Goal: Task Accomplishment & Management: Manage account settings

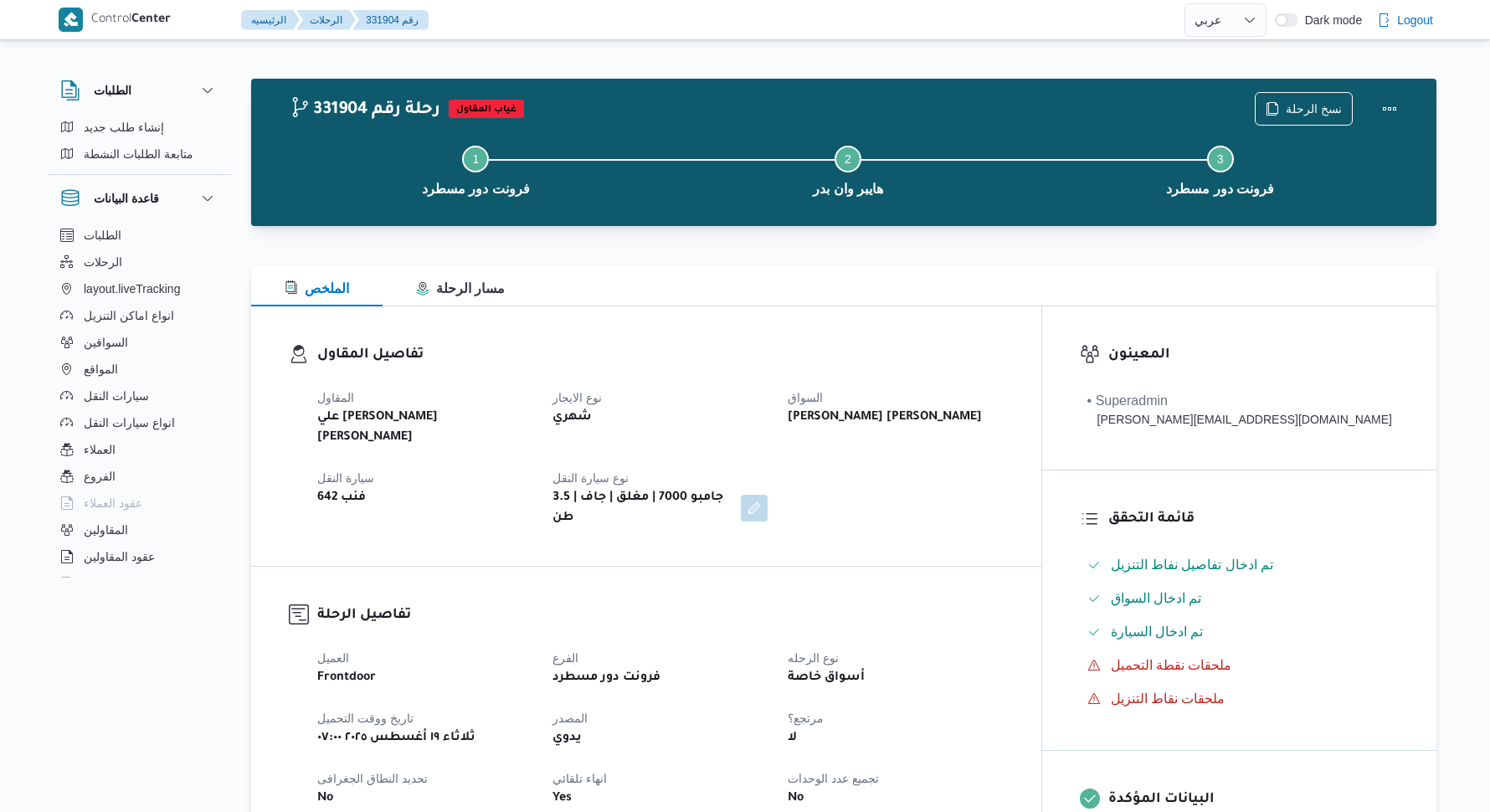
select select "ar"
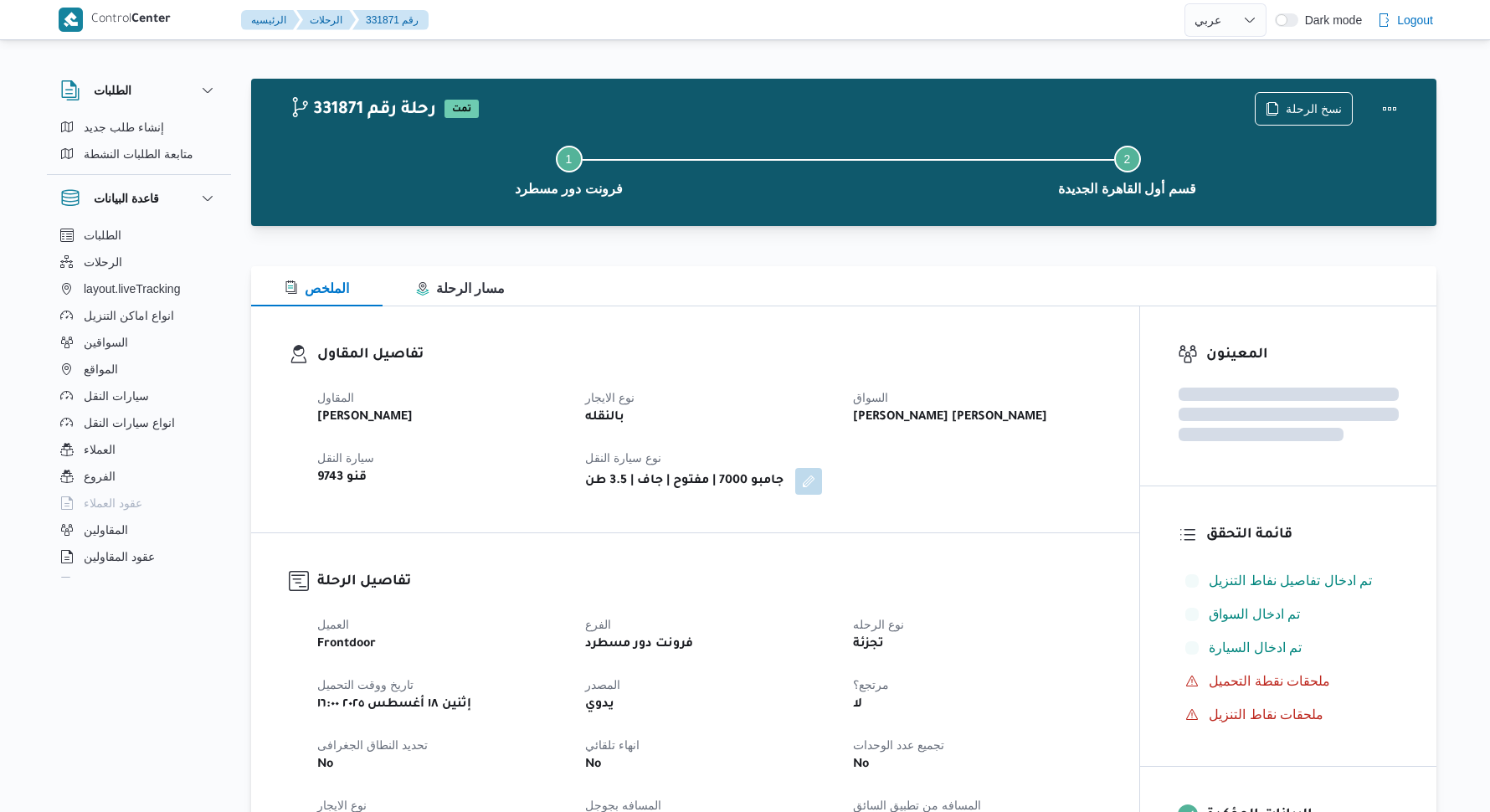
select select "ar"
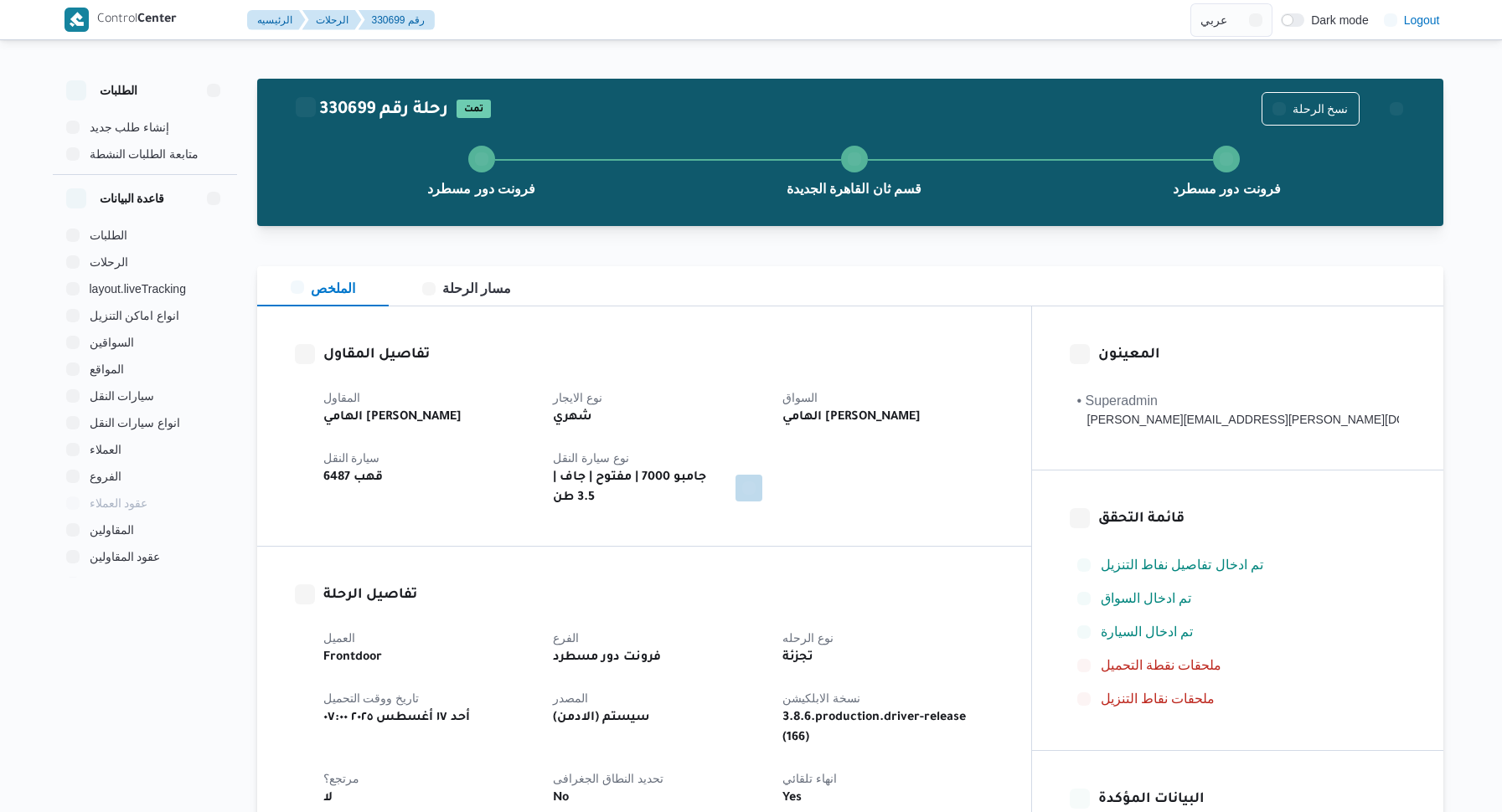
select select "ar"
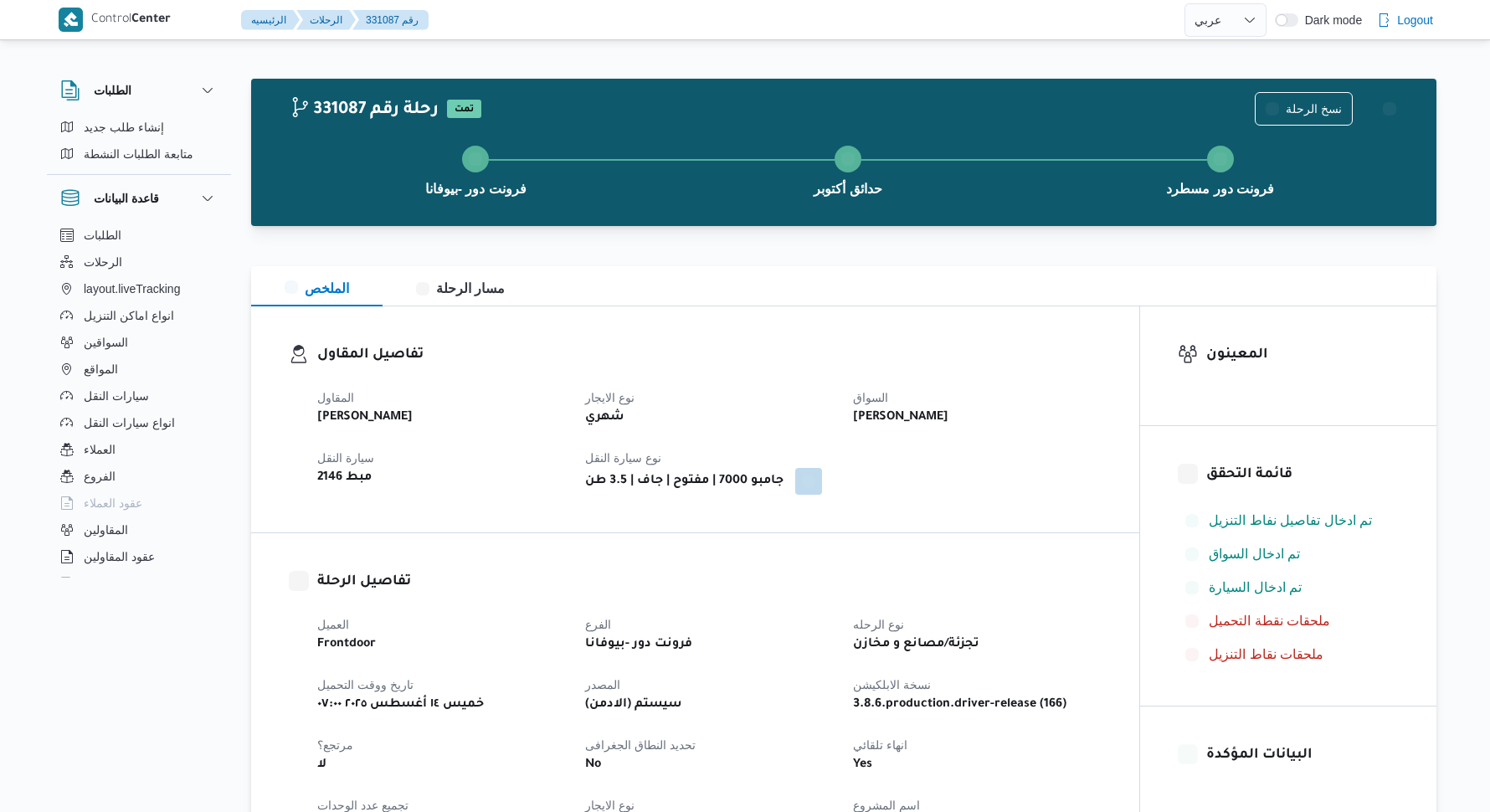
select select "ar"
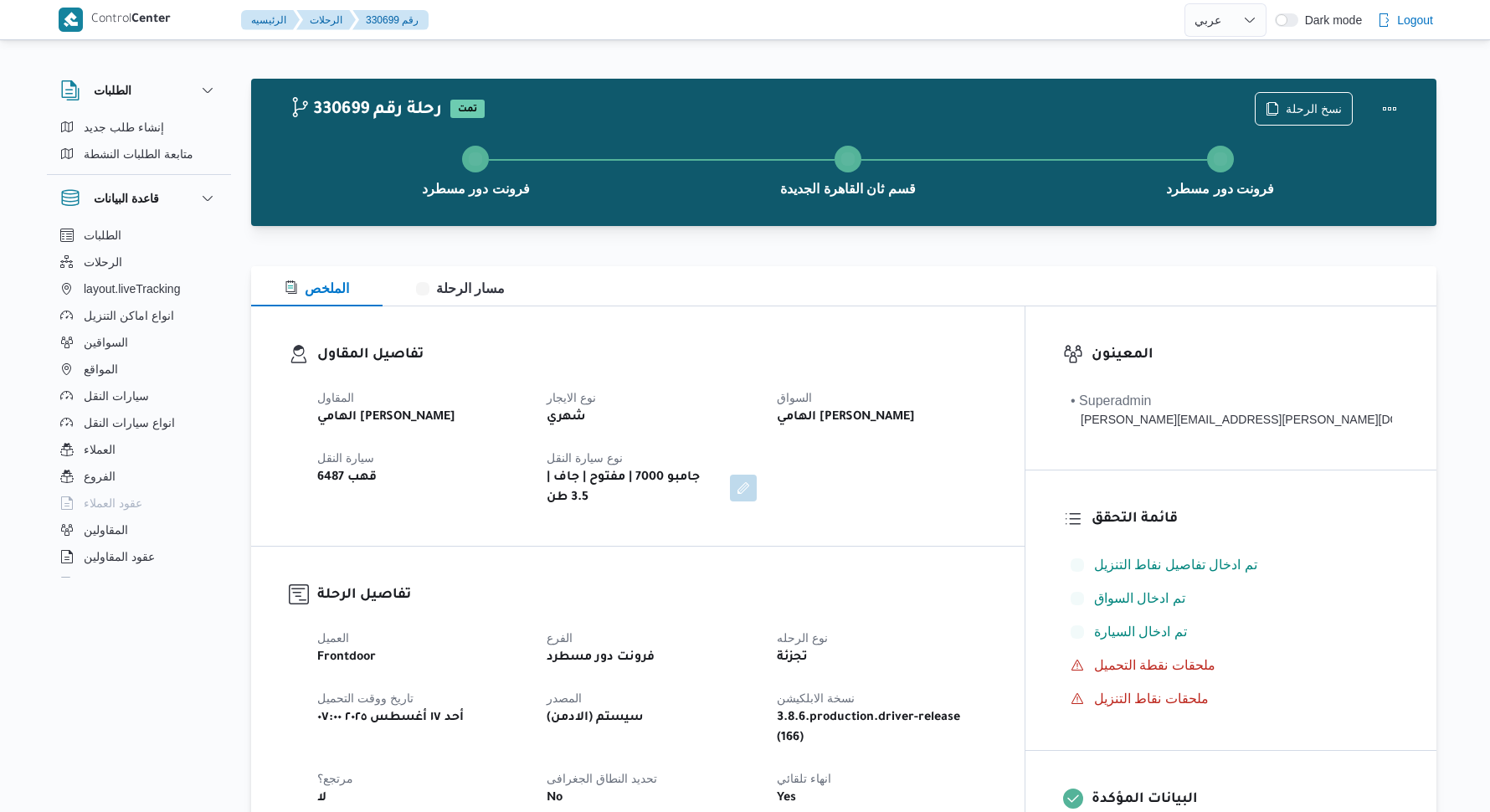
select select "ar"
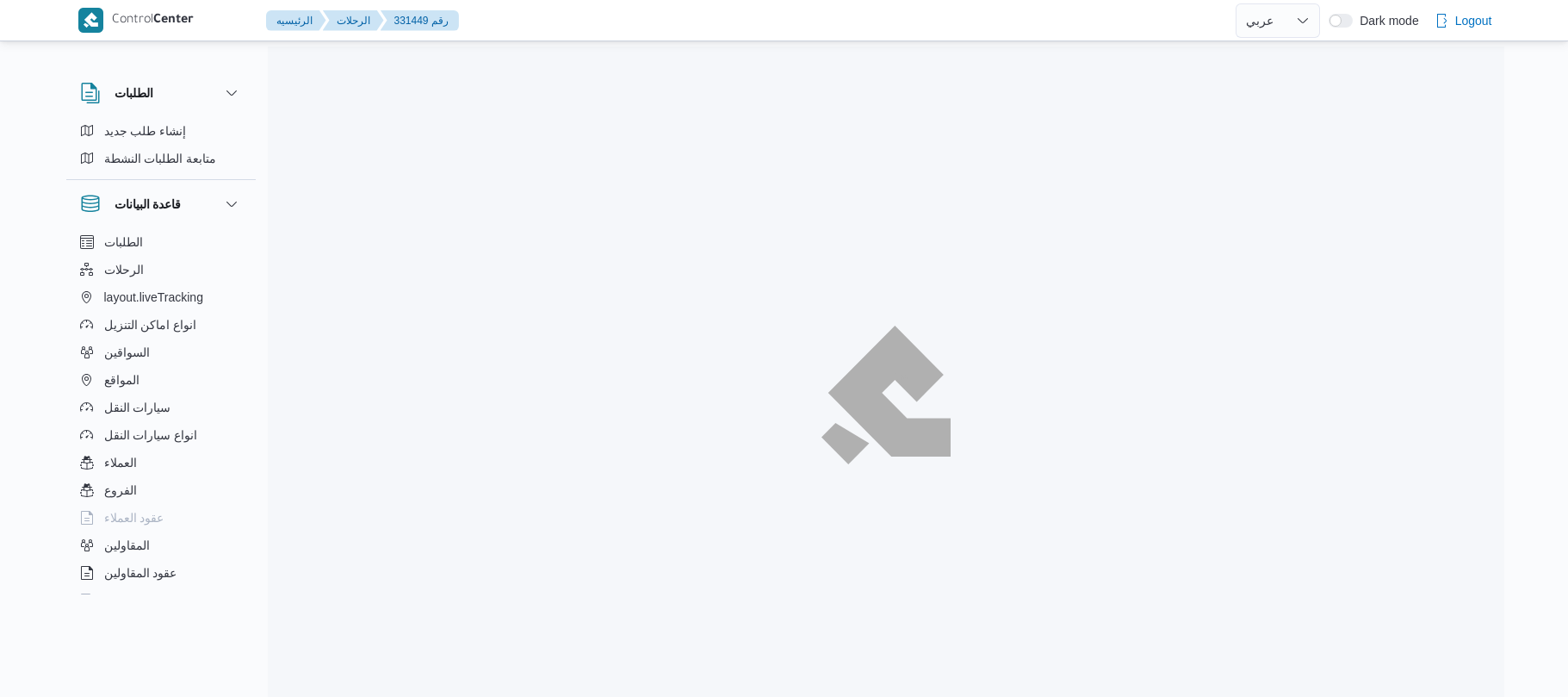
select select "ar"
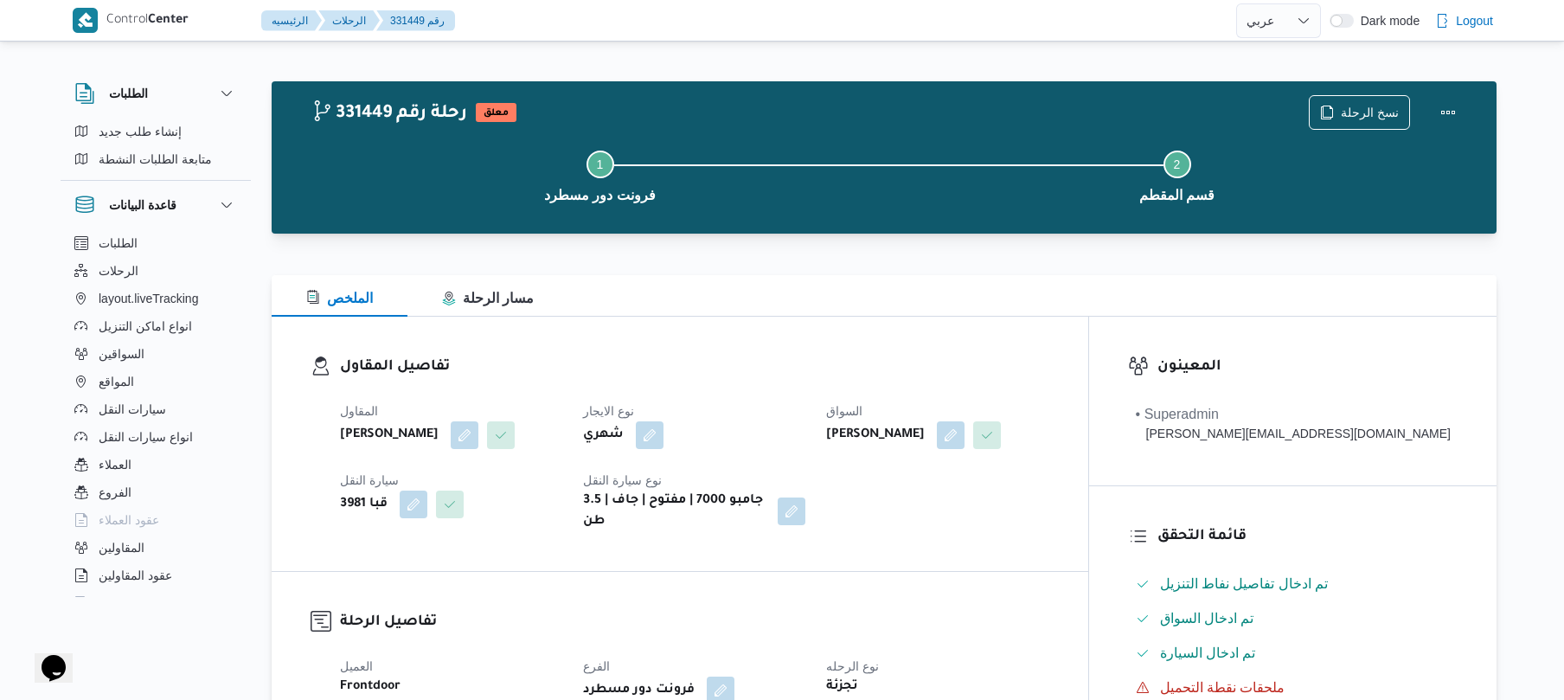
click at [782, 280] on div "الملخص مسار الرحلة" at bounding box center [884, 296] width 1225 height 42
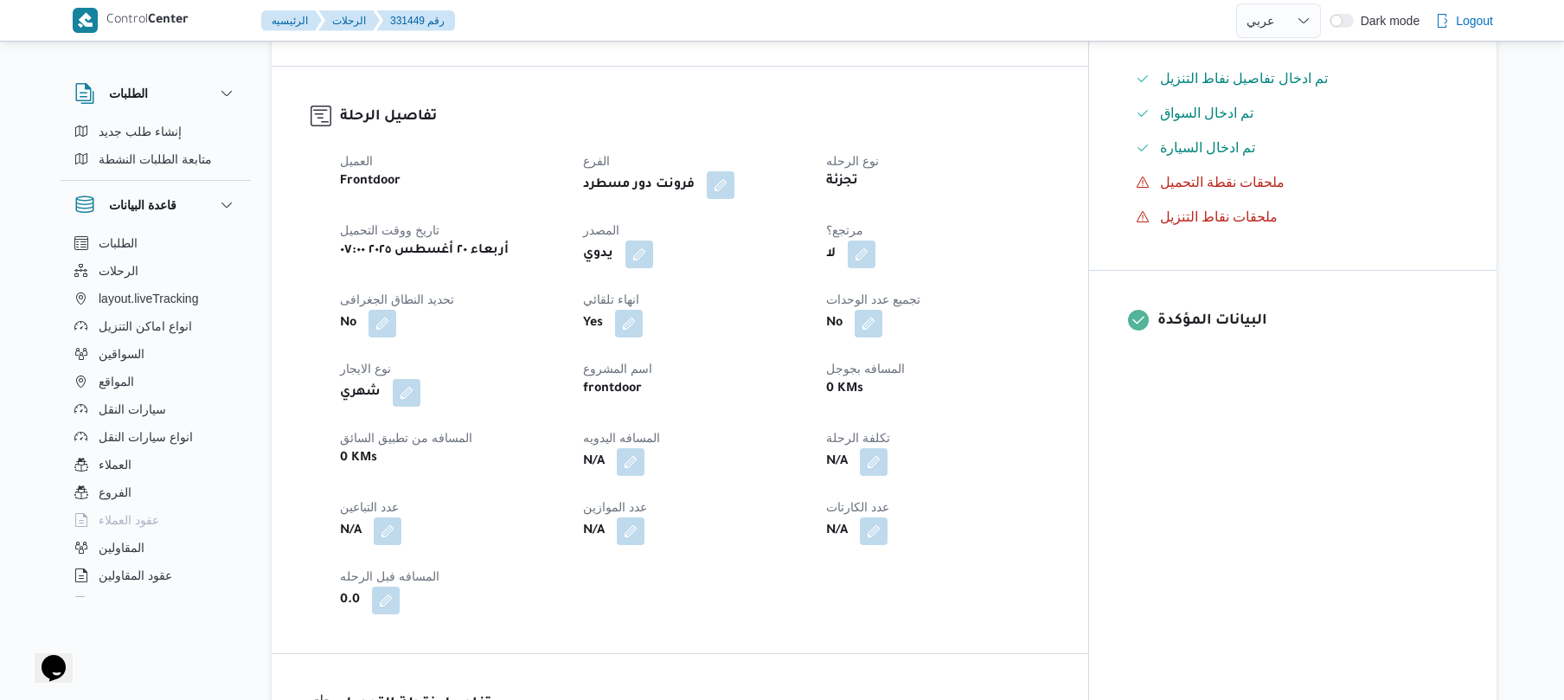
scroll to position [507, 0]
click at [653, 242] on button "button" at bounding box center [639, 252] width 28 height 28
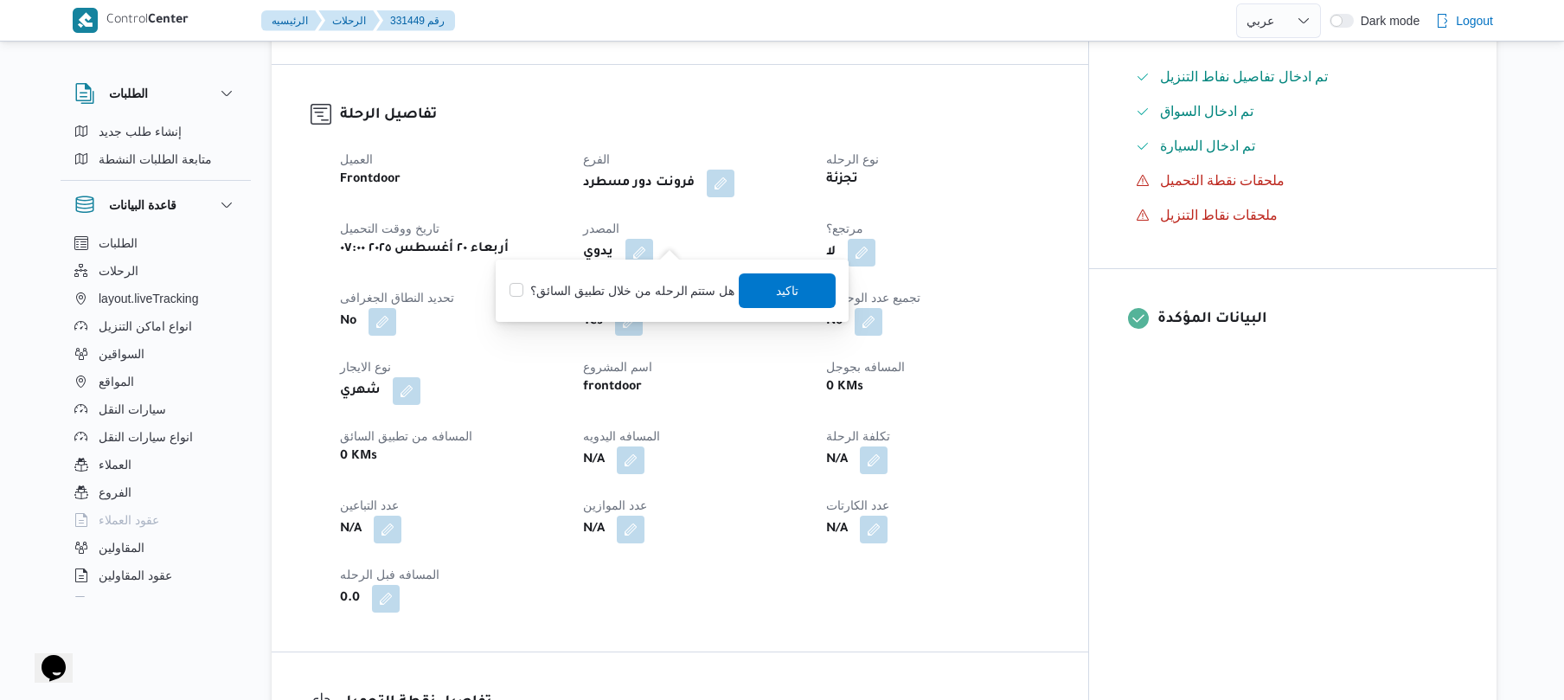
click at [703, 281] on label "هل ستتم الرحله من خلال تطبيق السائق؟" at bounding box center [621, 290] width 225 height 21
checkbox input "true"
click at [793, 291] on span "تاكيد" at bounding box center [787, 289] width 97 height 35
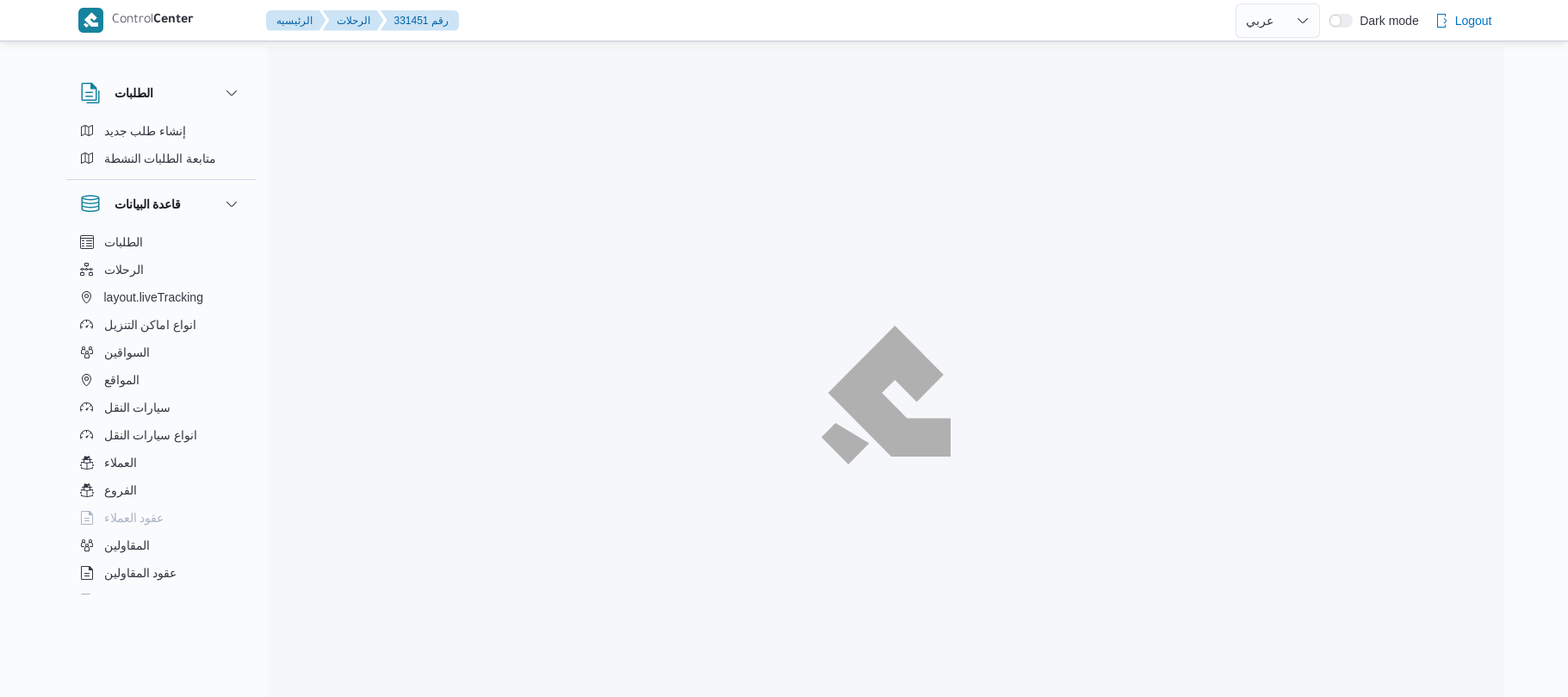
select select "ar"
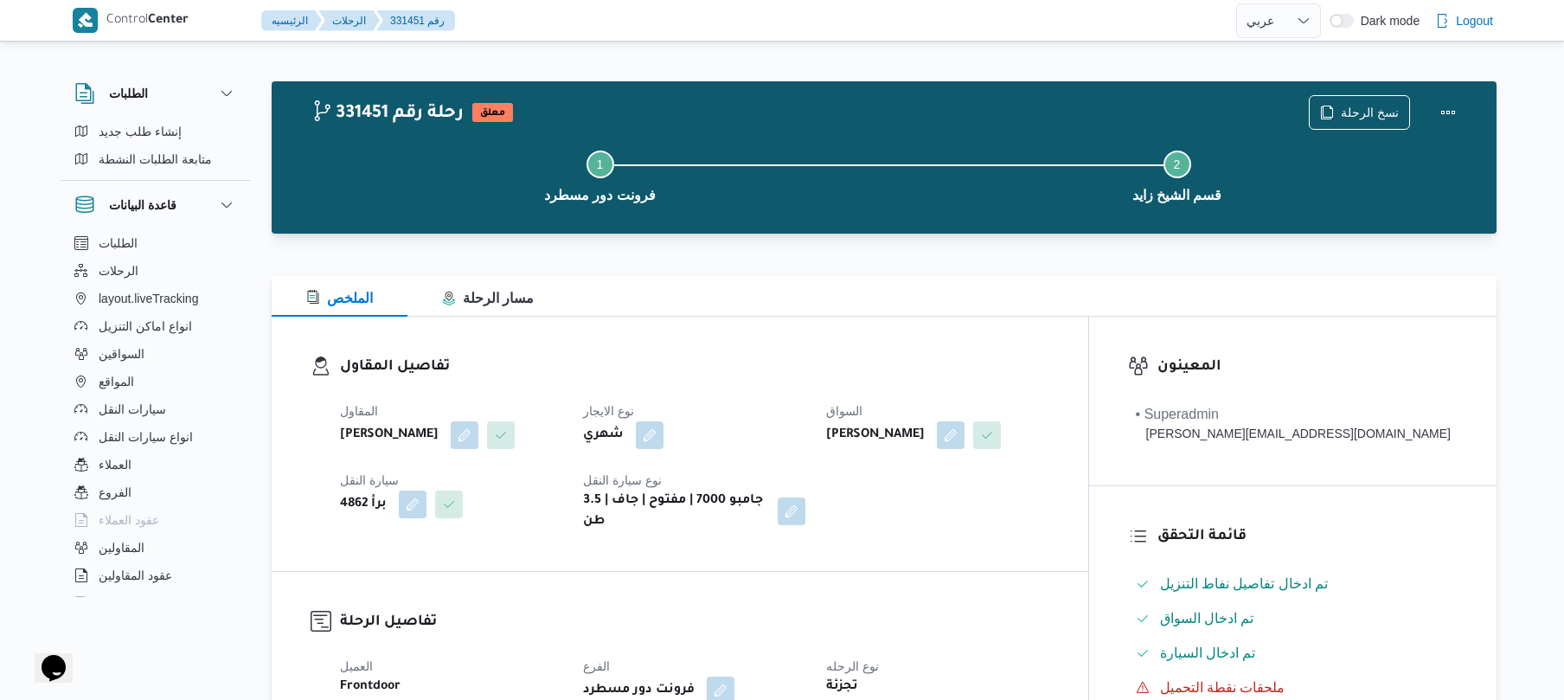
click at [848, 358] on h3 "تفاصيل المقاول" at bounding box center [694, 366] width 709 height 23
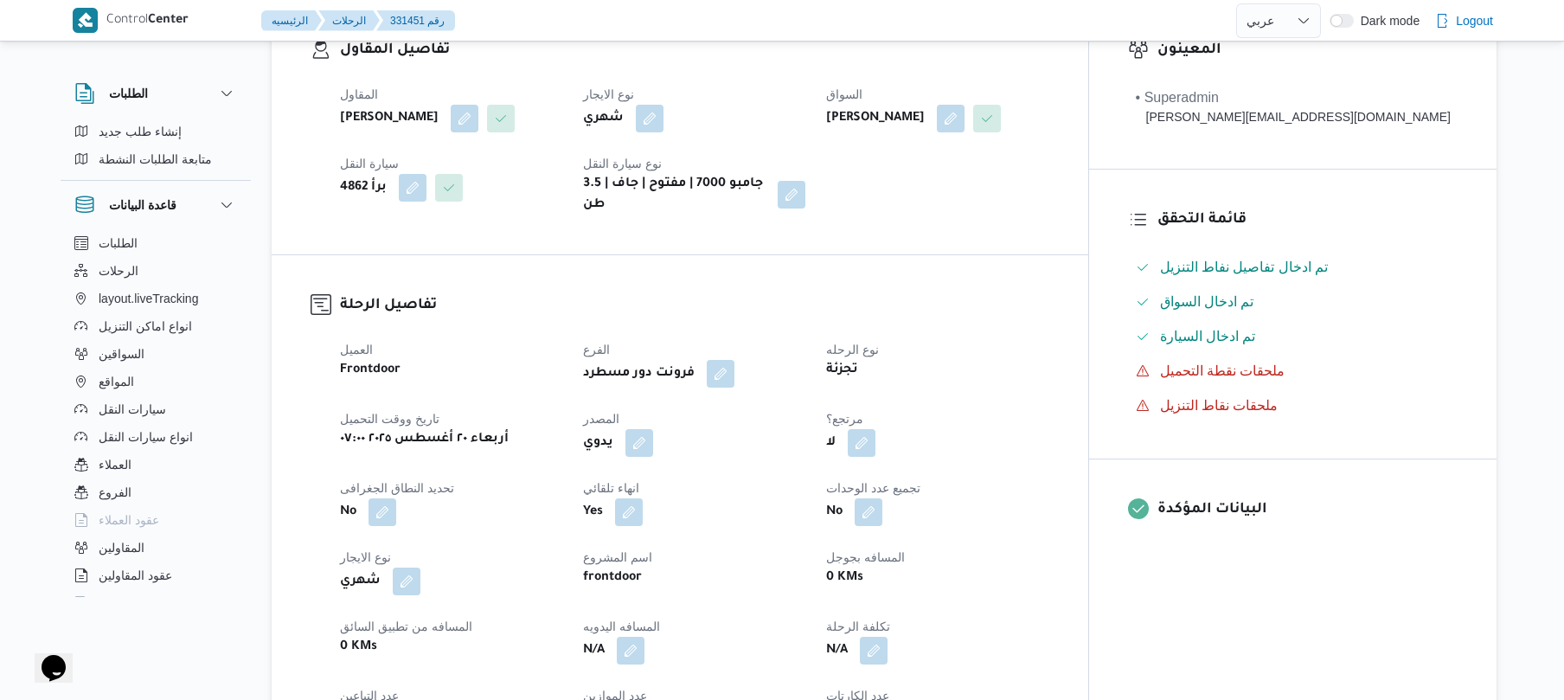
scroll to position [368, 0]
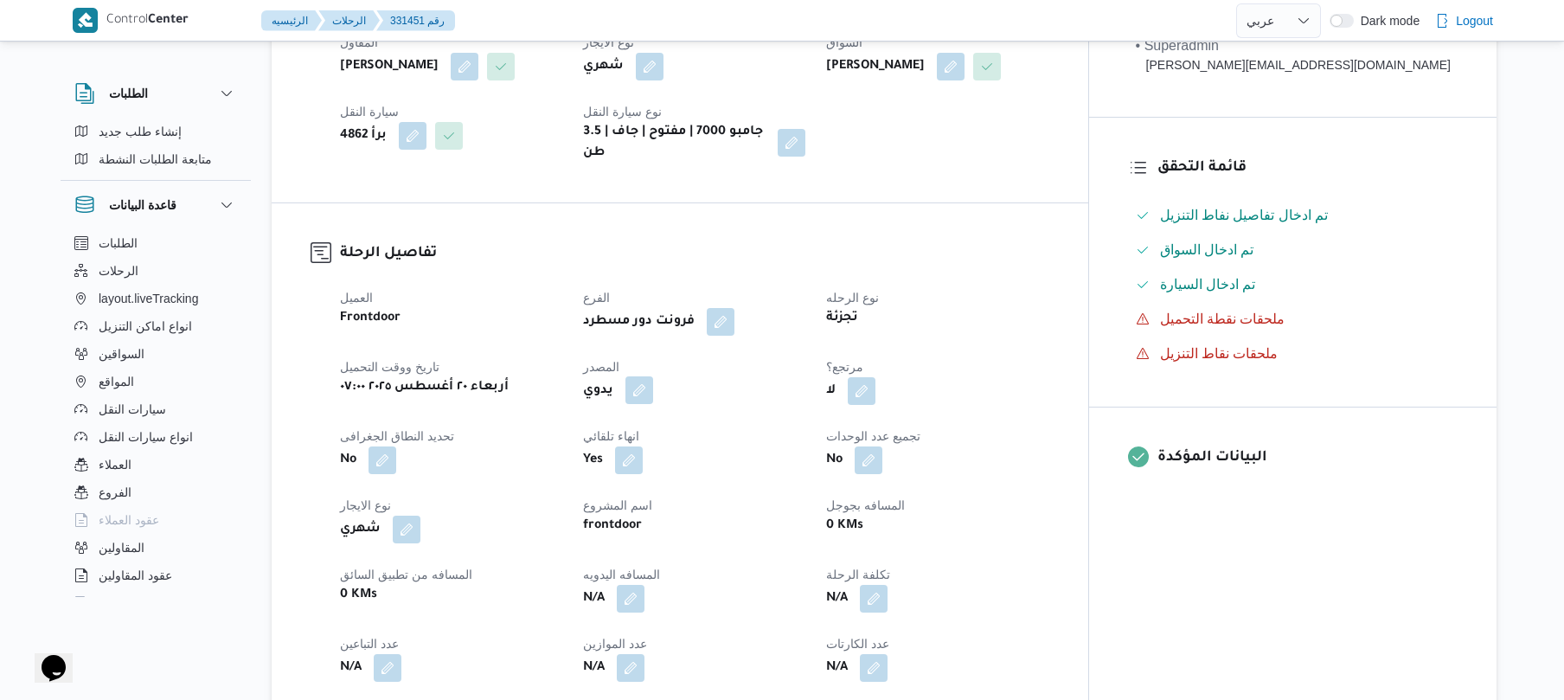
click at [653, 376] on button "button" at bounding box center [639, 390] width 28 height 28
click at [704, 423] on label "هل ستتم الرحله من خلال تطبيق السائق؟" at bounding box center [621, 429] width 225 height 21
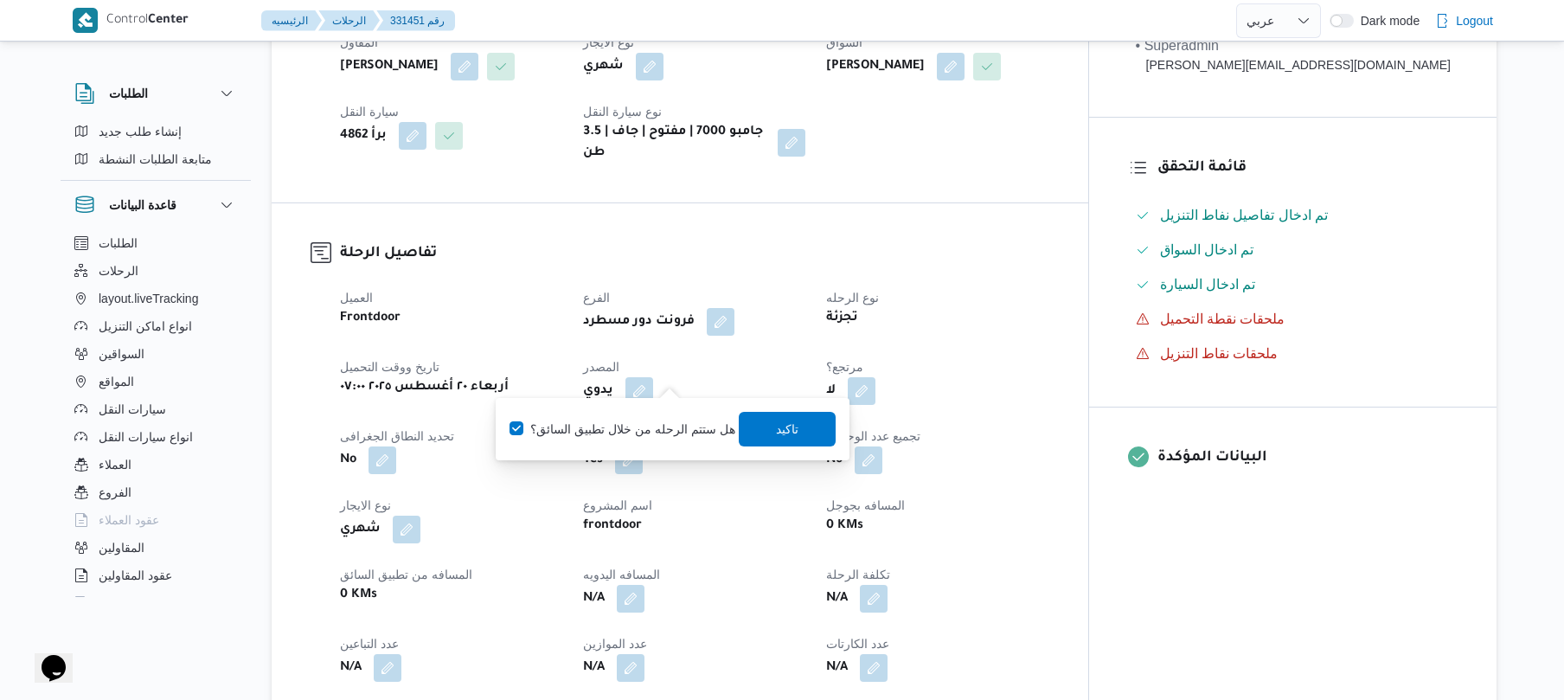
checkbox input "true"
click at [776, 429] on span "تاكيد" at bounding box center [787, 428] width 22 height 21
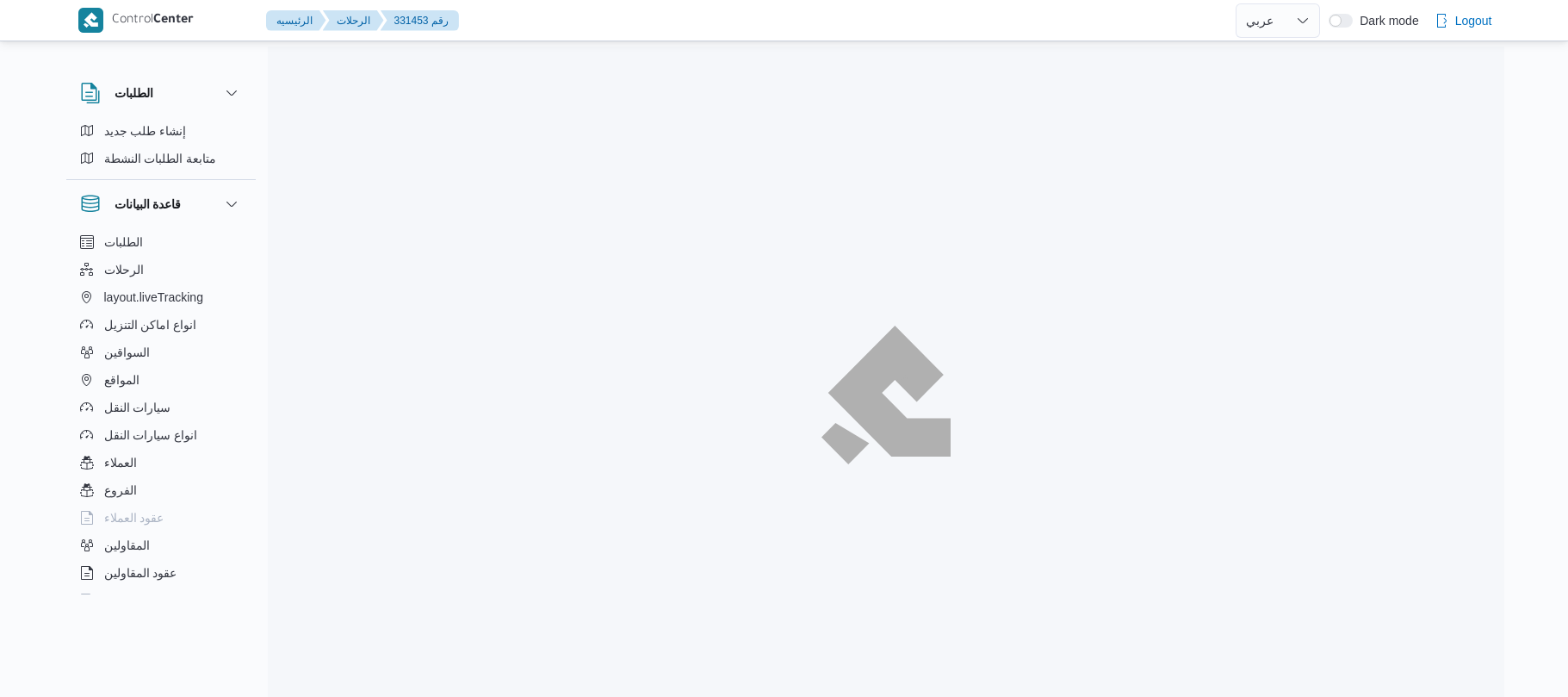
select select "ar"
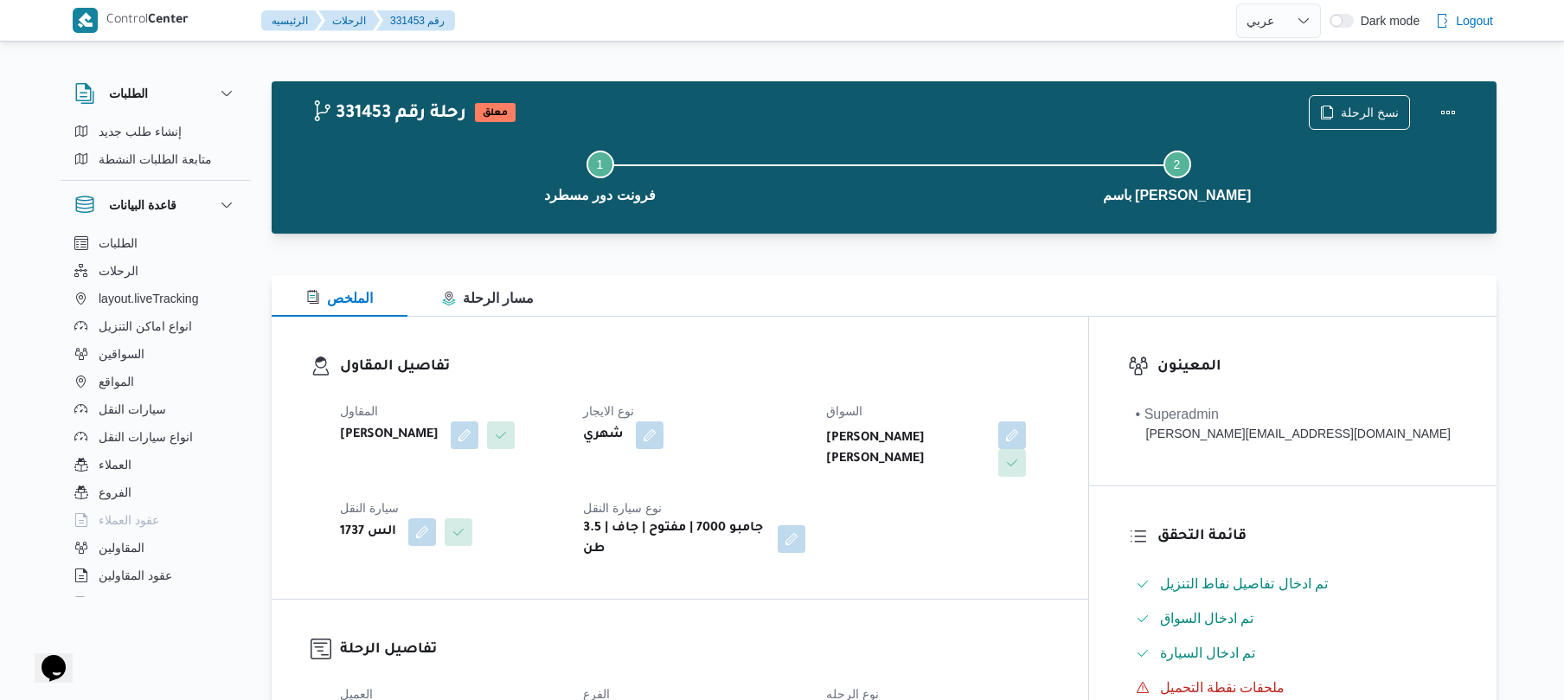
click at [807, 323] on div "تفاصيل المقاول المقاول محمد ناصر كامل عباس نوع الايجار شهري السواق راشد احمد شي…" at bounding box center [680, 458] width 816 height 282
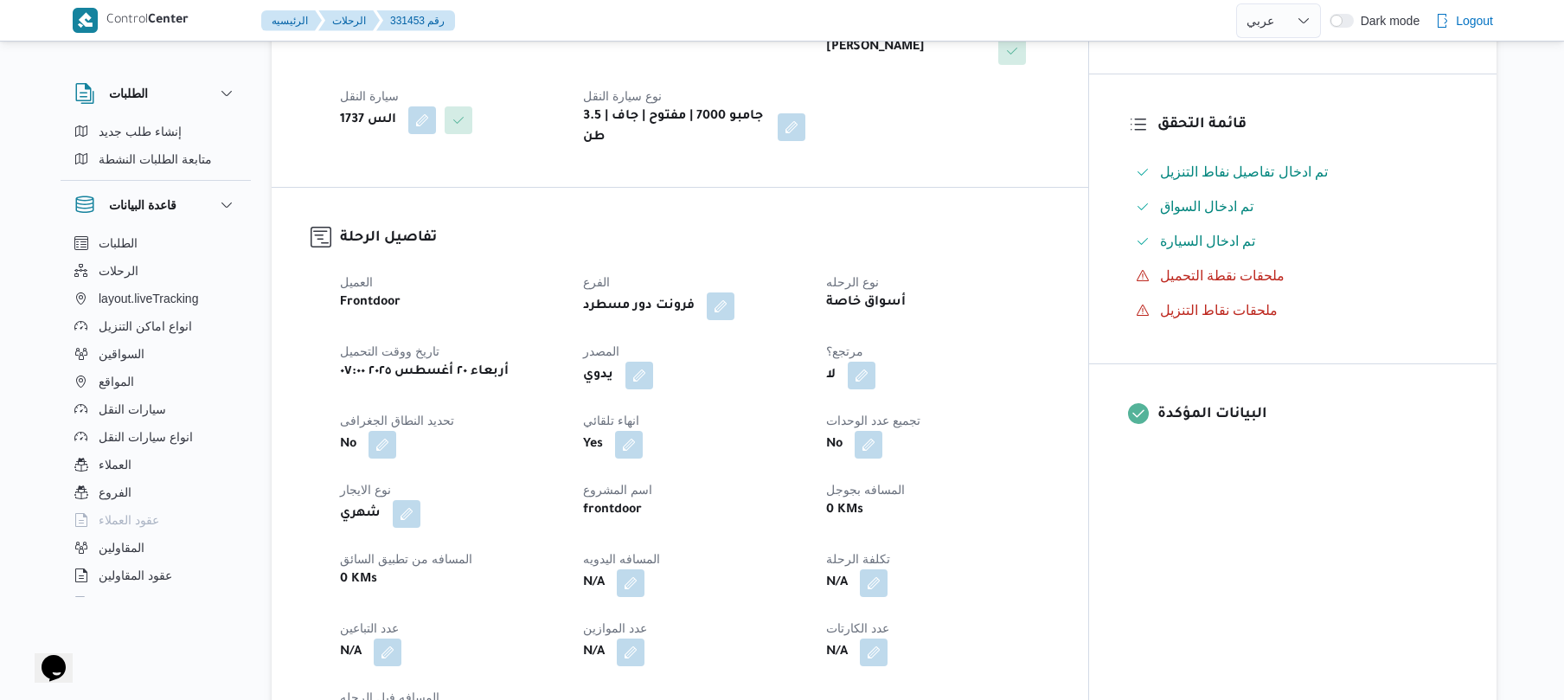
scroll to position [415, 0]
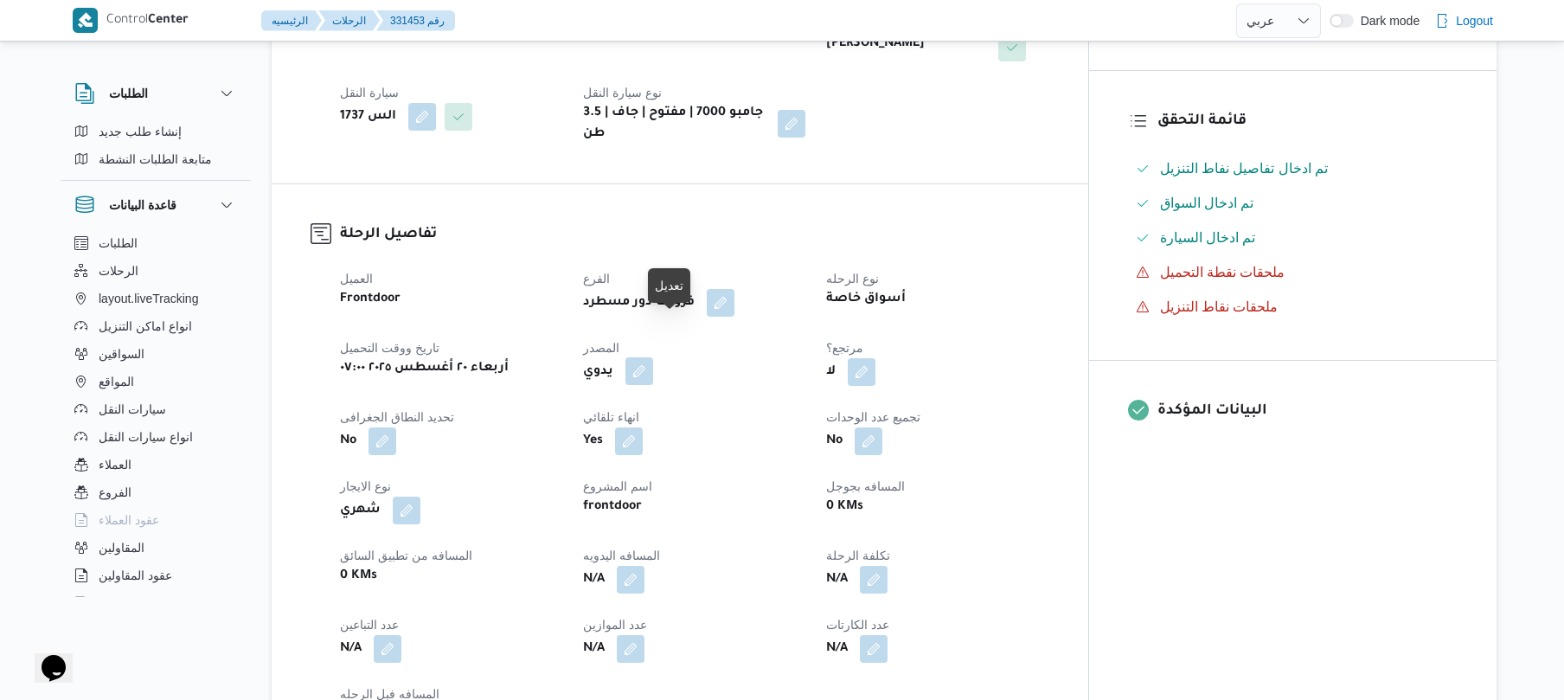
click at [653, 357] on button "button" at bounding box center [639, 371] width 28 height 28
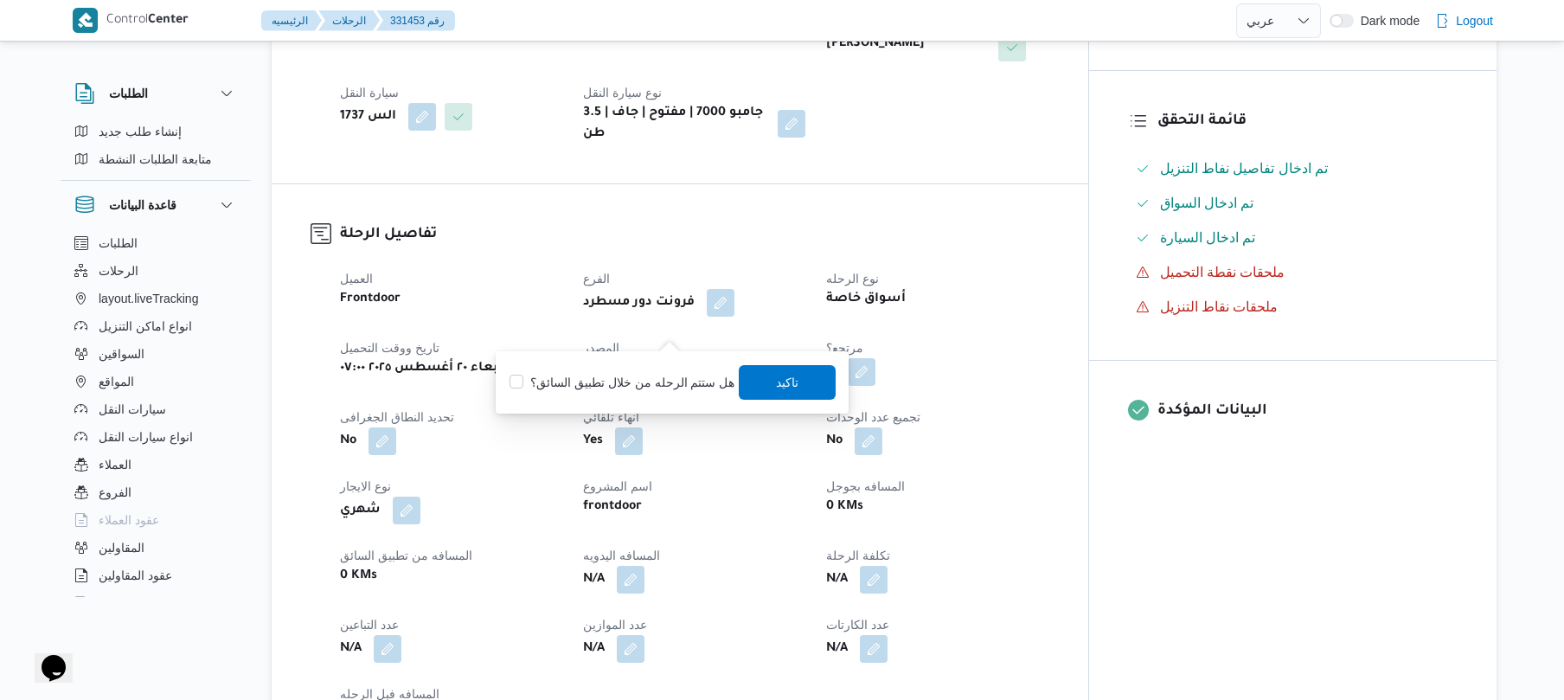
click at [700, 379] on label "هل ستتم الرحله من خلال تطبيق السائق؟" at bounding box center [621, 382] width 225 height 21
checkbox input "true"
click at [777, 384] on span "تاكيد" at bounding box center [787, 381] width 22 height 21
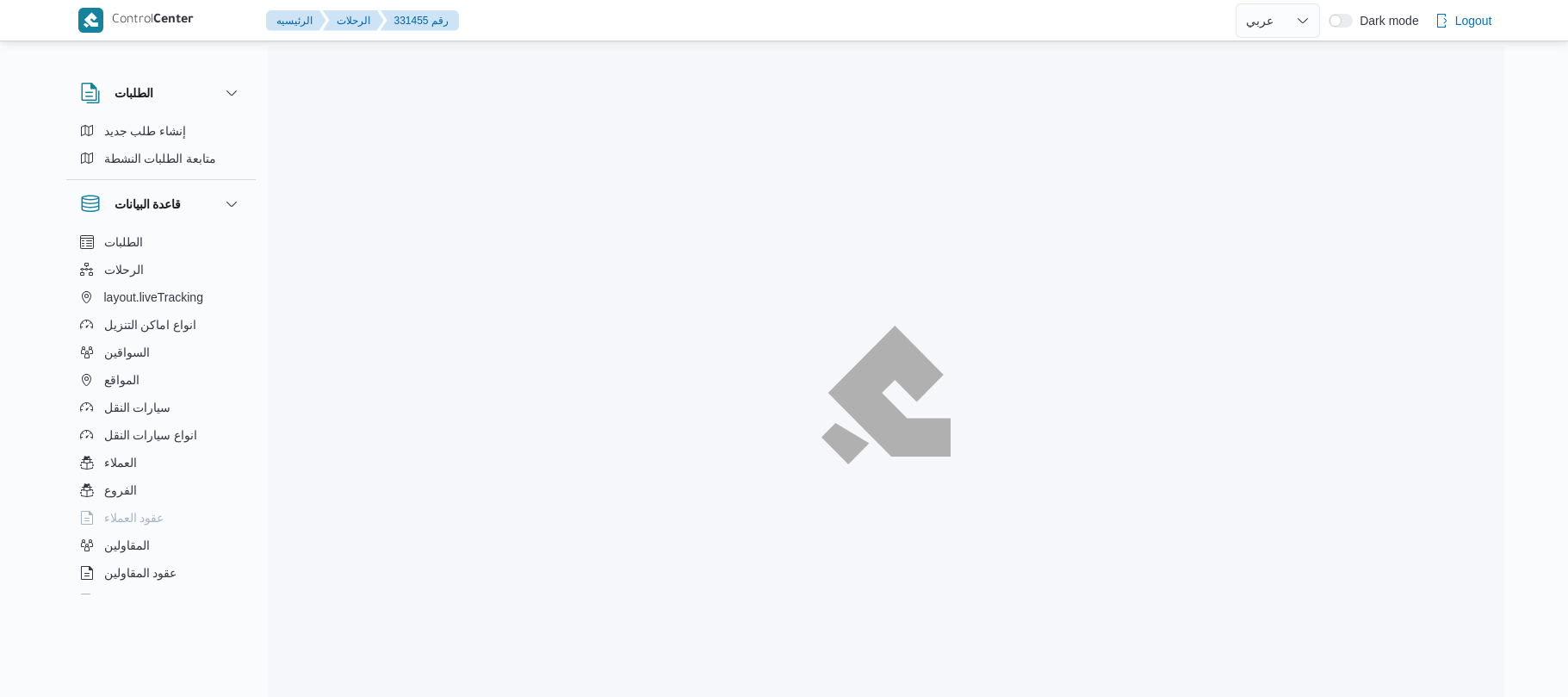
select select "ar"
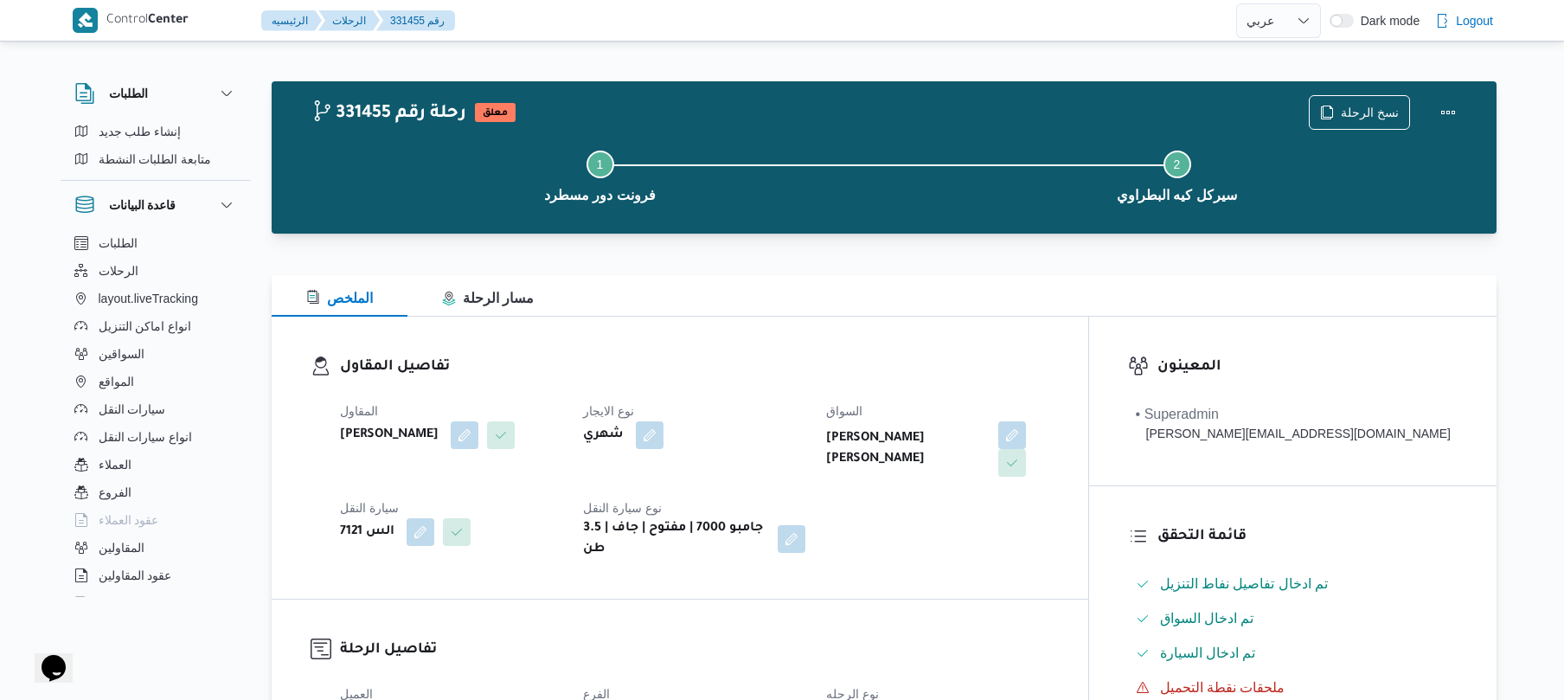
click at [856, 346] on div "تفاصيل المقاول المقاول [PERSON_NAME] نوع الايجار شهري السواق [PERSON_NAME] [PER…" at bounding box center [680, 458] width 816 height 282
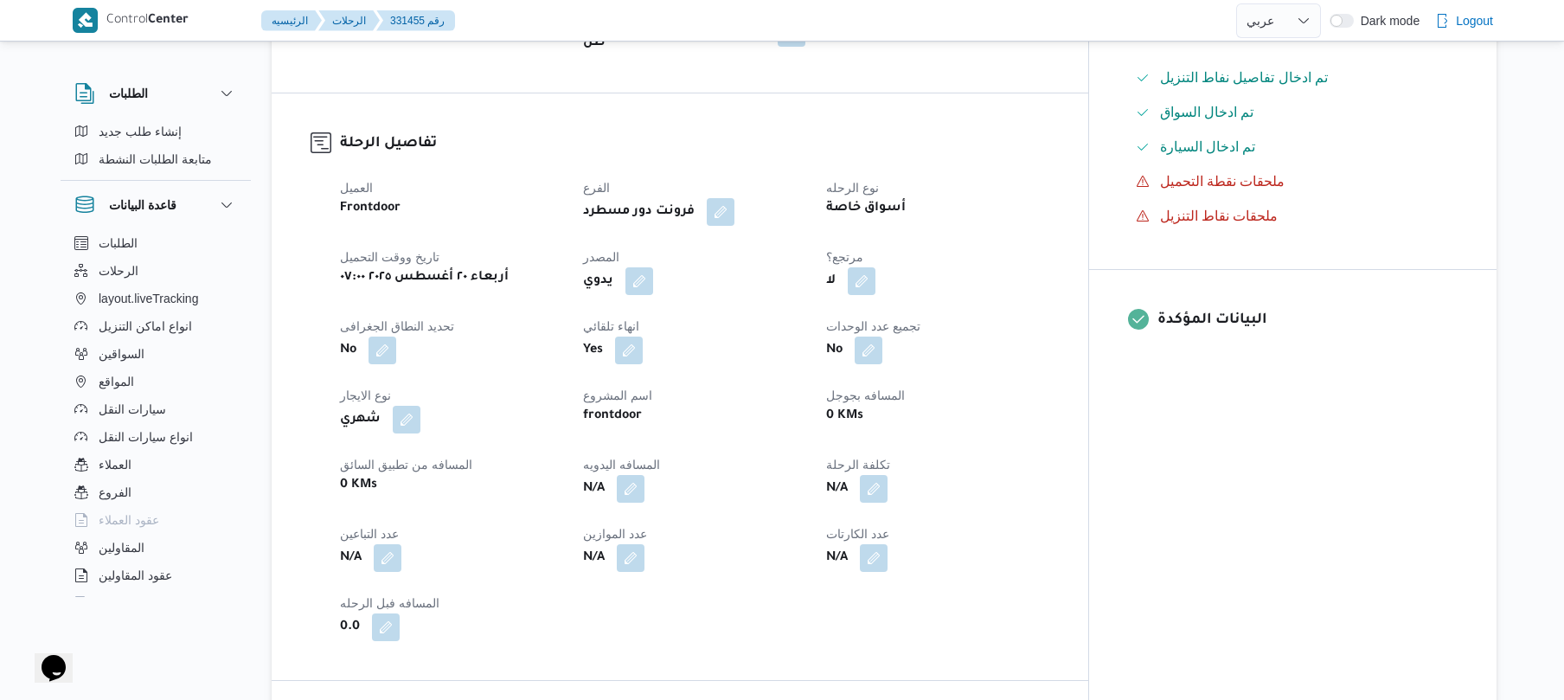
scroll to position [507, 0]
click at [653, 267] on button "button" at bounding box center [639, 280] width 28 height 28
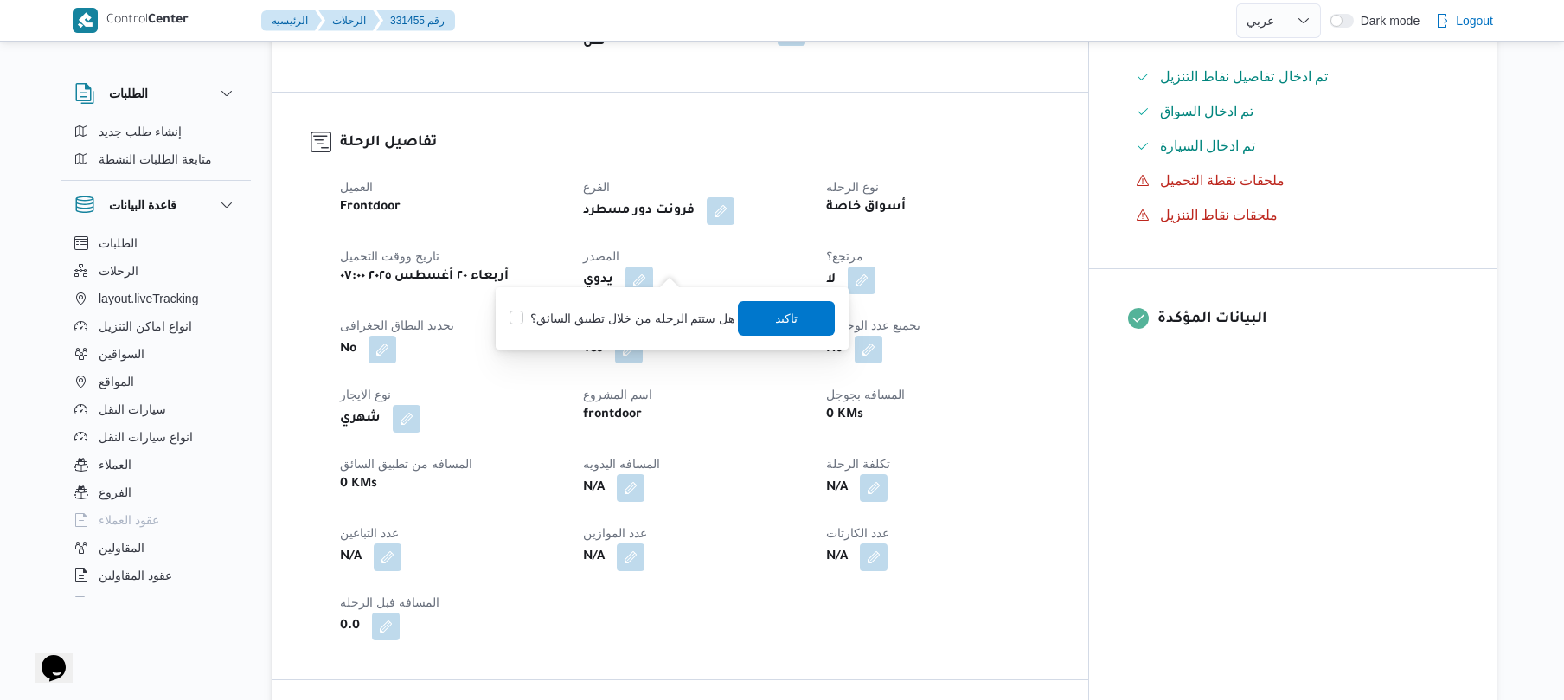
click at [658, 317] on label "هل ستتم الرحله من خلال تطبيق السائق؟" at bounding box center [621, 318] width 225 height 21
checkbox input "true"
click at [784, 315] on span "تاكيد" at bounding box center [787, 317] width 22 height 21
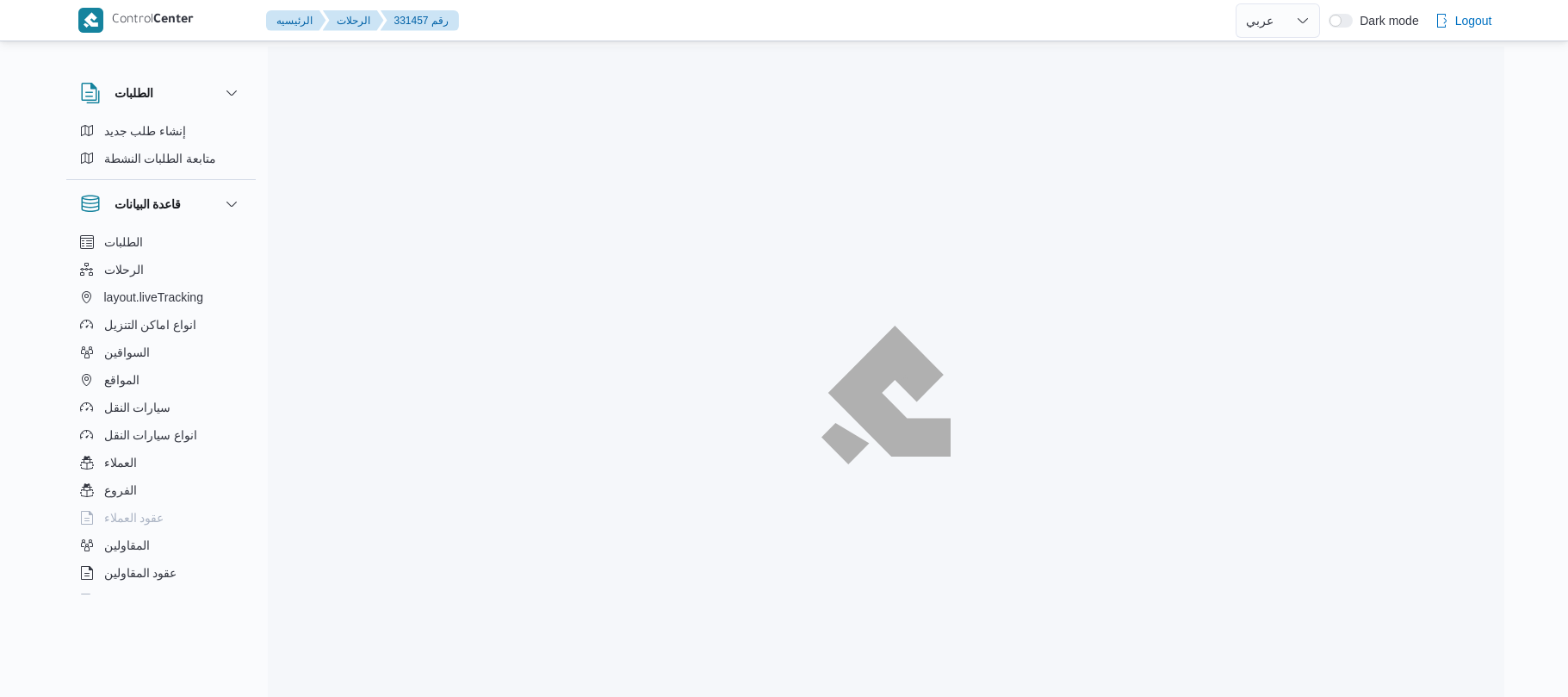
select select "ar"
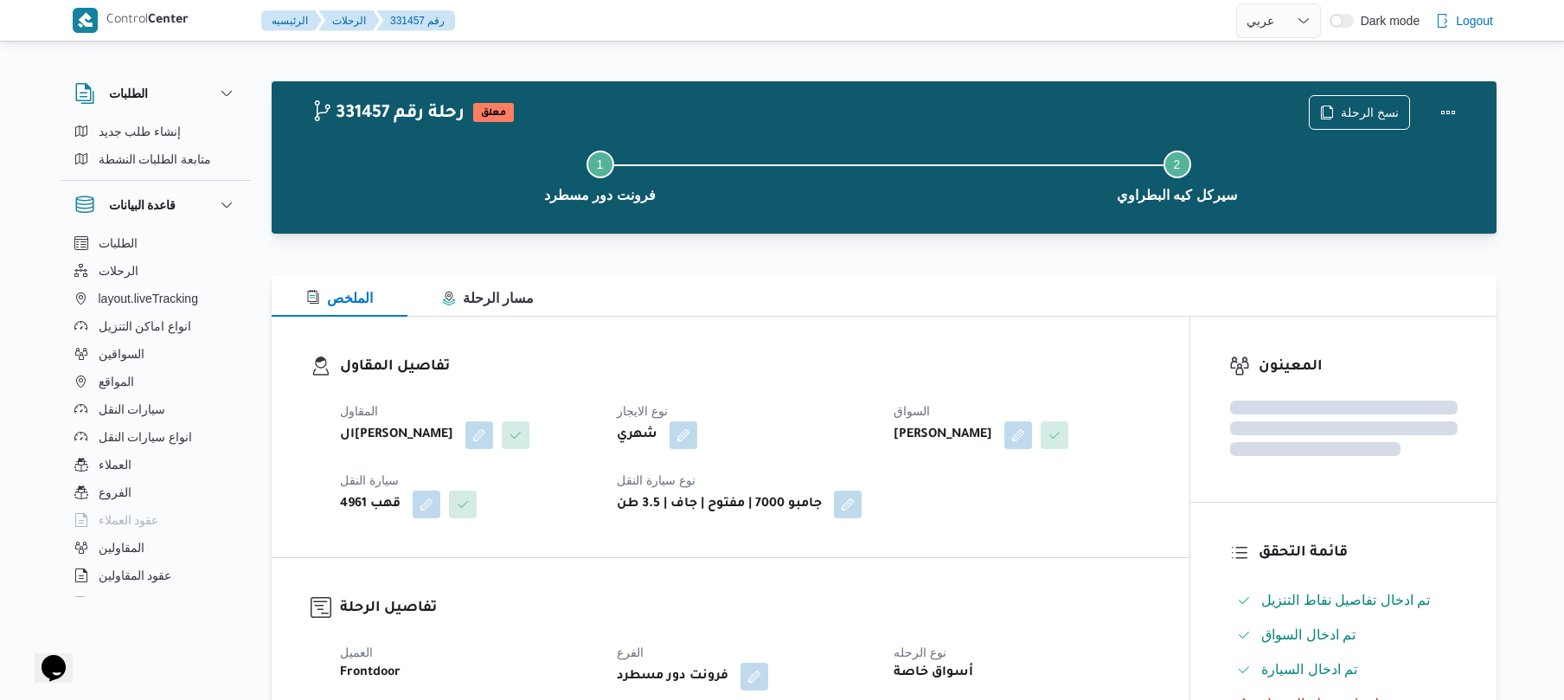
click at [855, 301] on div "الملخص مسار الرحلة" at bounding box center [884, 296] width 1225 height 42
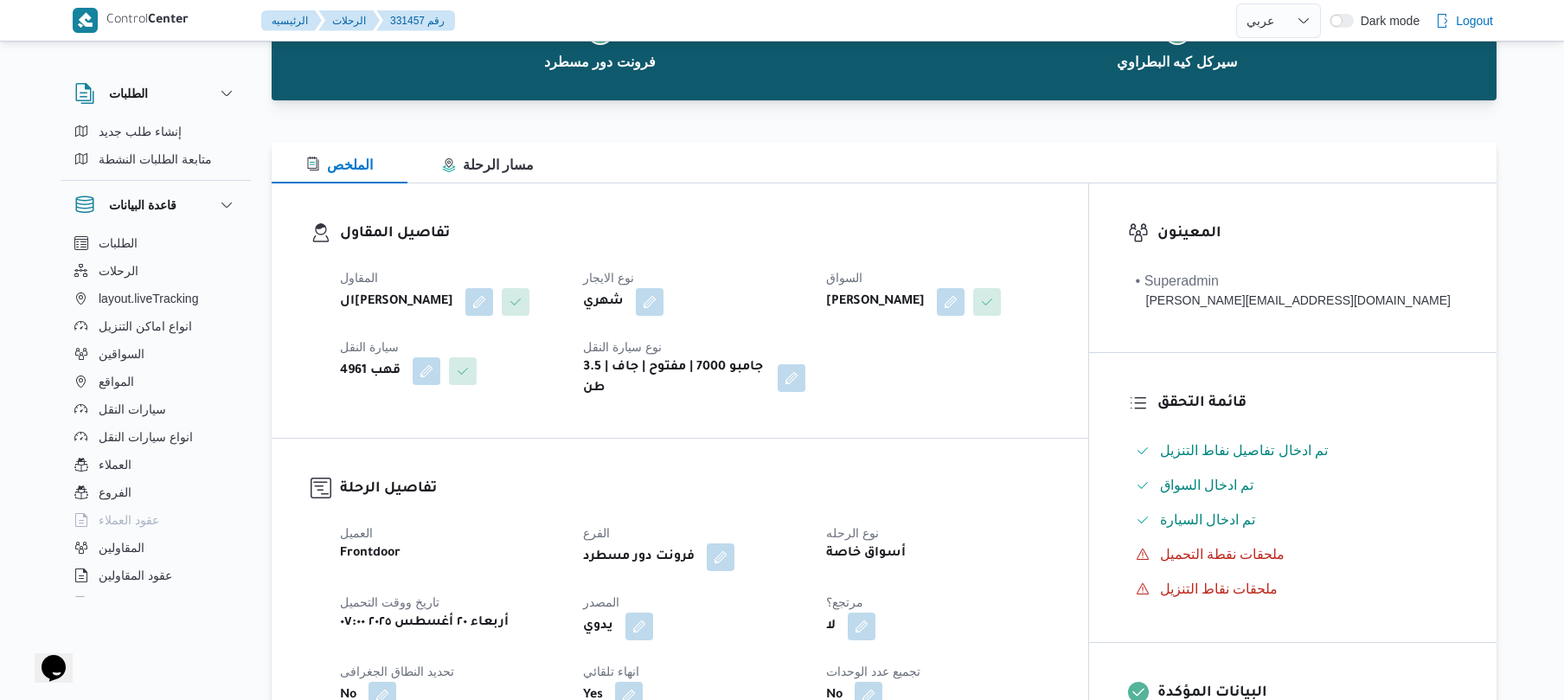
scroll to position [461, 0]
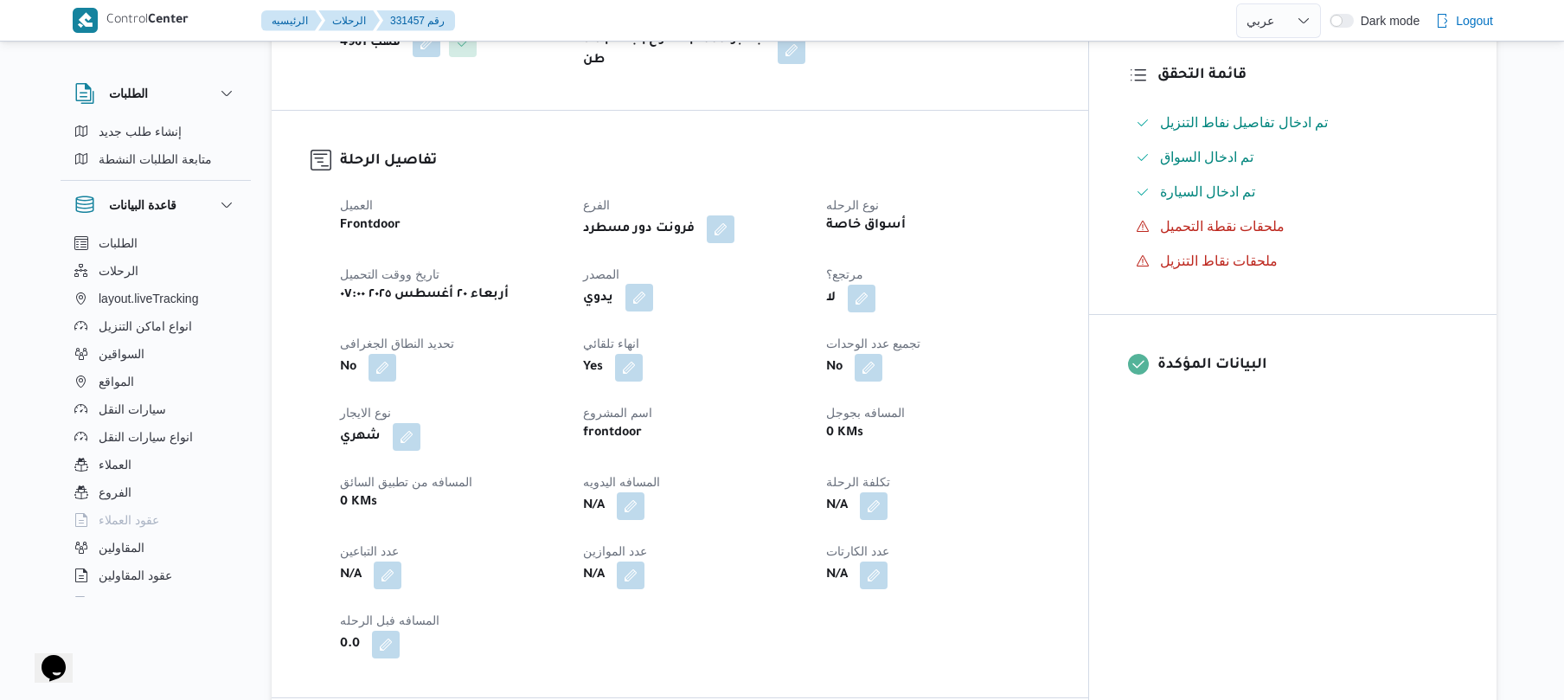
click at [653, 311] on button "button" at bounding box center [639, 298] width 28 height 28
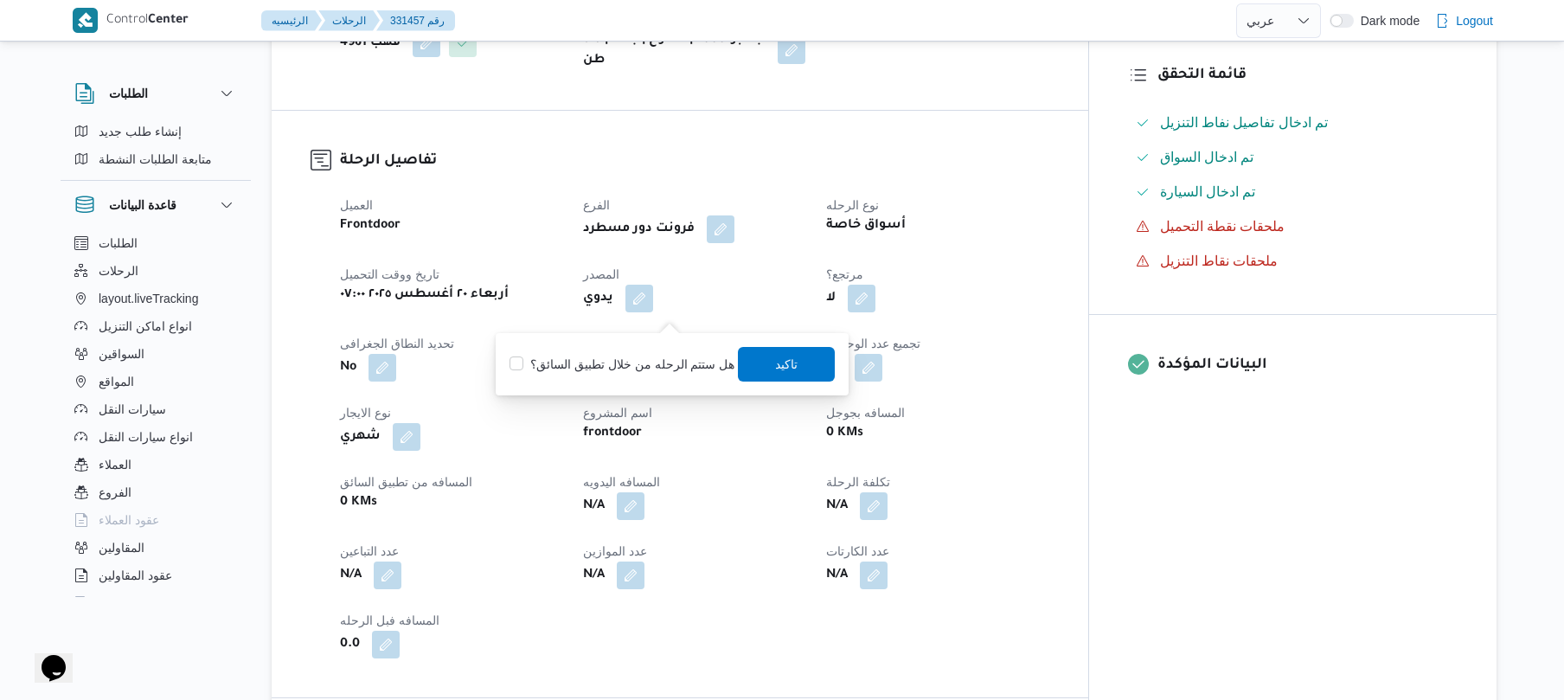
click at [695, 357] on label "هل ستتم الرحله من خلال تطبيق السائق؟" at bounding box center [621, 364] width 225 height 21
checkbox input "true"
click at [797, 358] on span "تاكيد" at bounding box center [787, 363] width 97 height 35
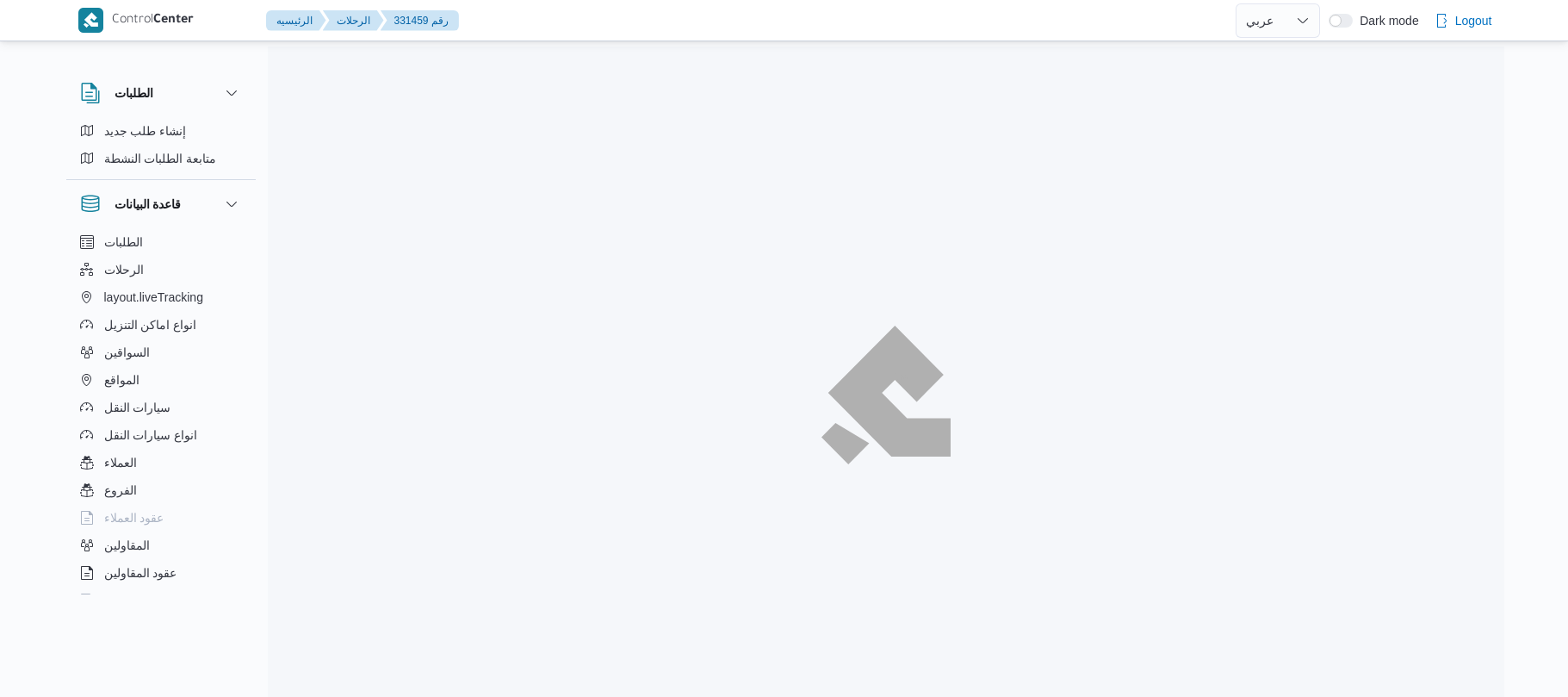
select select "ar"
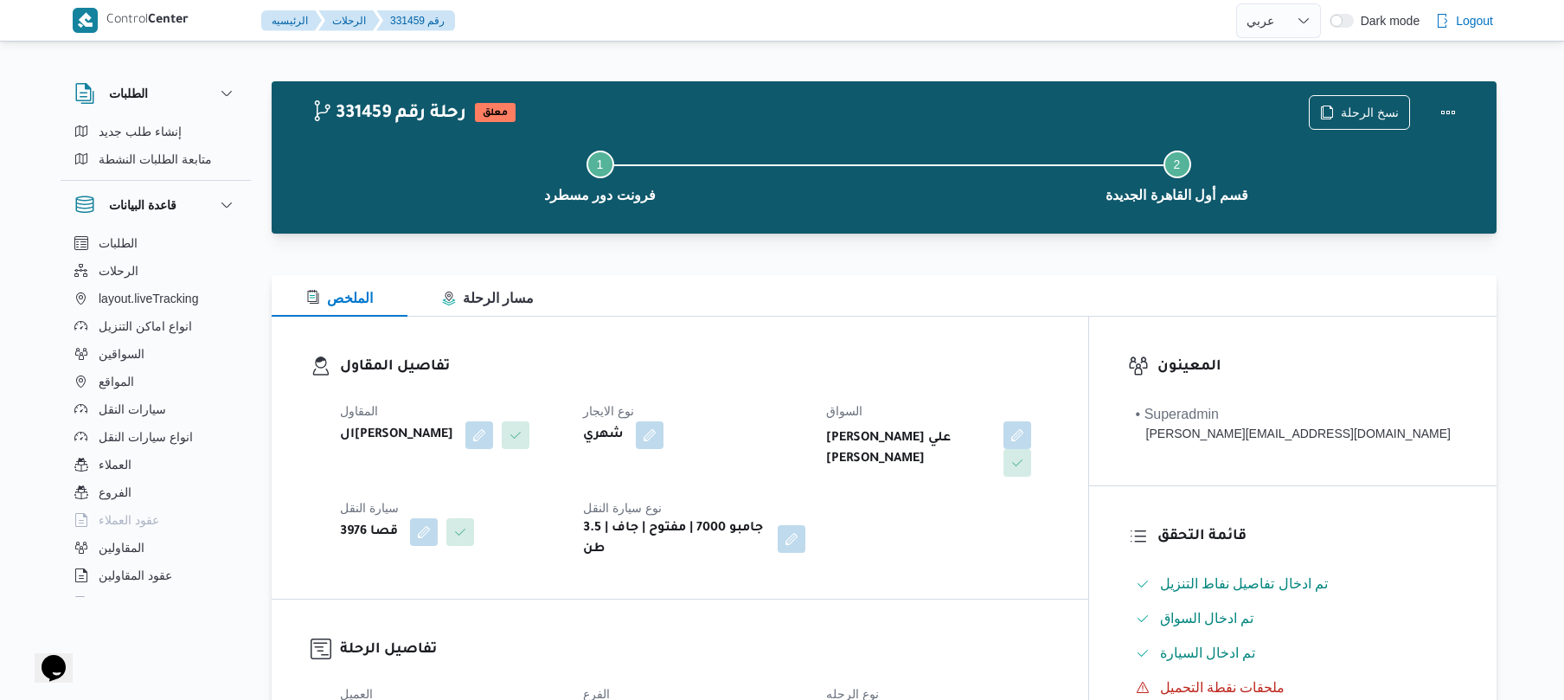
click at [942, 336] on div "تفاصيل المقاول المقاول الهامي محمد خالد علي نوع الايجار شهري السواق محمد وجيه ع…" at bounding box center [680, 458] width 816 height 282
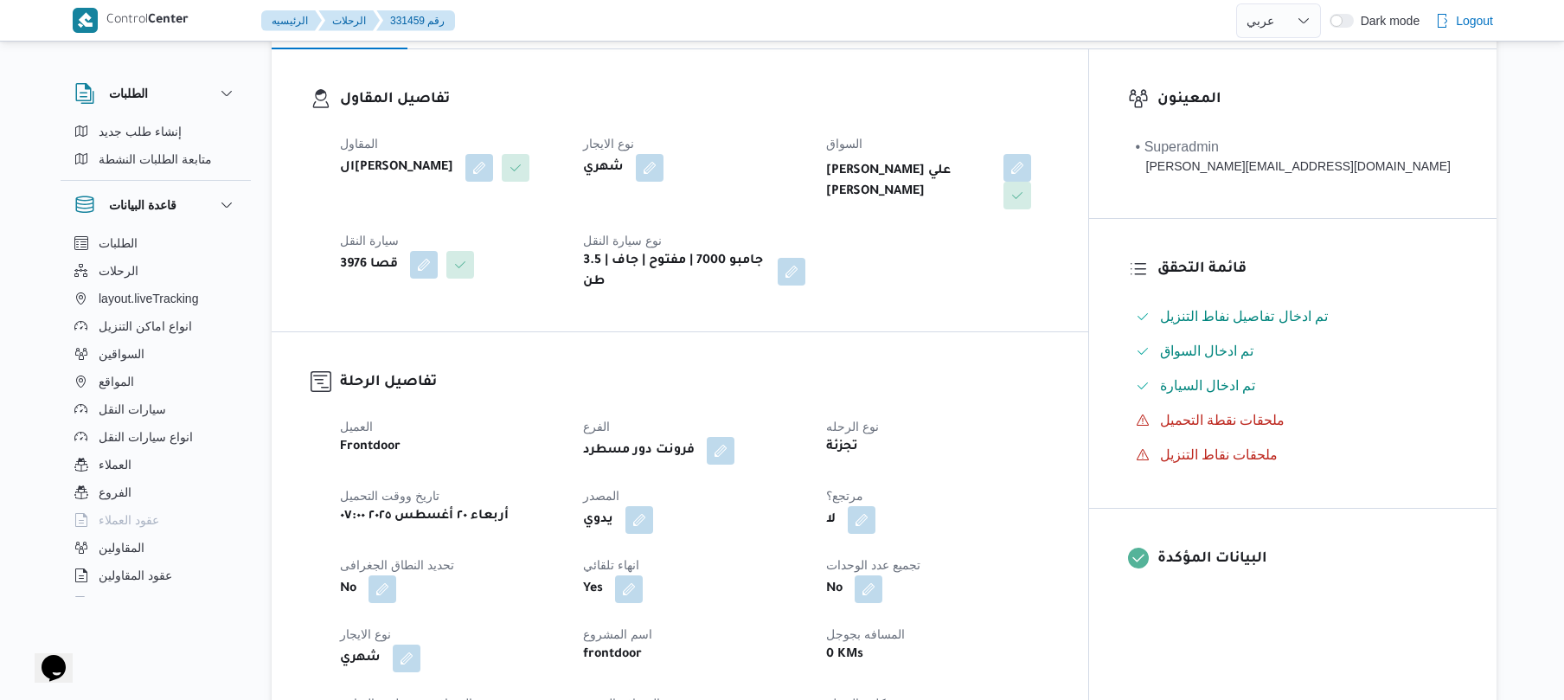
scroll to position [323, 0]
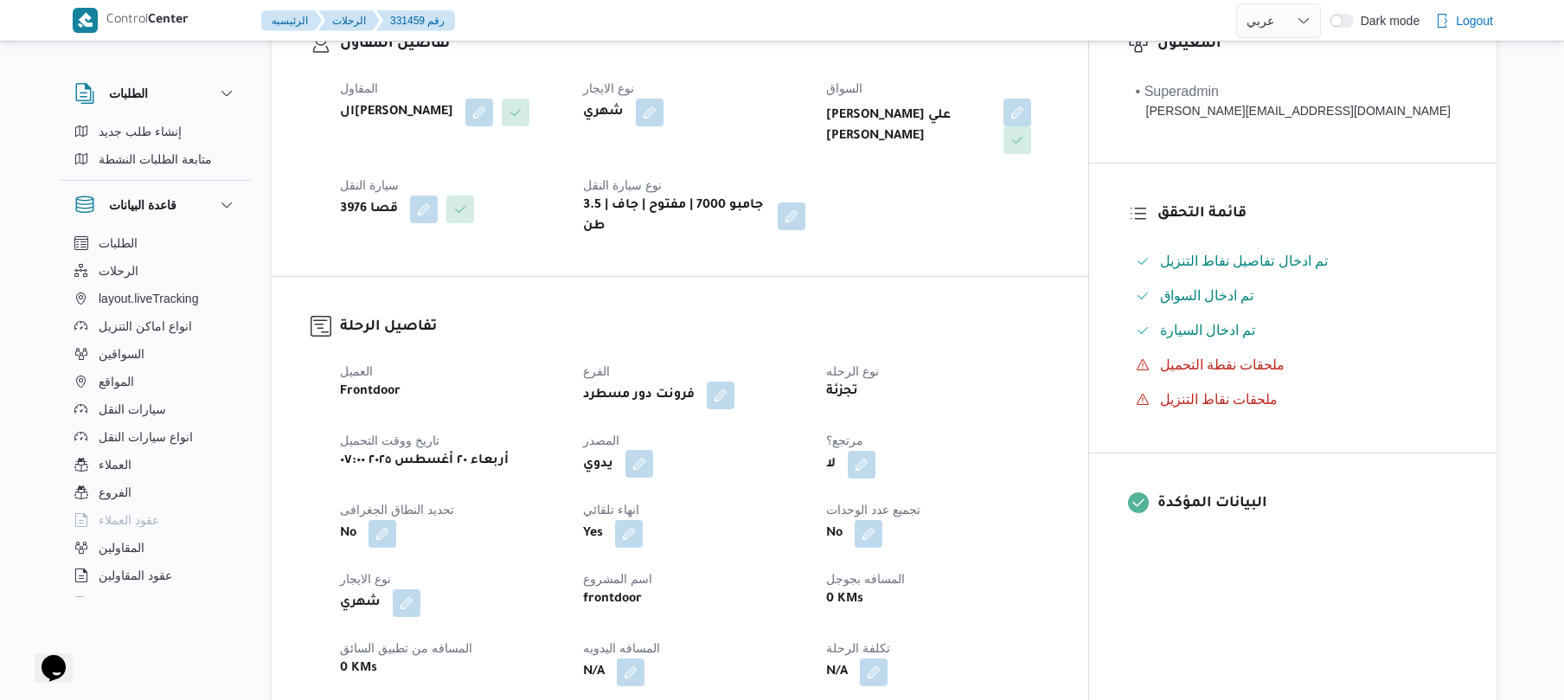
click at [653, 454] on button "button" at bounding box center [639, 464] width 28 height 28
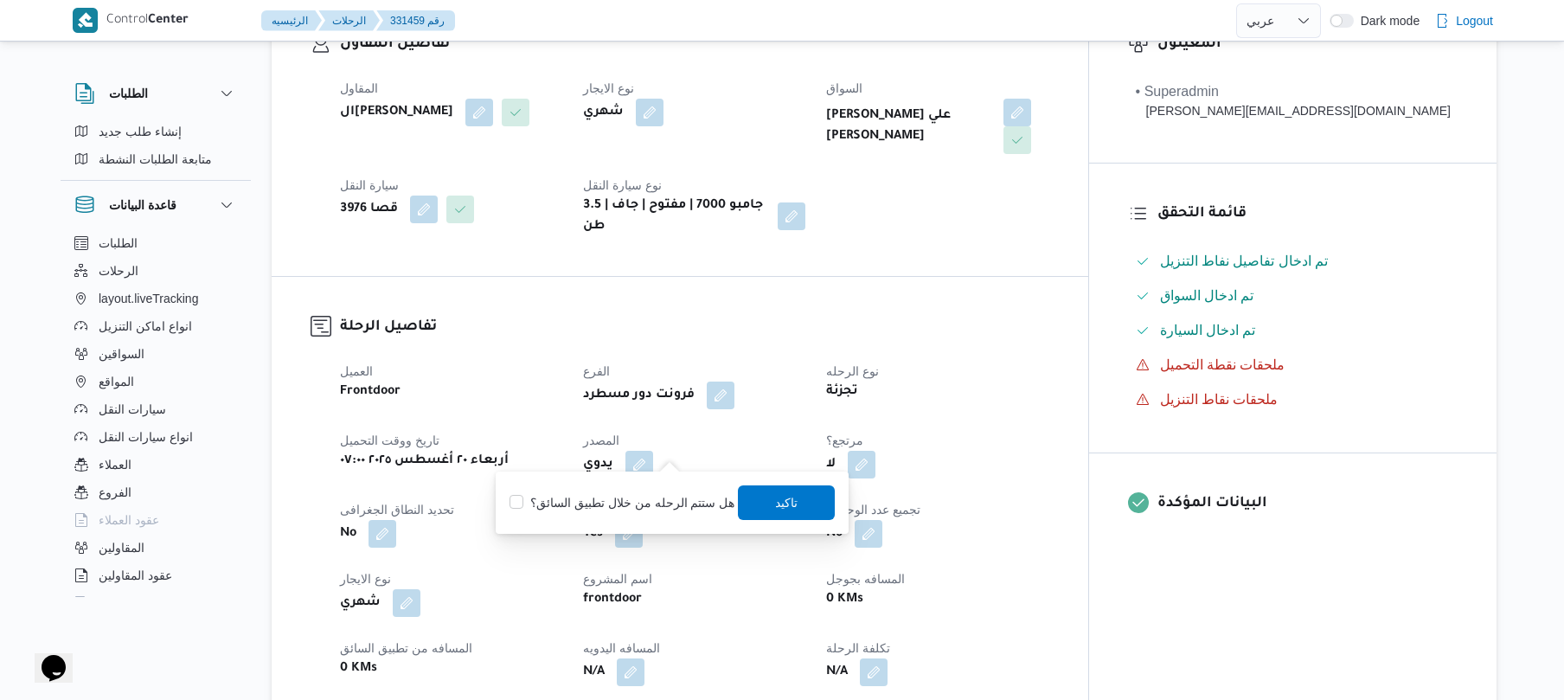
click at [643, 502] on label "هل ستتم الرحله من خلال تطبيق السائق؟" at bounding box center [621, 502] width 225 height 21
checkbox input "true"
click at [762, 502] on span "تاكيد" at bounding box center [787, 501] width 97 height 35
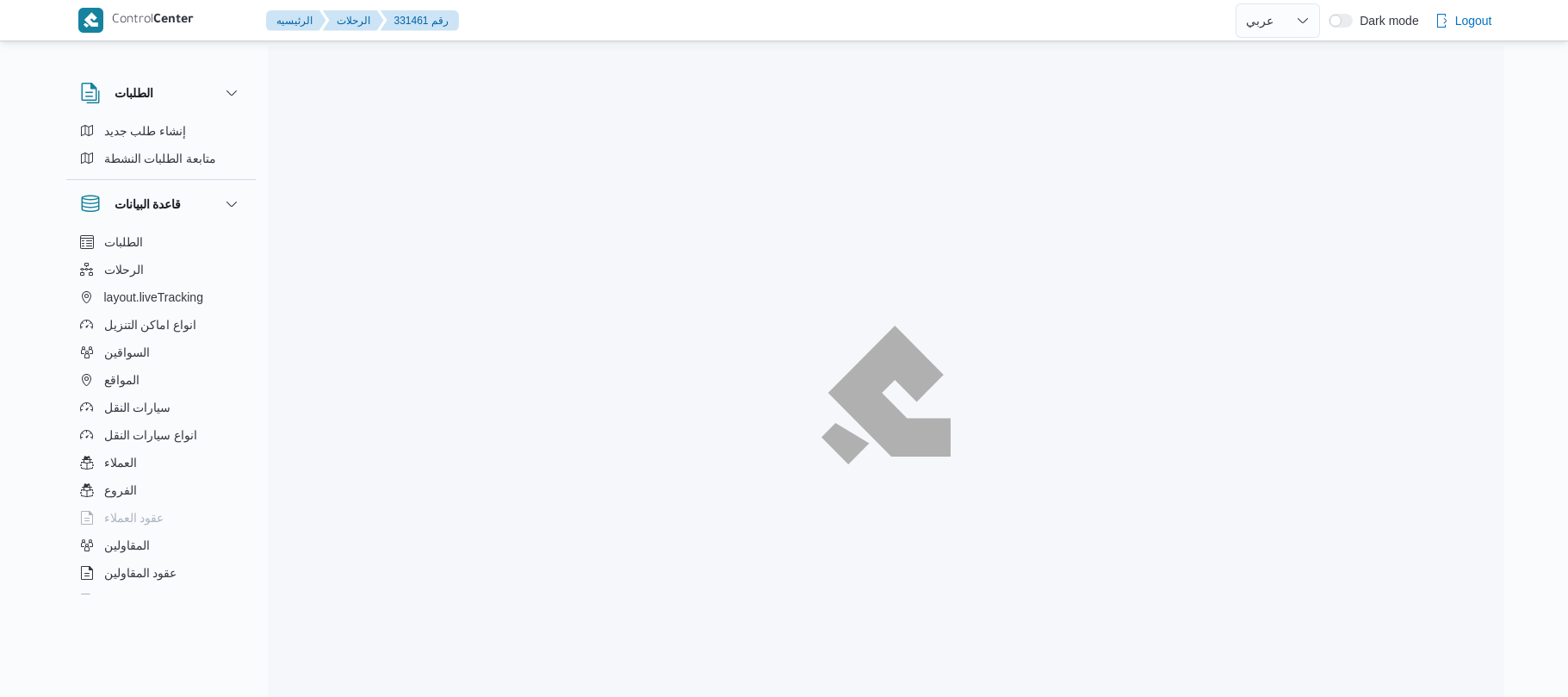
select select "ar"
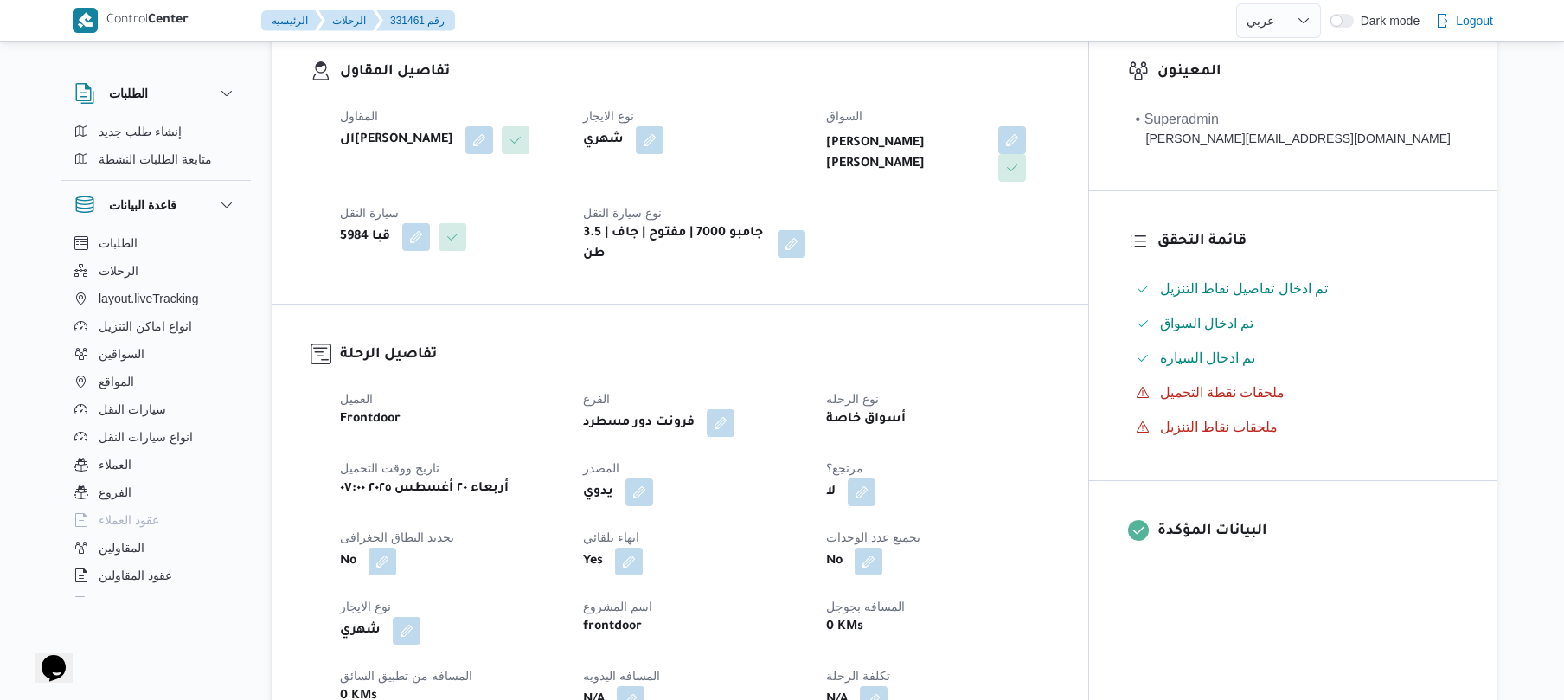
scroll to position [507, 0]
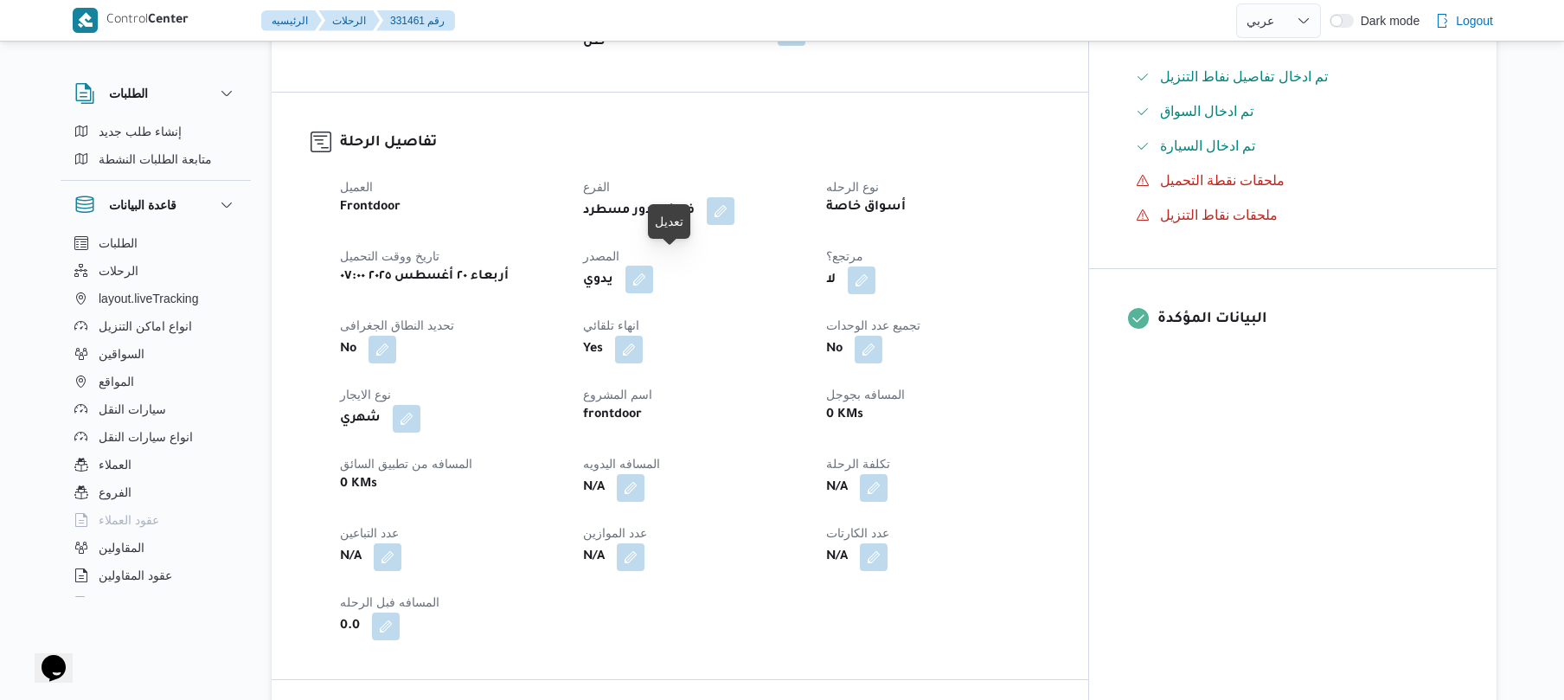
click at [653, 266] on button "button" at bounding box center [639, 280] width 28 height 28
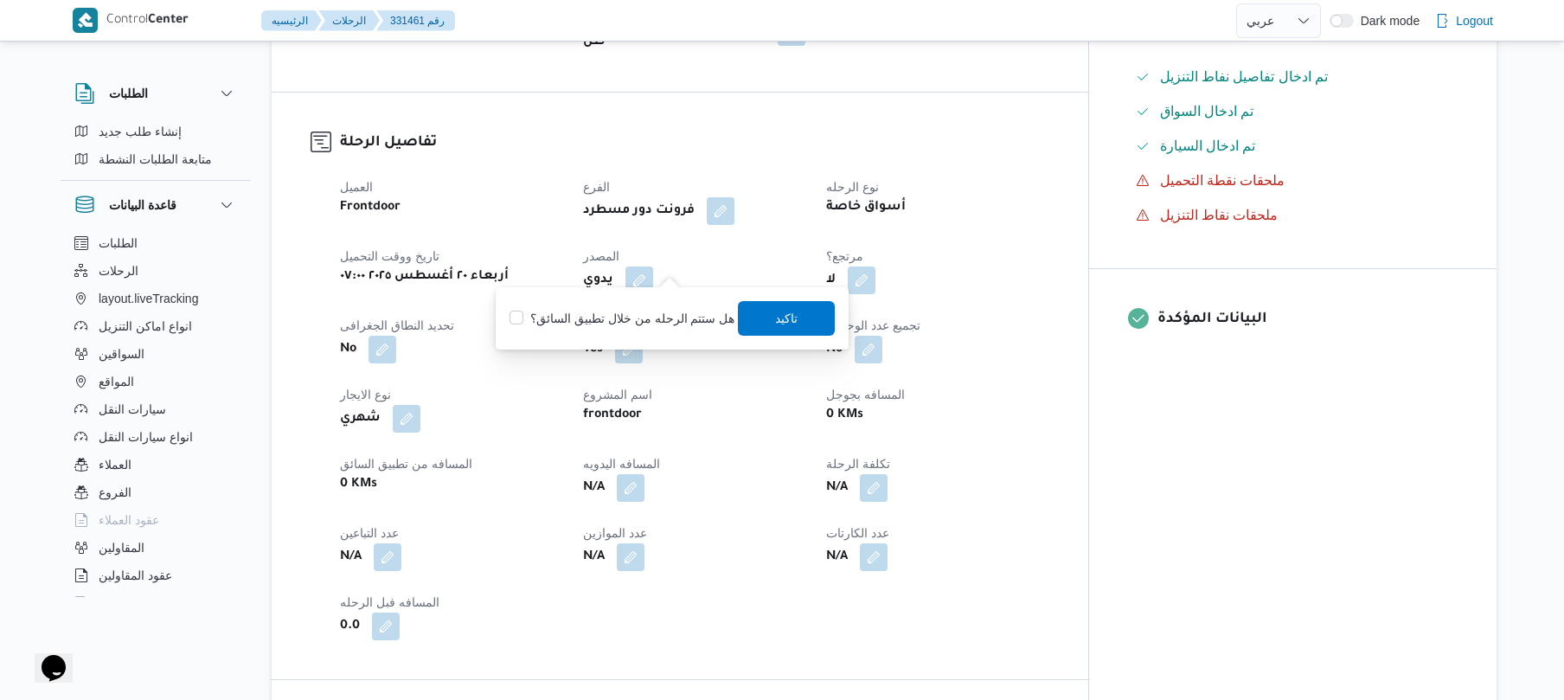
click at [659, 311] on label "هل ستتم الرحله من خلال تطبيق السائق؟" at bounding box center [621, 318] width 225 height 21
checkbox input "true"
click at [776, 316] on span "تاكيد" at bounding box center [787, 317] width 22 height 21
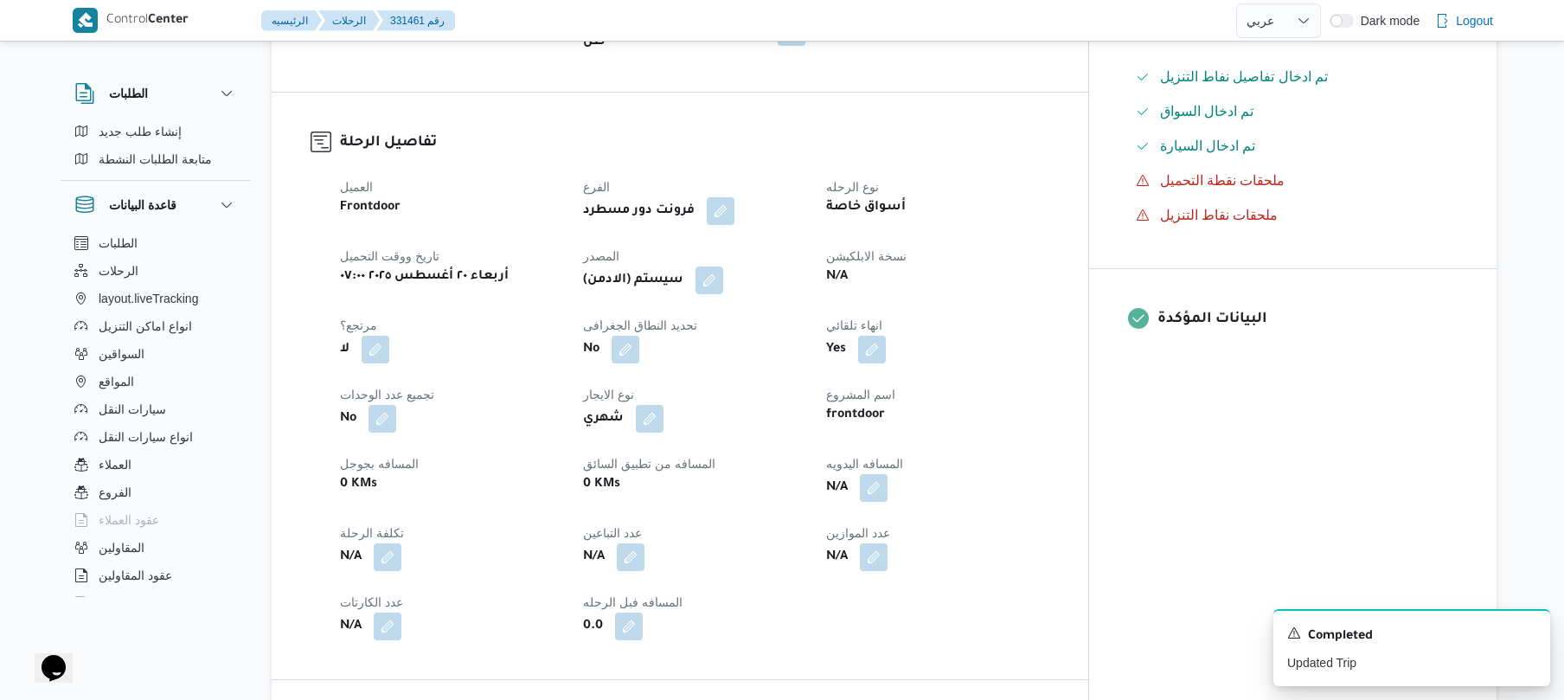
click at [853, 105] on div "تفاصيل الرحلة العميل Frontdoor الفرع فرونت دور مسطرد نوع الرحله أسواق خاصة تاري…" at bounding box center [680, 386] width 816 height 586
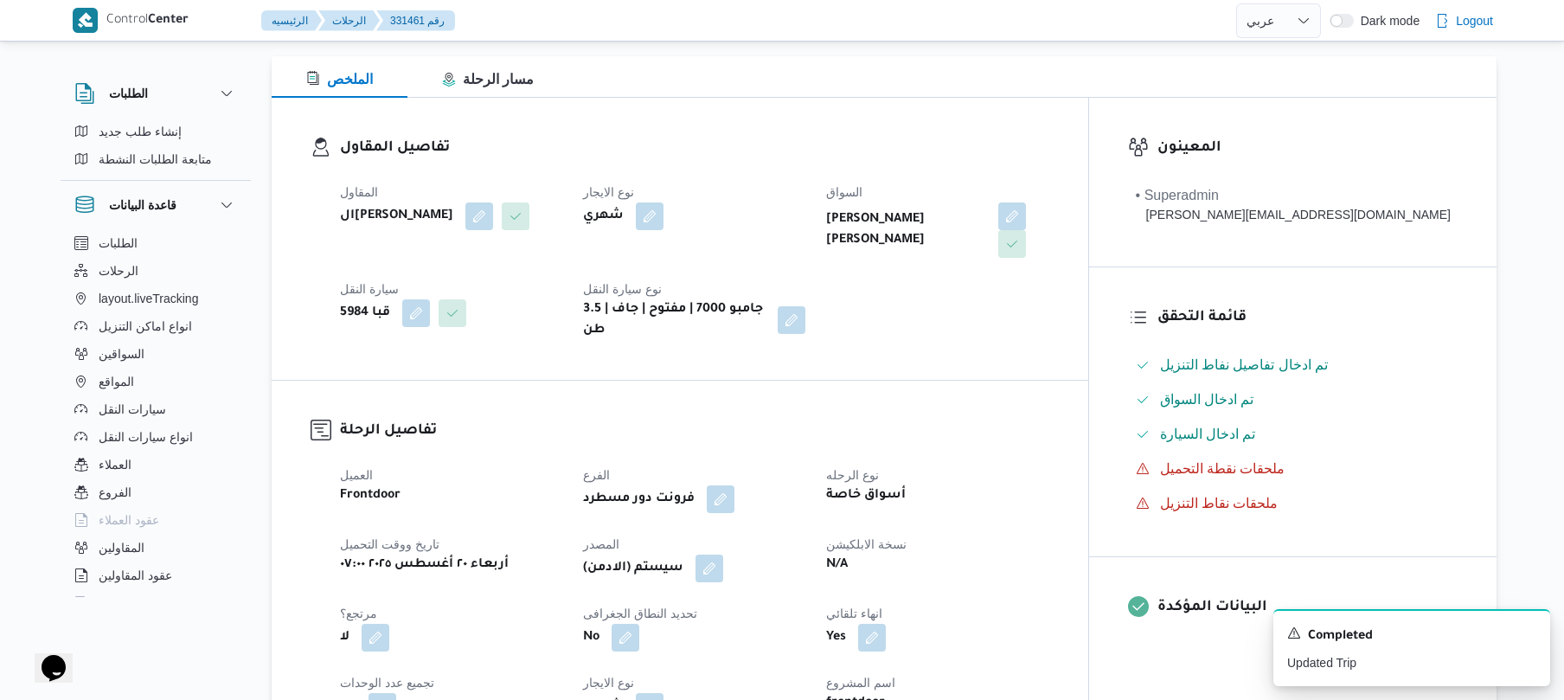
scroll to position [0, 0]
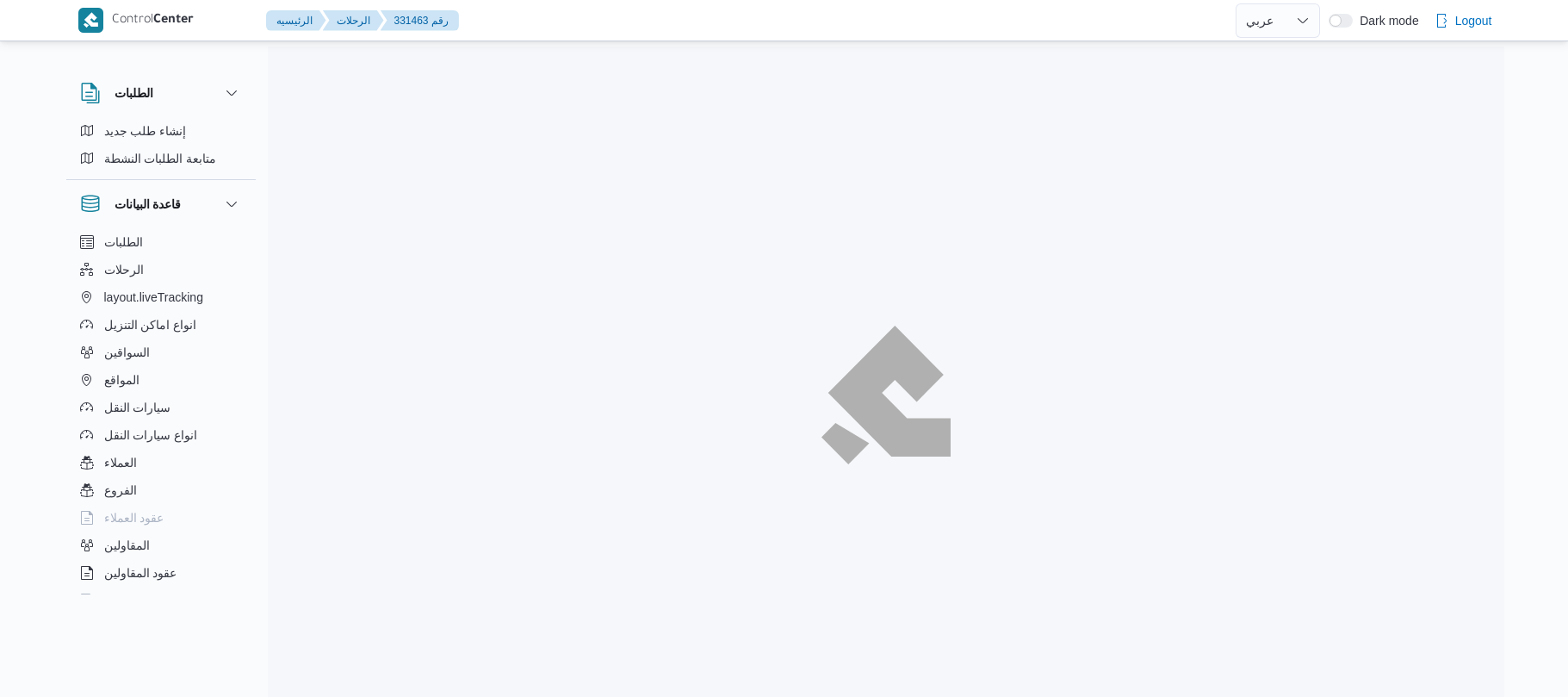
select select "ar"
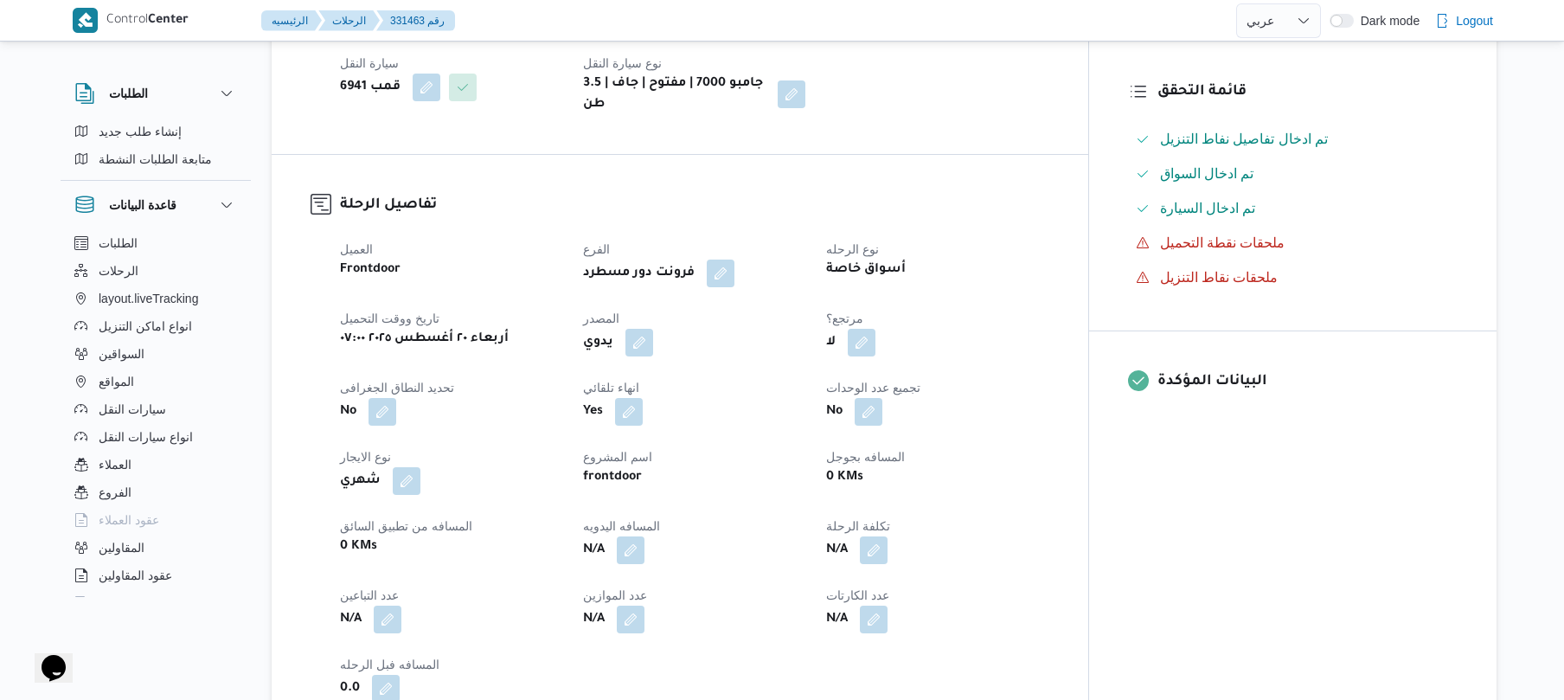
scroll to position [461, 0]
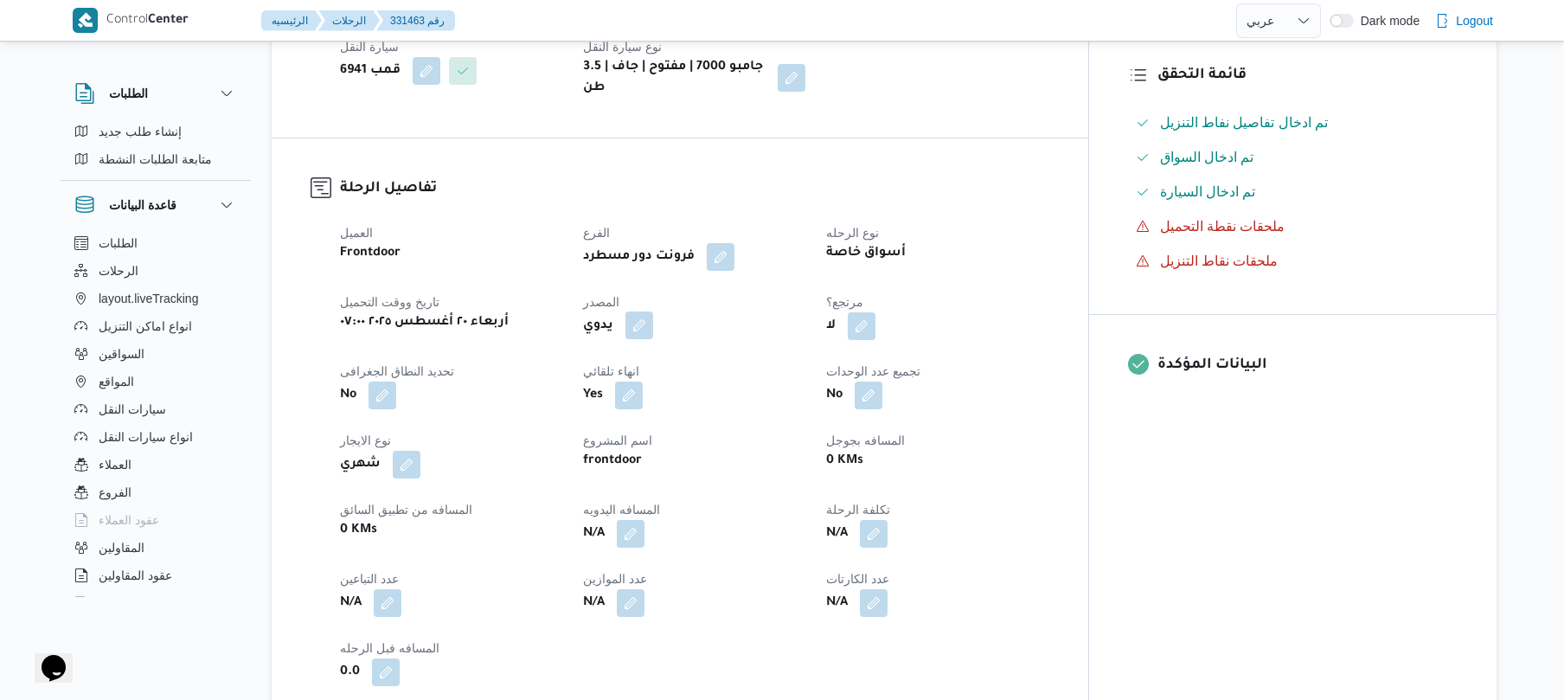
click at [653, 311] on button "button" at bounding box center [639, 325] width 28 height 28
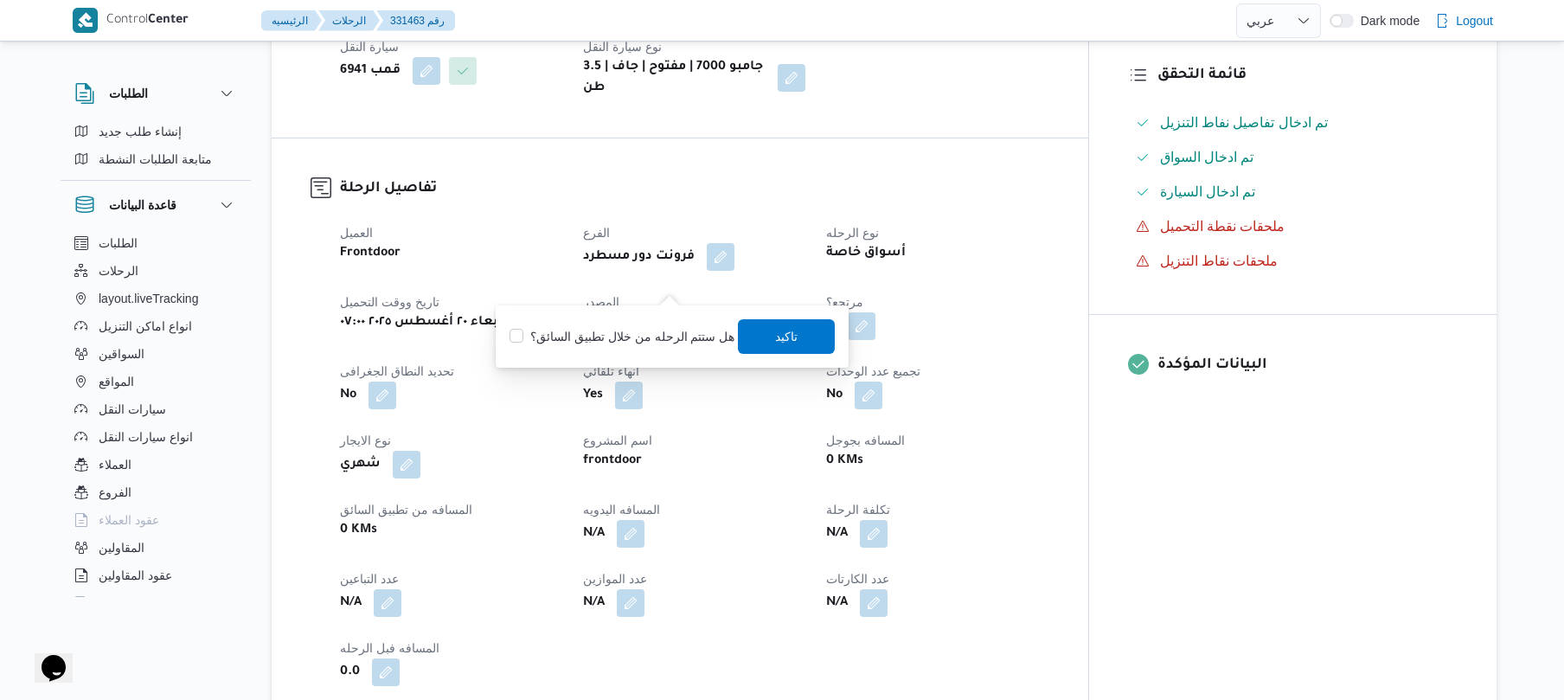
click at [654, 330] on label "هل ستتم الرحله من خلال تطبيق السائق؟" at bounding box center [621, 336] width 225 height 21
checkbox input "true"
click at [779, 334] on span "تاكيد" at bounding box center [787, 335] width 22 height 21
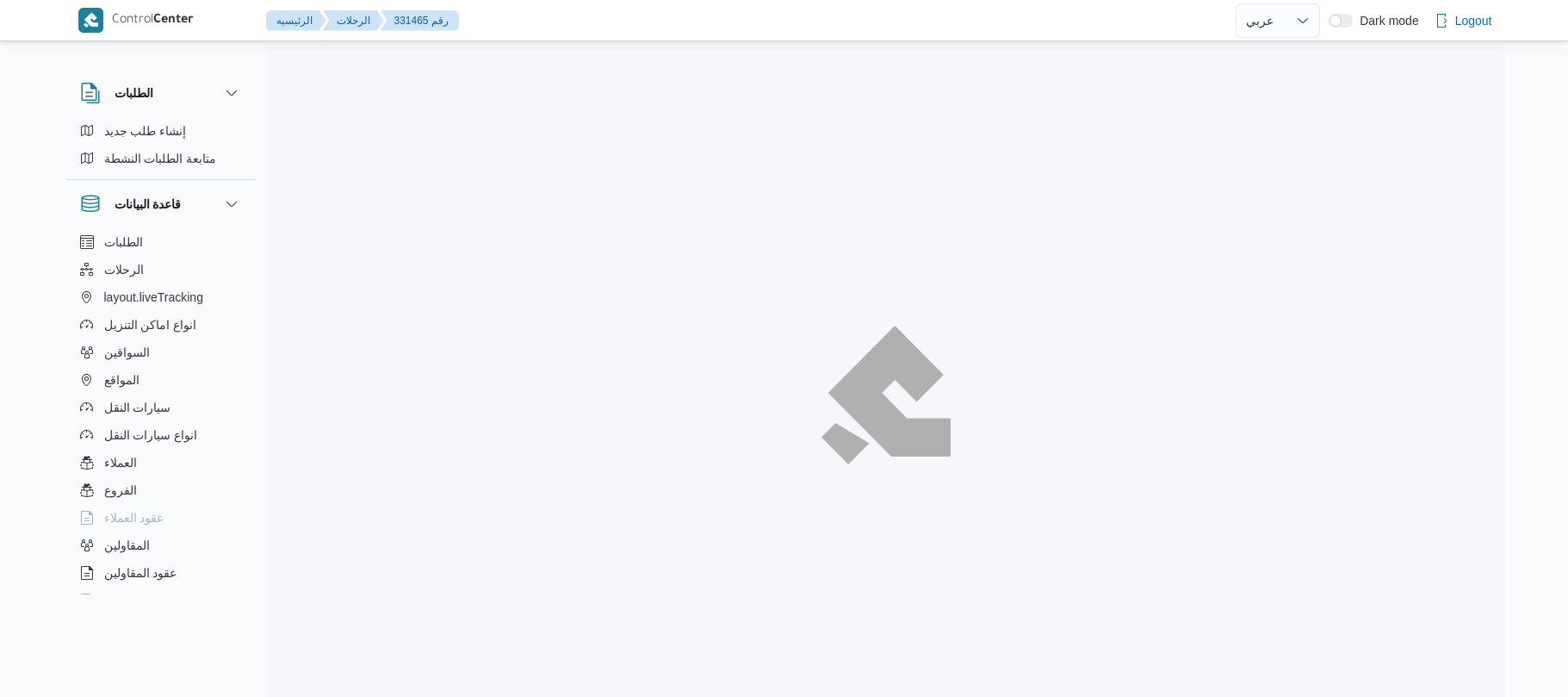
select select "ar"
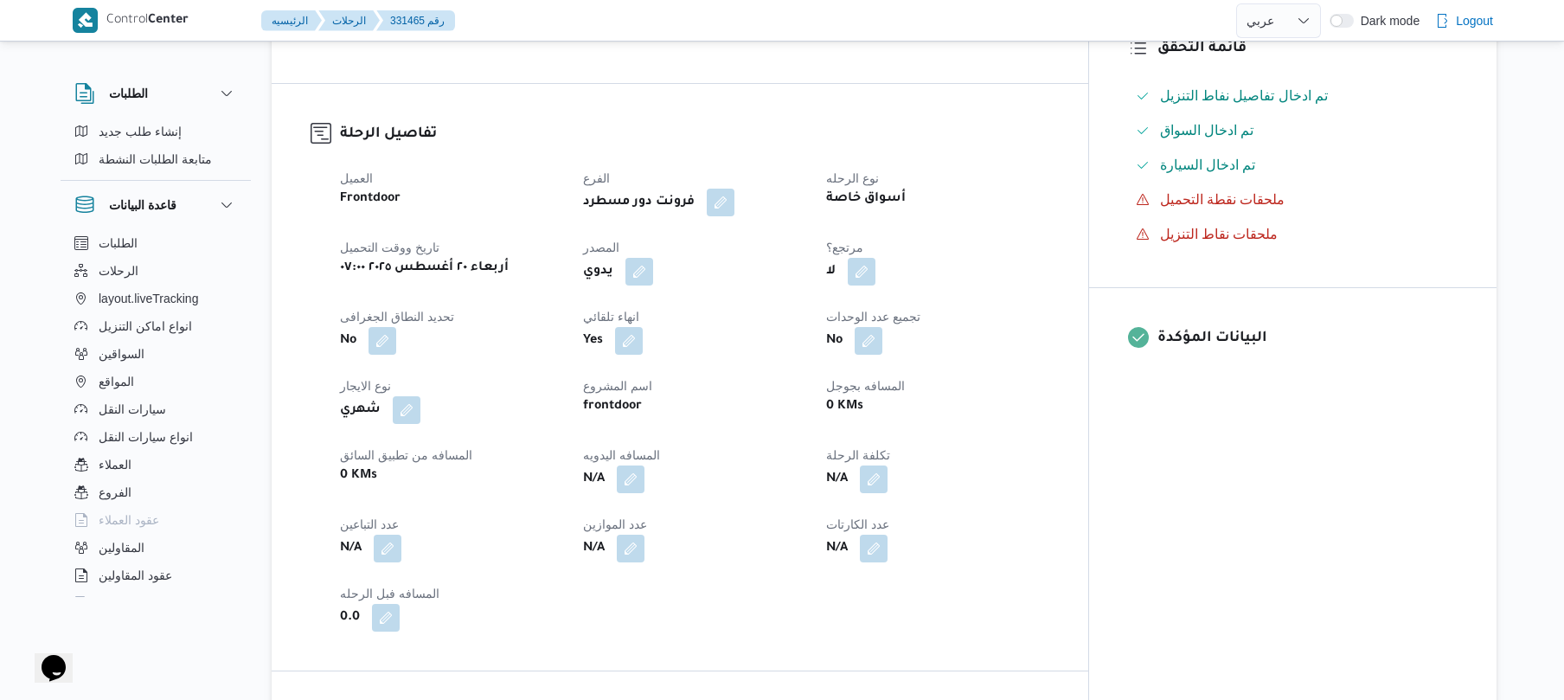
scroll to position [507, 0]
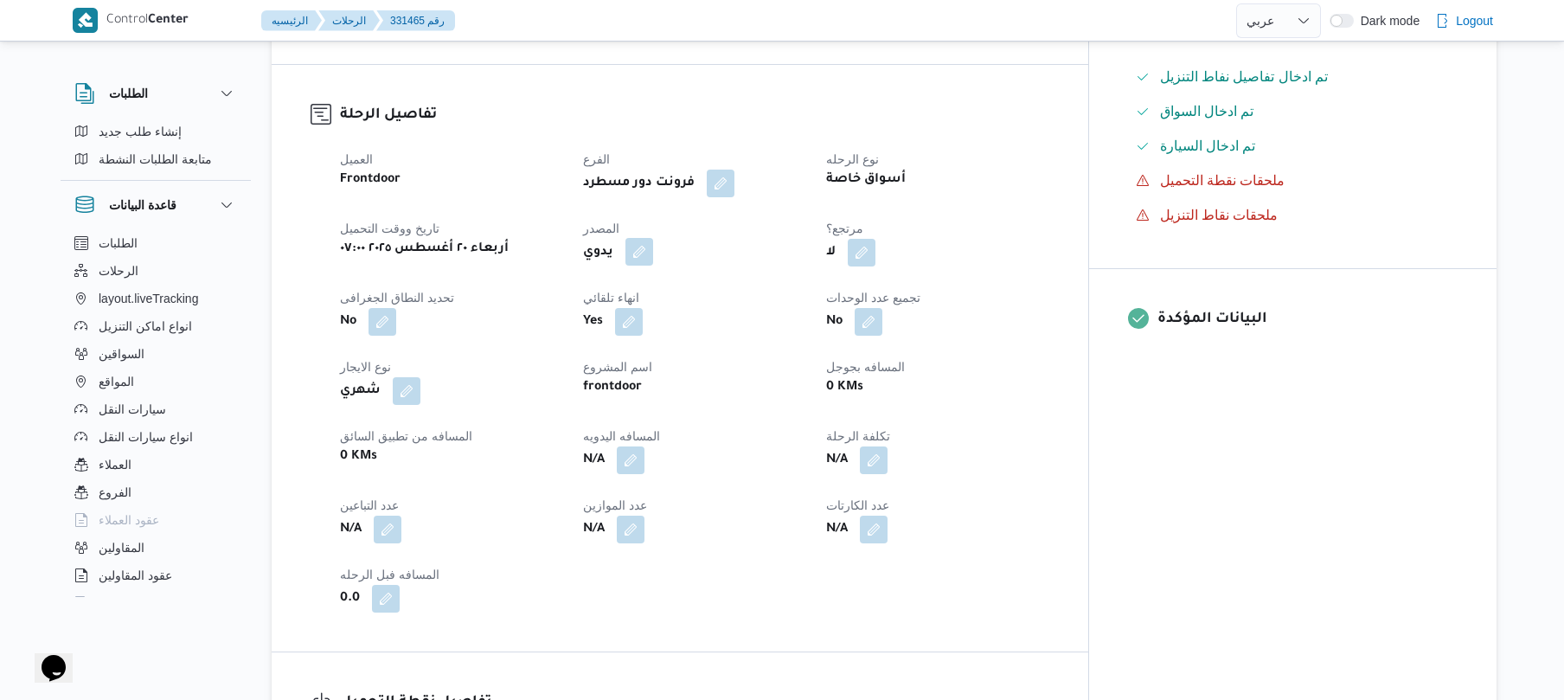
click at [653, 239] on button "button" at bounding box center [639, 252] width 28 height 28
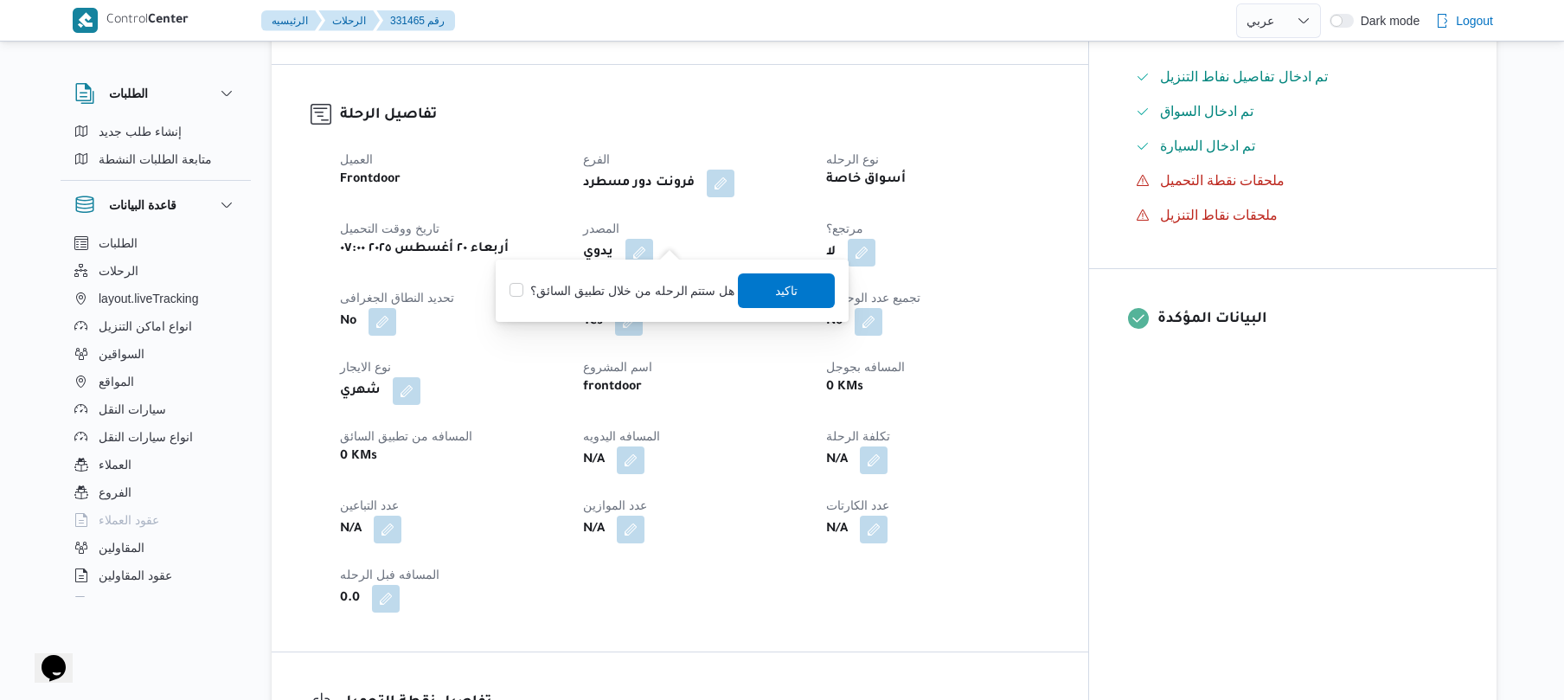
click at [656, 291] on label "هل ستتم الرحله من خلال تطبيق السائق؟" at bounding box center [621, 290] width 225 height 21
checkbox input "true"
click at [790, 291] on span "تاكيد" at bounding box center [787, 289] width 22 height 21
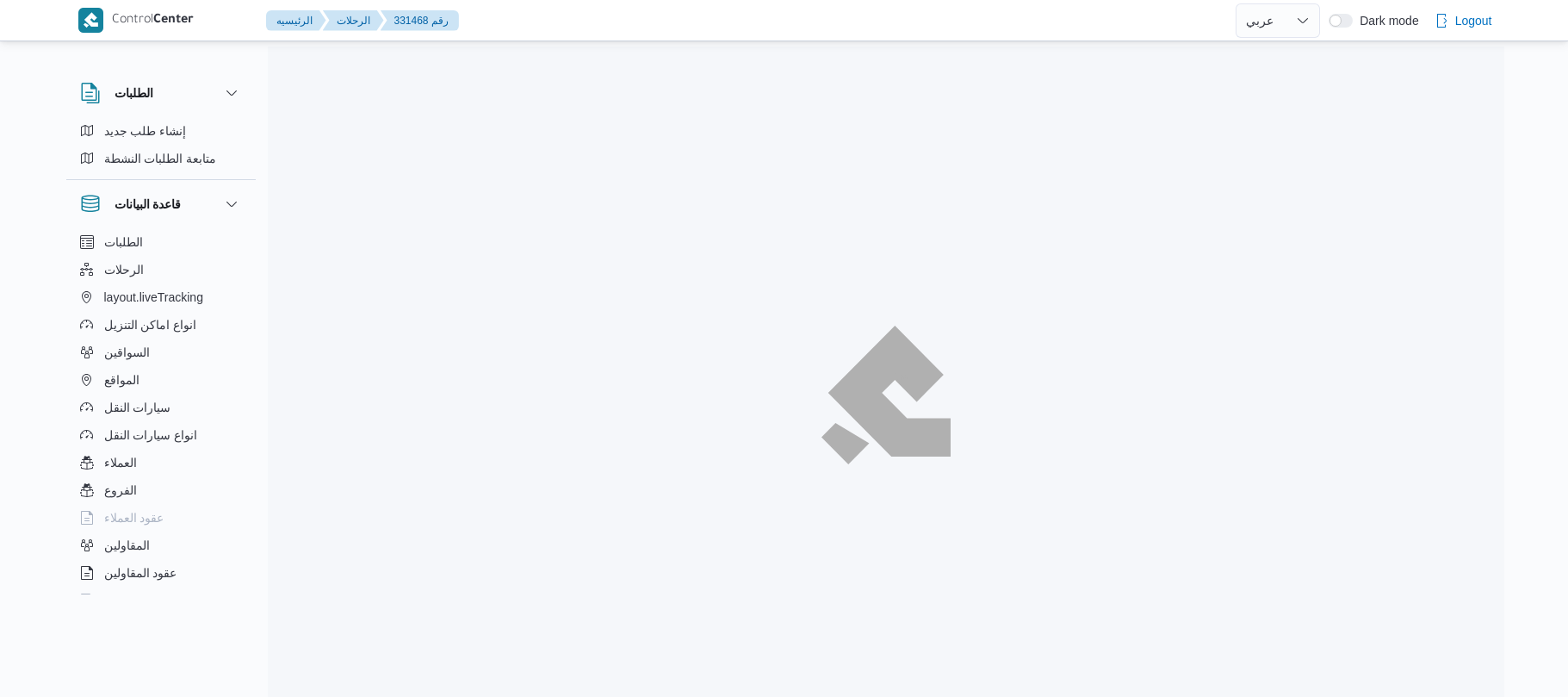
select select "ar"
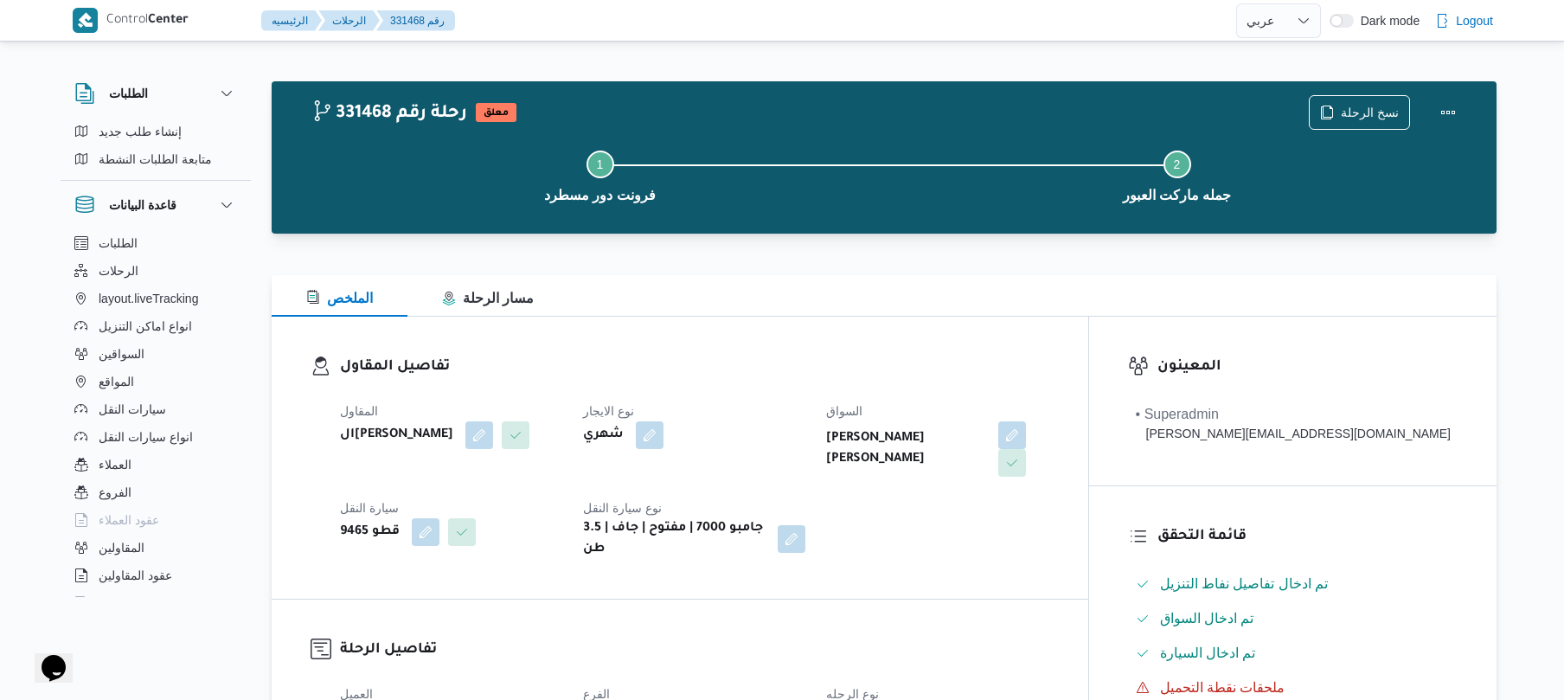
click at [1029, 310] on div "الملخص مسار الرحلة" at bounding box center [884, 296] width 1225 height 42
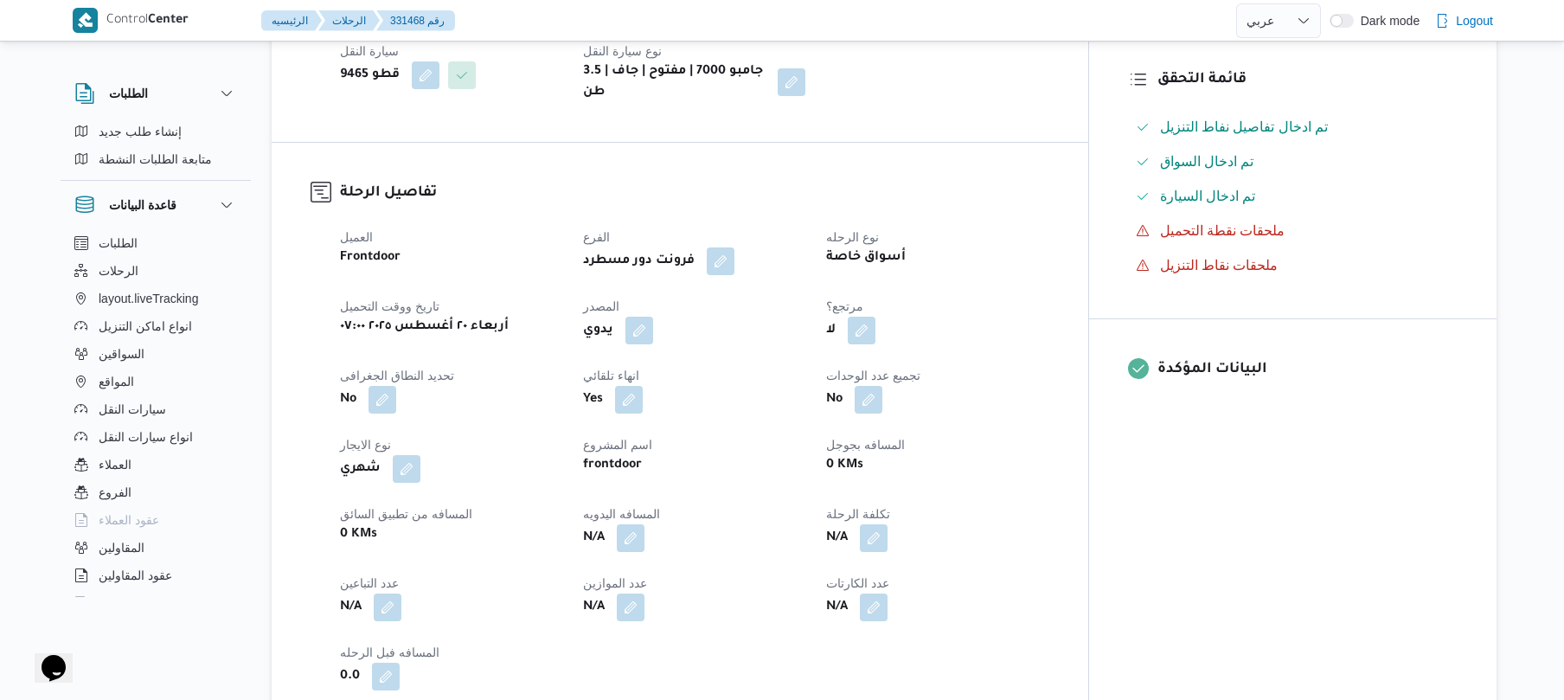
scroll to position [461, 0]
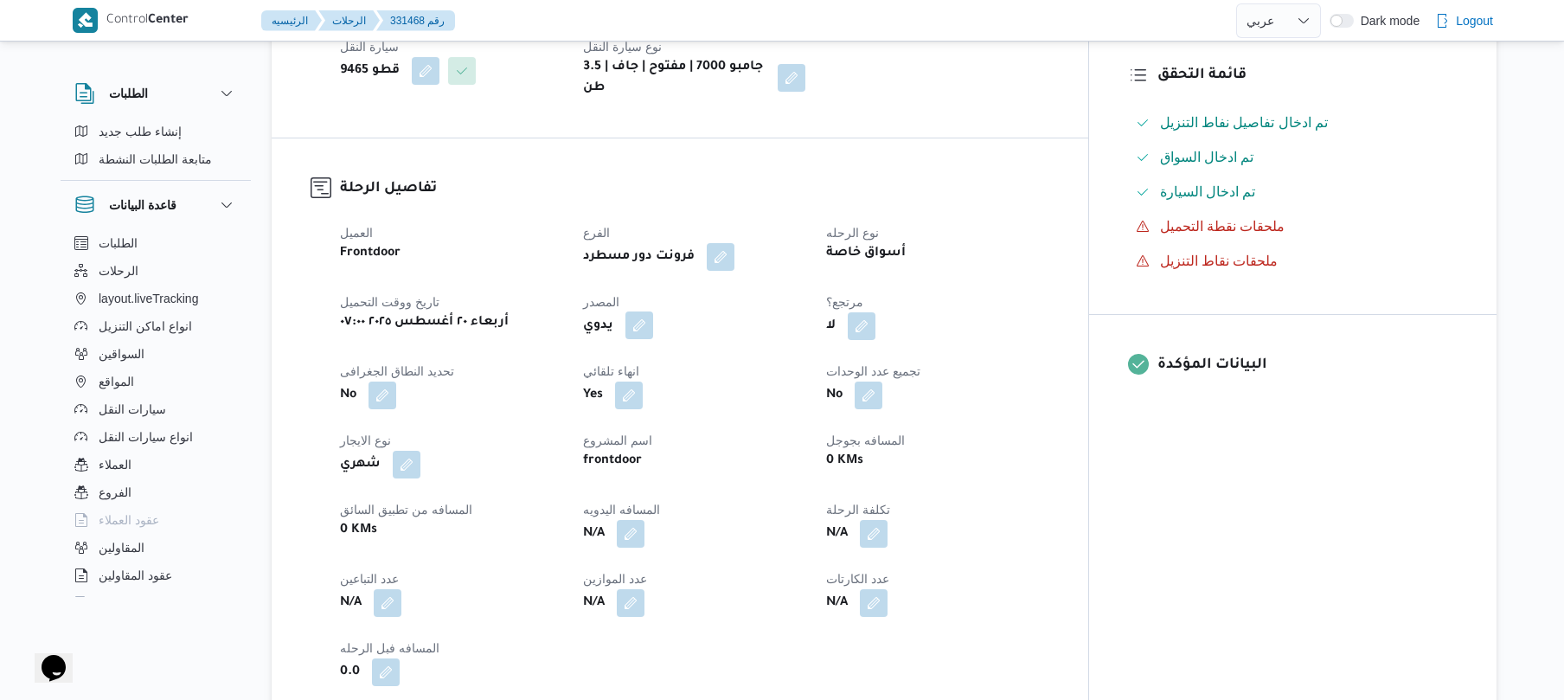
click at [653, 311] on button "button" at bounding box center [639, 325] width 28 height 28
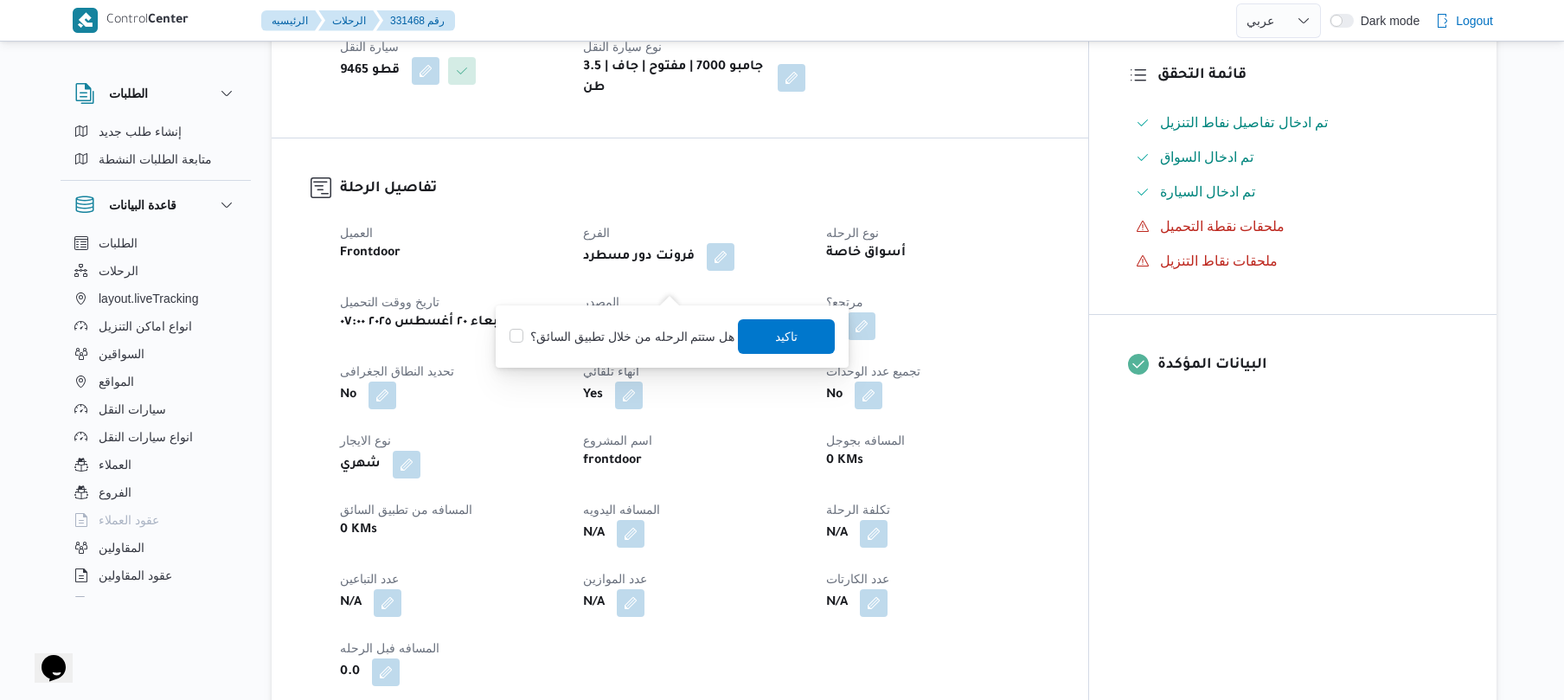
click at [666, 332] on label "هل ستتم الرحله من خلال تطبيق السائق؟" at bounding box center [621, 336] width 225 height 21
checkbox input "true"
click at [778, 340] on span "تاكيد" at bounding box center [787, 335] width 22 height 21
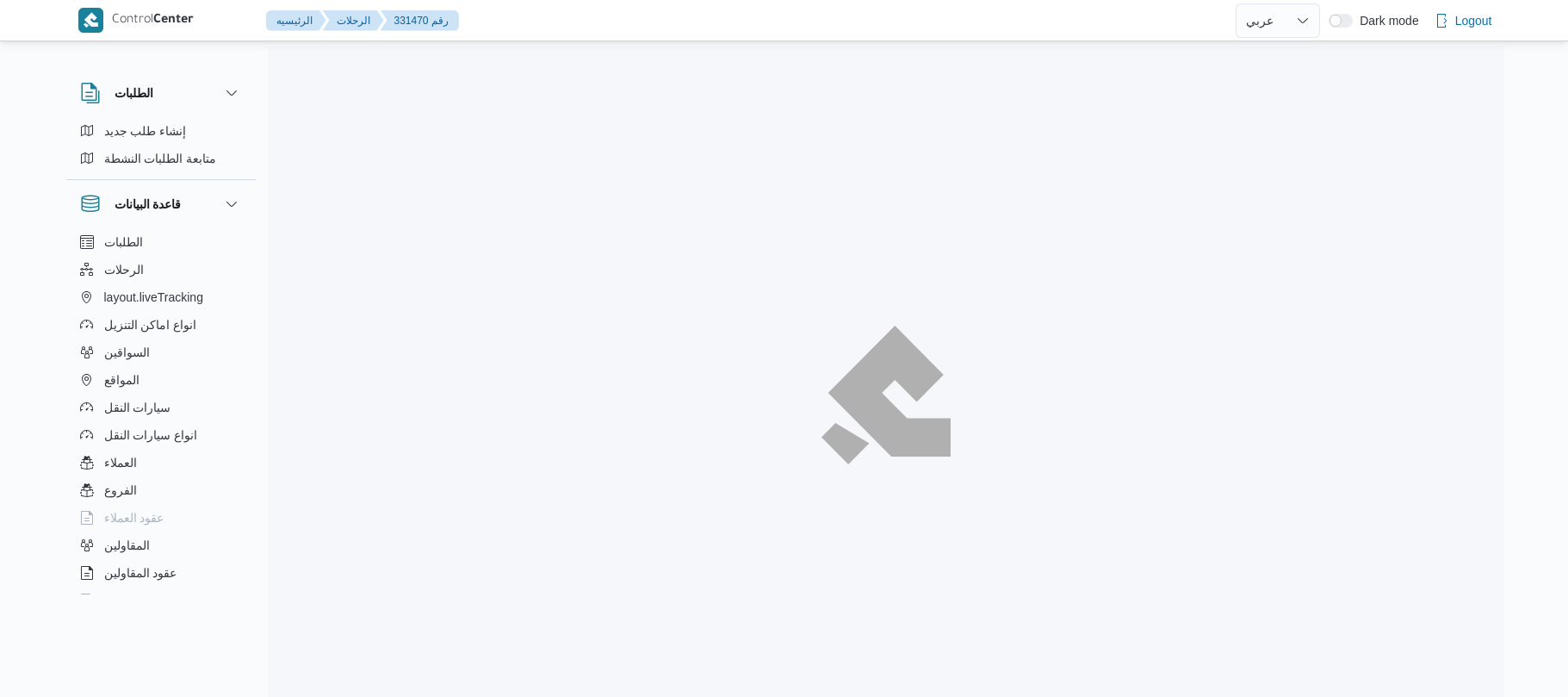
select select "ar"
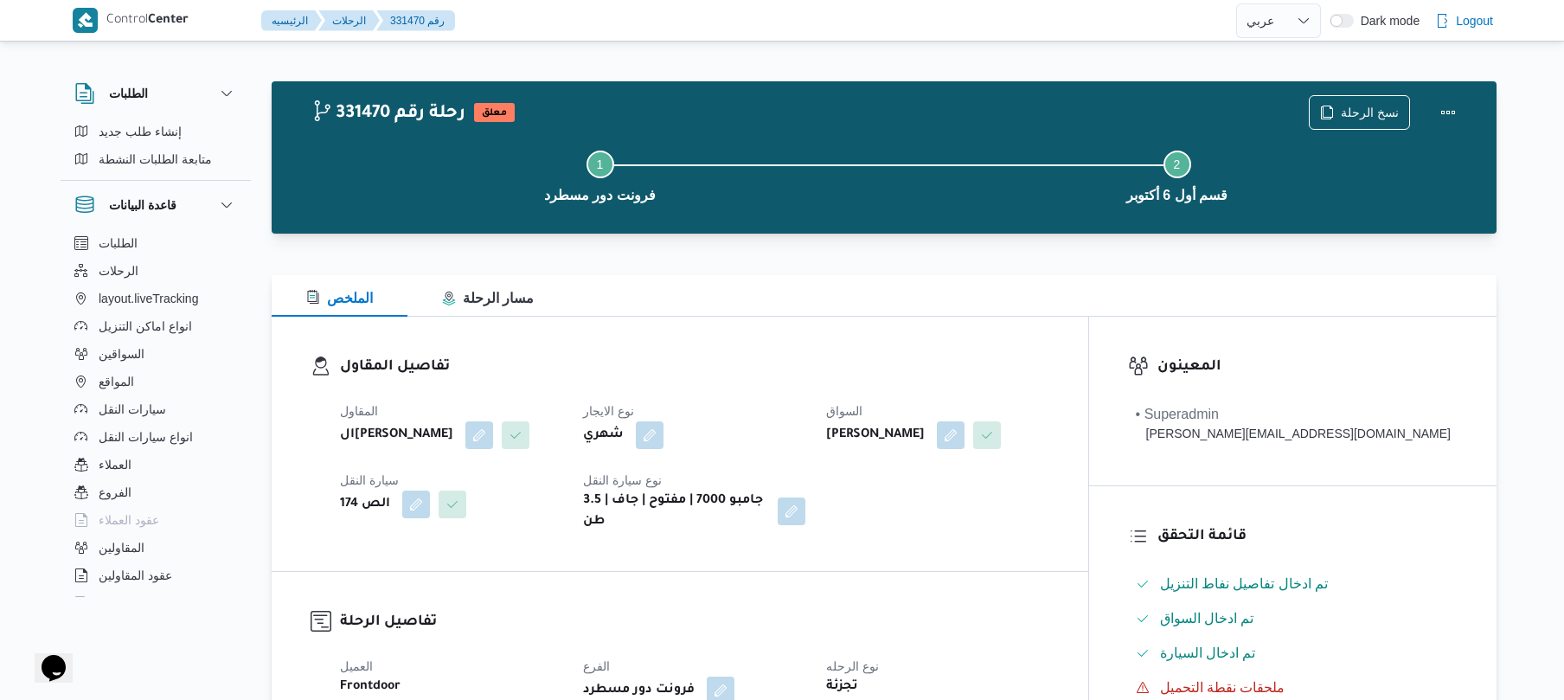
click at [814, 370] on h3 "تفاصيل المقاول" at bounding box center [694, 366] width 709 height 23
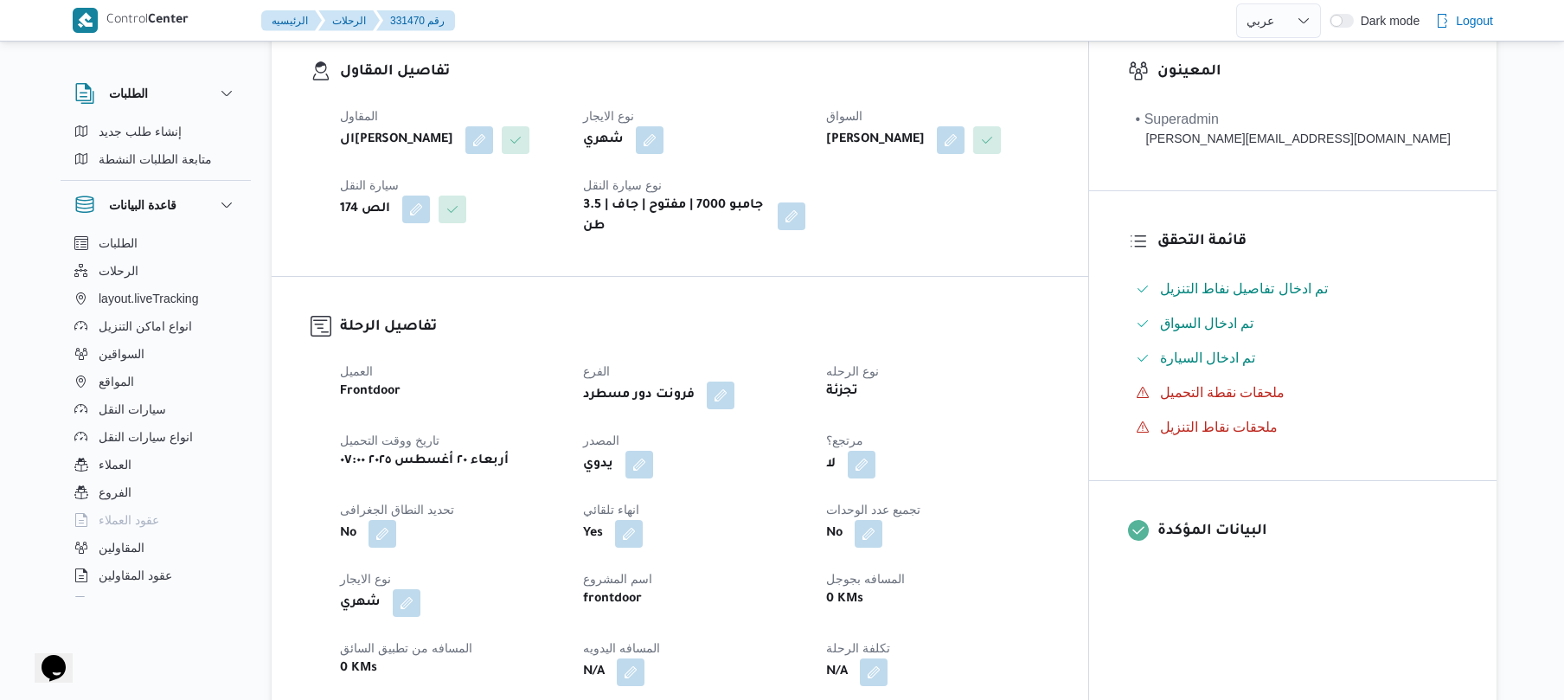
scroll to position [415, 0]
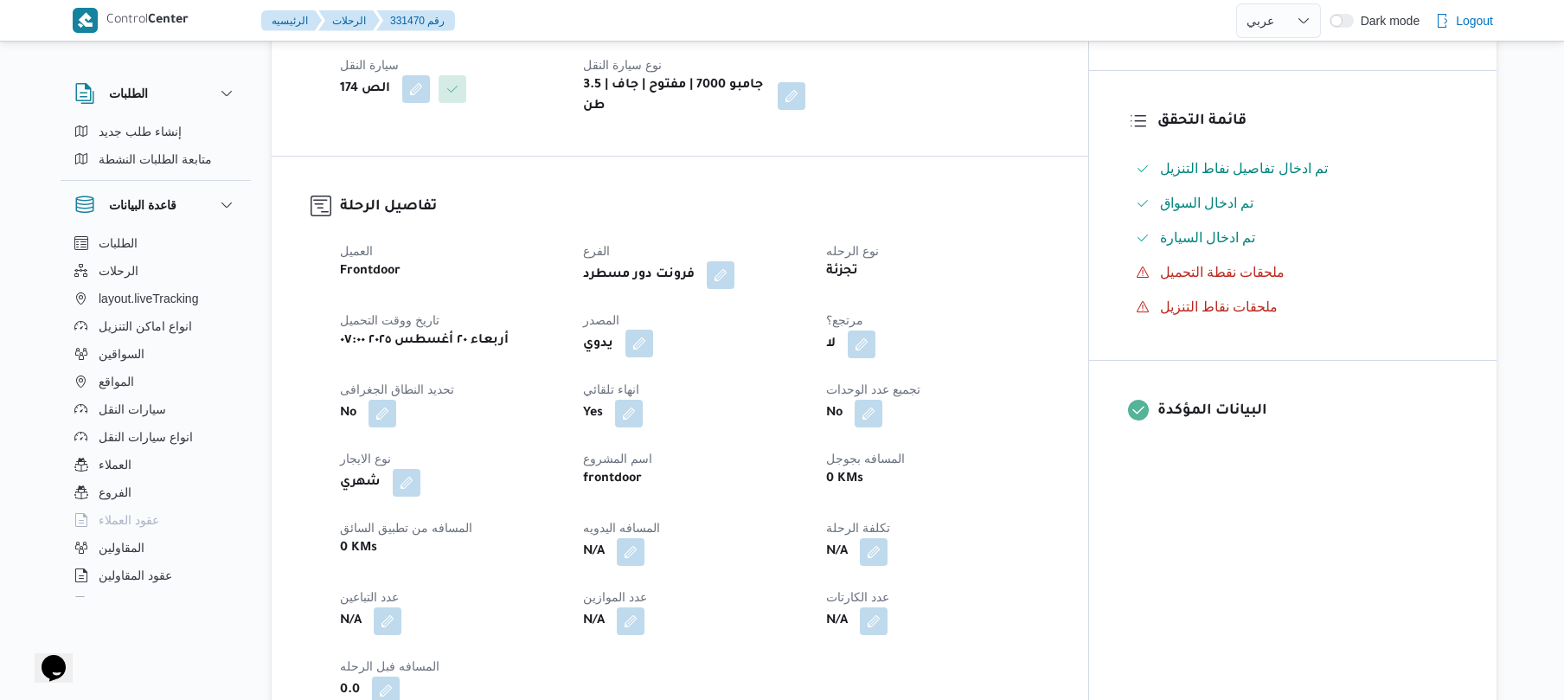
click at [653, 333] on button "button" at bounding box center [639, 344] width 28 height 28
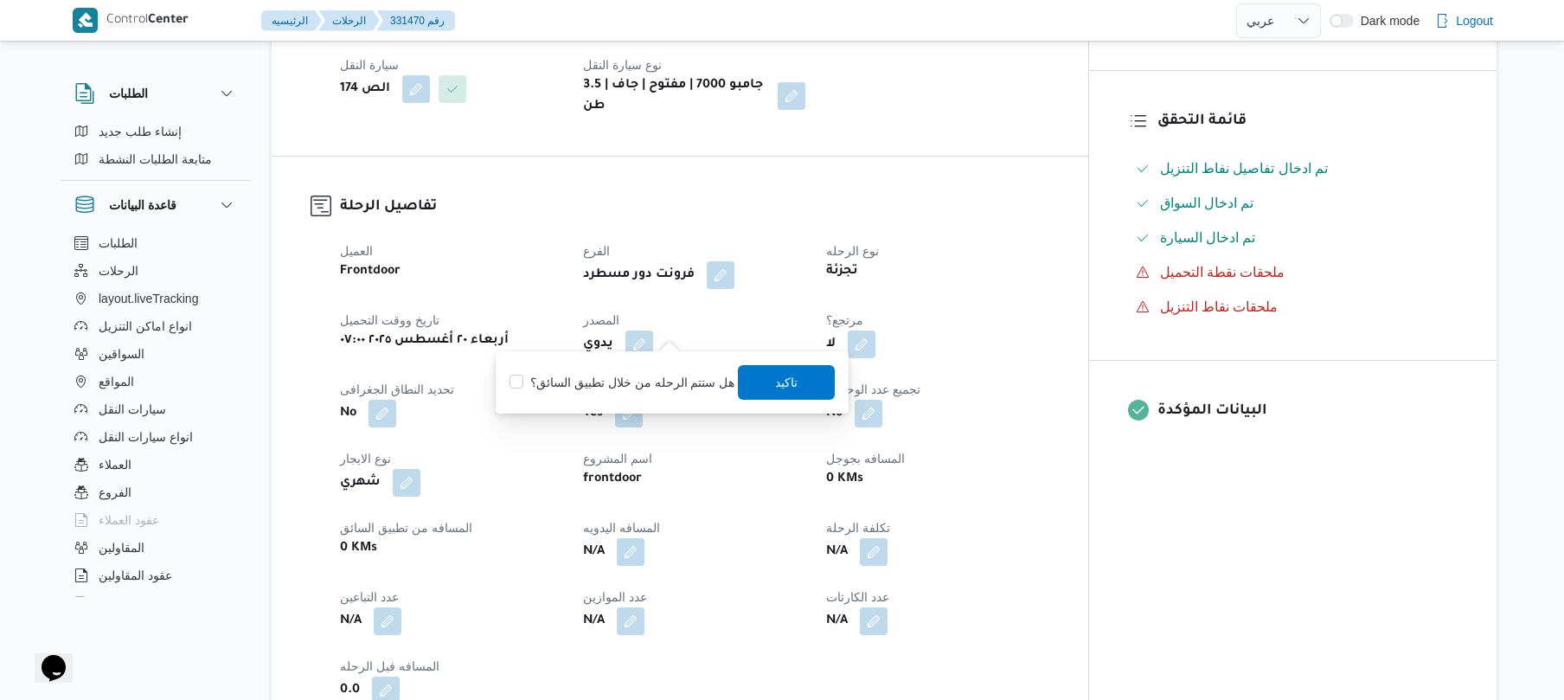
click at [654, 378] on label "هل ستتم الرحله من خلال تطبيق السائق؟" at bounding box center [621, 382] width 225 height 21
checkbox input "true"
click at [809, 379] on span "تاكيد" at bounding box center [787, 381] width 97 height 35
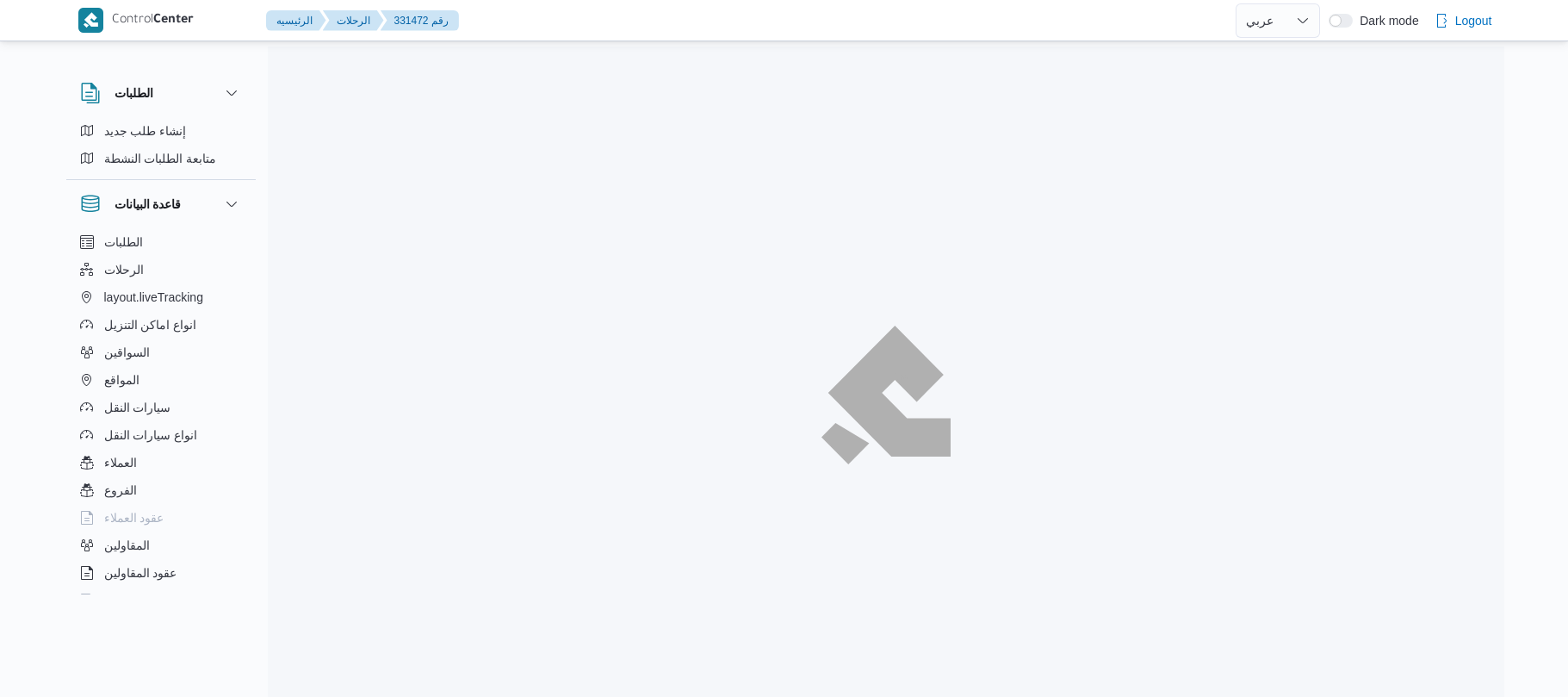
select select "ar"
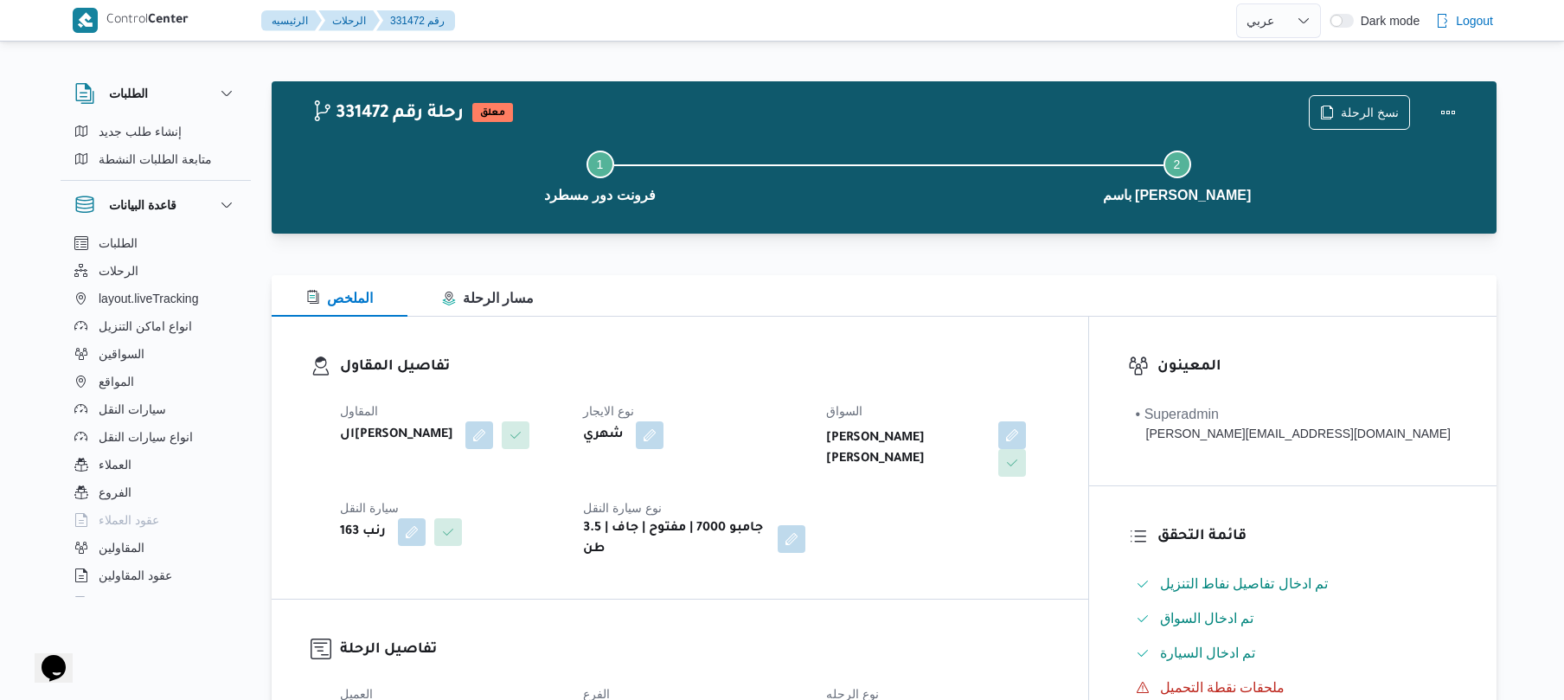
click at [848, 336] on div "تفاصيل المقاول المقاول الهامي محمد خالد علي نوع الايجار شهري السواق عبدالنبى ها…" at bounding box center [680, 458] width 816 height 282
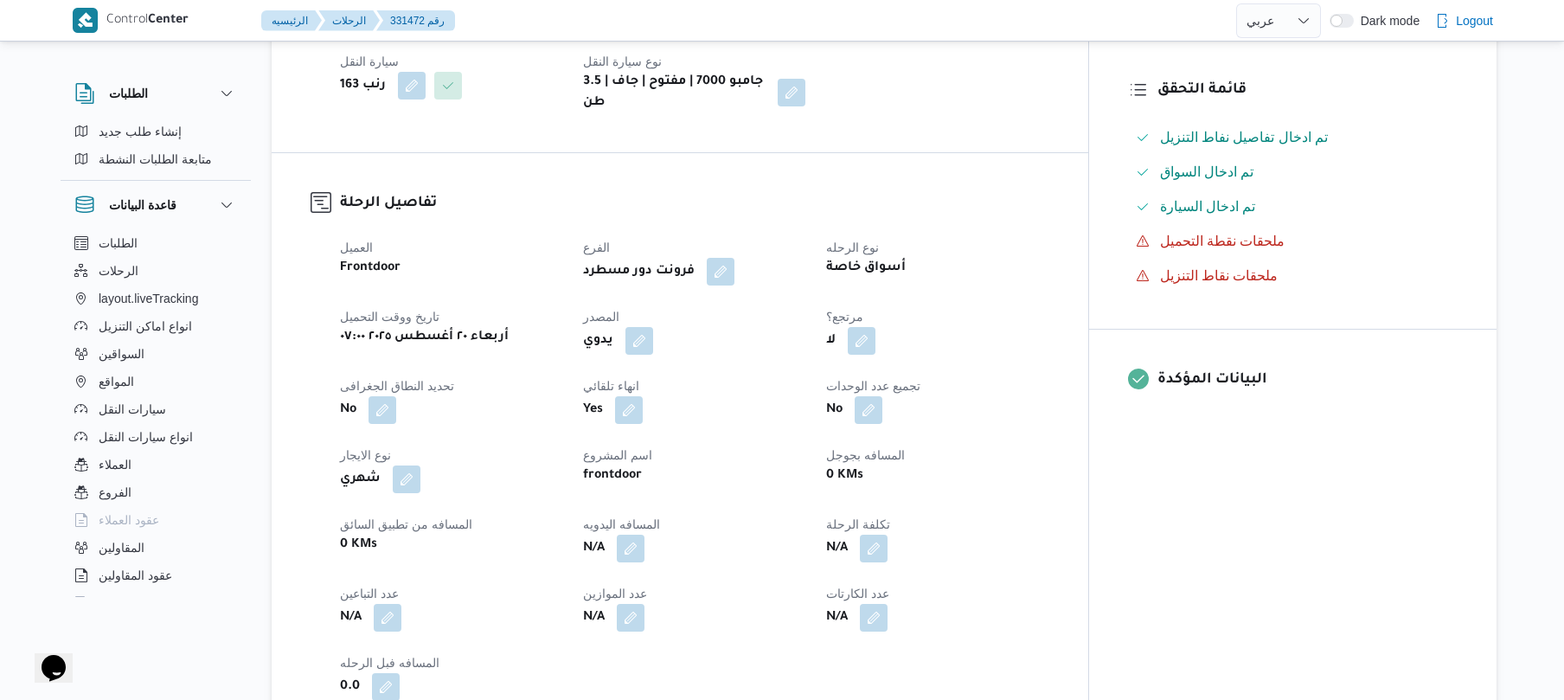
scroll to position [461, 0]
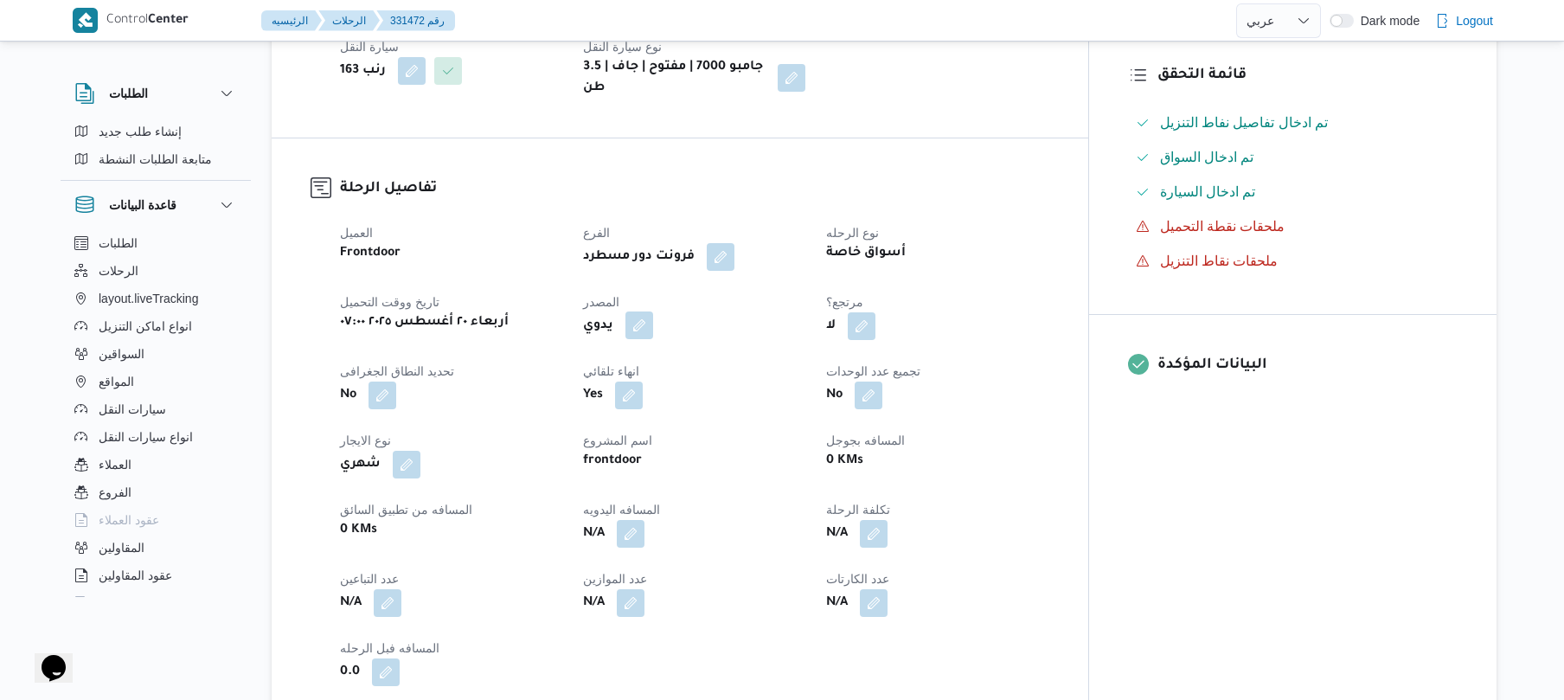
click at [653, 319] on button "button" at bounding box center [639, 325] width 28 height 28
click at [652, 381] on div "هل ستتم الرحله من خلال تطبيق السائق؟ تاكيد" at bounding box center [672, 364] width 329 height 38
click at [658, 368] on label "هل ستتم الرحله من خلال تطبيق السائق؟" at bounding box center [621, 364] width 225 height 21
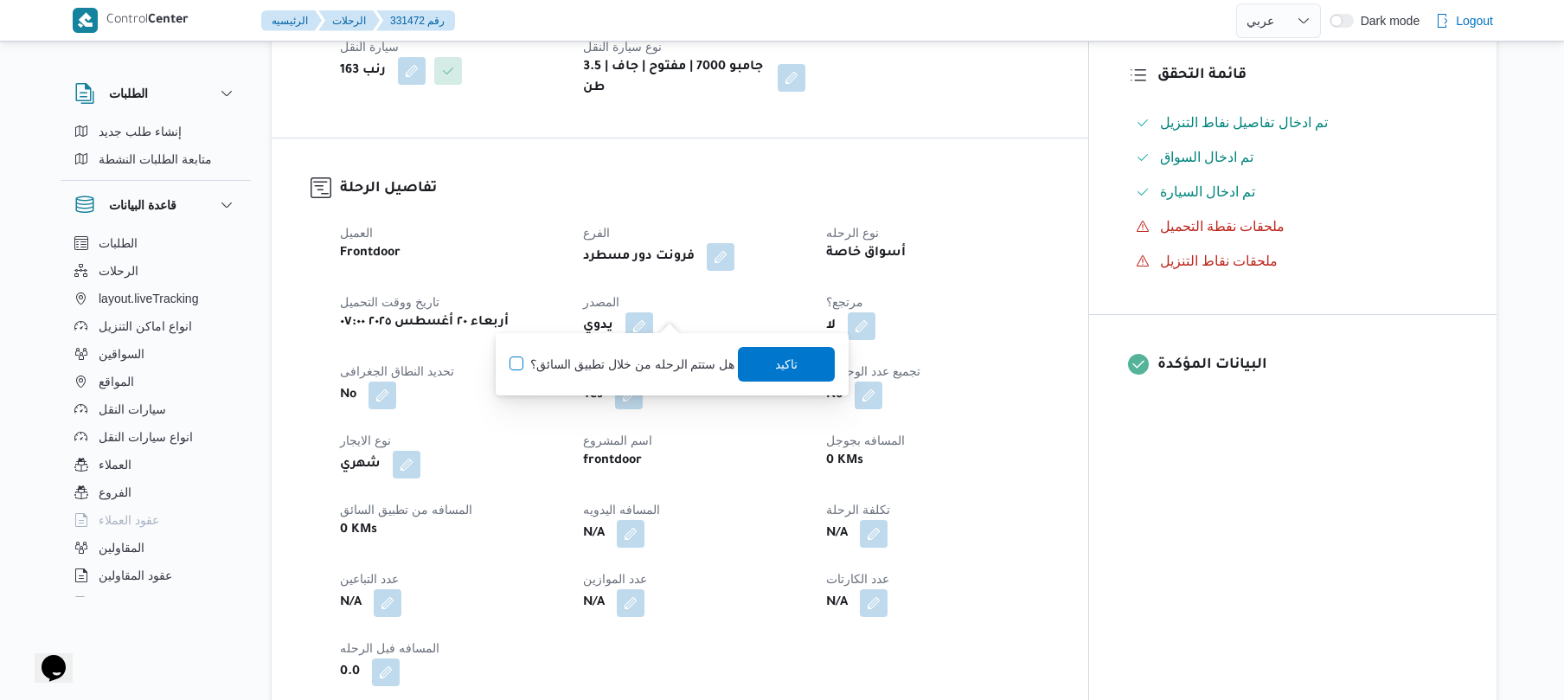
checkbox input "true"
click at [790, 360] on span "تاكيد" at bounding box center [787, 363] width 22 height 21
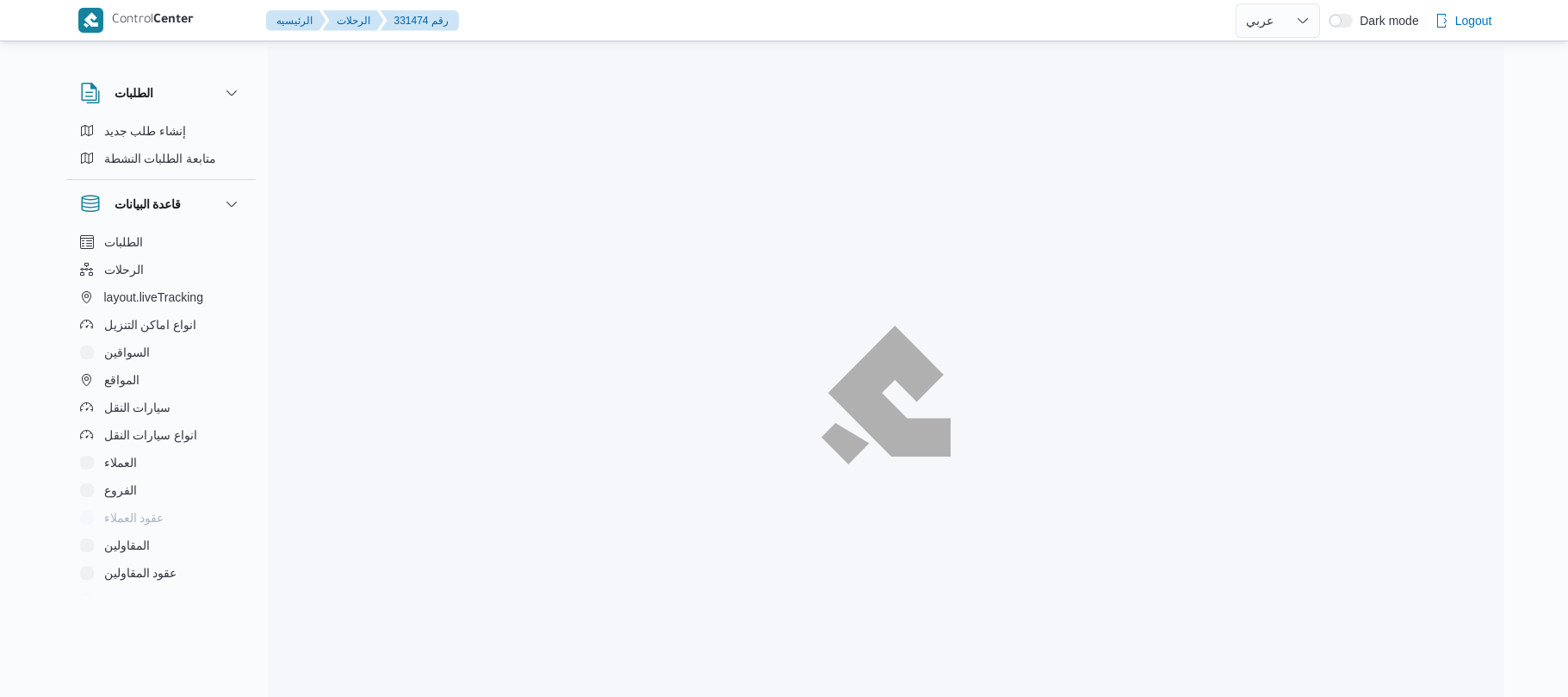
select select "ar"
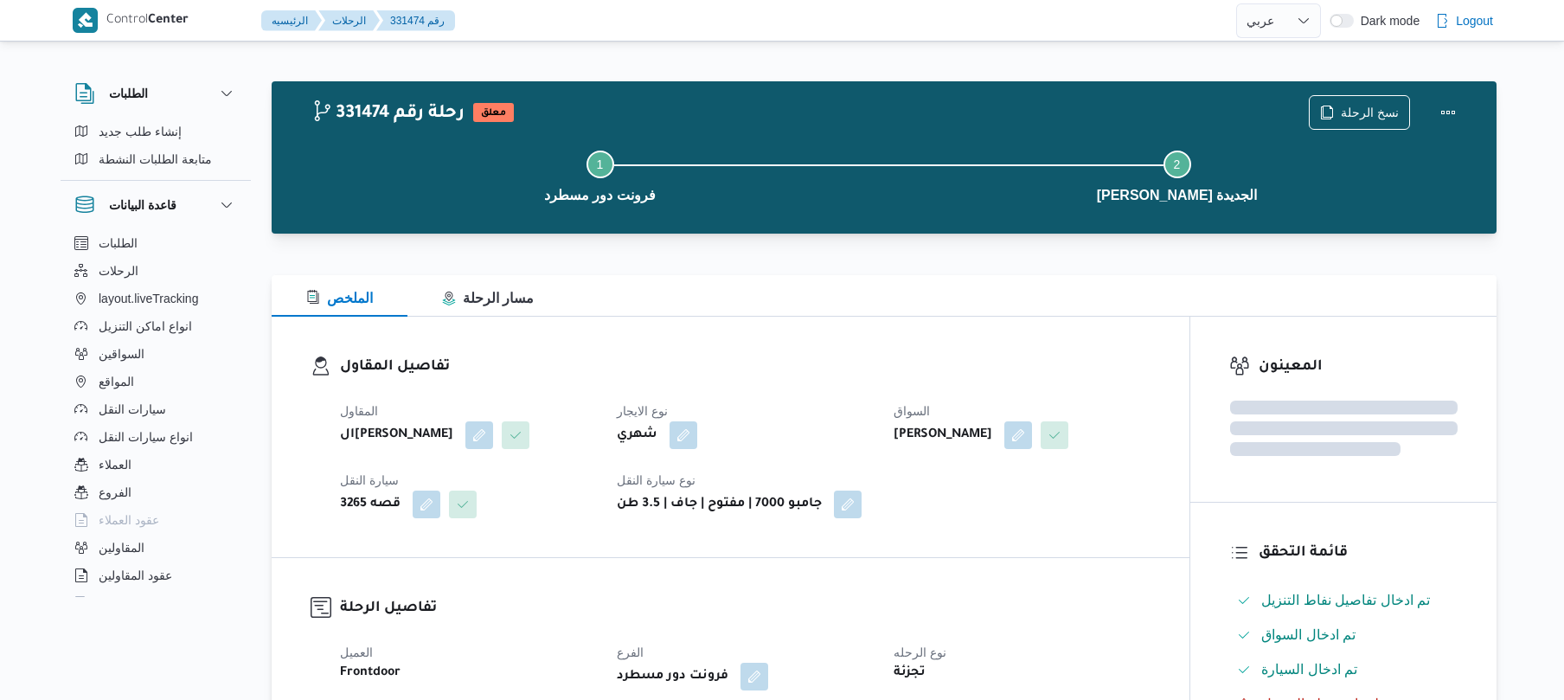
click at [869, 344] on div "تفاصيل المقاول المقاول الهامي [PERSON_NAME] نوع الايجار شهري السواق [PERSON_NAM…" at bounding box center [731, 437] width 918 height 240
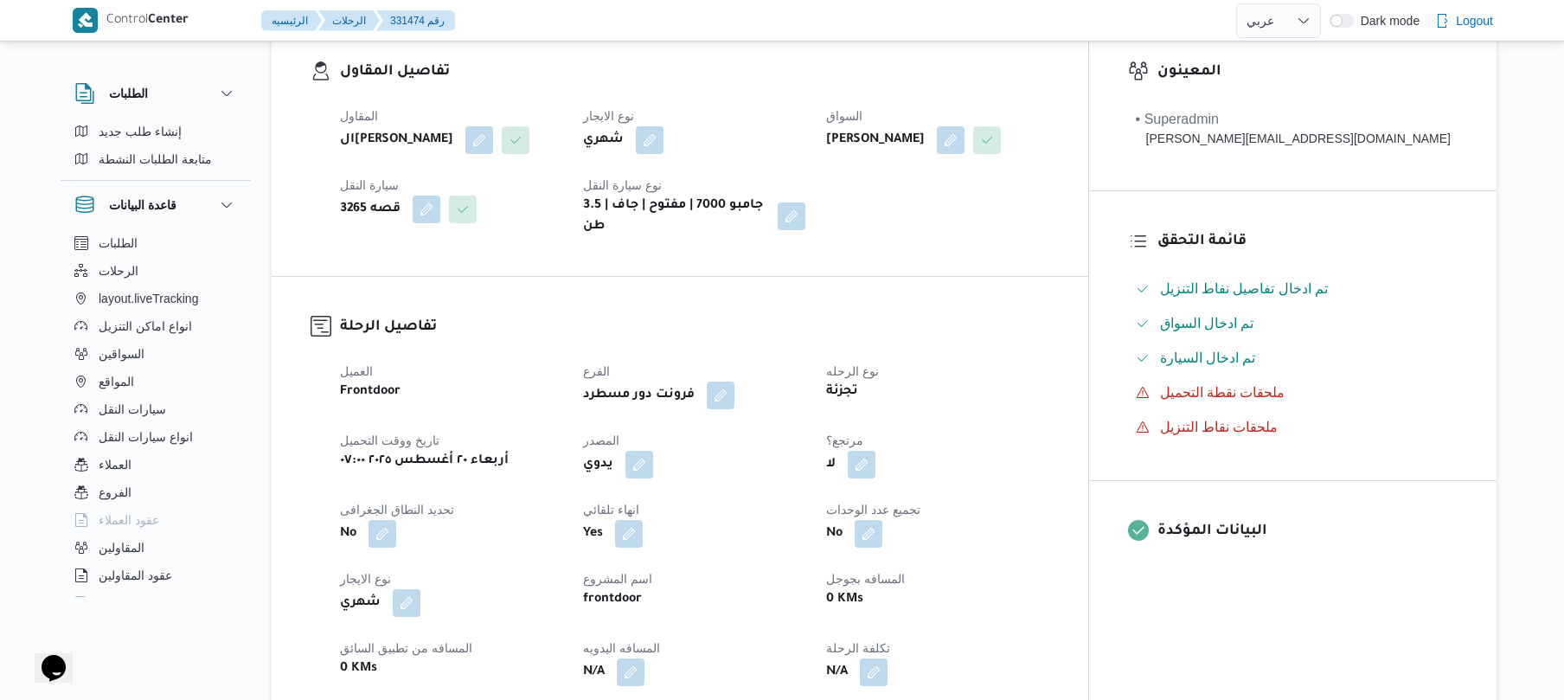
scroll to position [415, 0]
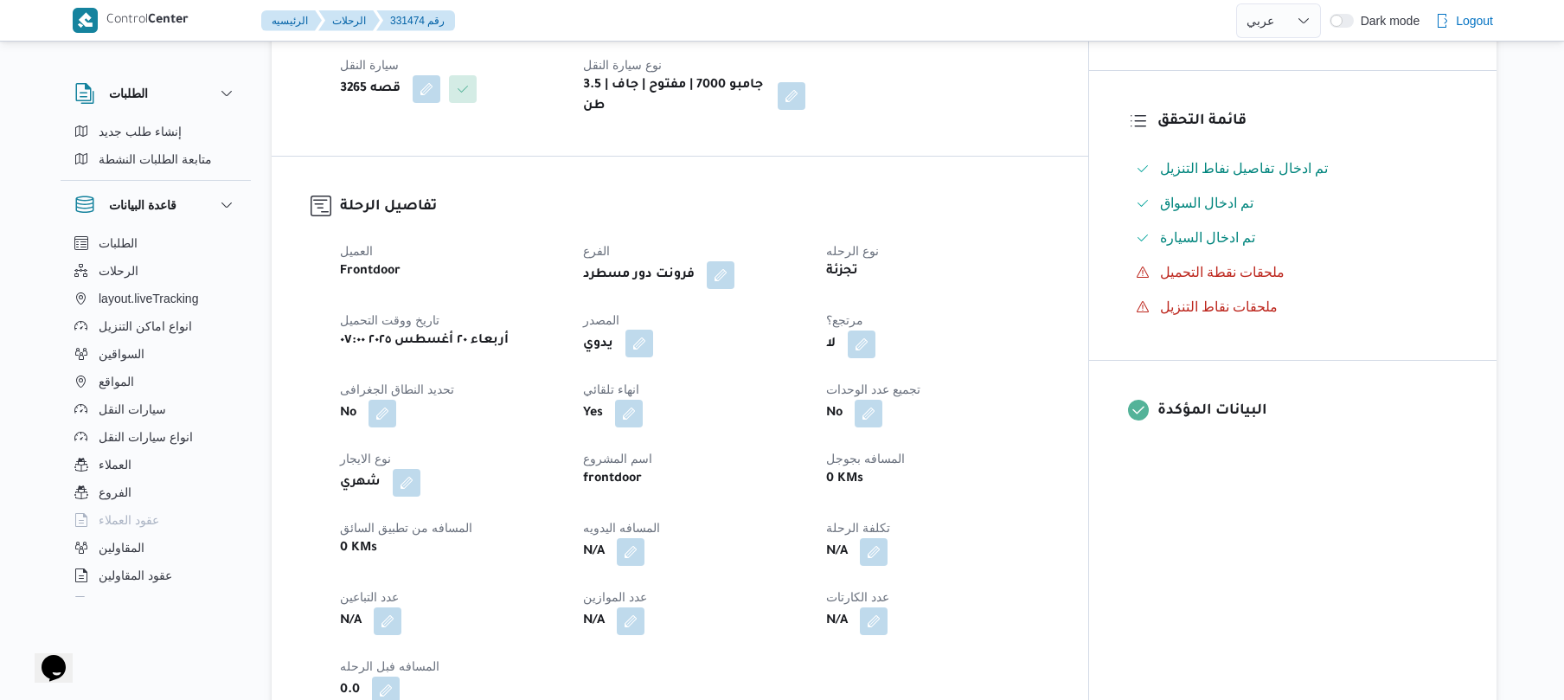
click at [653, 354] on button "button" at bounding box center [639, 344] width 28 height 28
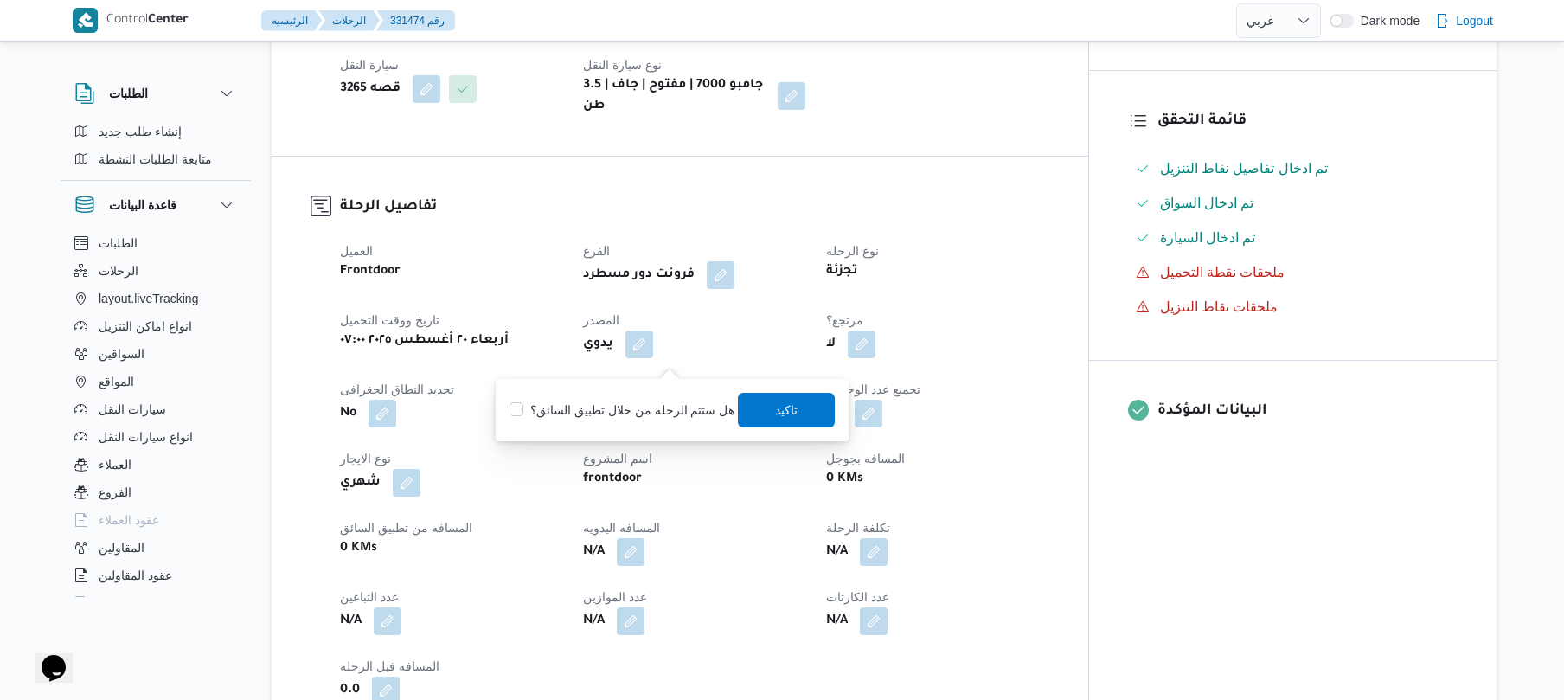
click at [650, 406] on label "هل ستتم الرحله من خلال تطبيق السائق؟" at bounding box center [621, 410] width 225 height 21
checkbox input "true"
click at [776, 406] on span "تاكيد" at bounding box center [787, 409] width 22 height 21
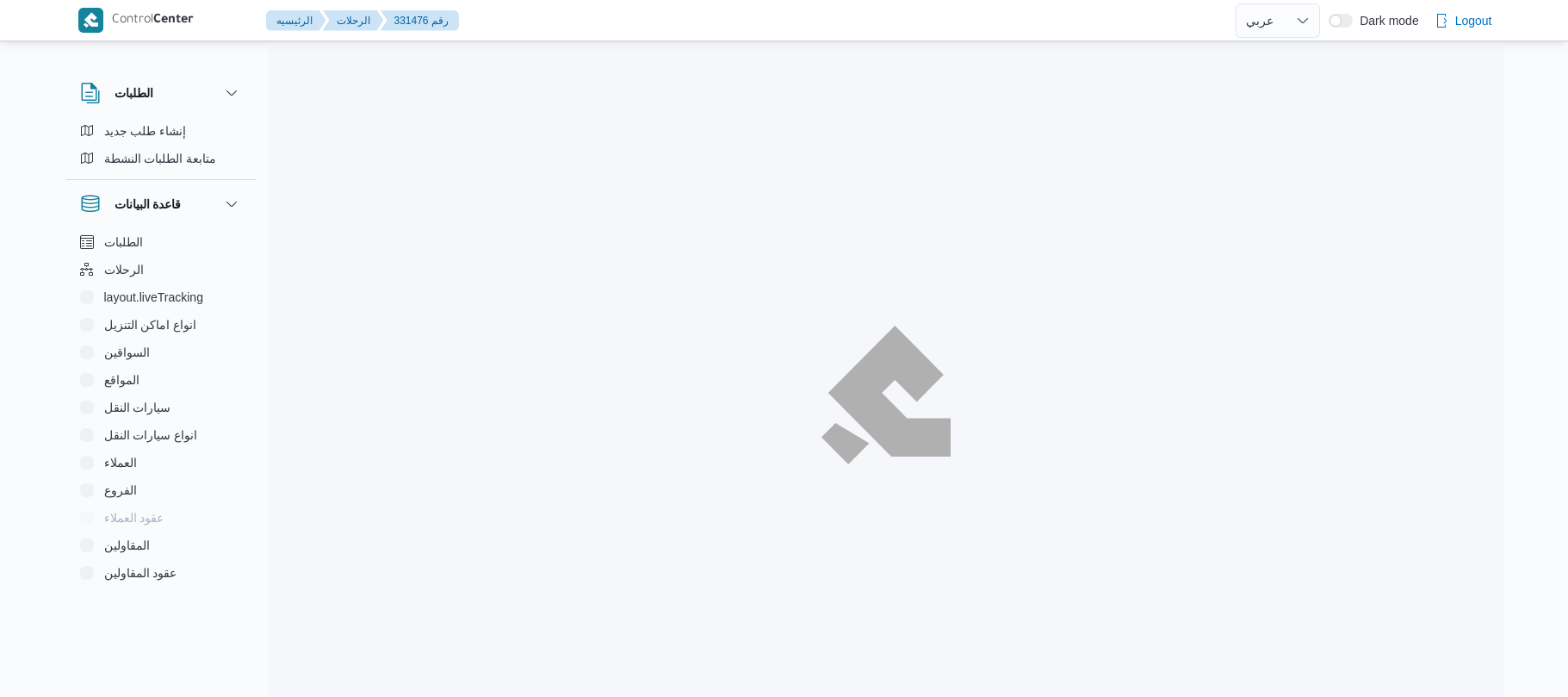
select select "ar"
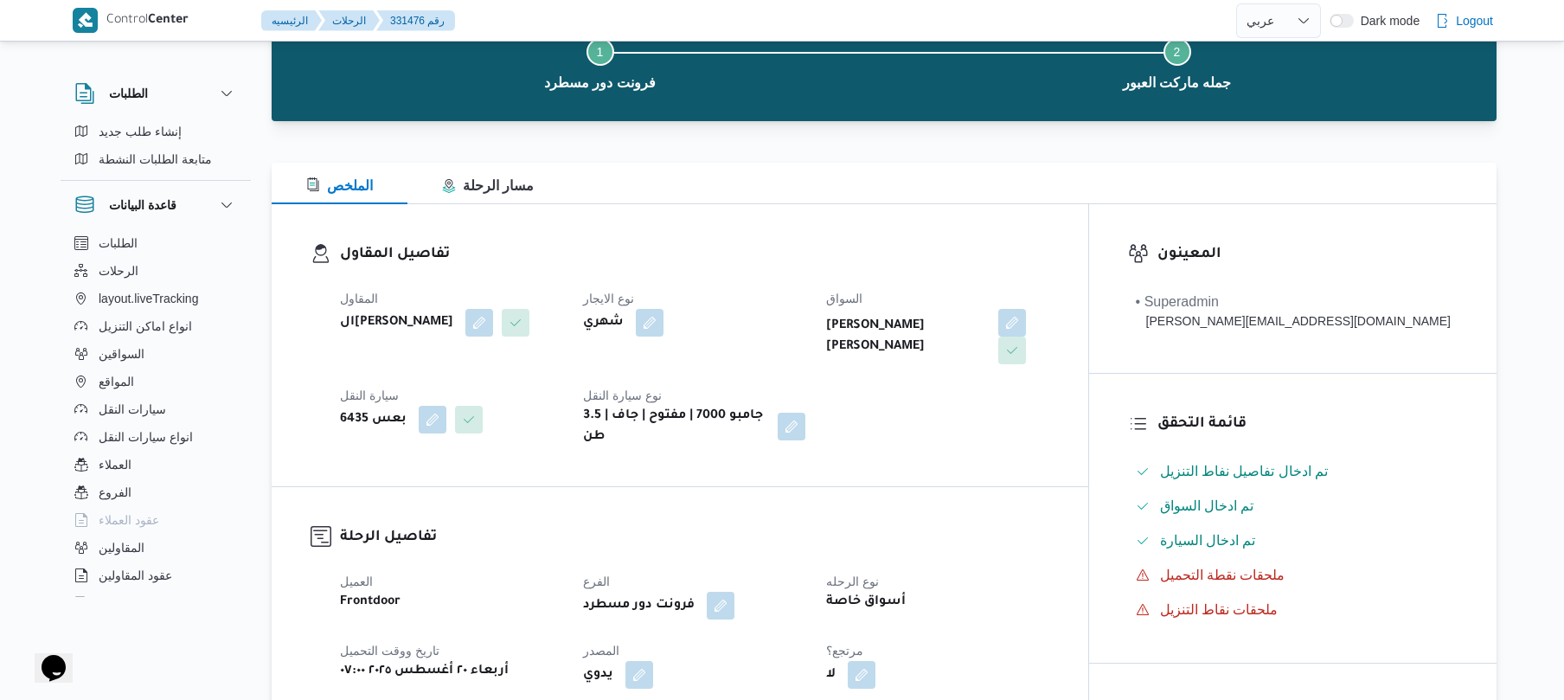
scroll to position [415, 0]
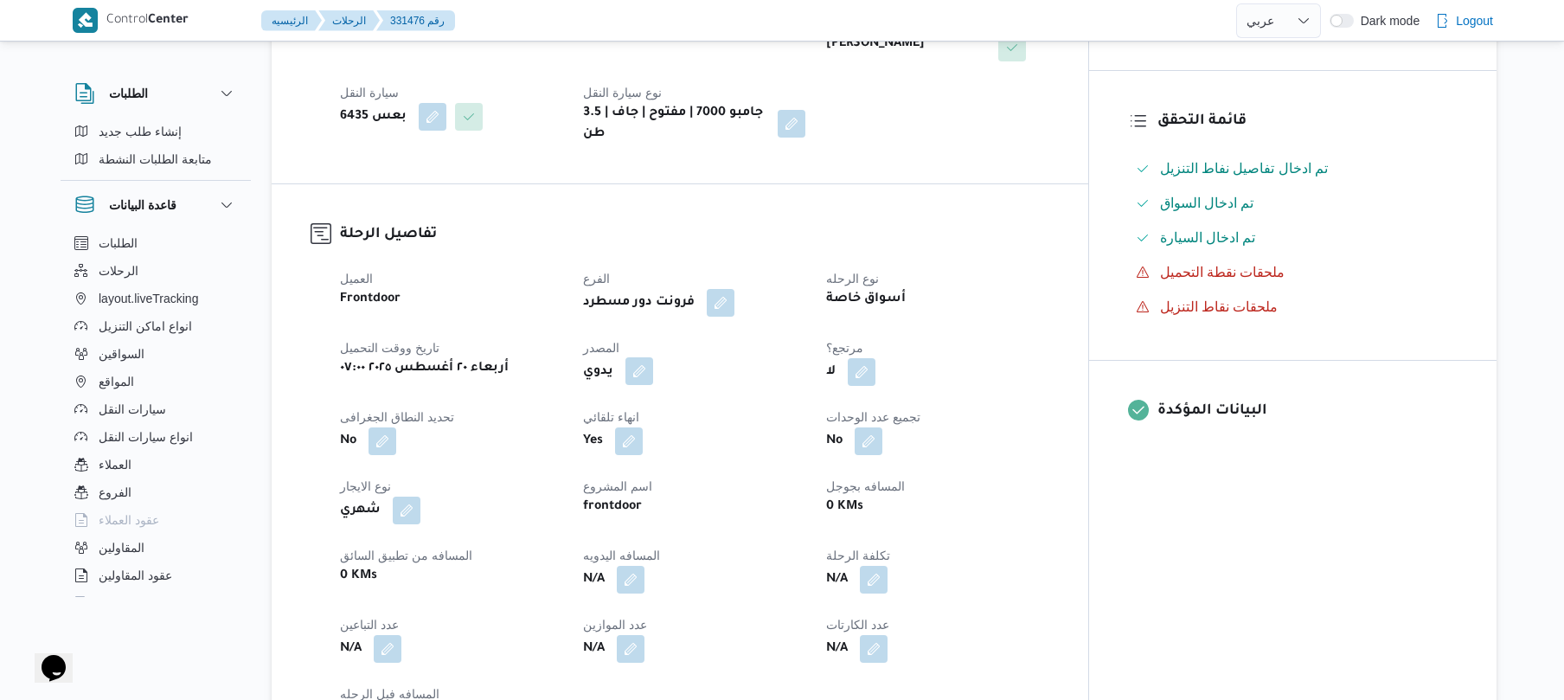
click at [653, 357] on button "button" at bounding box center [639, 371] width 28 height 28
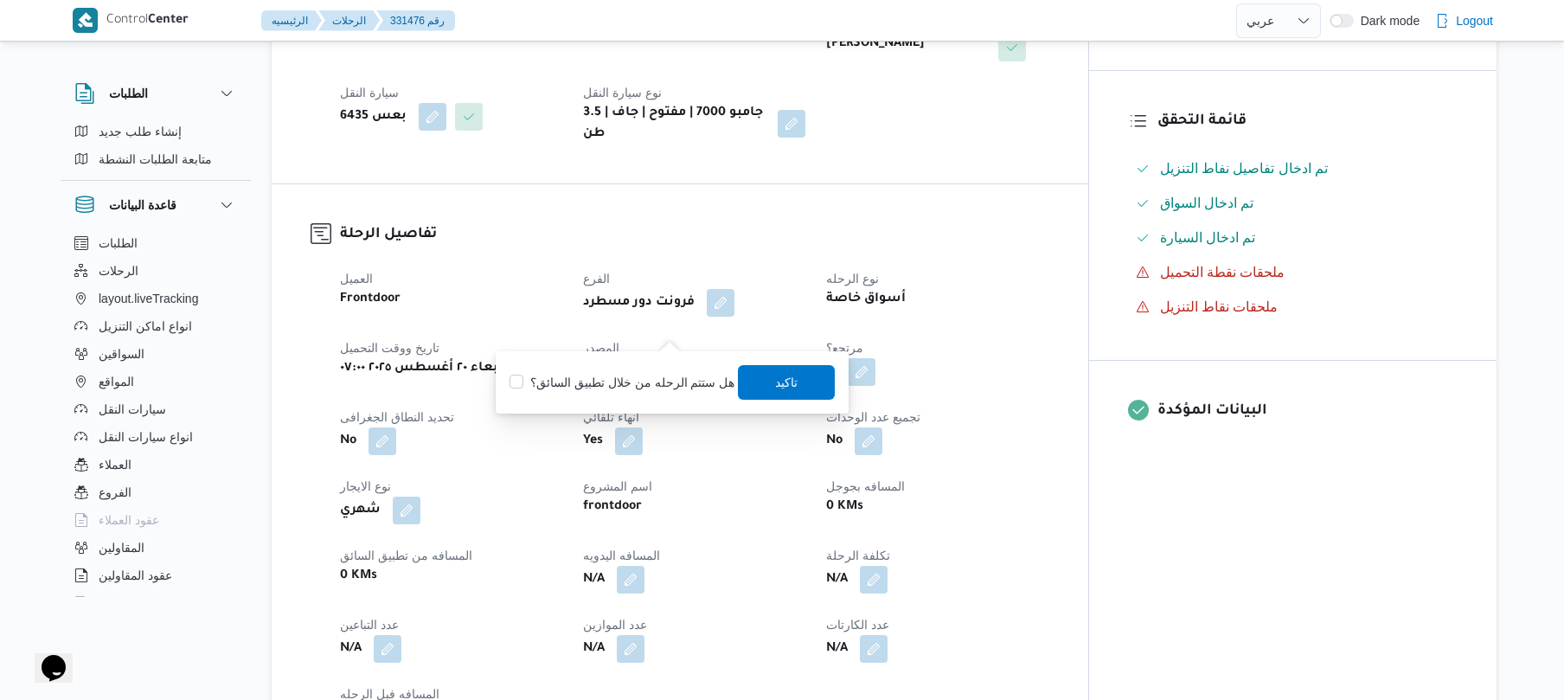
click at [649, 374] on label "هل ستتم الرحله من خلال تطبيق السائق؟" at bounding box center [621, 382] width 225 height 21
checkbox input "true"
click at [786, 378] on span "تاكيد" at bounding box center [787, 381] width 22 height 21
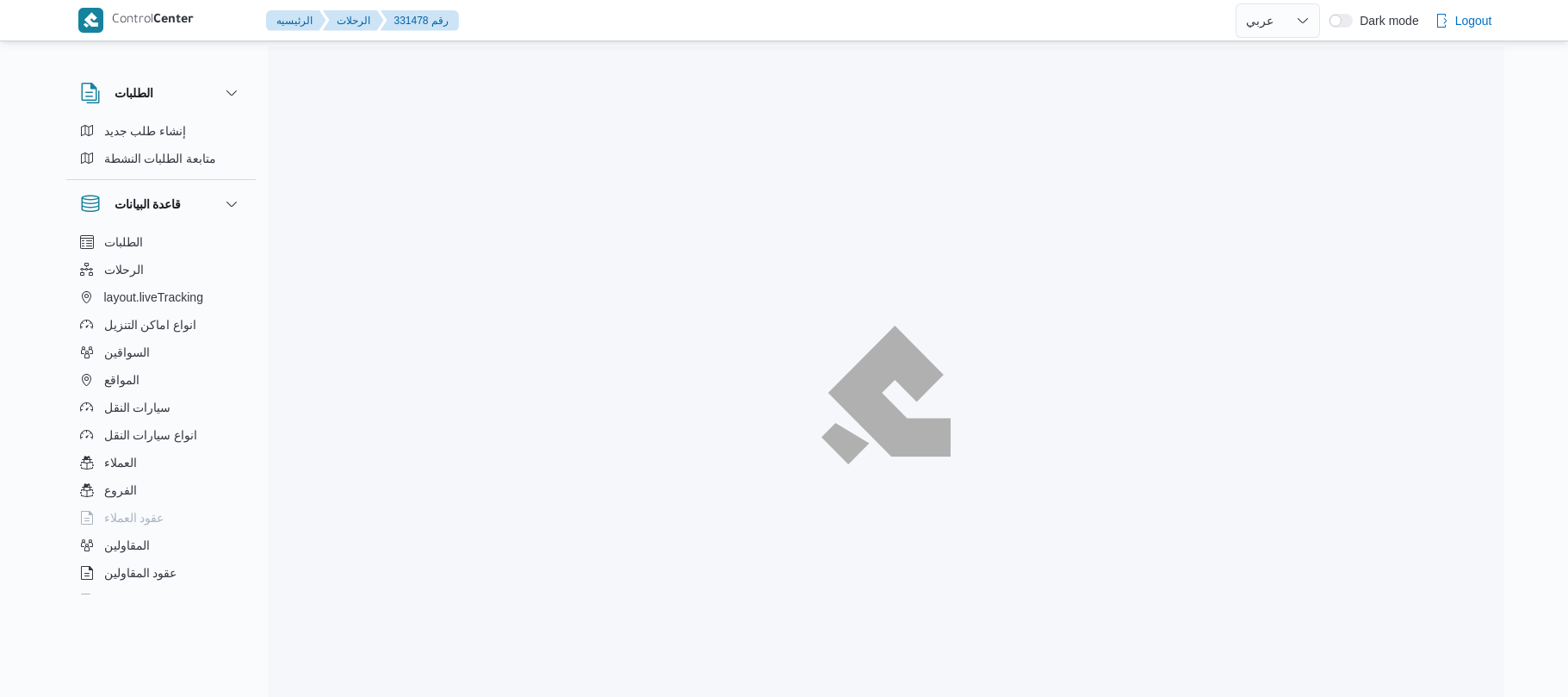
select select "ar"
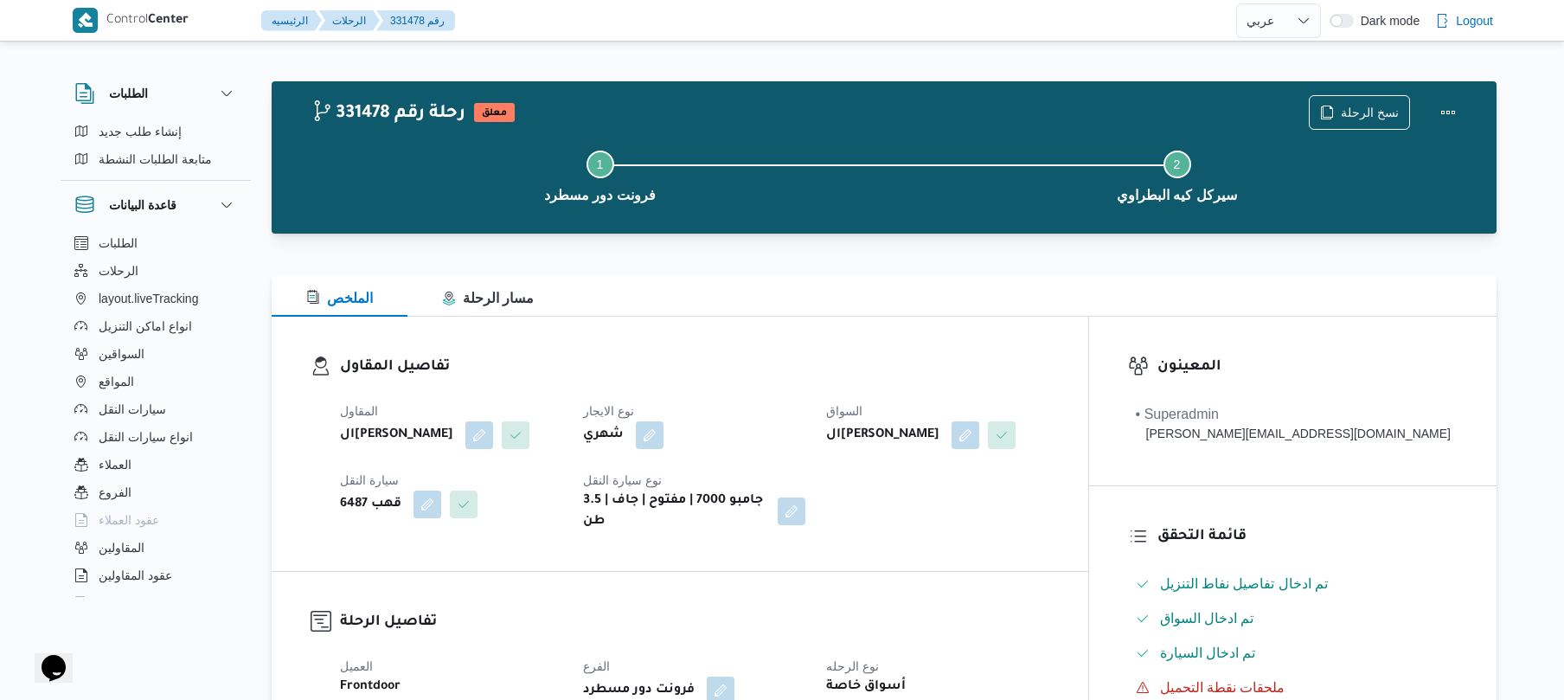
click at [865, 339] on div "تفاصيل المقاول المقاول الهامي محمد خالد علي نوع الايجار شهري السواق الهامي محمد…" at bounding box center [680, 444] width 816 height 254
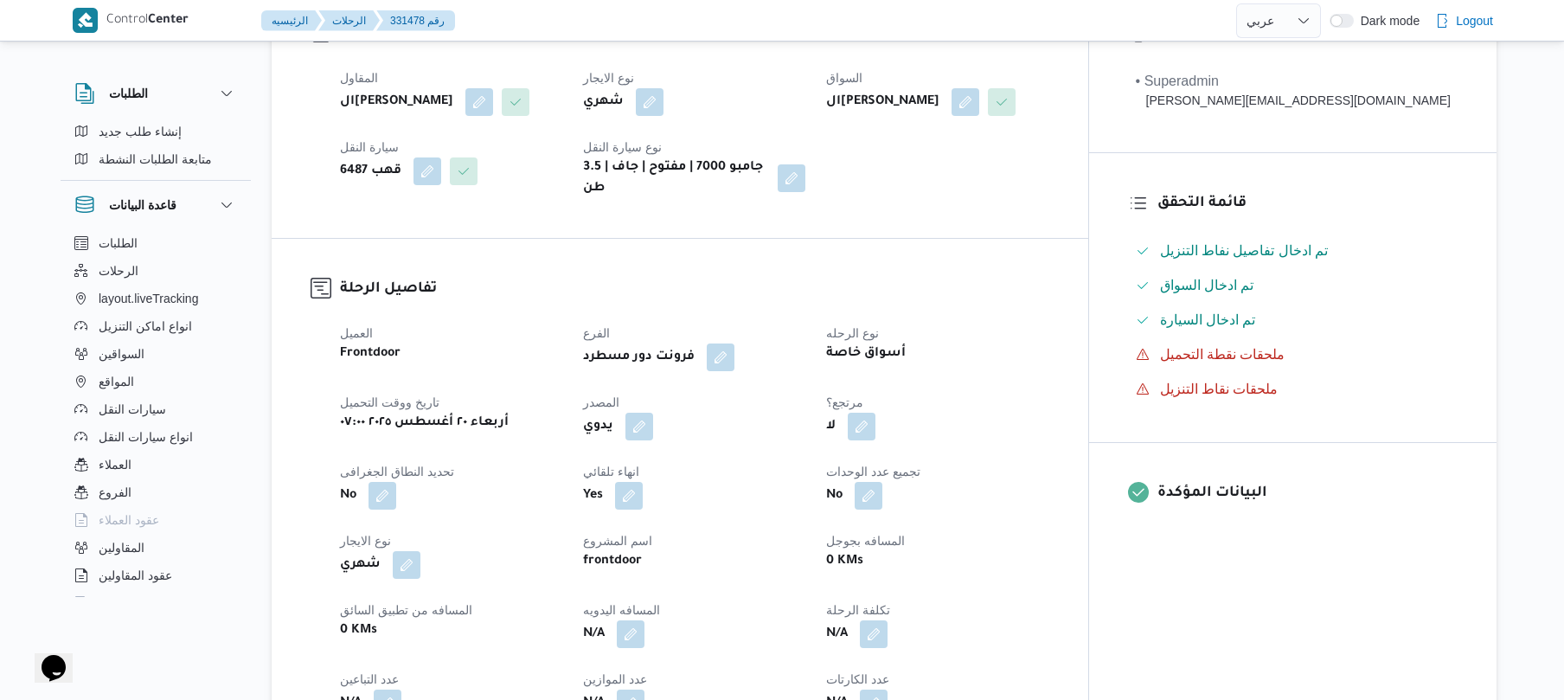
scroll to position [368, 0]
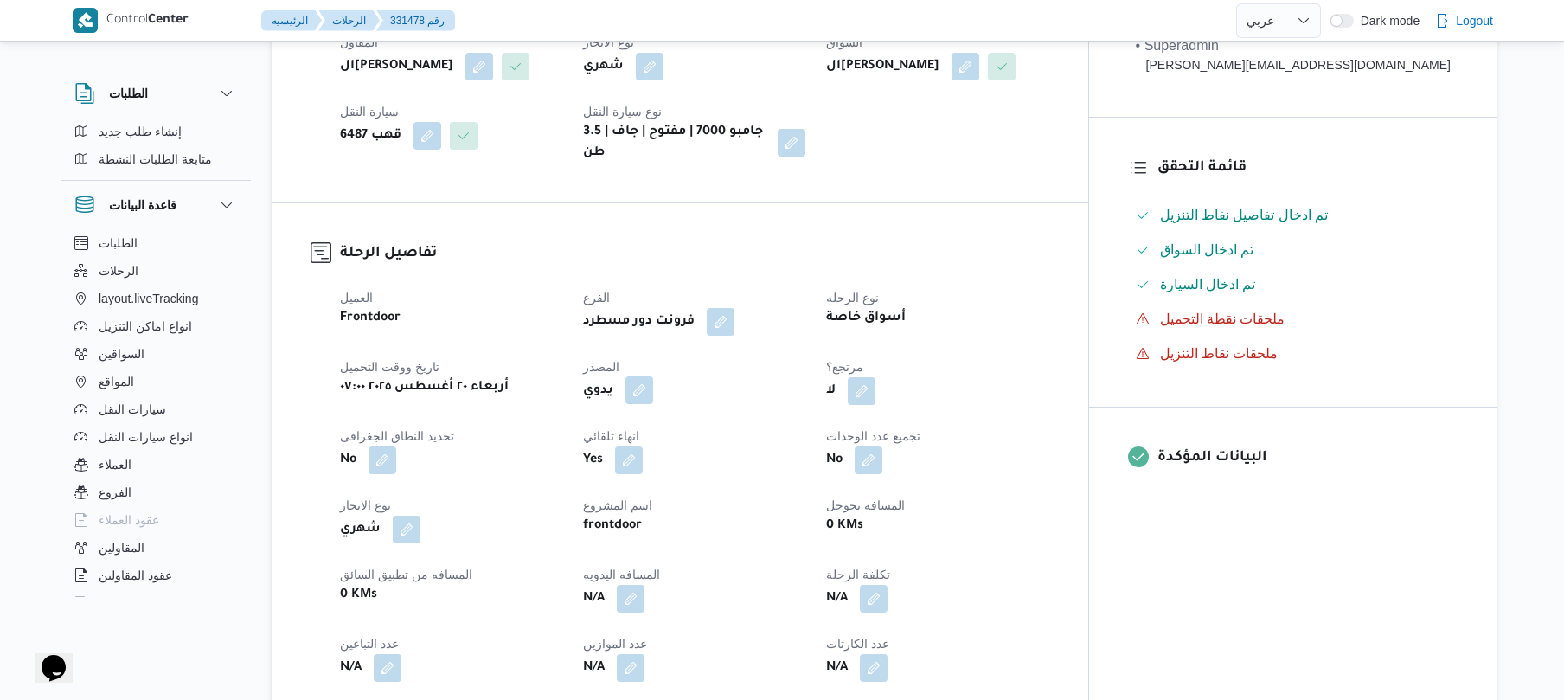
click at [653, 376] on button "button" at bounding box center [639, 390] width 28 height 28
click at [662, 420] on label "هل ستتم الرحله من خلال تطبيق السائق؟" at bounding box center [621, 429] width 225 height 21
checkbox input "true"
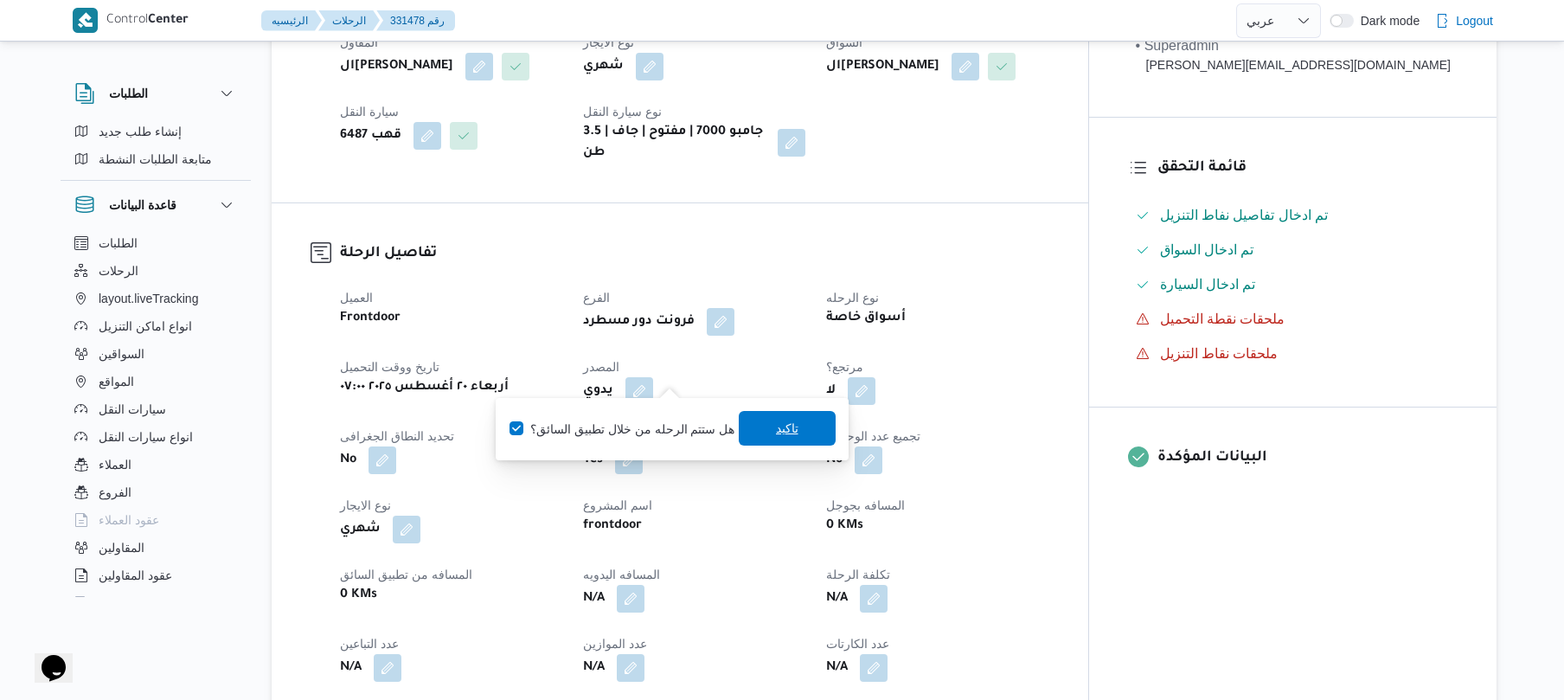
click at [784, 430] on span "تاكيد" at bounding box center [787, 428] width 22 height 21
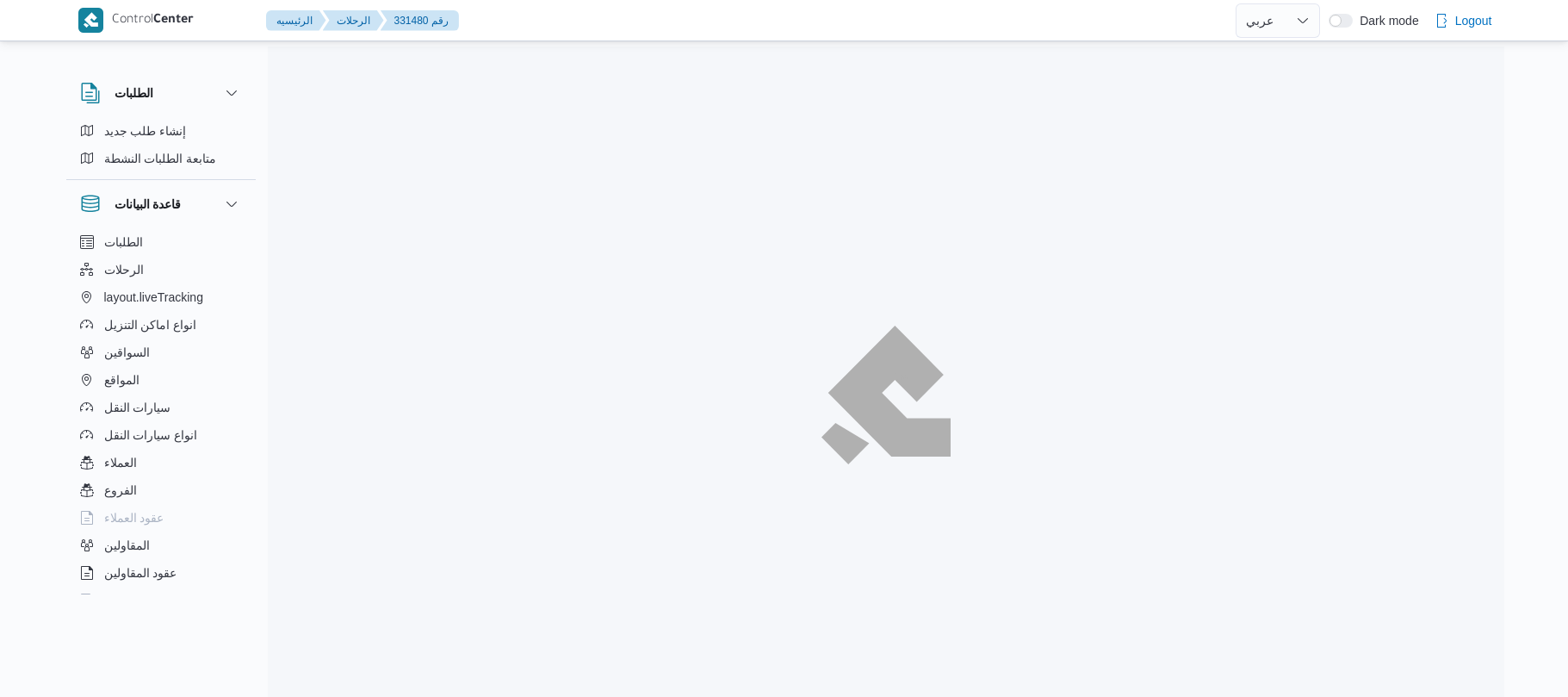
select select "ar"
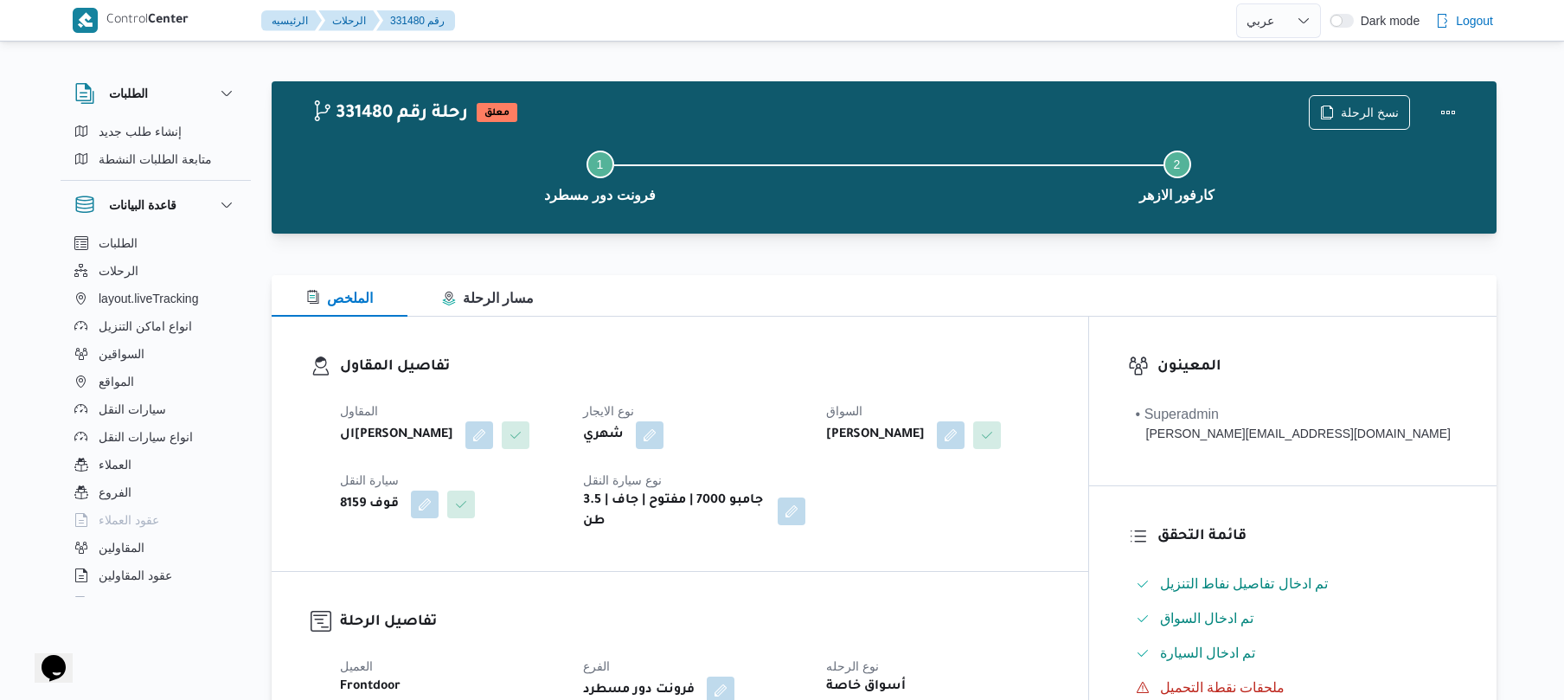
click at [986, 339] on div "تفاصيل المقاول المقاول الهامي [PERSON_NAME] نوع الايجار شهري السواق [PERSON_NAM…" at bounding box center [680, 444] width 816 height 254
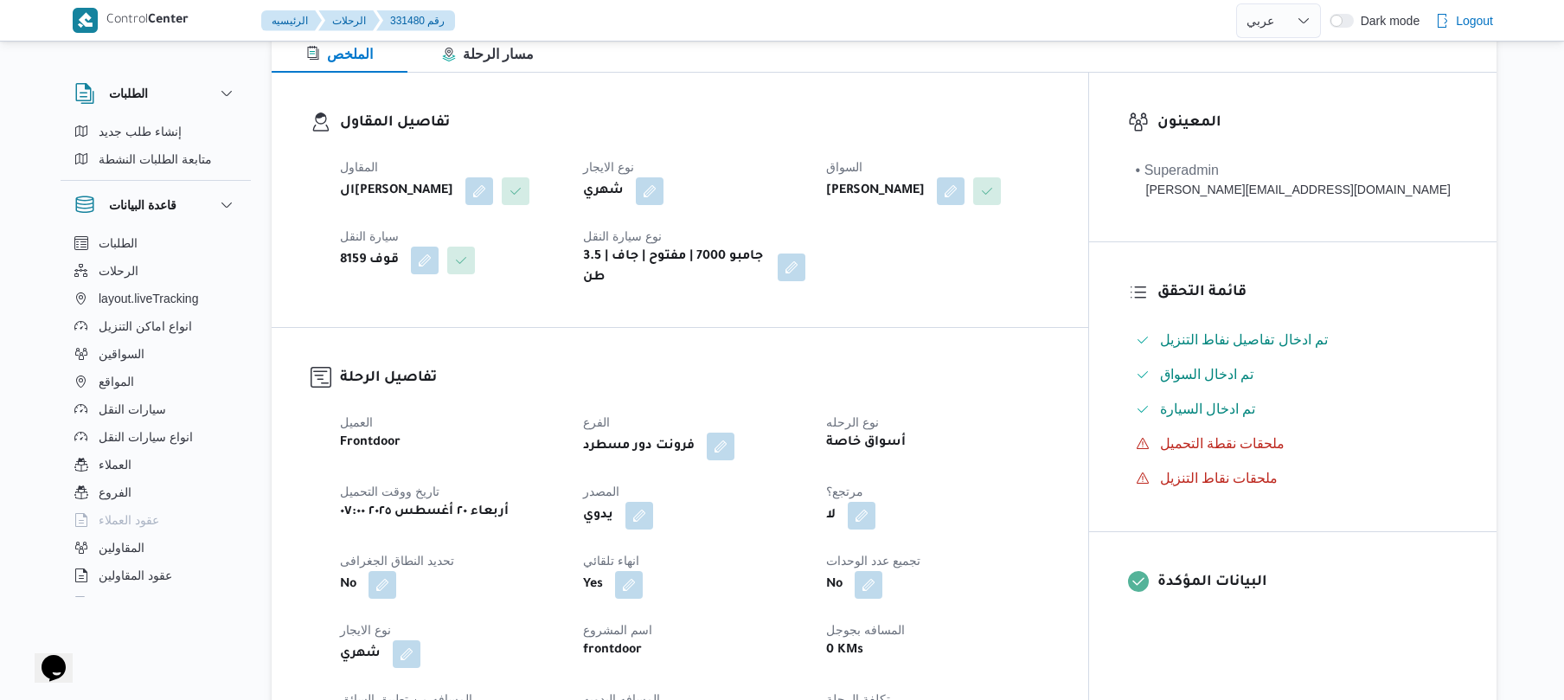
scroll to position [368, 0]
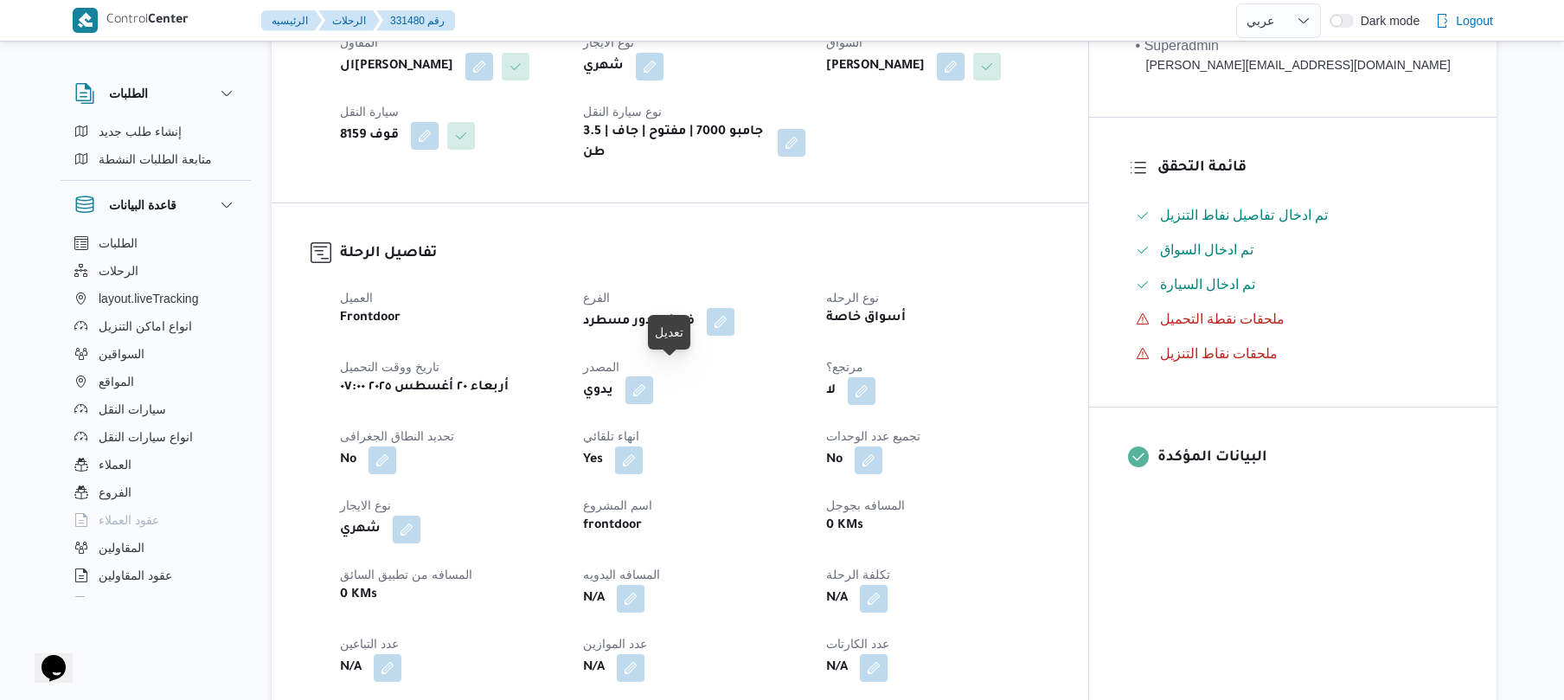
click at [653, 381] on button "button" at bounding box center [639, 390] width 28 height 28
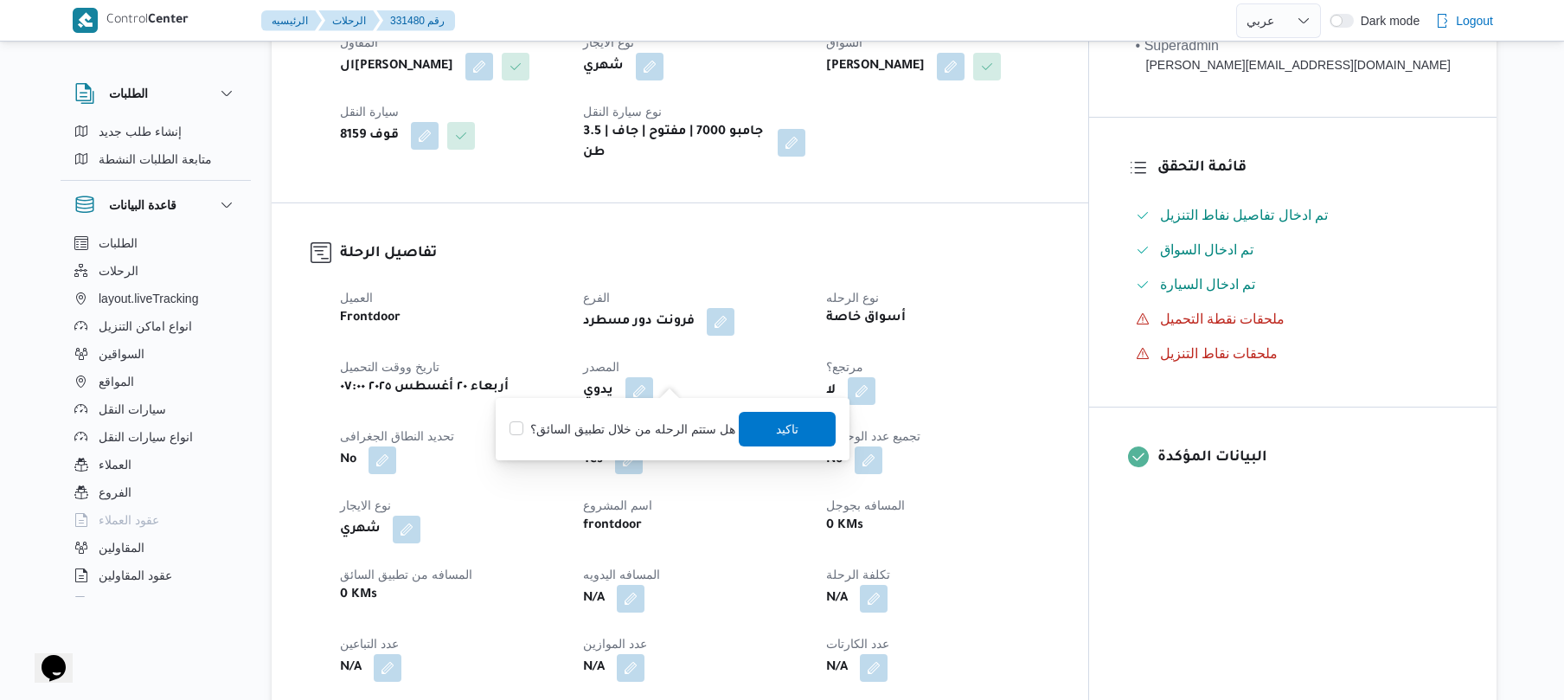
drag, startPoint x: 655, startPoint y: 431, endPoint x: 700, endPoint y: 427, distance: 45.1
click at [700, 427] on label "هل ستتم الرحله من خلال تطبيق السائق؟" at bounding box center [621, 429] width 225 height 21
checkbox input "true"
click at [776, 426] on span "تاكيد" at bounding box center [787, 428] width 22 height 21
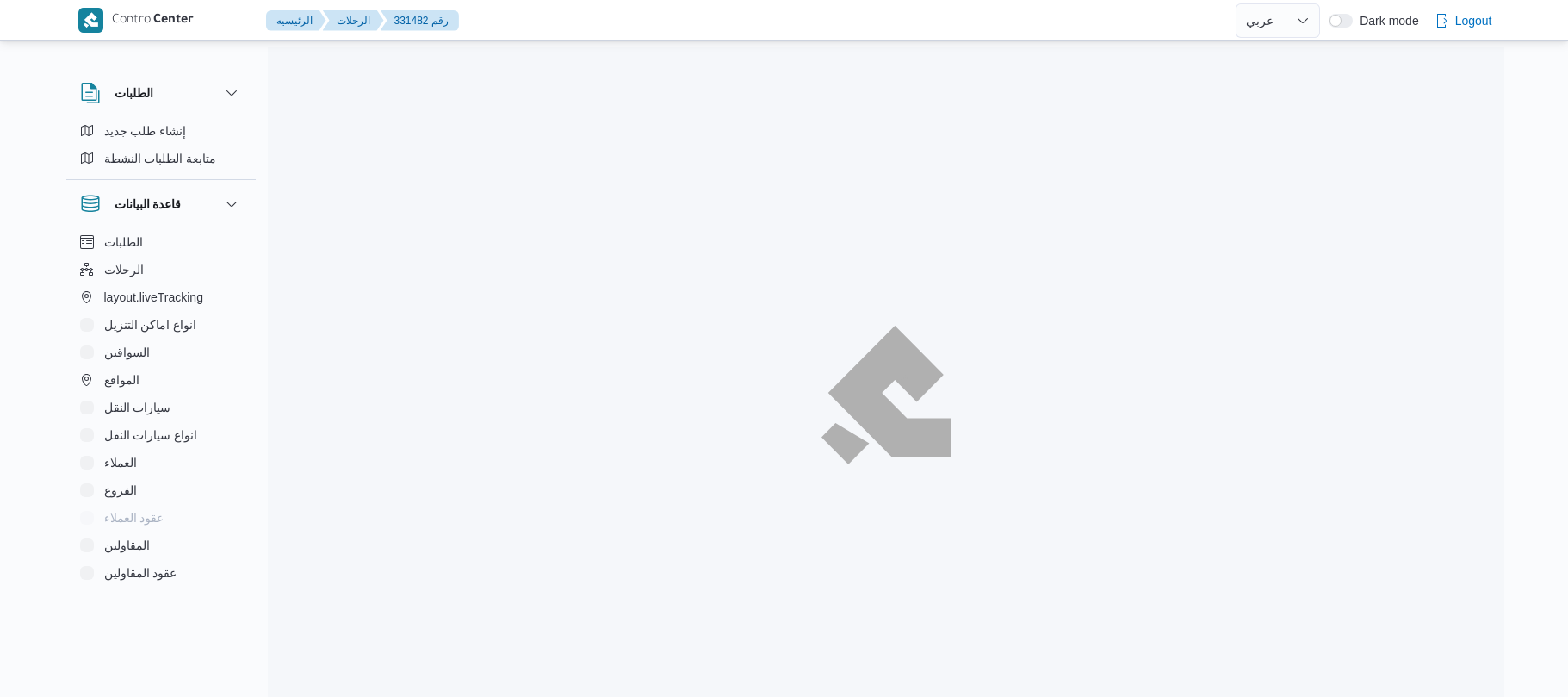
select select "ar"
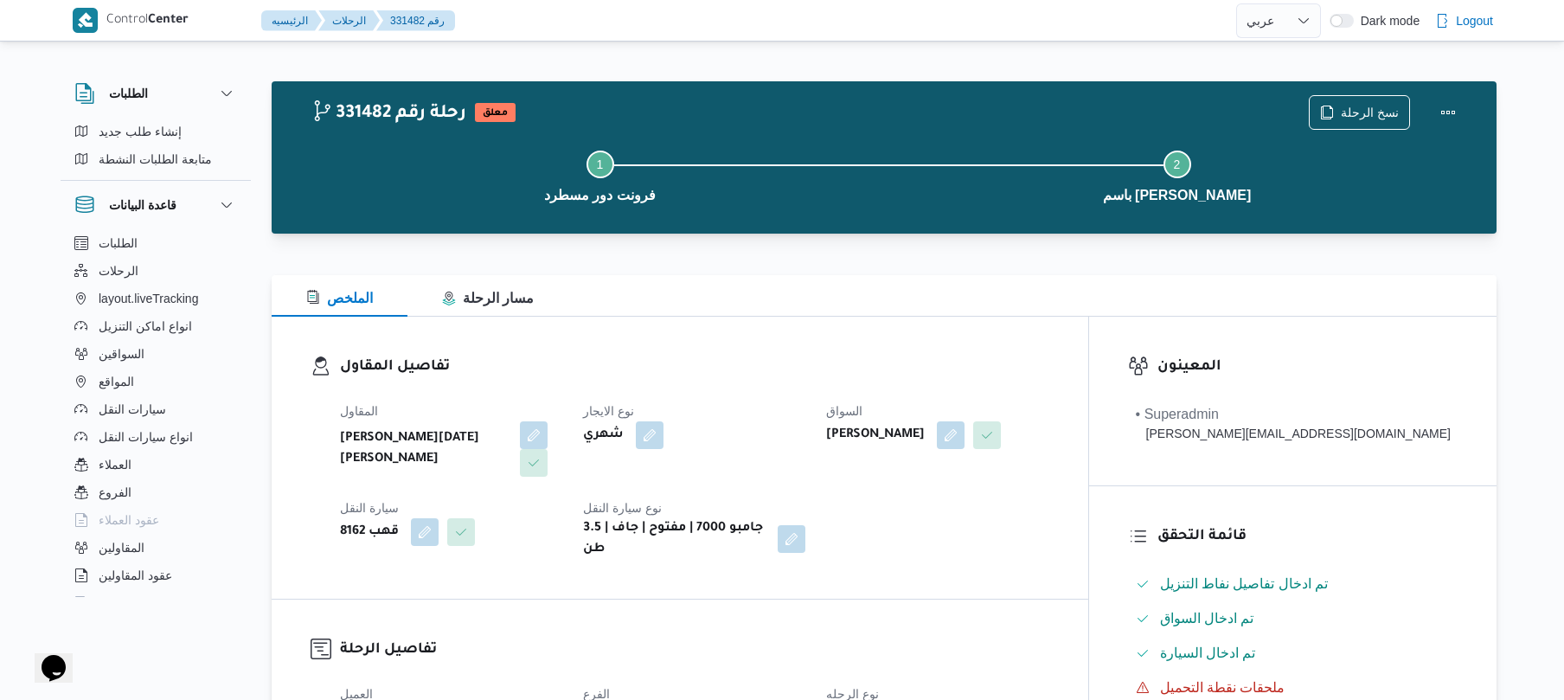
click at [934, 368] on h3 "تفاصيل المقاول" at bounding box center [694, 366] width 709 height 23
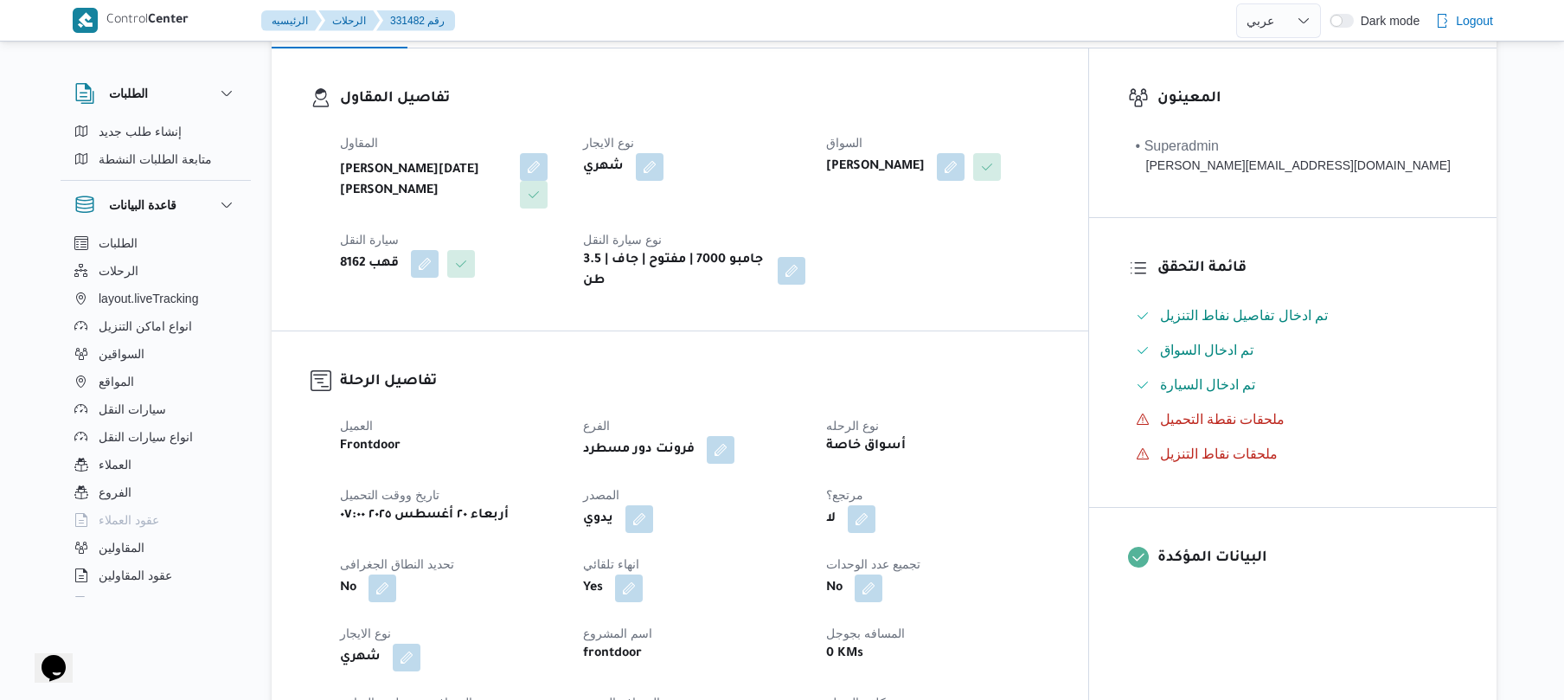
scroll to position [461, 0]
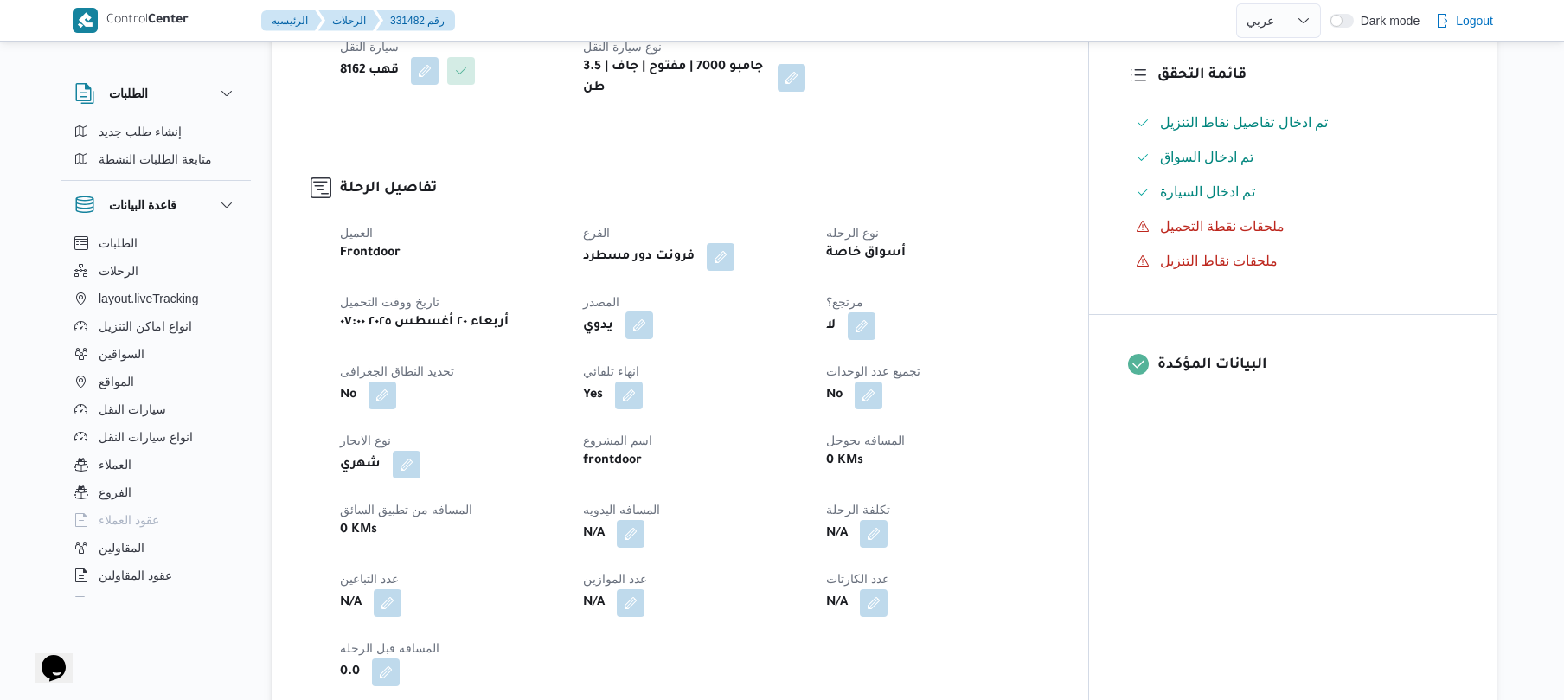
click at [653, 313] on button "button" at bounding box center [639, 325] width 28 height 28
click at [671, 361] on label "هل ستتم الرحله من خلال تطبيق السائق؟" at bounding box center [621, 364] width 225 height 21
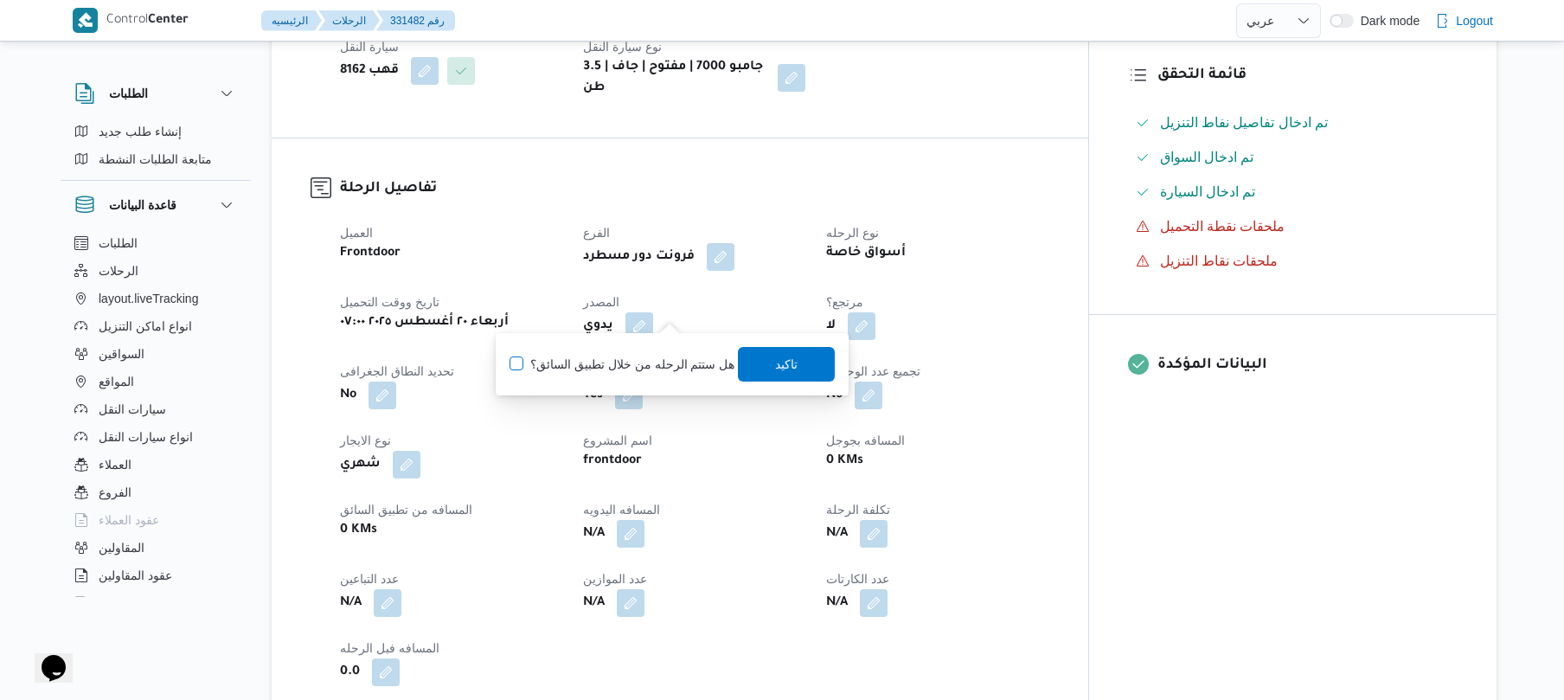
checkbox input "true"
click at [803, 361] on span "تاكيد" at bounding box center [787, 363] width 97 height 35
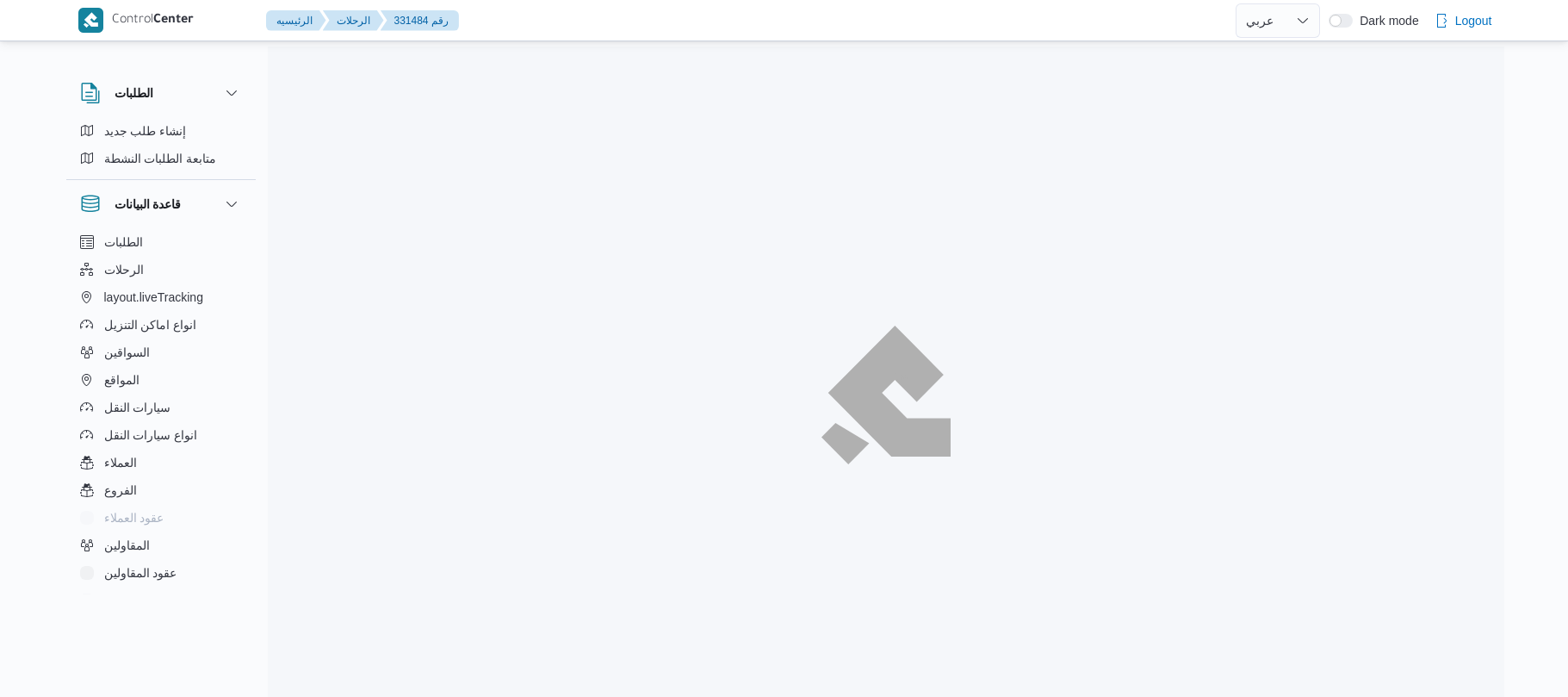
select select "ar"
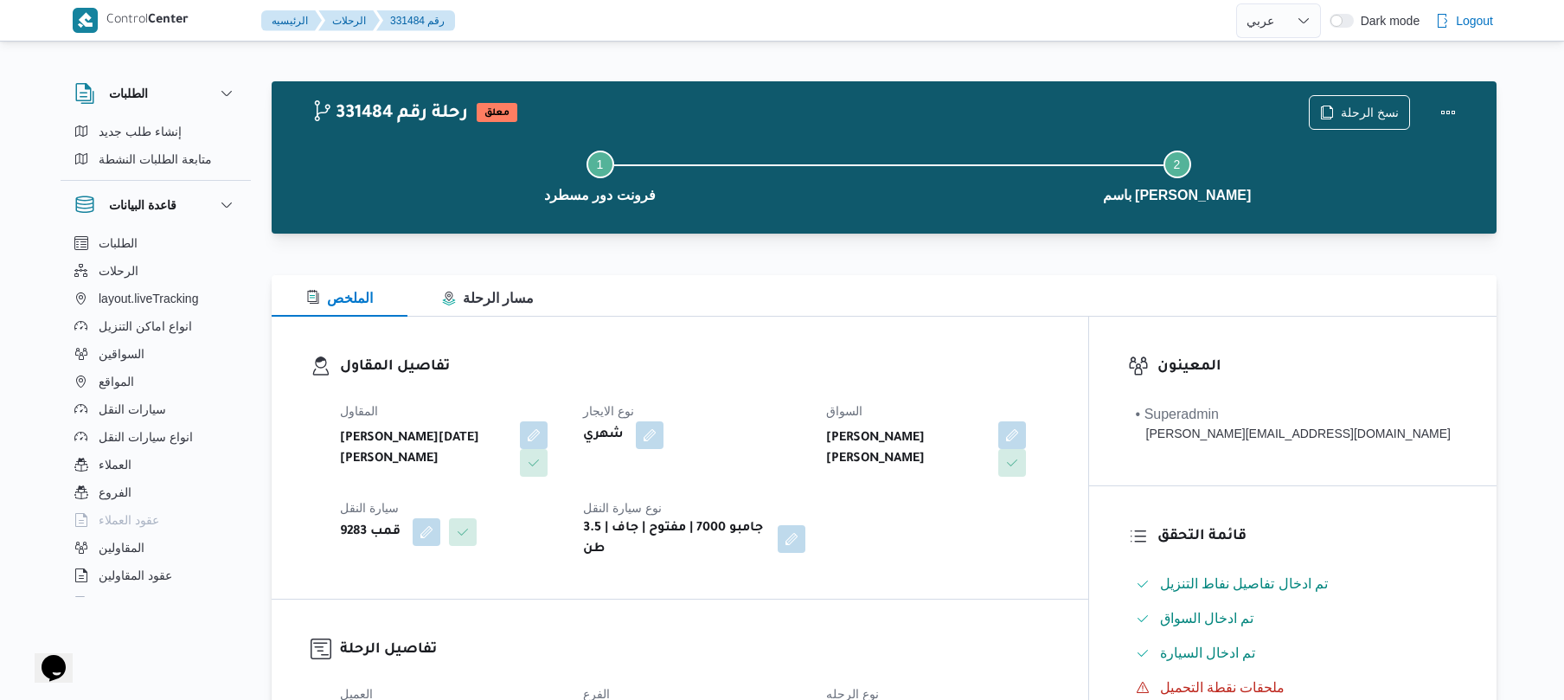
click at [859, 319] on div "تفاصيل المقاول المقاول ابراهيم رمضان ابراهيم عثمان ابوباشا نوع الايجار شهري الس…" at bounding box center [680, 458] width 816 height 282
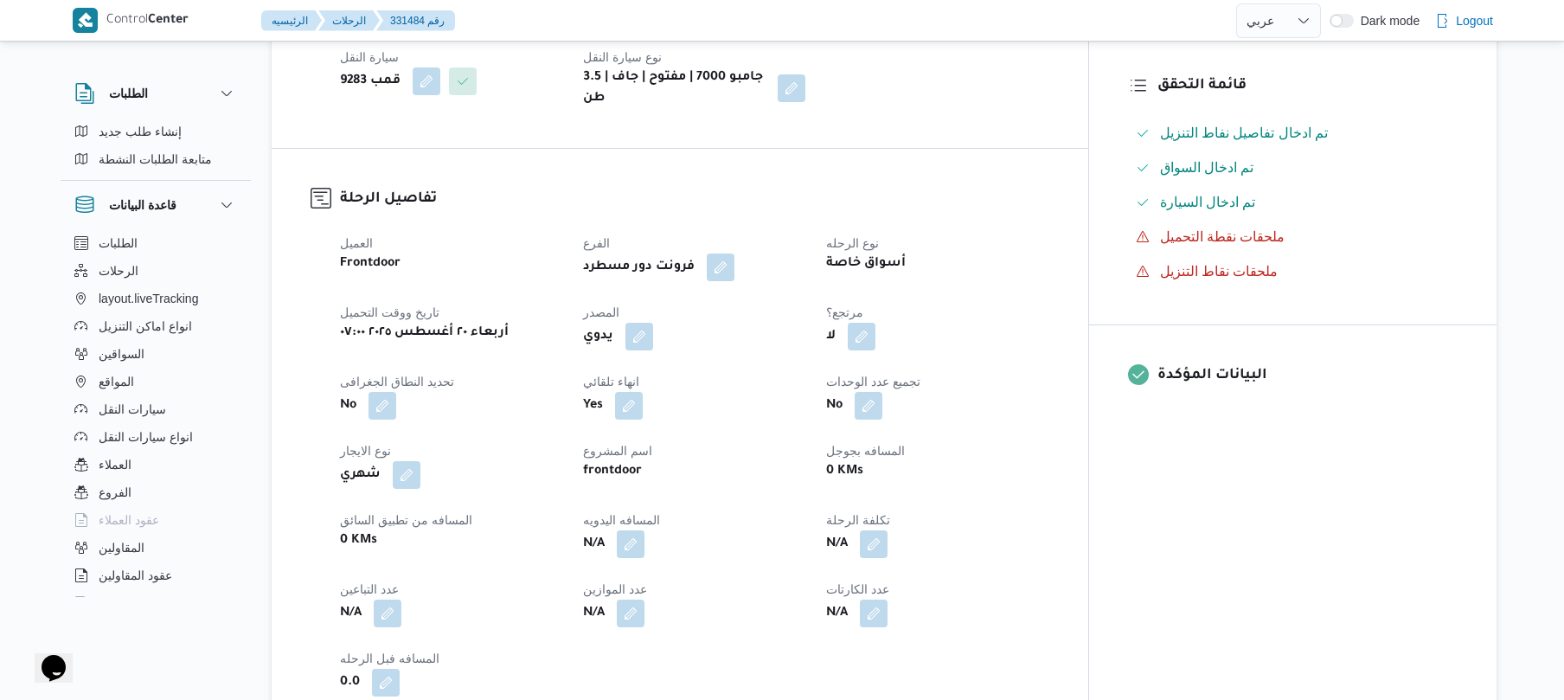
scroll to position [461, 0]
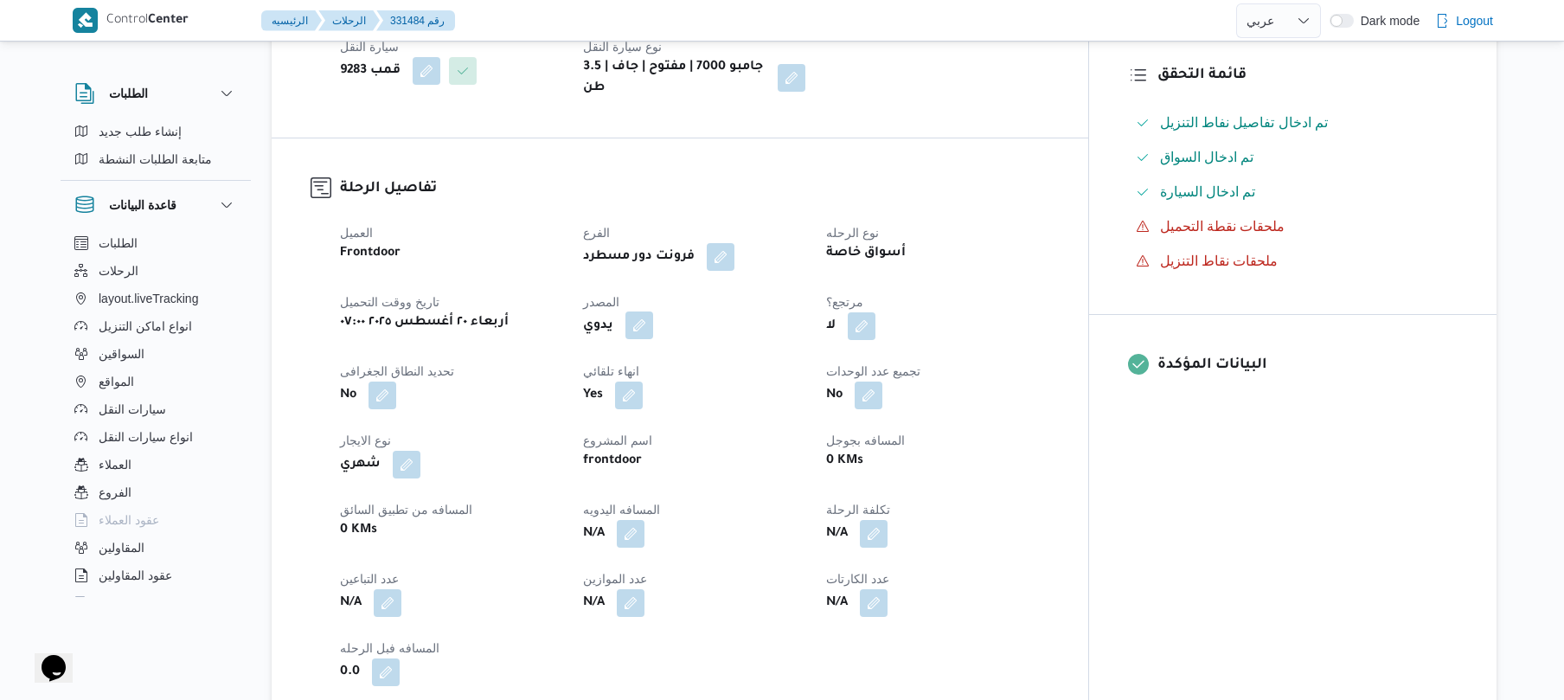
click at [653, 311] on button "button" at bounding box center [639, 325] width 28 height 28
click at [659, 364] on label "هل ستتم الرحله من خلال تطبيق السائق؟" at bounding box center [621, 364] width 225 height 21
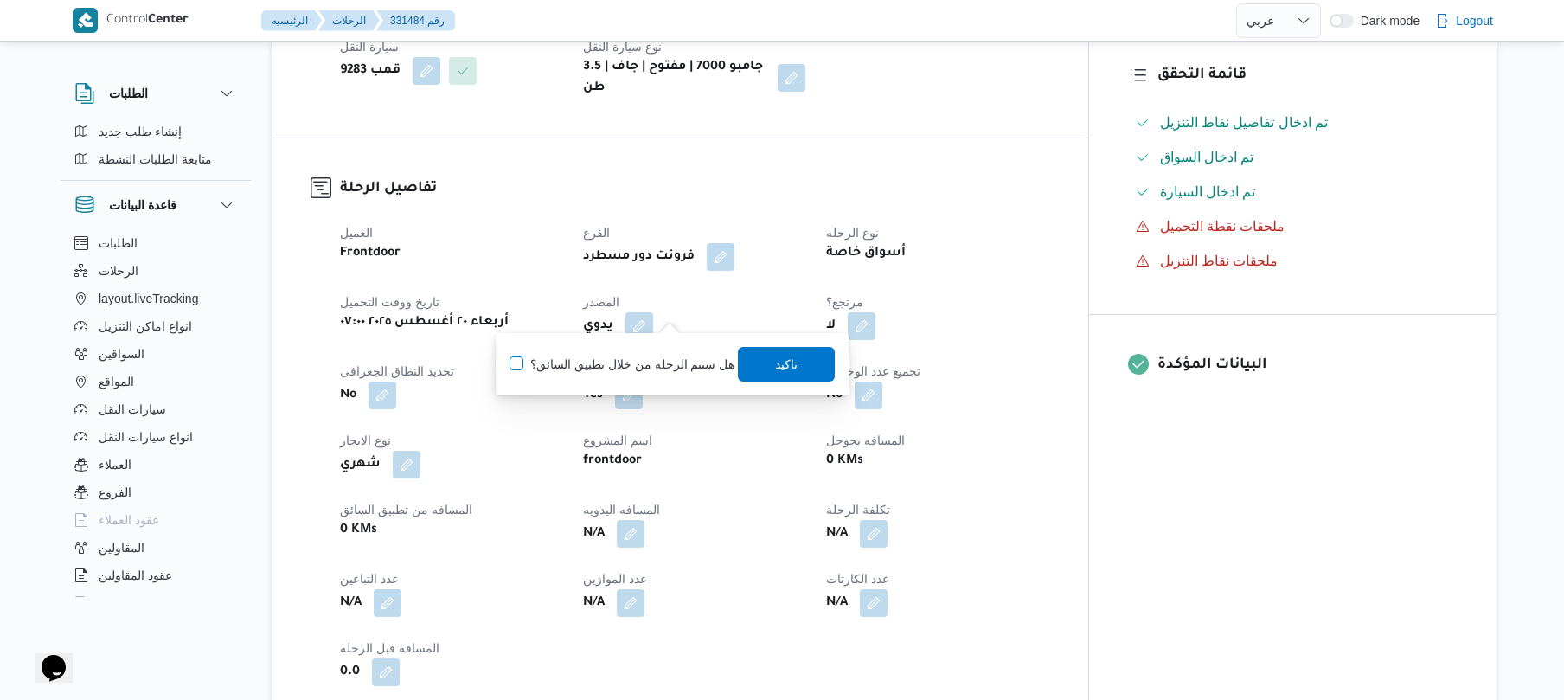
checkbox input "true"
click at [745, 372] on span "تاكيد" at bounding box center [787, 363] width 97 height 35
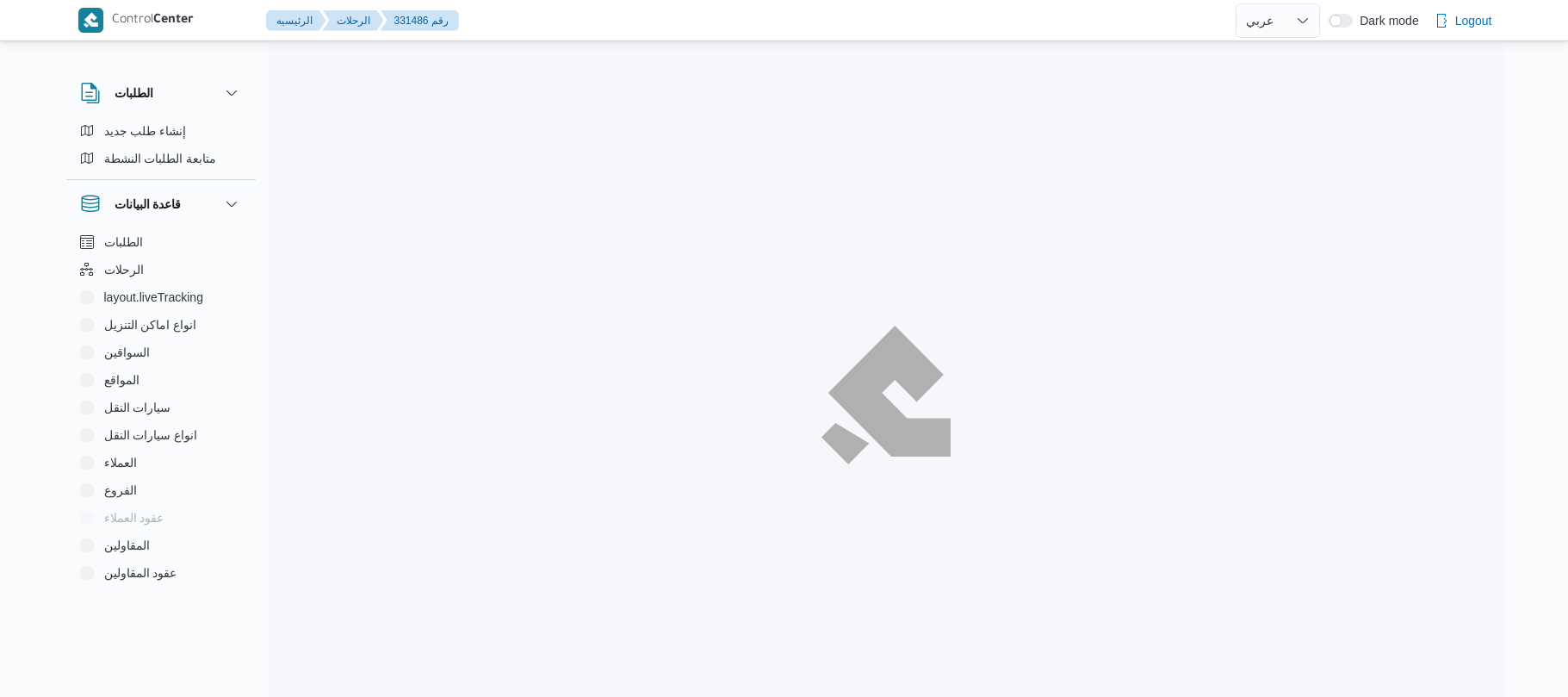
select select "ar"
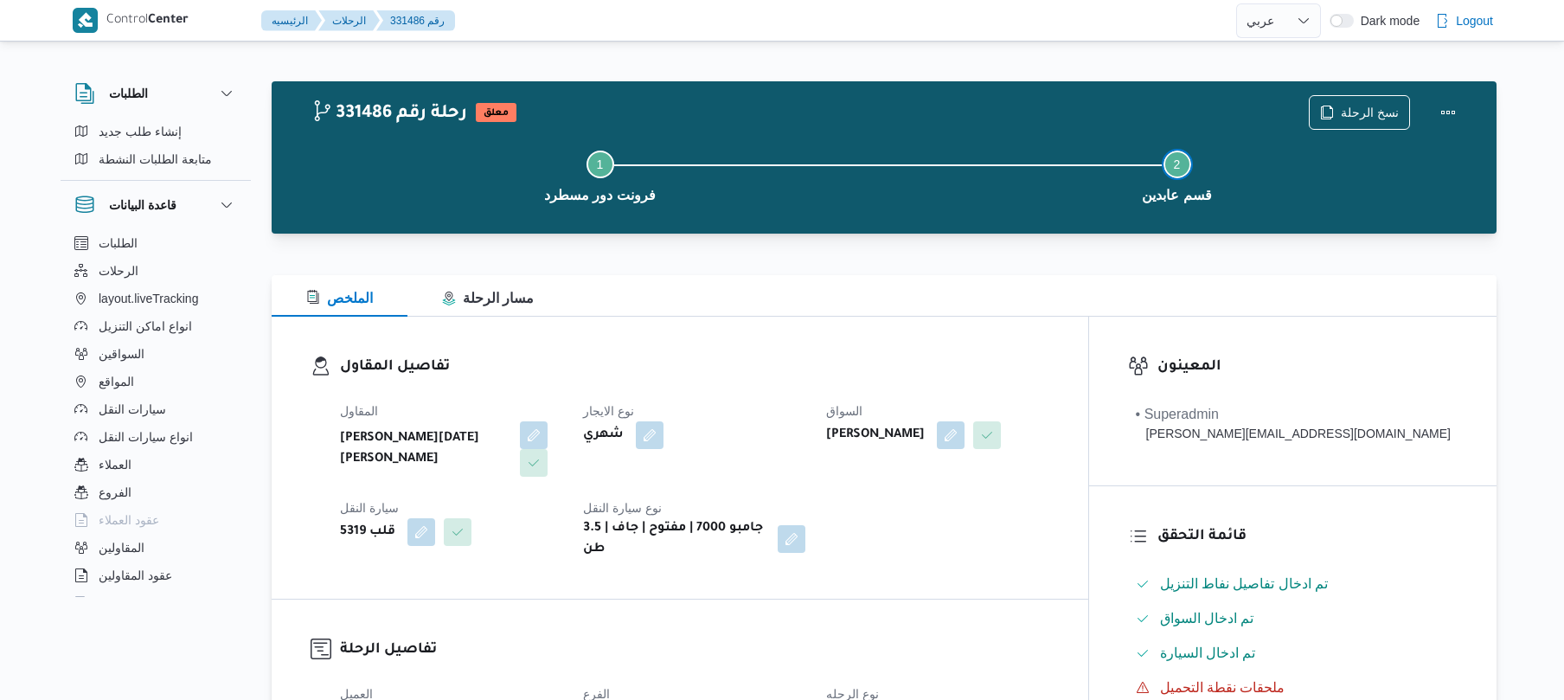
click at [987, 212] on button "Step 2 is incomplete 2 قسم عابدين" at bounding box center [1176, 175] width 577 height 90
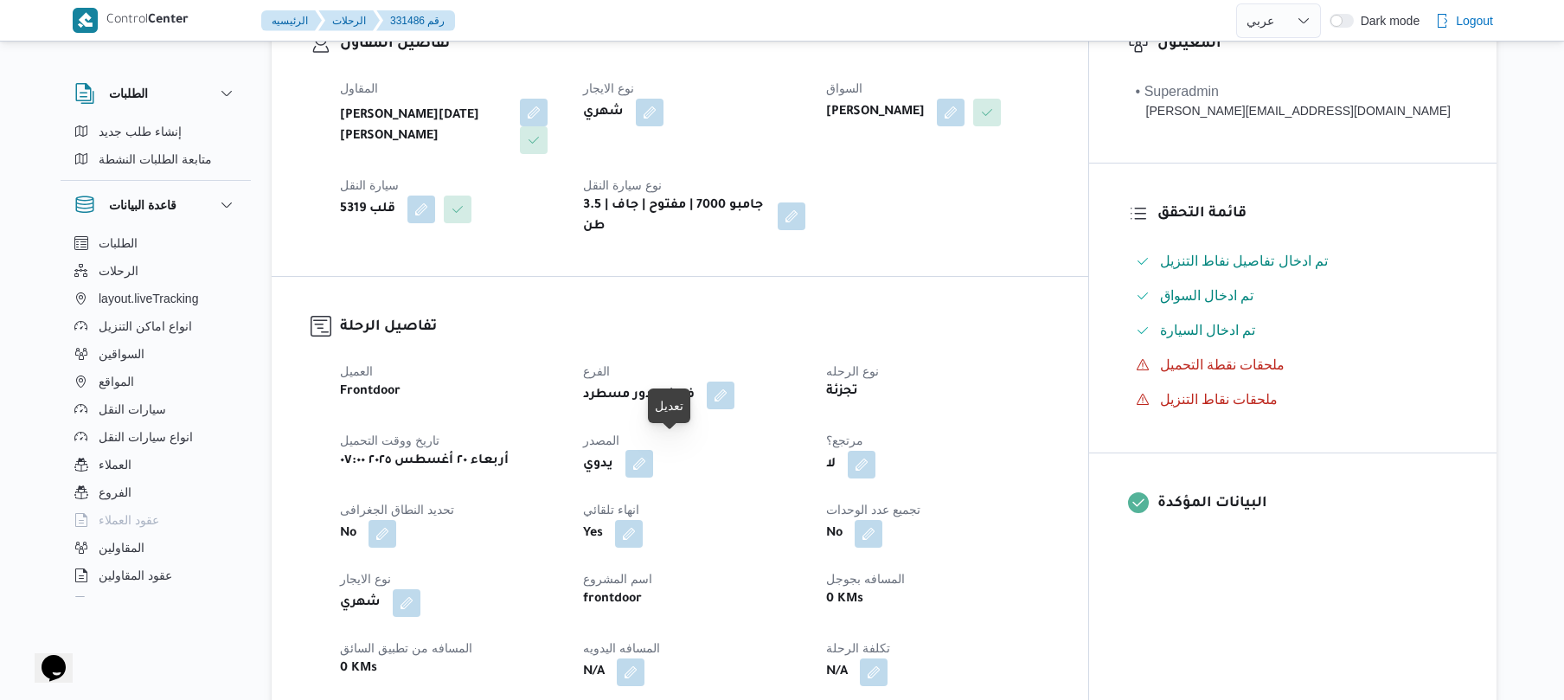
click at [653, 451] on button "button" at bounding box center [639, 464] width 28 height 28
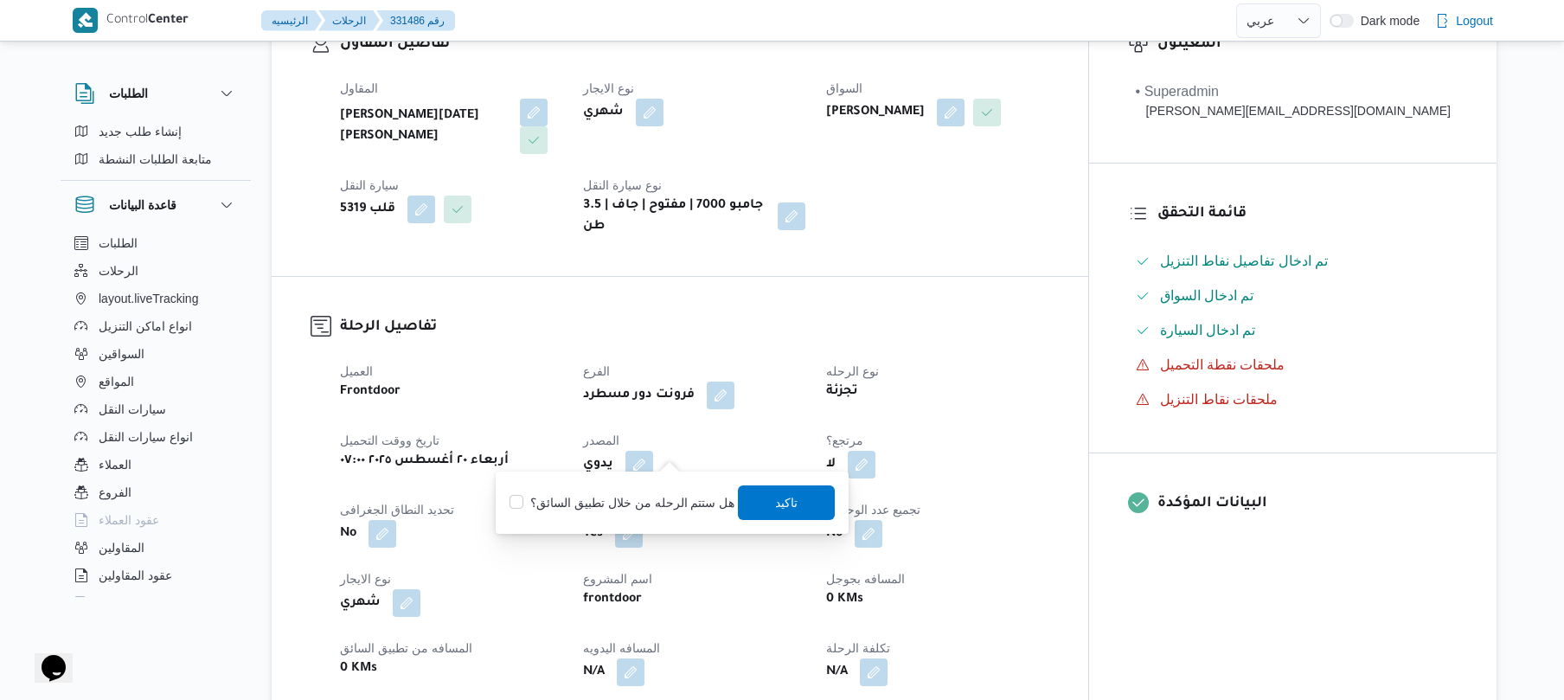
click at [633, 496] on label "هل ستتم الرحله من خلال تطبيق السائق؟" at bounding box center [621, 502] width 225 height 21
checkbox input "true"
click at [816, 498] on span "تاكيد" at bounding box center [787, 501] width 97 height 35
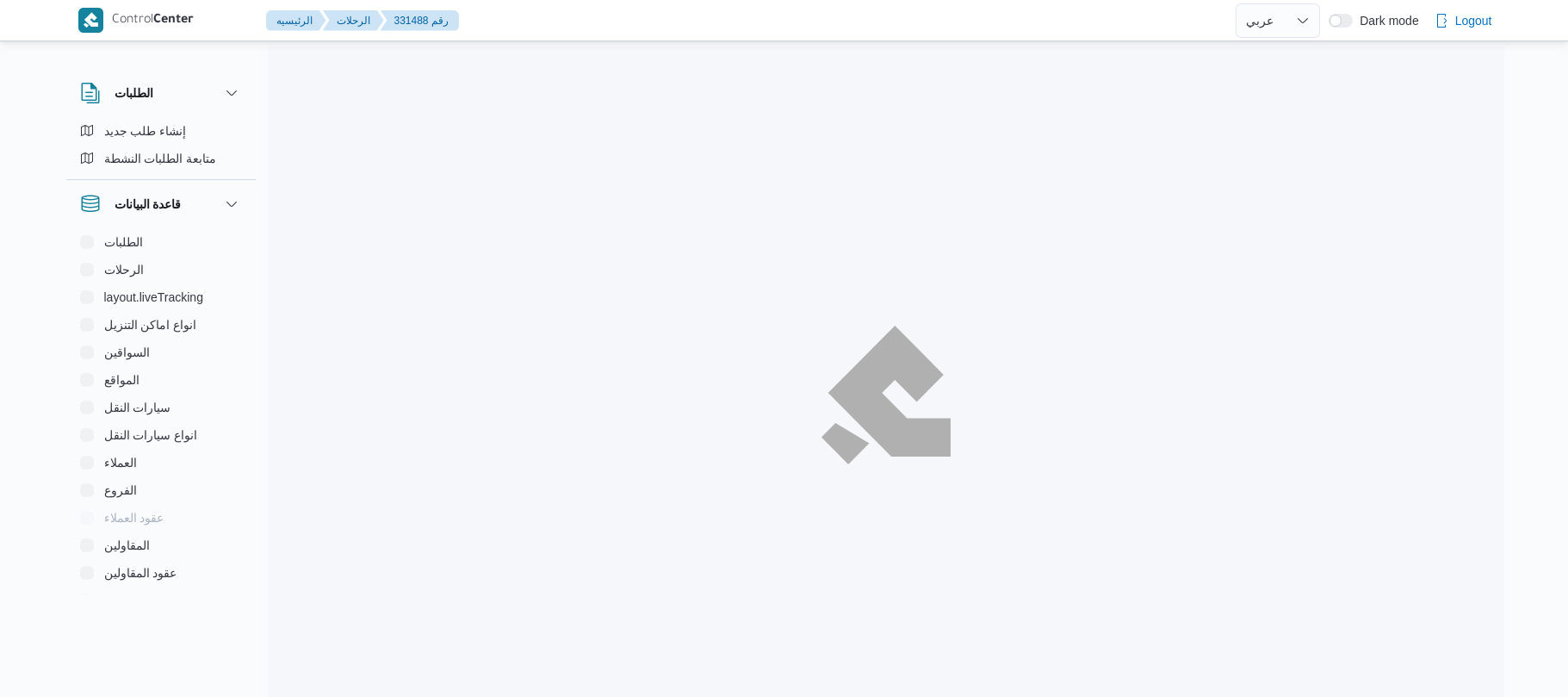
select select "ar"
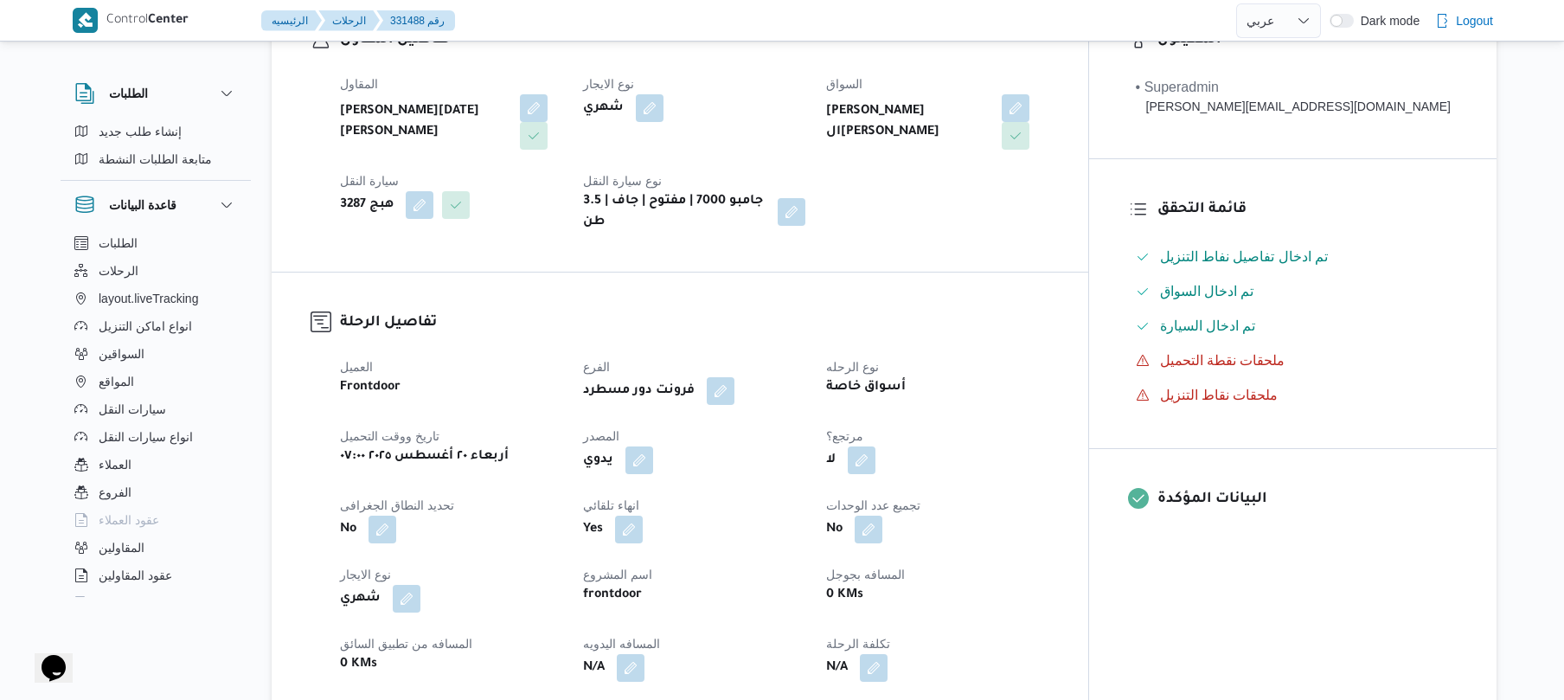
scroll to position [368, 0]
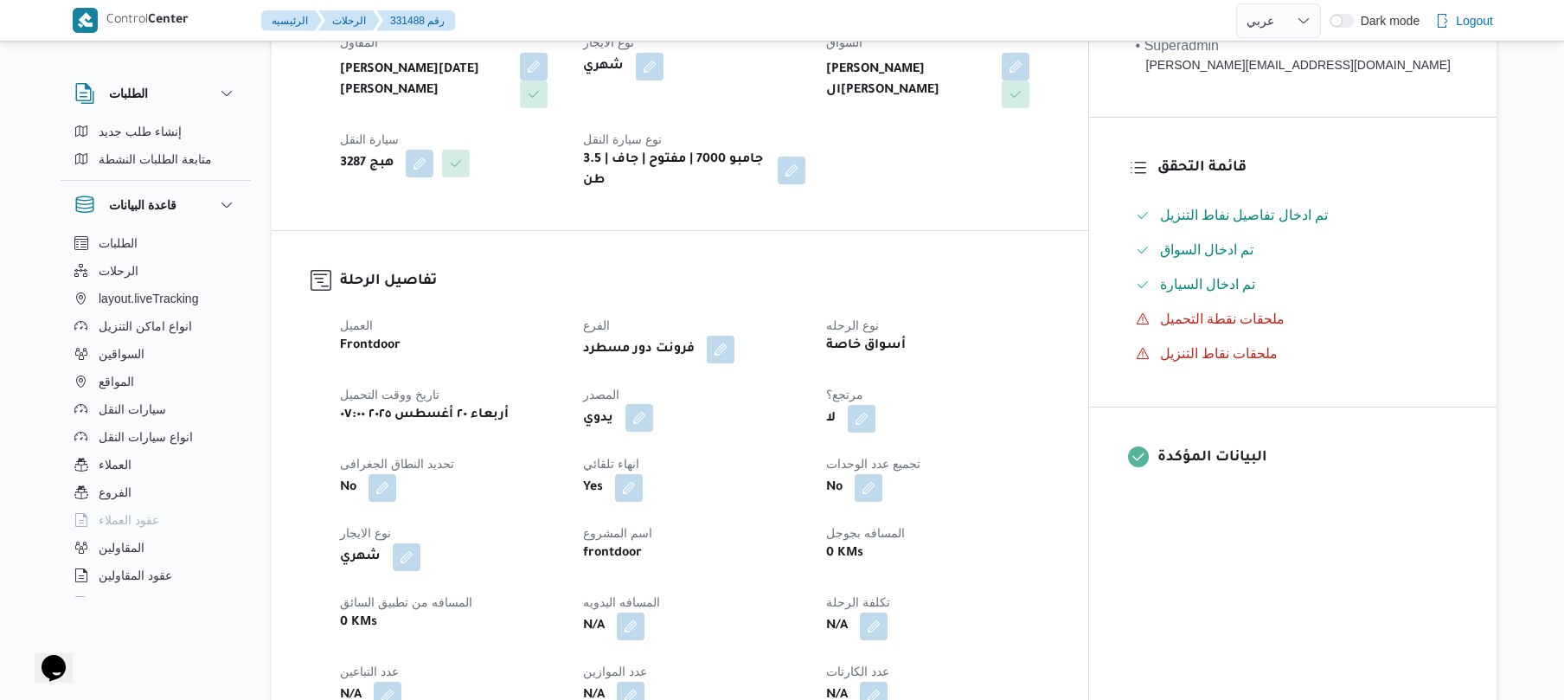
click at [653, 409] on button "button" at bounding box center [639, 418] width 28 height 28
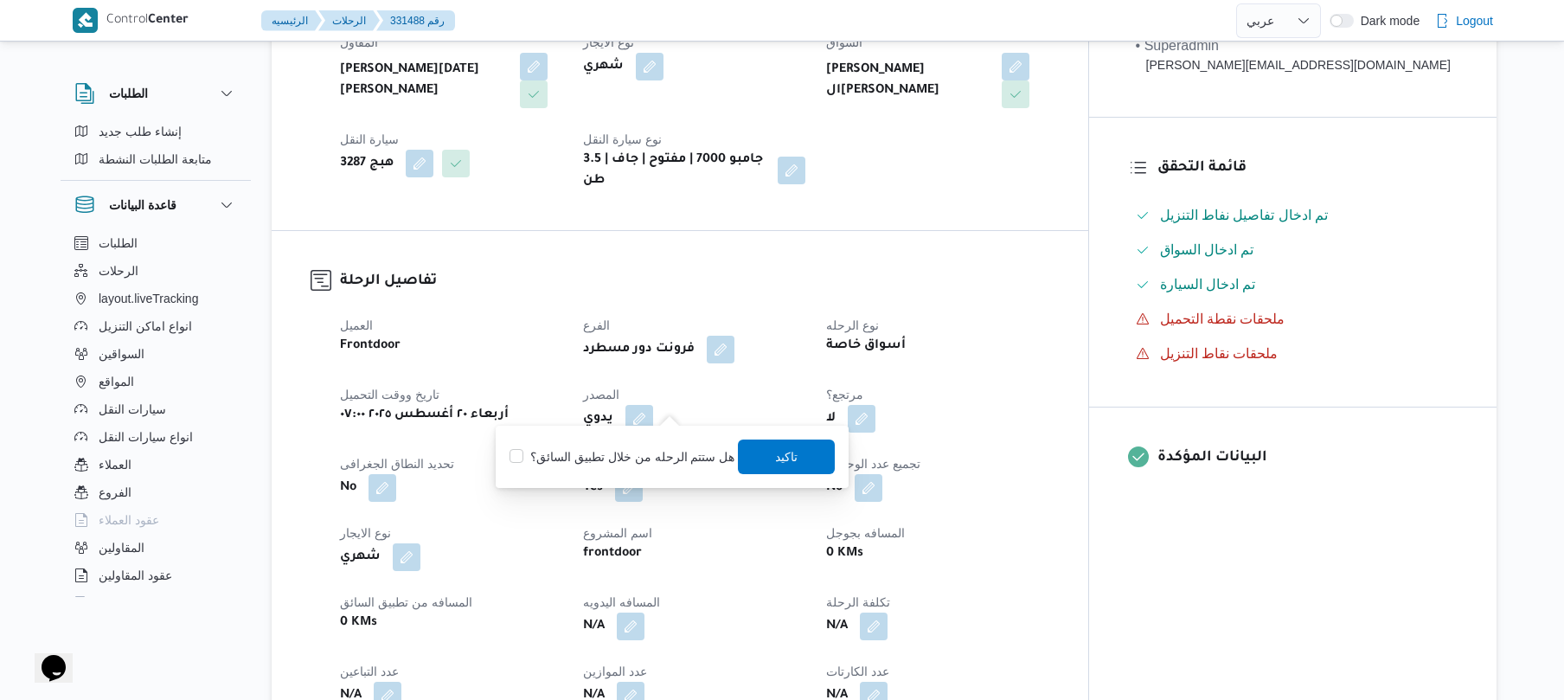
click at [613, 451] on label "هل ستتم الرحله من خلال تطبيق السائق؟" at bounding box center [621, 456] width 225 height 21
checkbox input "true"
click at [807, 448] on span "تاكيد" at bounding box center [787, 455] width 97 height 35
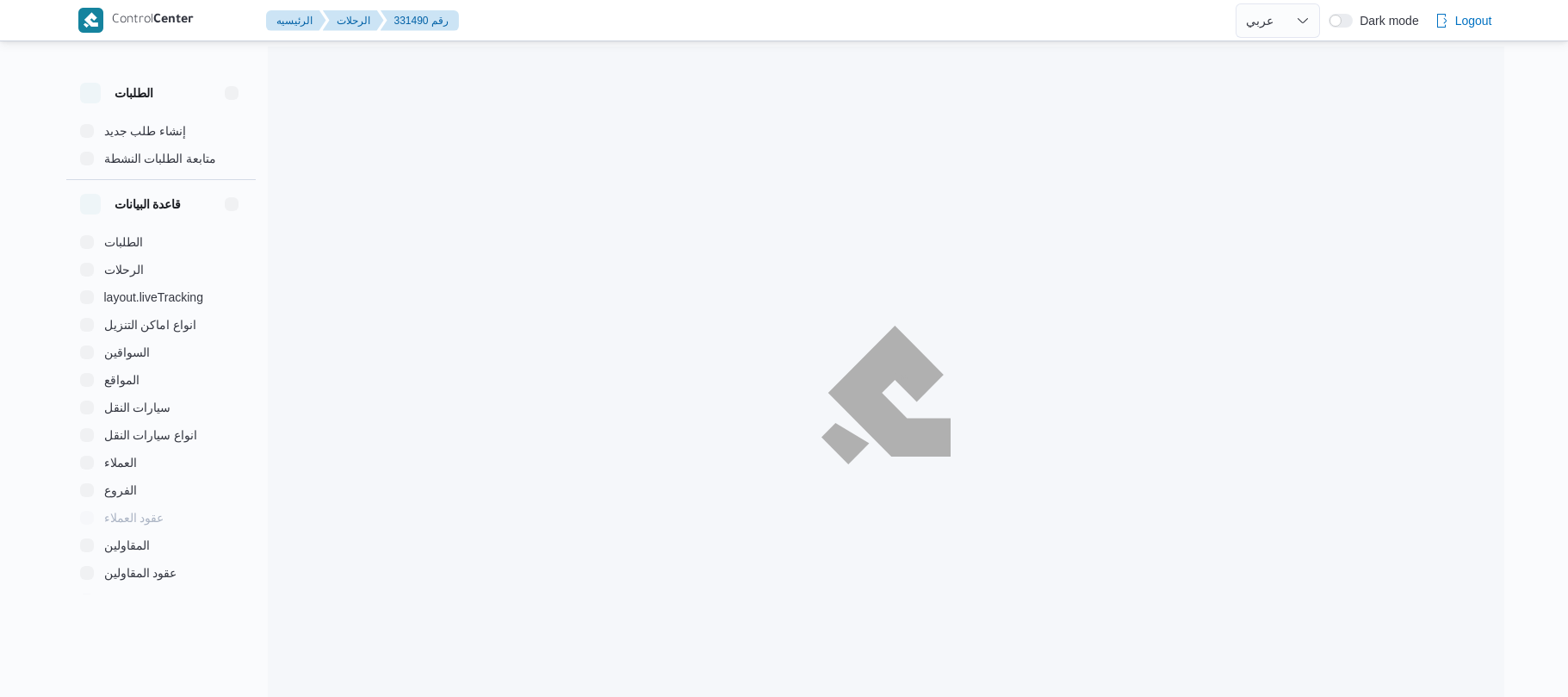
select select "ar"
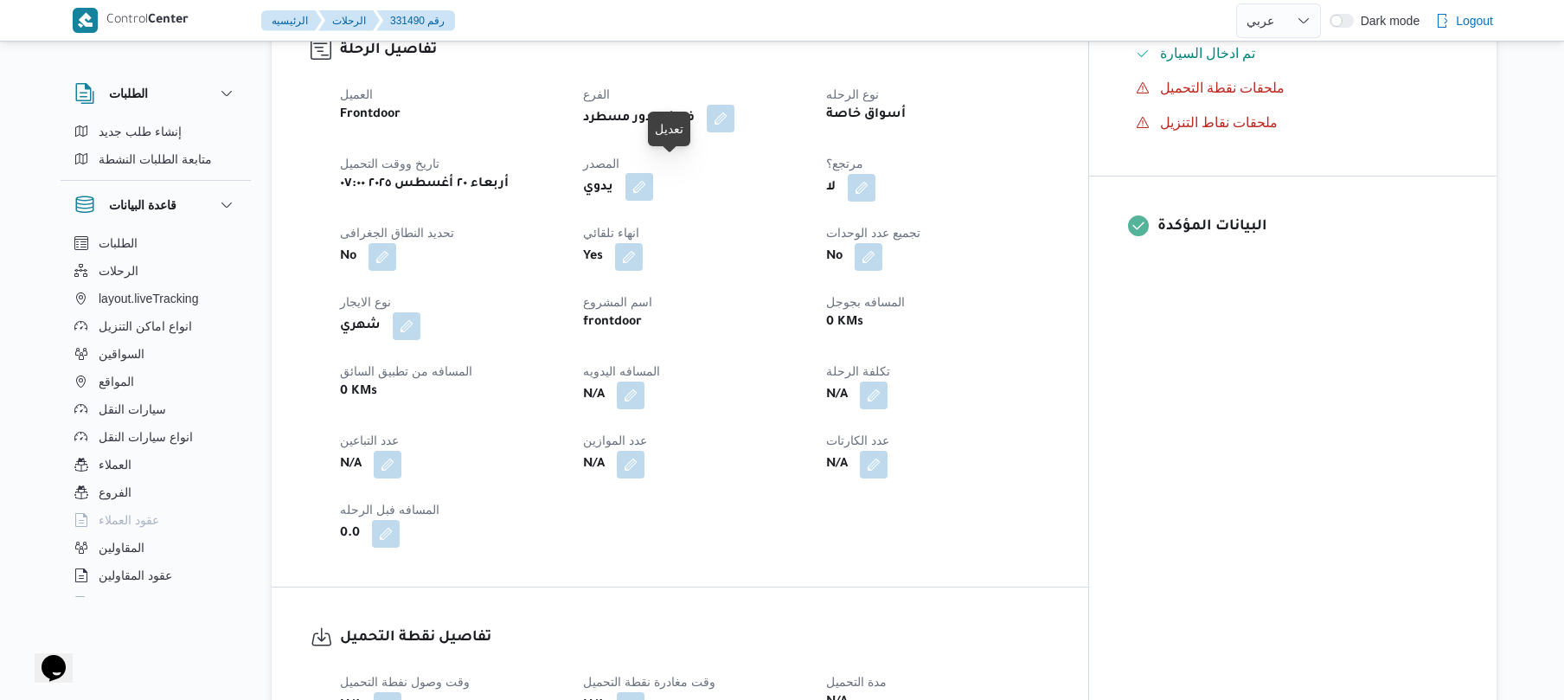
click at [653, 173] on button "button" at bounding box center [639, 187] width 28 height 28
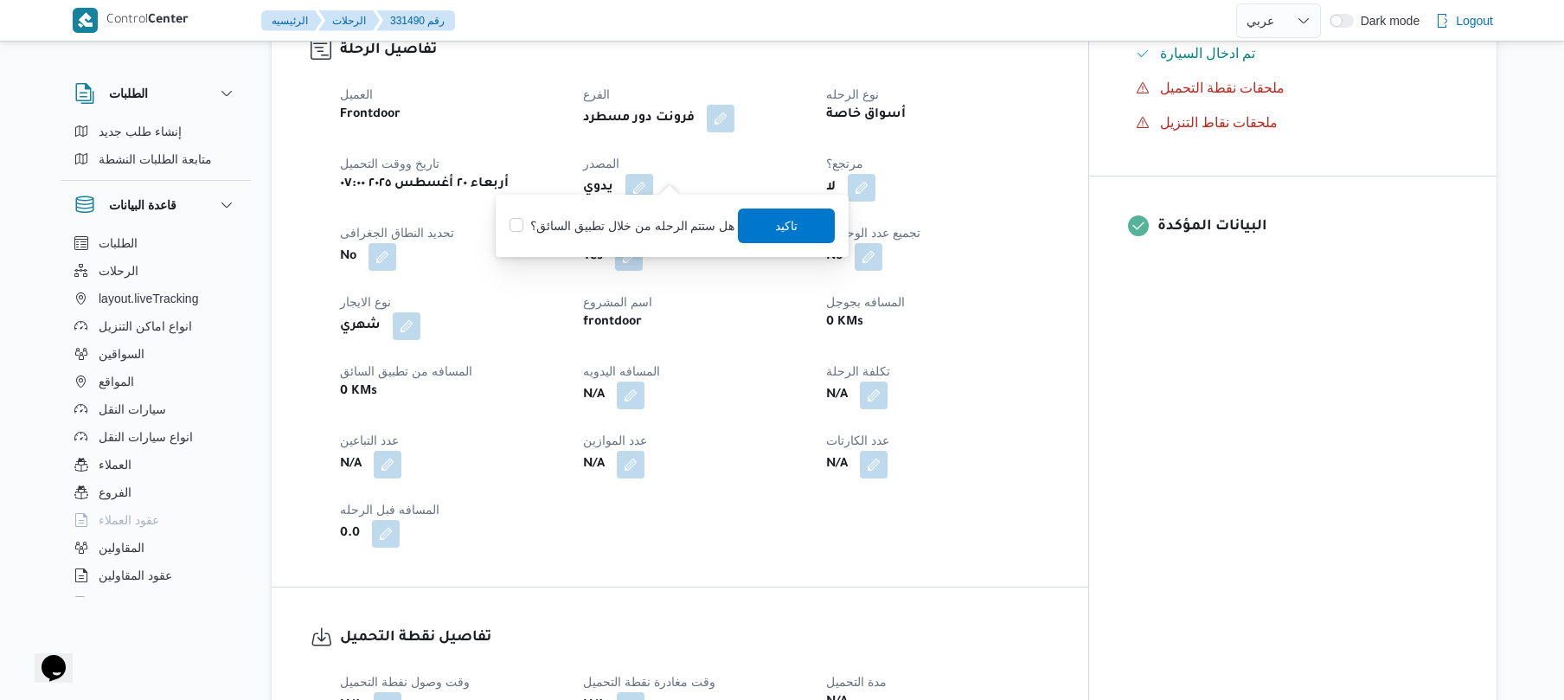
click at [668, 223] on label "هل ستتم الرحله من خلال تطبيق السائق؟" at bounding box center [621, 225] width 225 height 21
checkbox input "true"
click at [778, 220] on span "تاكيد" at bounding box center [787, 224] width 22 height 21
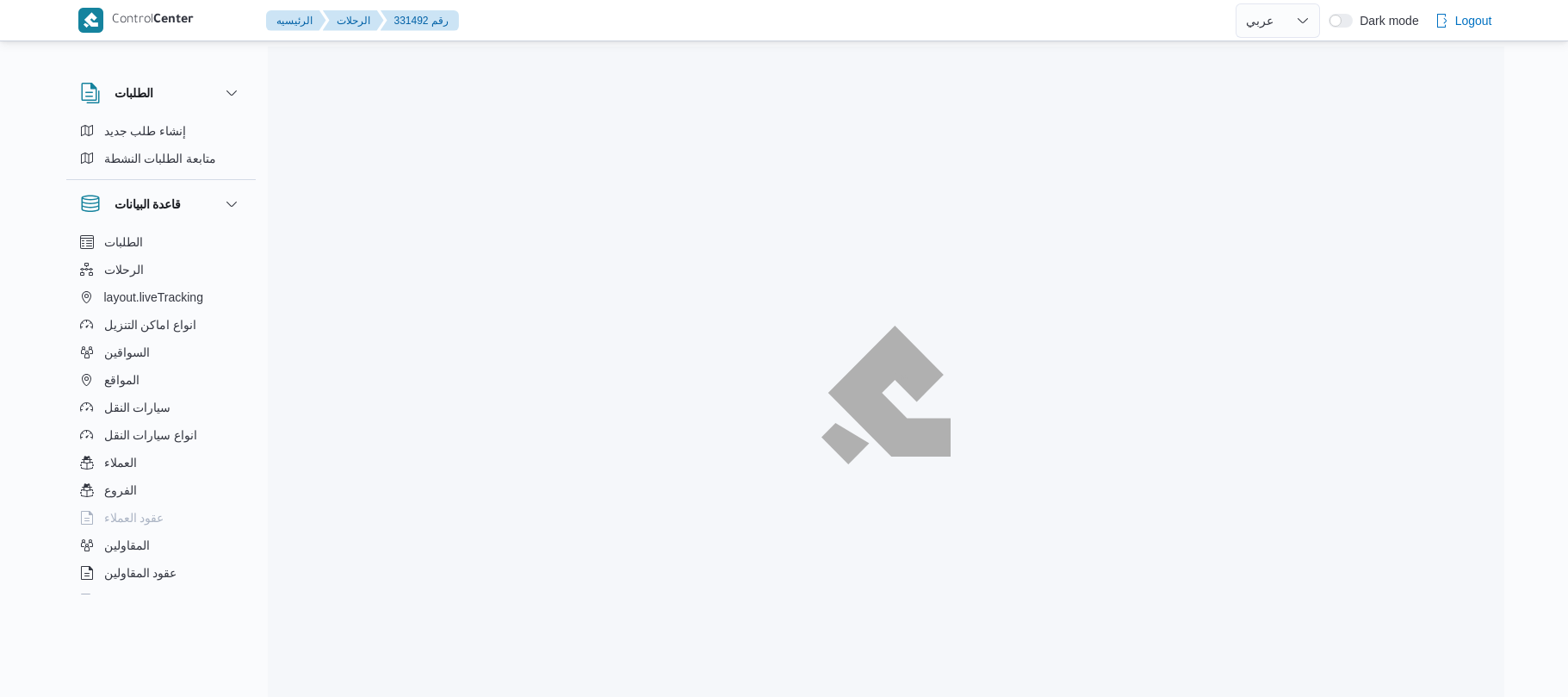
select select "ar"
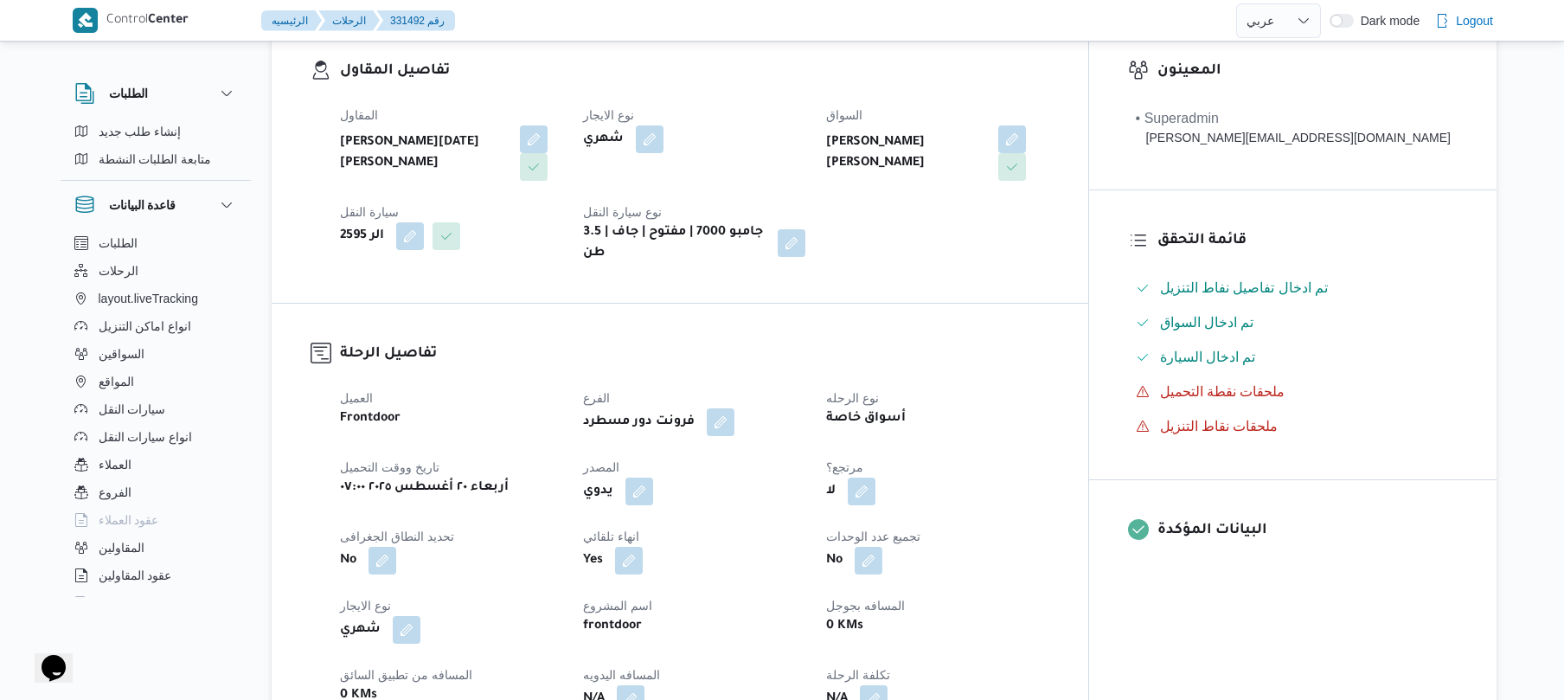
scroll to position [368, 0]
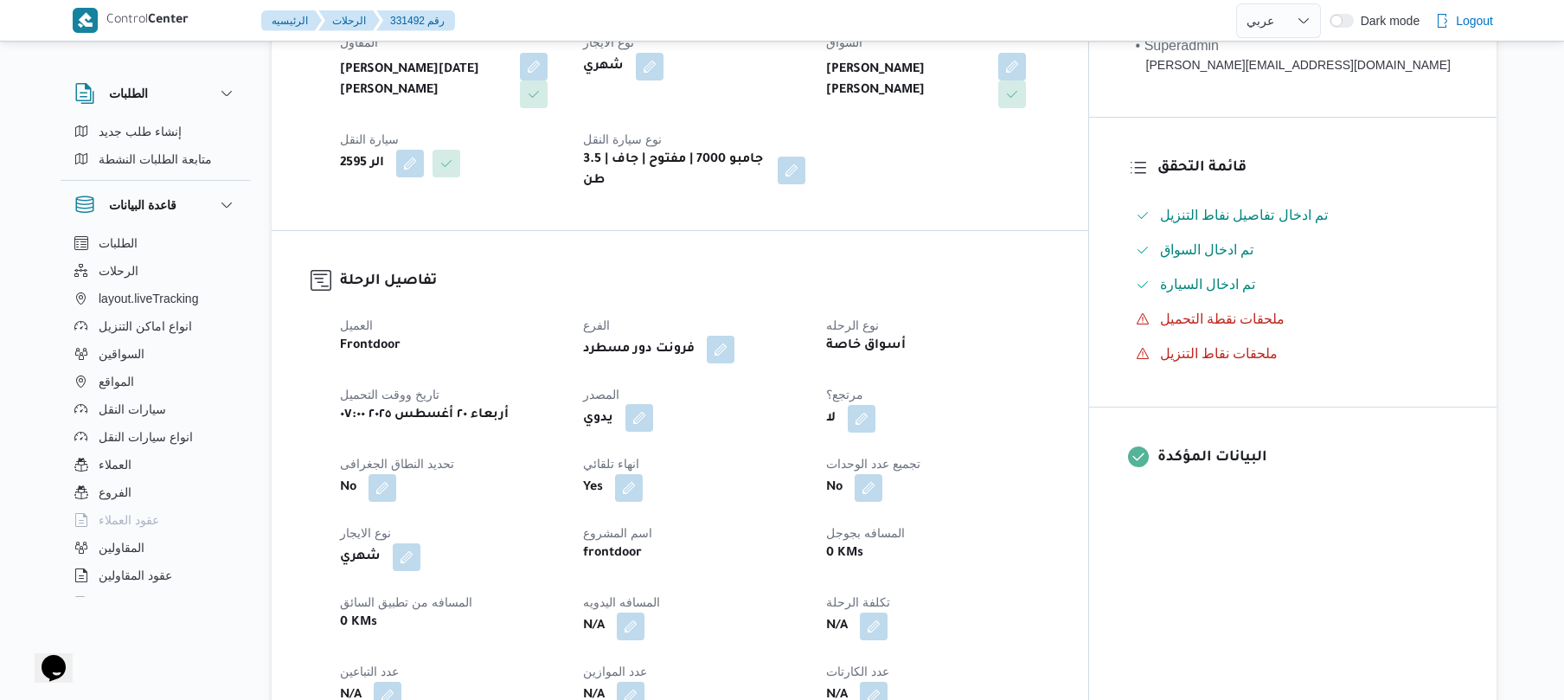
click at [653, 404] on button "button" at bounding box center [639, 418] width 28 height 28
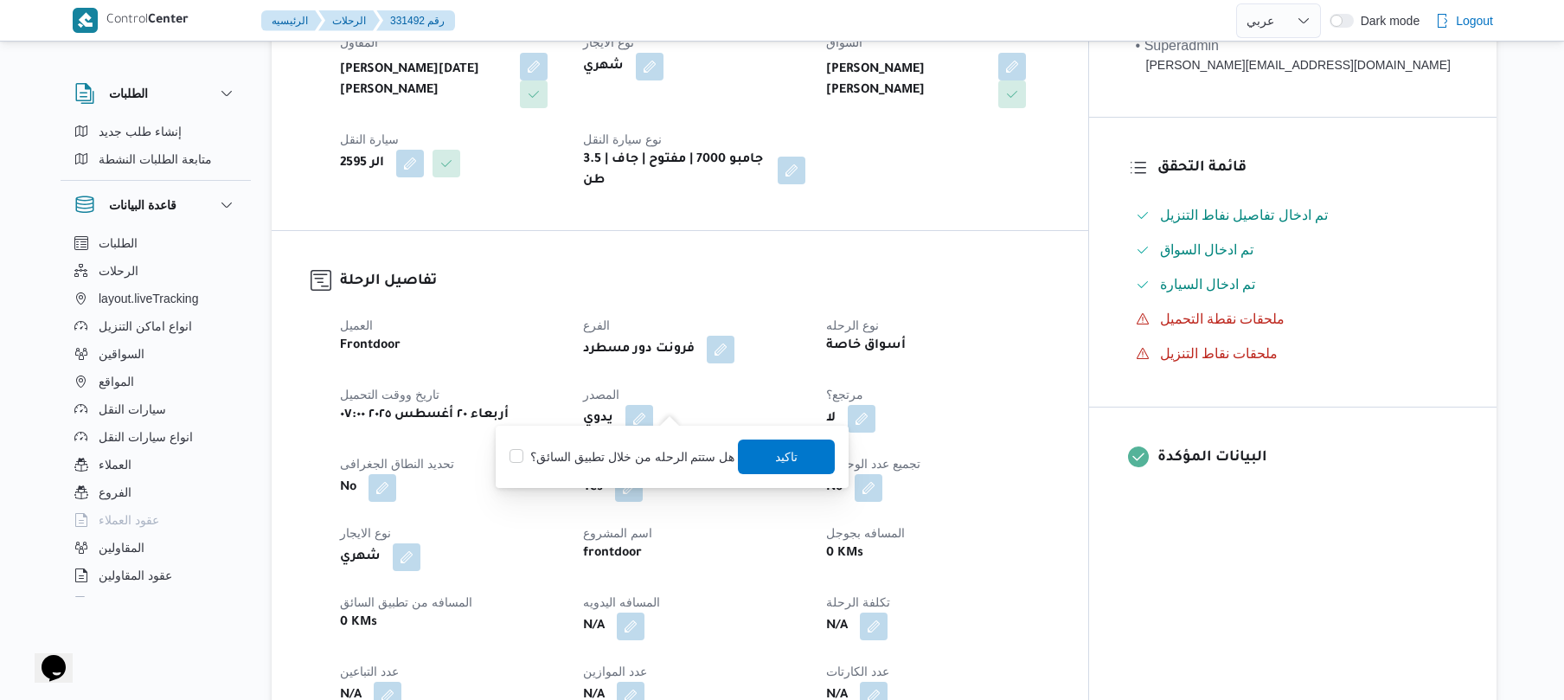
click at [656, 457] on label "هل ستتم الرحله من خلال تطبيق السائق؟" at bounding box center [621, 456] width 225 height 21
checkbox input "true"
click at [803, 455] on span "تاكيد" at bounding box center [787, 455] width 97 height 35
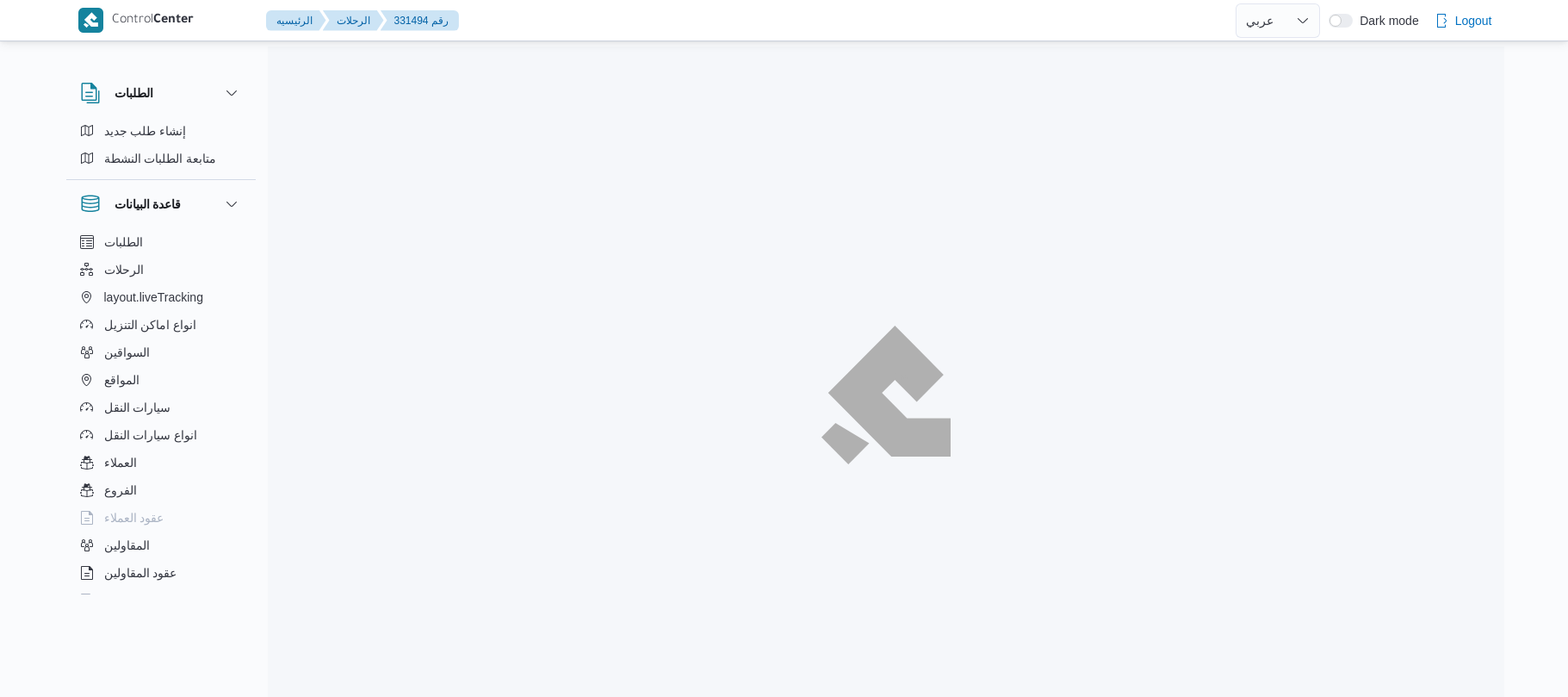
select select "ar"
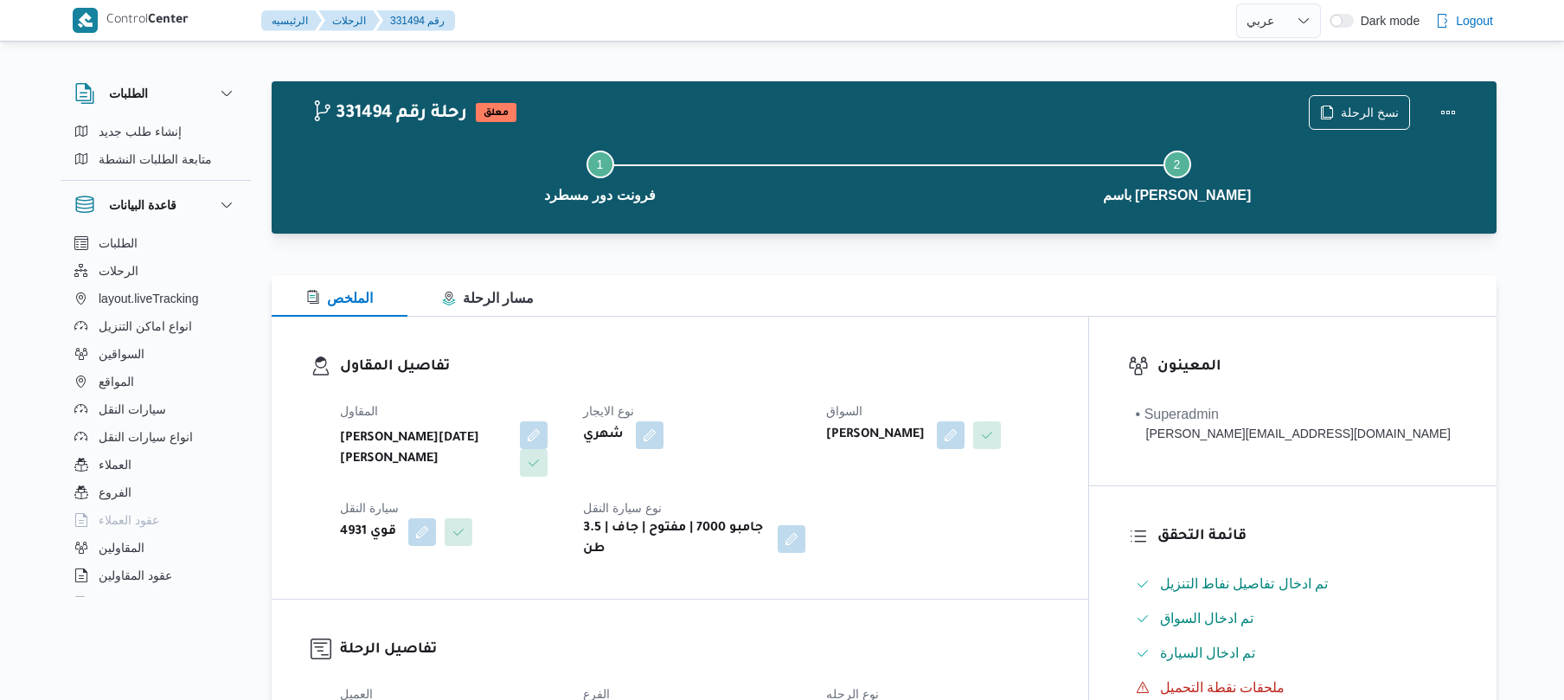
click at [832, 365] on h3 "تفاصيل المقاول" at bounding box center [694, 366] width 709 height 23
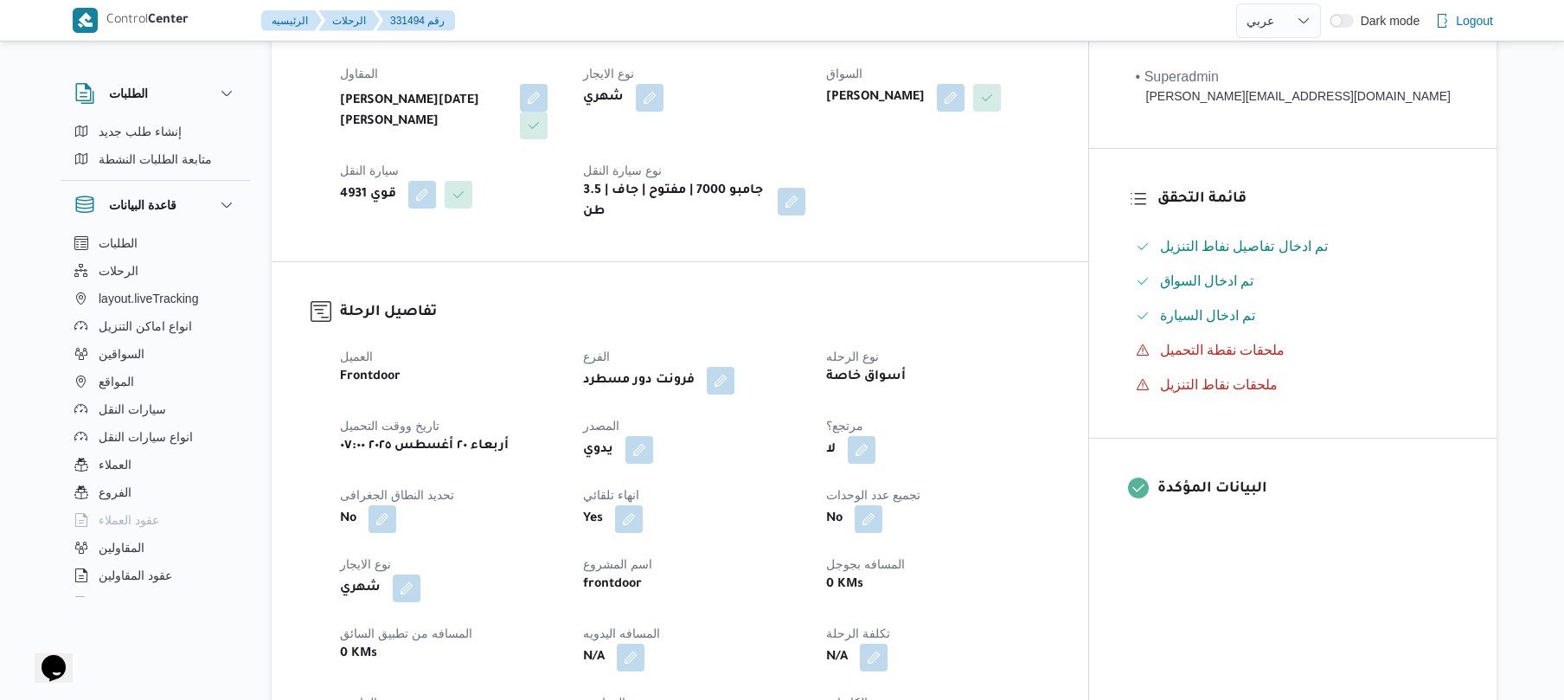
scroll to position [461, 0]
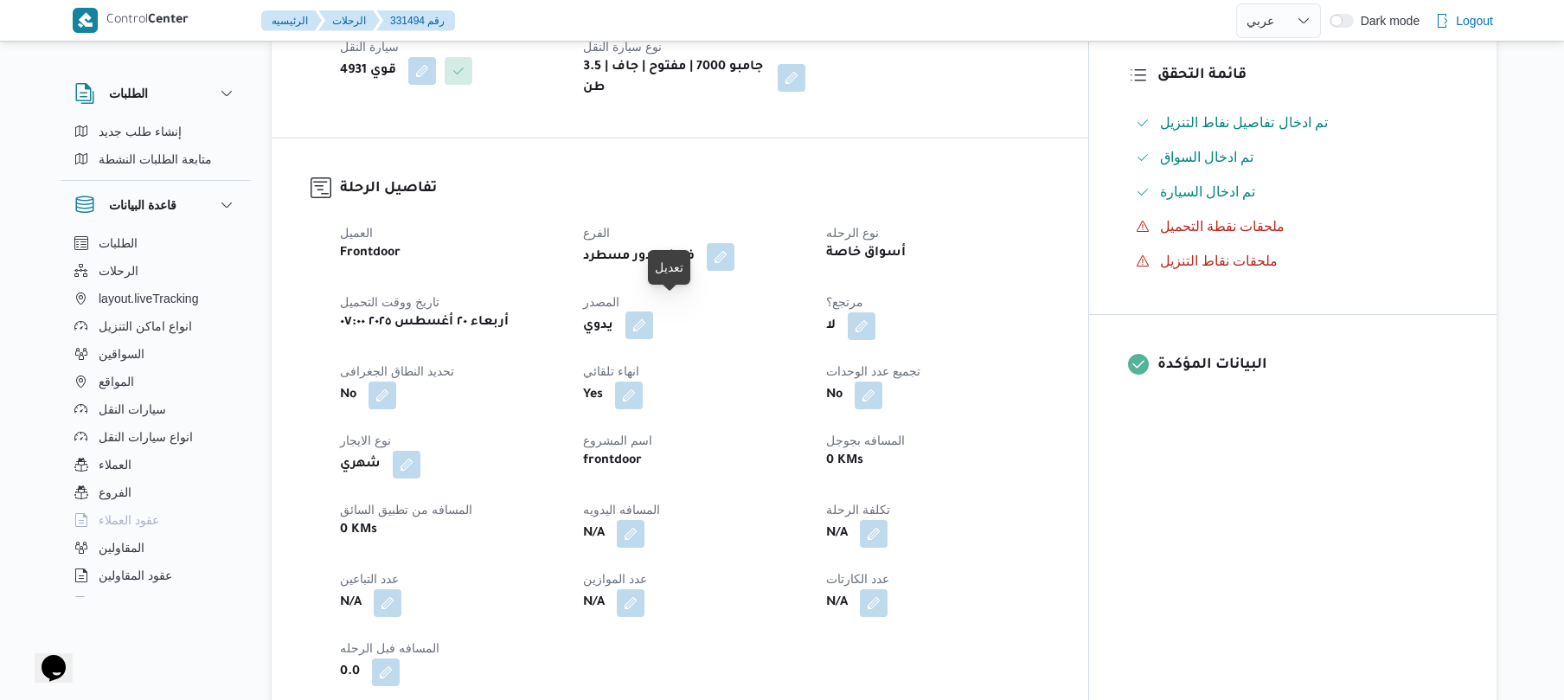
click at [653, 319] on button "button" at bounding box center [639, 325] width 28 height 28
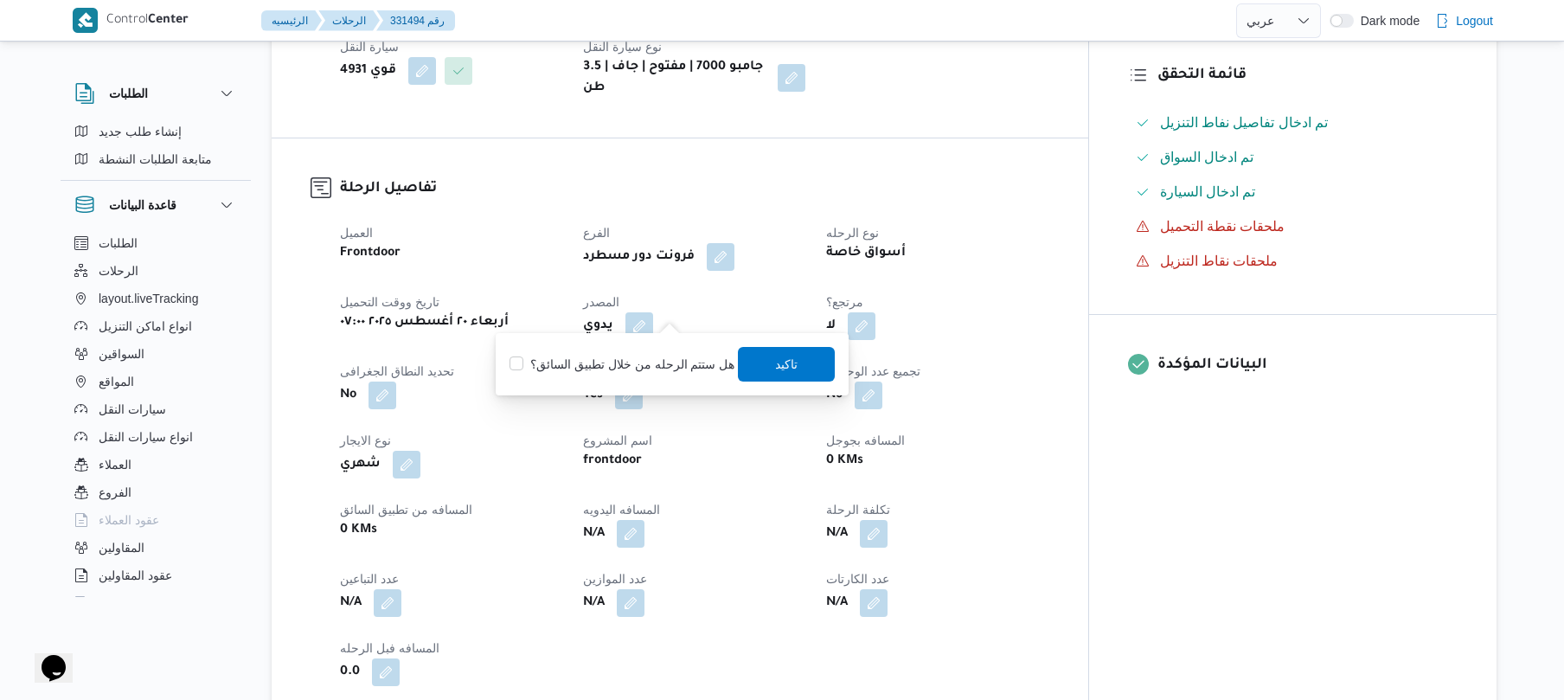
click at [630, 361] on label "هل ستتم الرحله من خلال تطبيق السائق؟" at bounding box center [621, 364] width 225 height 21
checkbox input "true"
click at [776, 367] on span "تاكيد" at bounding box center [787, 363] width 22 height 21
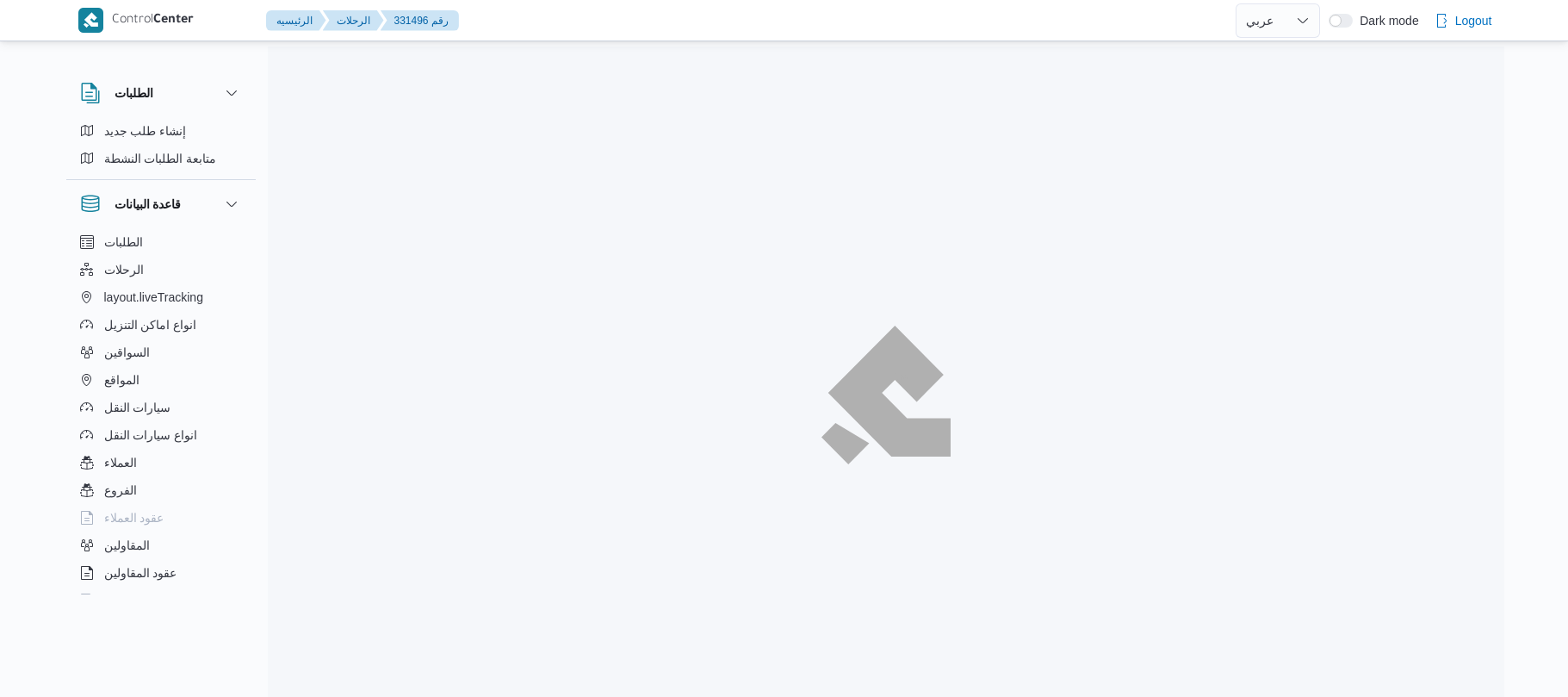
select select "ar"
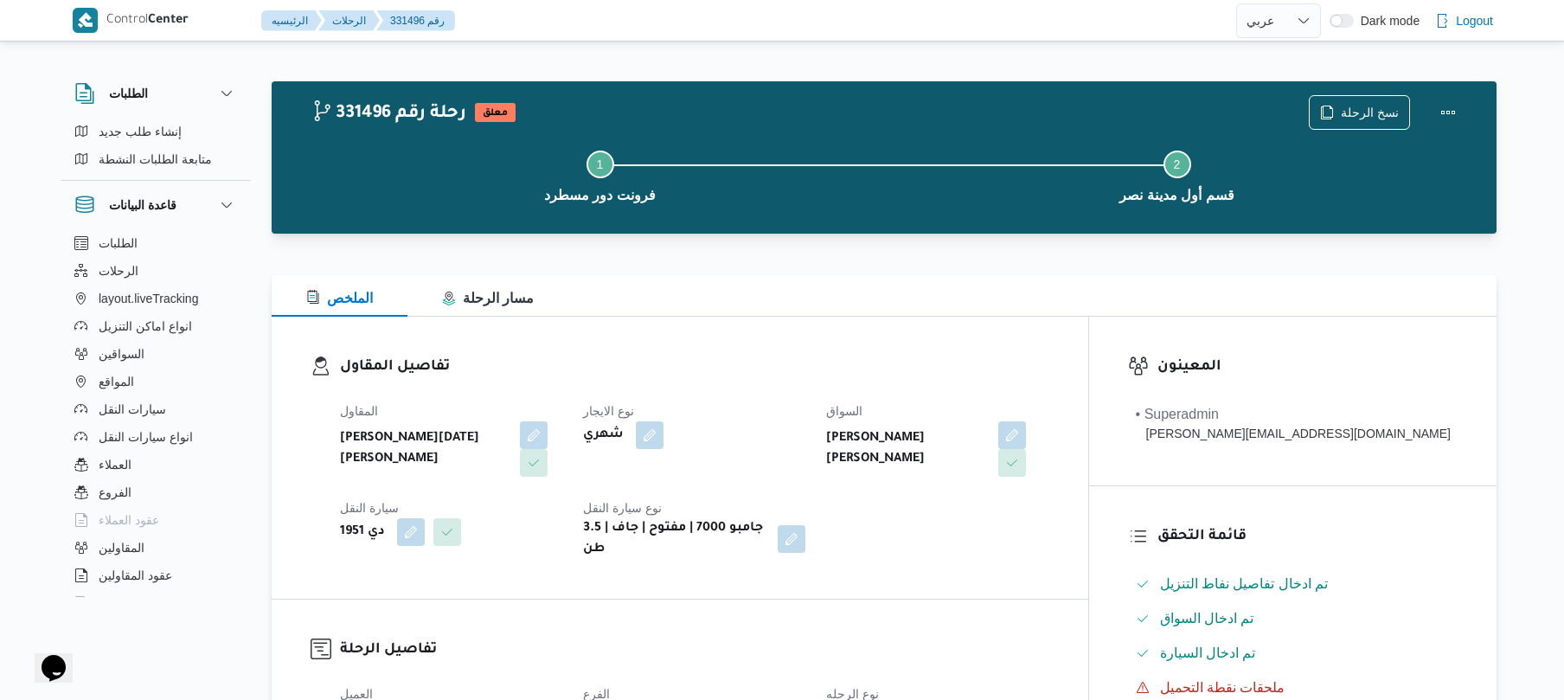
click at [838, 341] on div "تفاصيل المقاول المقاول ابراهيم رمضان ابراهيم عثمان ابوباشا نوع الايجار شهري الس…" at bounding box center [680, 458] width 816 height 282
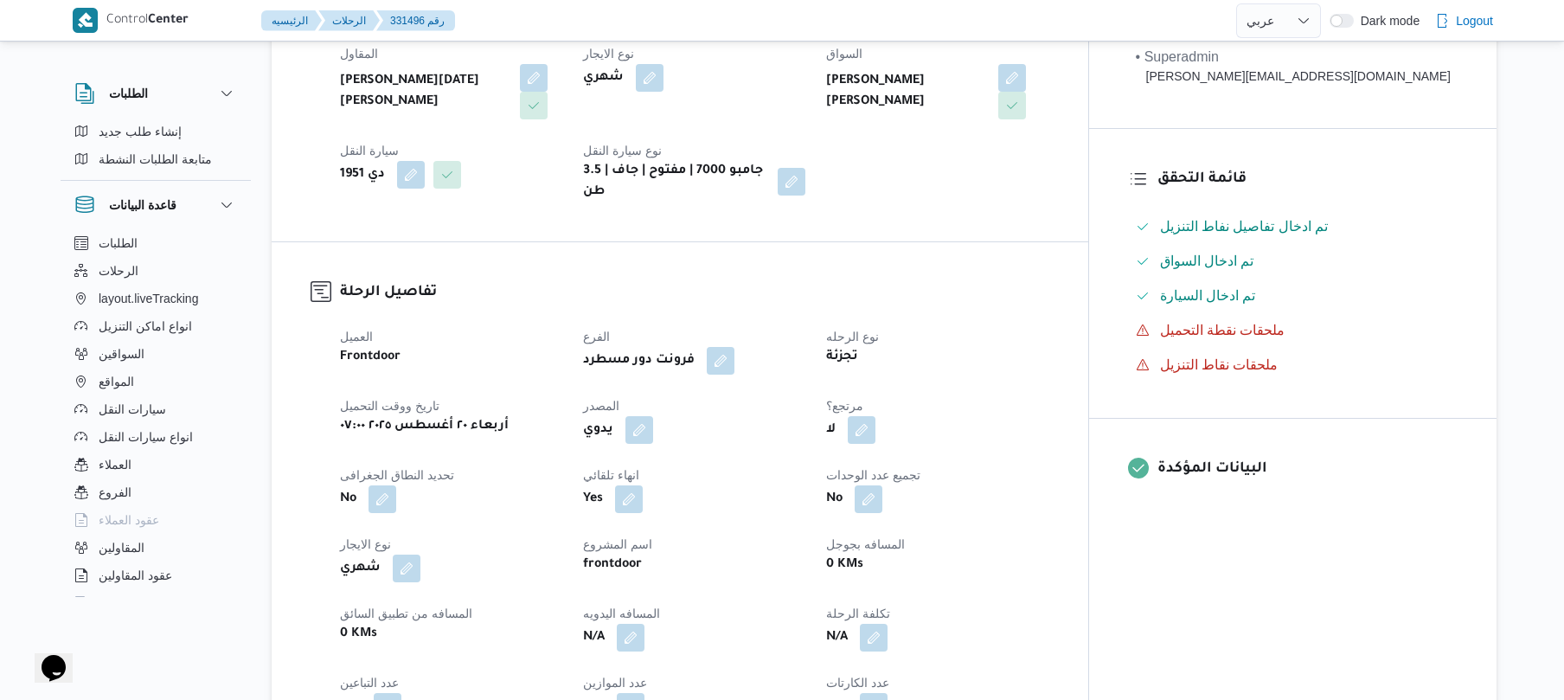
scroll to position [415, 0]
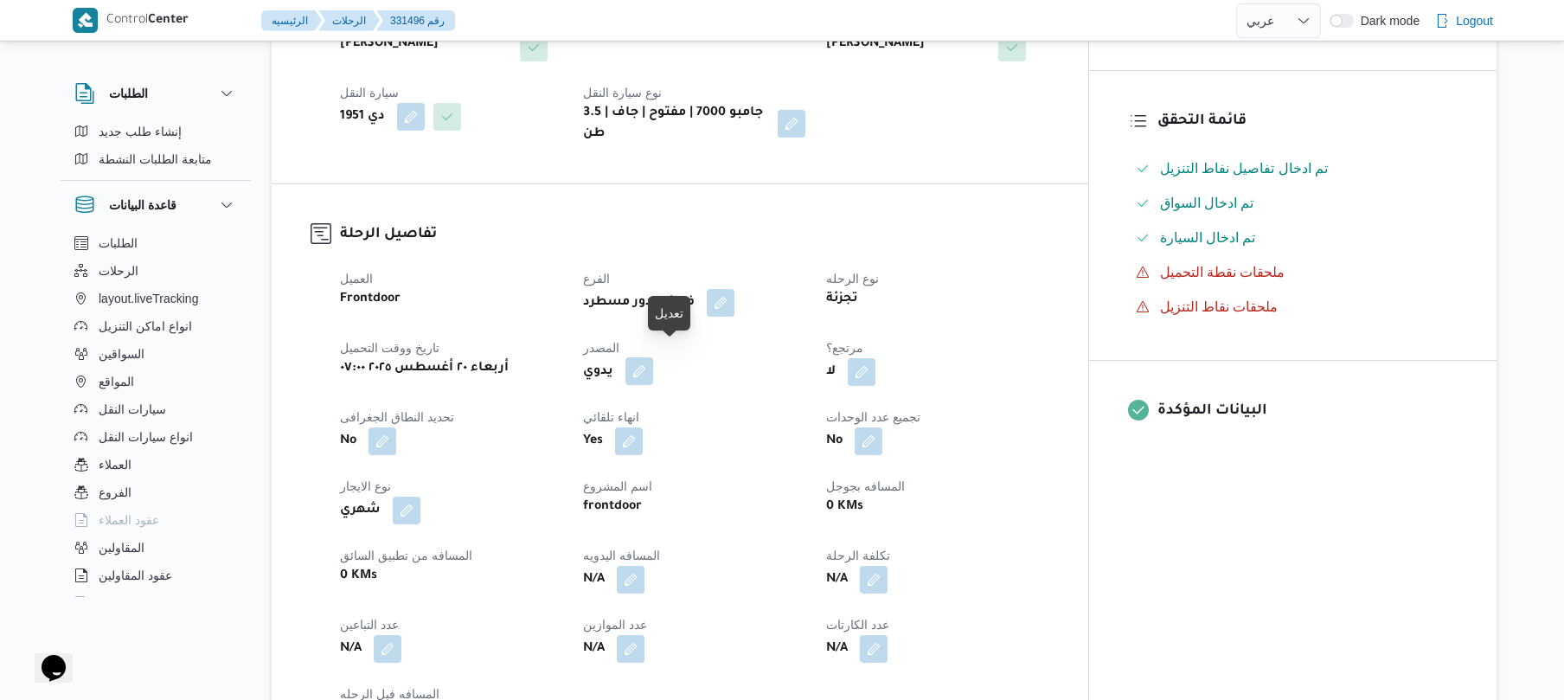
click at [653, 362] on button "button" at bounding box center [639, 371] width 28 height 28
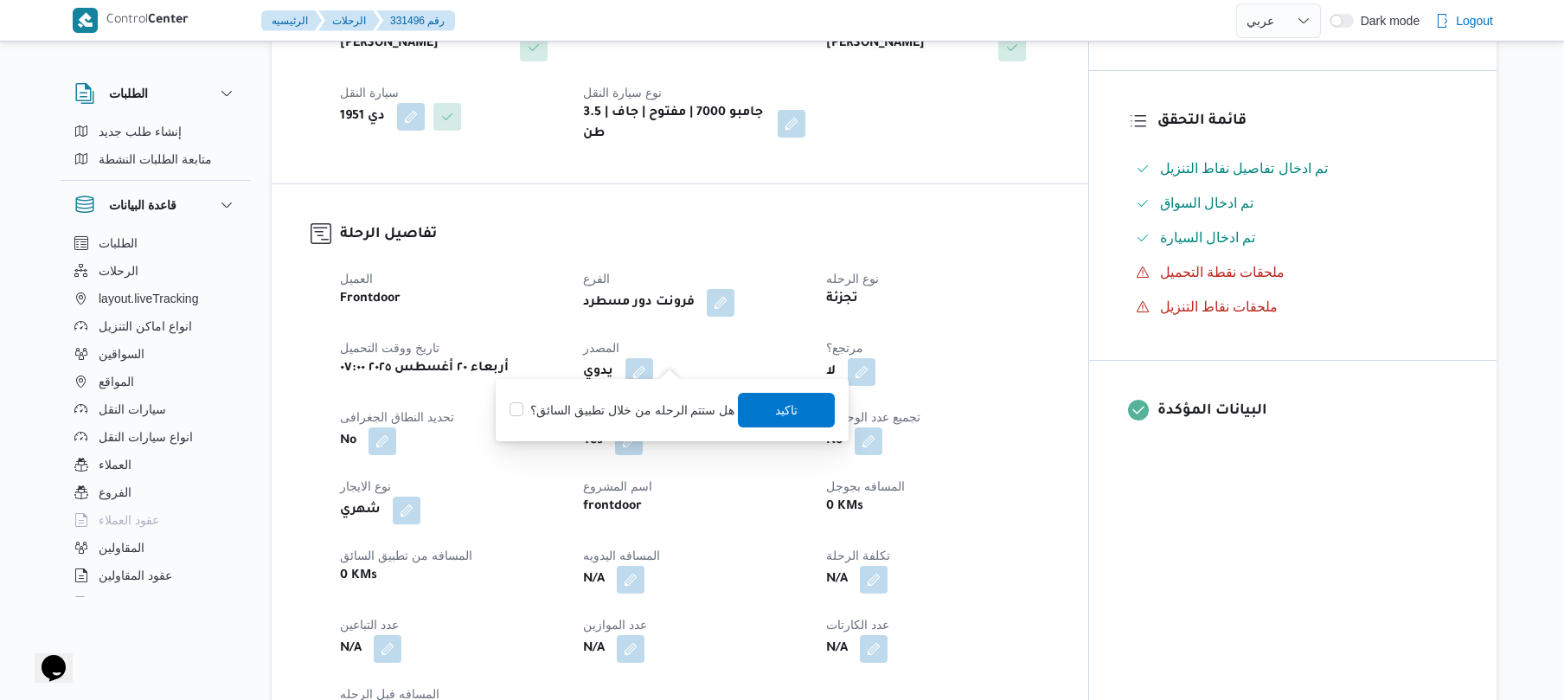
click at [656, 413] on label "هل ستتم الرحله من خلال تطبيق السائق؟" at bounding box center [621, 410] width 225 height 21
checkbox input "true"
click at [776, 410] on span "تاكيد" at bounding box center [787, 409] width 22 height 21
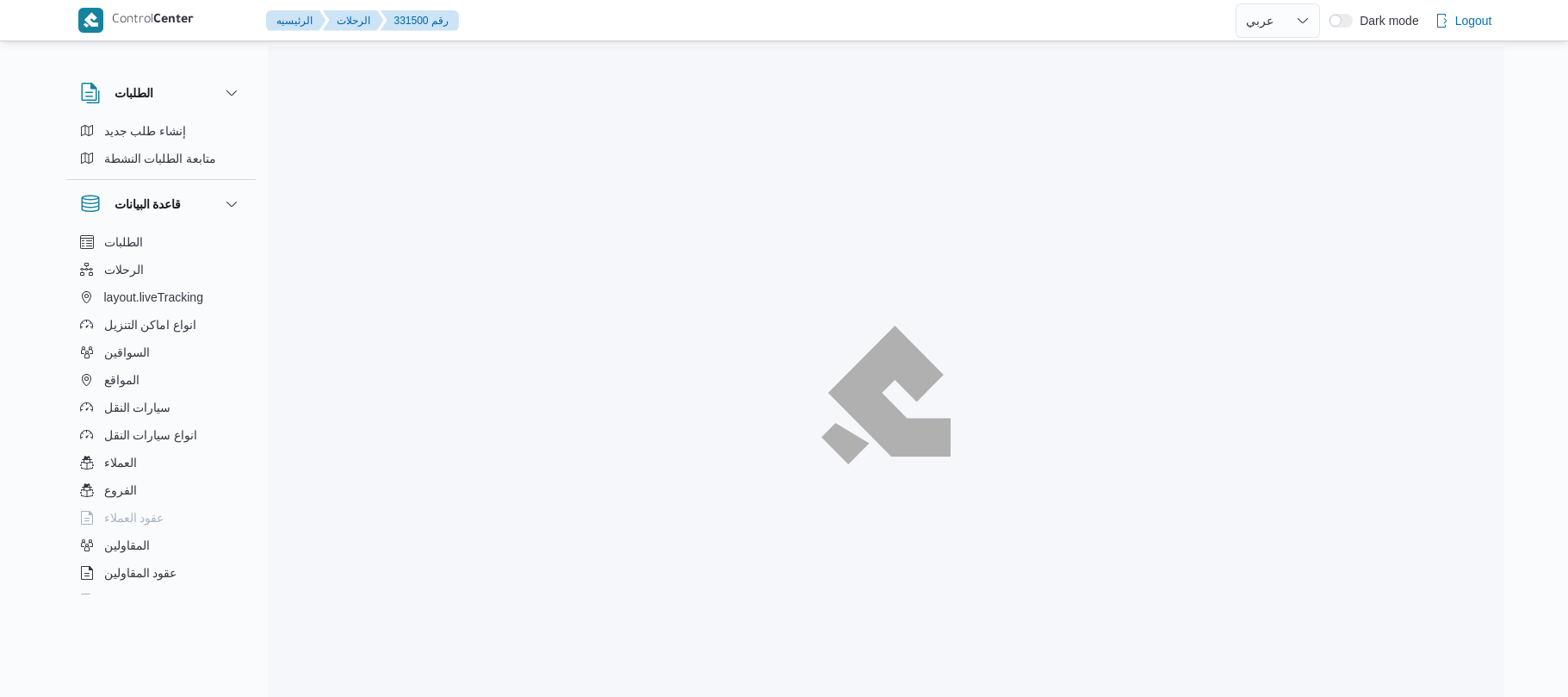
select select "ar"
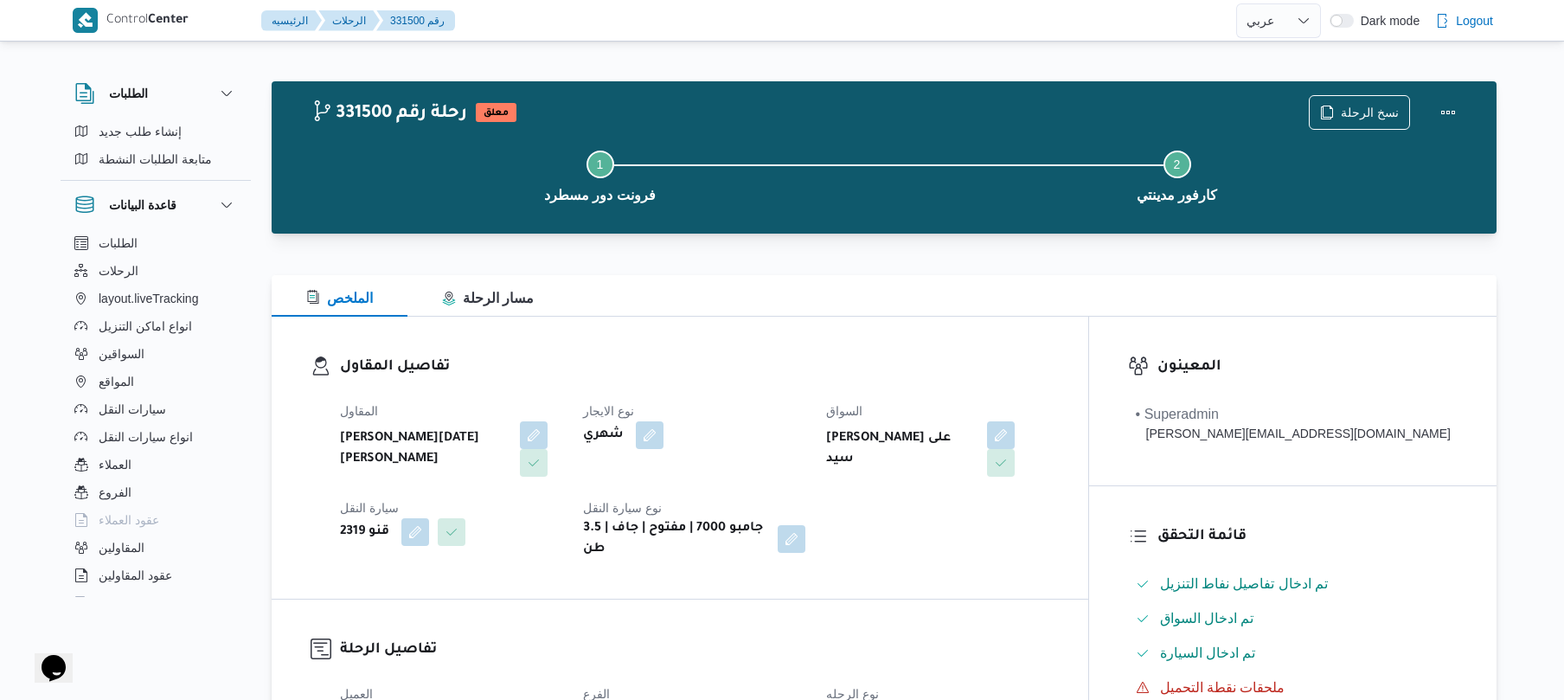
click at [1049, 384] on dl "تفاصيل المقاول المقاول ابراهيم رمضان ابراهيم عثمان ابوباشا نوع الايجار شهري الس…" at bounding box center [694, 457] width 709 height 204
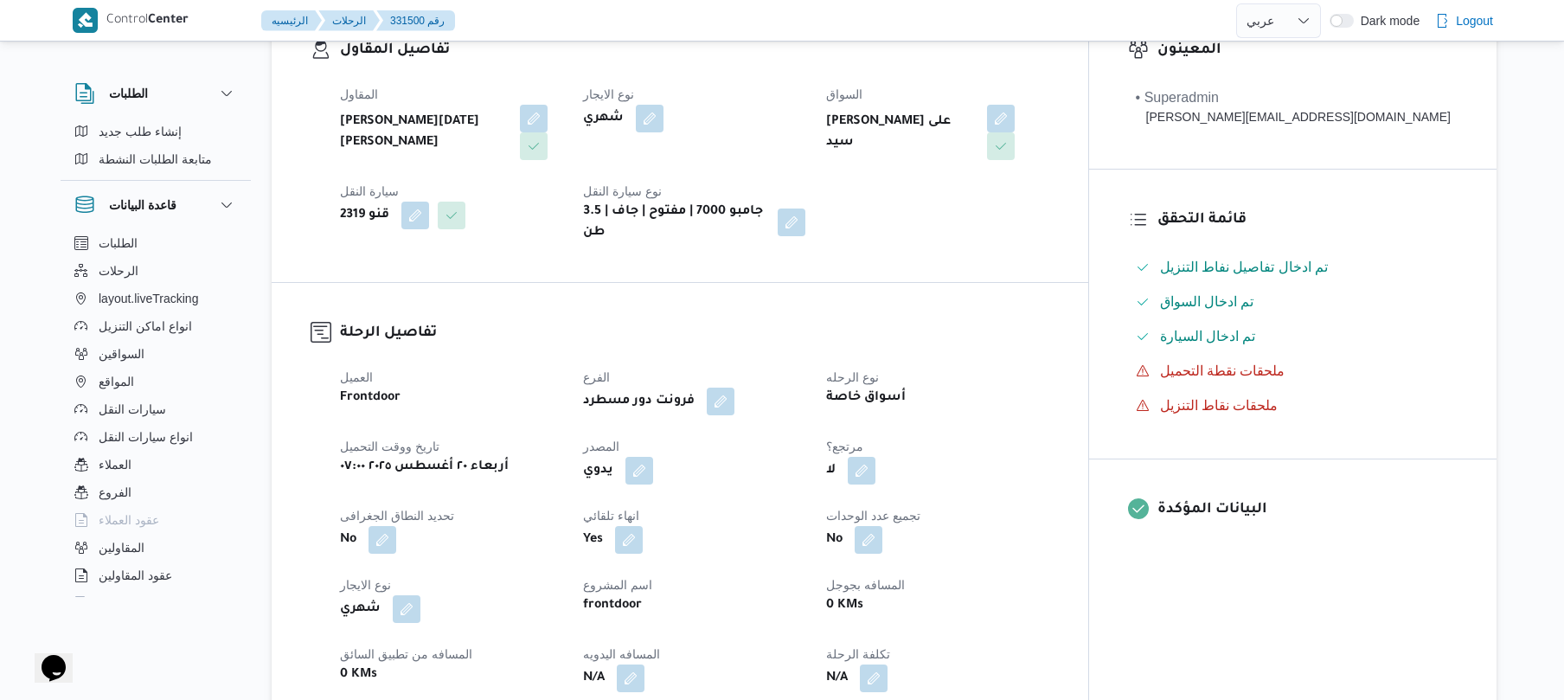
scroll to position [323, 0]
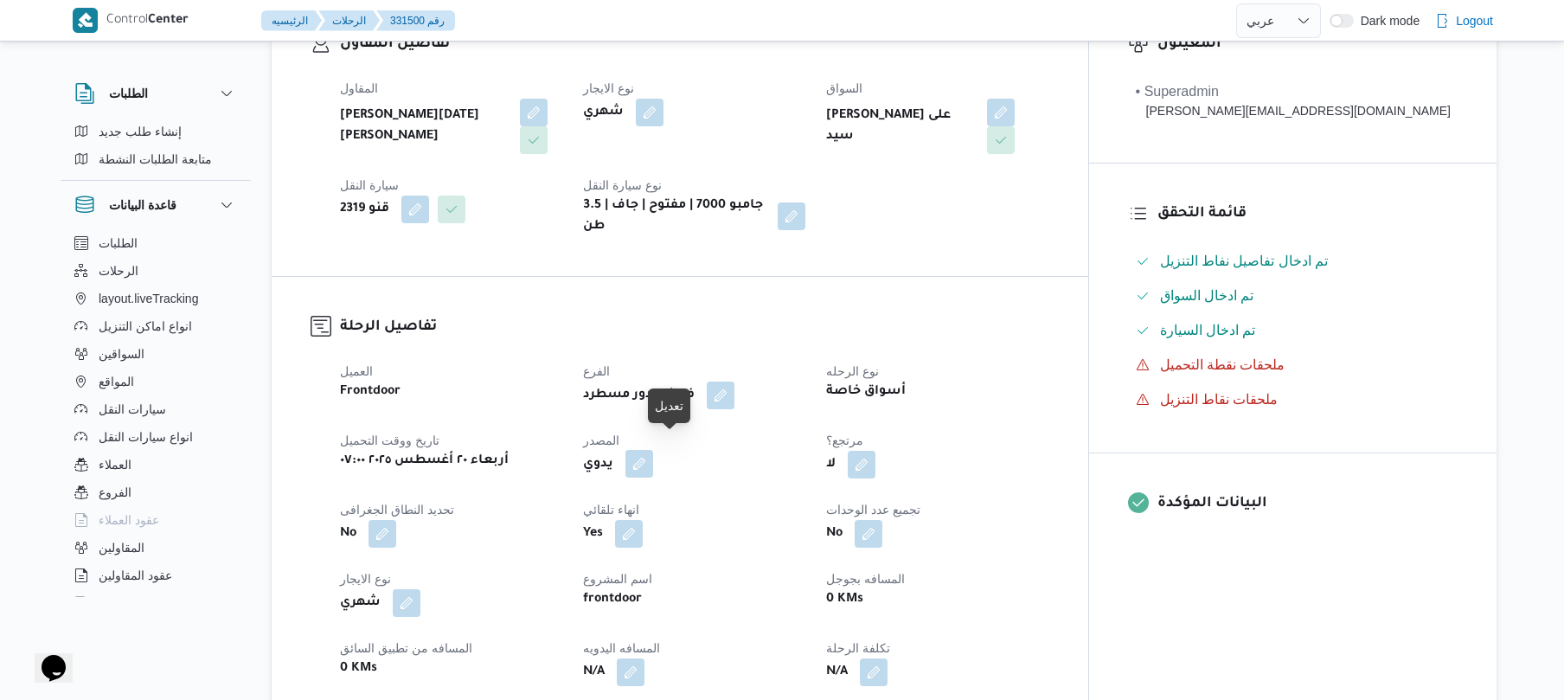
click at [653, 454] on button "button" at bounding box center [639, 464] width 28 height 28
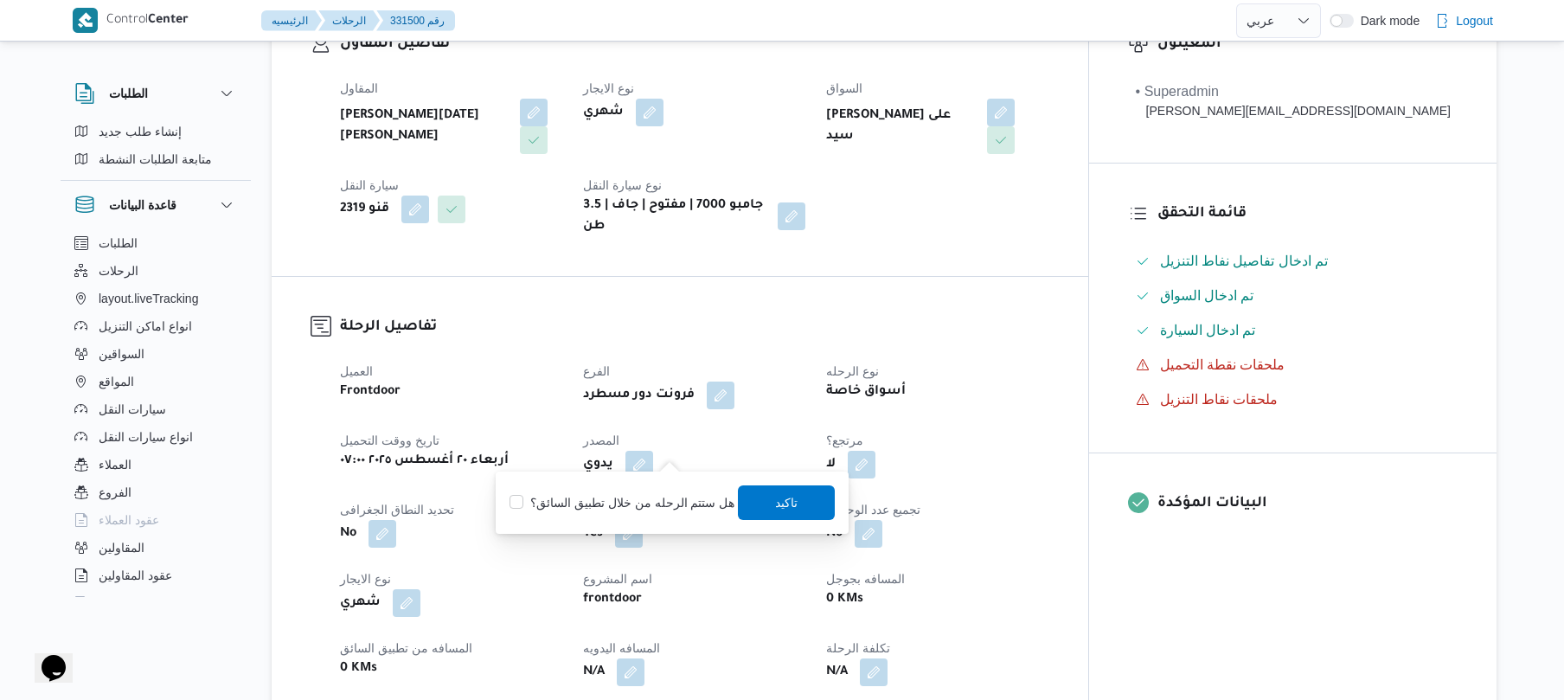
click at [619, 499] on label "هل ستتم الرحله من خلال تطبيق السائق؟" at bounding box center [621, 502] width 225 height 21
checkbox input "true"
click at [786, 506] on span "تاكيد" at bounding box center [787, 501] width 22 height 21
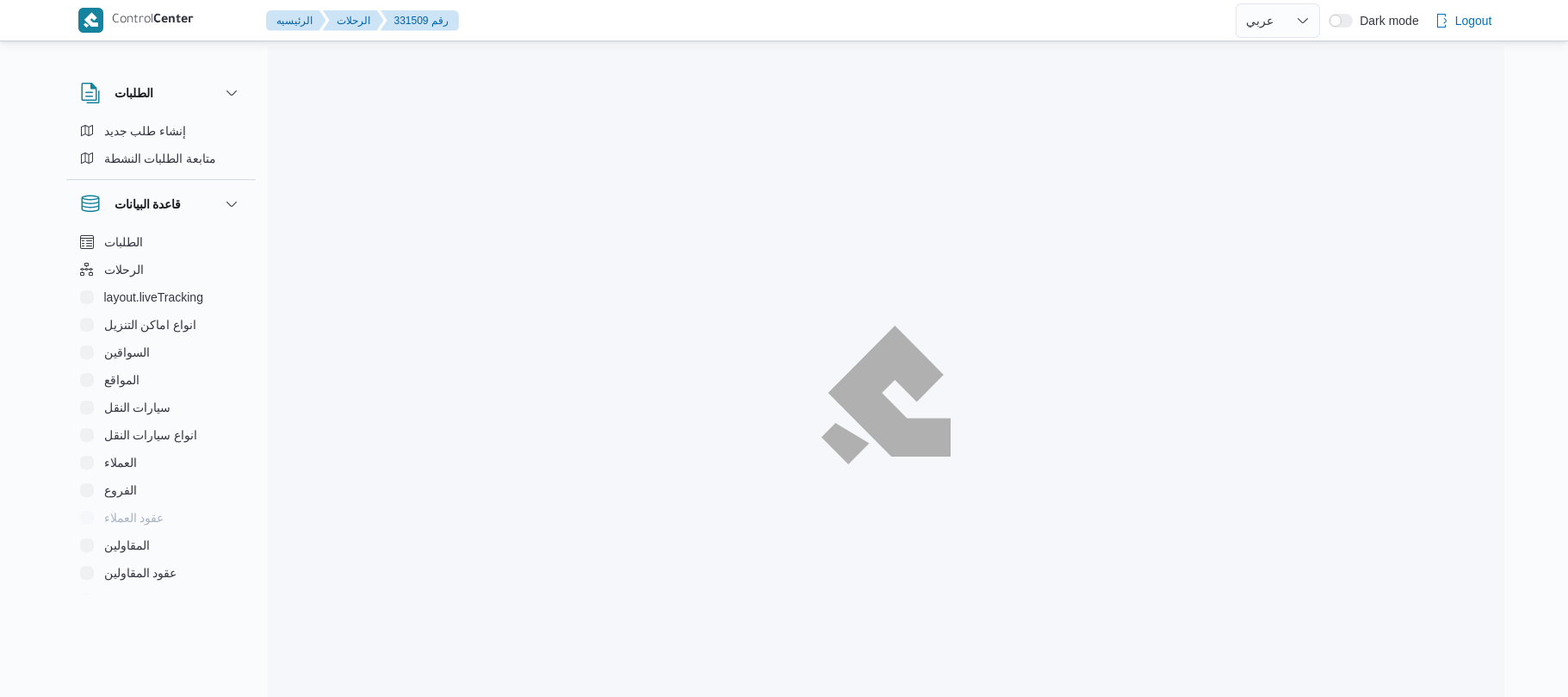
select select "ar"
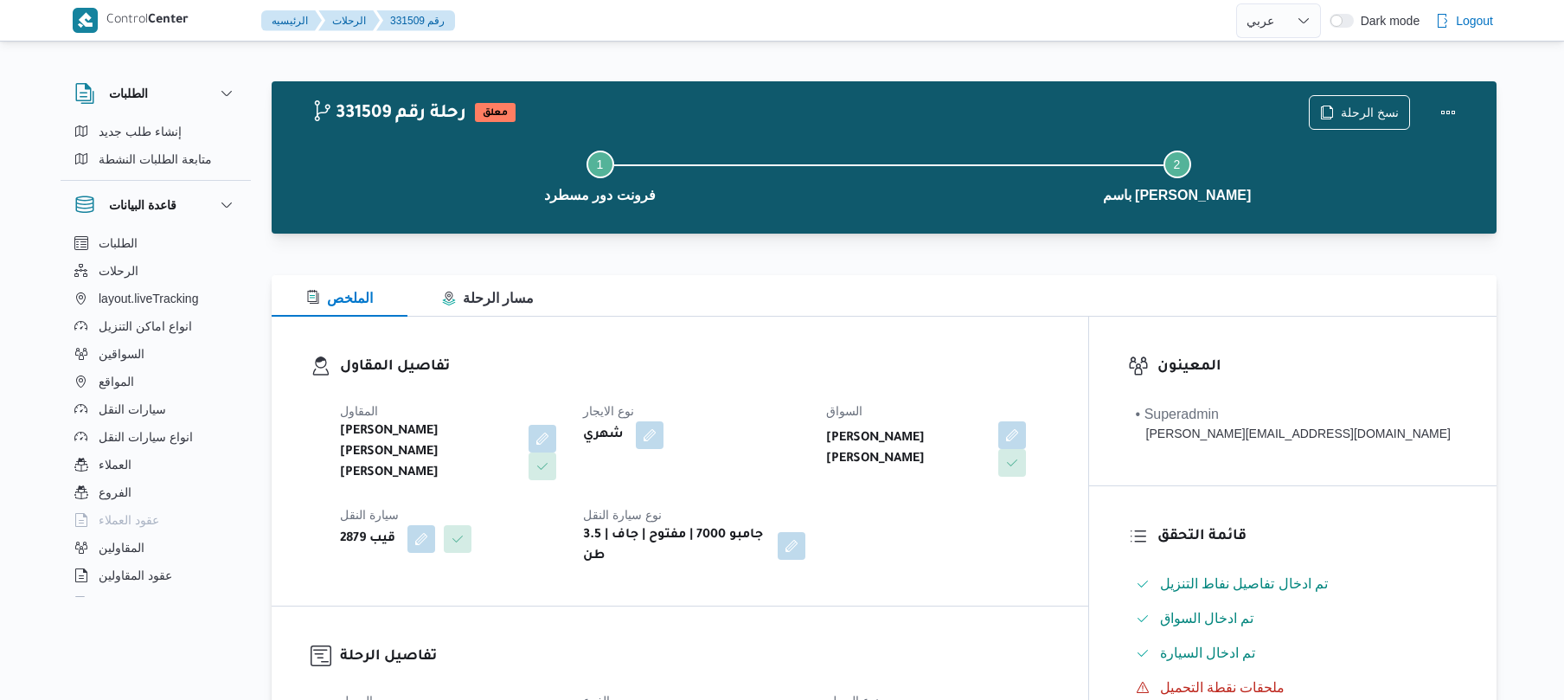
click at [876, 350] on div "تفاصيل المقاول [PERSON_NAME] [PERSON_NAME] [PERSON_NAME] نوع الايجار شهري السوا…" at bounding box center [680, 461] width 816 height 289
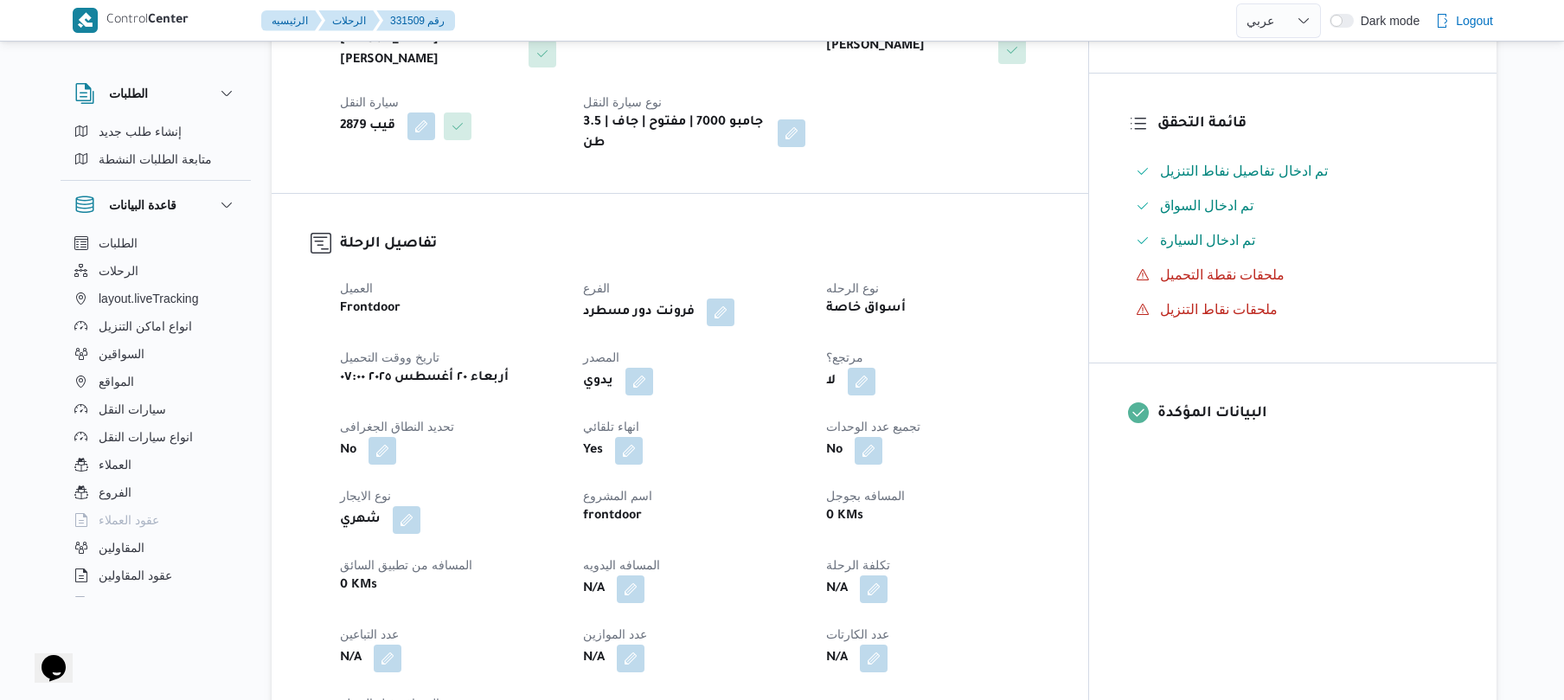
scroll to position [415, 0]
click at [653, 364] on button "button" at bounding box center [639, 378] width 28 height 28
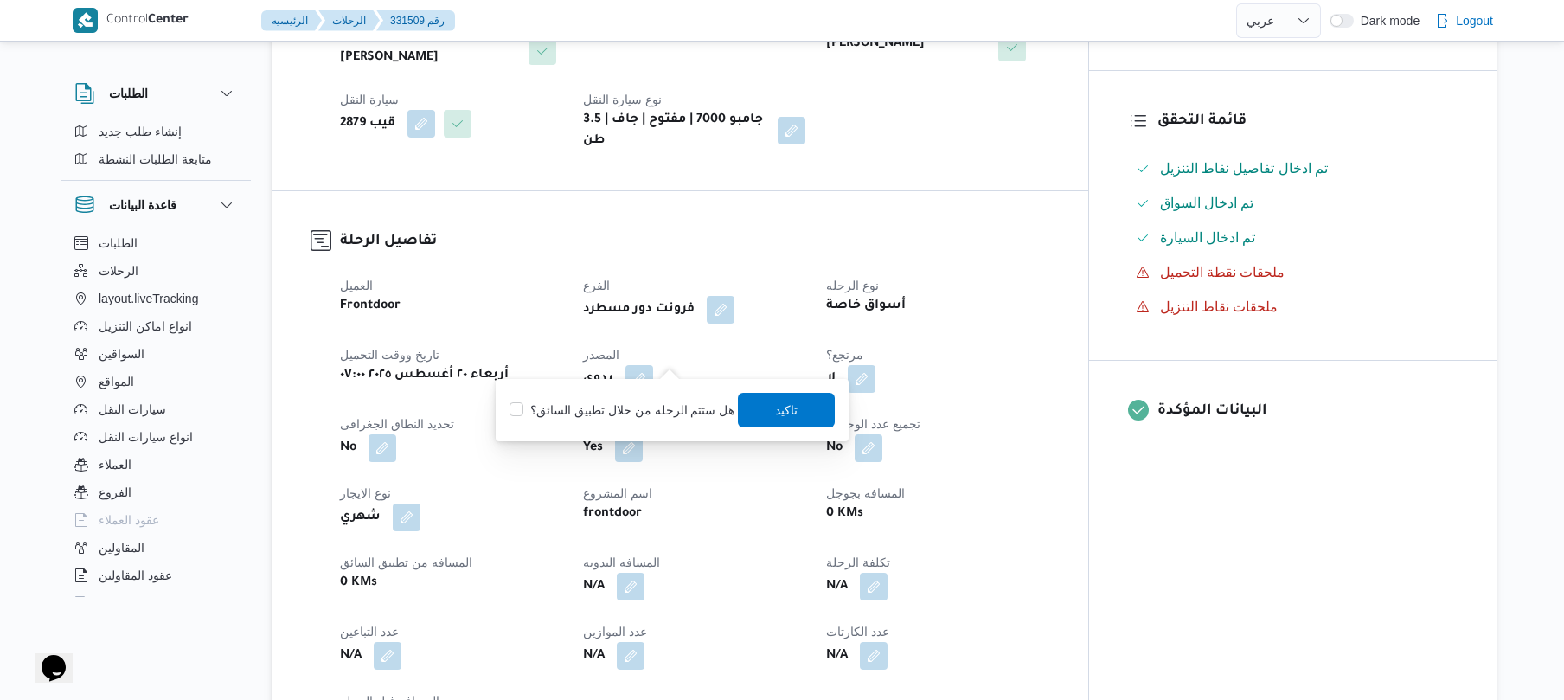
click at [661, 413] on label "هل ستتم الرحله من خلال تطبيق السائق؟" at bounding box center [621, 410] width 225 height 21
checkbox input "true"
click at [777, 416] on span "تاكيد" at bounding box center [787, 409] width 22 height 21
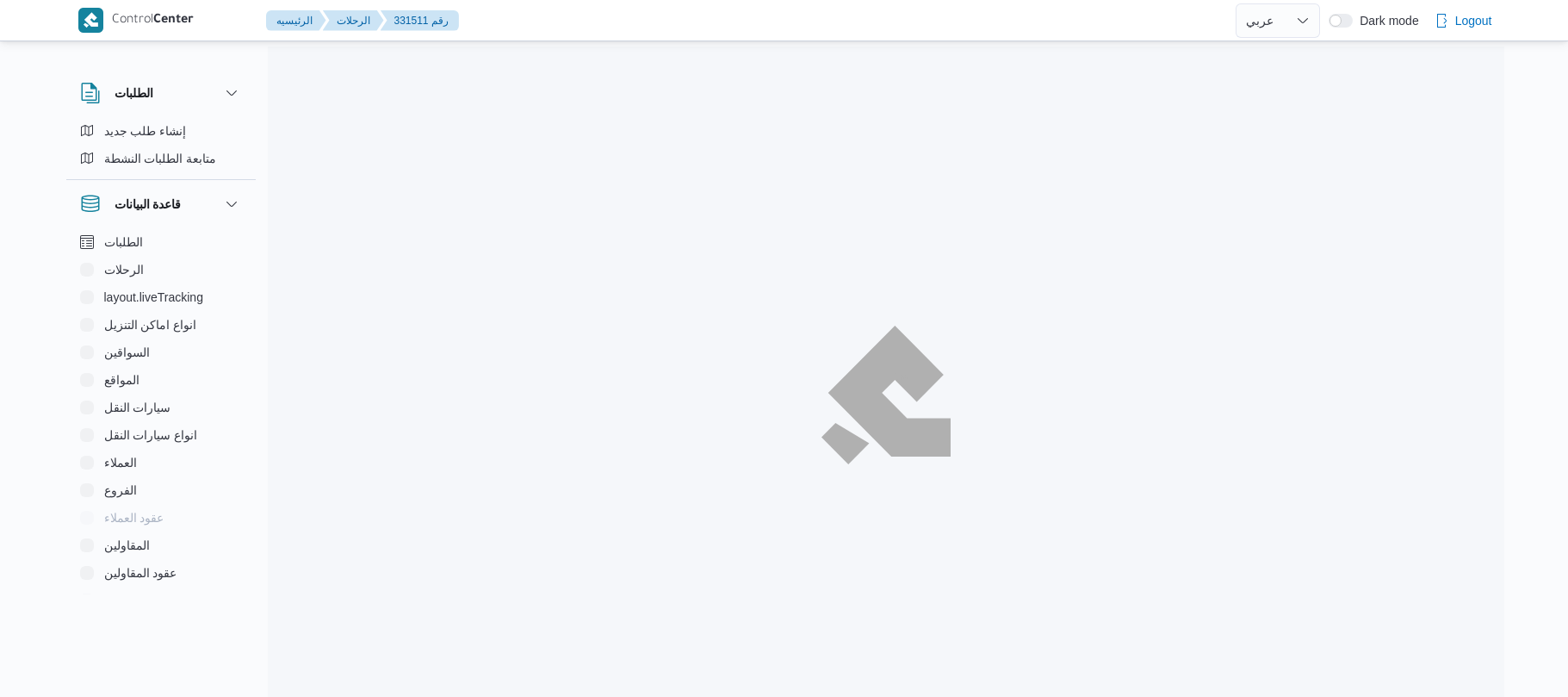
select select "ar"
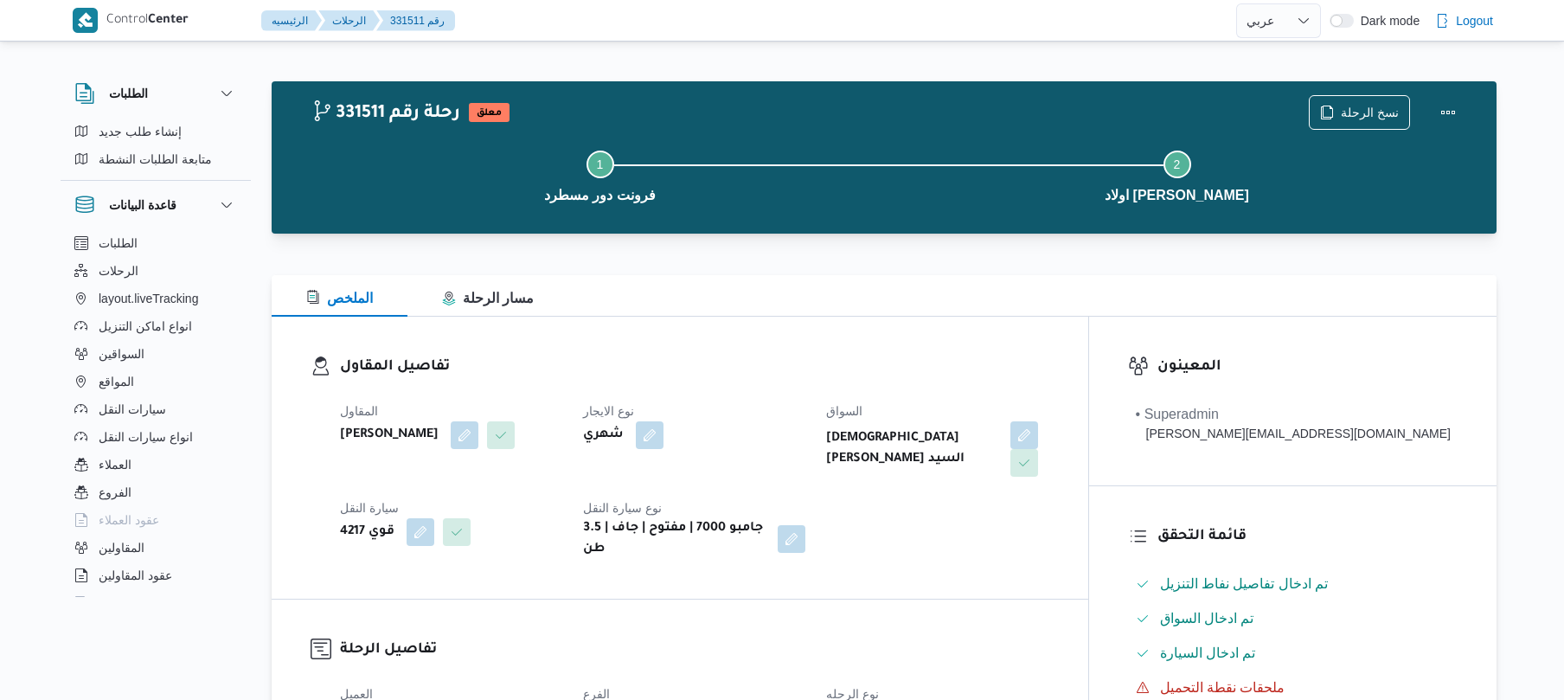
click at [984, 305] on div "الملخص مسار الرحلة" at bounding box center [884, 296] width 1225 height 42
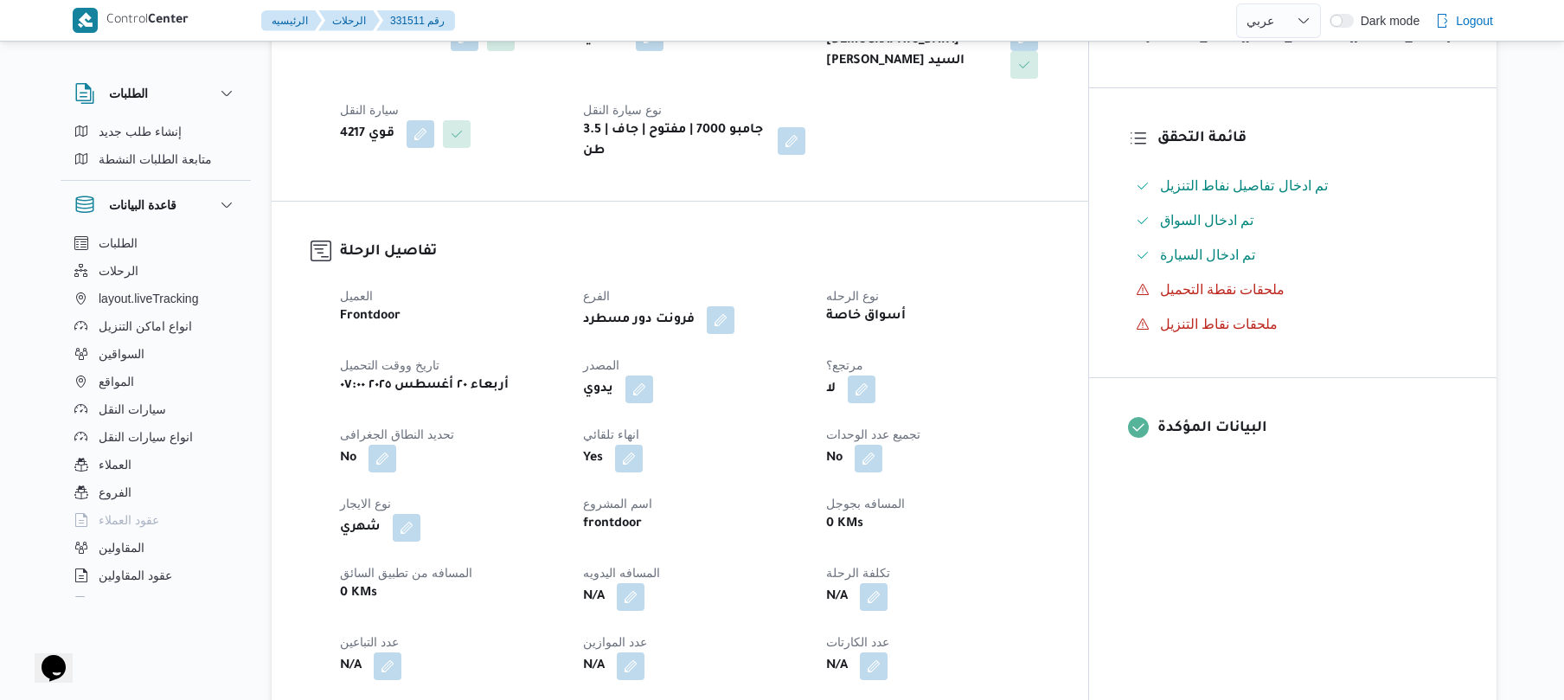
scroll to position [415, 0]
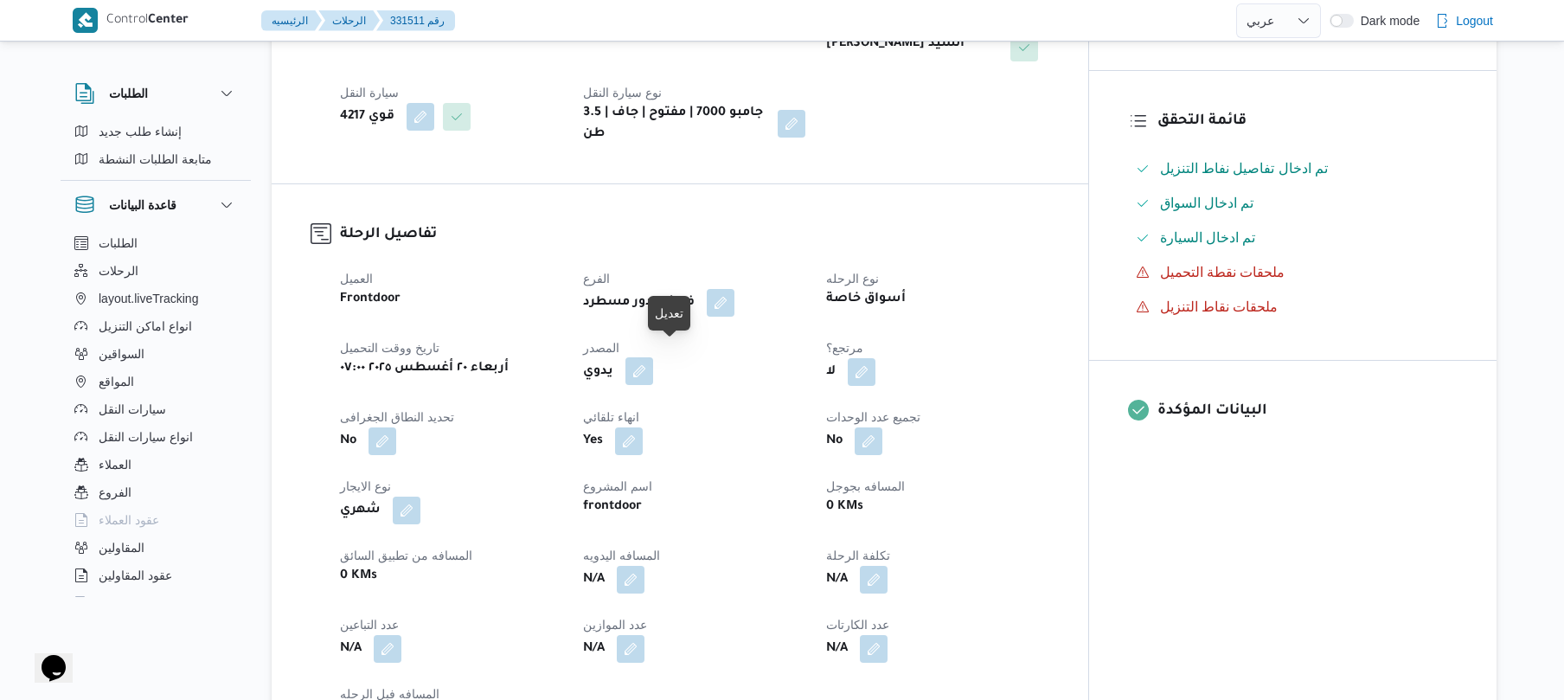
click at [653, 358] on button "button" at bounding box center [639, 371] width 28 height 28
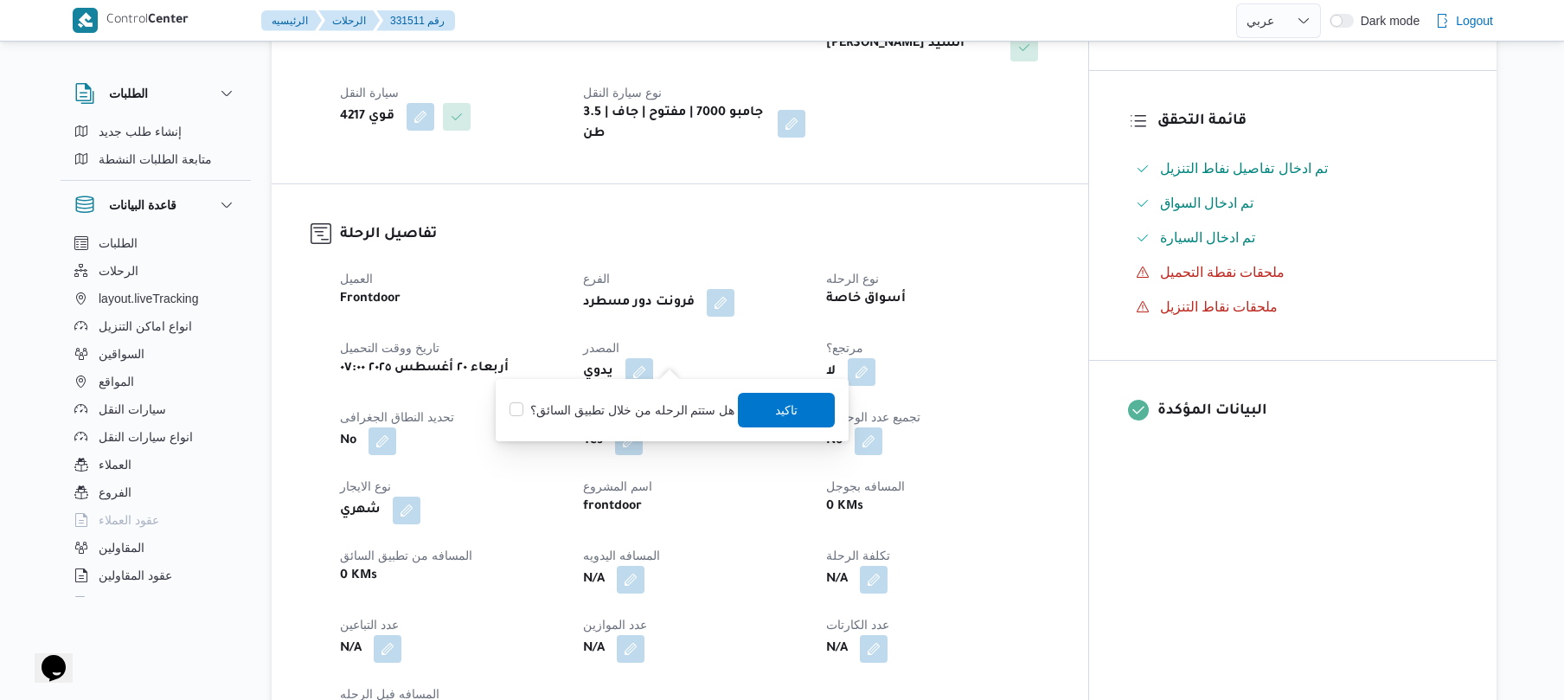
click at [641, 409] on label "هل ستتم الرحله من خلال تطبيق السائق؟" at bounding box center [621, 410] width 225 height 21
checkbox input "true"
click at [803, 406] on span "تاكيد" at bounding box center [787, 409] width 97 height 35
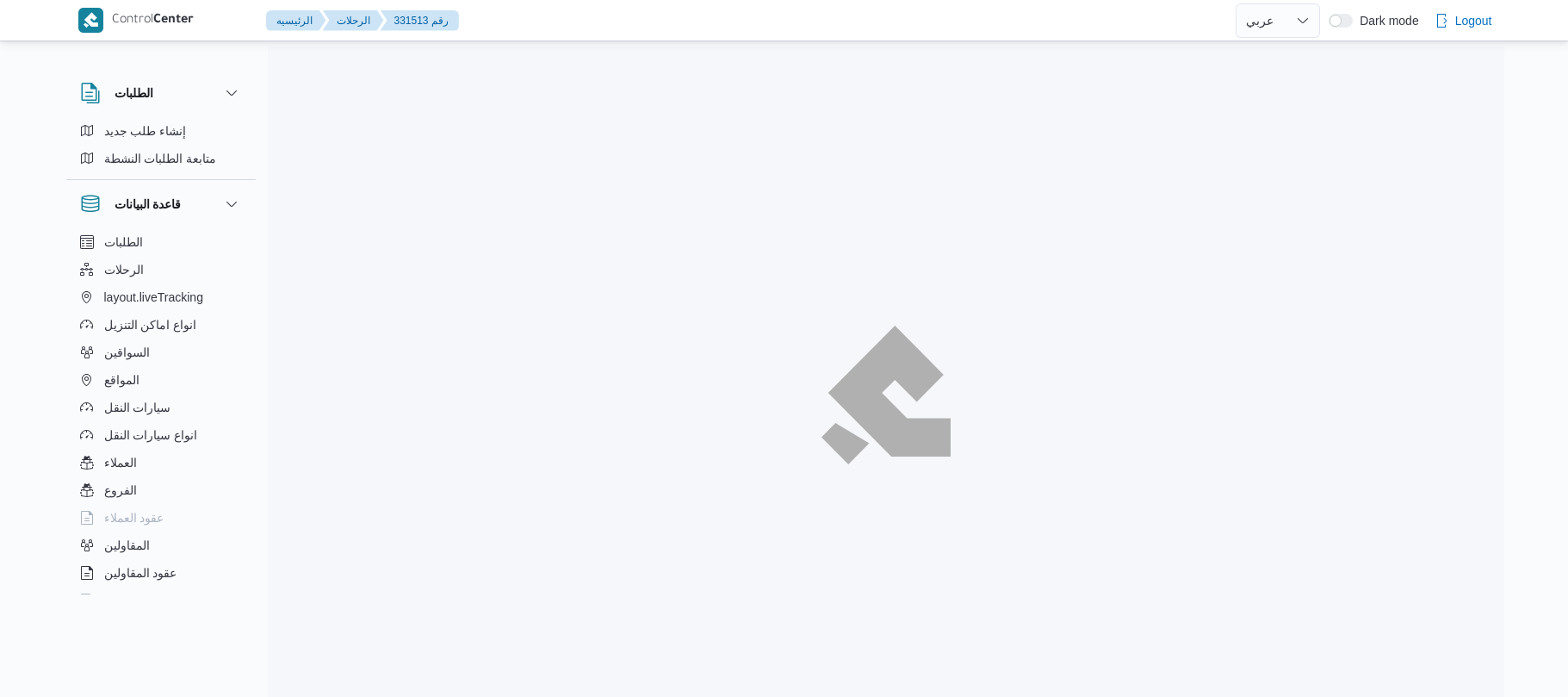
select select "ar"
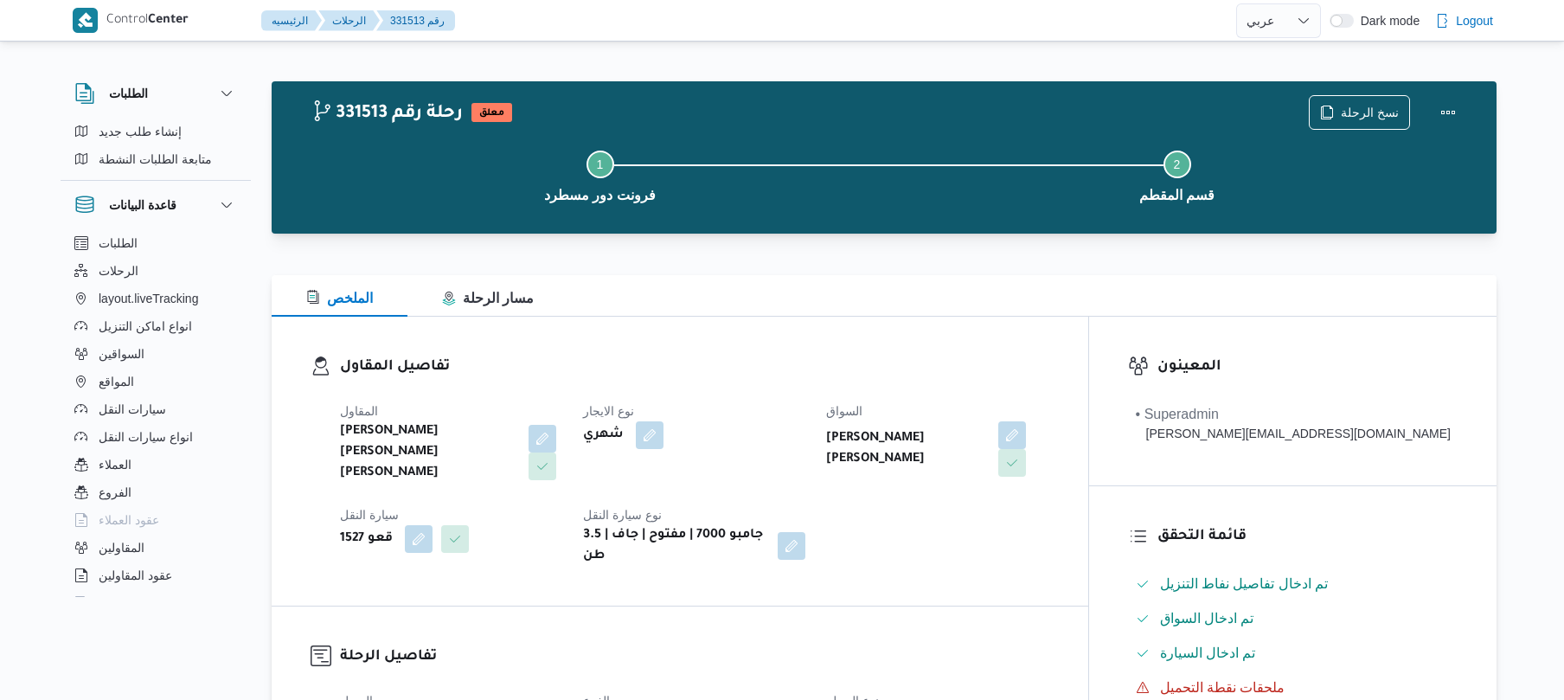
click at [816, 309] on div "الملخص مسار الرحلة" at bounding box center [884, 296] width 1225 height 42
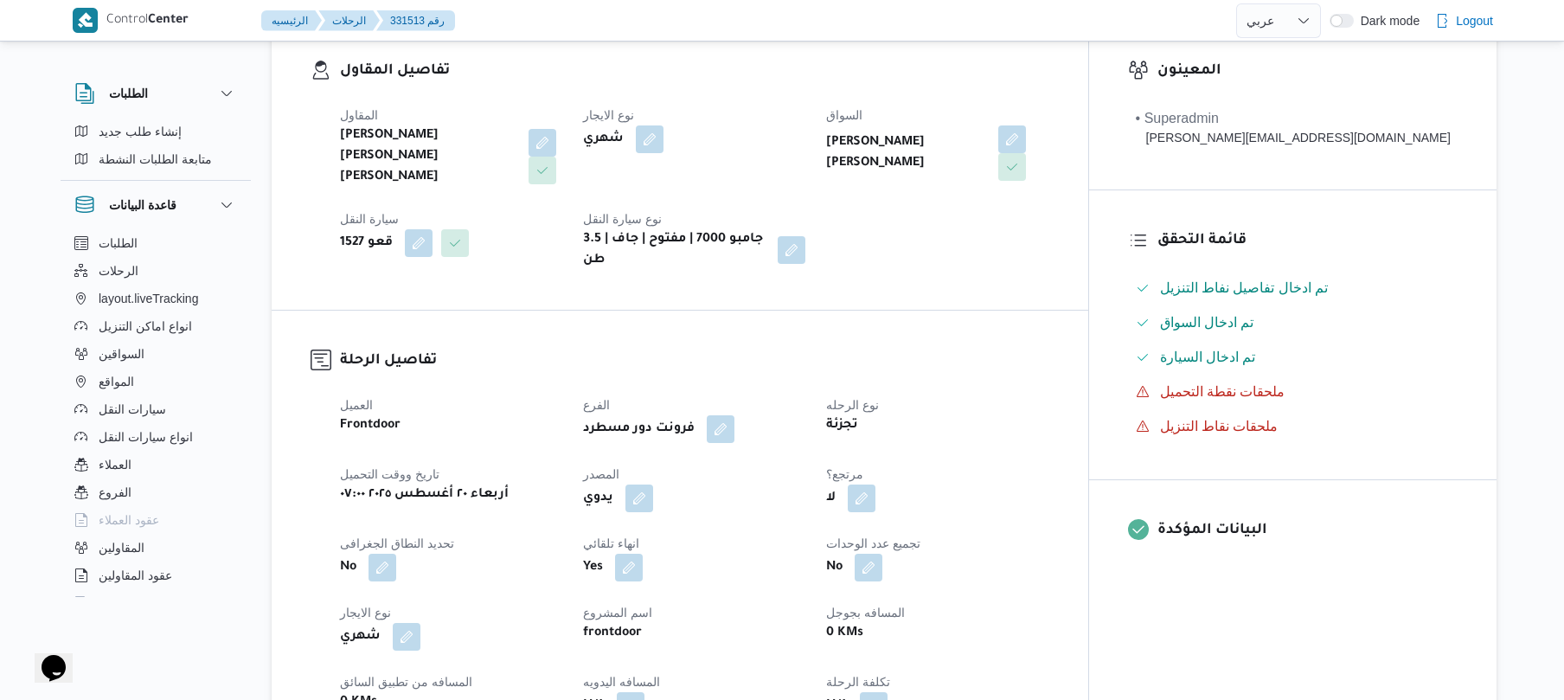
scroll to position [368, 0]
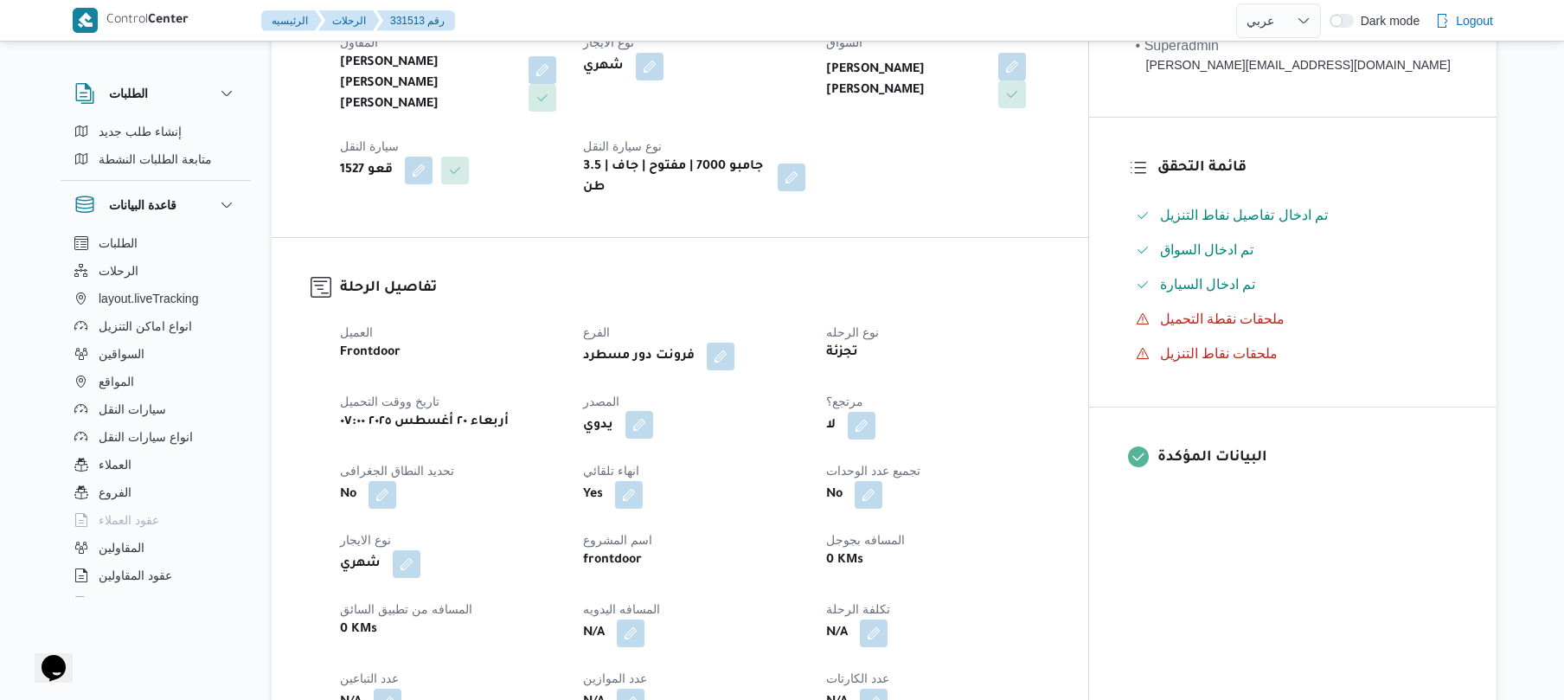
click at [653, 411] on button "button" at bounding box center [639, 425] width 28 height 28
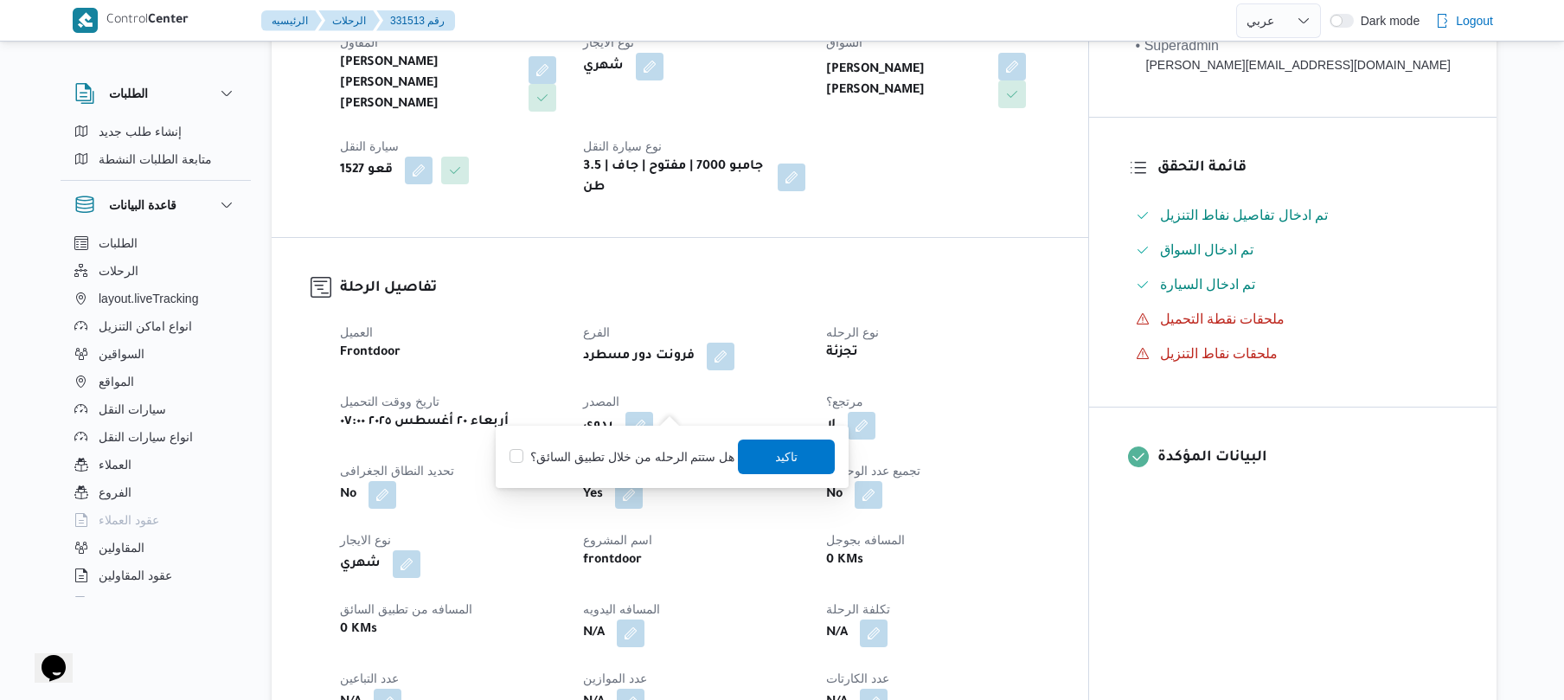
click at [642, 453] on label "هل ستتم الرحله من خلال تطبيق السائق؟" at bounding box center [621, 456] width 225 height 21
checkbox input "true"
click at [787, 457] on span "تاكيد" at bounding box center [787, 455] width 22 height 21
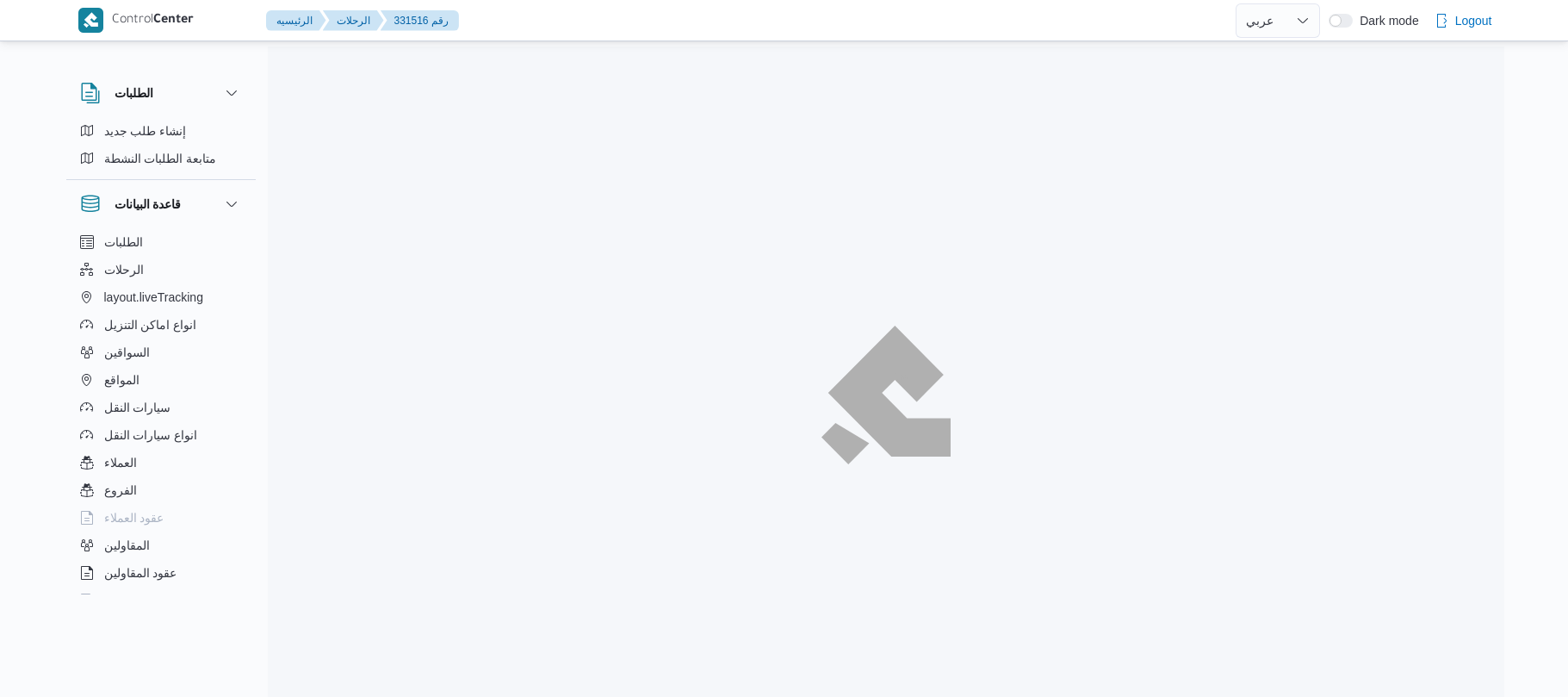
select select "ar"
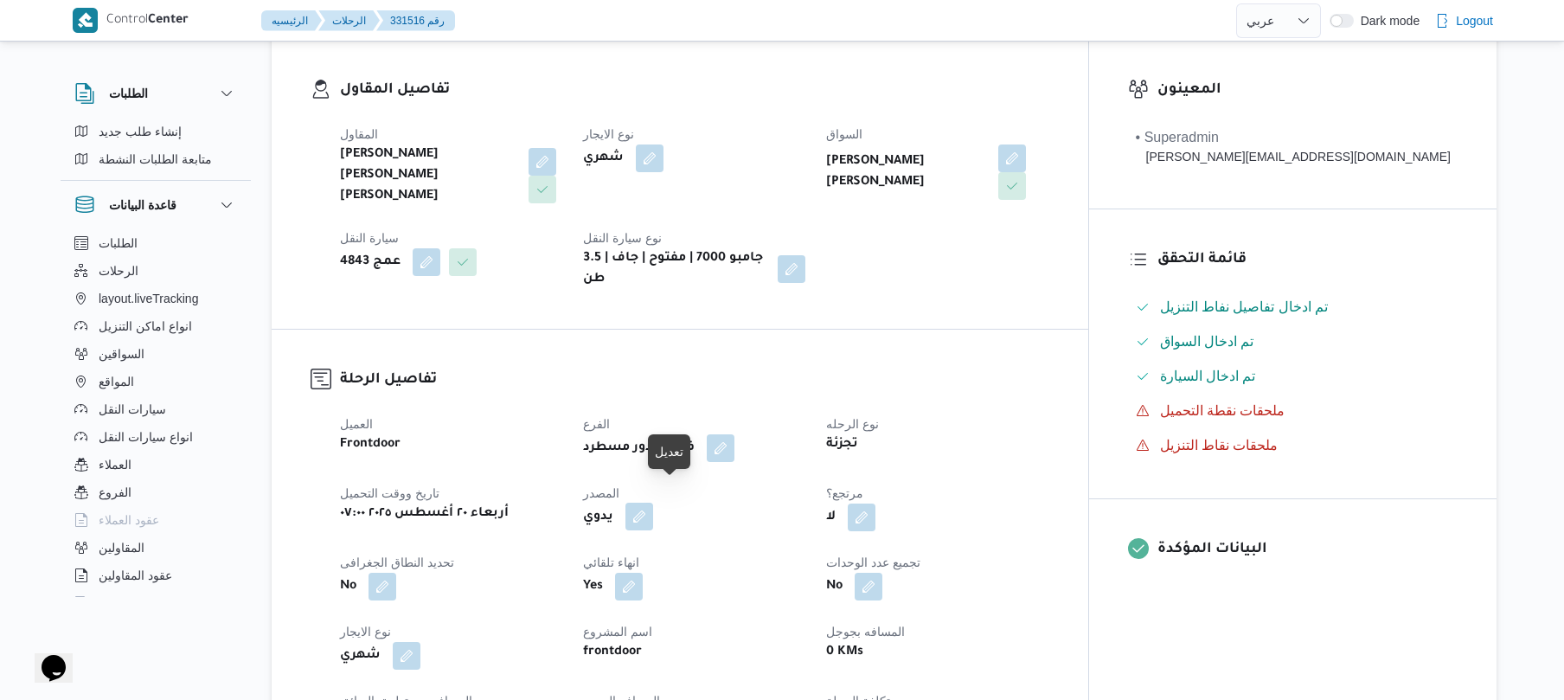
click at [653, 502] on button "button" at bounding box center [639, 516] width 28 height 28
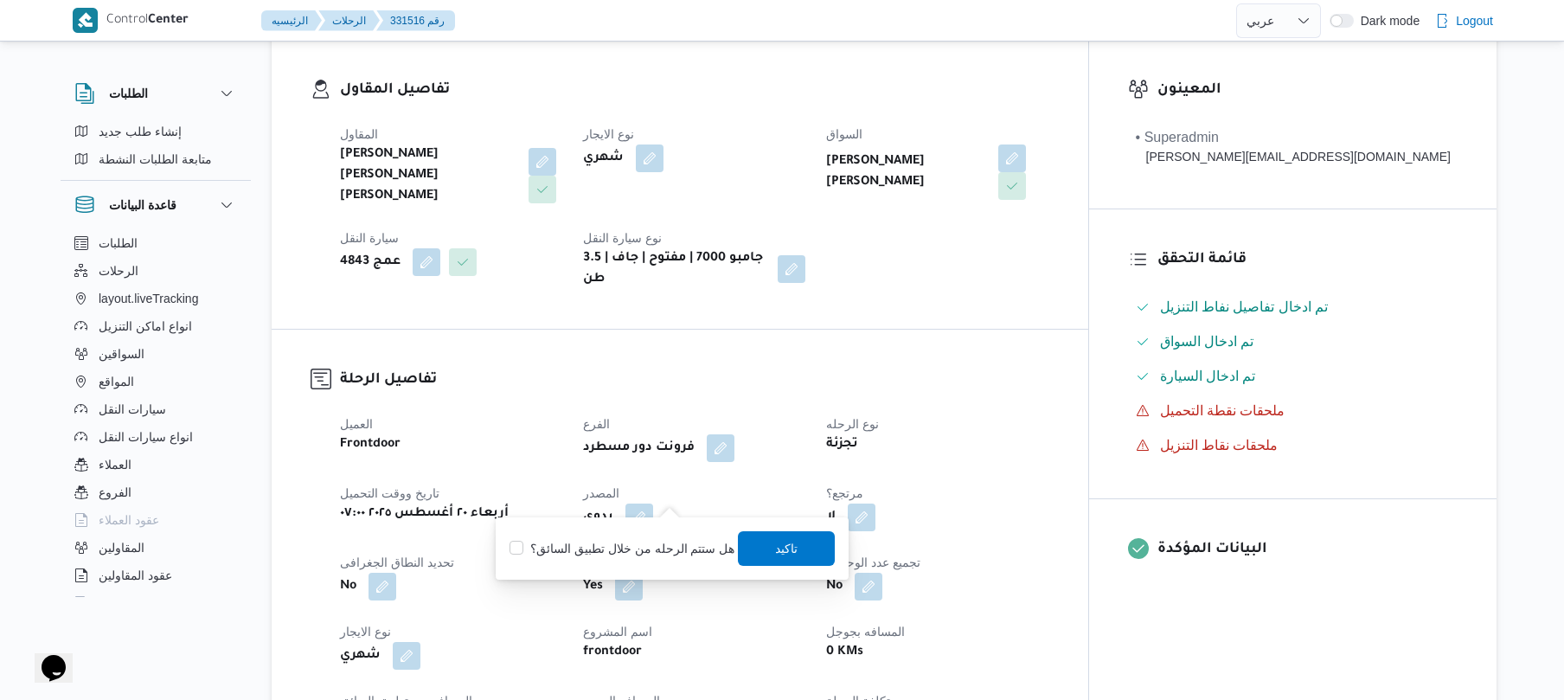
click at [637, 548] on label "هل ستتم الرحله من خلال تطبيق السائق؟" at bounding box center [621, 548] width 225 height 21
checkbox input "true"
click at [776, 545] on span "تاكيد" at bounding box center [787, 547] width 22 height 21
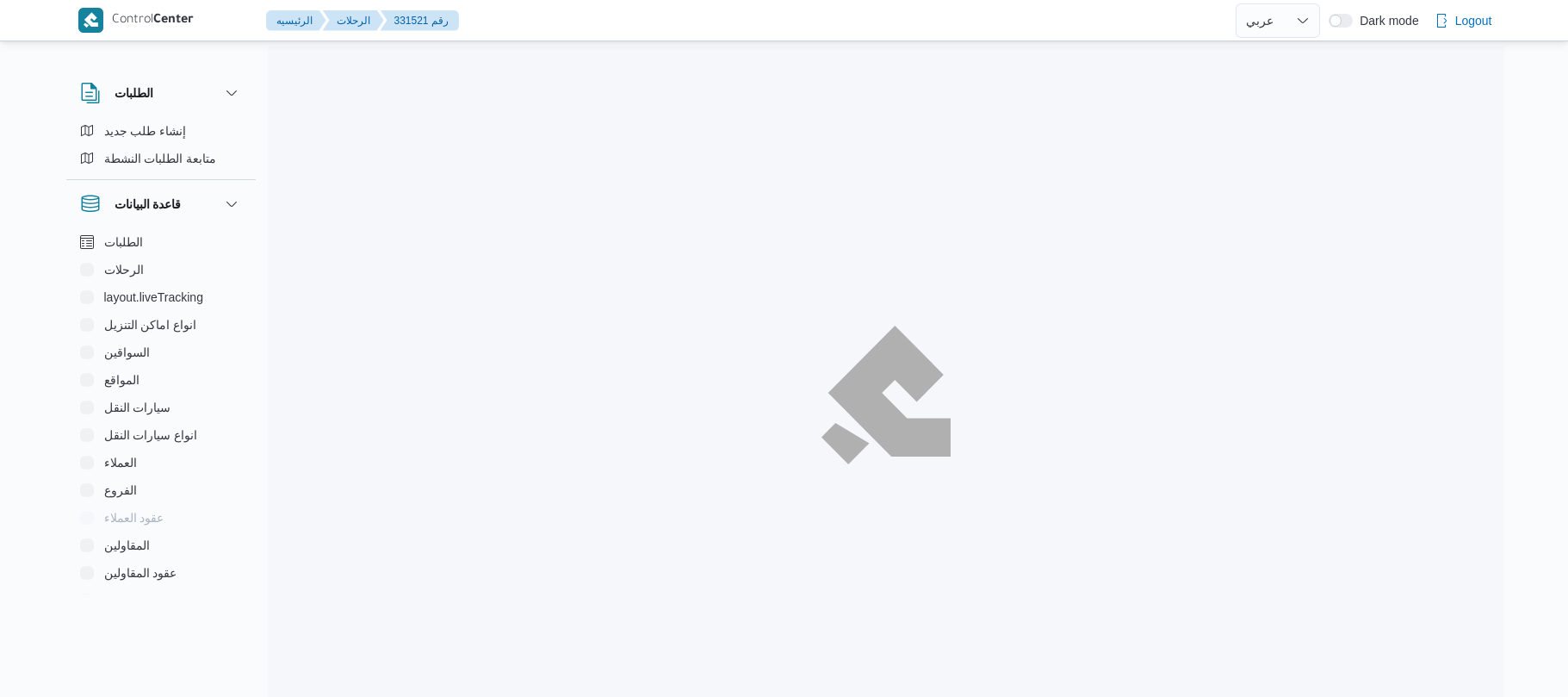
select select "ar"
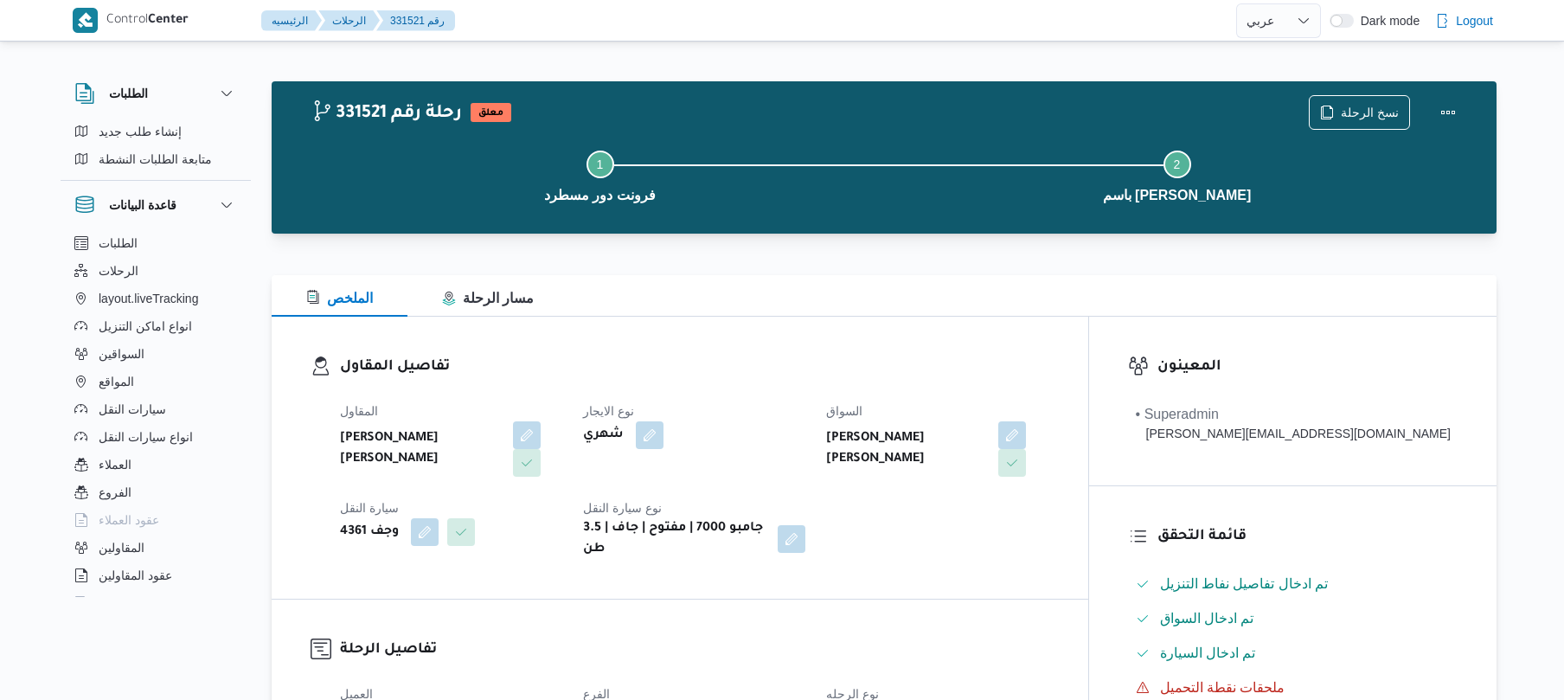
click at [976, 346] on div "تفاصيل المقاول المقاول [PERSON_NAME] [PERSON_NAME] نوع الايجار شهري السواق [PER…" at bounding box center [680, 458] width 816 height 282
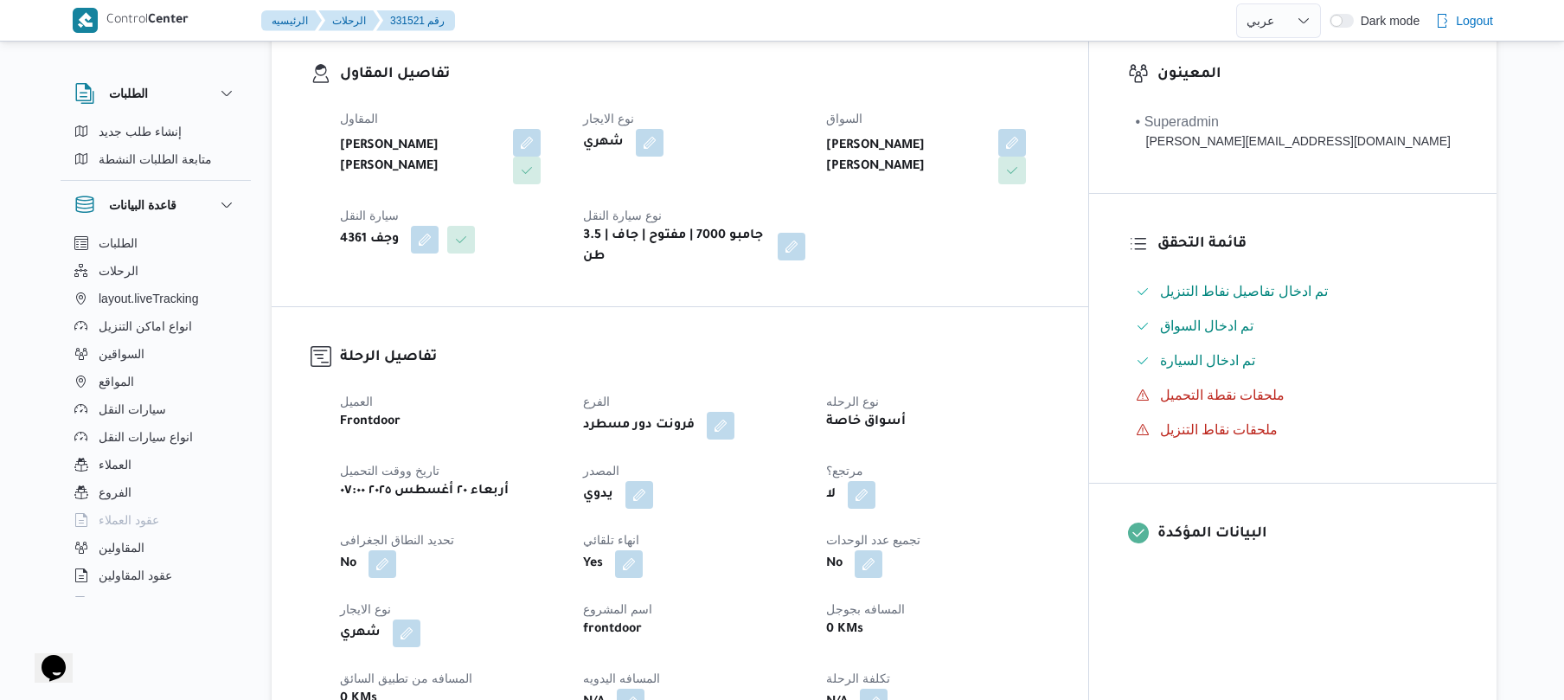
scroll to position [368, 0]
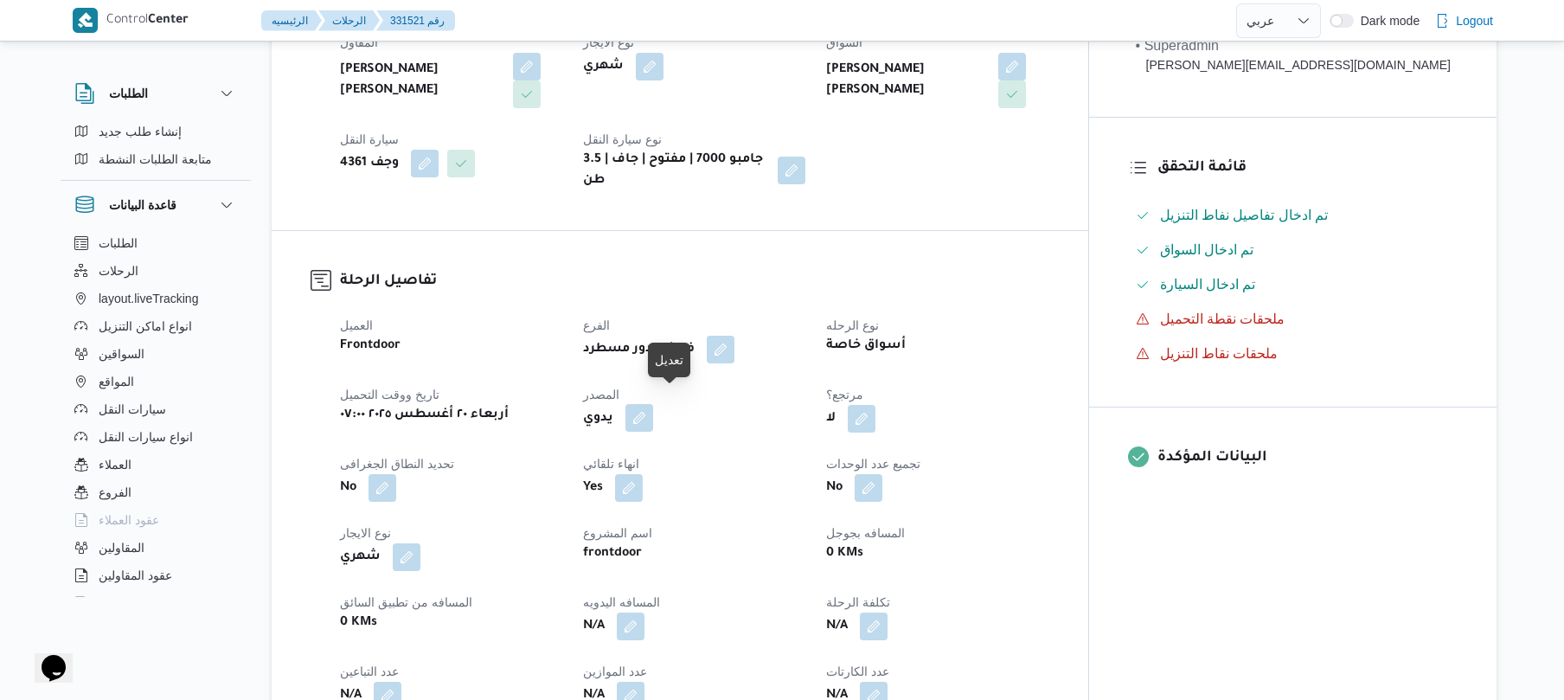
click at [653, 404] on button "button" at bounding box center [639, 418] width 28 height 28
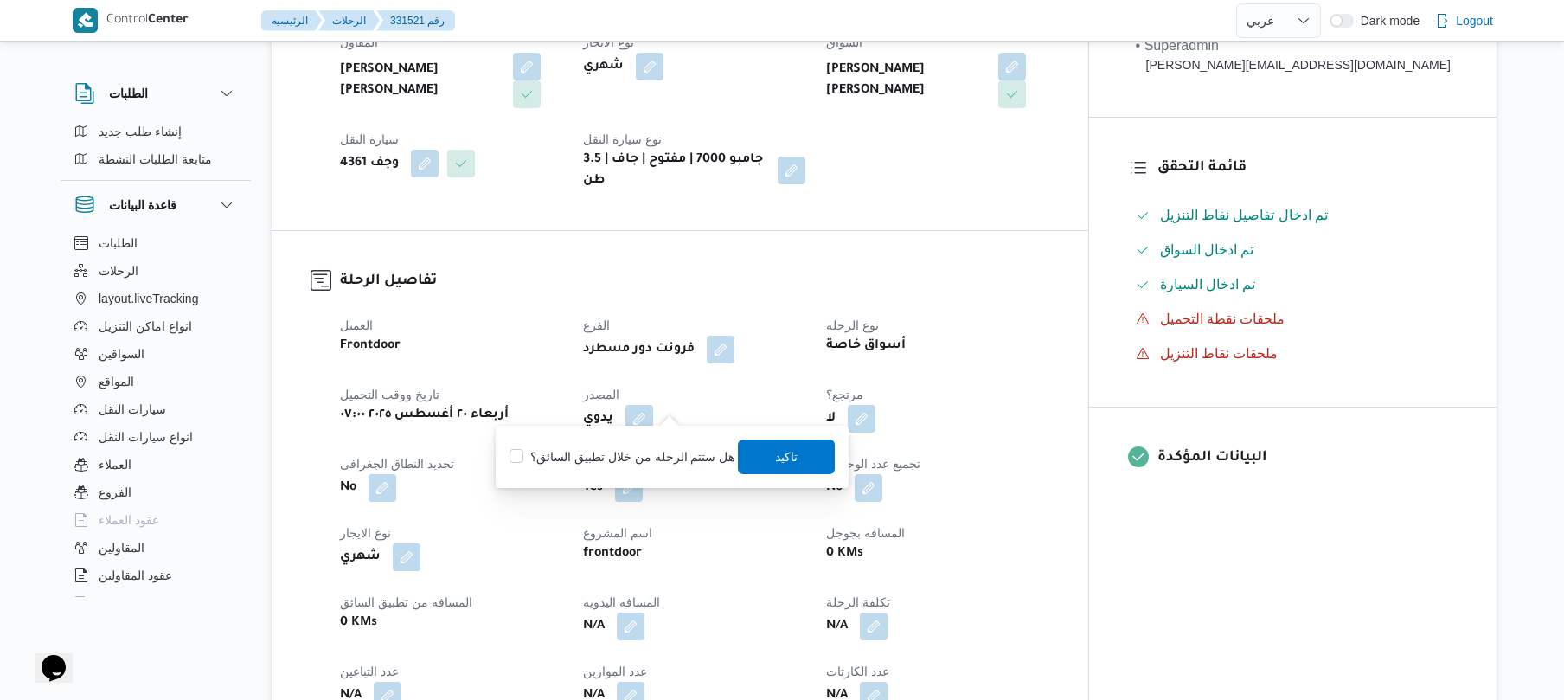
click at [645, 455] on label "هل ستتم الرحله من خلال تطبيق السائق؟" at bounding box center [621, 456] width 225 height 21
checkbox input "true"
click at [818, 470] on span "تاكيد" at bounding box center [787, 455] width 97 height 35
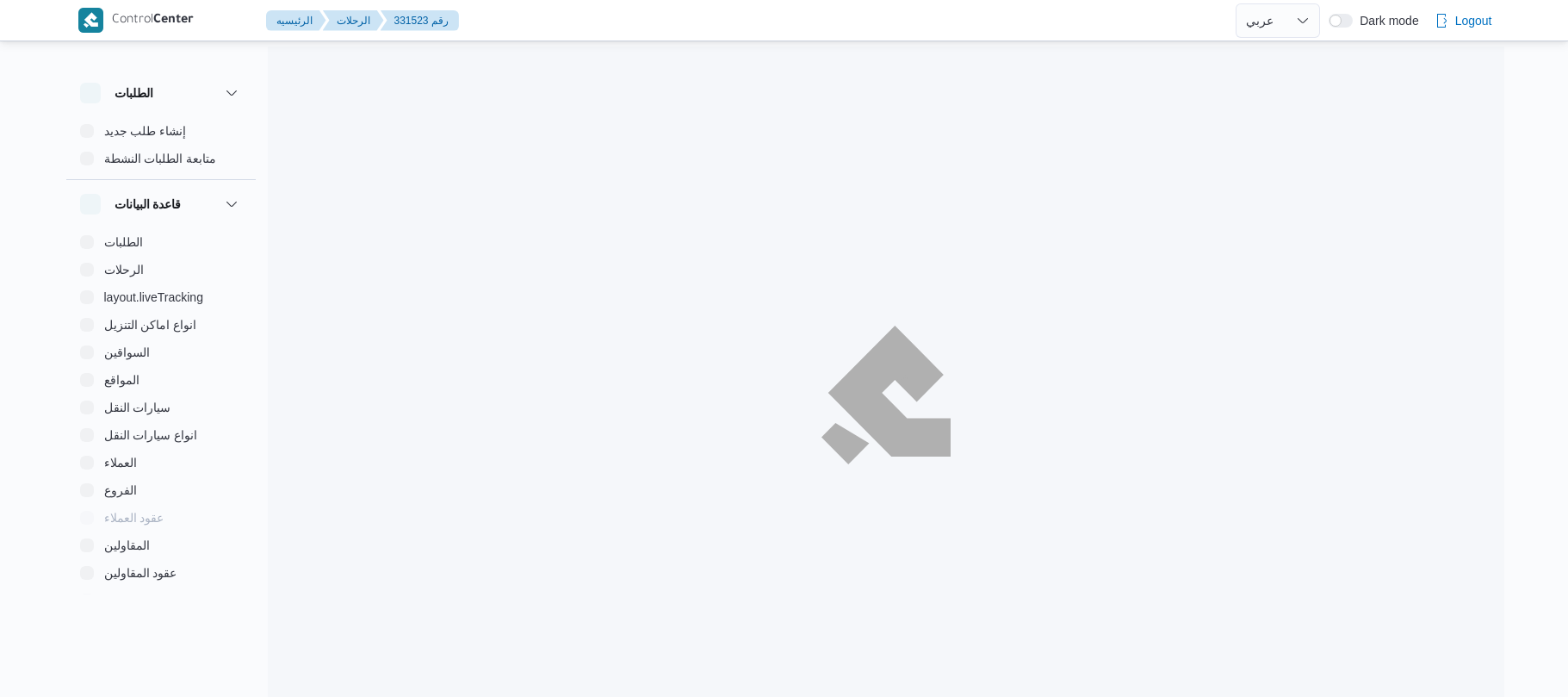
select select "ar"
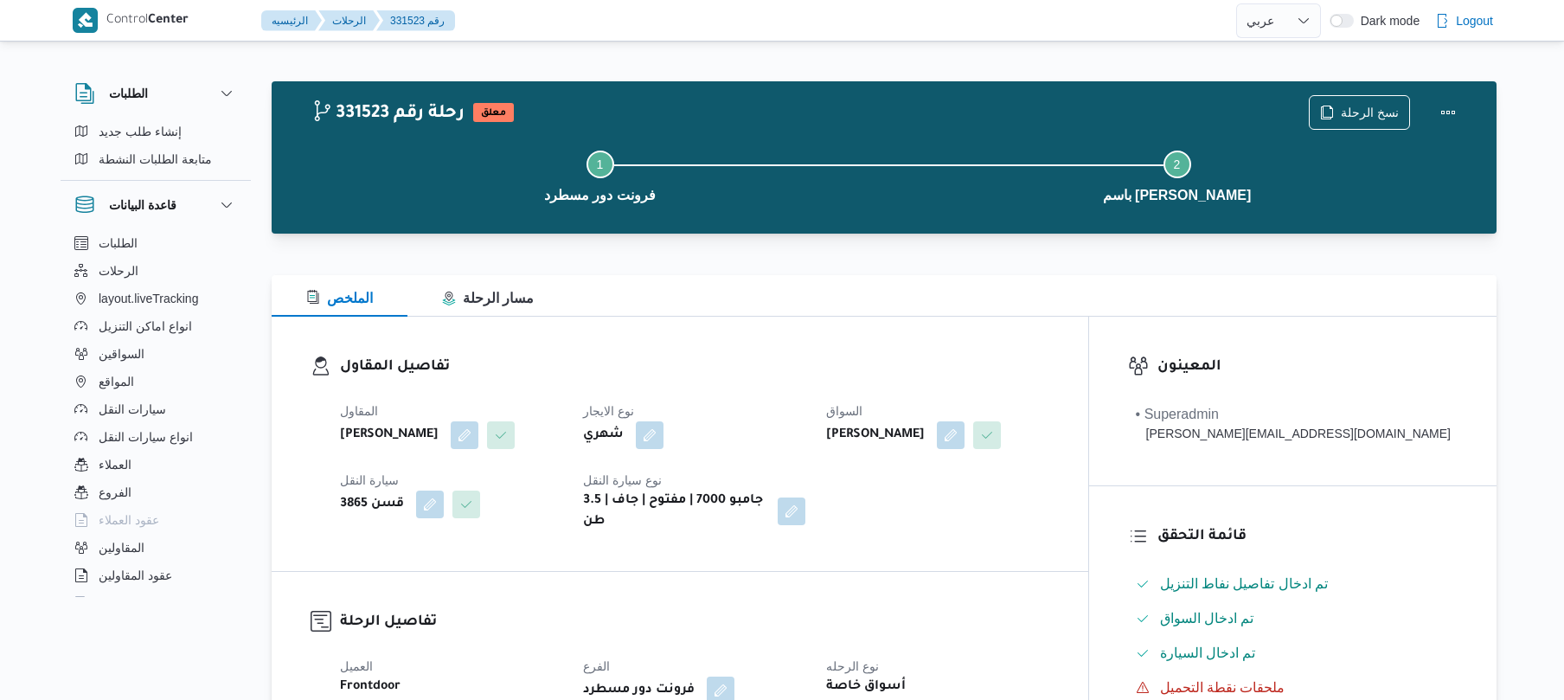
click at [1088, 348] on div "تفاصيل المقاول المقاول [PERSON_NAME] نوع الايجار شهري السواق [PERSON_NAME] سيار…" at bounding box center [680, 444] width 816 height 254
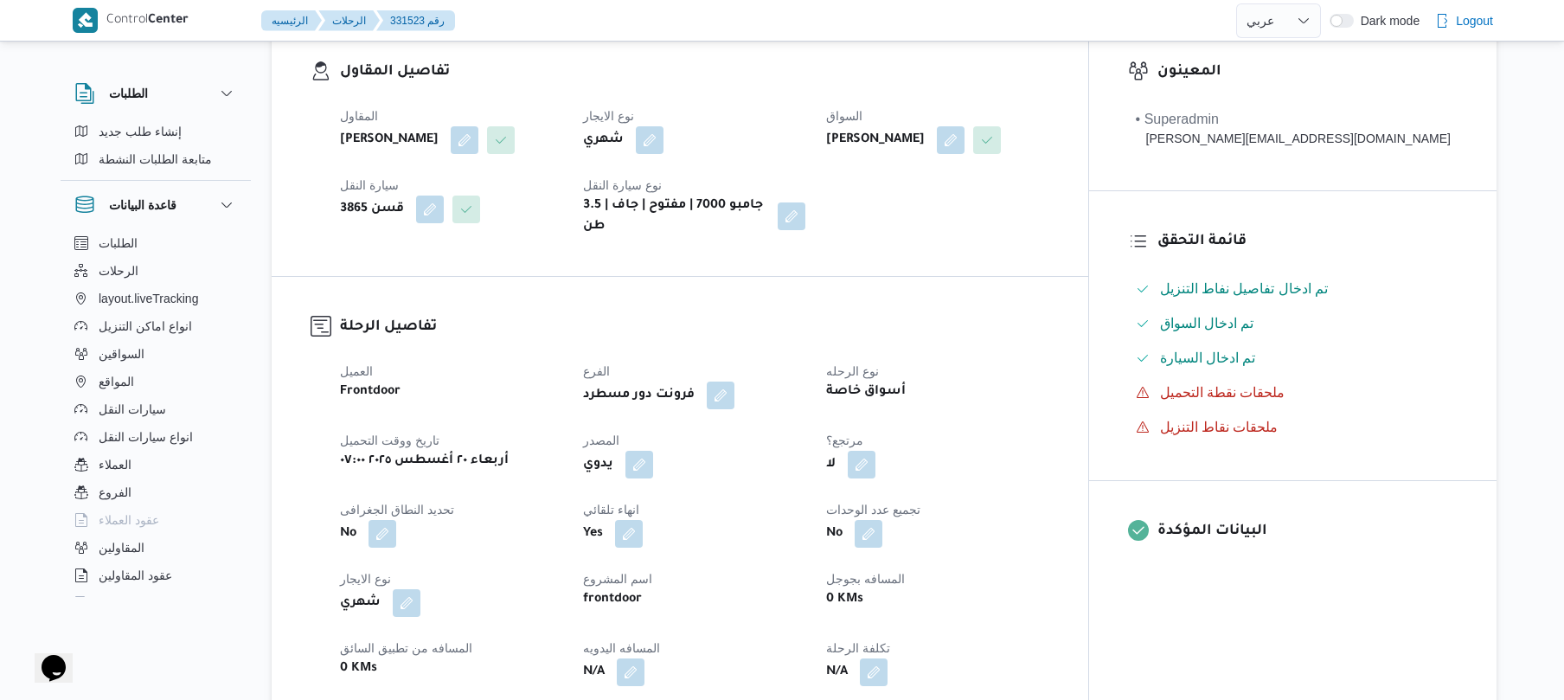
scroll to position [415, 0]
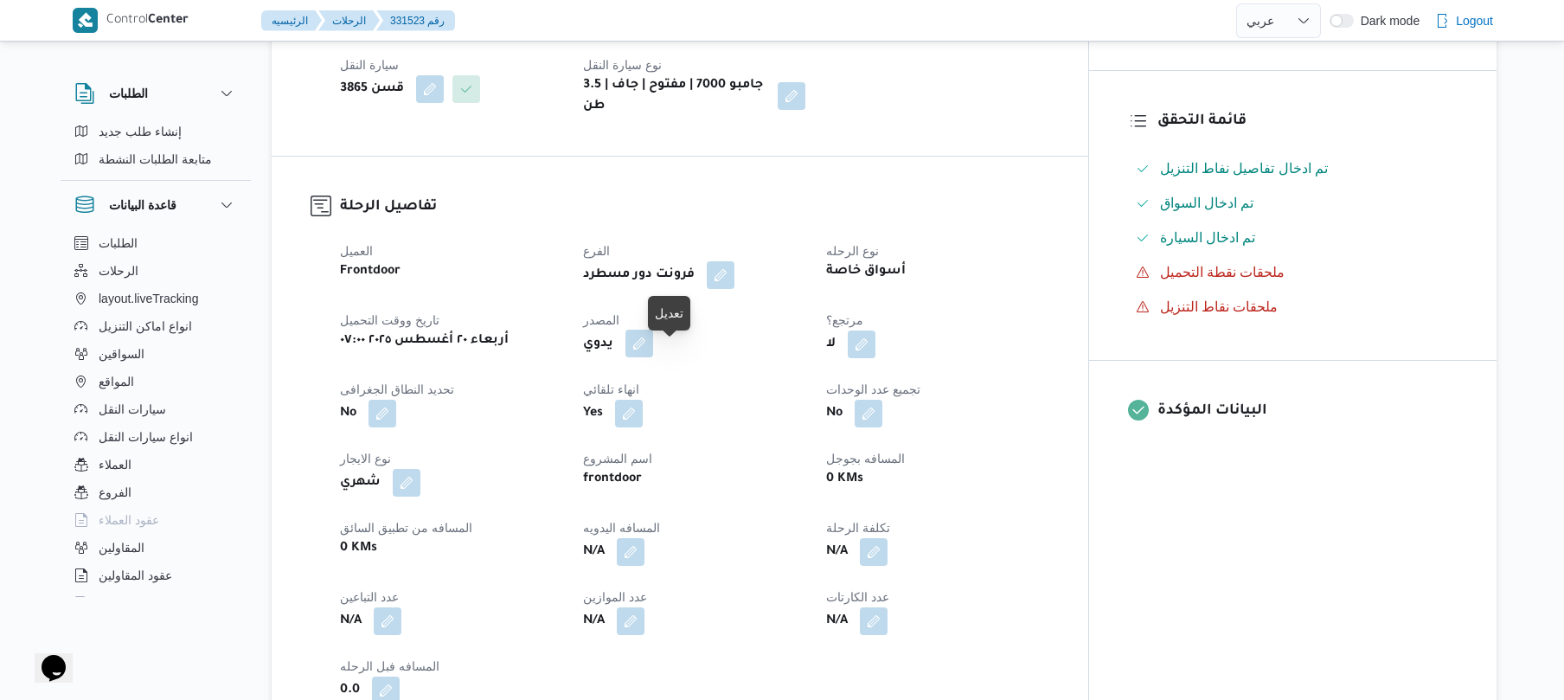
click at [653, 356] on button "button" at bounding box center [639, 344] width 28 height 28
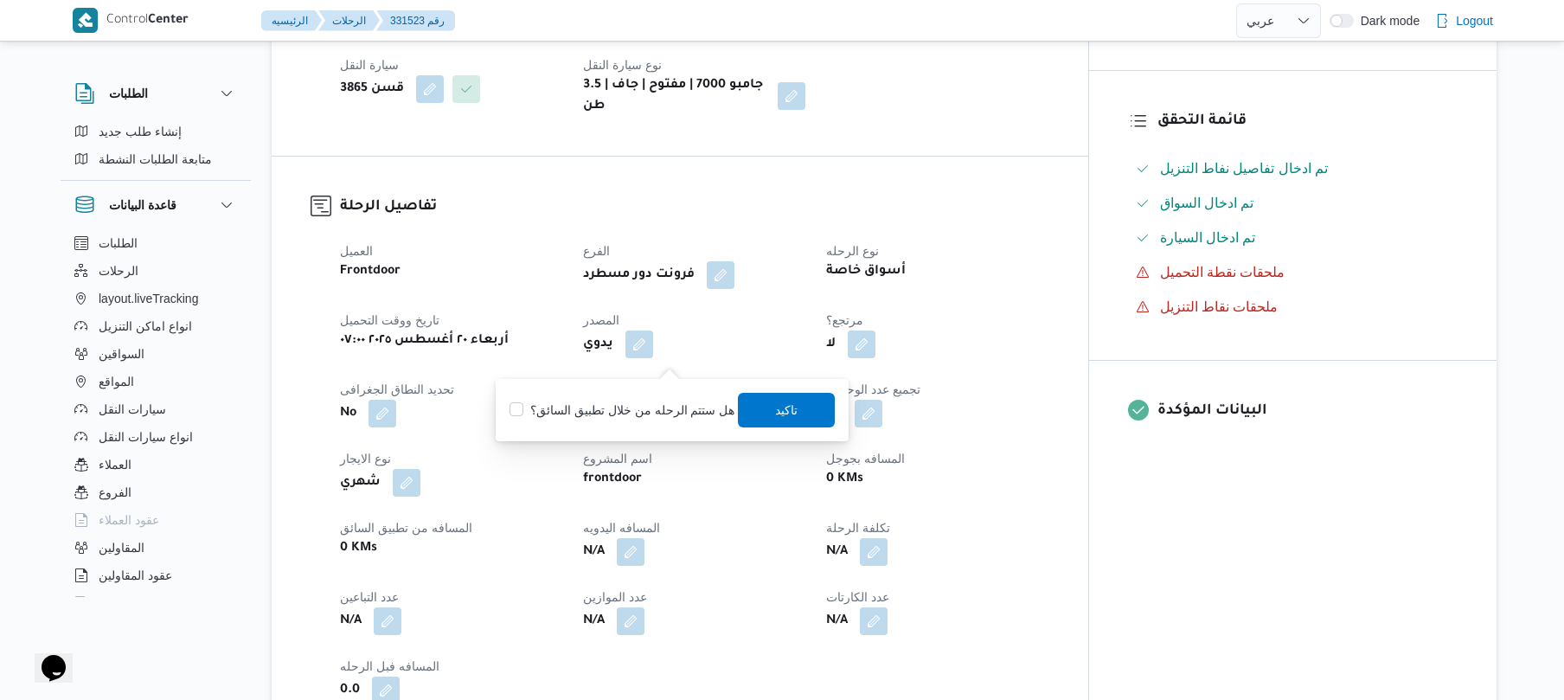
click at [634, 413] on label "هل ستتم الرحله من خلال تطبيق السائق؟" at bounding box center [621, 410] width 225 height 21
checkbox input "true"
click at [776, 409] on span "تاكيد" at bounding box center [787, 409] width 22 height 21
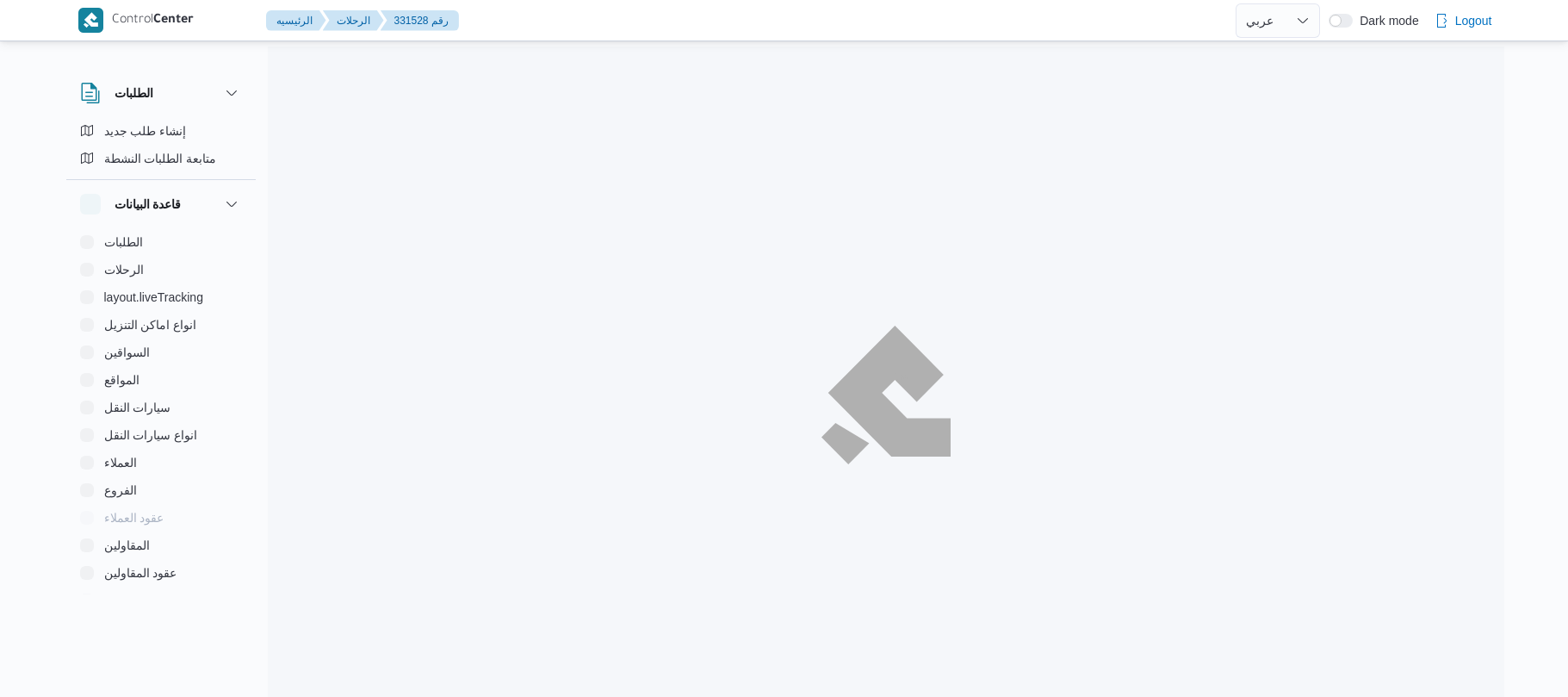
select select "ar"
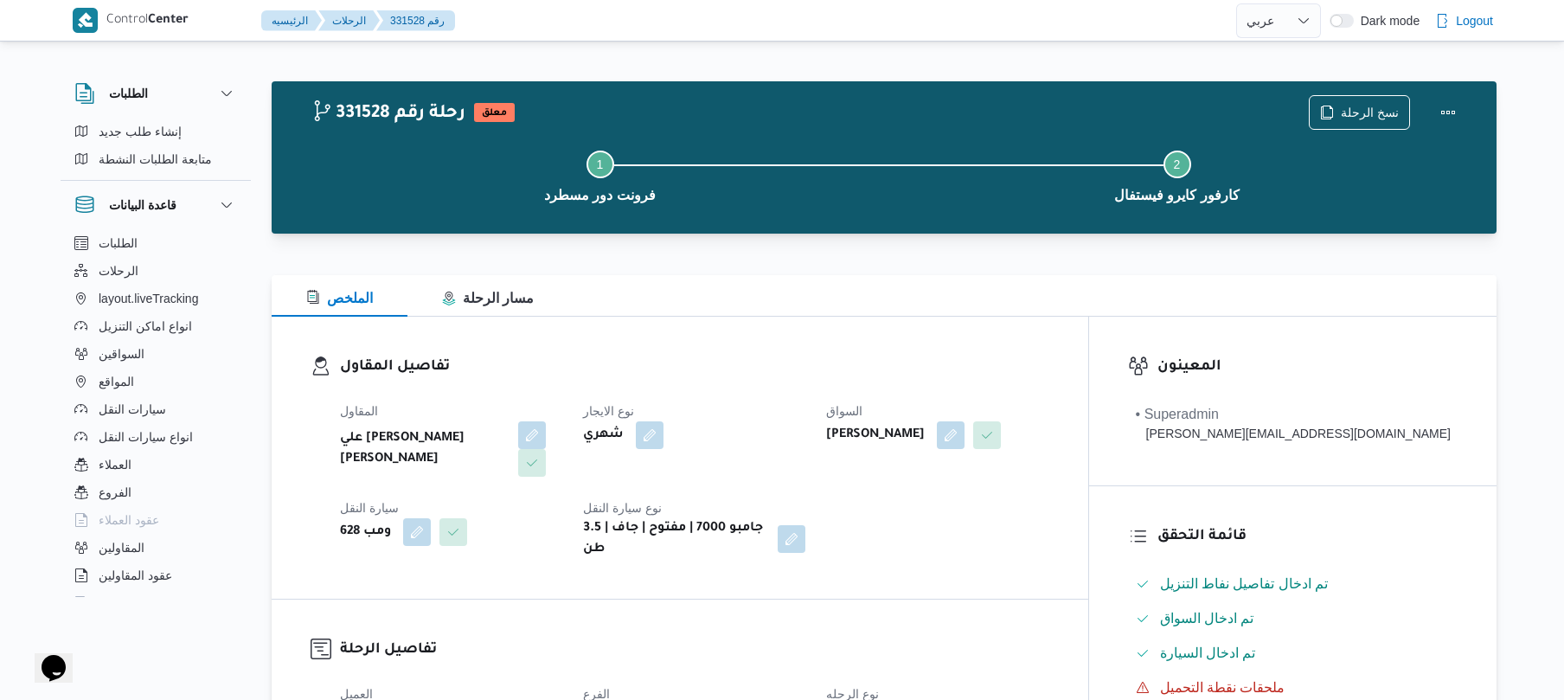
click at [797, 367] on h3 "تفاصيل المقاول" at bounding box center [694, 366] width 709 height 23
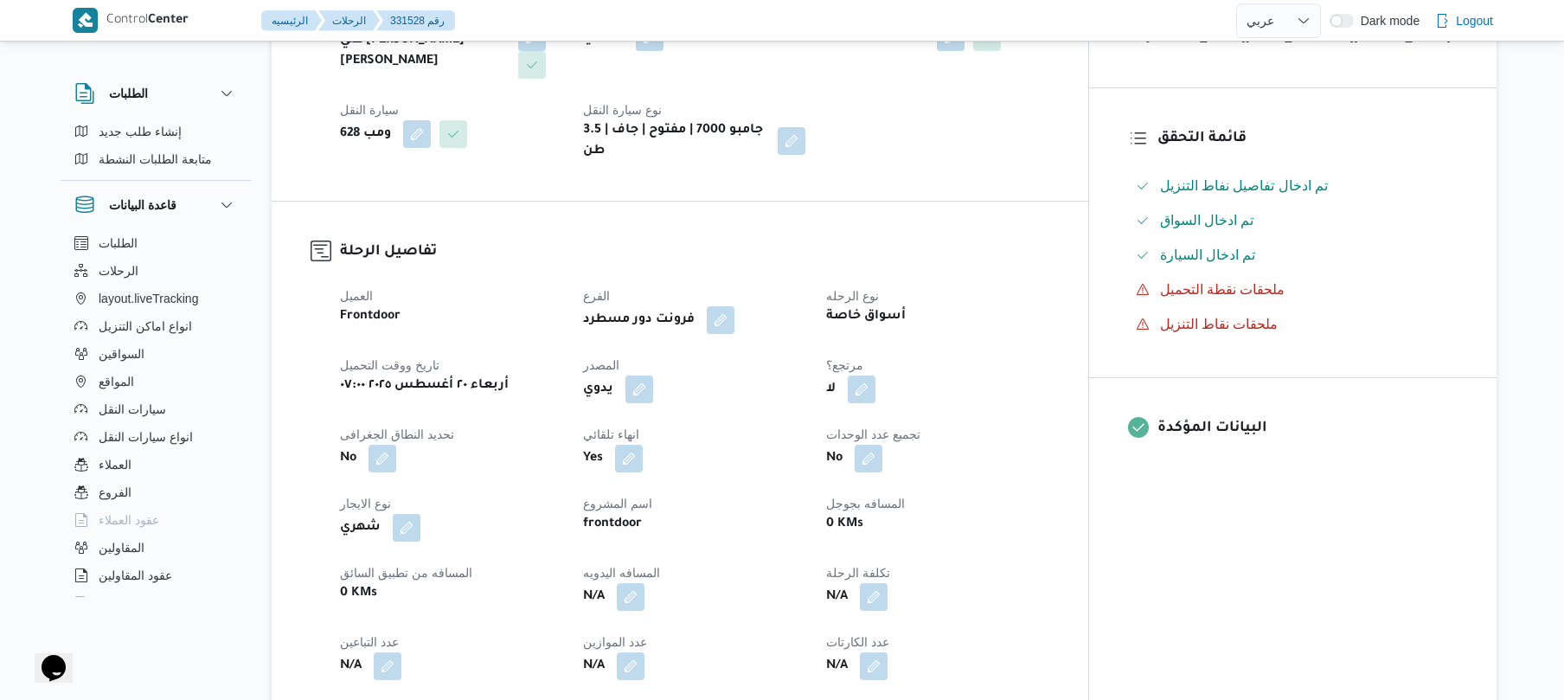
scroll to position [415, 0]
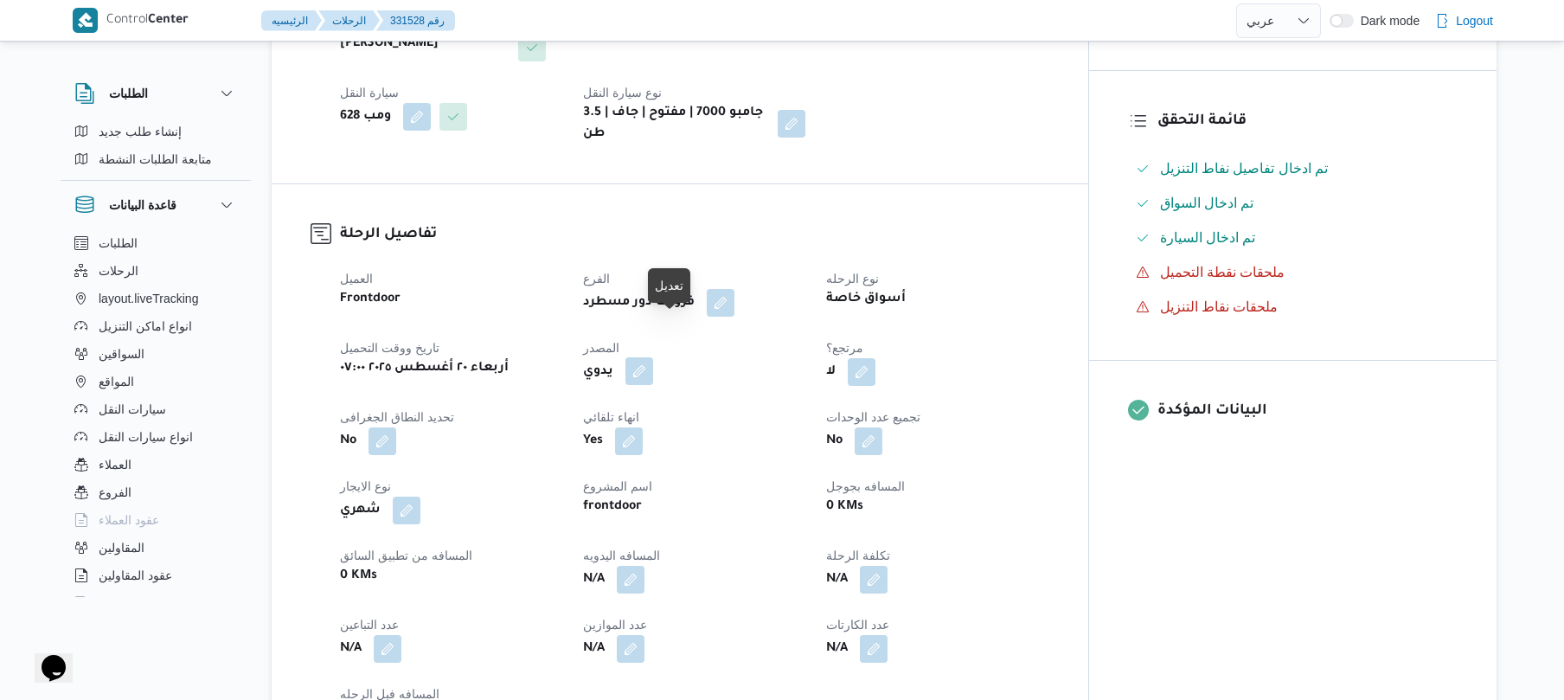
click at [653, 357] on button "button" at bounding box center [639, 371] width 28 height 28
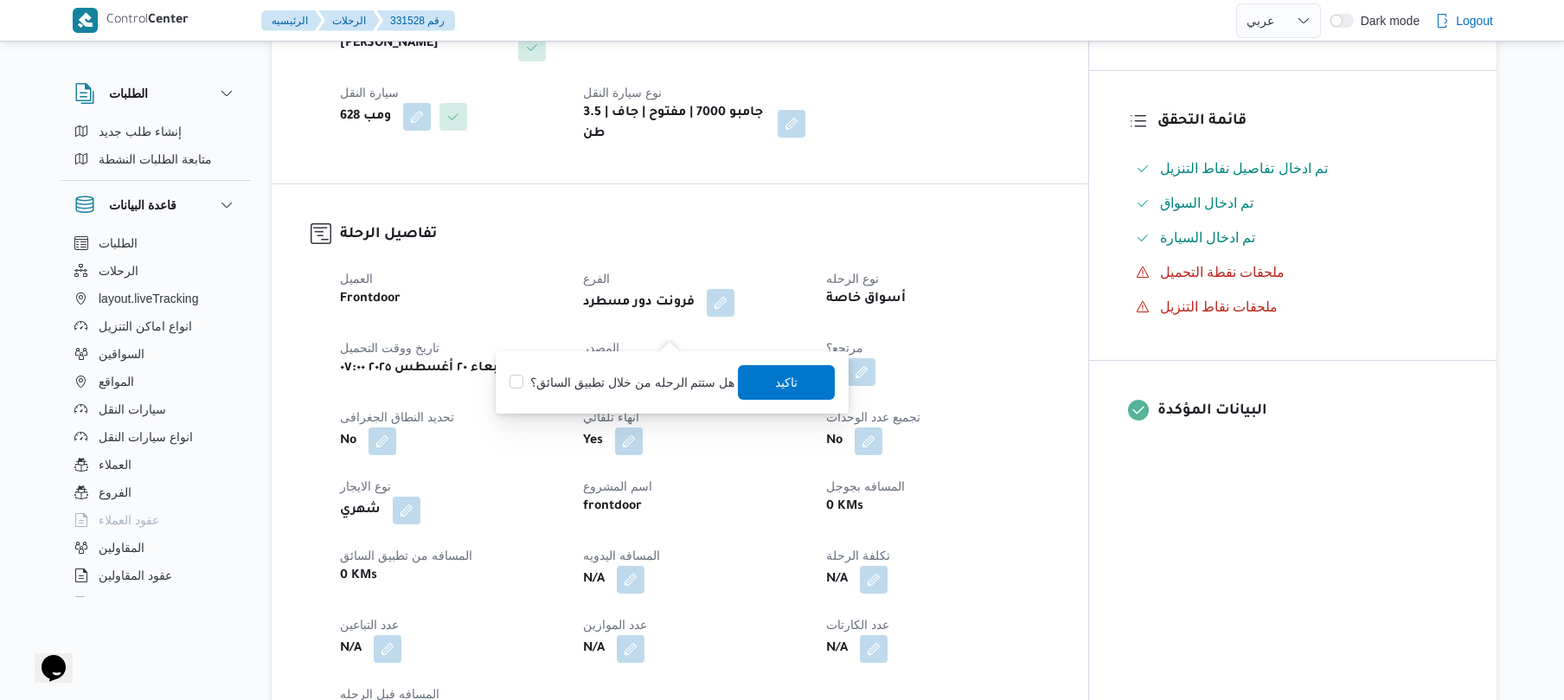
click at [673, 377] on label "هل ستتم الرحله من خلال تطبيق السائق؟" at bounding box center [621, 382] width 225 height 21
checkbox input "true"
click at [813, 384] on span "تاكيد" at bounding box center [787, 381] width 97 height 35
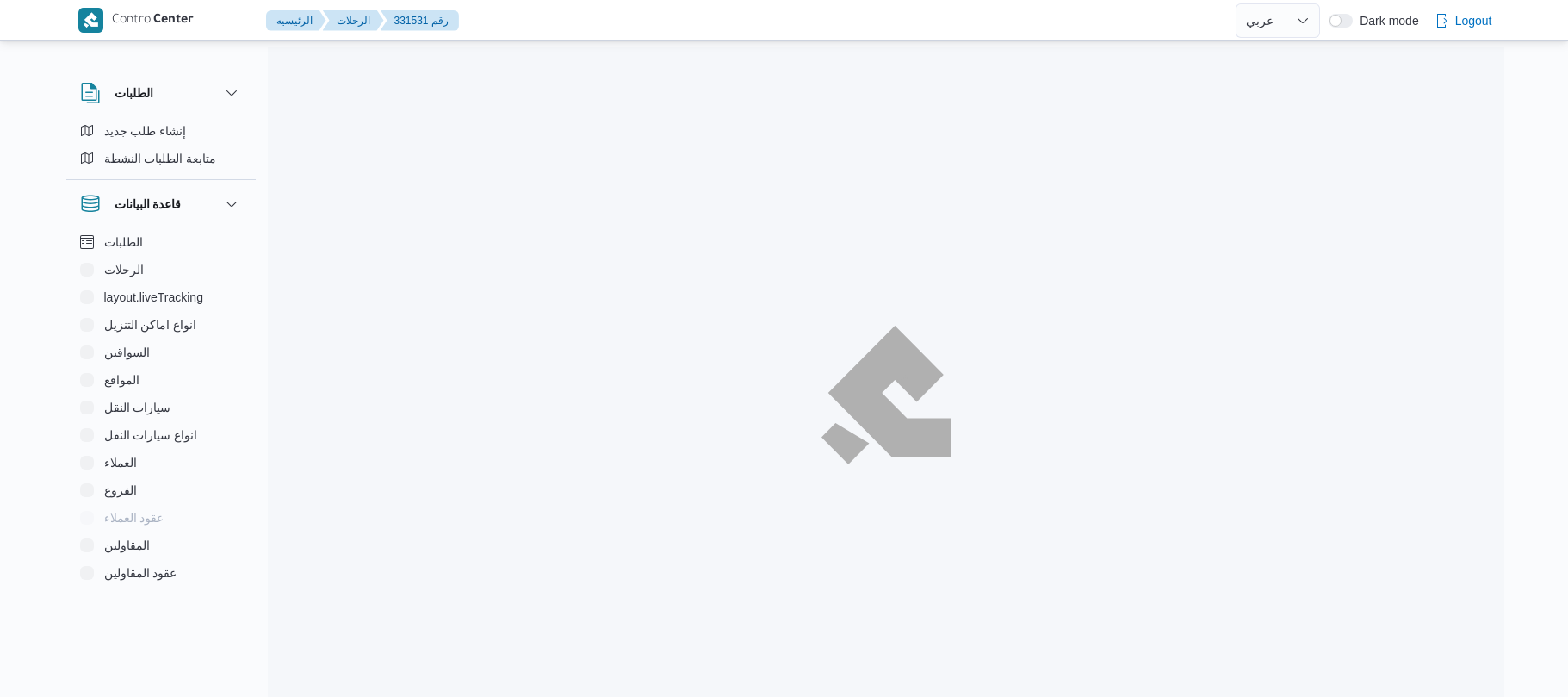
select select "ar"
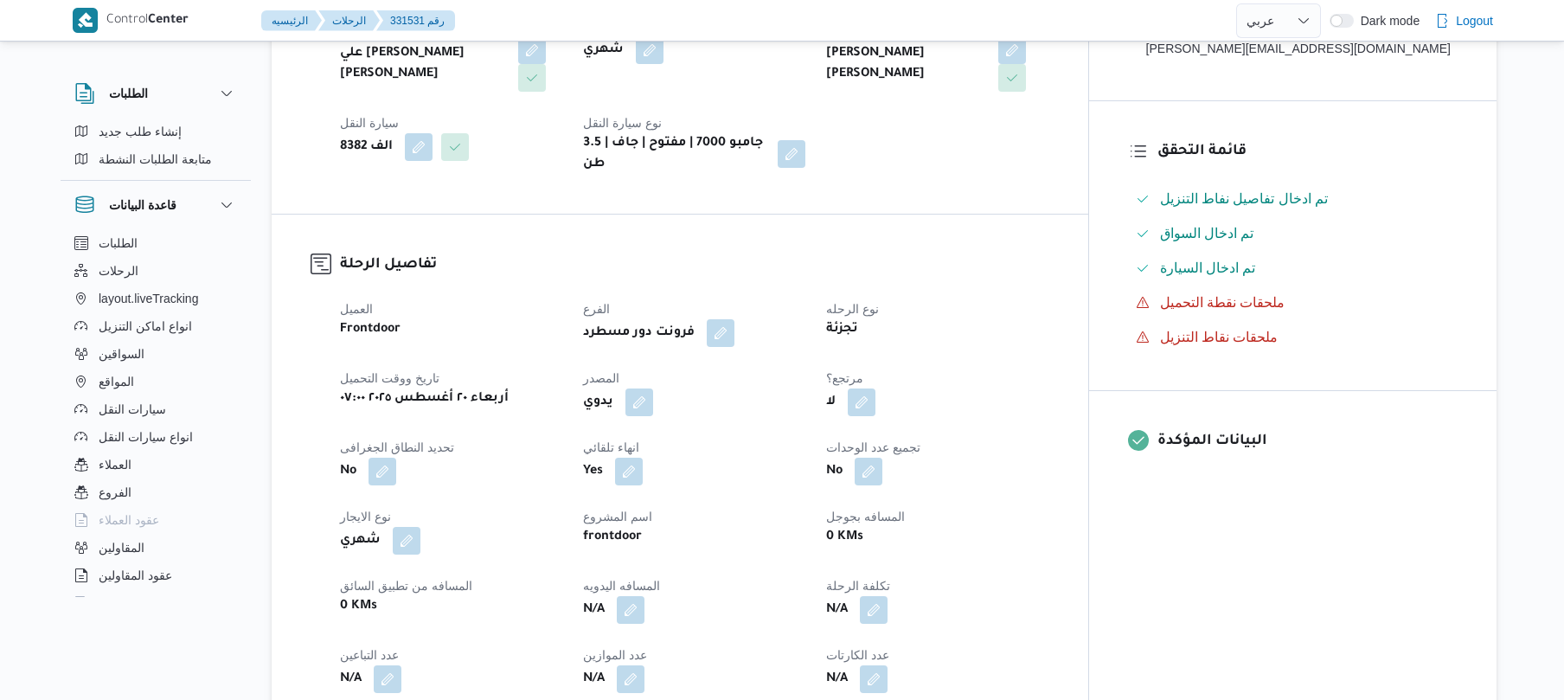
scroll to position [413, 0]
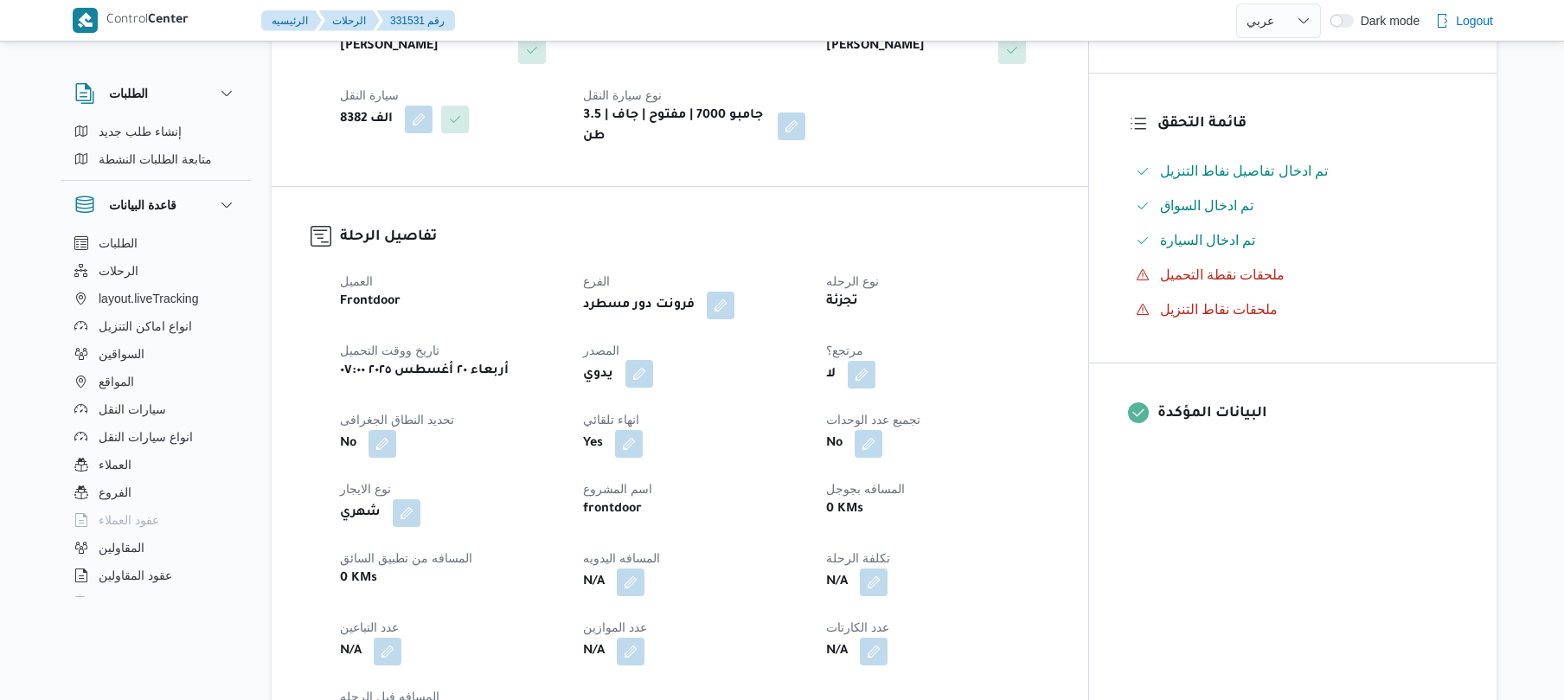
click at [653, 362] on button "button" at bounding box center [639, 374] width 28 height 28
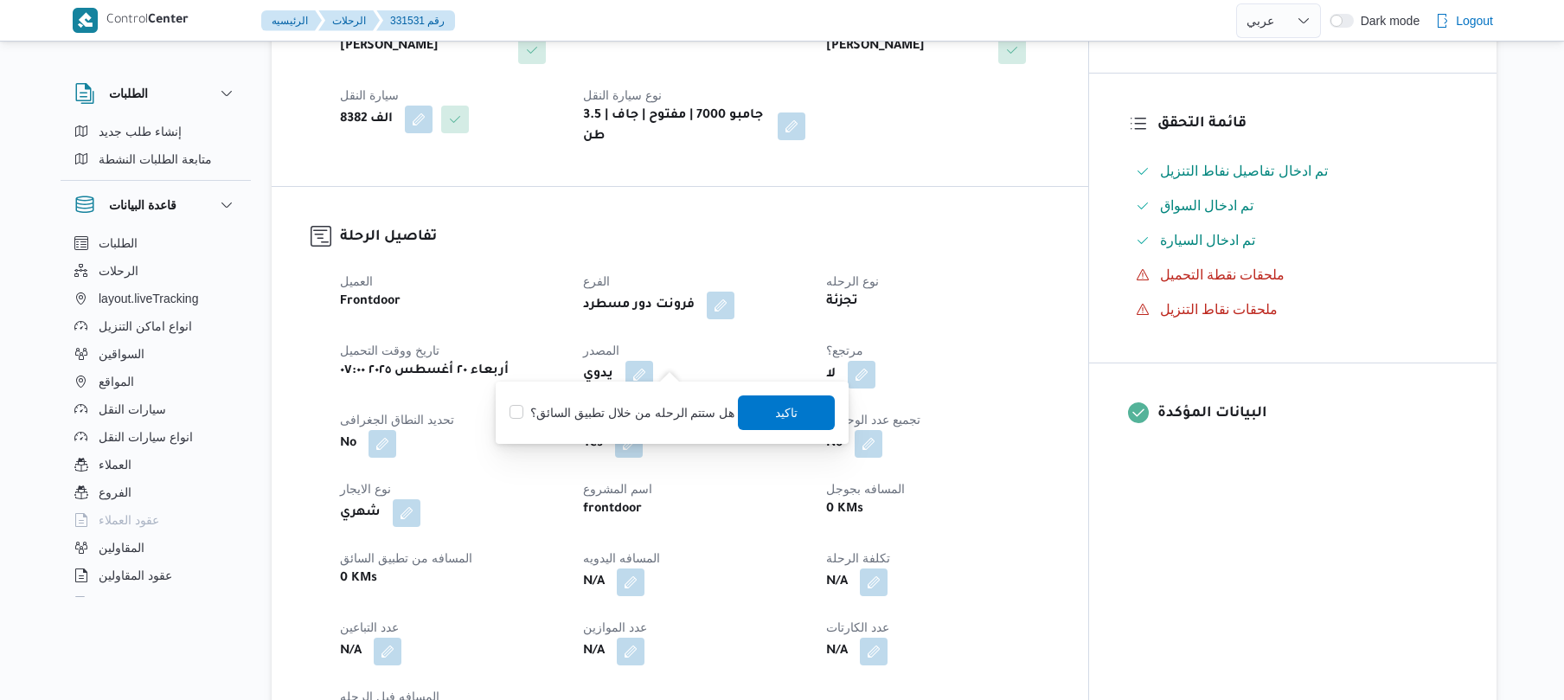
click at [666, 409] on label "هل ستتم الرحله من خلال تطبيق السائق؟" at bounding box center [621, 412] width 225 height 21
checkbox input "true"
click at [752, 417] on span "تاكيد" at bounding box center [787, 411] width 97 height 35
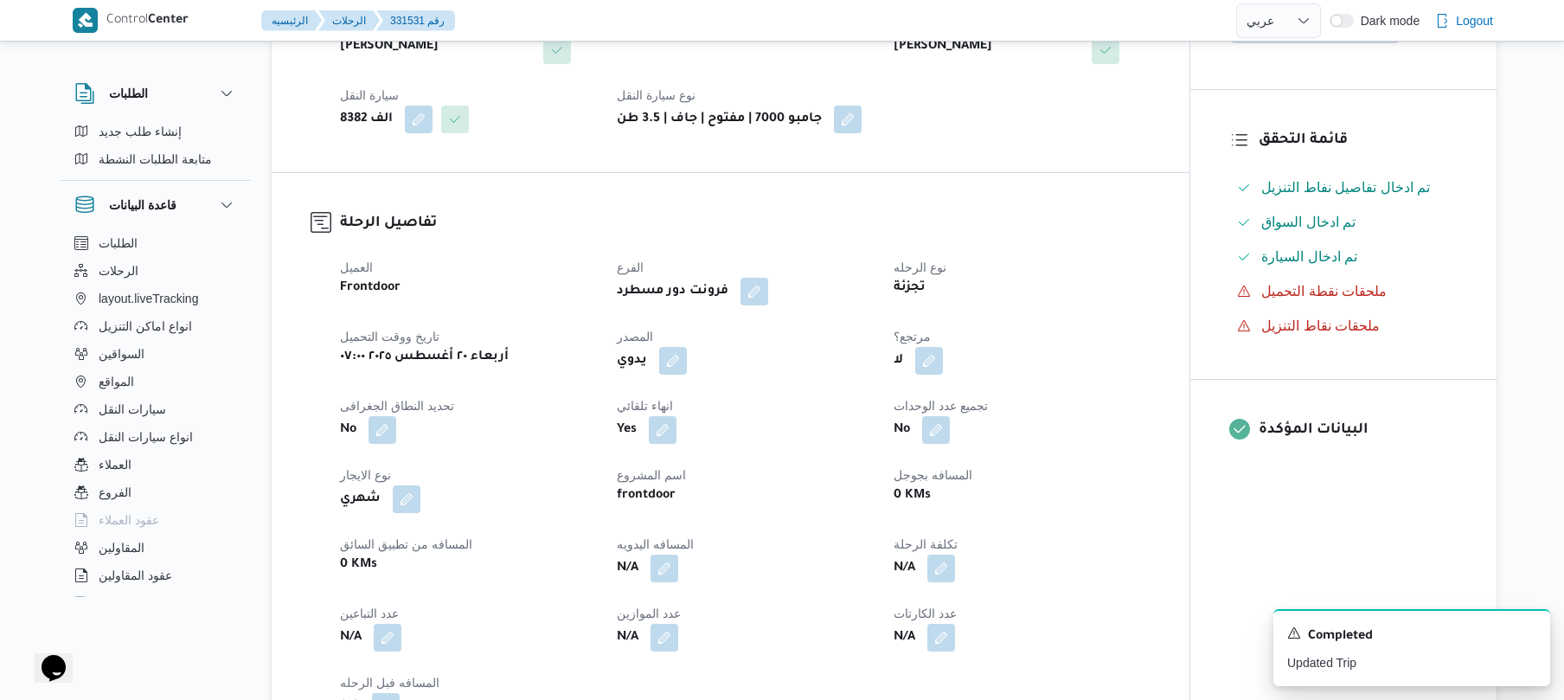
scroll to position [0, 0]
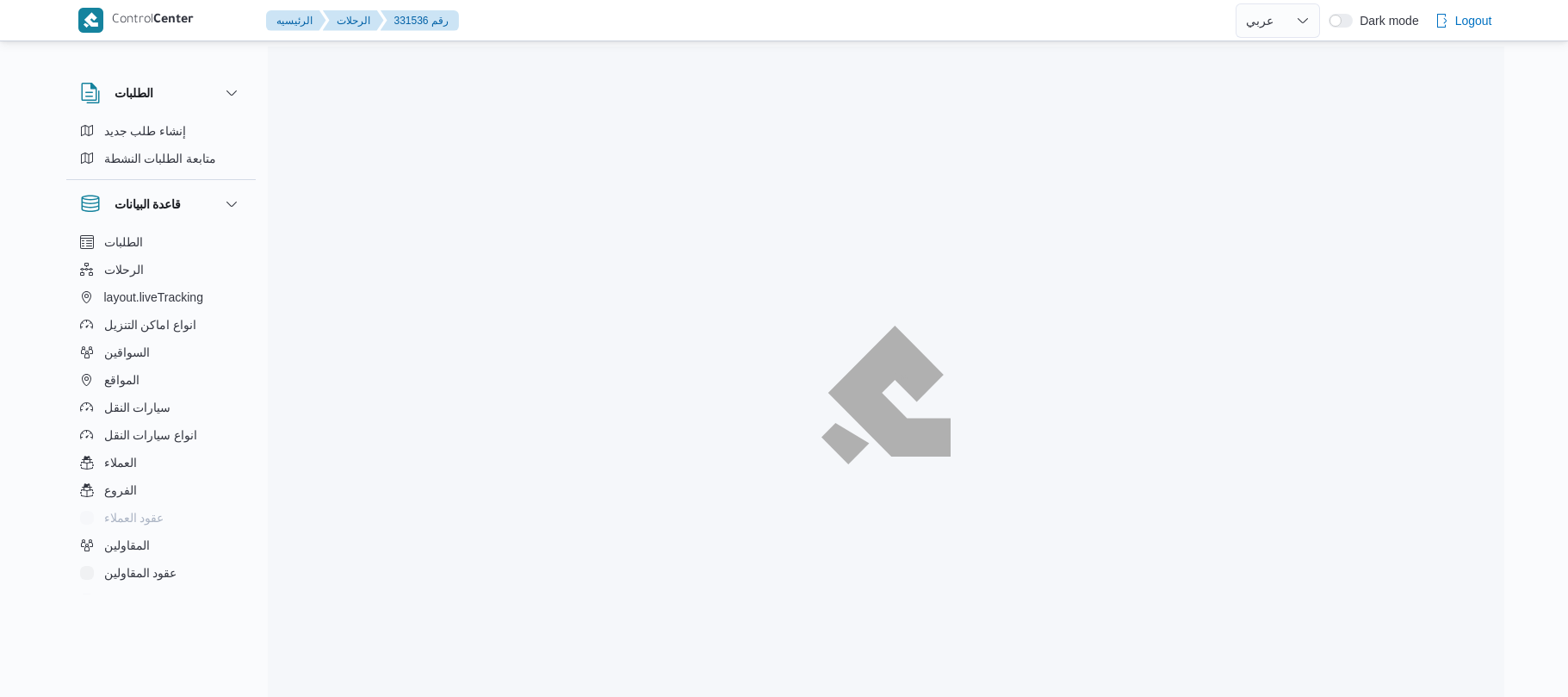
select select "ar"
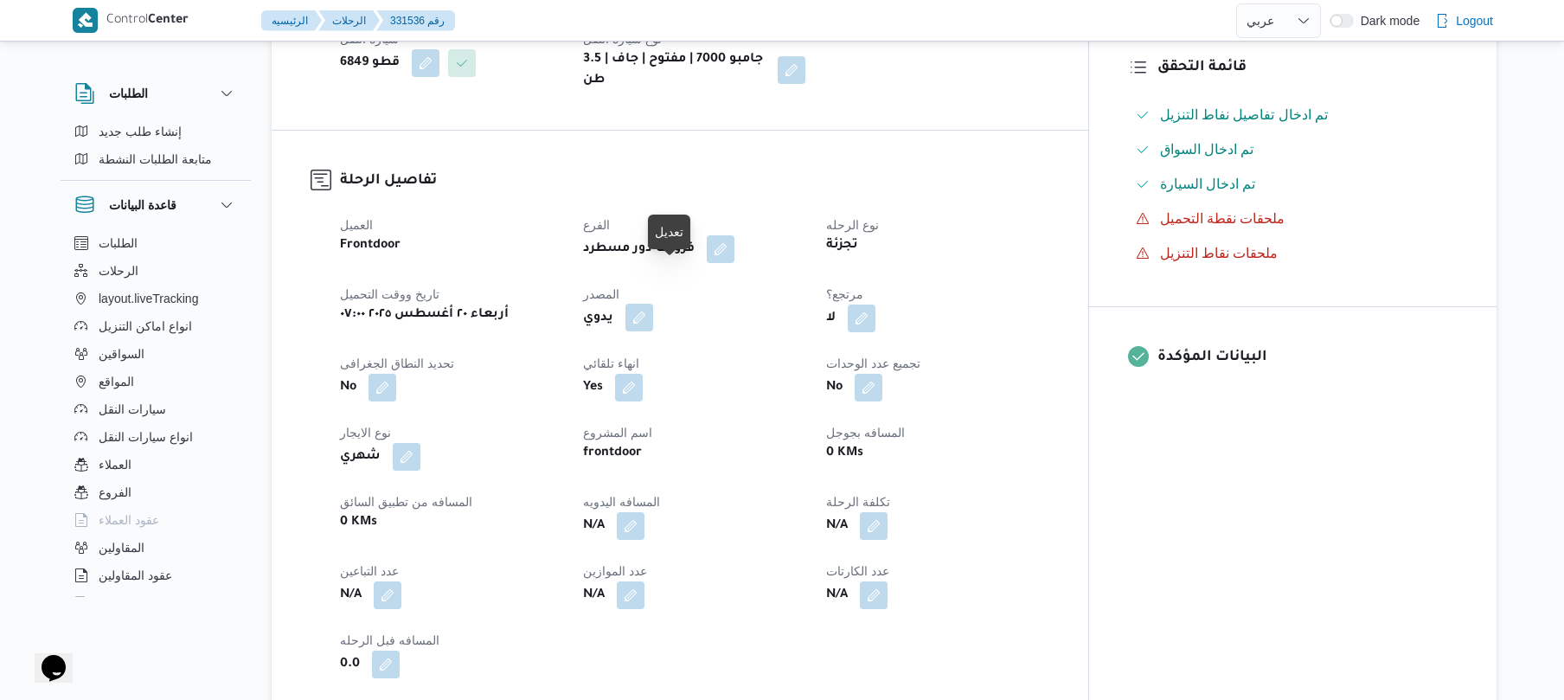
click at [653, 304] on button "button" at bounding box center [639, 318] width 28 height 28
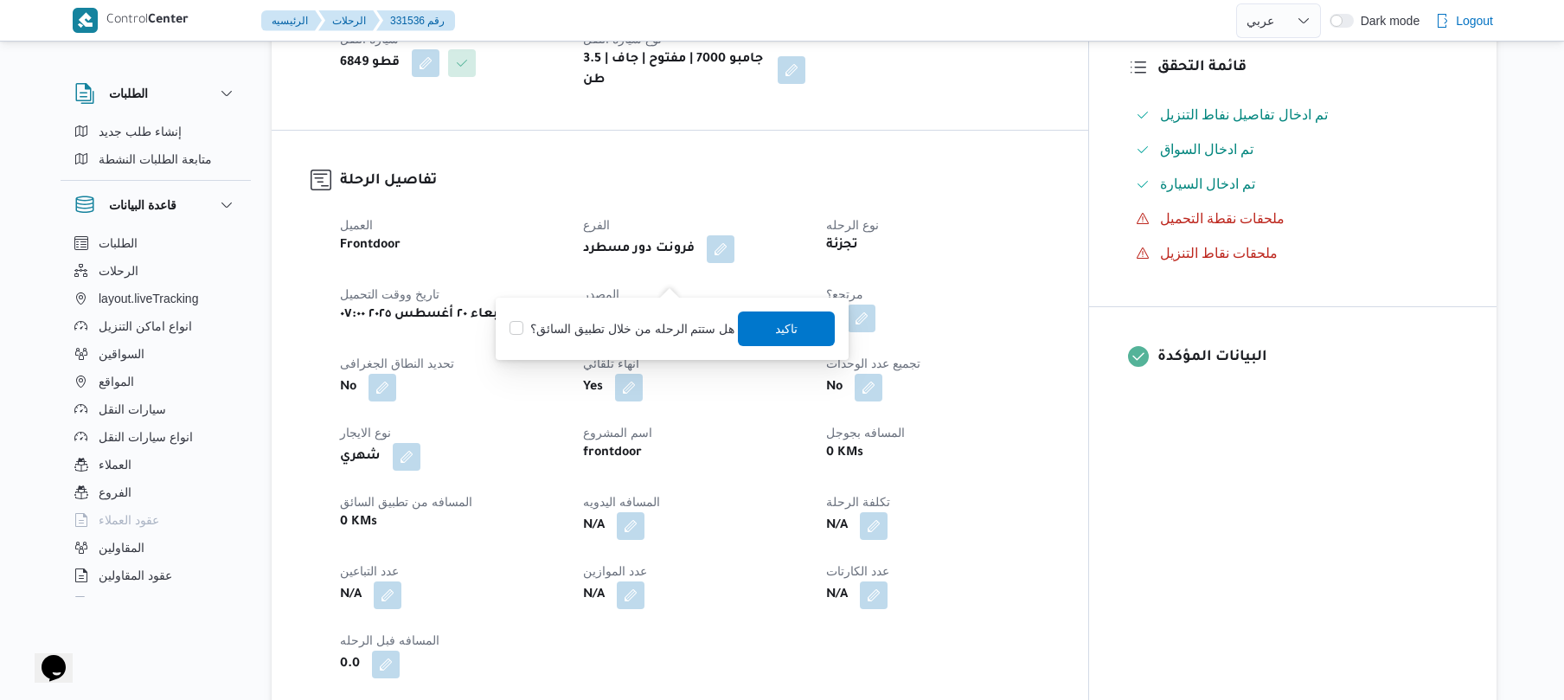
click at [666, 312] on div "هل ستتم الرحله من خلال تطبيق السائق؟ [GEOGRAPHIC_DATA]" at bounding box center [672, 329] width 329 height 38
click at [666, 332] on label "هل ستتم الرحله من خلال تطبيق السائق؟" at bounding box center [621, 328] width 225 height 21
checkbox input "true"
click at [771, 340] on span "تاكيد" at bounding box center [787, 327] width 97 height 35
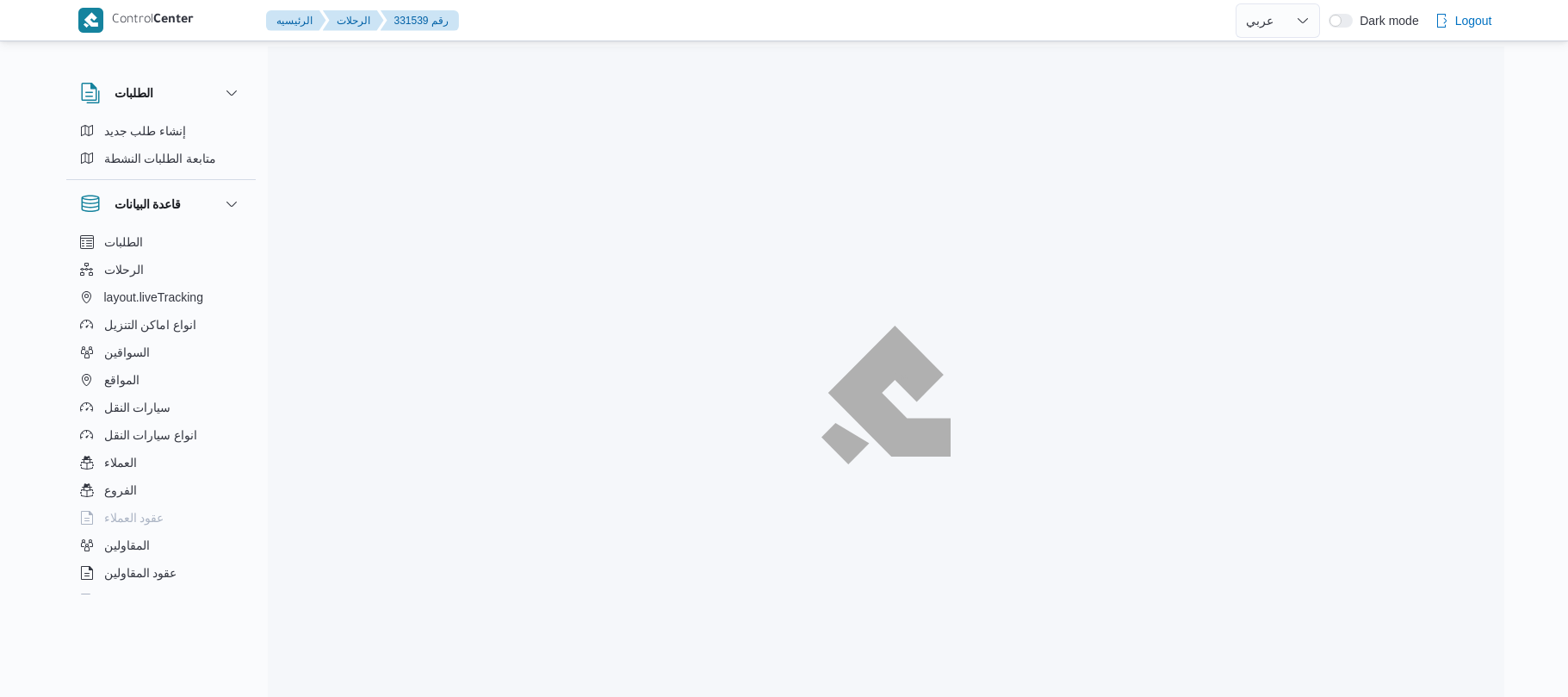
select select "ar"
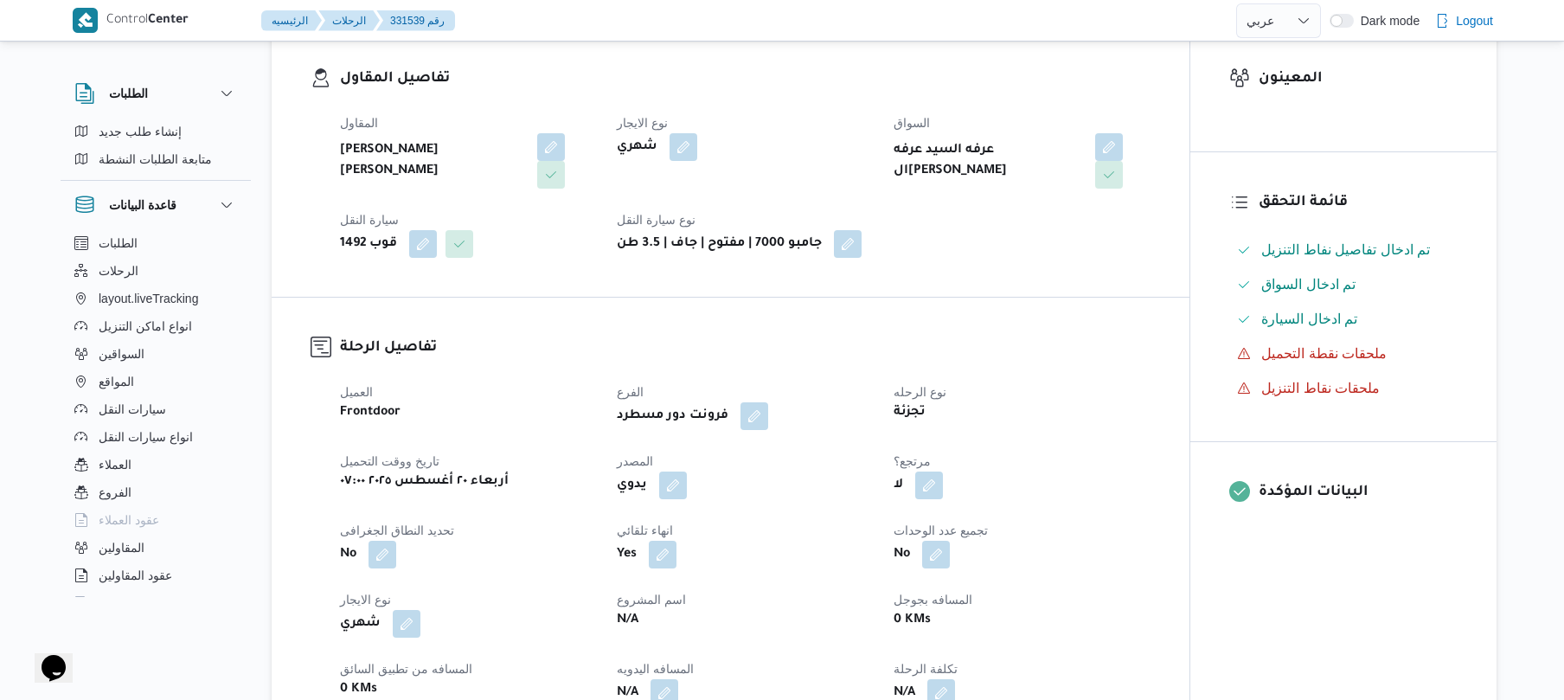
scroll to position [323, 0]
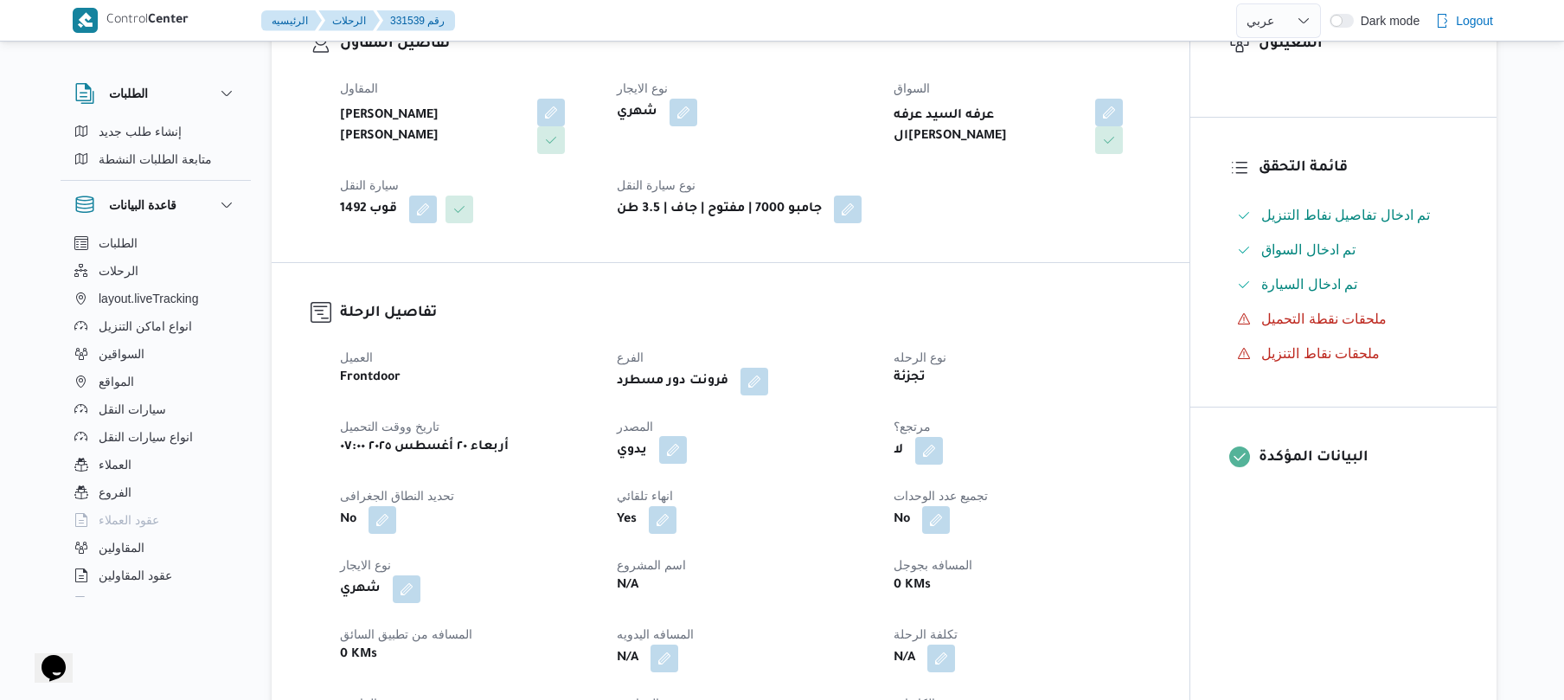
click at [679, 436] on button "button" at bounding box center [673, 450] width 28 height 28
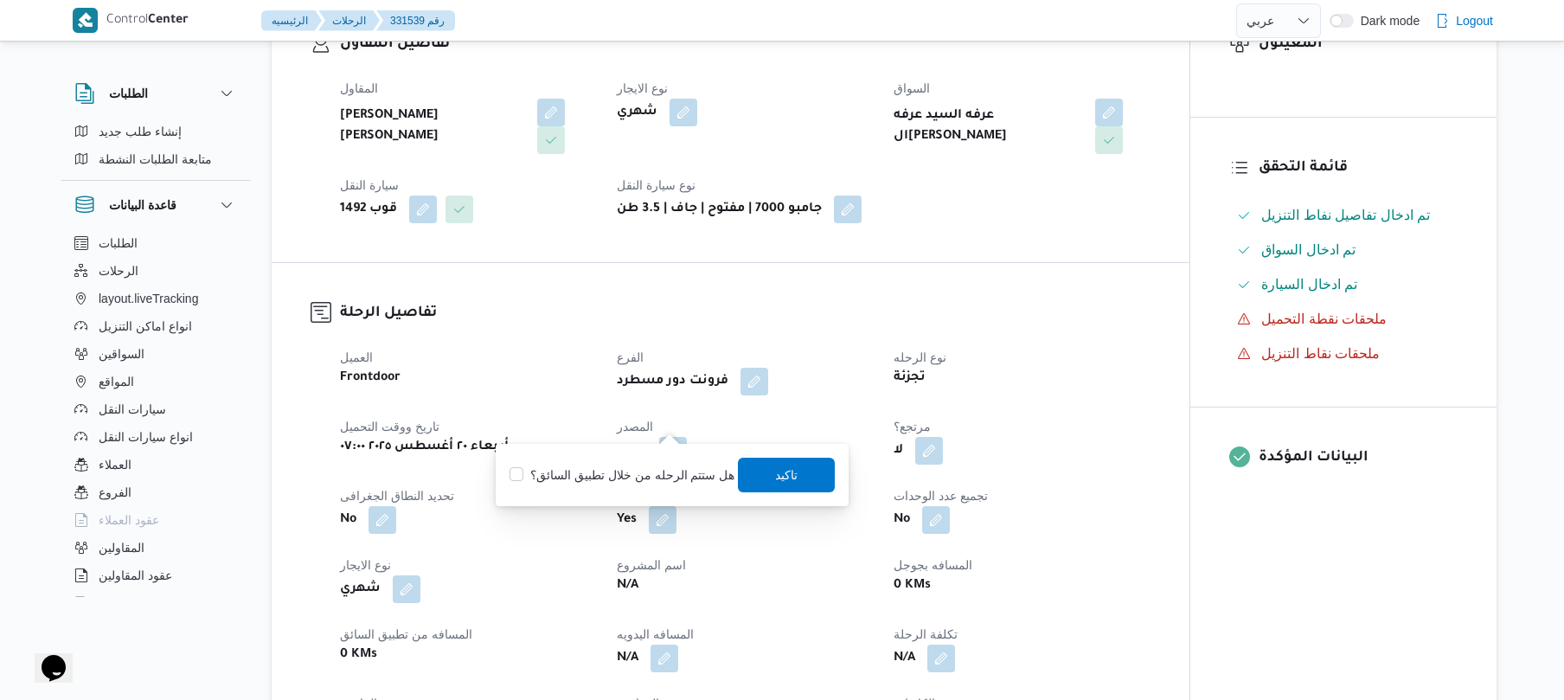
click at [666, 460] on div "هل ستتم الرحله من خلال تطبيق السائق؟ [GEOGRAPHIC_DATA]" at bounding box center [672, 475] width 329 height 38
click at [672, 467] on label "هل ستتم الرحله من خلال تطبيق السائق؟" at bounding box center [621, 474] width 225 height 21
checkbox input "true"
click at [766, 474] on span "تاكيد" at bounding box center [787, 474] width 97 height 35
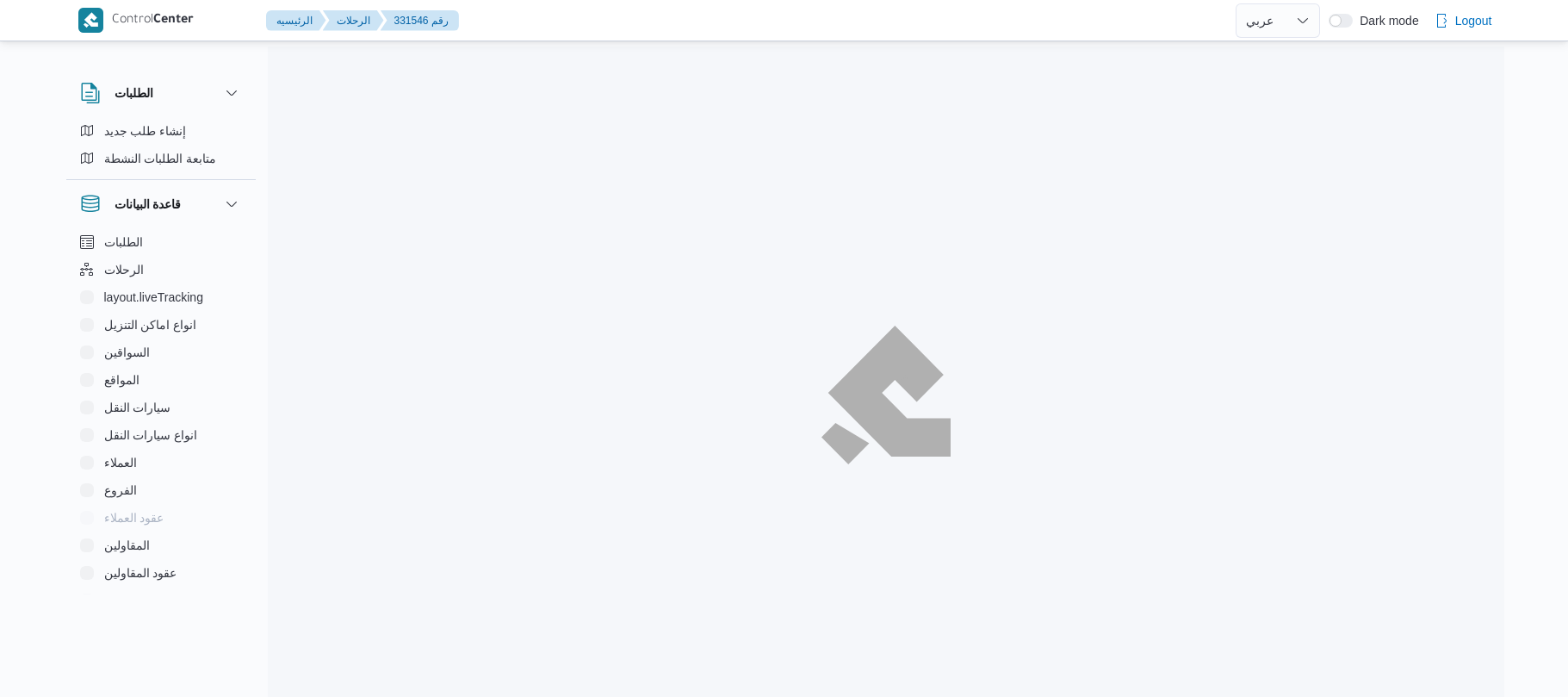
select select "ar"
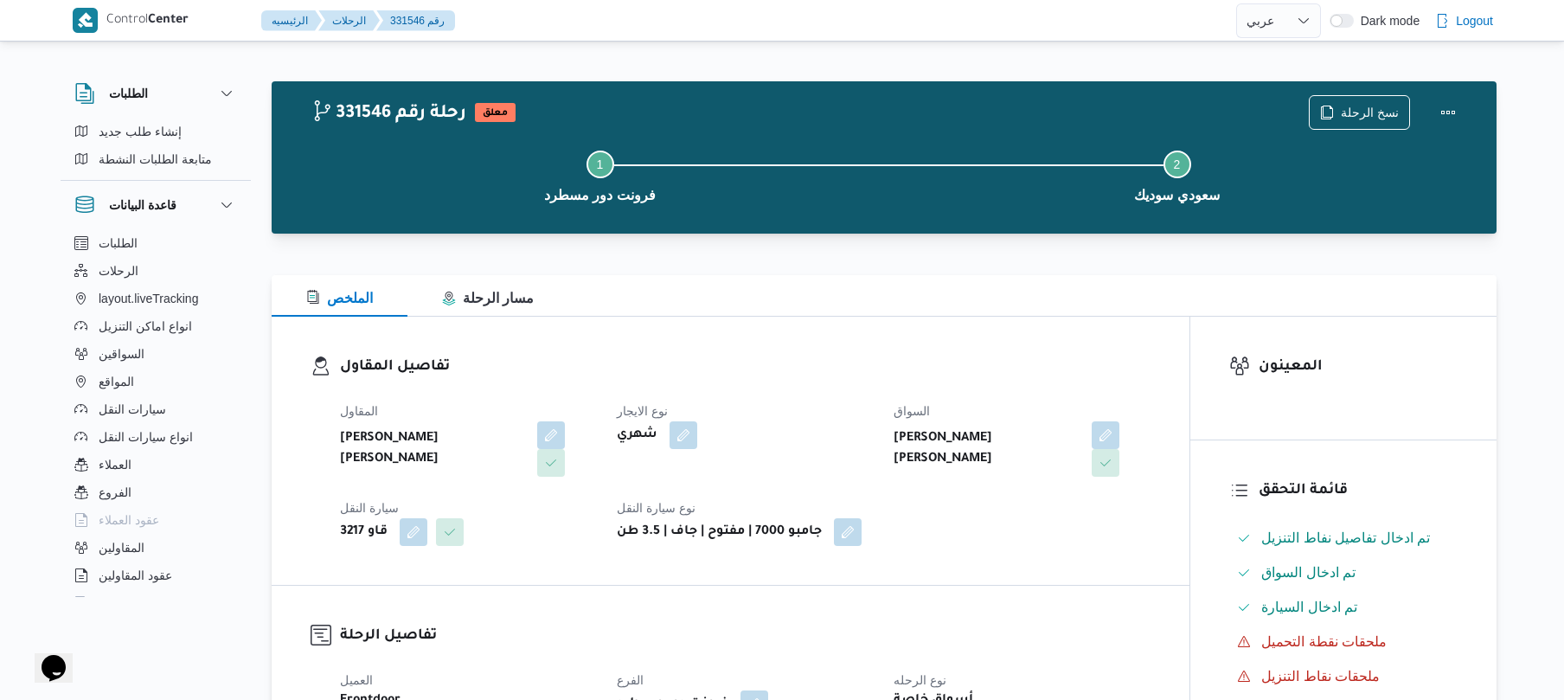
click at [1011, 365] on h3 "تفاصيل المقاول" at bounding box center [745, 366] width 810 height 23
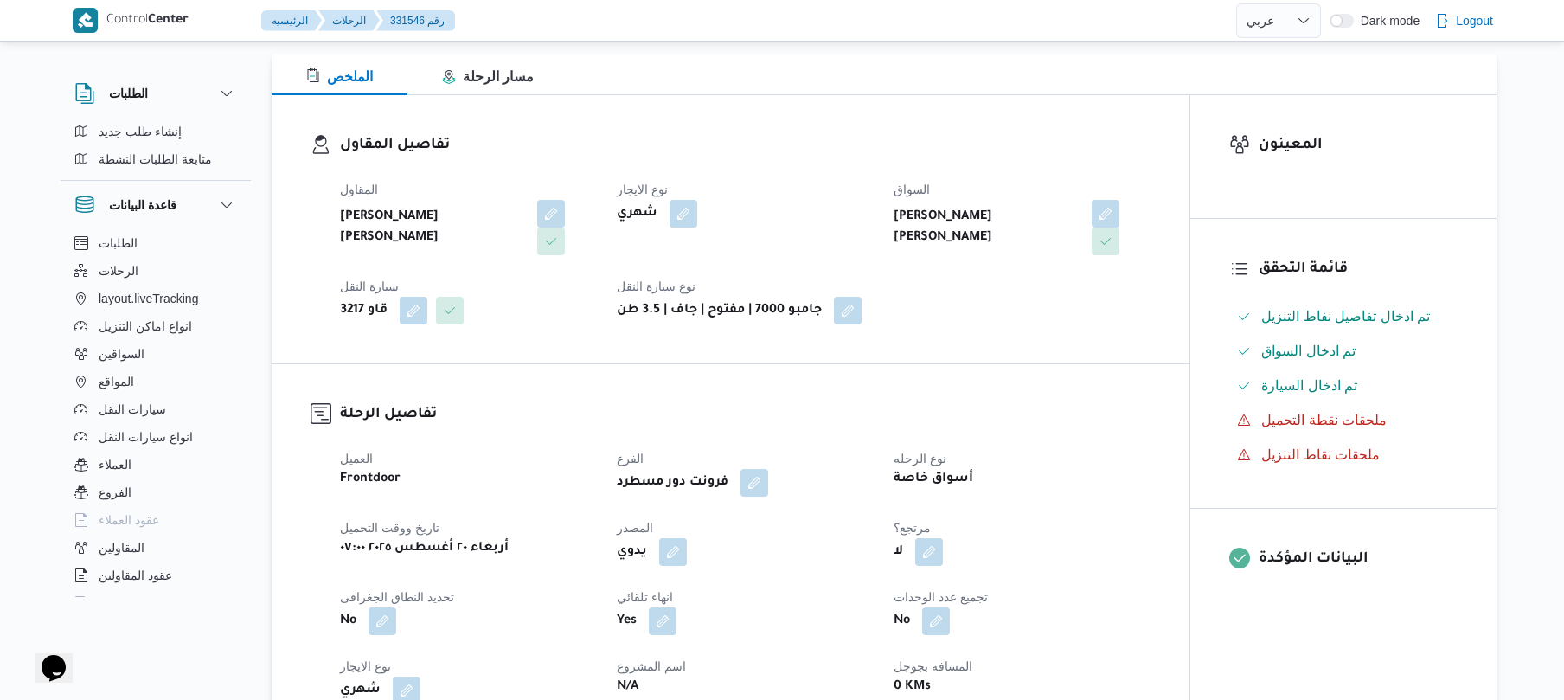
scroll to position [368, 0]
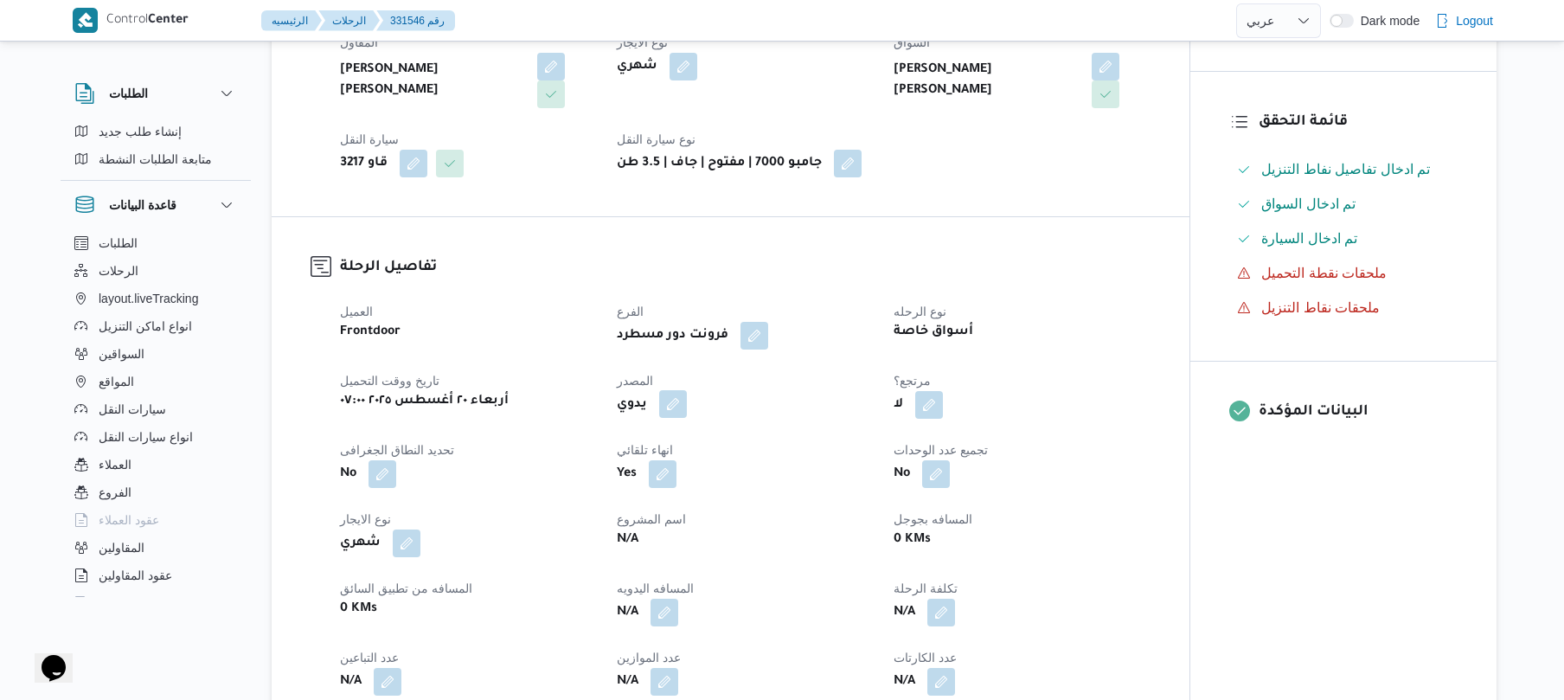
click at [678, 390] on button "button" at bounding box center [673, 404] width 28 height 28
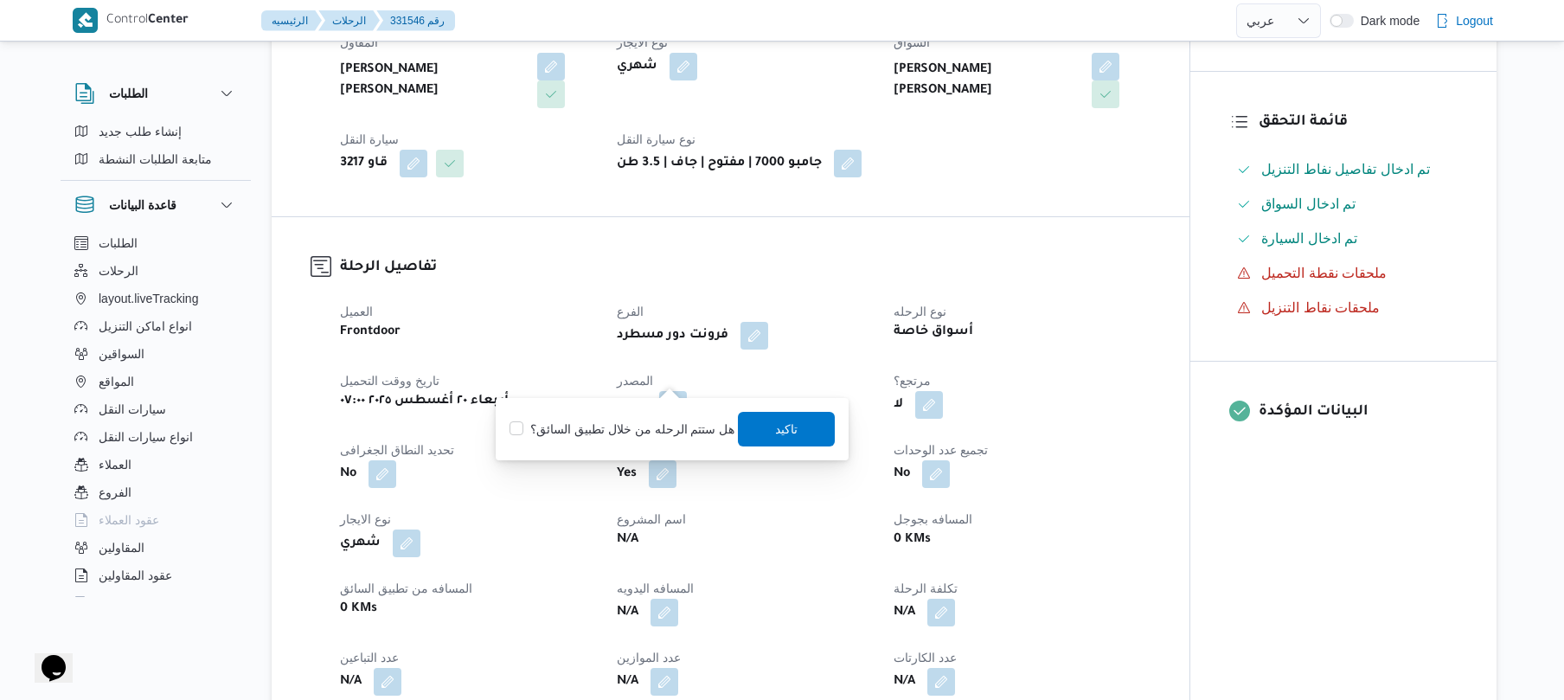
click at [640, 426] on label "هل ستتم الرحله من خلال تطبيق السائق؟" at bounding box center [621, 429] width 225 height 21
checkbox input "true"
click at [765, 429] on span "تاكيد" at bounding box center [787, 428] width 97 height 35
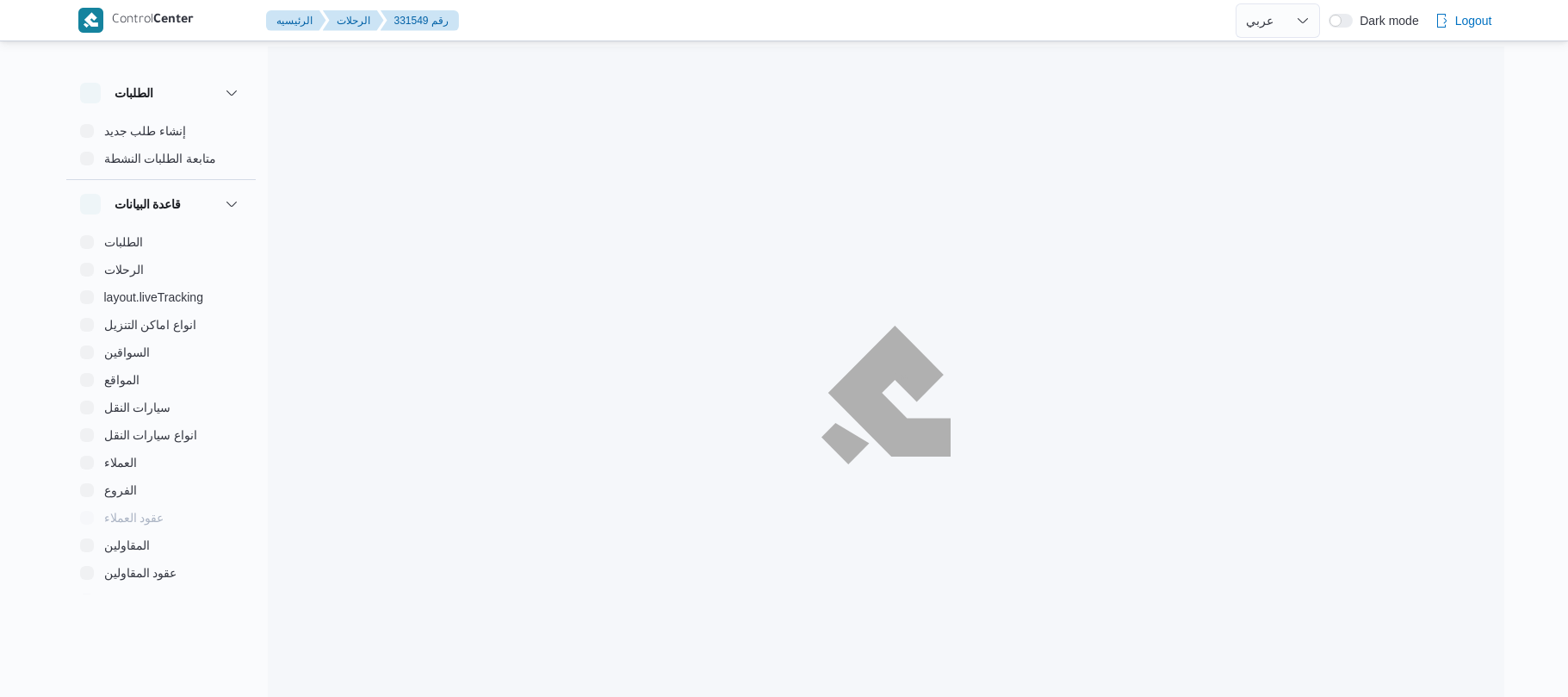
select select "ar"
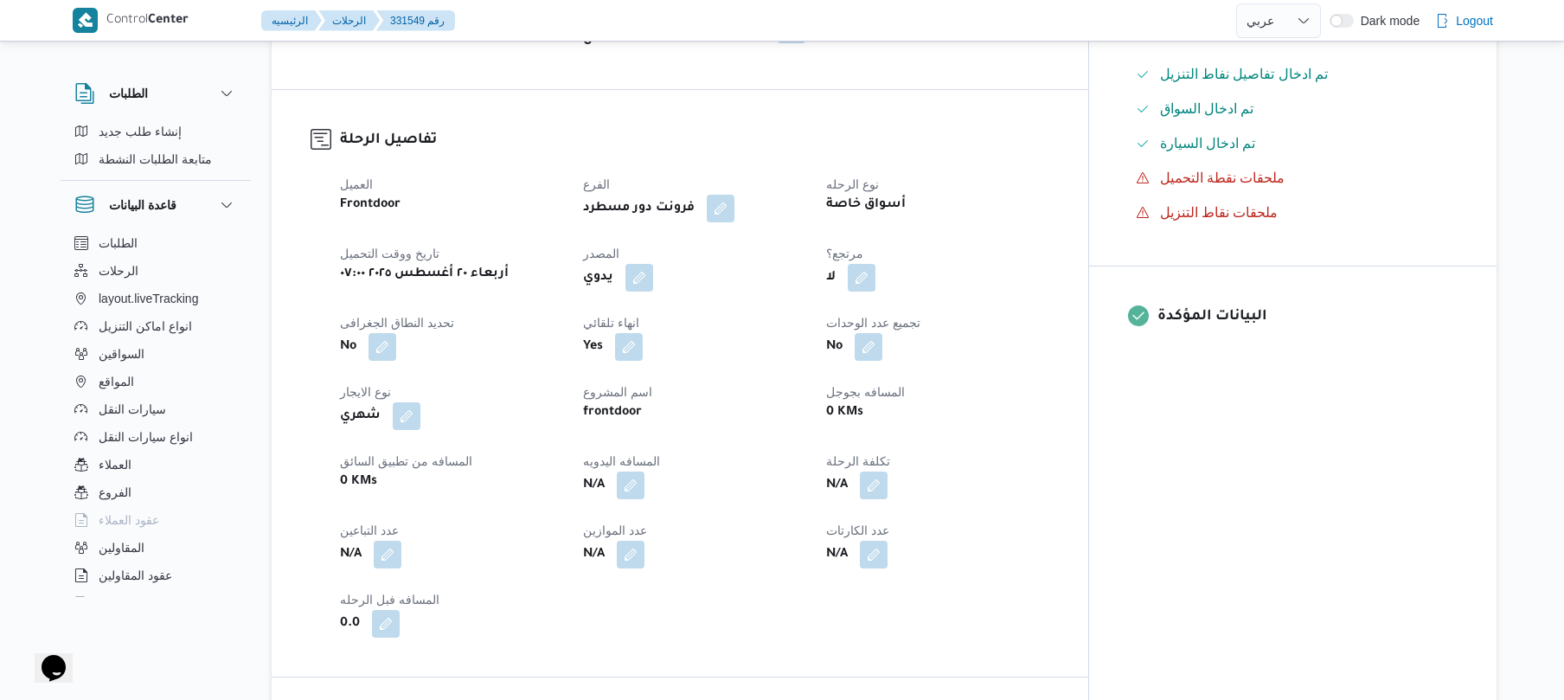
scroll to position [507, 0]
click at [653, 266] on button "button" at bounding box center [639, 280] width 28 height 28
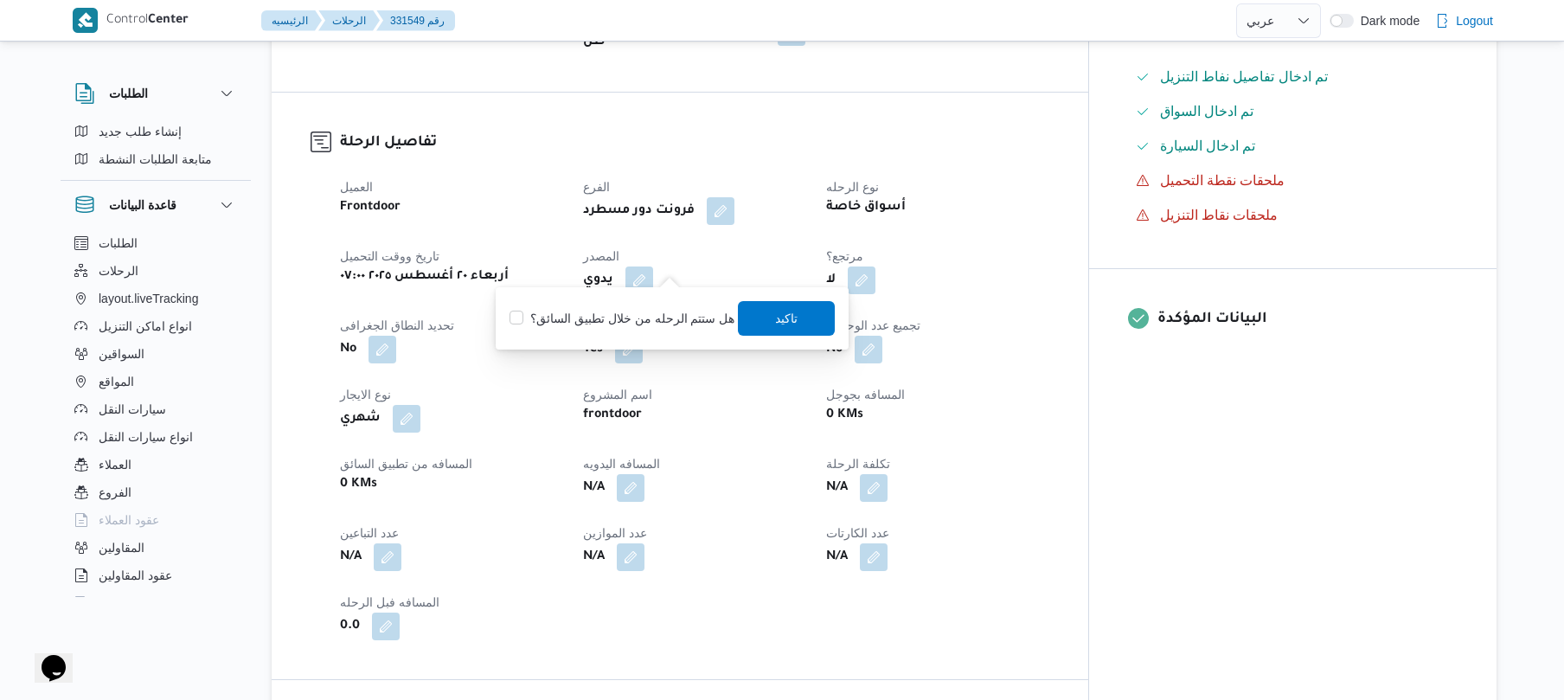
click at [627, 322] on label "هل ستتم الرحله من خلال تطبيق السائق؟" at bounding box center [621, 318] width 225 height 21
checkbox input "true"
click at [766, 329] on span "تاكيد" at bounding box center [787, 317] width 97 height 35
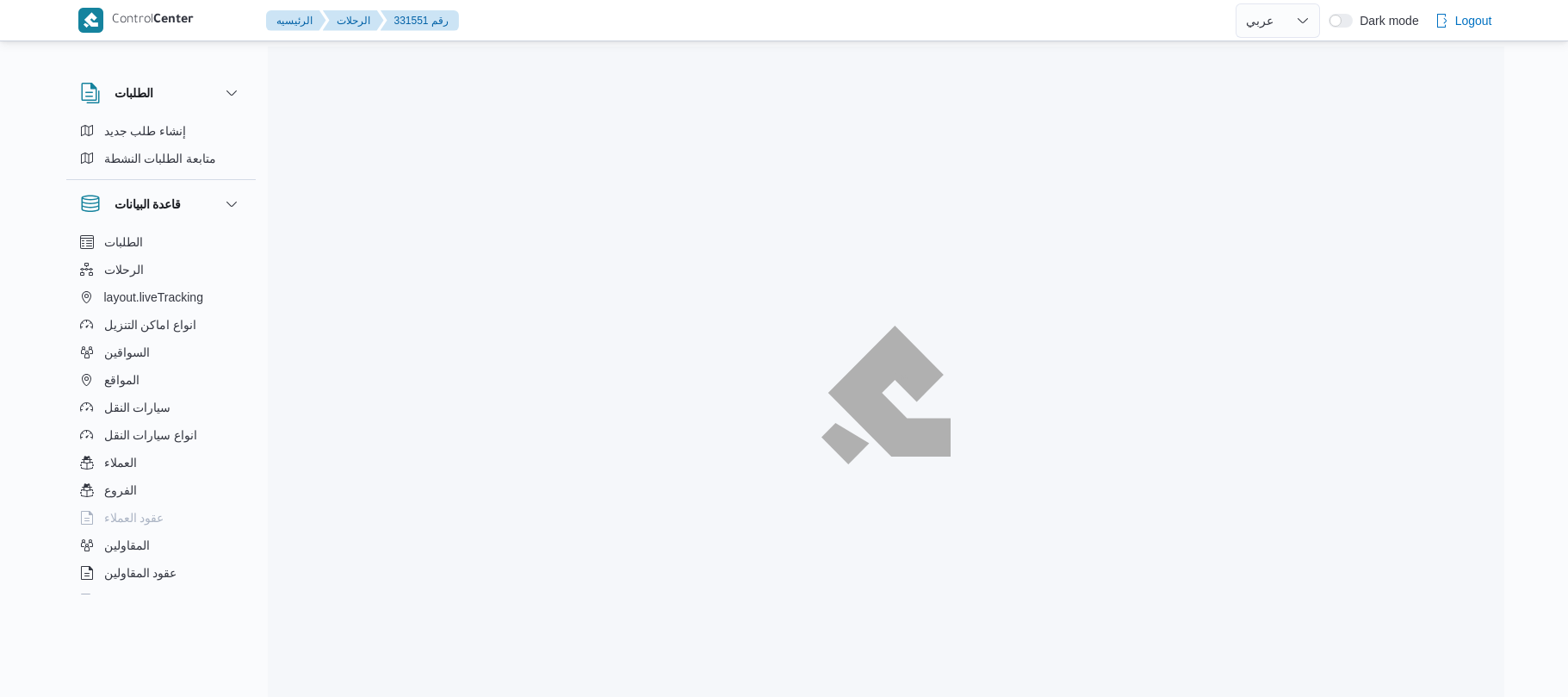
select select "ar"
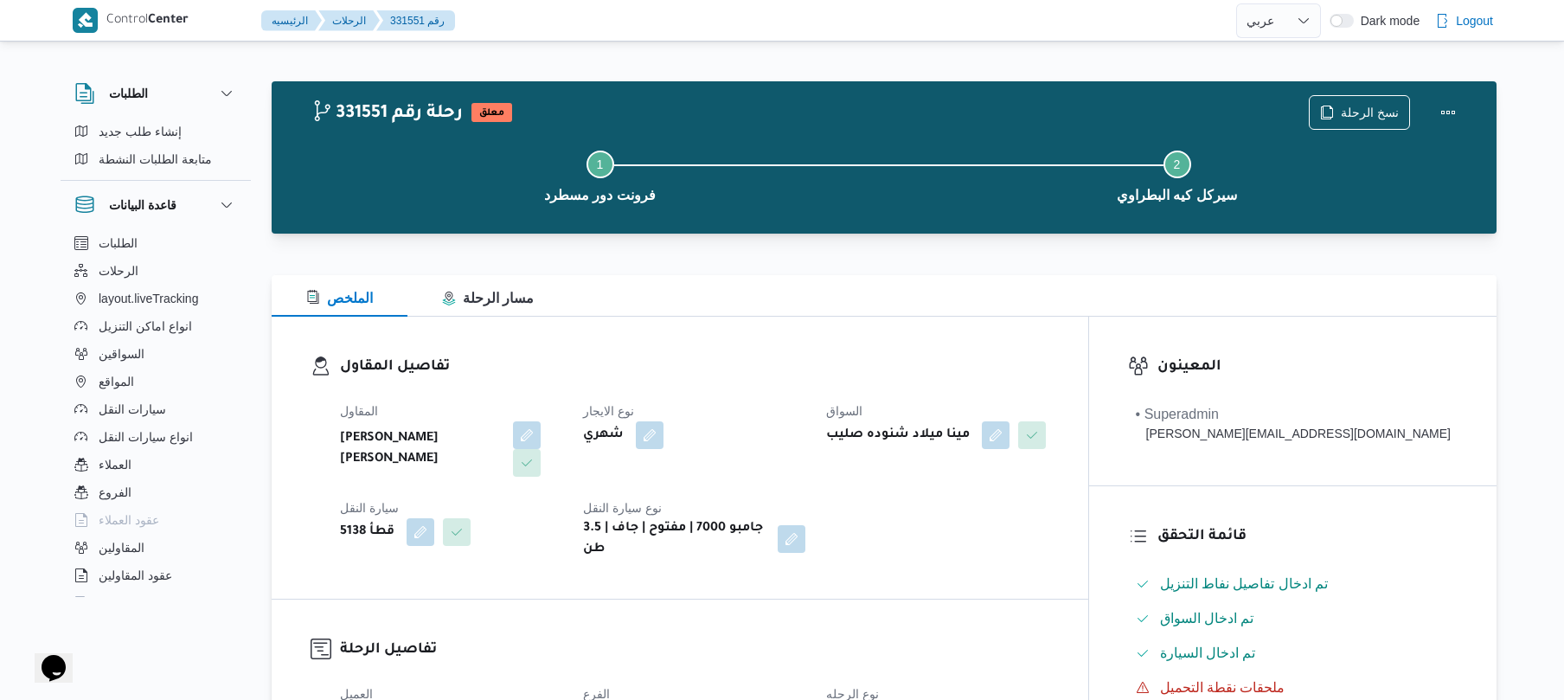
click at [969, 304] on div "الملخص مسار الرحلة" at bounding box center [884, 296] width 1225 height 42
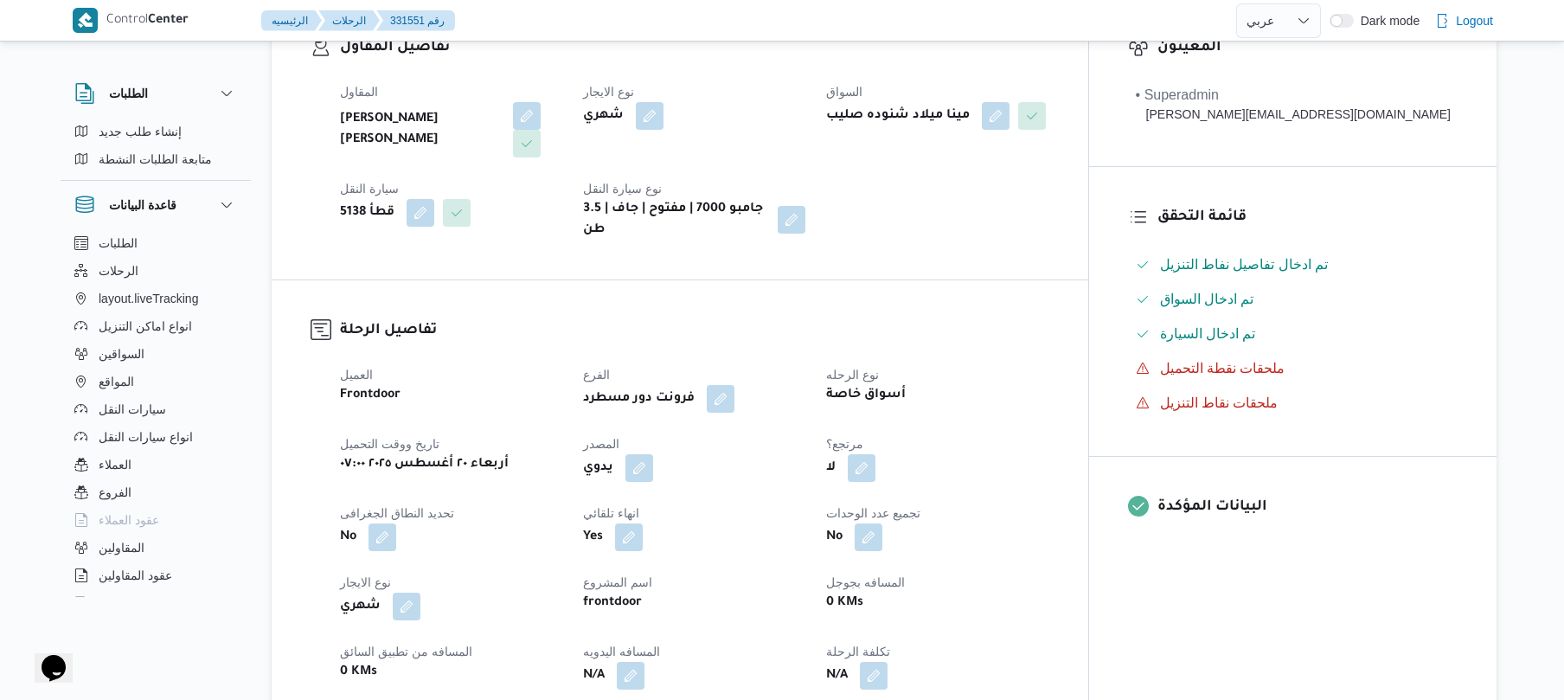
scroll to position [415, 0]
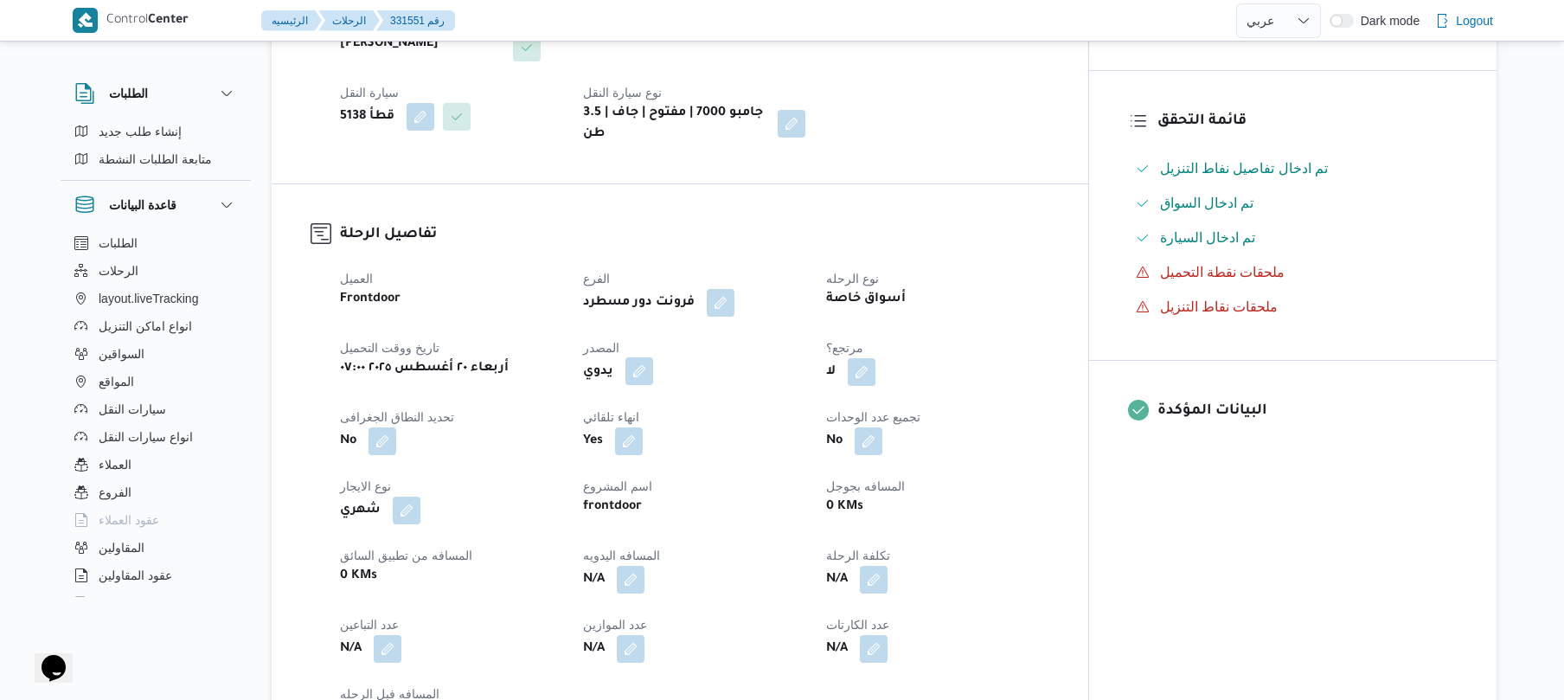
click at [653, 357] on button "button" at bounding box center [639, 371] width 28 height 28
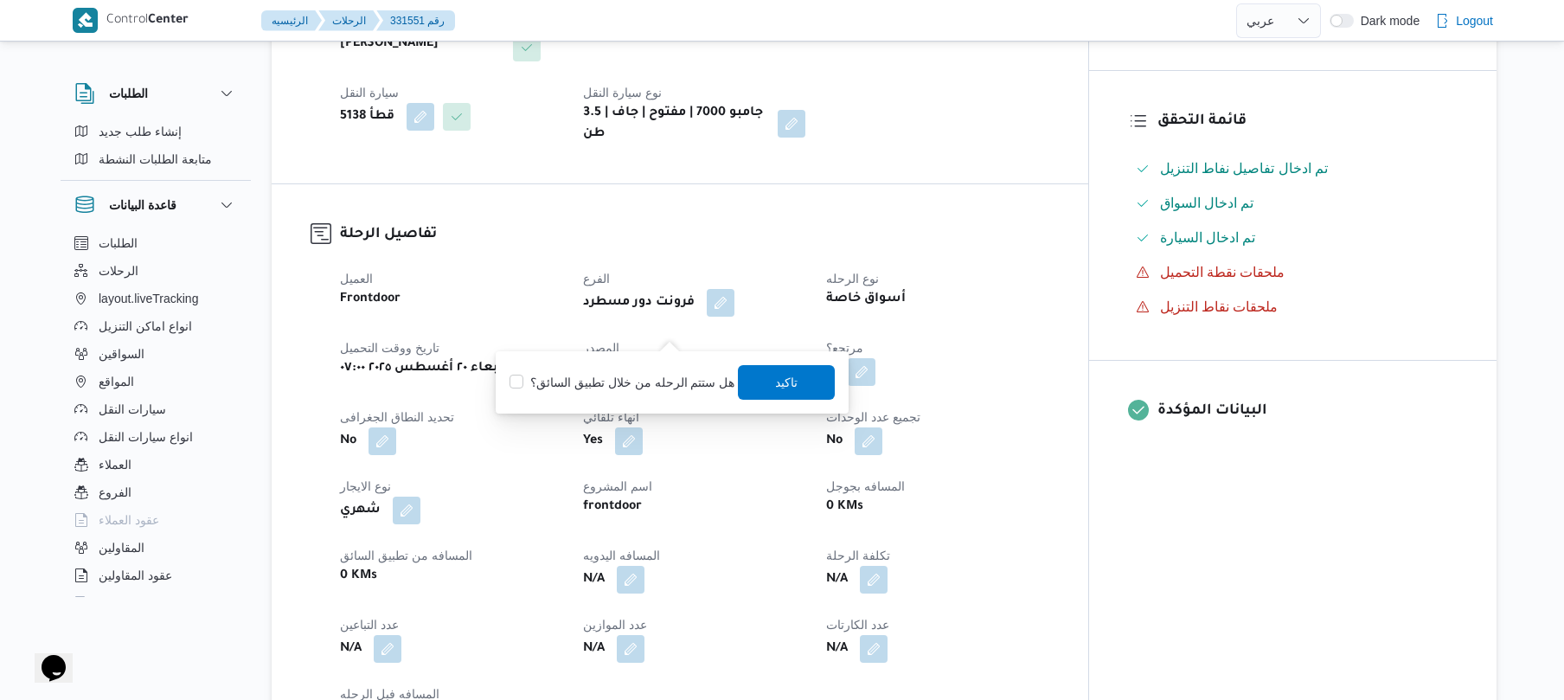
click at [654, 386] on label "هل ستتم الرحله من خلال تطبيق السائق؟" at bounding box center [621, 382] width 225 height 21
checkbox input "true"
click at [766, 379] on span "تاكيد" at bounding box center [787, 381] width 97 height 35
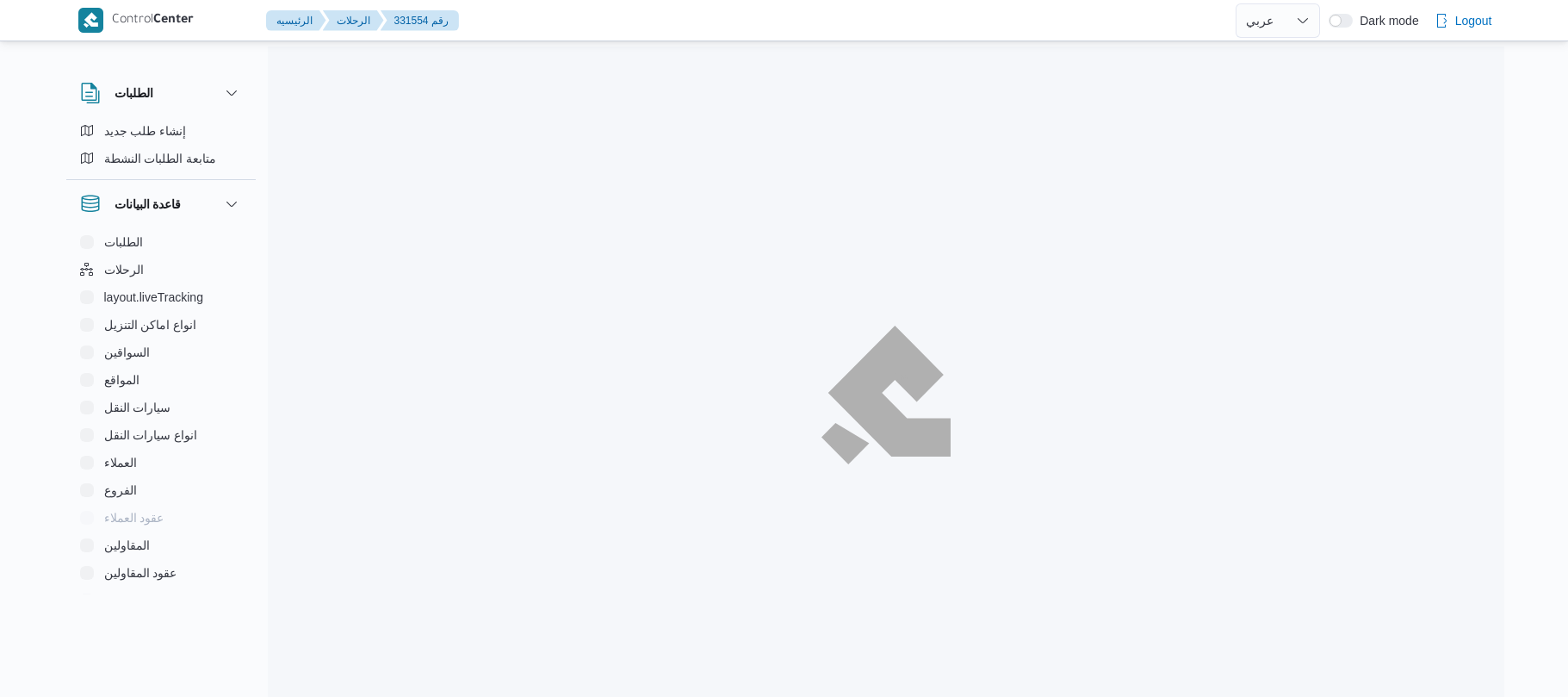
select select "ar"
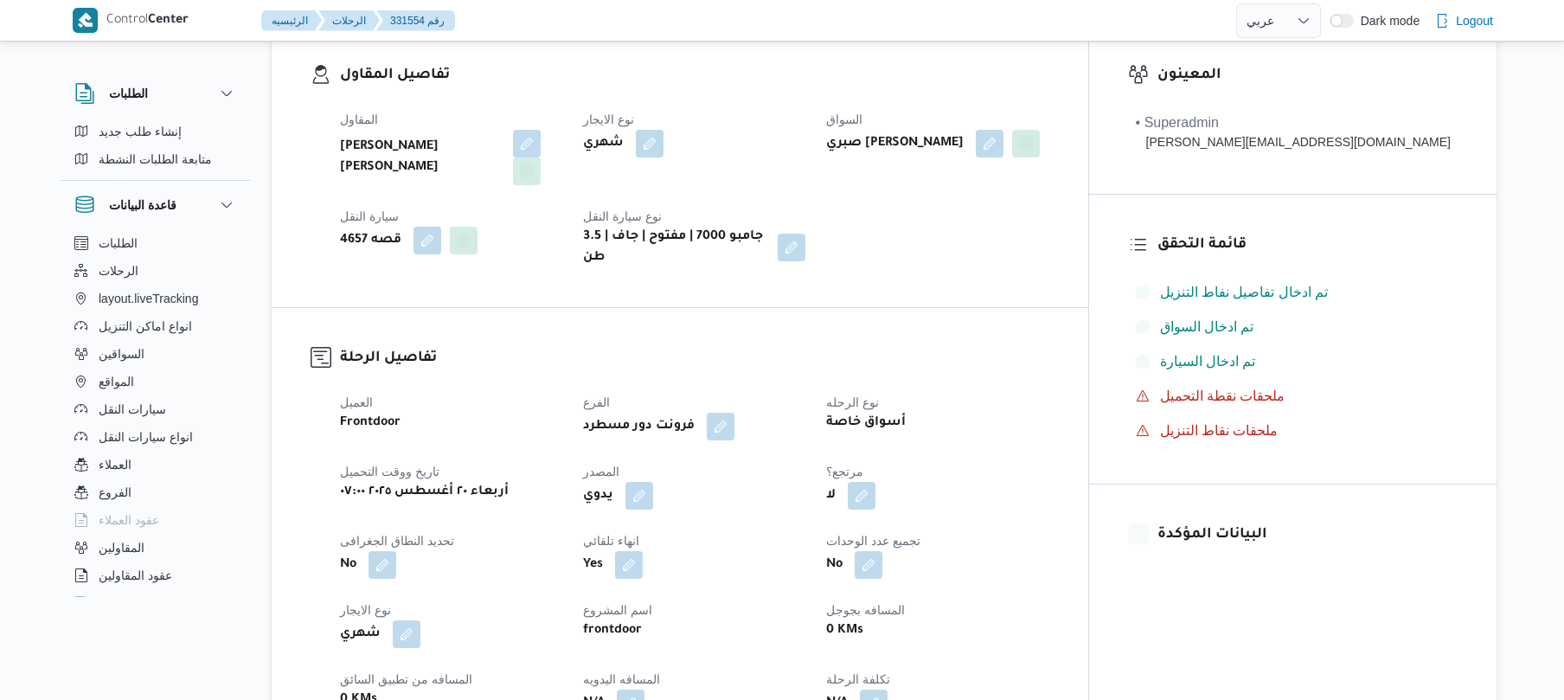
scroll to position [415, 0]
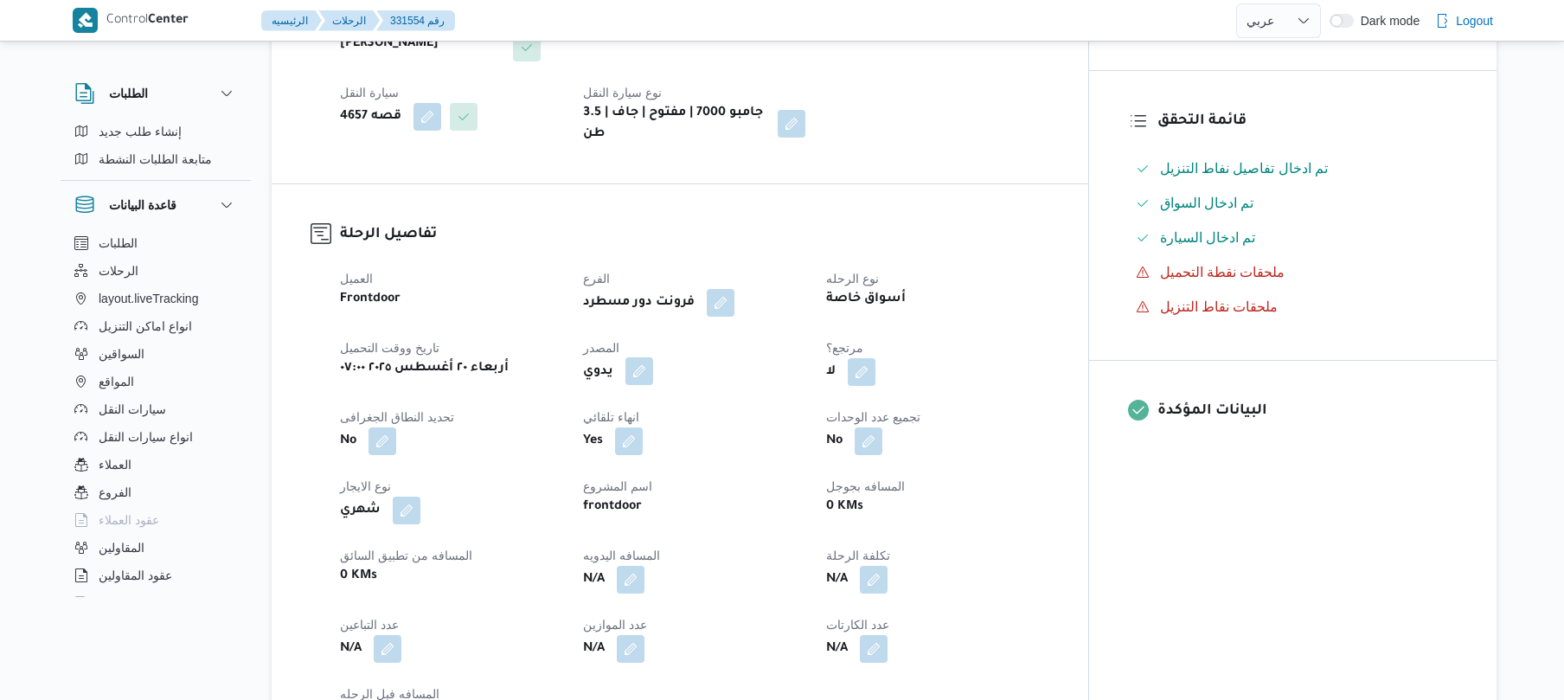
click at [653, 357] on button "button" at bounding box center [639, 371] width 28 height 28
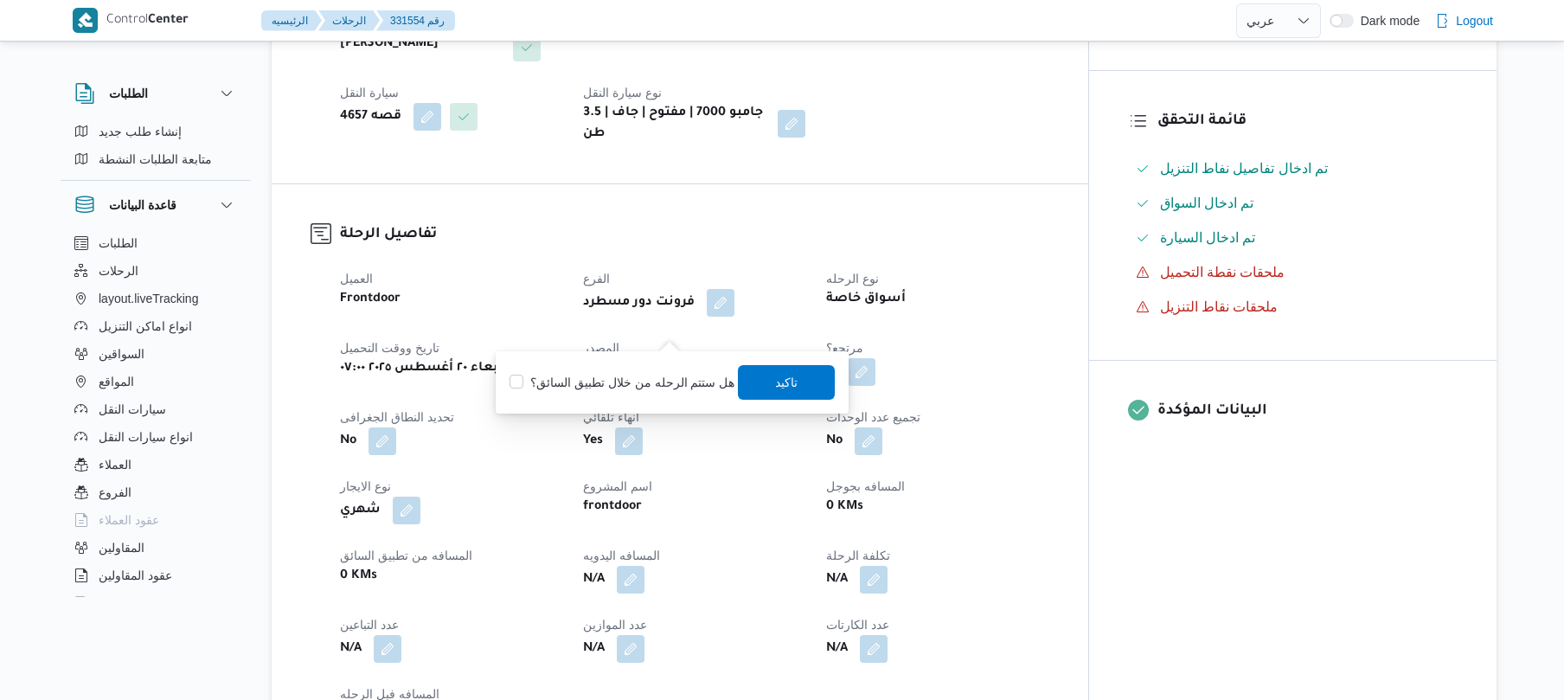
click at [648, 372] on label "هل ستتم الرحله من خلال تطبيق السائق؟" at bounding box center [621, 382] width 225 height 21
checkbox input "true"
click at [776, 382] on span "تاكيد" at bounding box center [787, 381] width 22 height 21
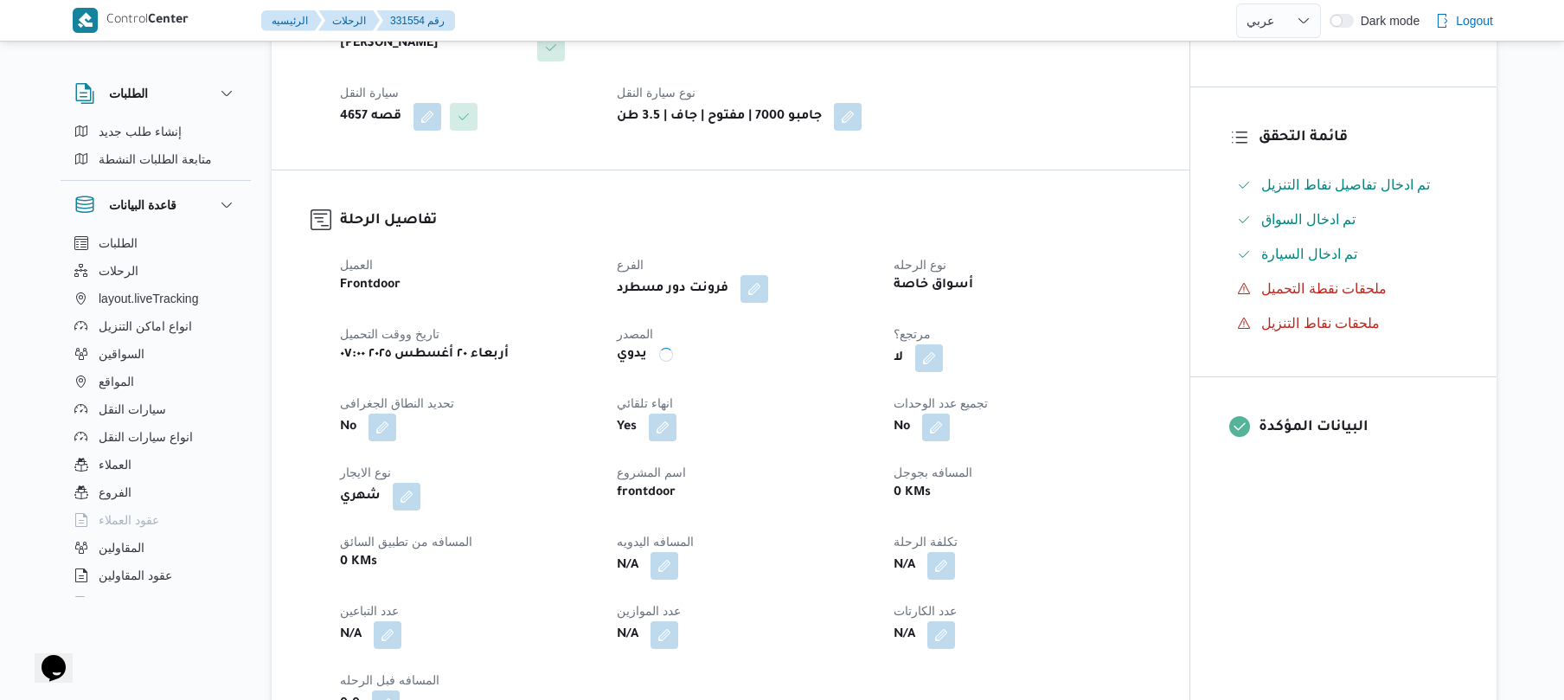
scroll to position [0, 0]
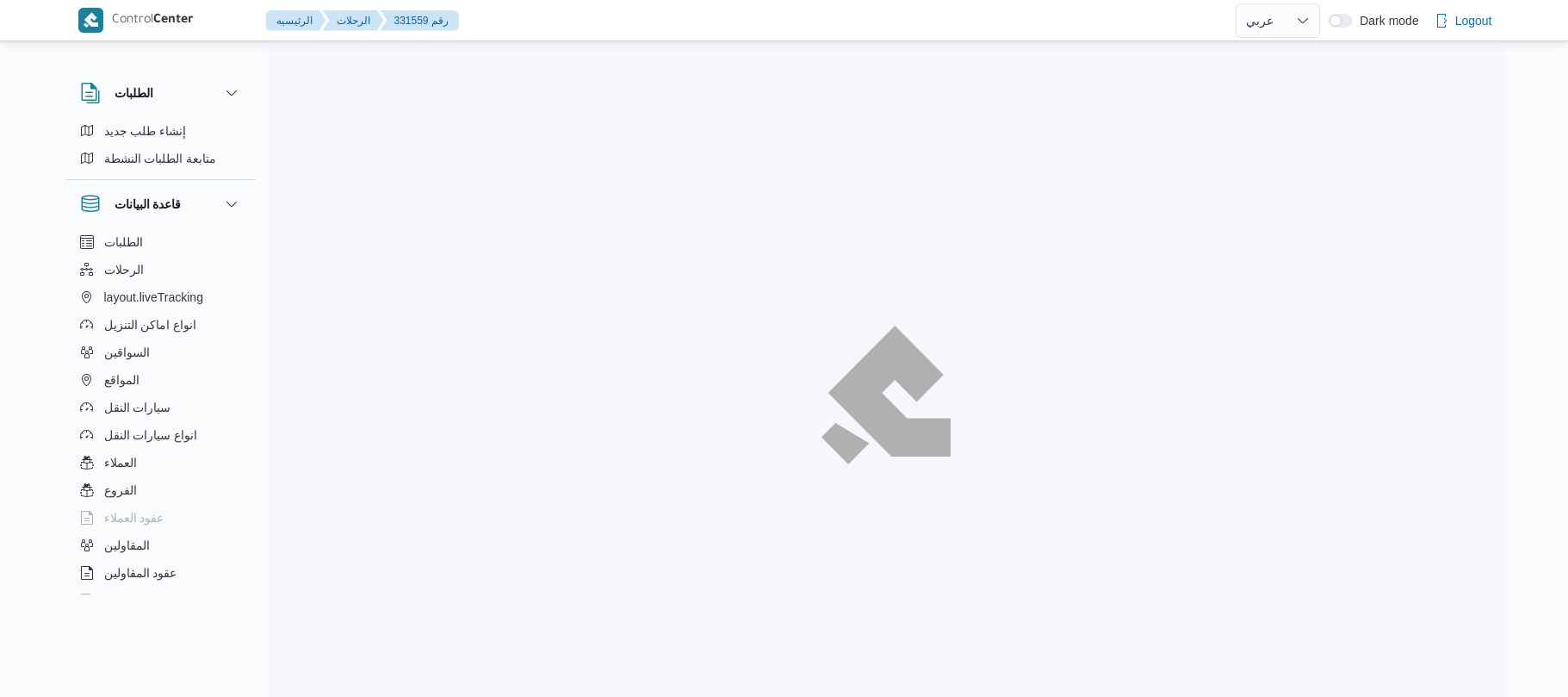
select select "ar"
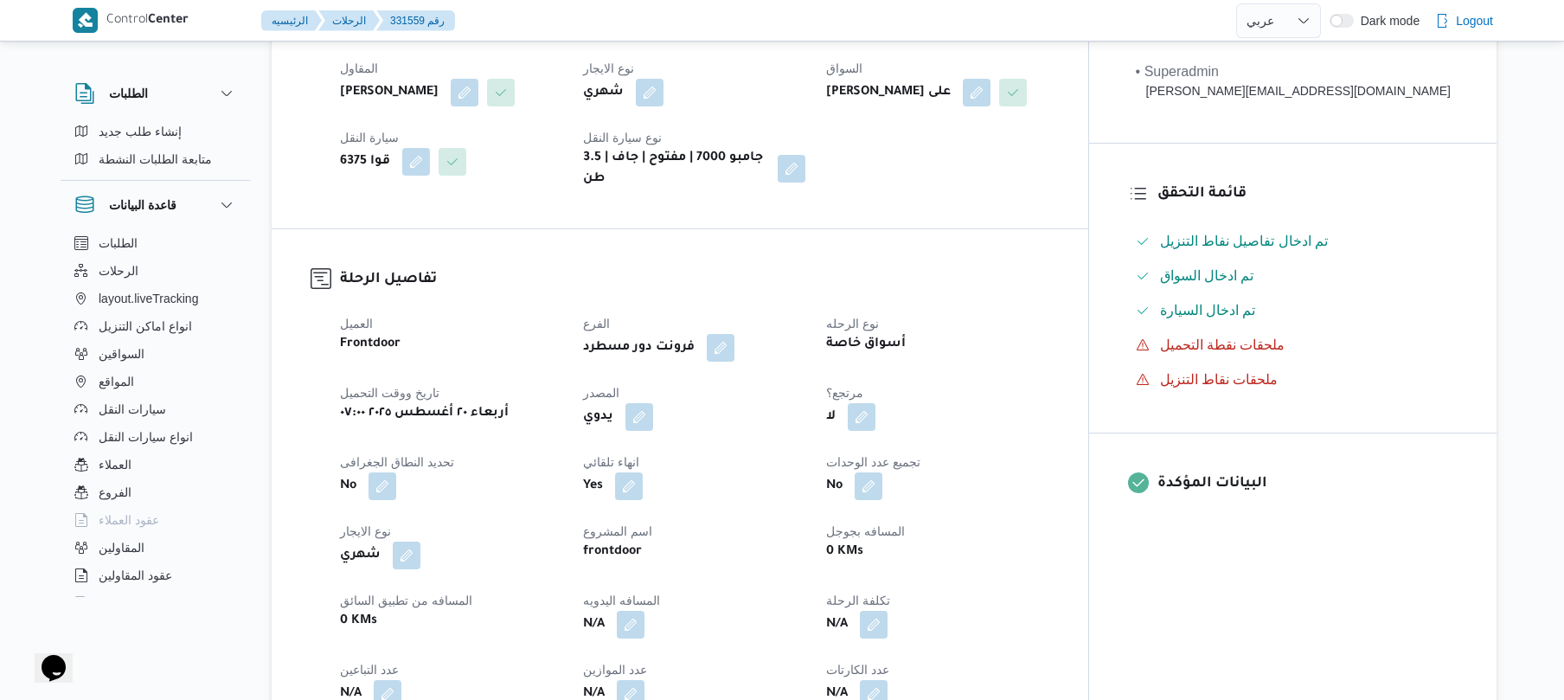
scroll to position [415, 0]
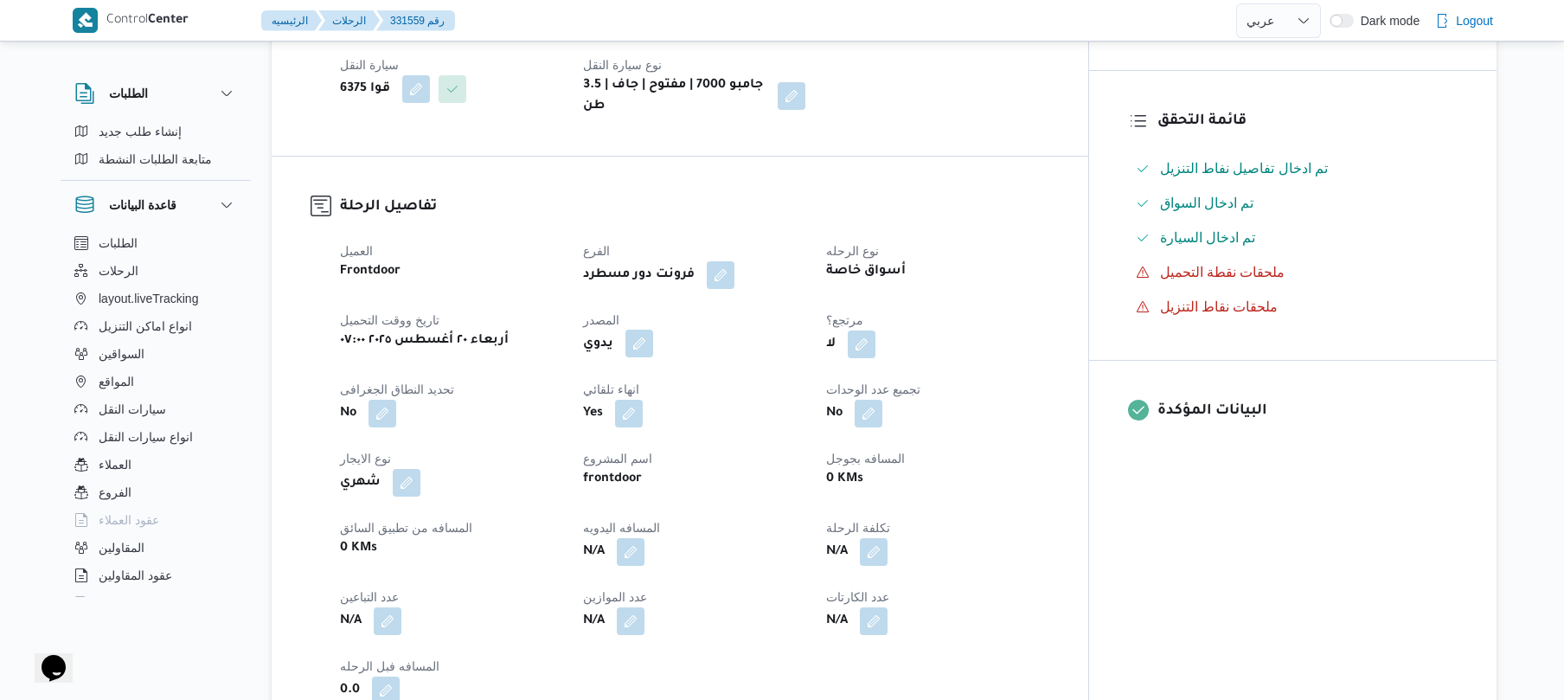
click at [653, 355] on button "button" at bounding box center [639, 344] width 28 height 28
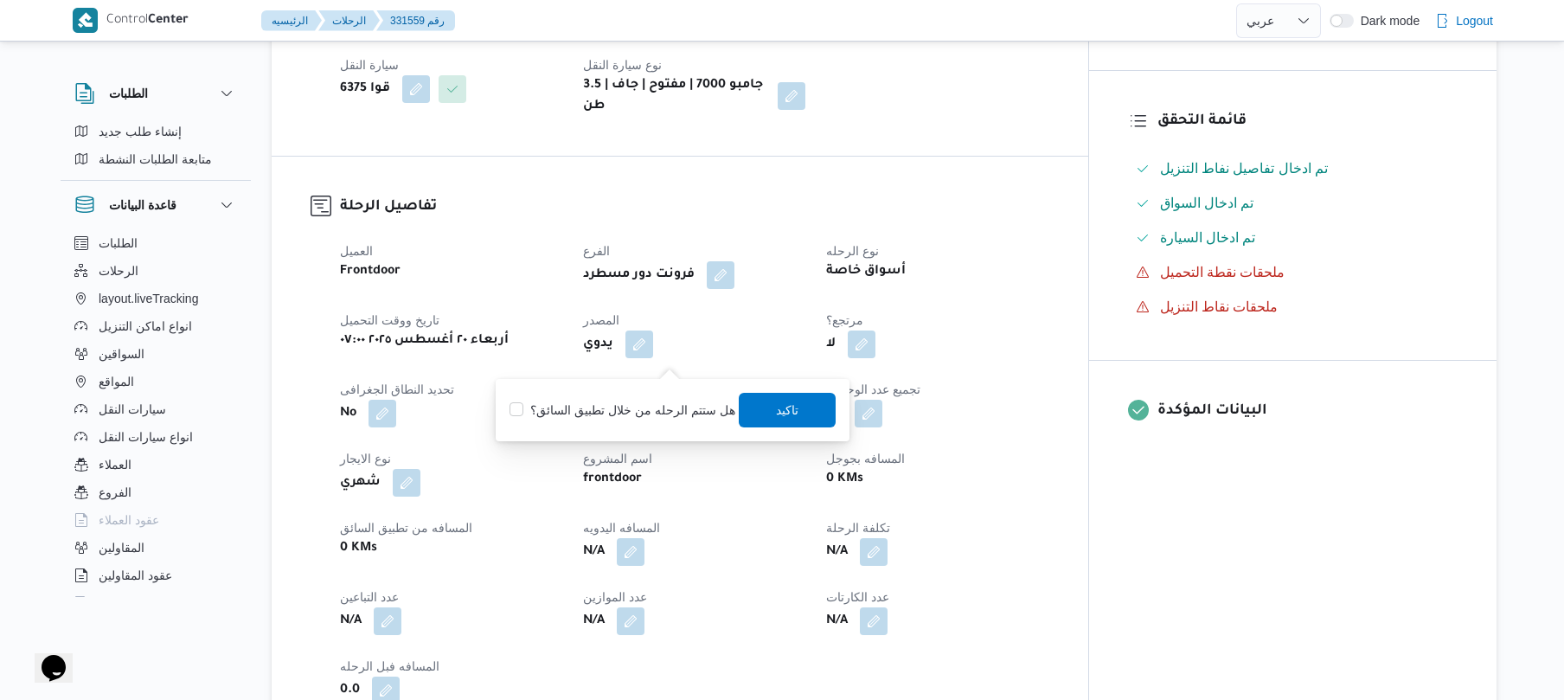
click at [589, 408] on label "هل ستتم الرحله من خلال تطبيق السائق؟" at bounding box center [621, 410] width 225 height 21
checkbox input "true"
click at [778, 408] on span "تاكيد" at bounding box center [787, 409] width 22 height 21
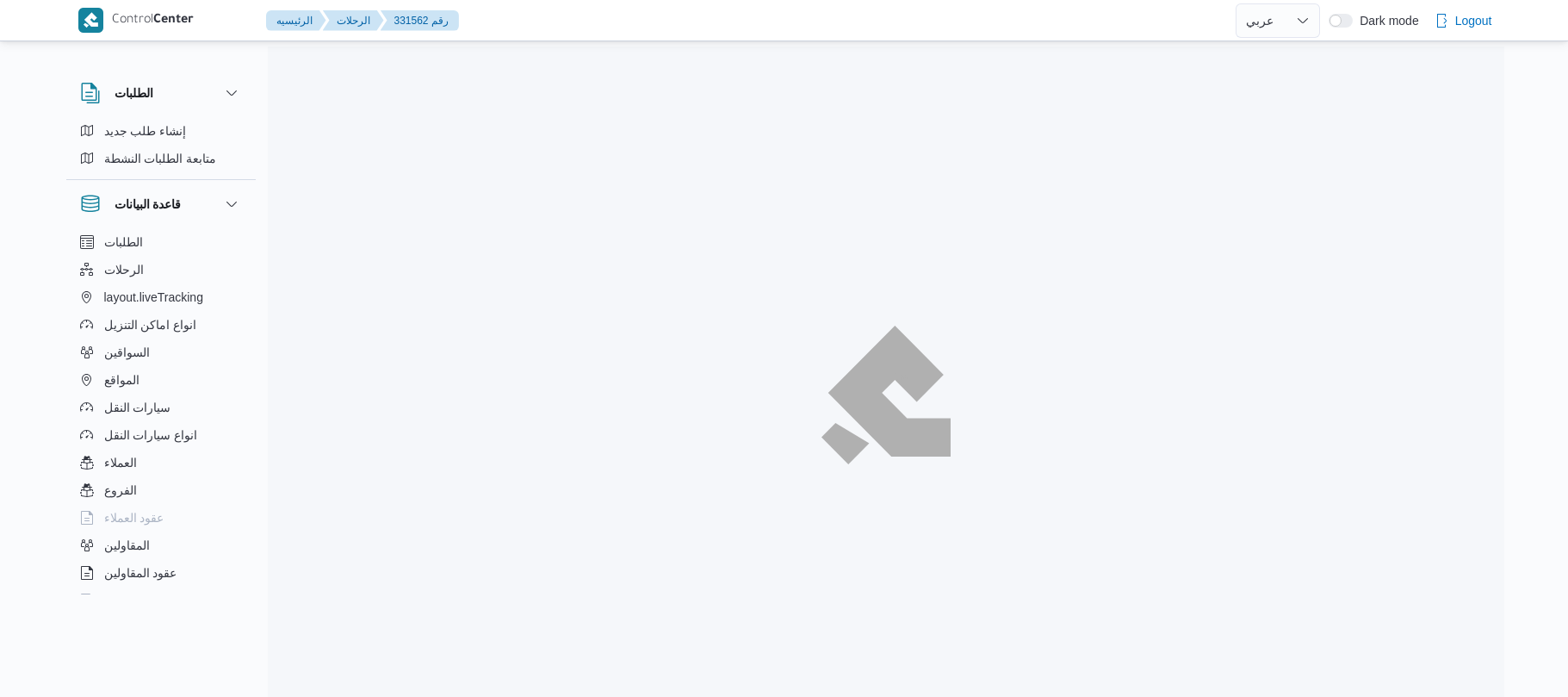
select select "ar"
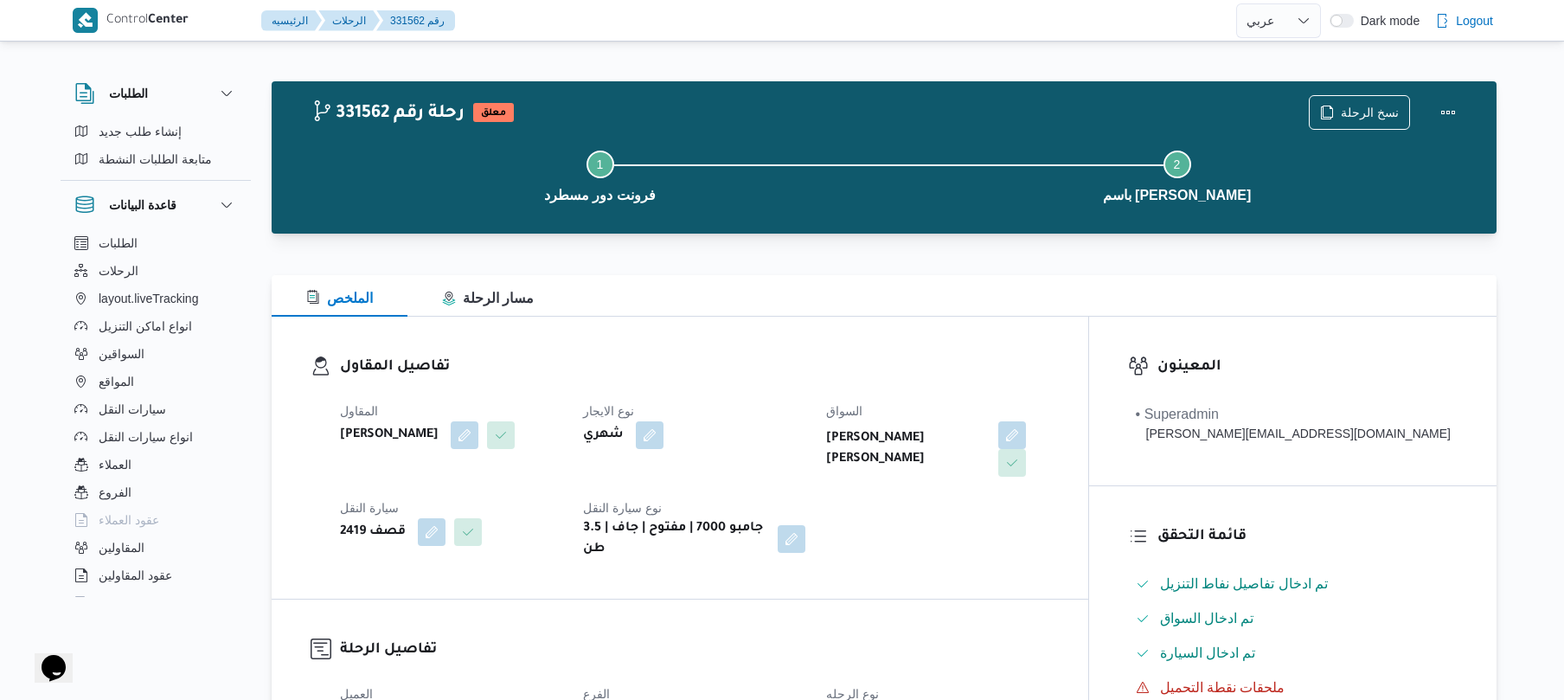
click at [945, 375] on h3 "تفاصيل المقاول" at bounding box center [694, 366] width 709 height 23
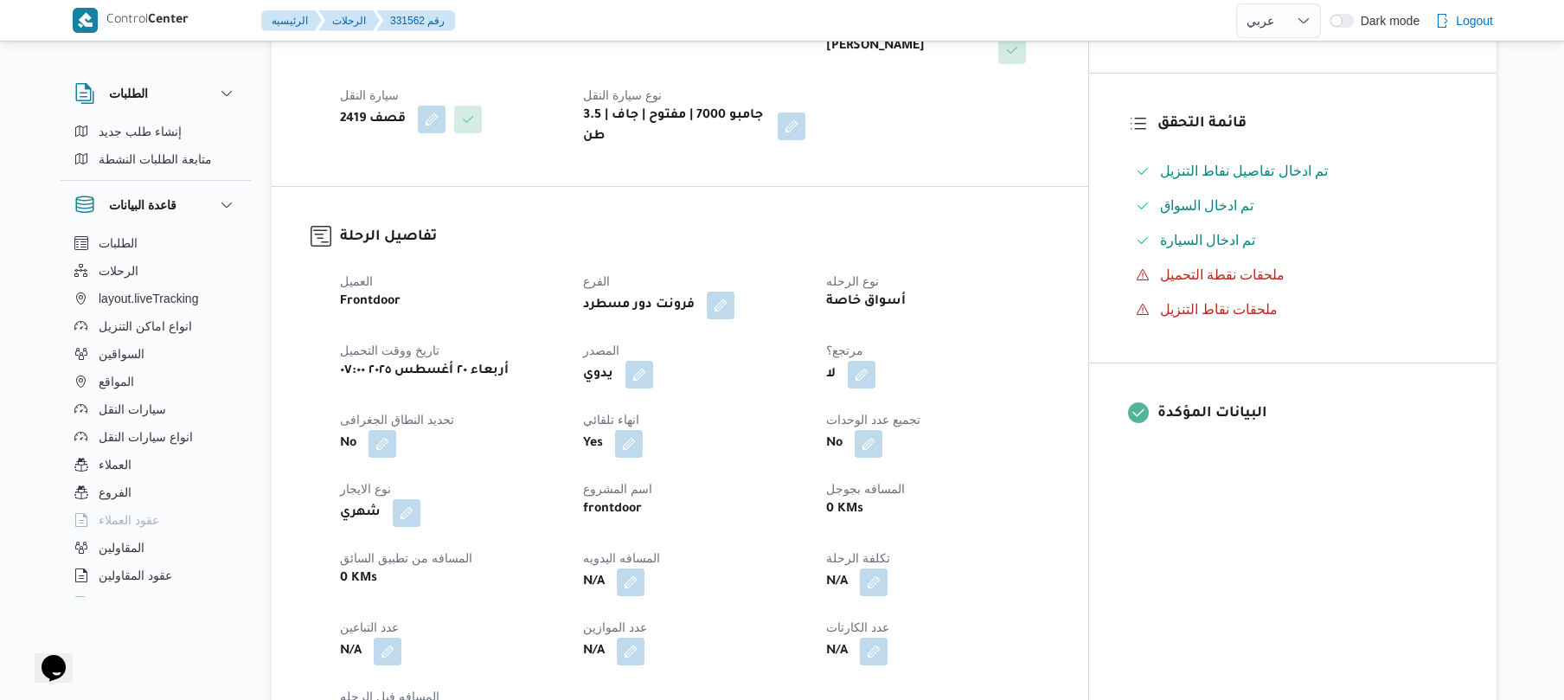
scroll to position [415, 0]
click at [653, 357] on button "button" at bounding box center [639, 371] width 28 height 28
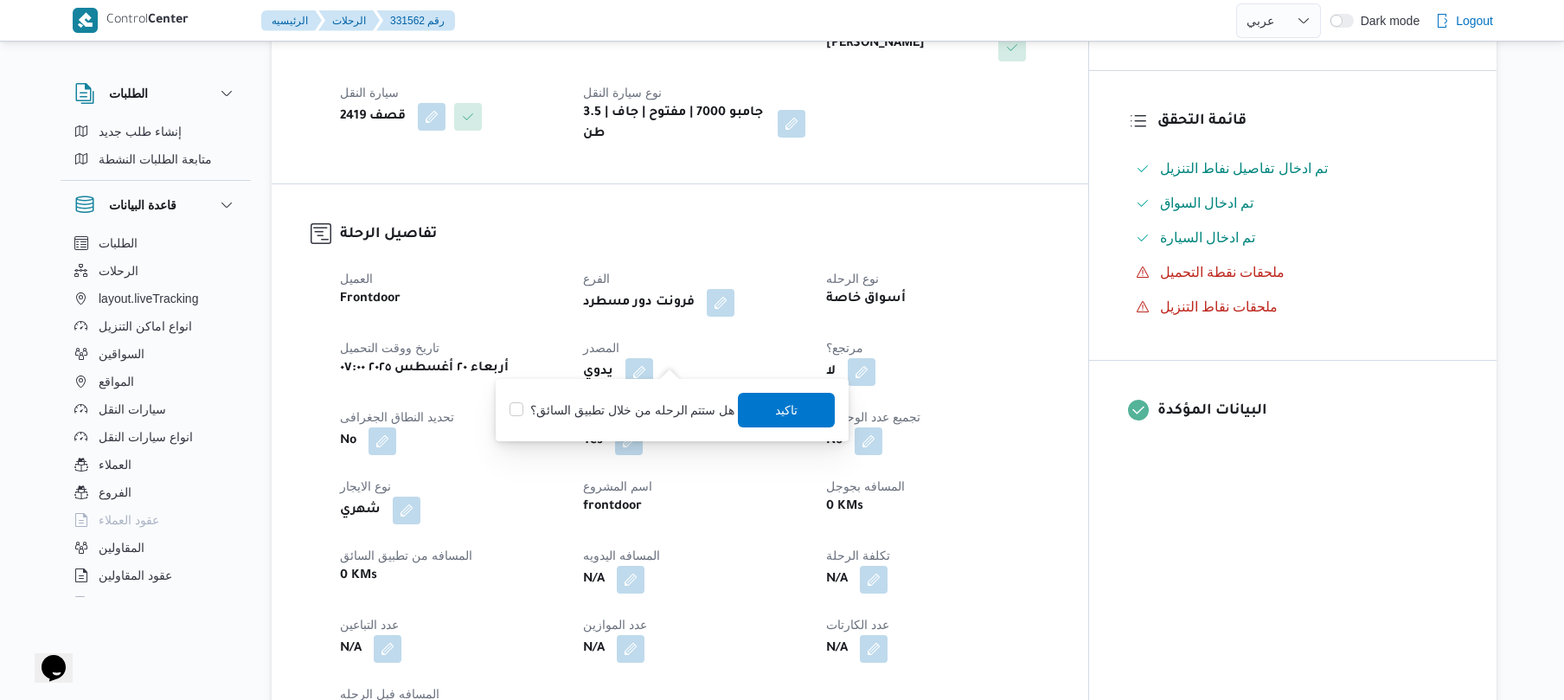
click at [637, 403] on label "هل ستتم الرحله من خلال تطبيق السائق؟" at bounding box center [621, 410] width 225 height 21
checkbox input "true"
click at [765, 413] on span "تاكيد" at bounding box center [787, 409] width 97 height 35
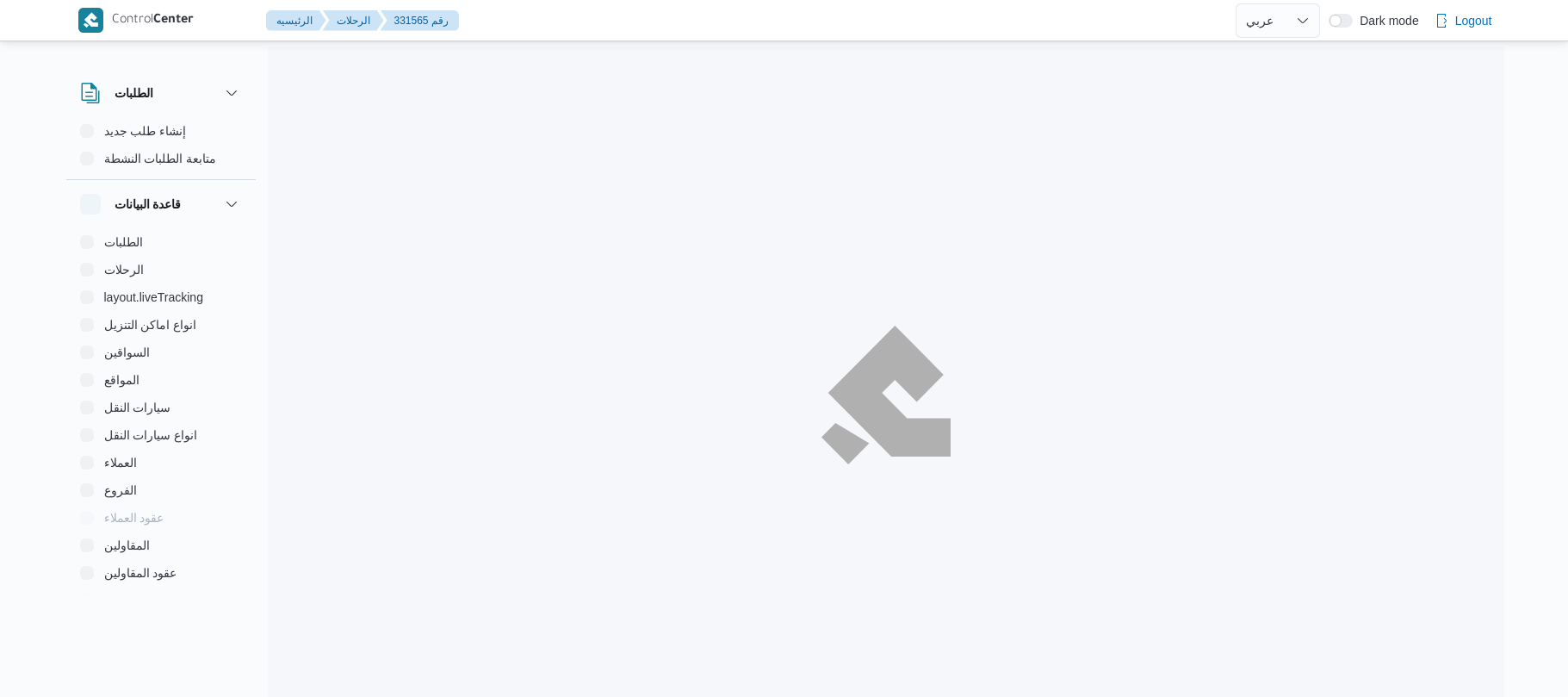
select select "ar"
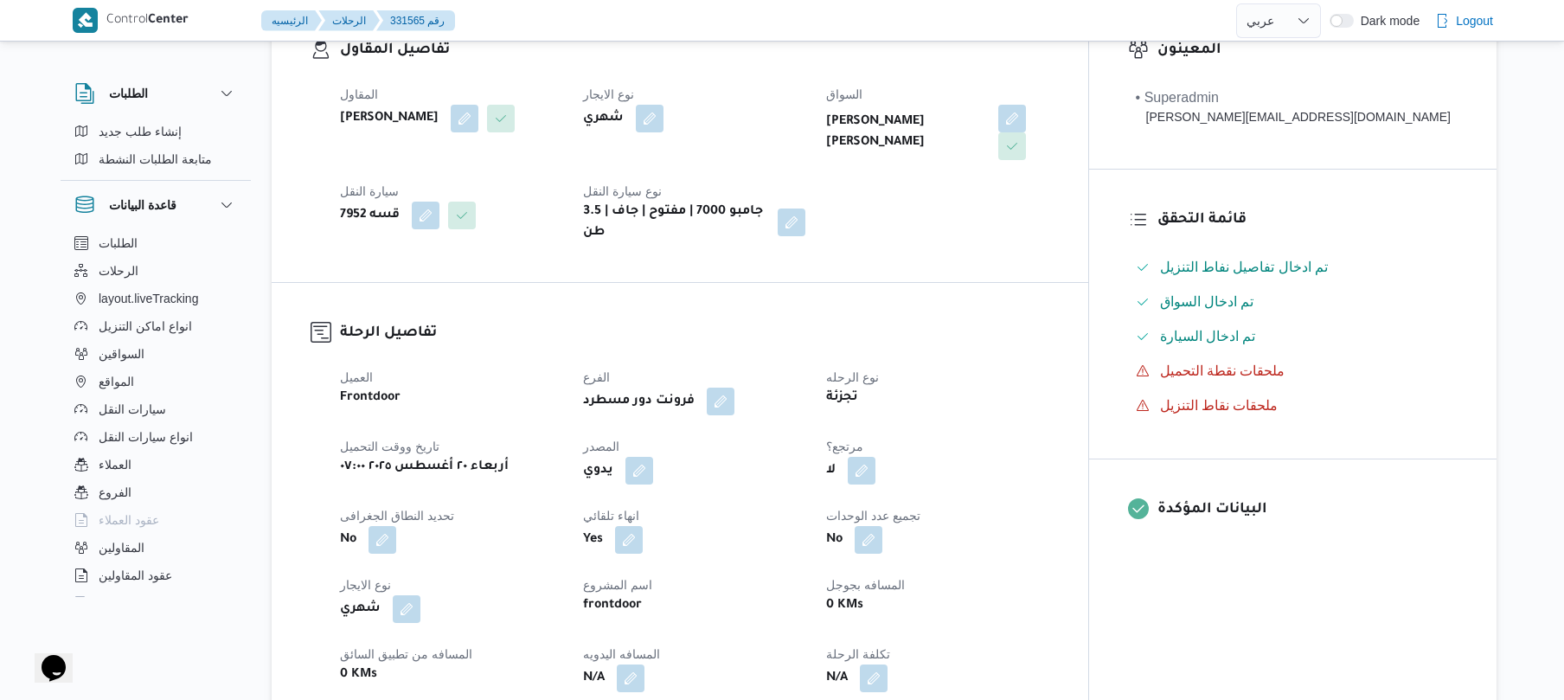
scroll to position [461, 0]
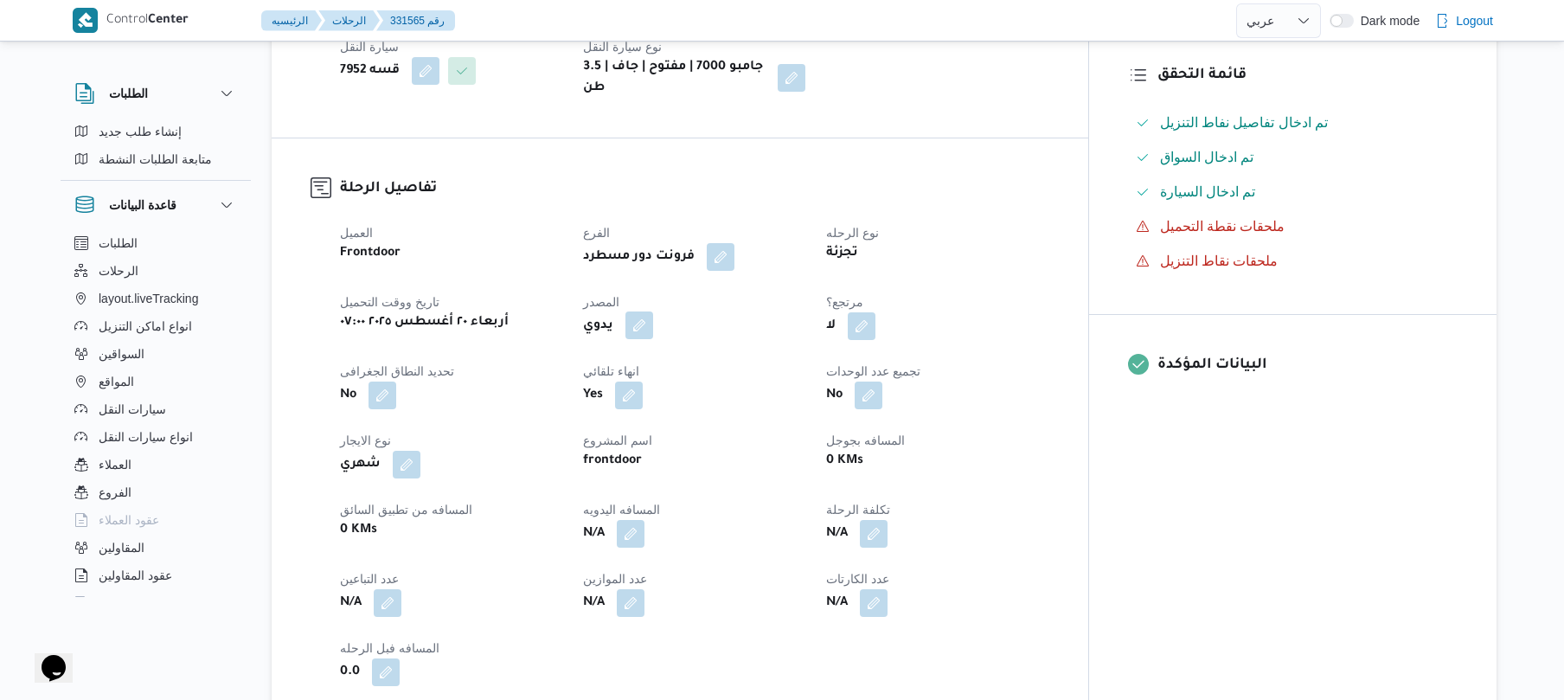
click at [653, 313] on button "button" at bounding box center [639, 325] width 28 height 28
click at [658, 348] on div "هل ستتم الرحله من خلال تطبيق السائق؟ تاكيد" at bounding box center [672, 364] width 329 height 38
click at [682, 367] on label "هل ستتم الرحله من خلال تطبيق السائق؟" at bounding box center [621, 364] width 225 height 21
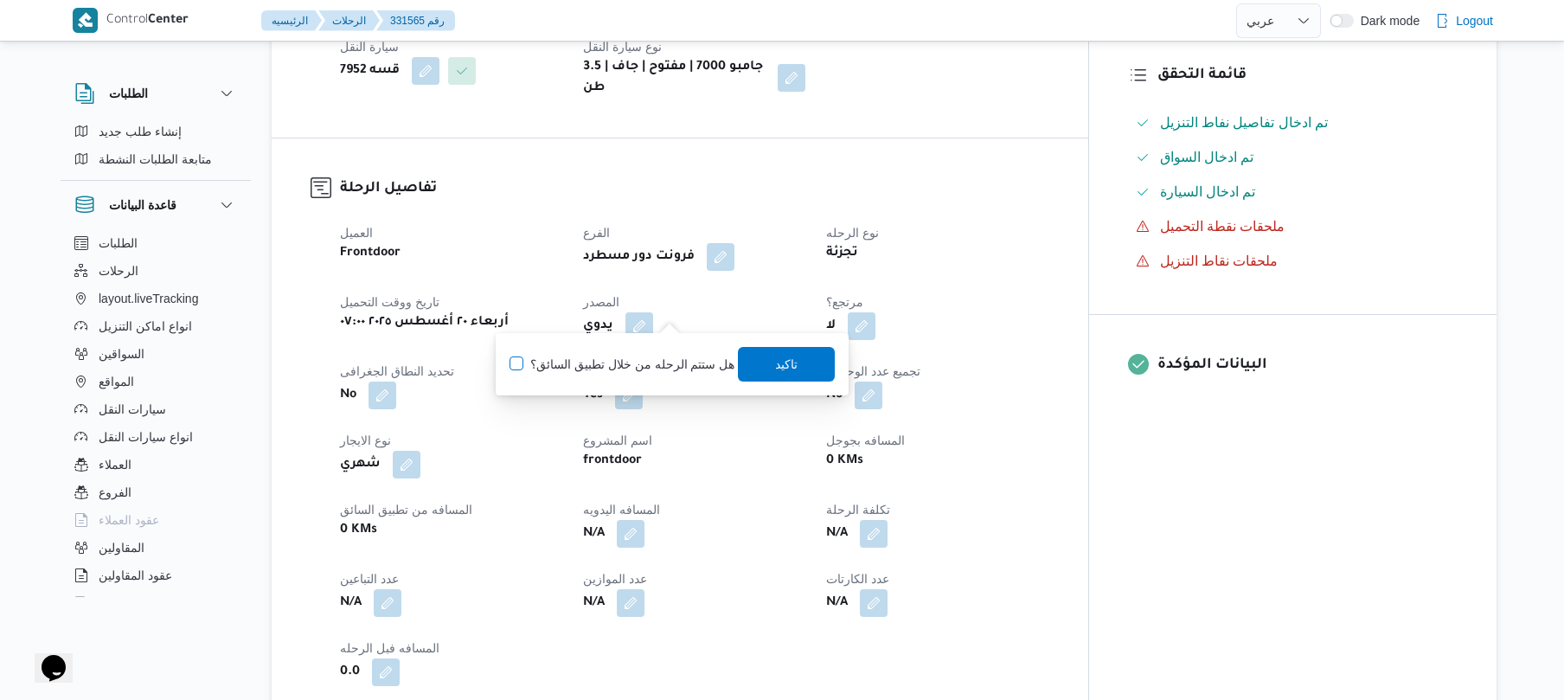
checkbox input "true"
click at [776, 368] on span "تاكيد" at bounding box center [787, 363] width 22 height 21
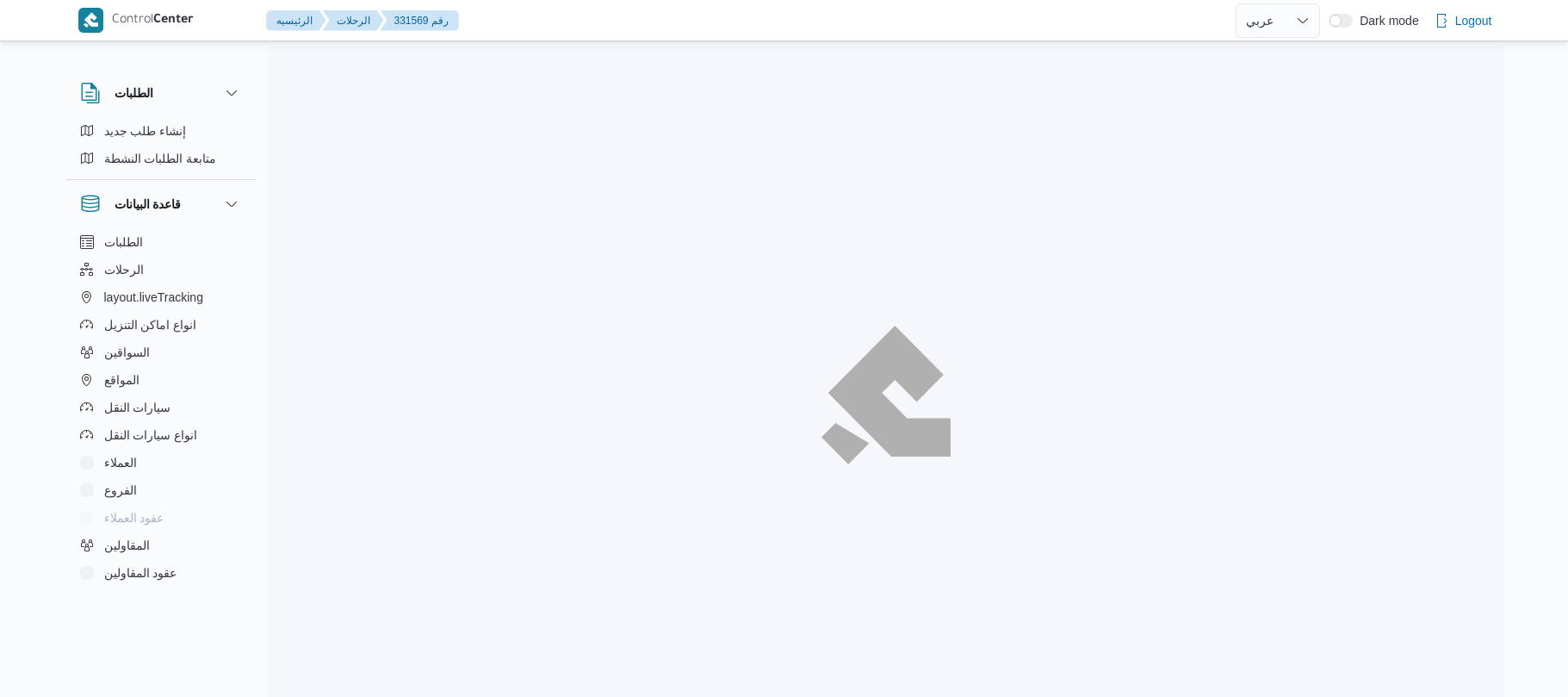
select select "ar"
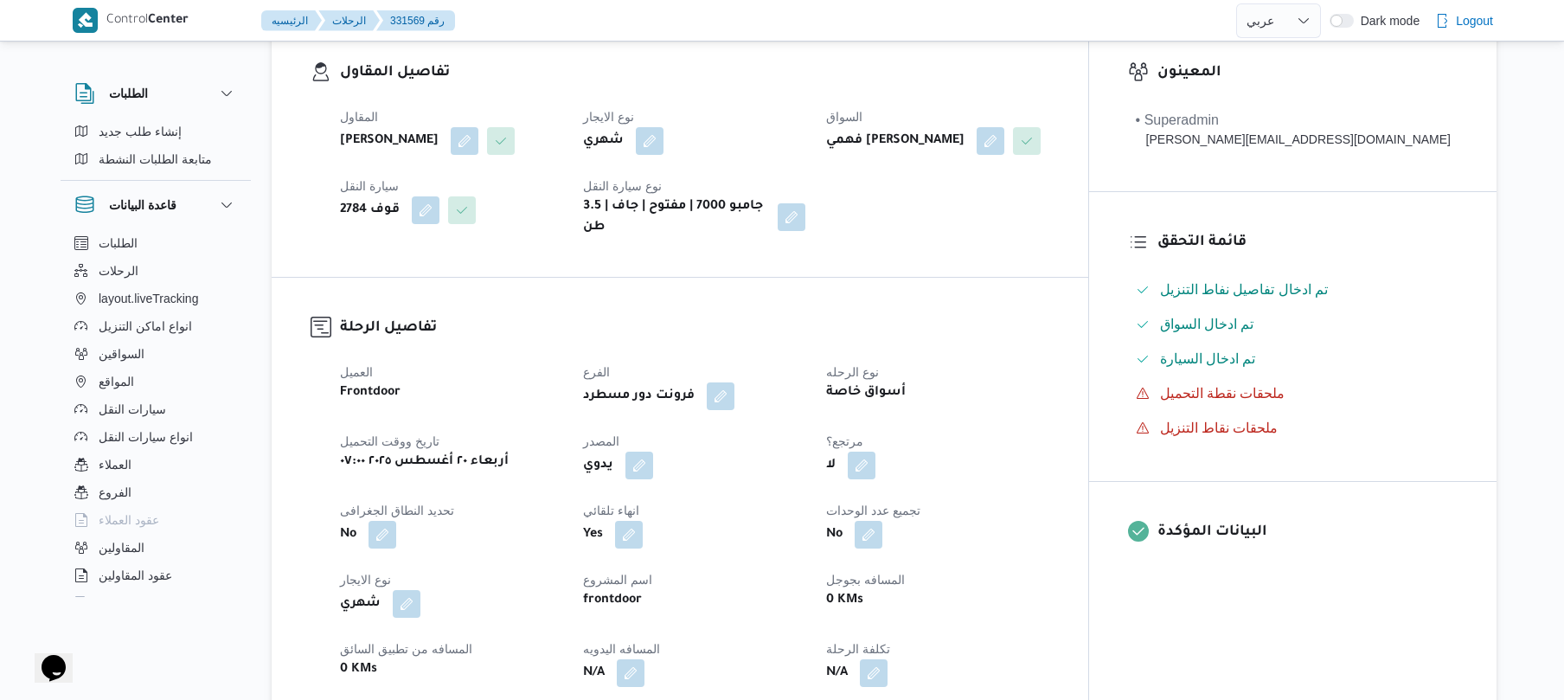
scroll to position [415, 0]
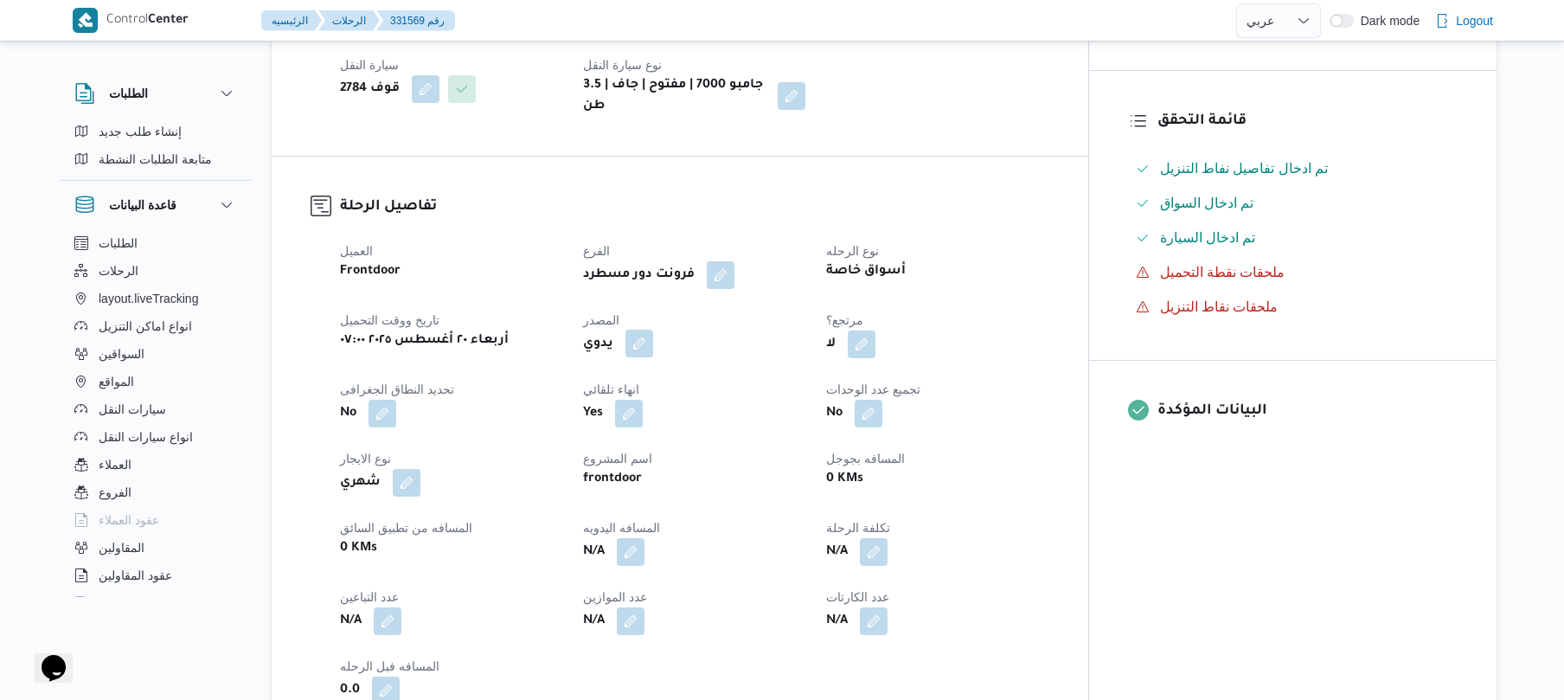
click at [653, 356] on button "button" at bounding box center [639, 344] width 28 height 28
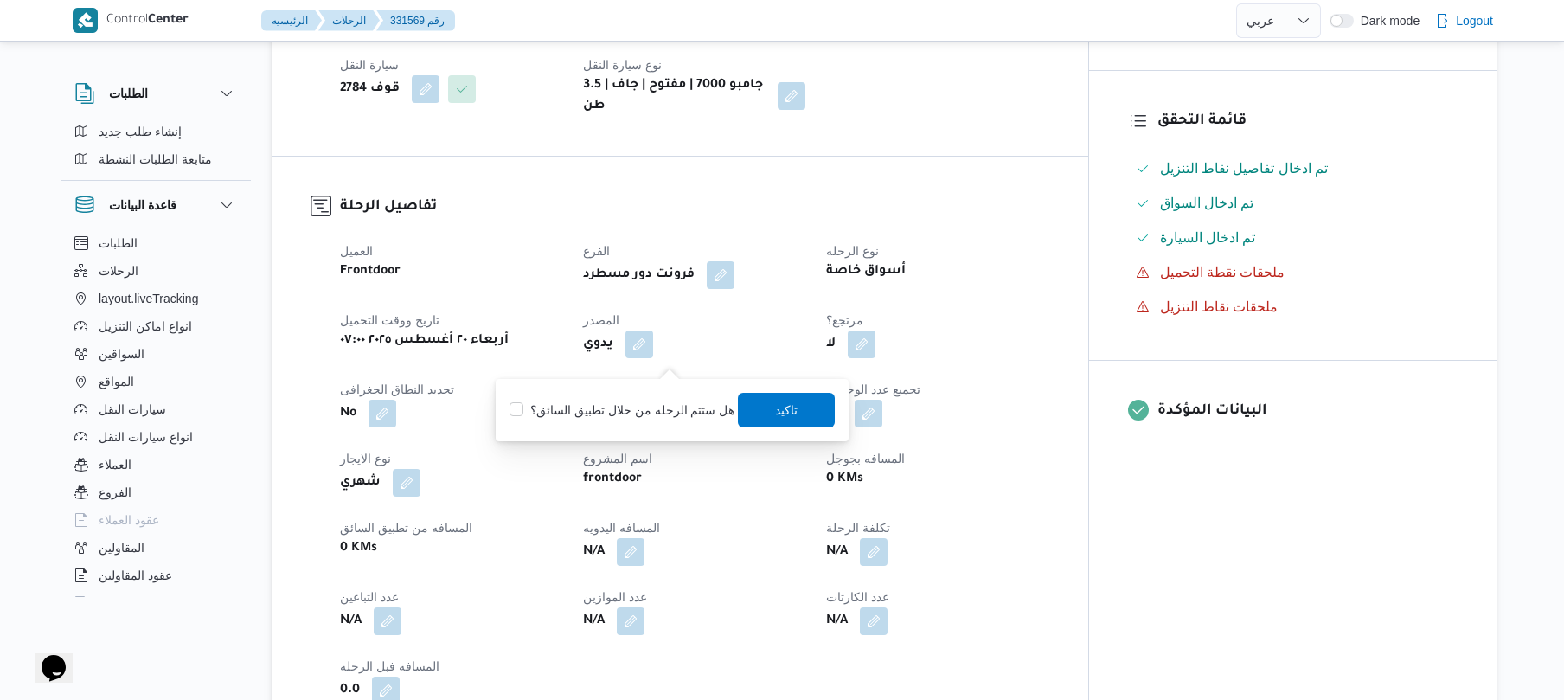
click at [673, 401] on label "هل ستتم الرحله من خلال تطبيق السائق؟" at bounding box center [621, 410] width 225 height 21
checkbox input "true"
click at [786, 413] on span "تاكيد" at bounding box center [787, 409] width 22 height 21
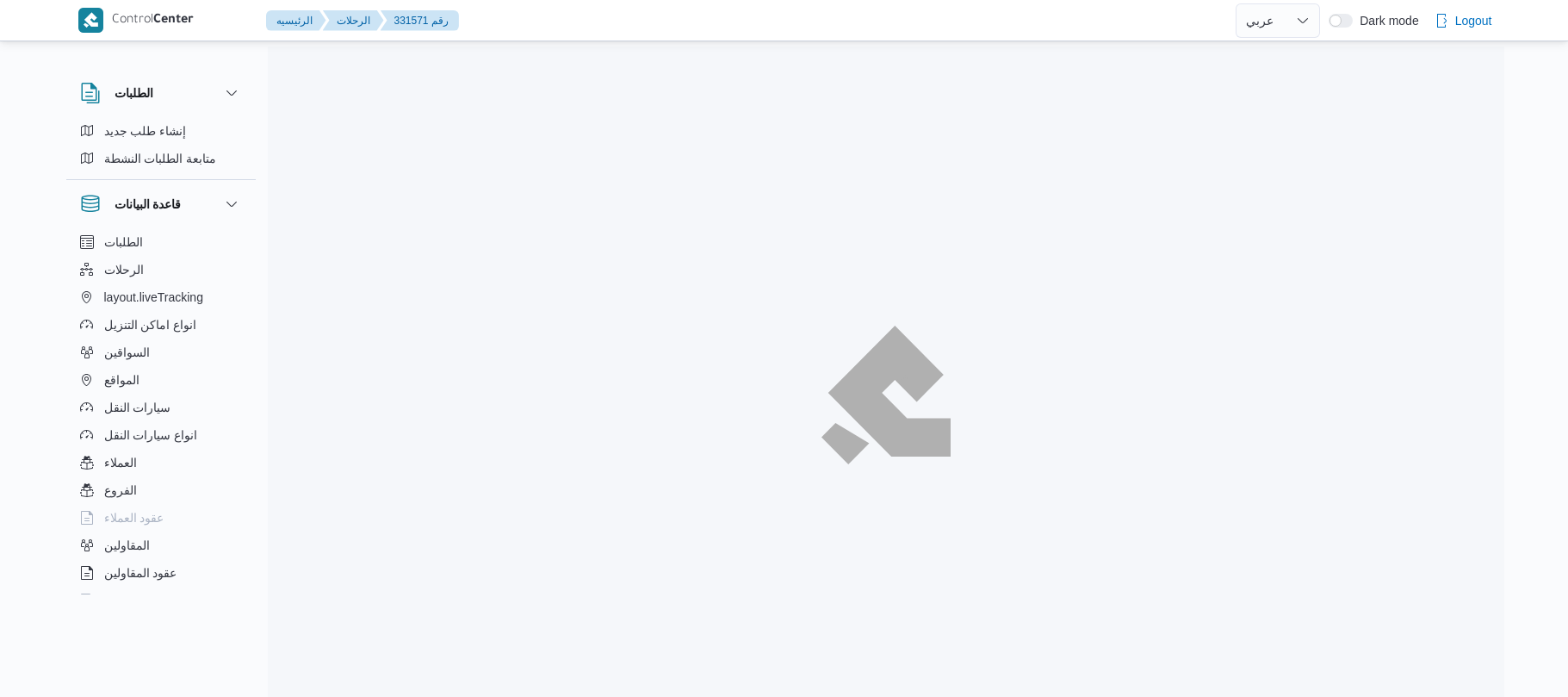
select select "ar"
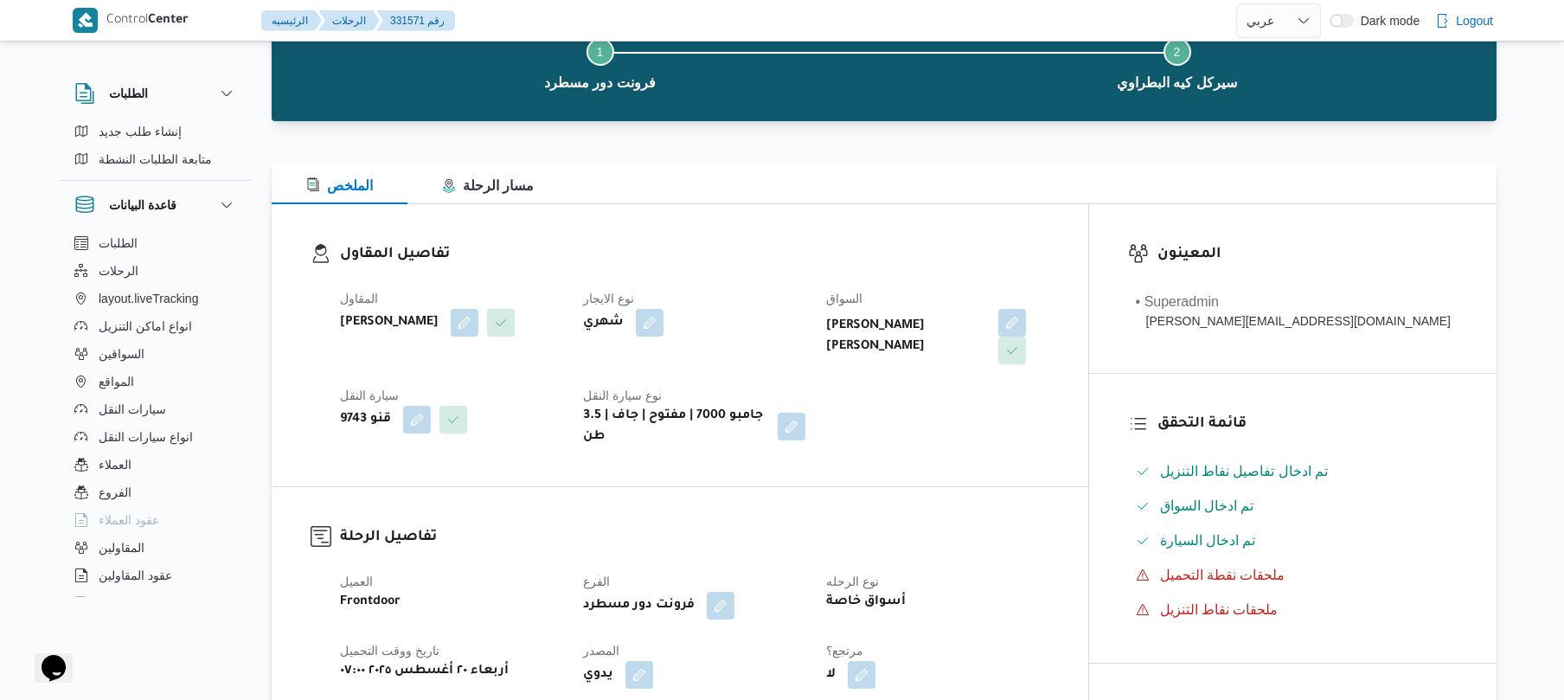
scroll to position [368, 0]
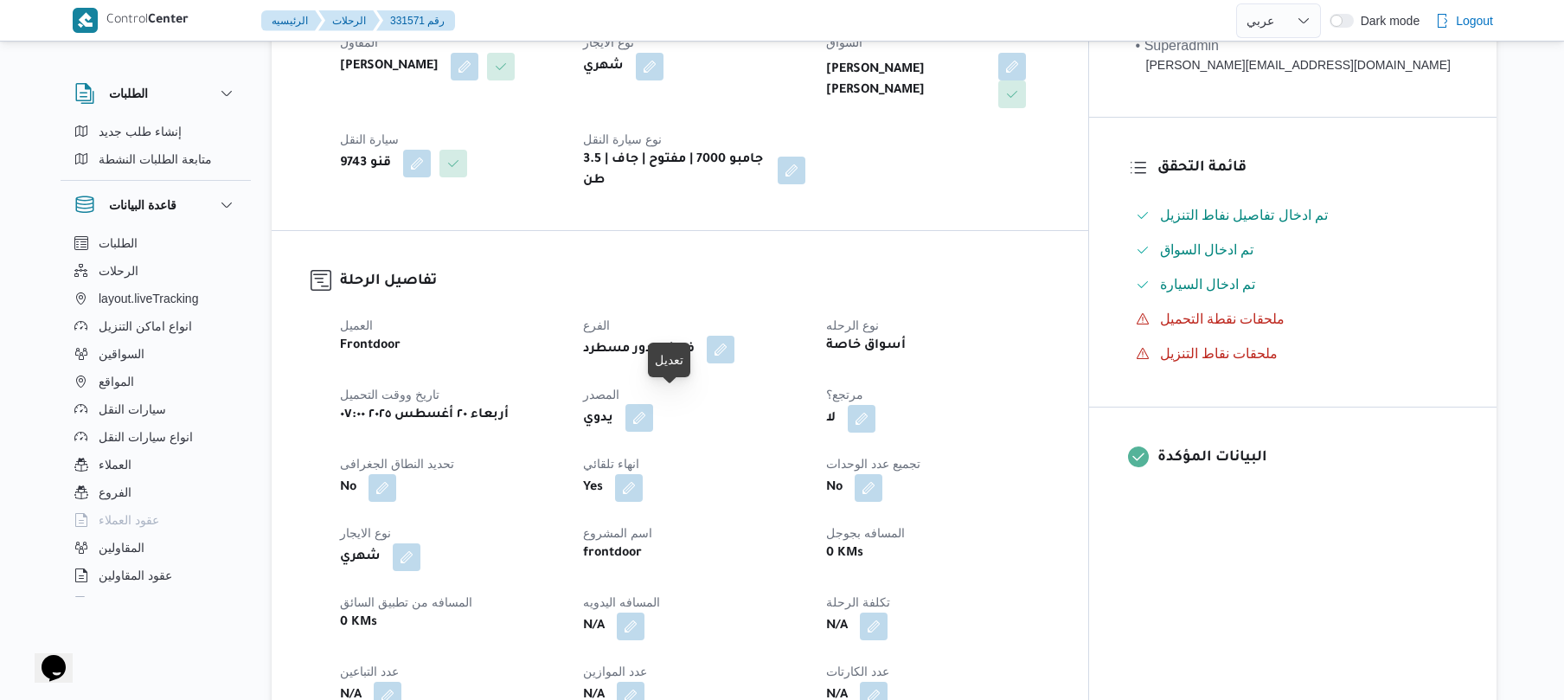
click at [653, 404] on button "button" at bounding box center [639, 418] width 28 height 28
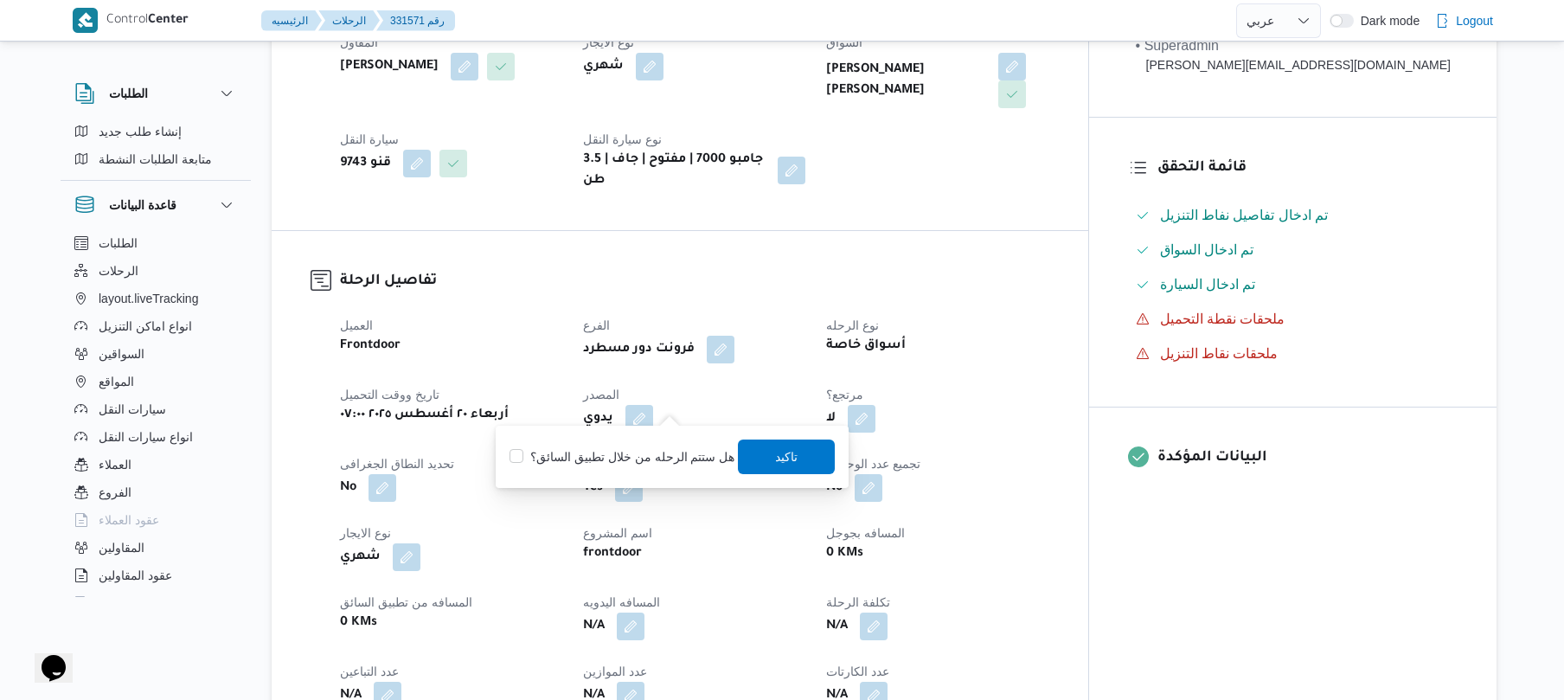
click at [638, 457] on label "هل ستتم الرحله من خلال تطبيق السائق؟" at bounding box center [621, 456] width 225 height 21
checkbox input "true"
click at [779, 457] on span "تاكيد" at bounding box center [787, 455] width 22 height 21
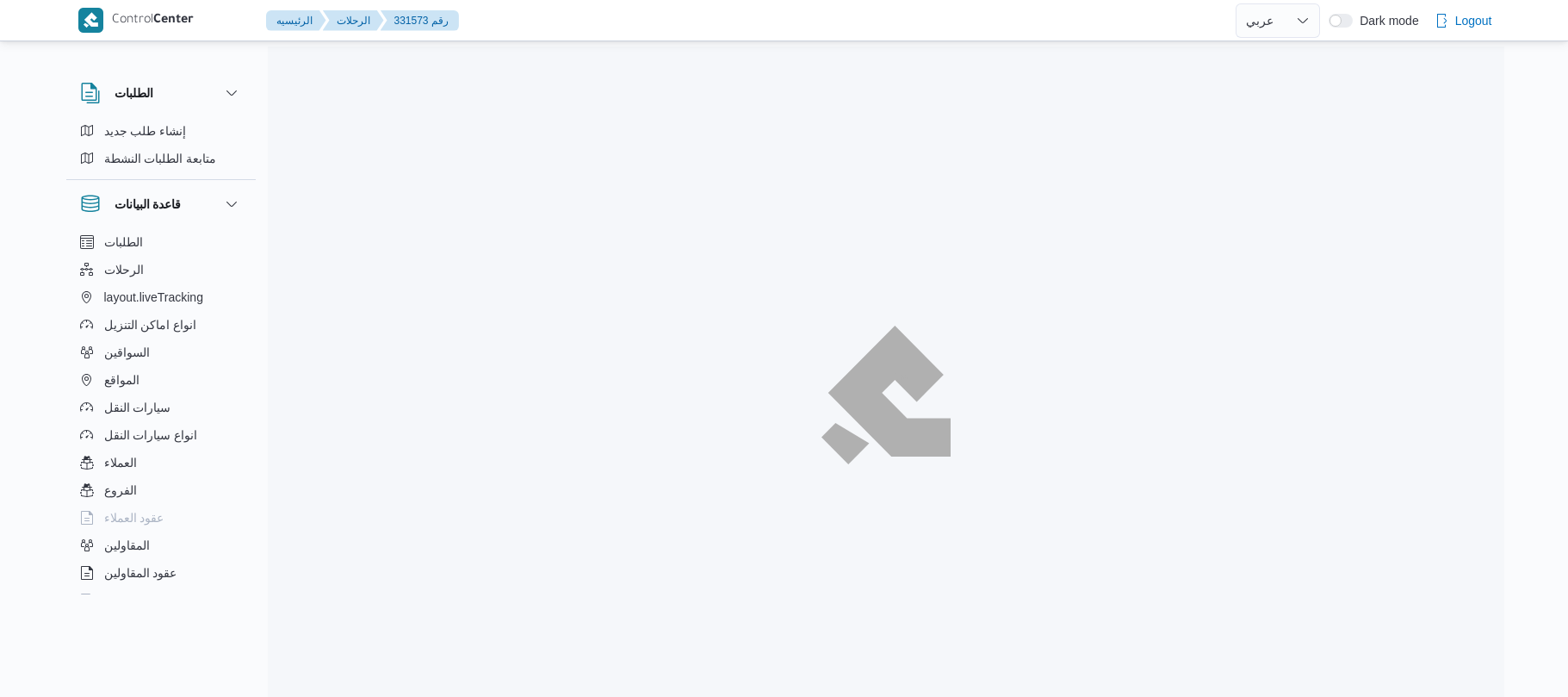
select select "ar"
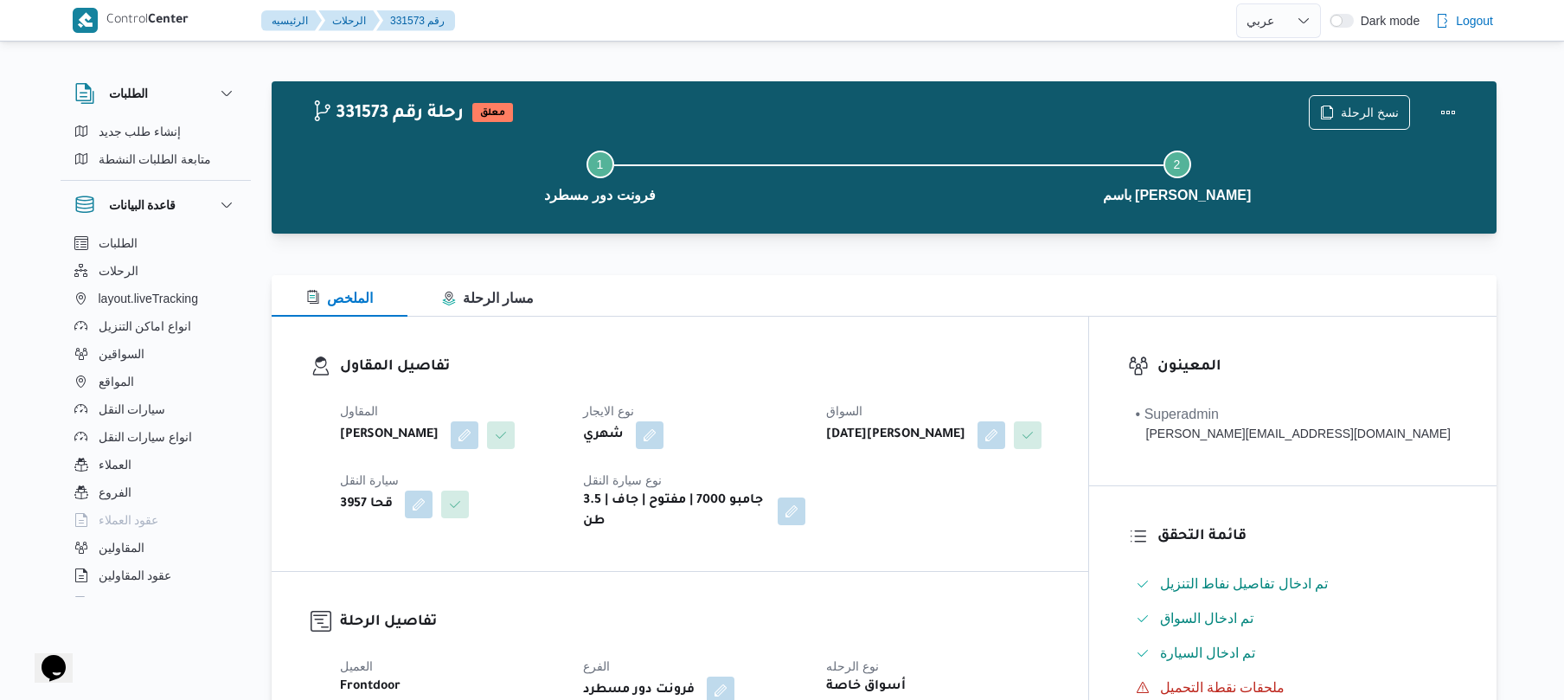
click at [868, 301] on div "الملخص مسار الرحلة" at bounding box center [884, 296] width 1225 height 42
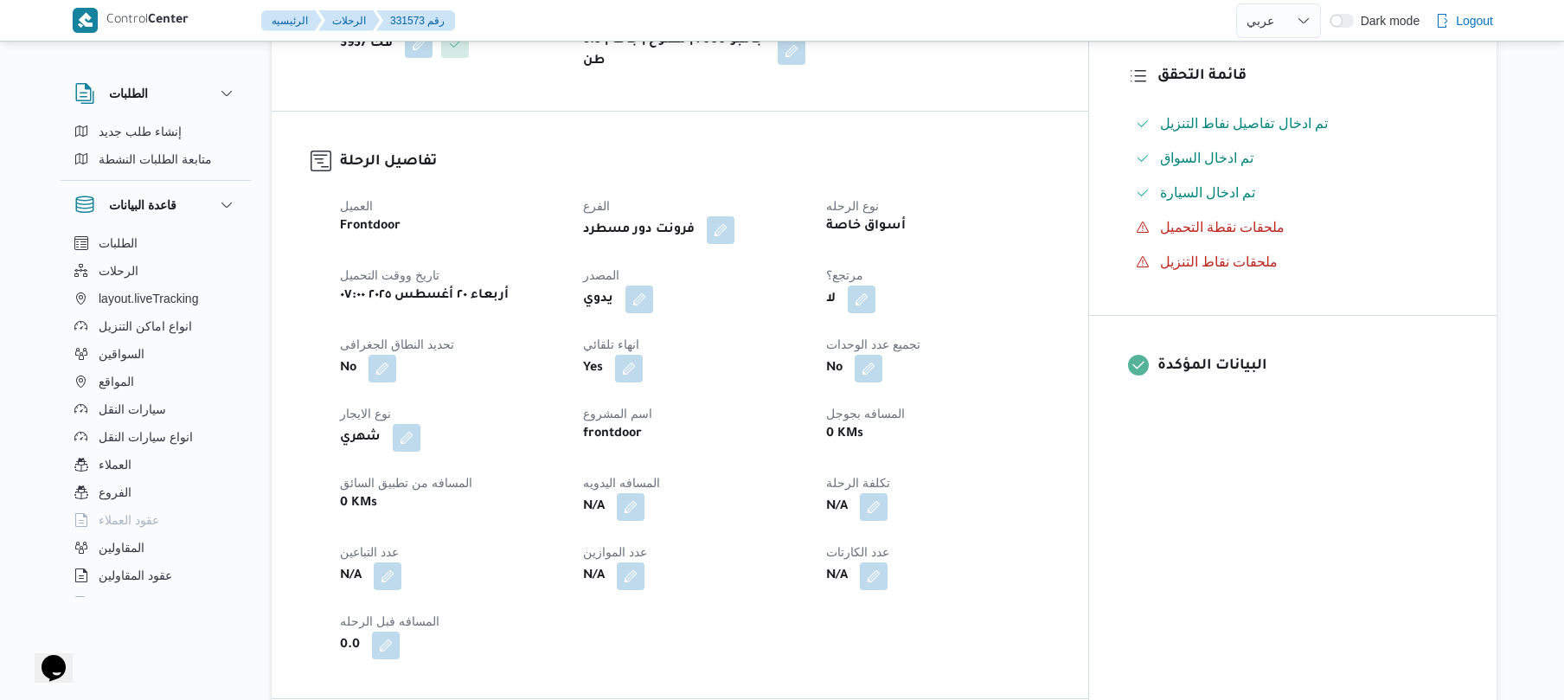
scroll to position [461, 0]
click at [653, 311] on button "button" at bounding box center [639, 298] width 28 height 28
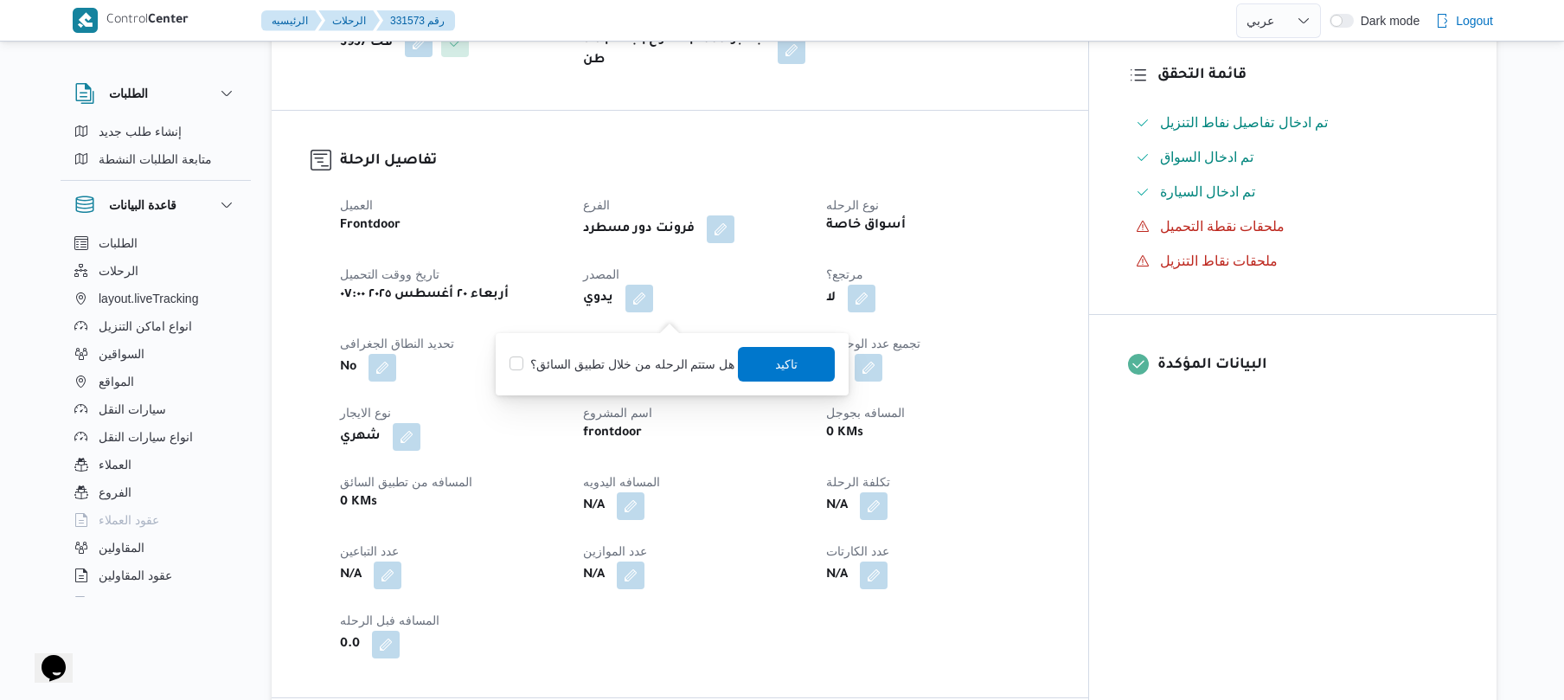
click at [652, 351] on div "هل ستتم الرحله من خلال تطبيق السائق؟ [GEOGRAPHIC_DATA]" at bounding box center [672, 364] width 329 height 38
click at [651, 354] on label "هل ستتم الرحله من خلال تطبيق السائق؟" at bounding box center [621, 364] width 225 height 21
checkbox input "true"
click at [766, 363] on span "تاكيد" at bounding box center [787, 363] width 97 height 35
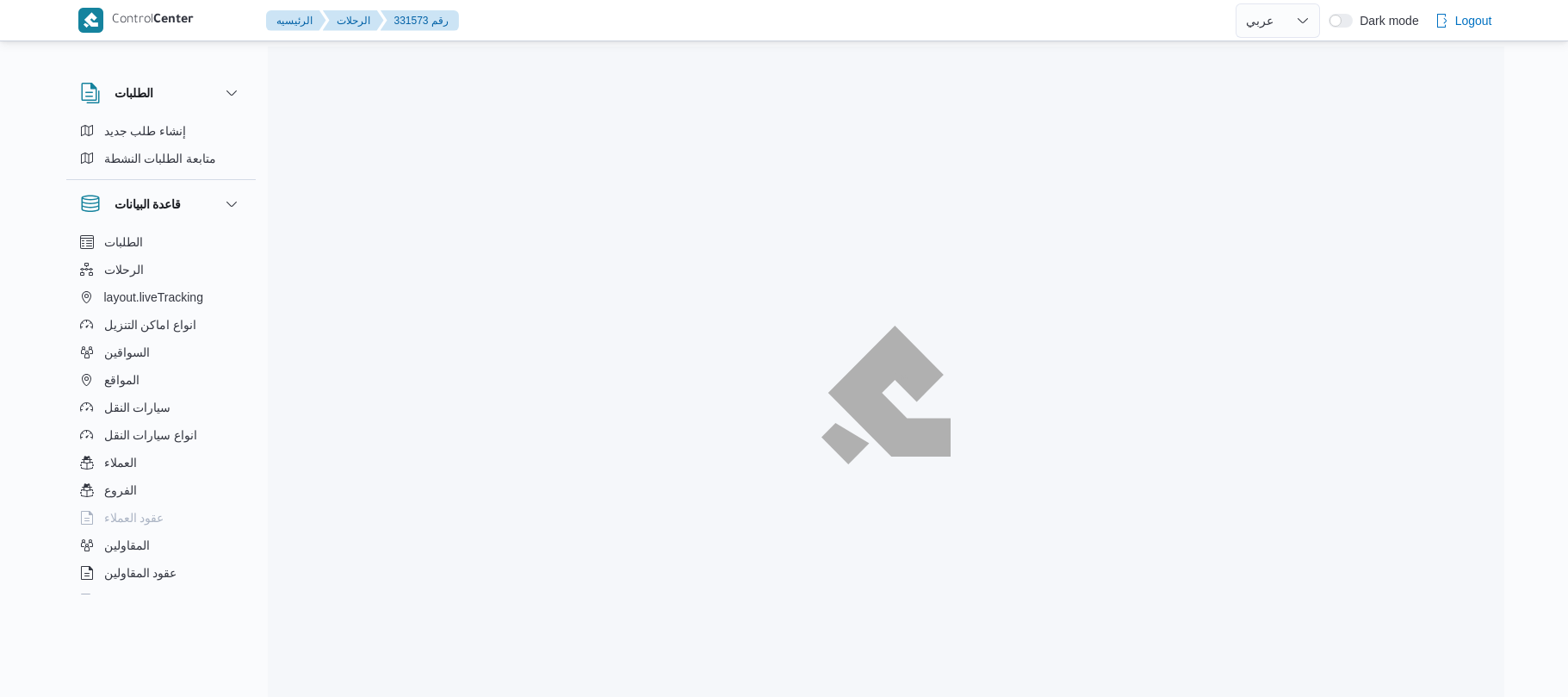
select select "ar"
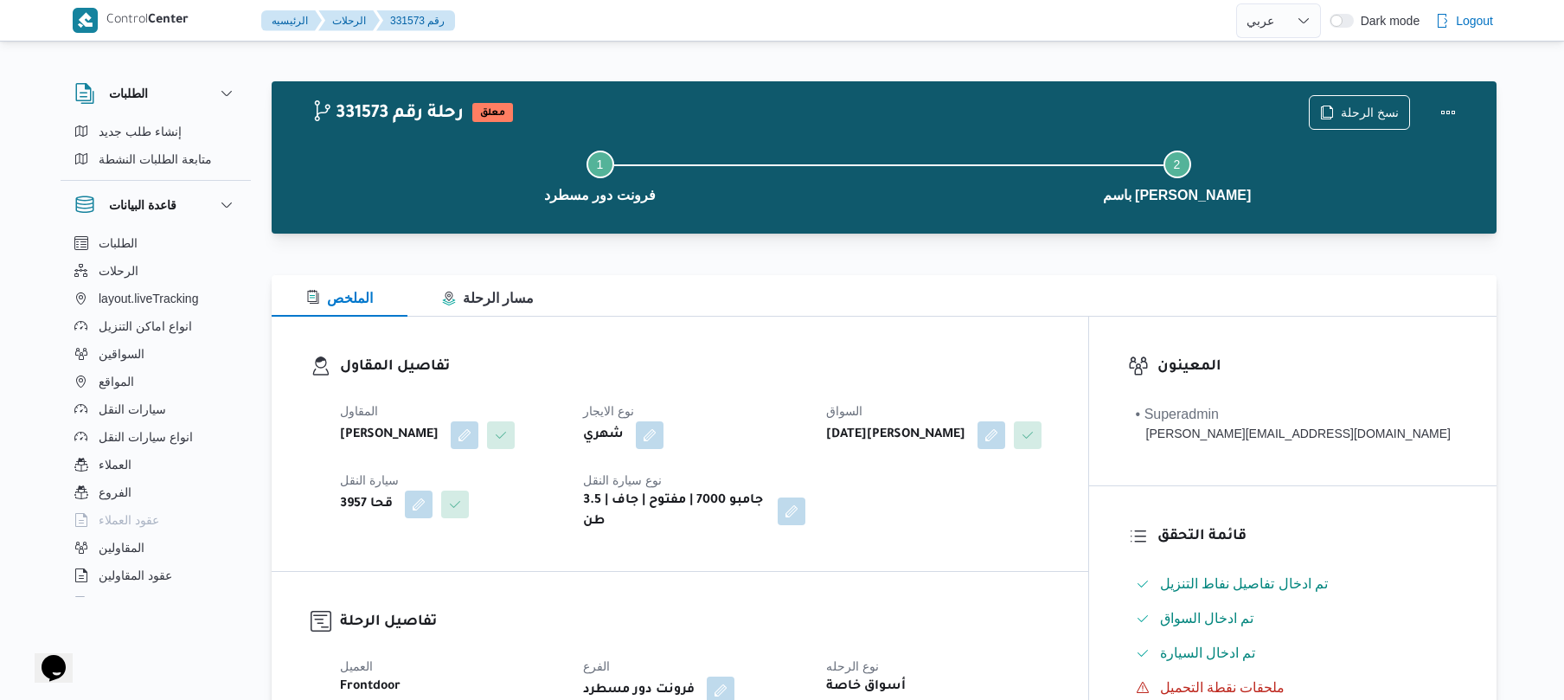
click at [972, 275] on div "الملخص مسار الرحلة" at bounding box center [884, 296] width 1225 height 42
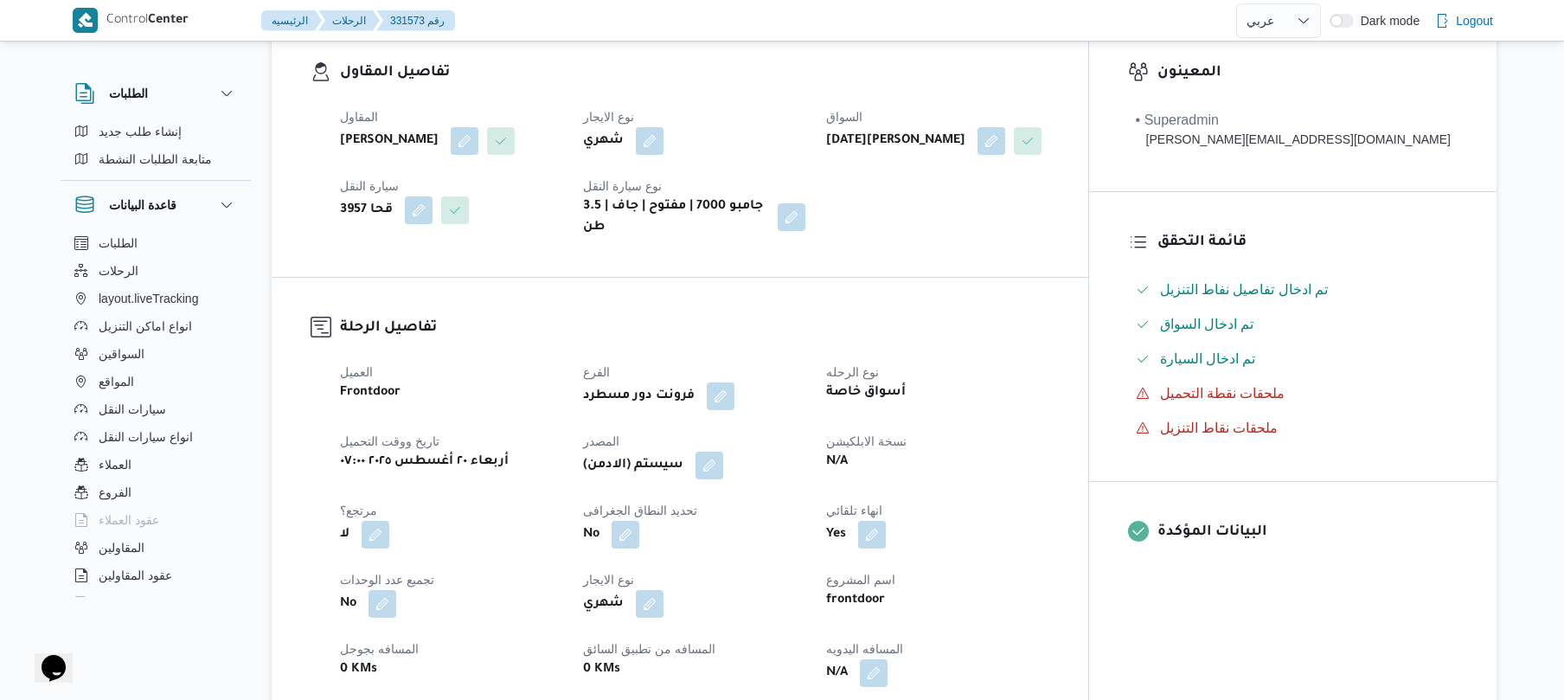
scroll to position [368, 0]
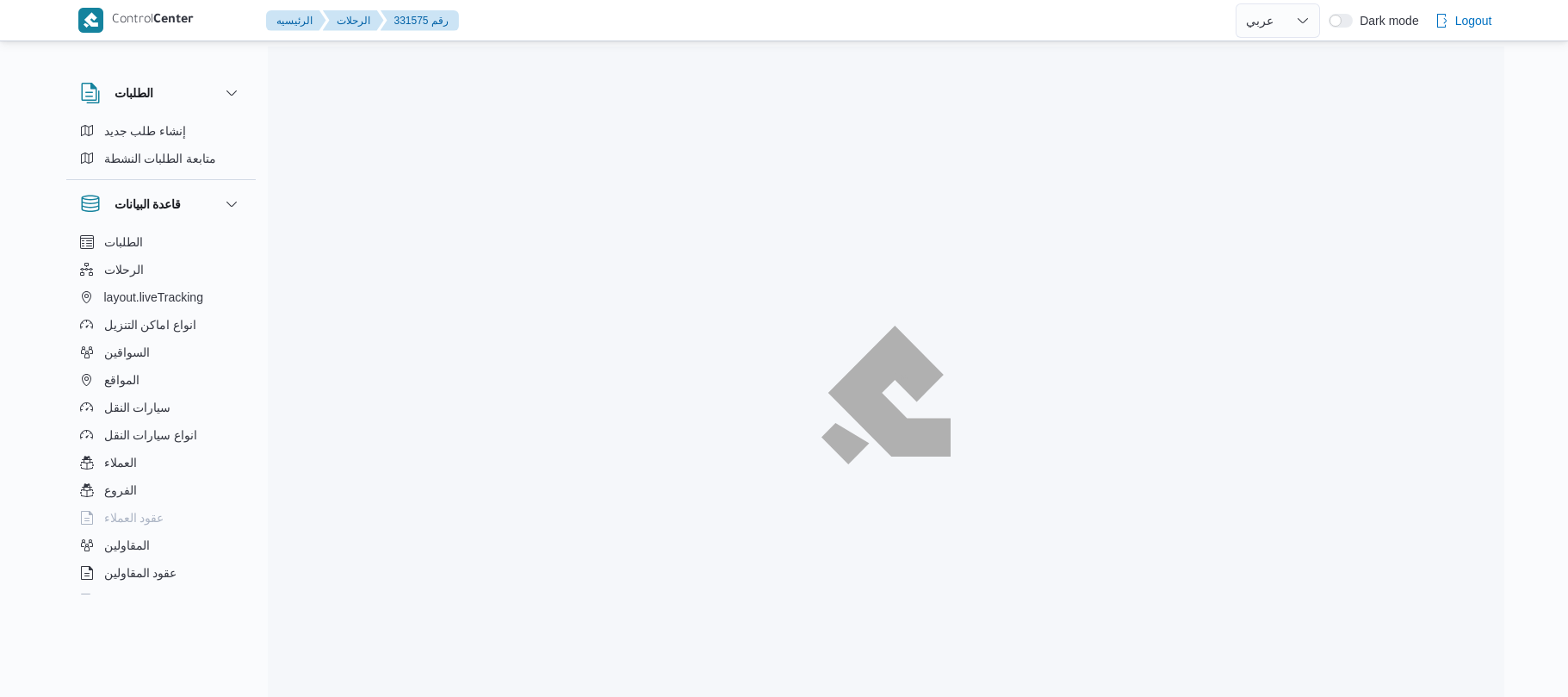
select select "ar"
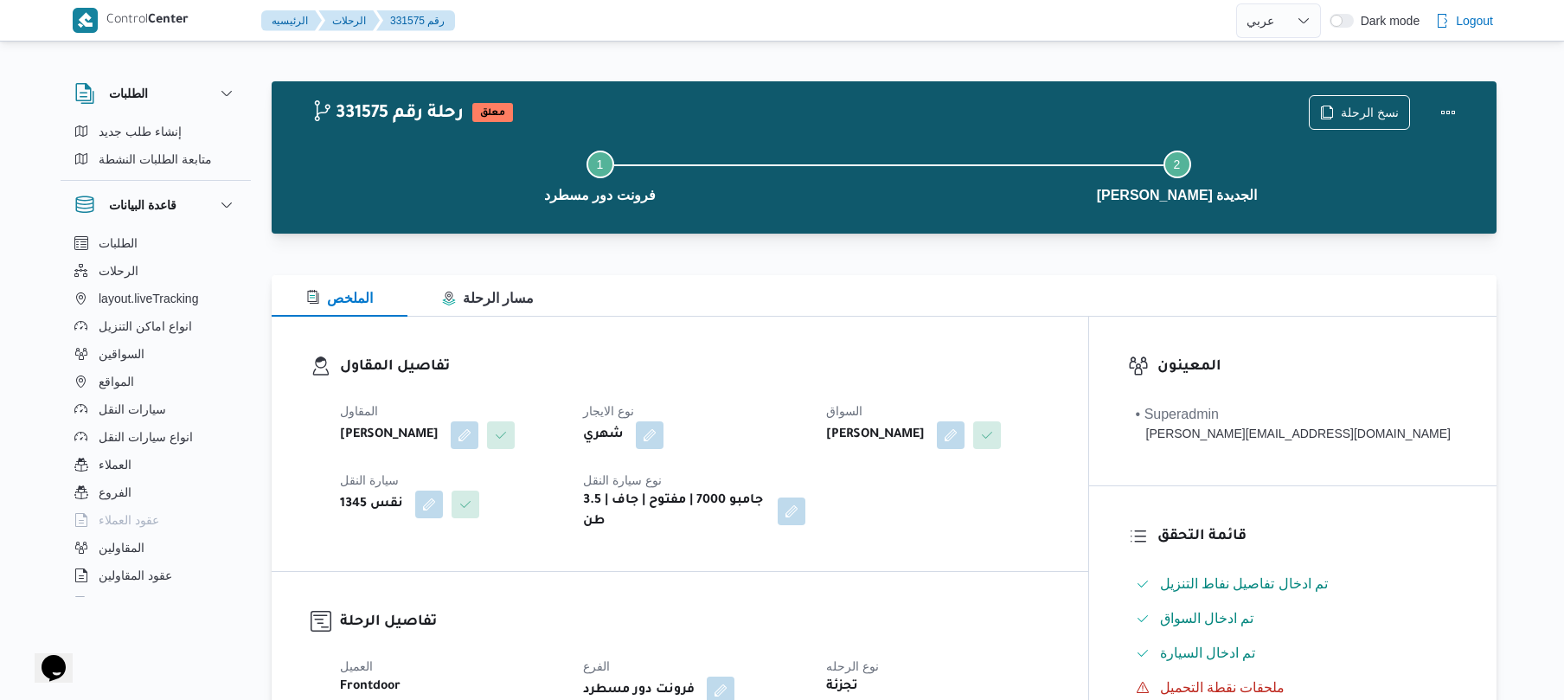
click at [831, 304] on div "الملخص مسار الرحلة" at bounding box center [884, 296] width 1225 height 42
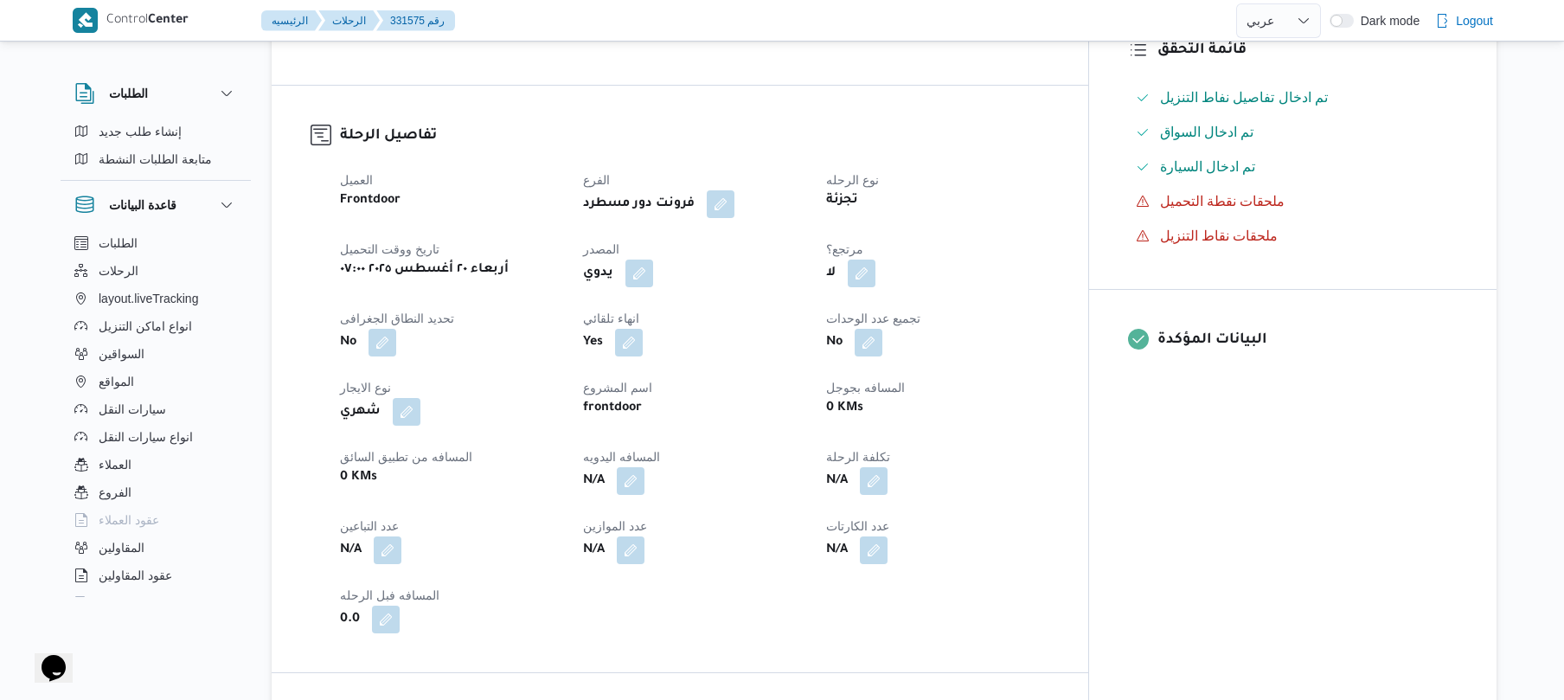
scroll to position [553, 0]
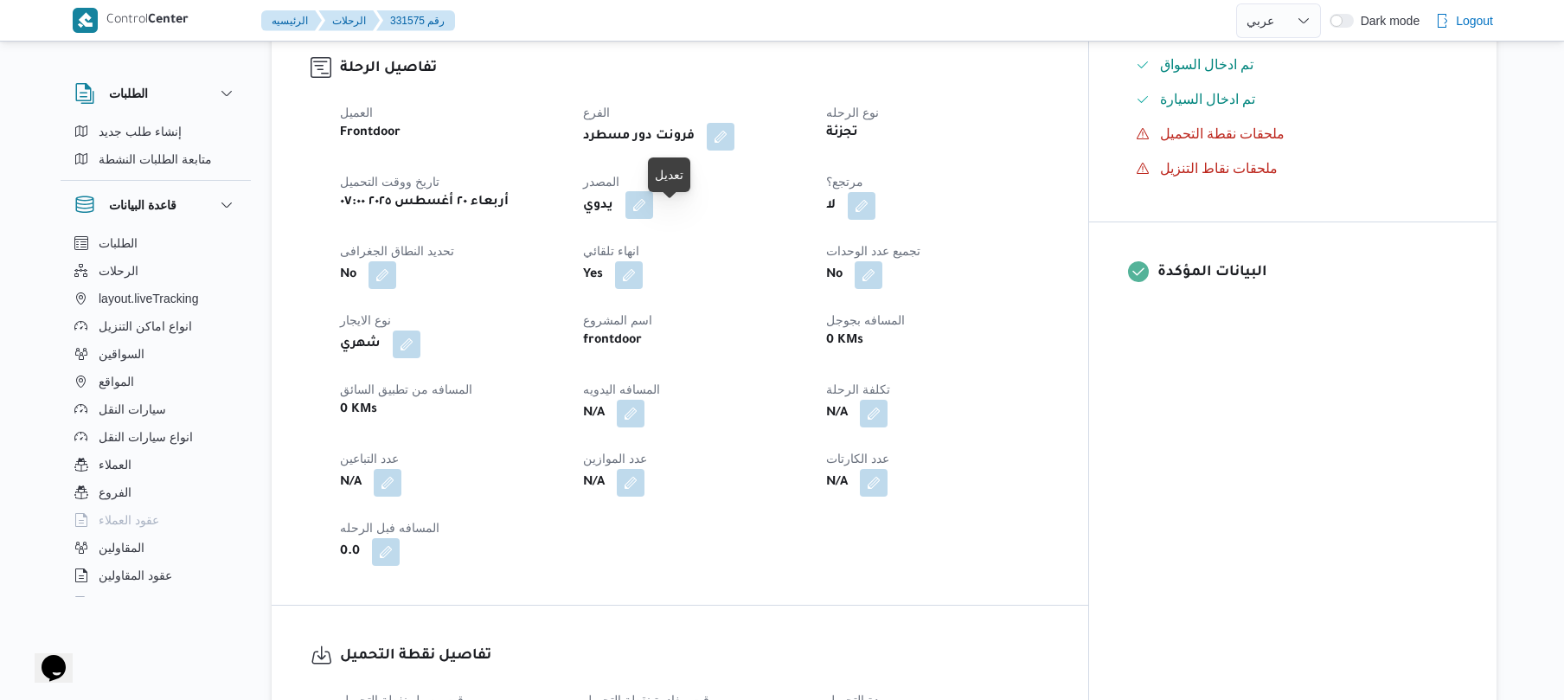
click at [653, 213] on button "button" at bounding box center [639, 205] width 28 height 28
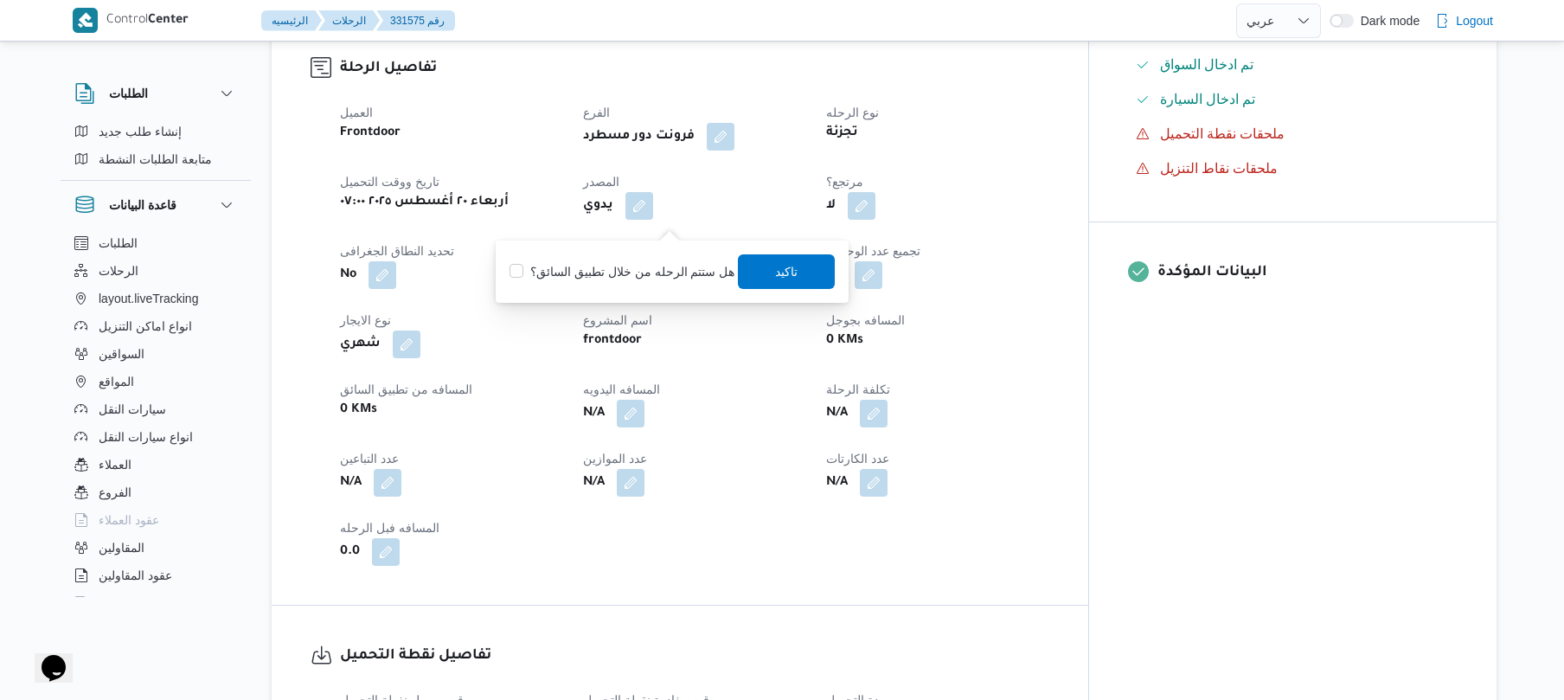
click at [672, 258] on div "هل ستتم الرحله من خلال تطبيق السائق؟ [GEOGRAPHIC_DATA]" at bounding box center [672, 272] width 329 height 38
click at [672, 270] on label "هل ستتم الرحله من خلال تطبيق السائق؟" at bounding box center [621, 271] width 225 height 21
checkbox input "true"
click at [762, 270] on span "تاكيد" at bounding box center [787, 270] width 97 height 35
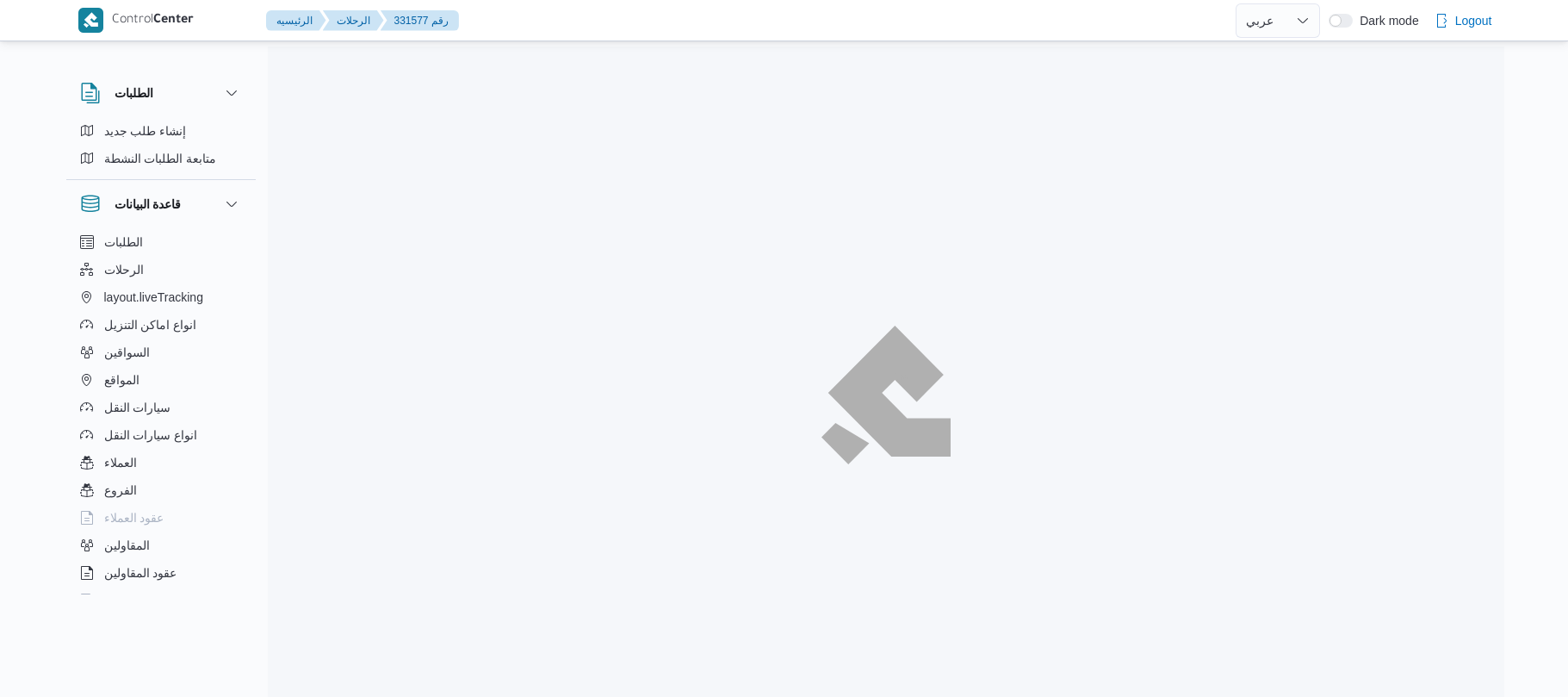
select select "ar"
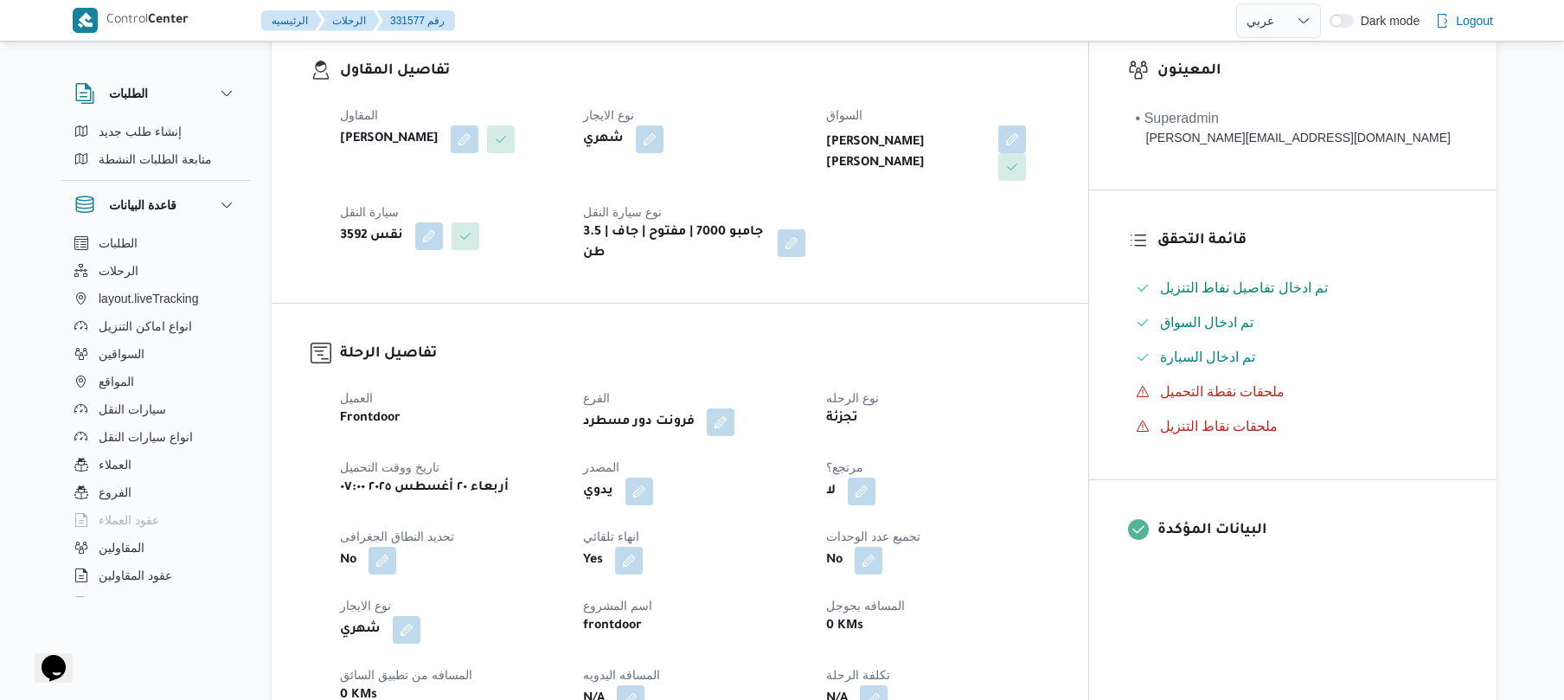
scroll to position [507, 0]
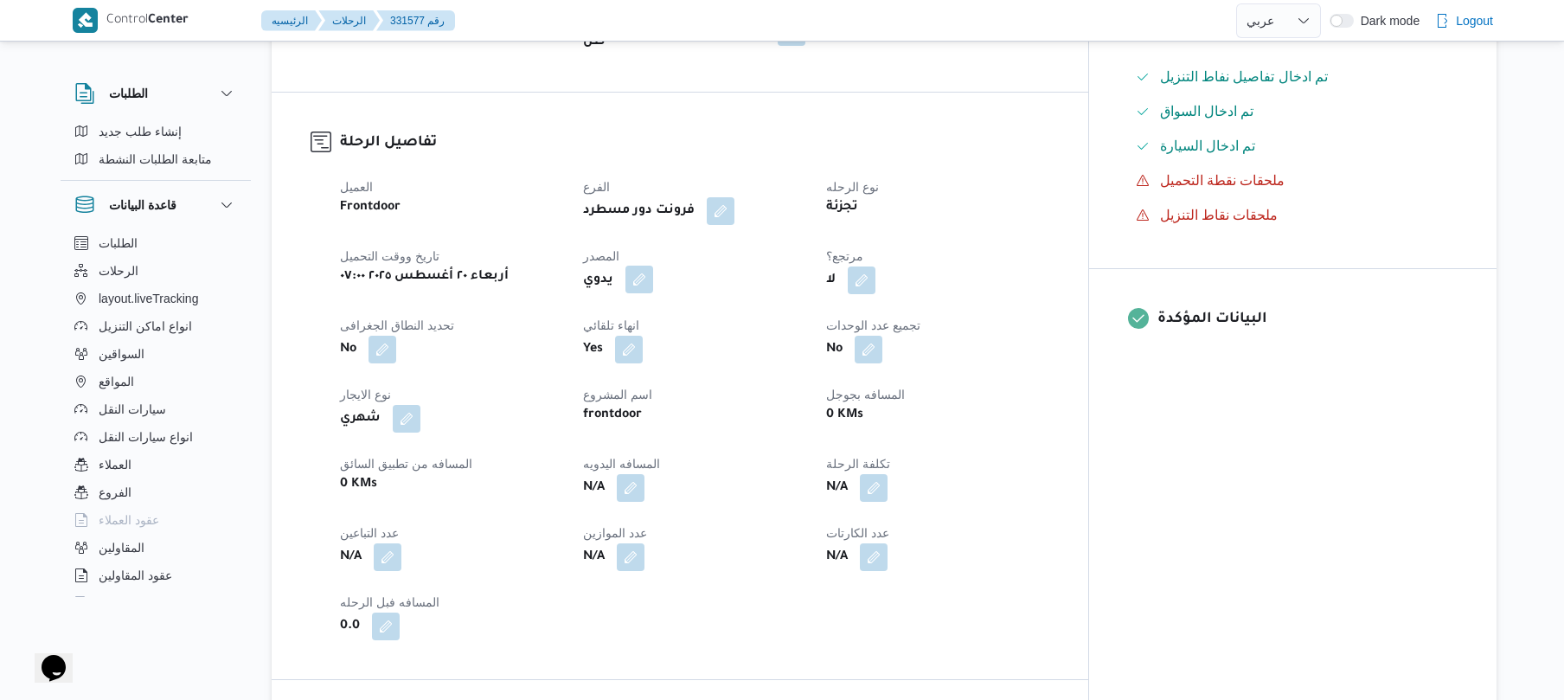
click at [653, 267] on button "button" at bounding box center [639, 280] width 28 height 28
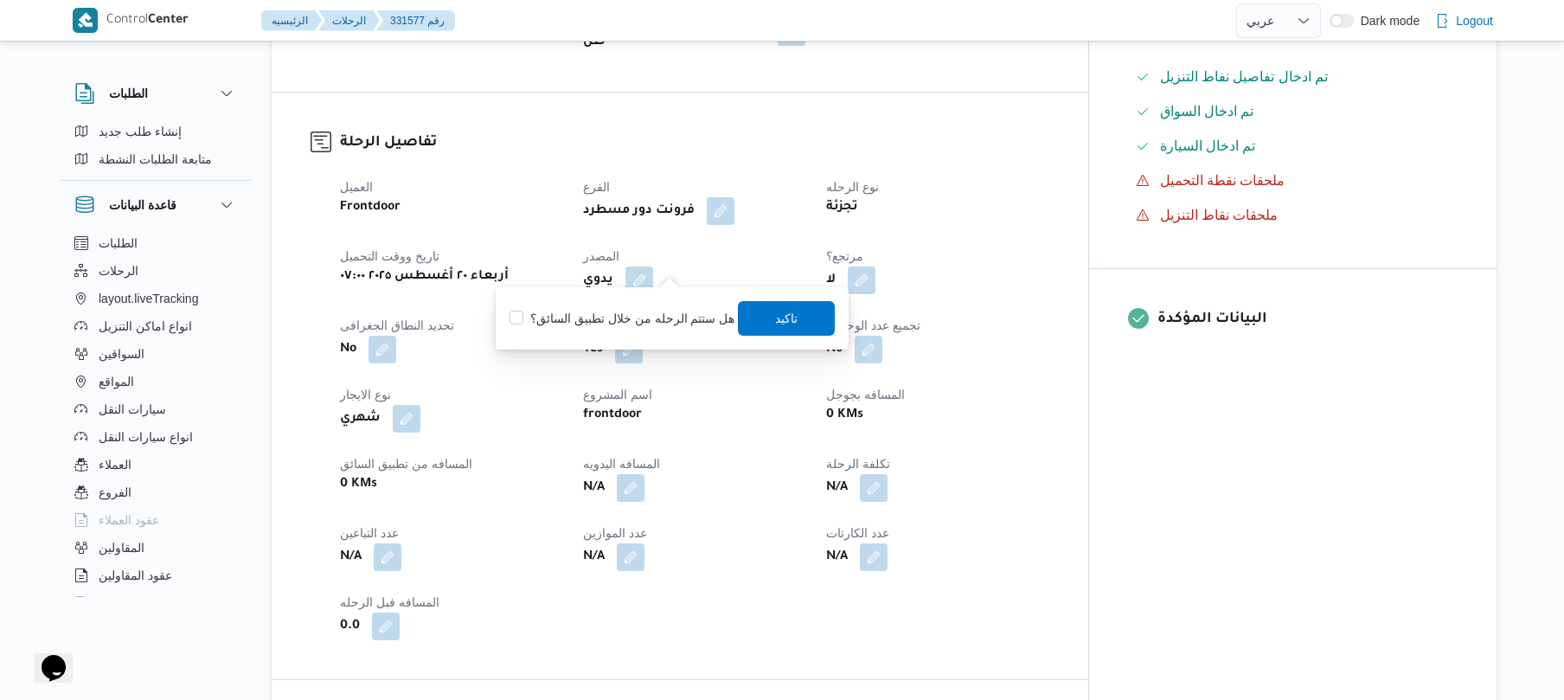
click at [641, 323] on label "هل ستتم الرحله من خلال تطبيق السائق؟" at bounding box center [621, 318] width 225 height 21
checkbox input "true"
click at [762, 329] on span "تاكيد" at bounding box center [787, 317] width 97 height 35
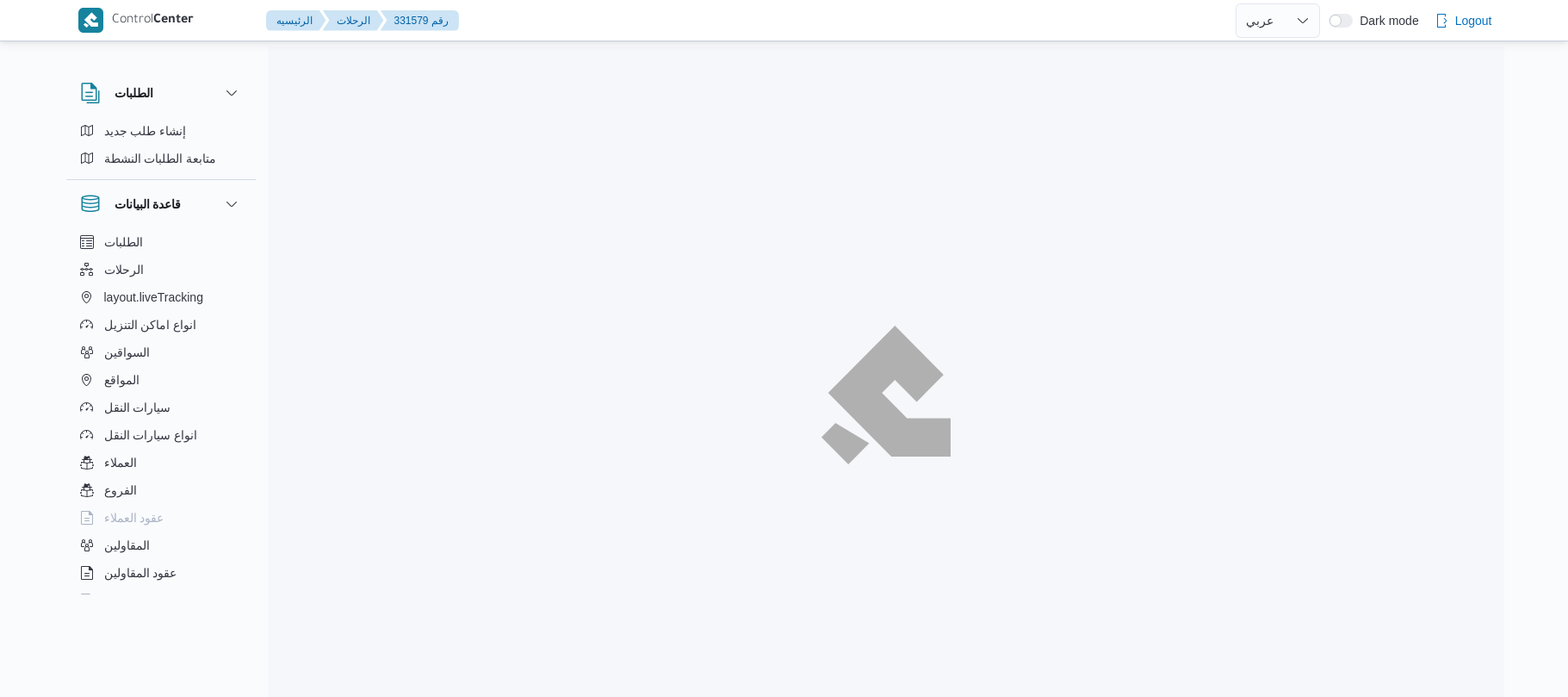
select select "ar"
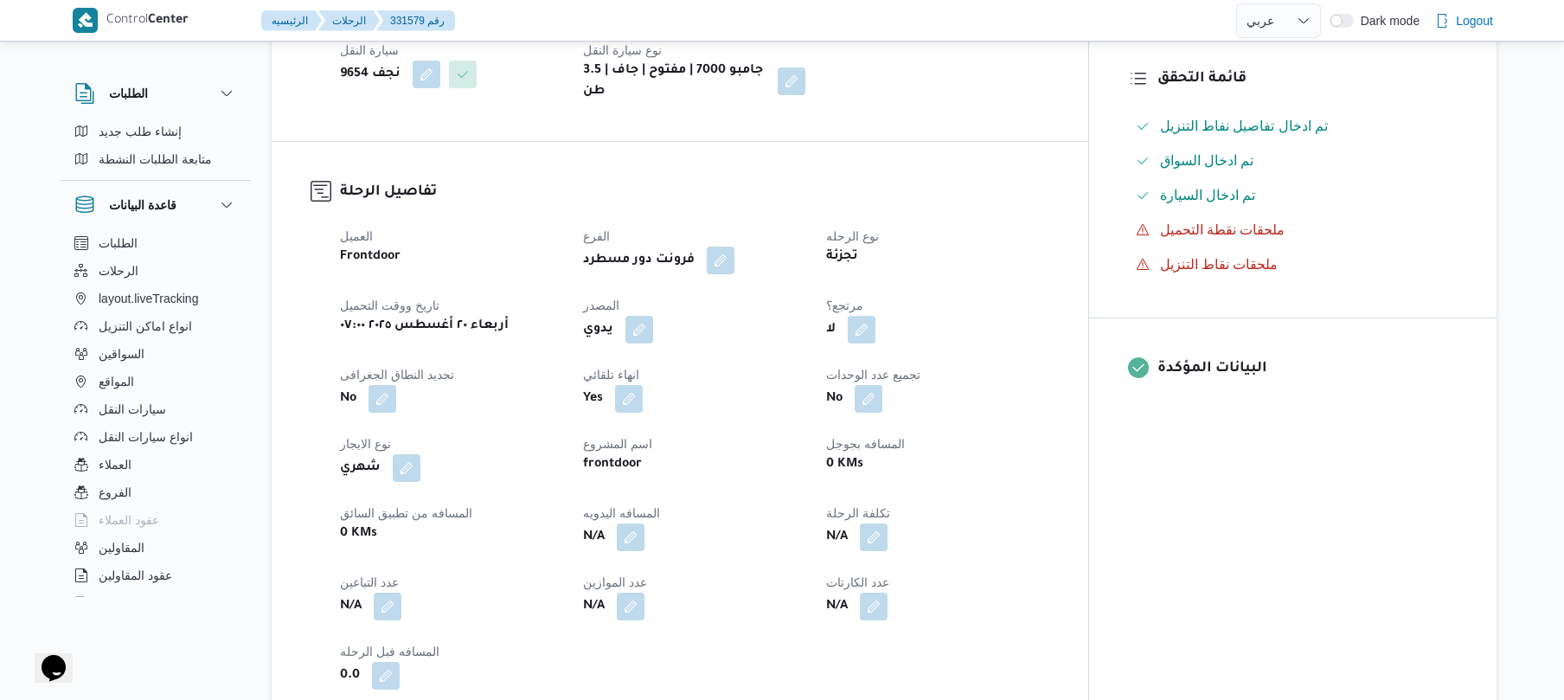
scroll to position [461, 0]
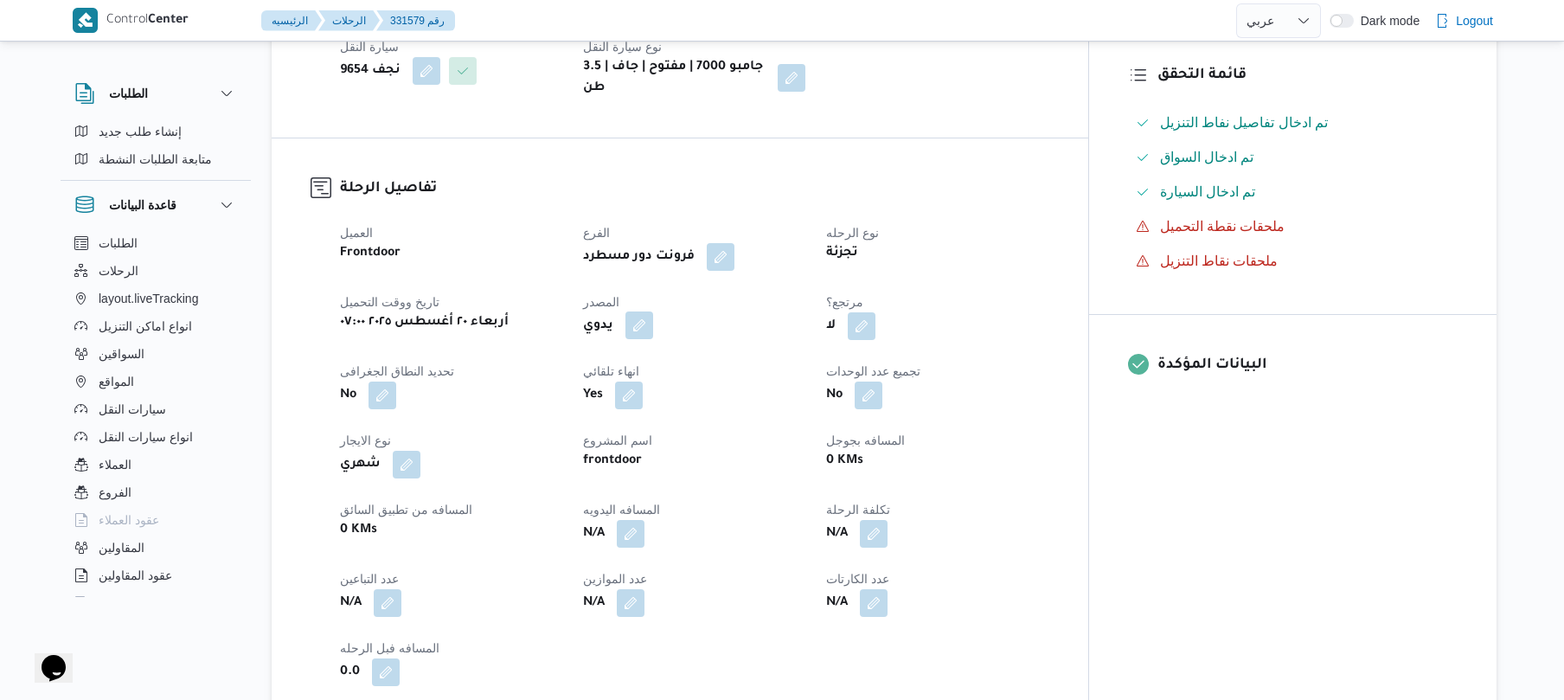
click at [653, 312] on button "button" at bounding box center [639, 325] width 28 height 28
click at [662, 354] on label "هل ستتم الرحله من خلال تطبيق السائق؟" at bounding box center [621, 364] width 225 height 21
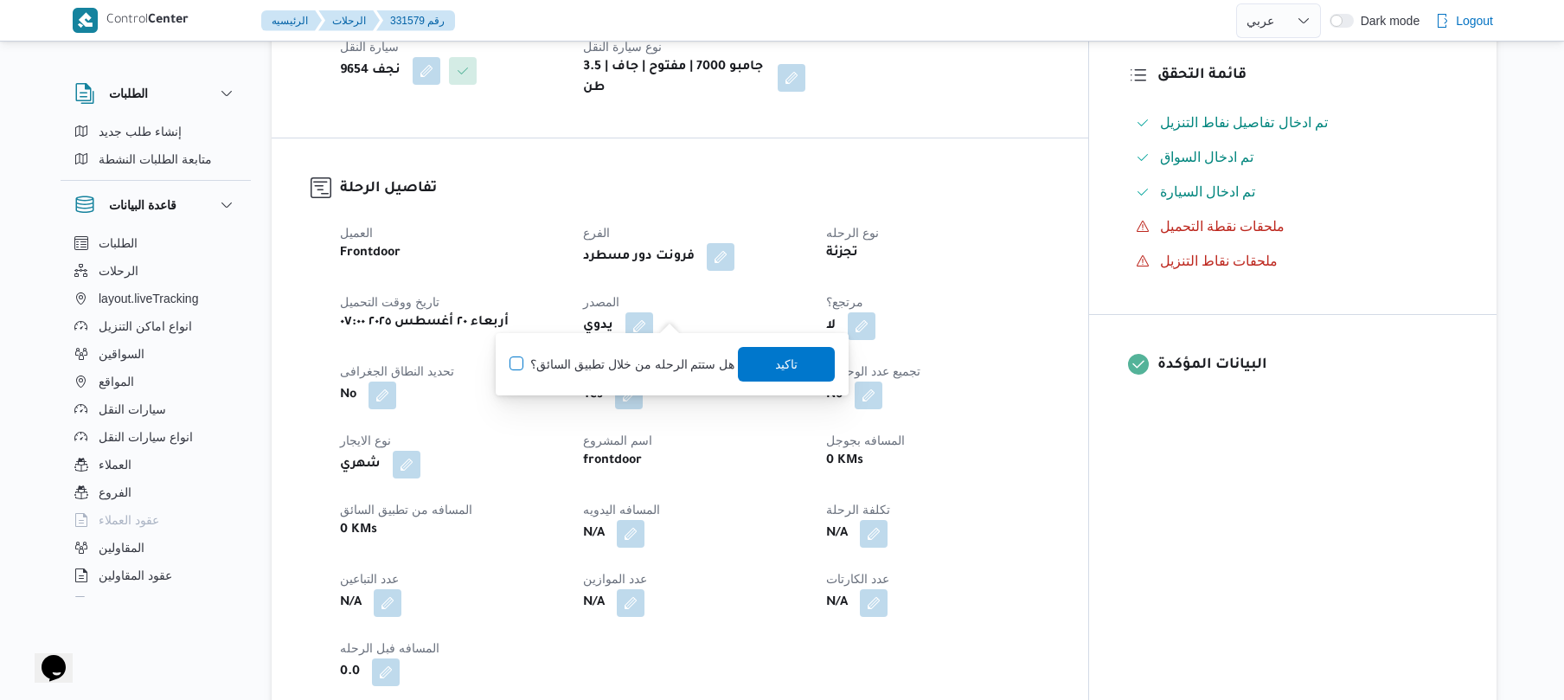
checkbox input "true"
click at [786, 372] on span "تاكيد" at bounding box center [787, 363] width 22 height 21
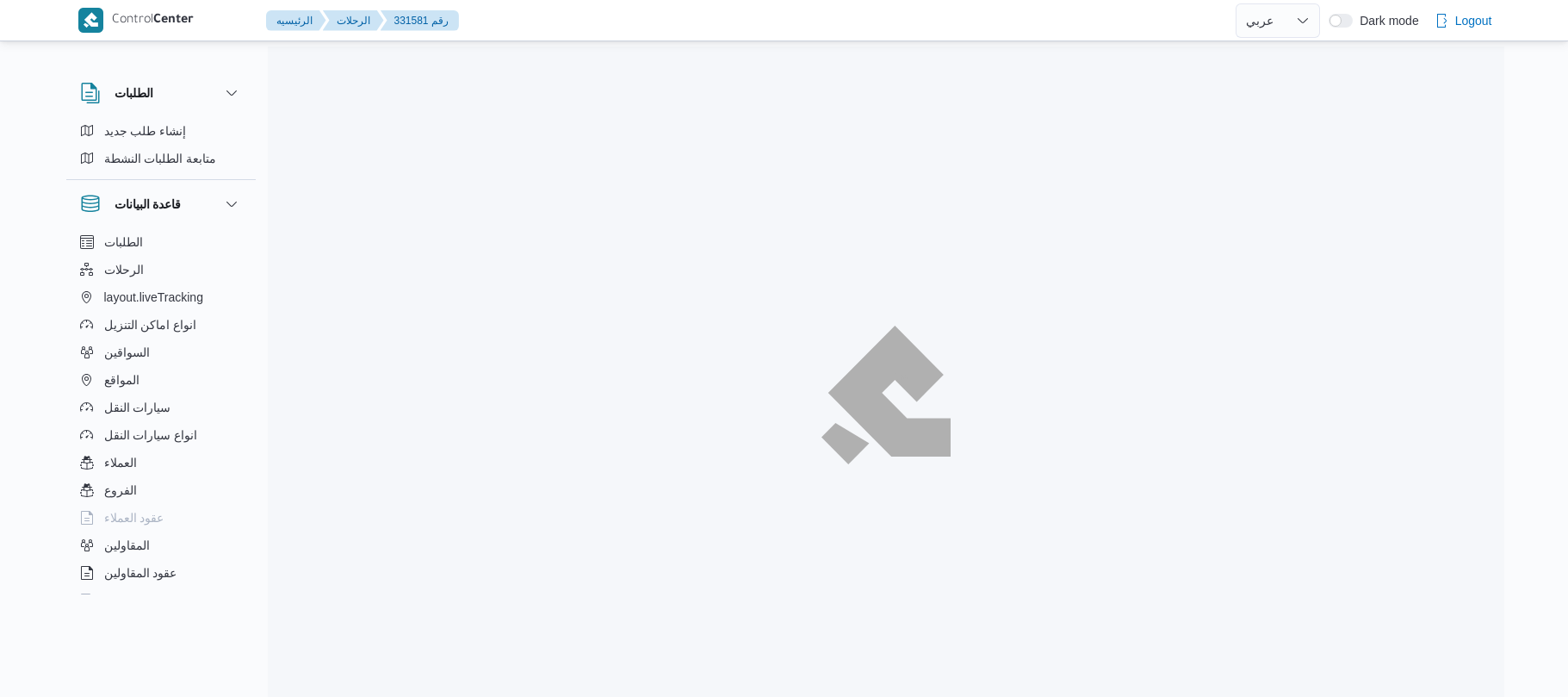
select select "ar"
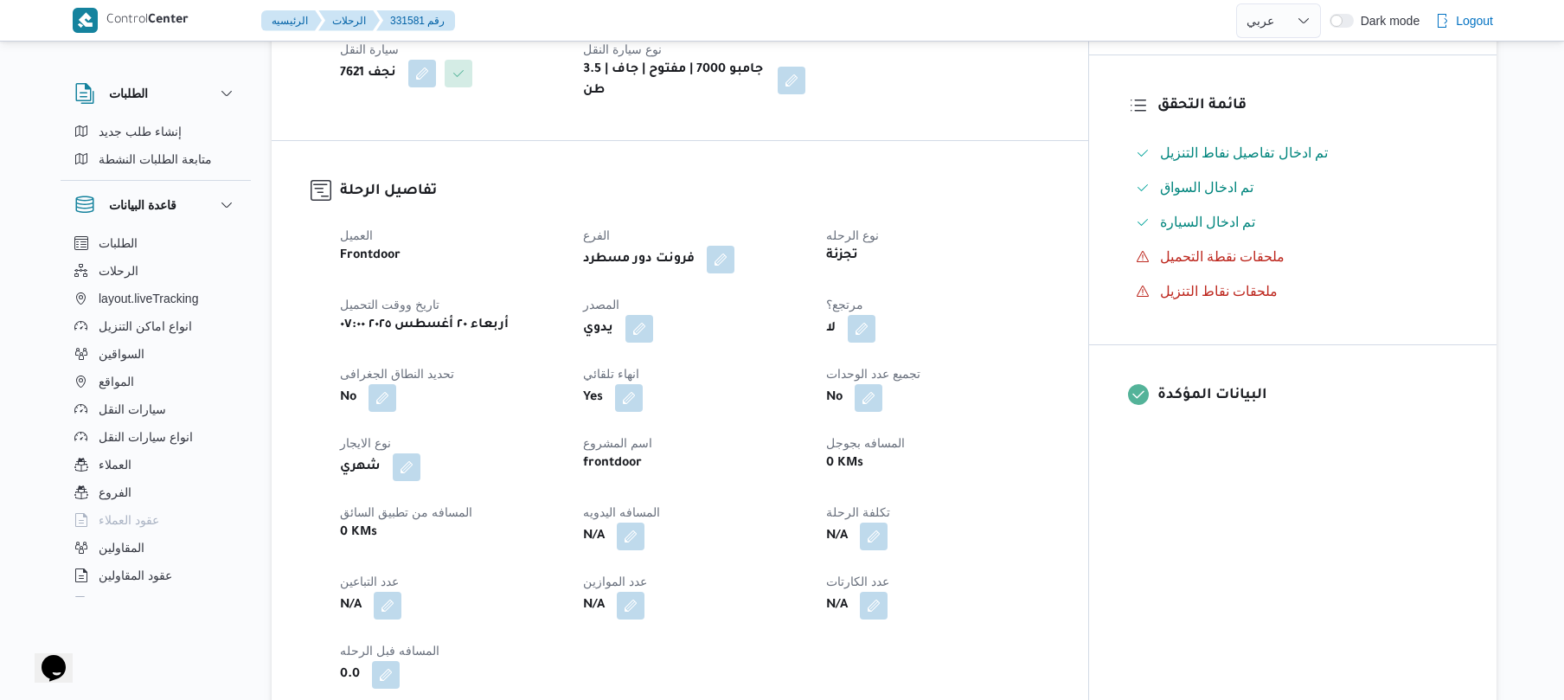
scroll to position [461, 0]
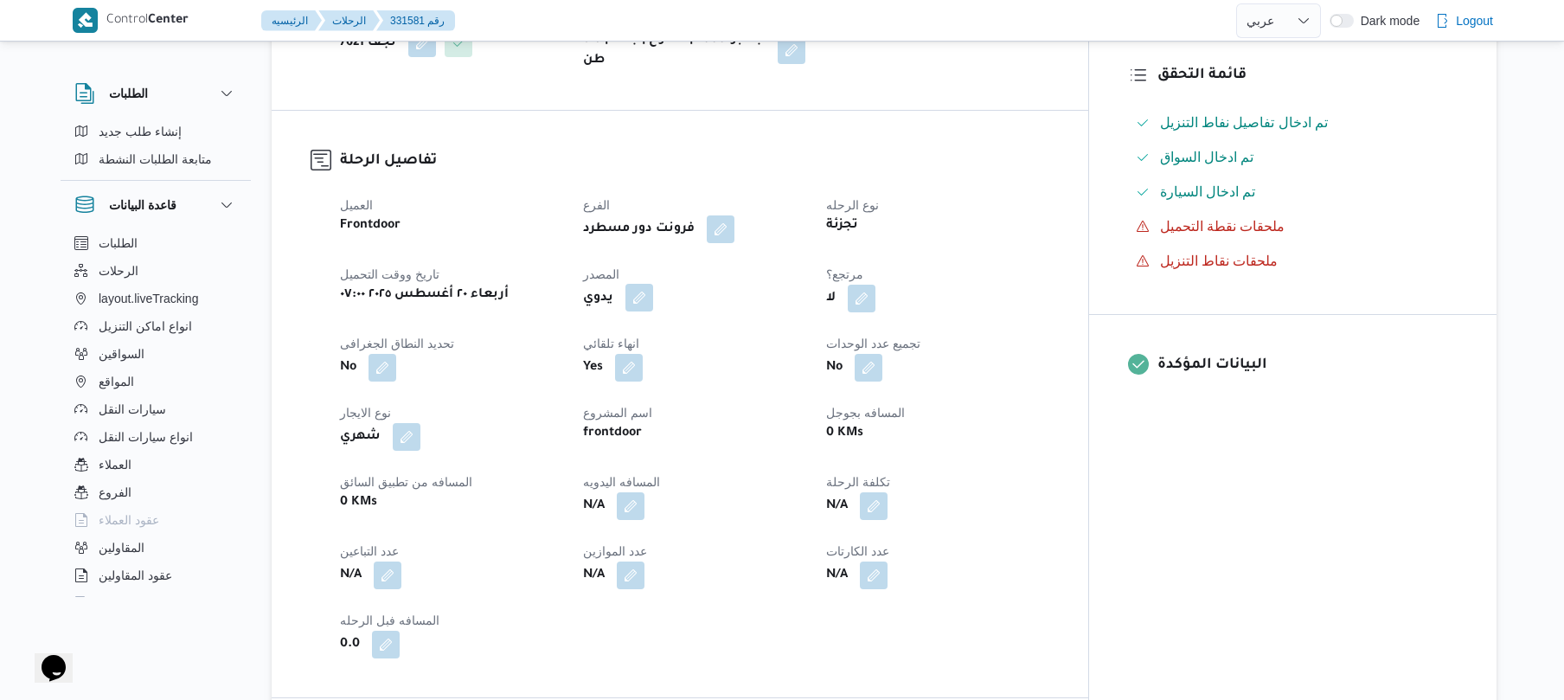
click at [653, 305] on button "button" at bounding box center [639, 298] width 28 height 28
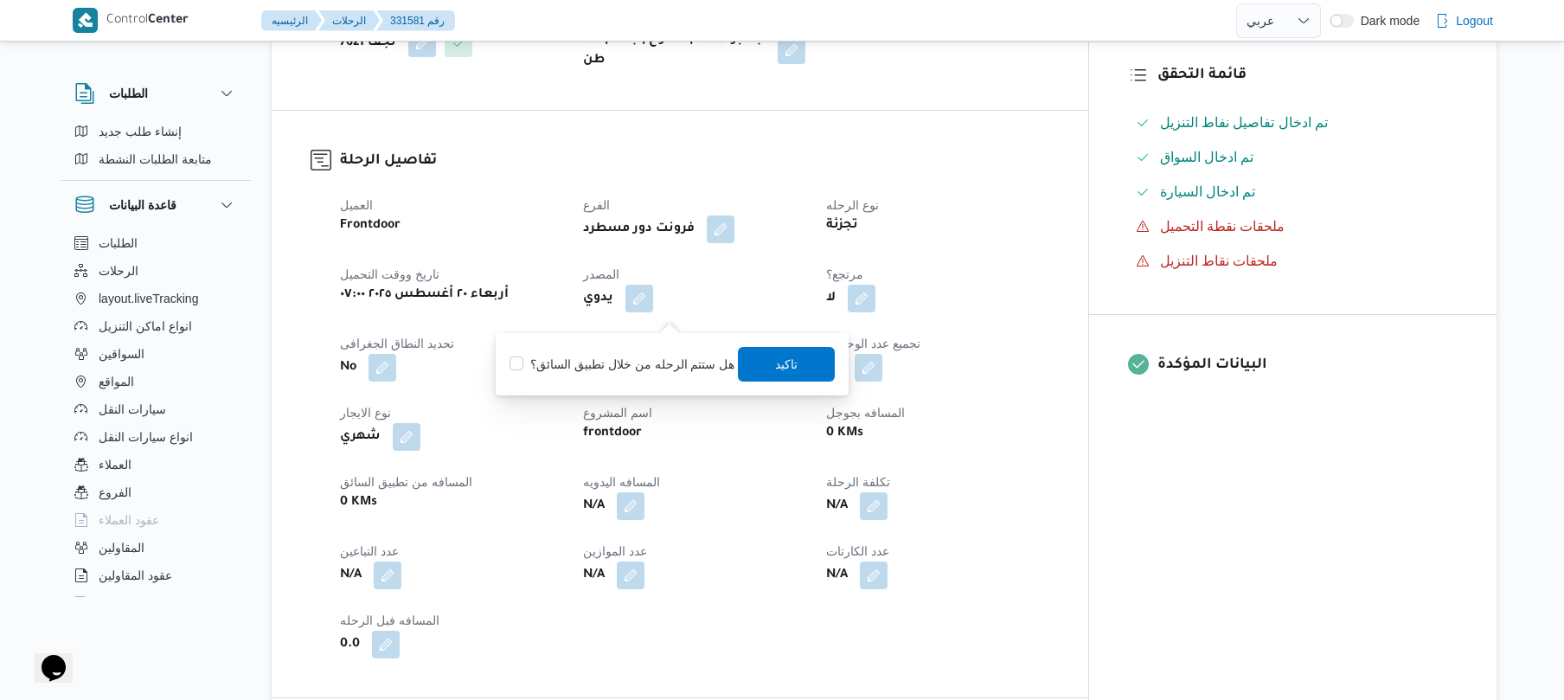
click at [659, 361] on label "هل ستتم الرحله من خلال تطبيق السائق؟" at bounding box center [621, 364] width 225 height 21
checkbox input "true"
click at [778, 360] on span "تاكيد" at bounding box center [787, 363] width 22 height 21
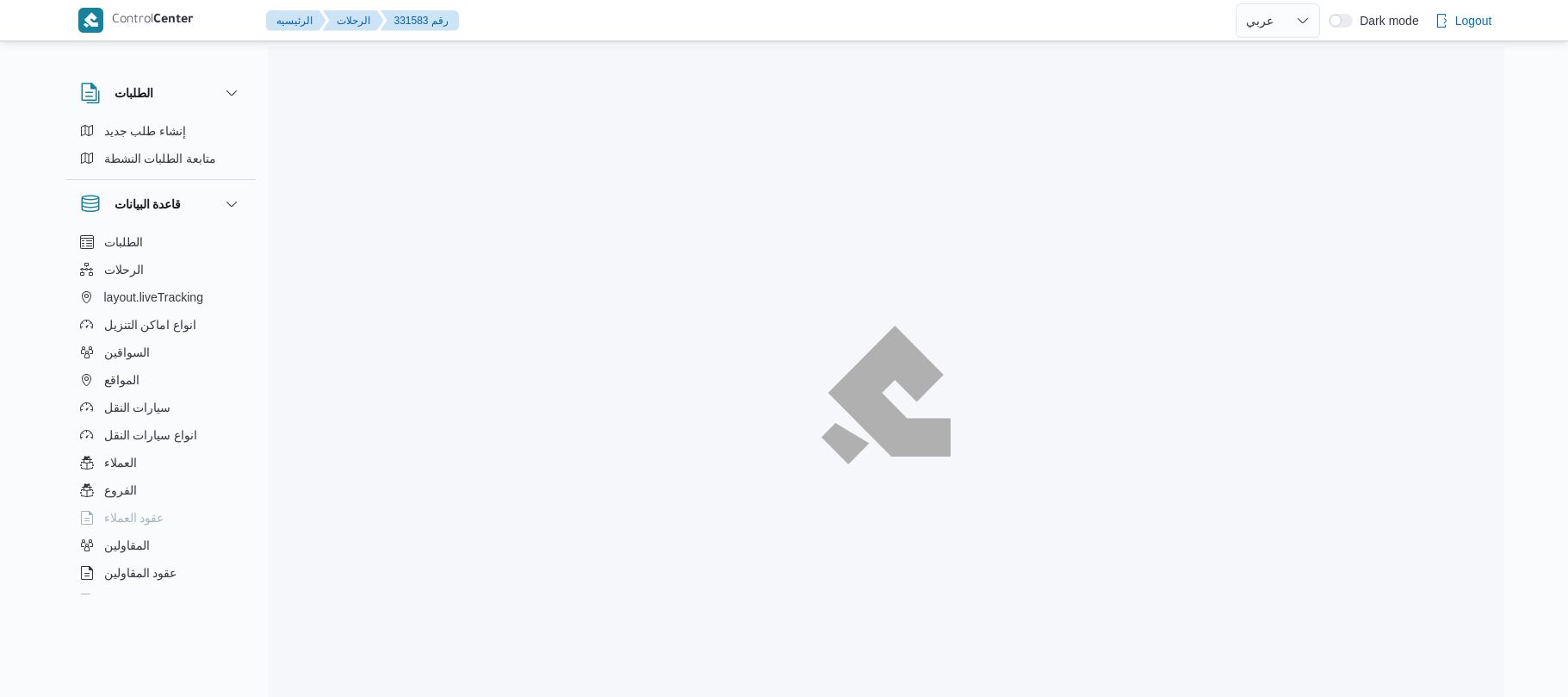
select select "ar"
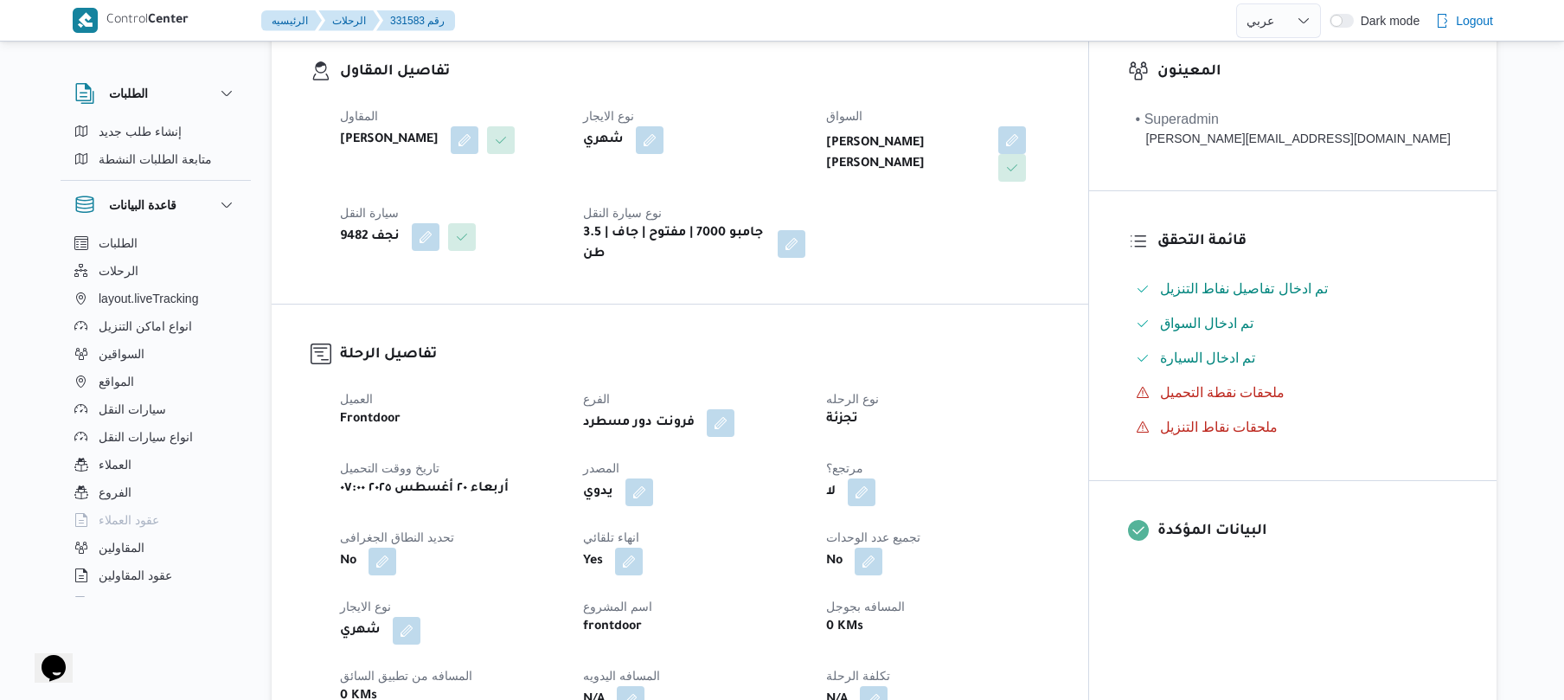
scroll to position [415, 0]
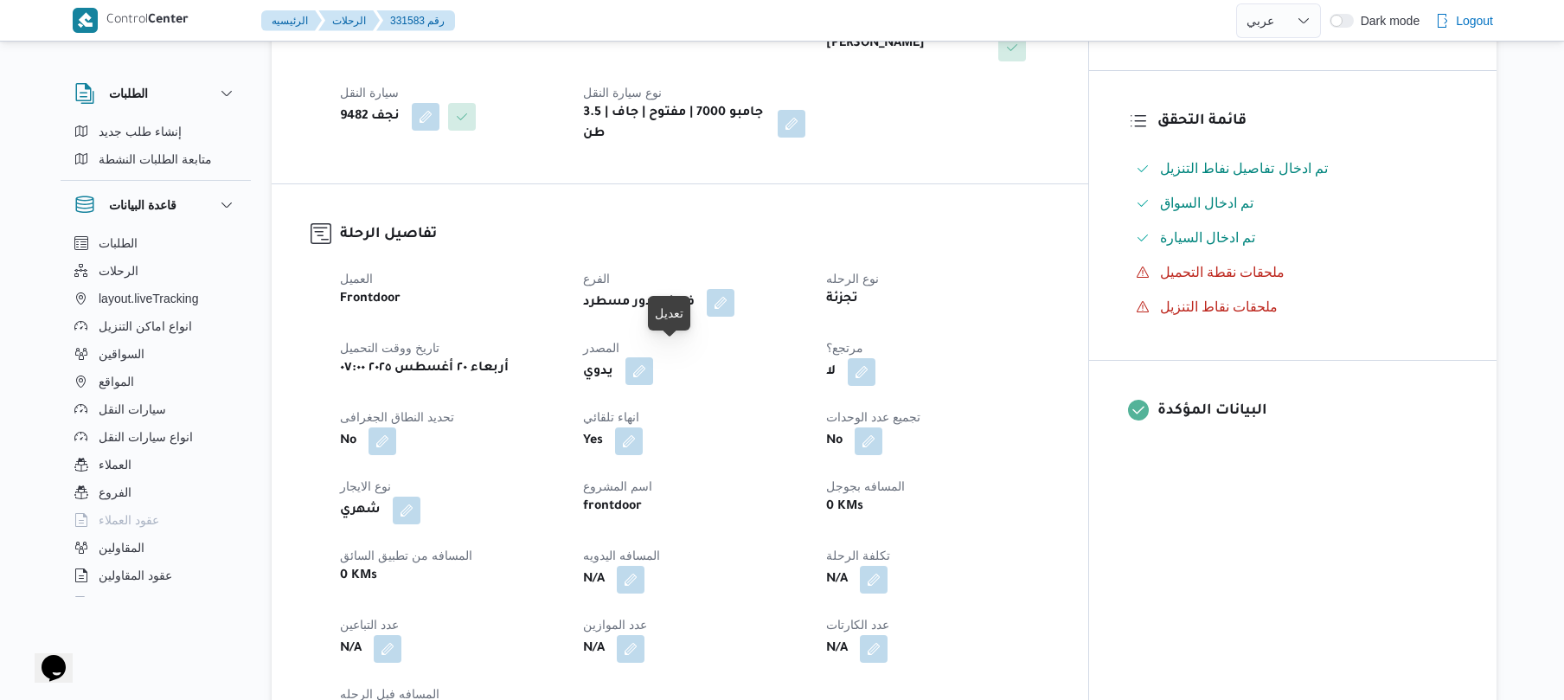
click at [653, 358] on button "button" at bounding box center [639, 371] width 28 height 28
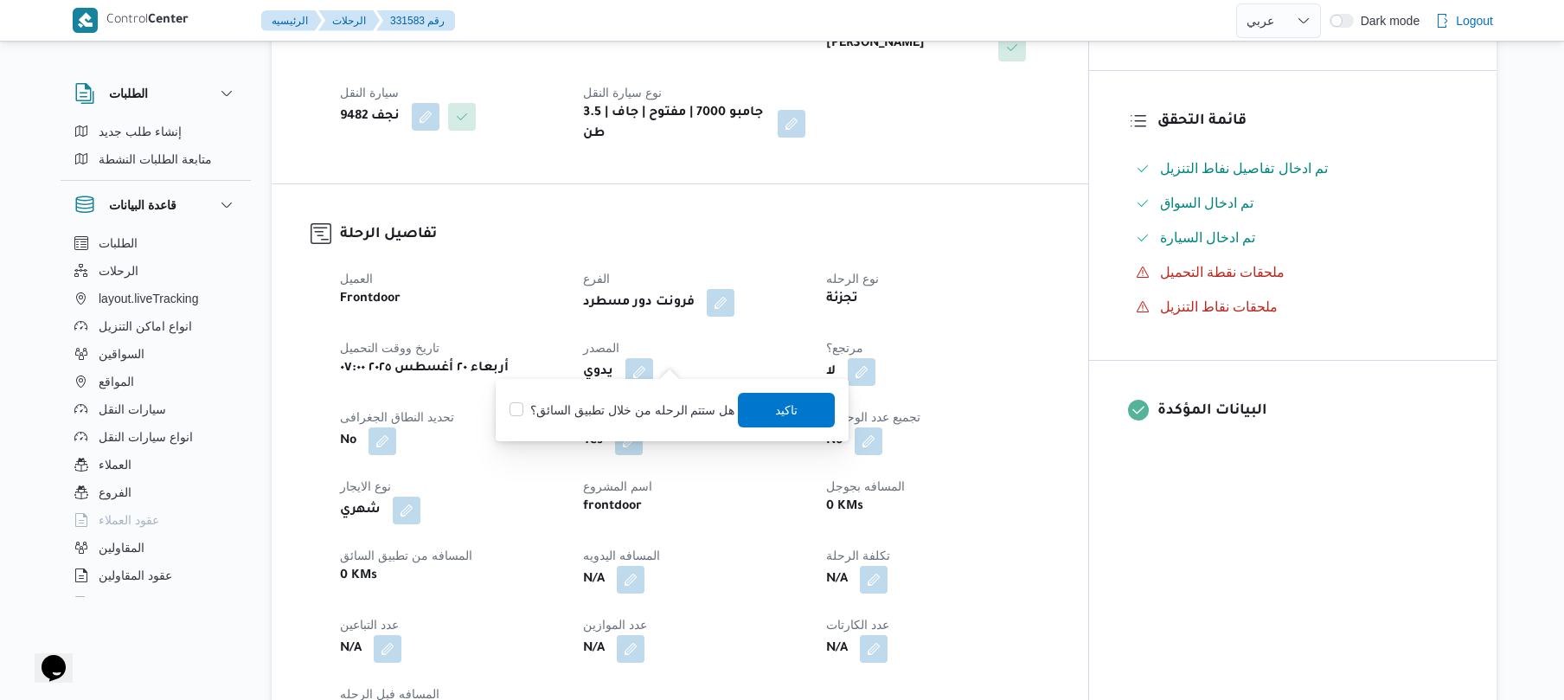
click at [654, 400] on label "هل ستتم الرحله من خلال تطبيق السائق؟" at bounding box center [621, 410] width 225 height 21
checkbox input "true"
click at [808, 412] on span "تاكيد" at bounding box center [787, 409] width 97 height 35
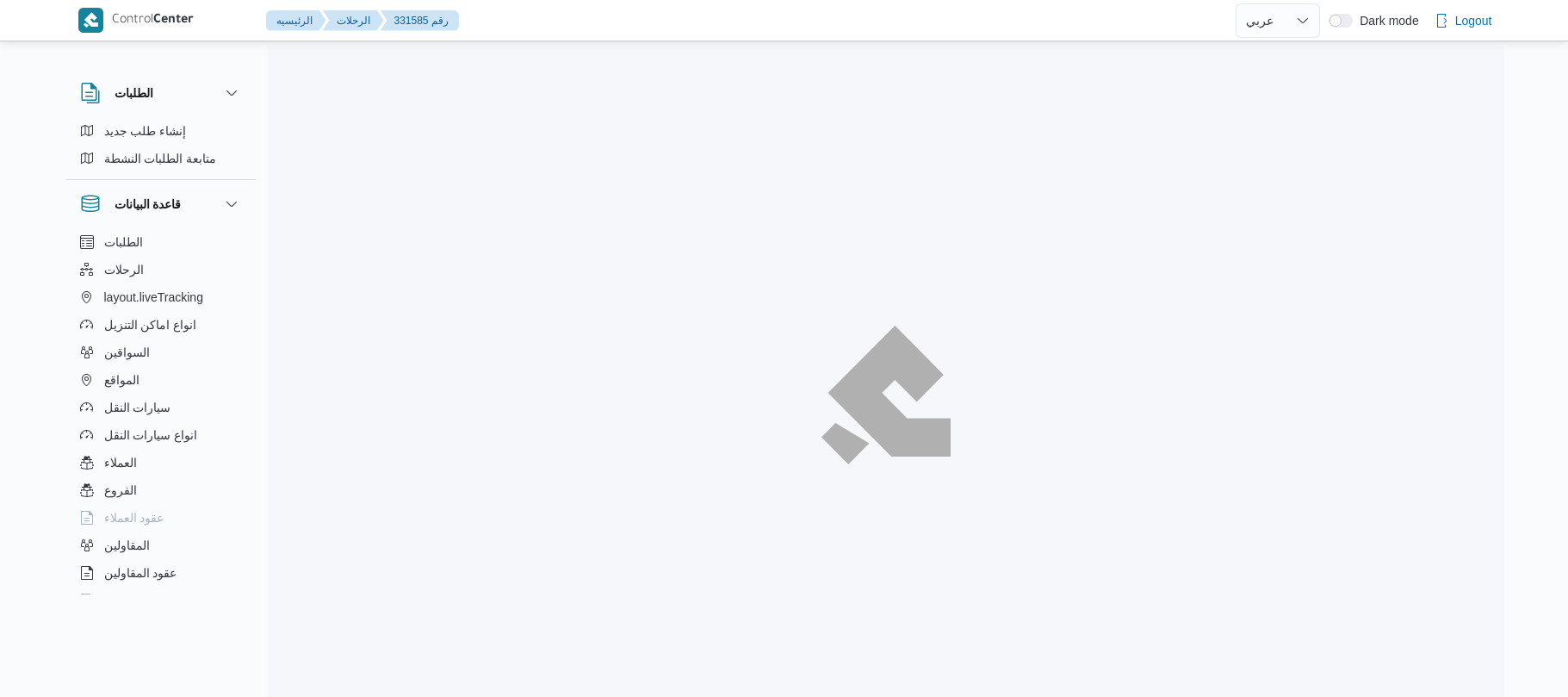
select select "ar"
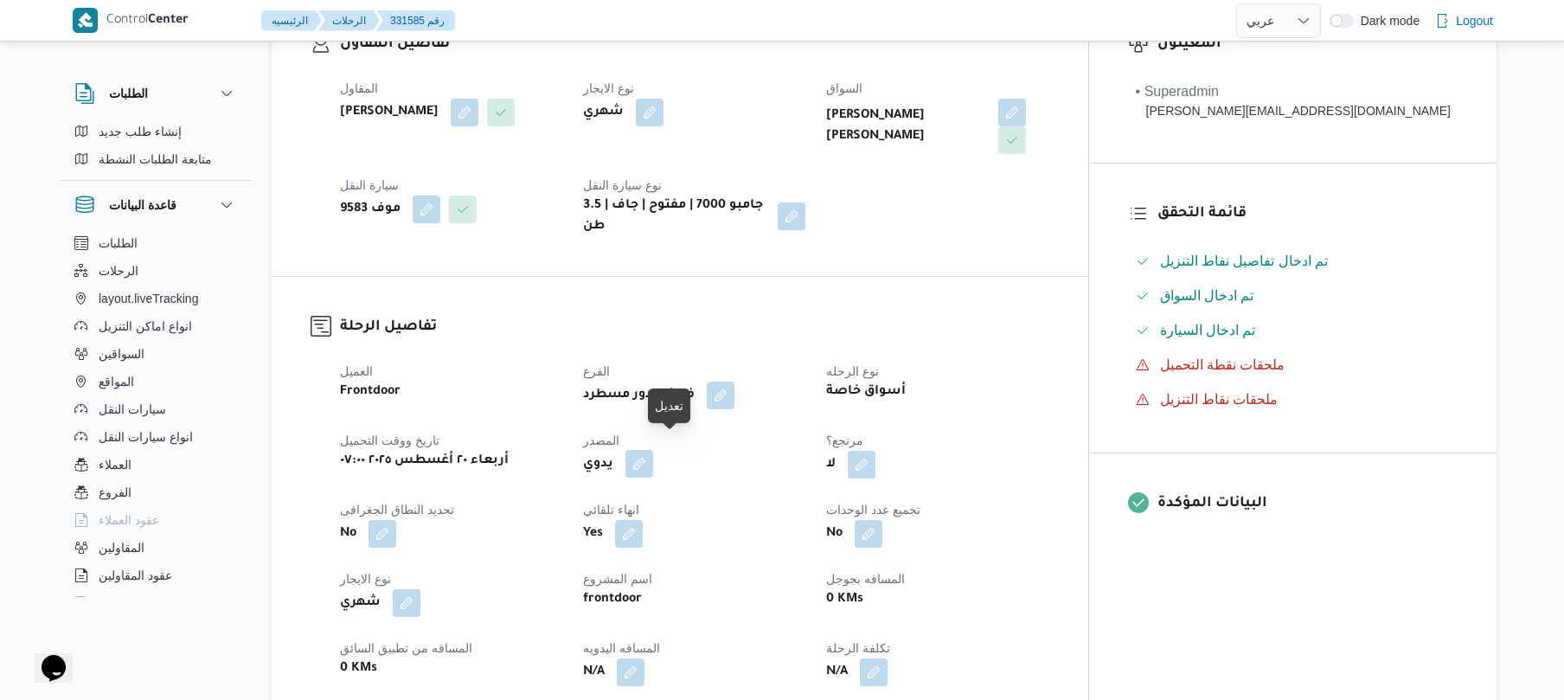
click at [653, 450] on button "button" at bounding box center [639, 464] width 28 height 28
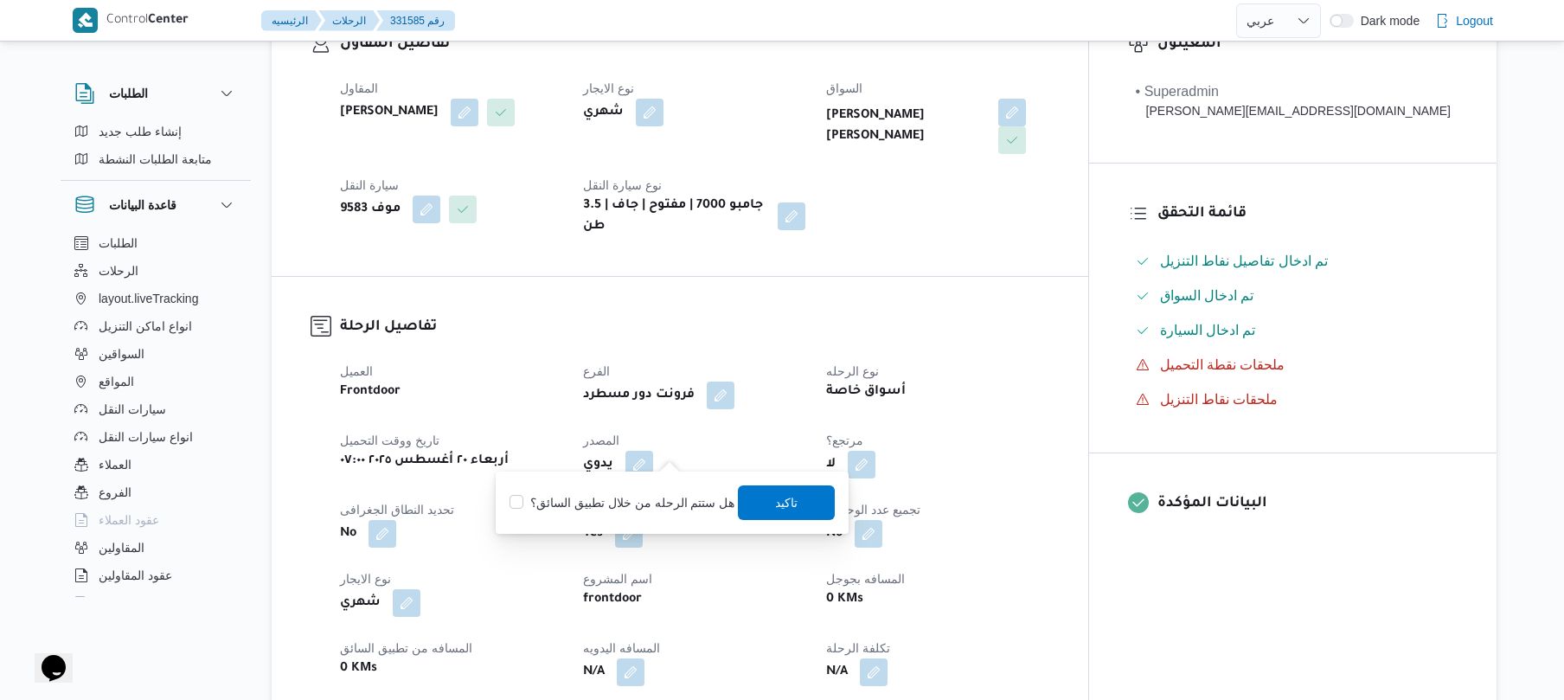
click at [694, 496] on label "هل ستتم الرحله من خلال تطبيق السائق؟" at bounding box center [621, 502] width 225 height 21
checkbox input "true"
click at [768, 500] on span "تاكيد" at bounding box center [787, 502] width 97 height 35
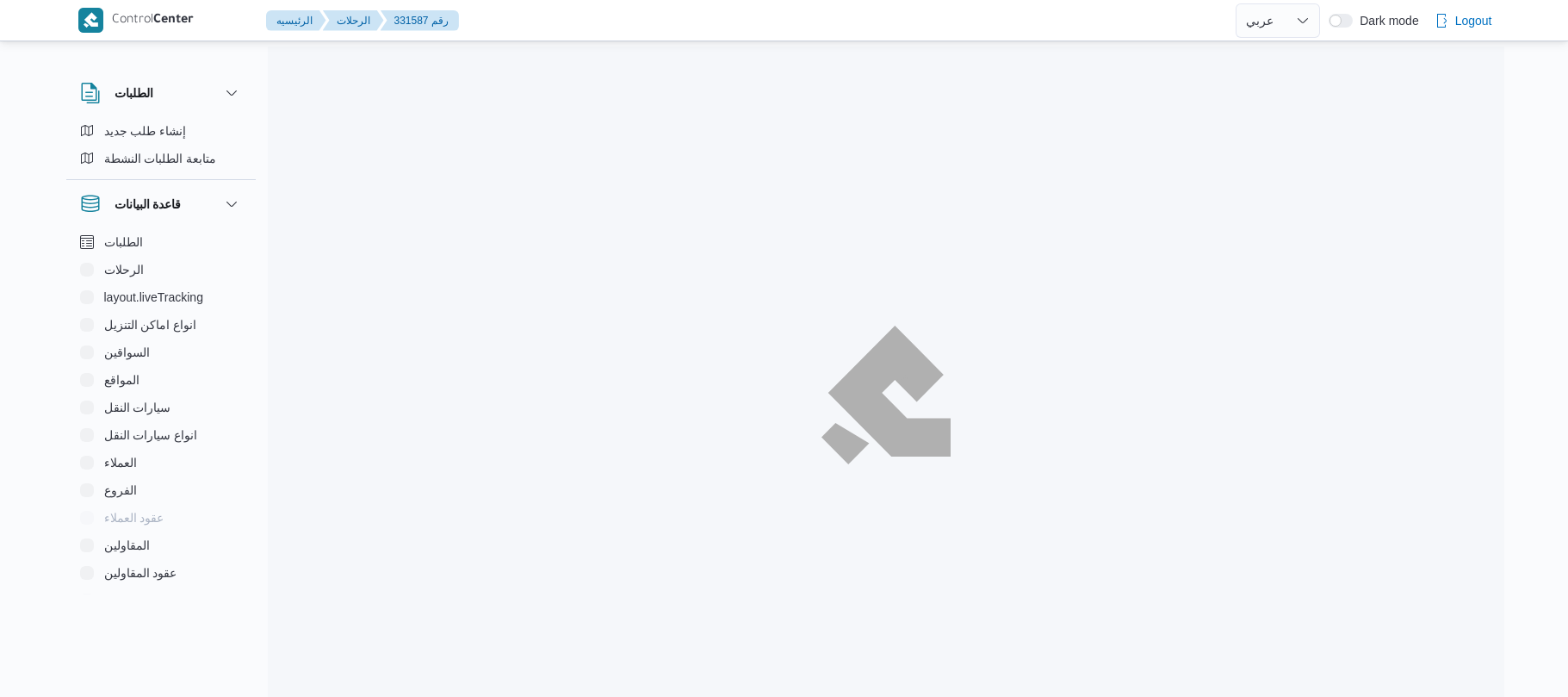
select select "ar"
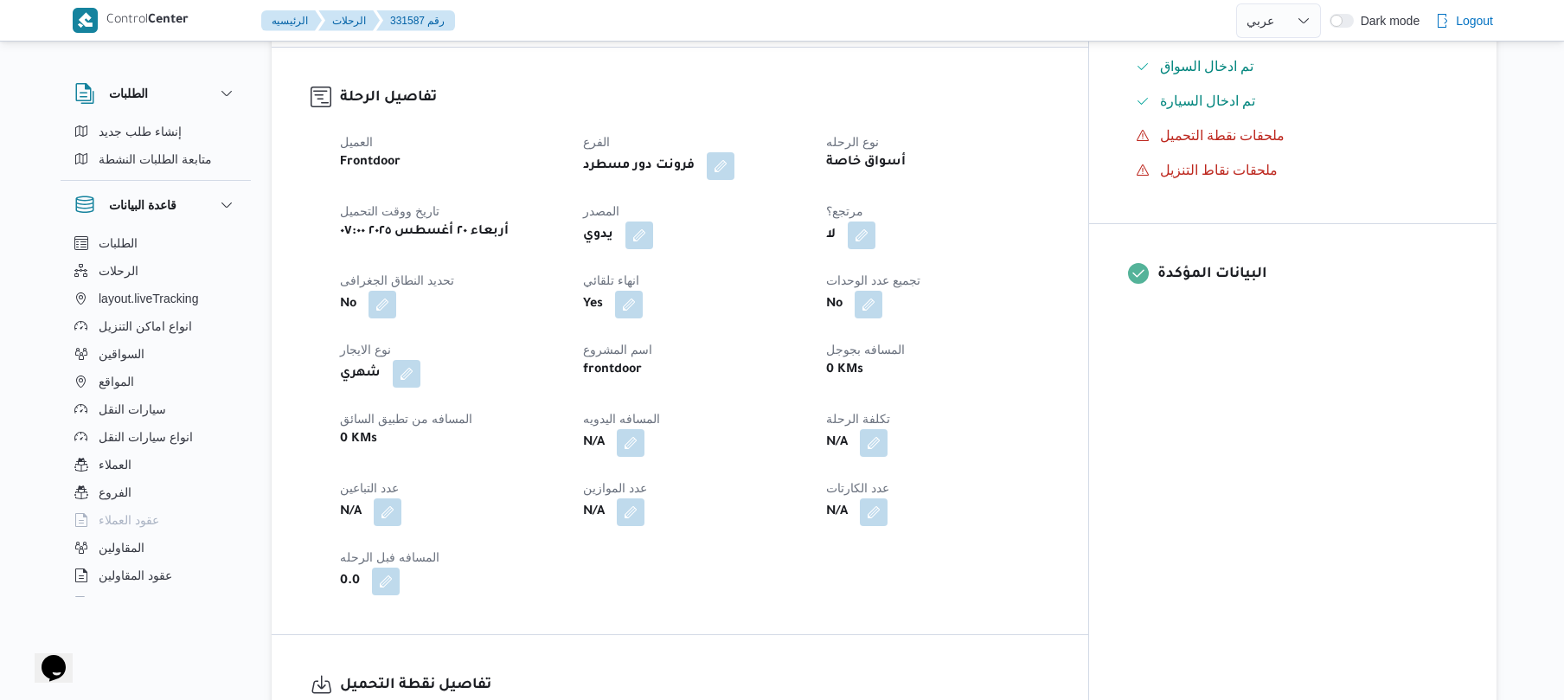
scroll to position [553, 0]
click at [653, 222] on button "button" at bounding box center [639, 233] width 28 height 28
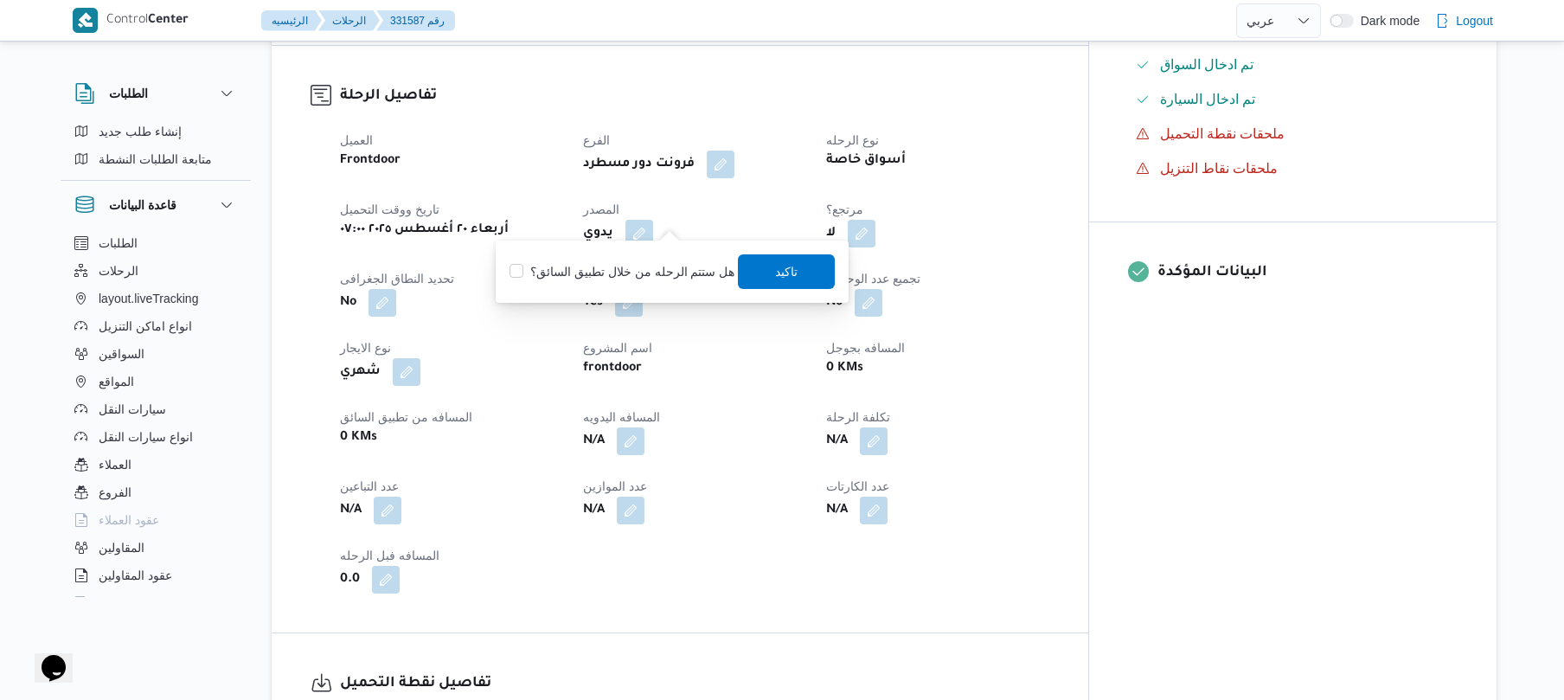
click at [648, 257] on div "هل ستتم الرحله من خلال تطبيق السائق؟ [GEOGRAPHIC_DATA]" at bounding box center [672, 272] width 329 height 38
click at [723, 265] on label "هل ستتم الرحله من خلال تطبيق السائق؟" at bounding box center [621, 271] width 225 height 21
checkbox input "true"
click at [761, 267] on span "تاكيد" at bounding box center [787, 270] width 97 height 35
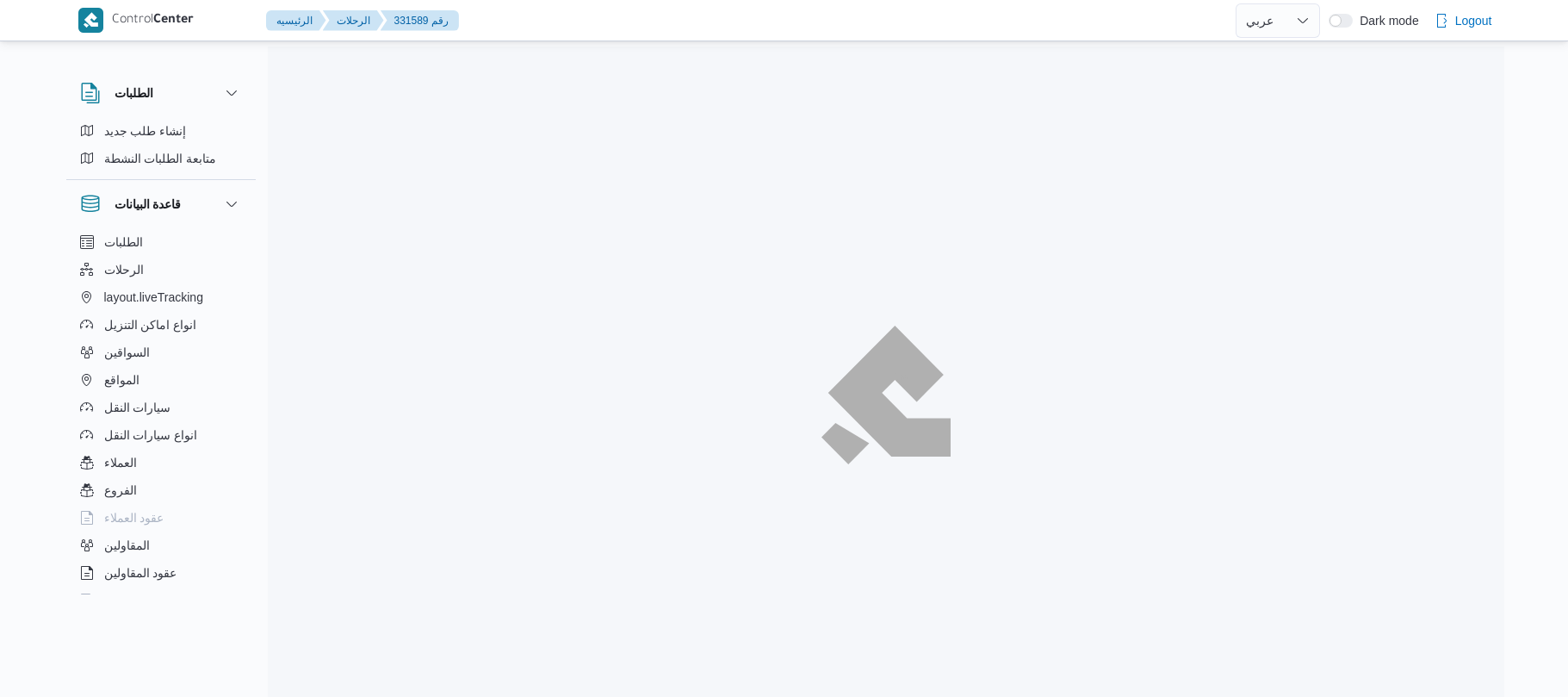
select select "ar"
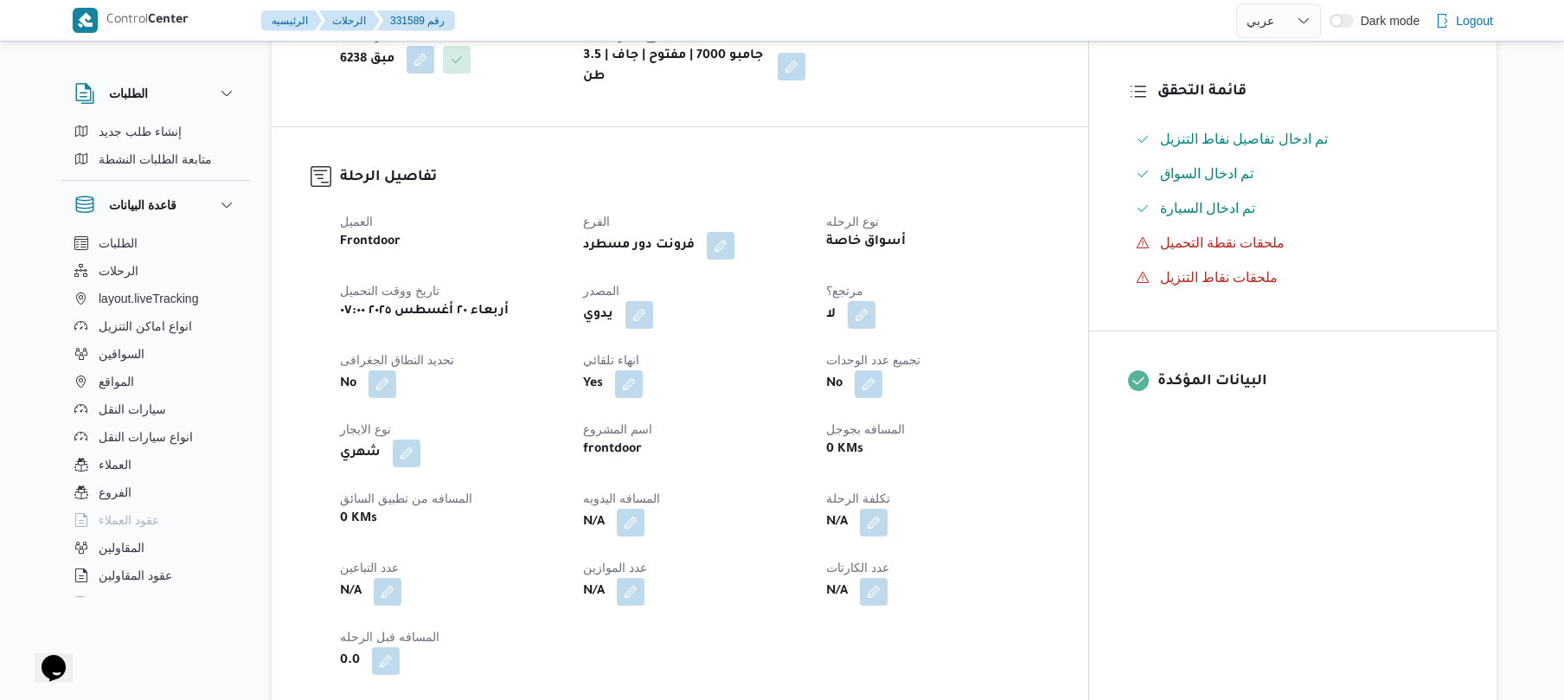
scroll to position [461, 0]
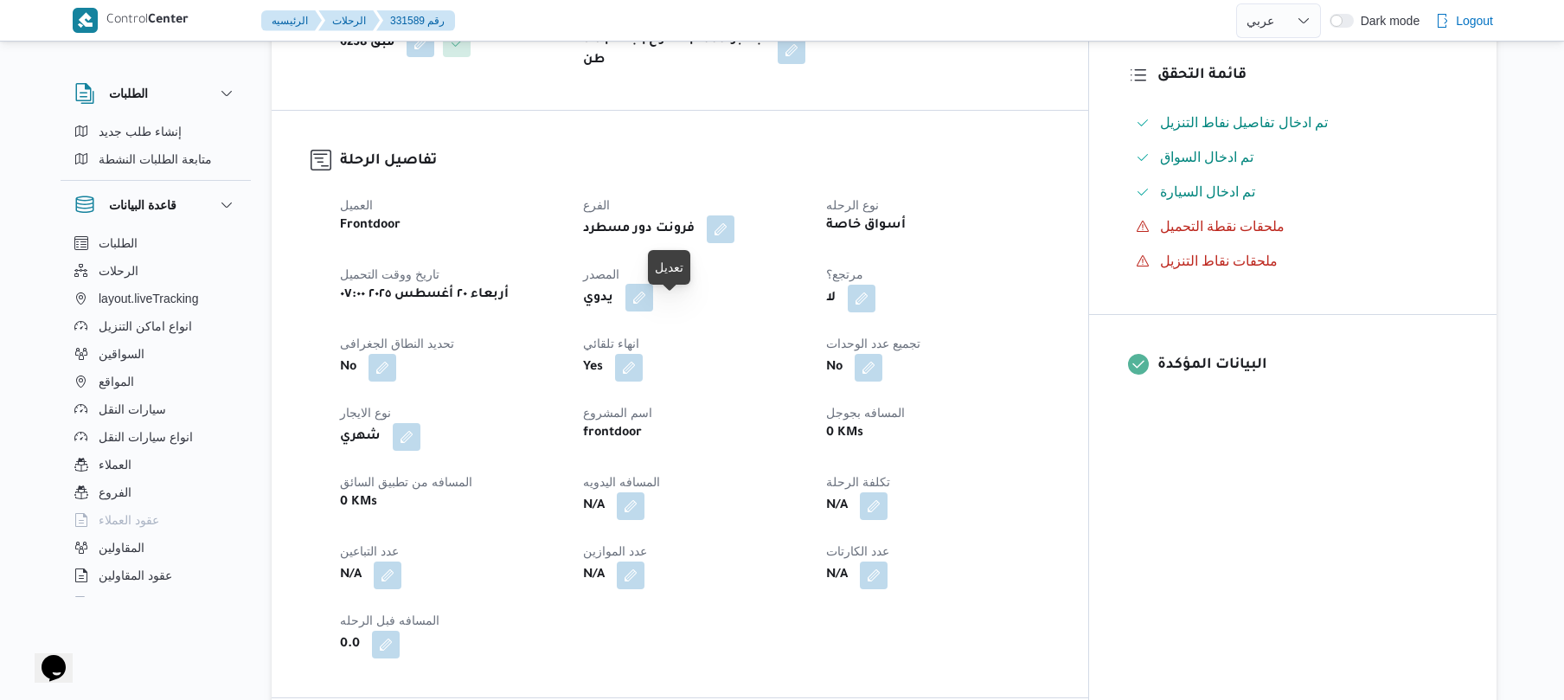
click at [653, 311] on button "button" at bounding box center [639, 298] width 28 height 28
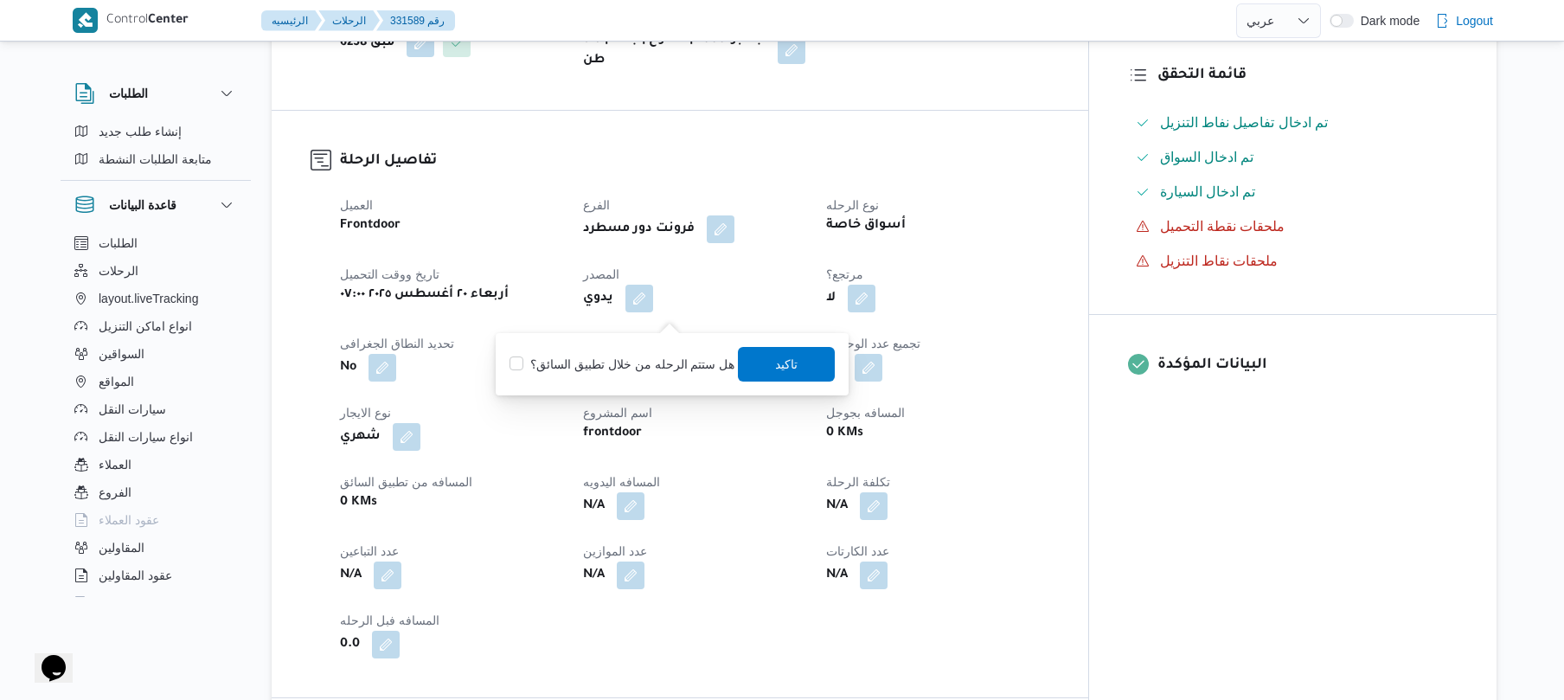
click at [630, 354] on label "هل ستتم الرحله من خلال تطبيق السائق؟" at bounding box center [621, 364] width 225 height 21
checkbox input "true"
click at [765, 365] on span "تاكيد" at bounding box center [787, 363] width 97 height 35
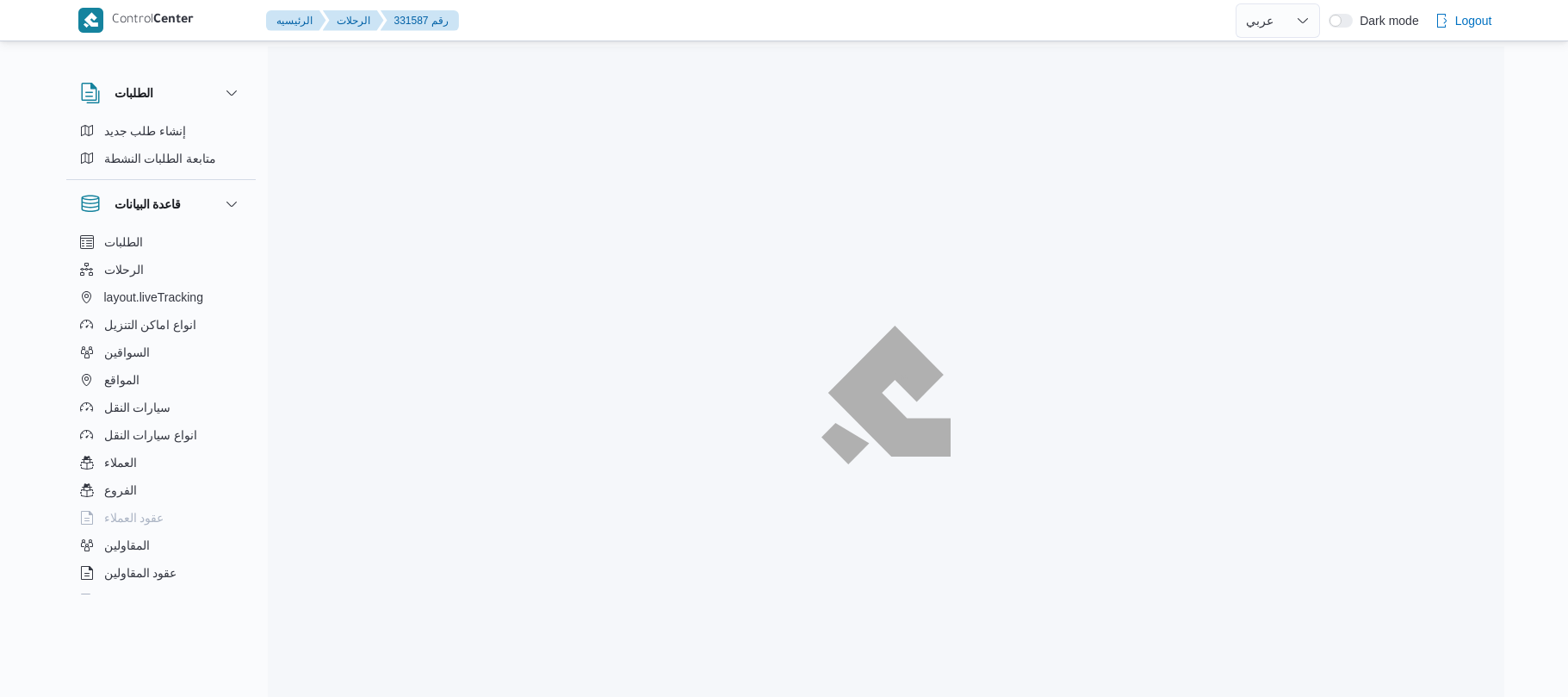
select select "ar"
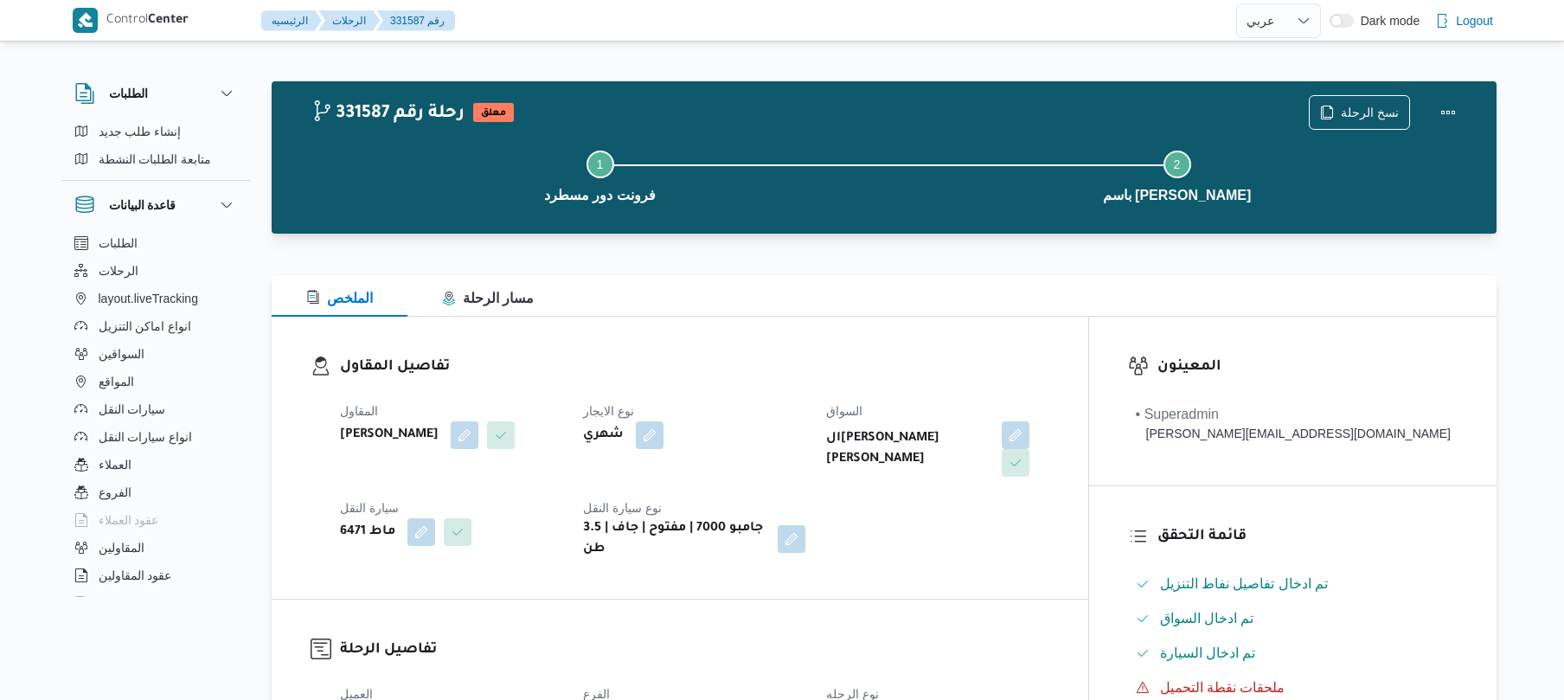
click at [1053, 287] on div "الملخص مسار الرحلة" at bounding box center [884, 296] width 1225 height 42
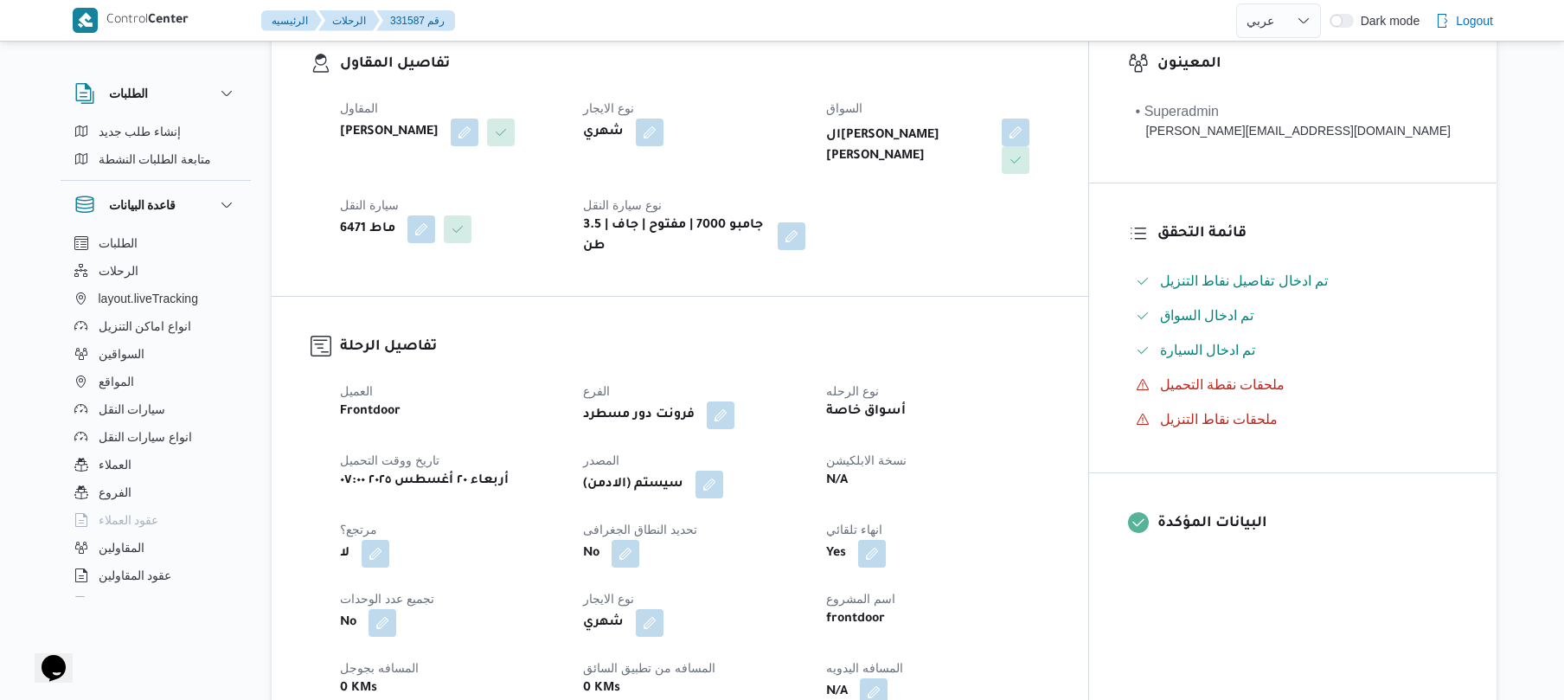
scroll to position [415, 0]
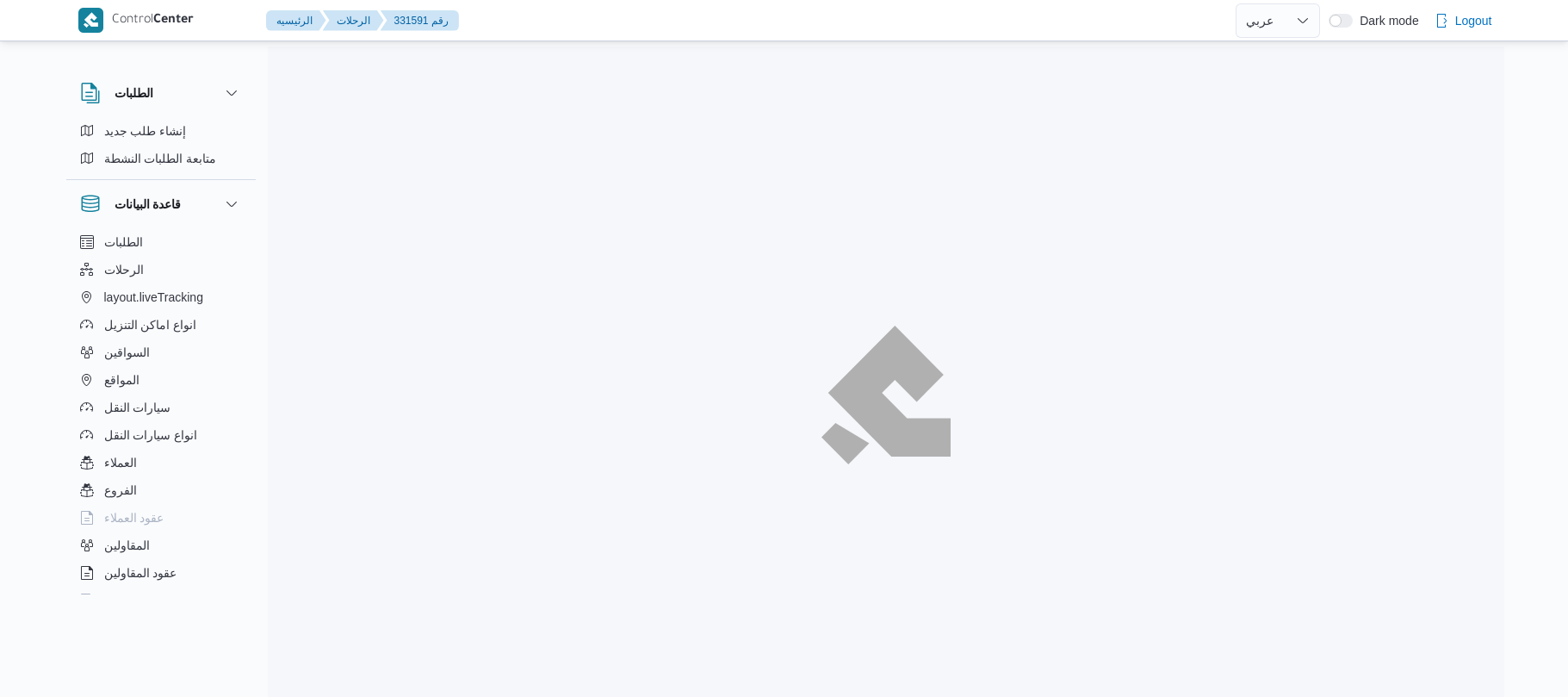
select select "ar"
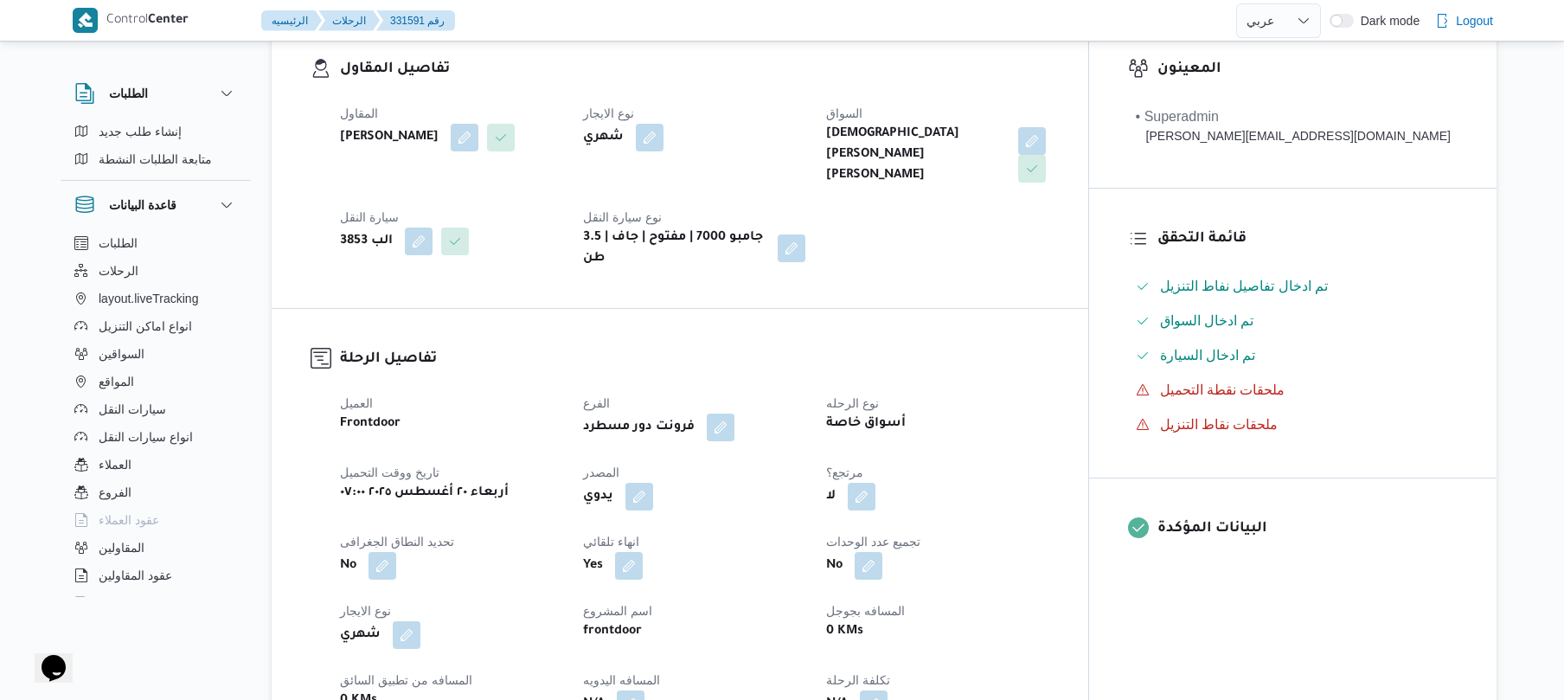
scroll to position [368, 0]
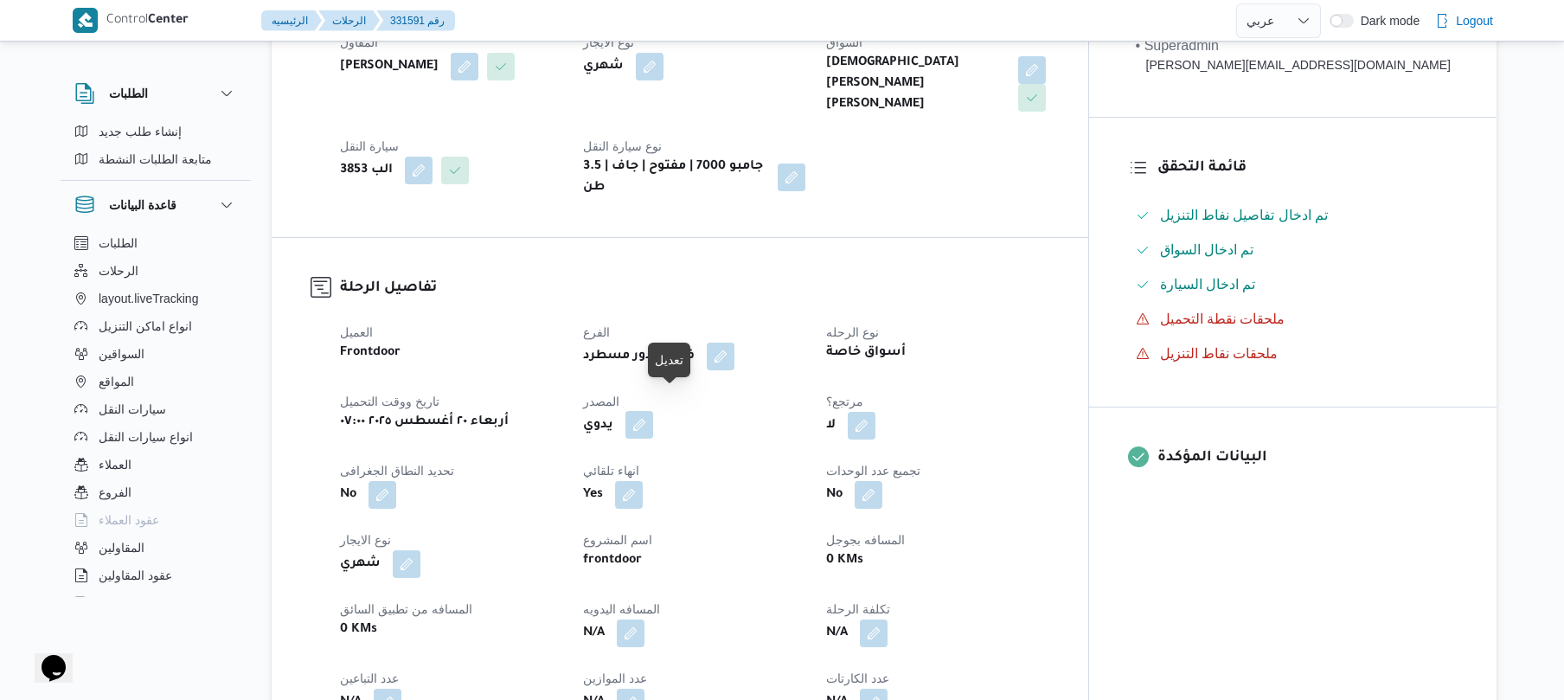
click at [653, 411] on button "button" at bounding box center [639, 425] width 28 height 28
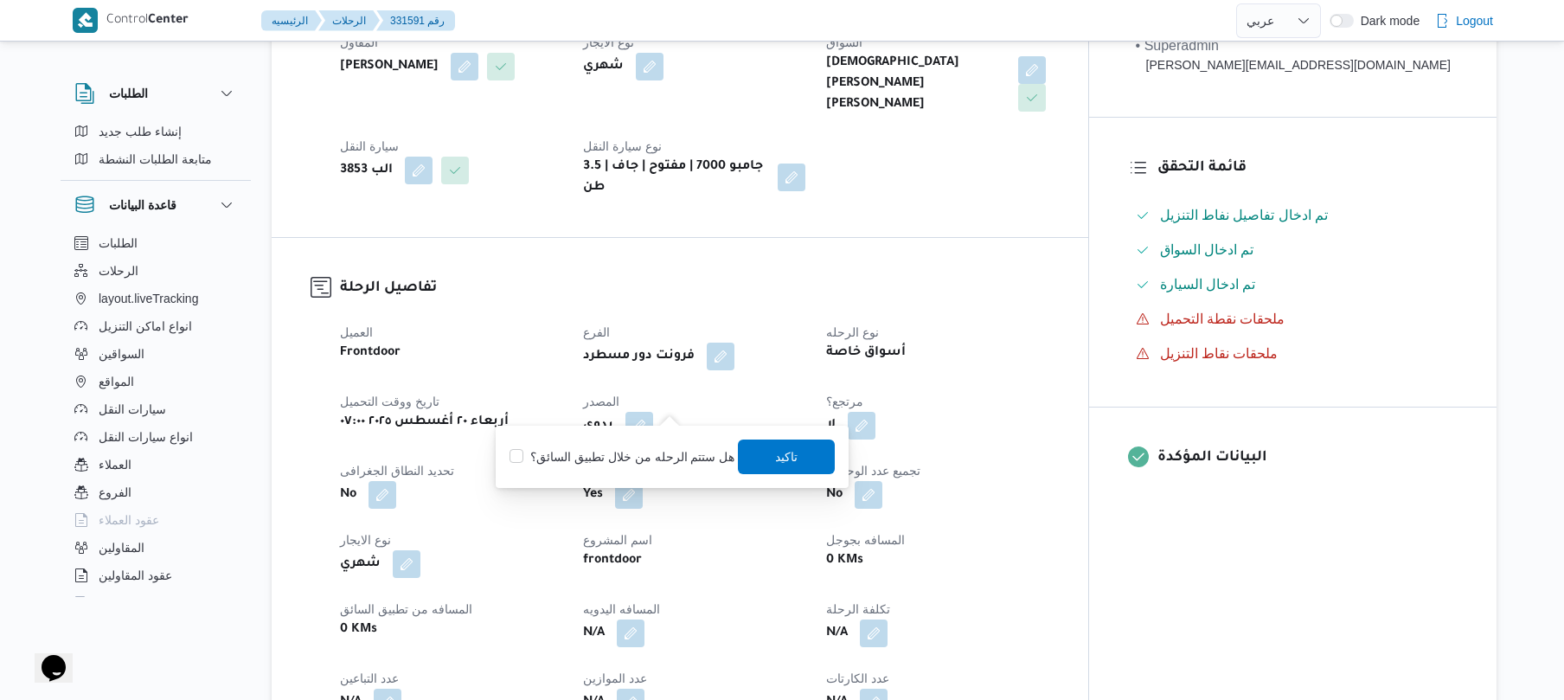
click at [649, 455] on label "هل ستتم الرحله من خلال تطبيق السائق؟" at bounding box center [621, 456] width 225 height 21
checkbox input "true"
click at [790, 462] on span "تاكيد" at bounding box center [787, 455] width 22 height 21
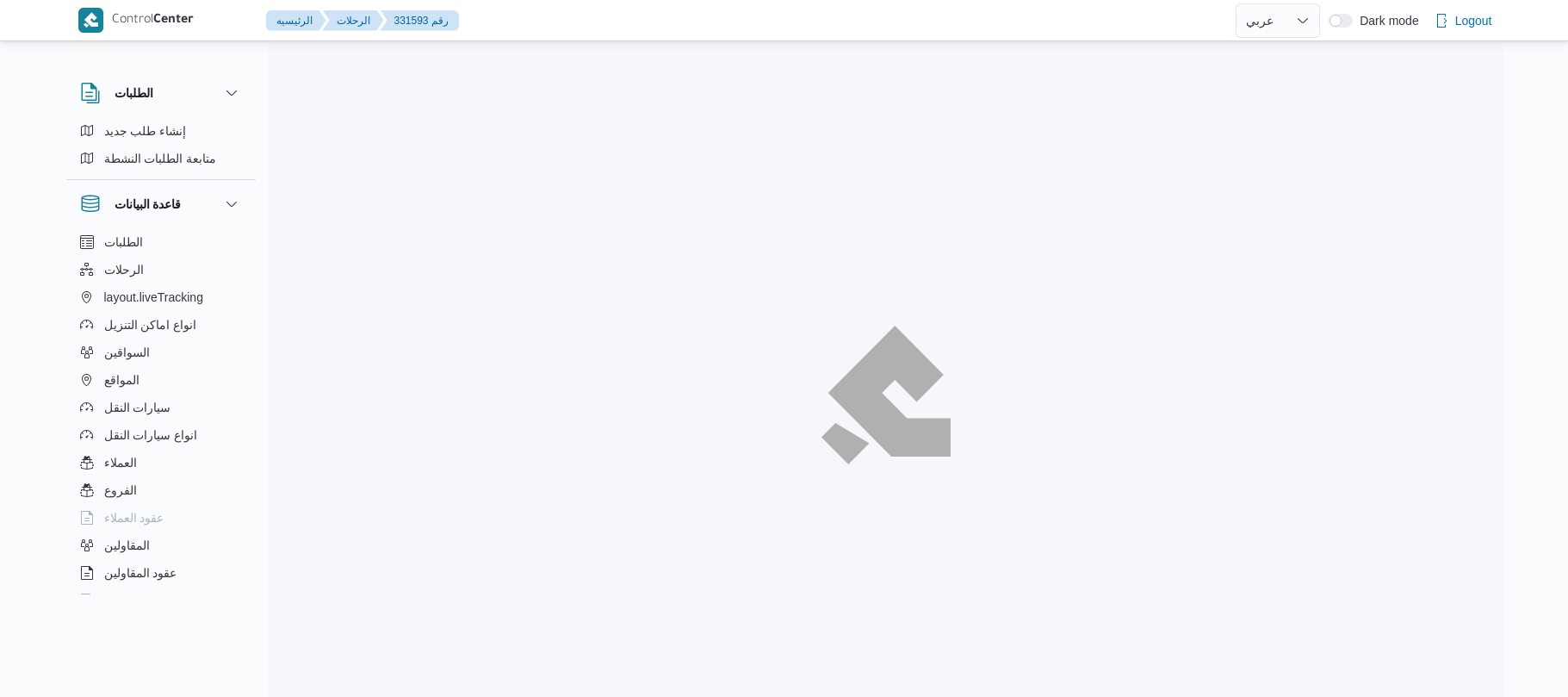
select select "ar"
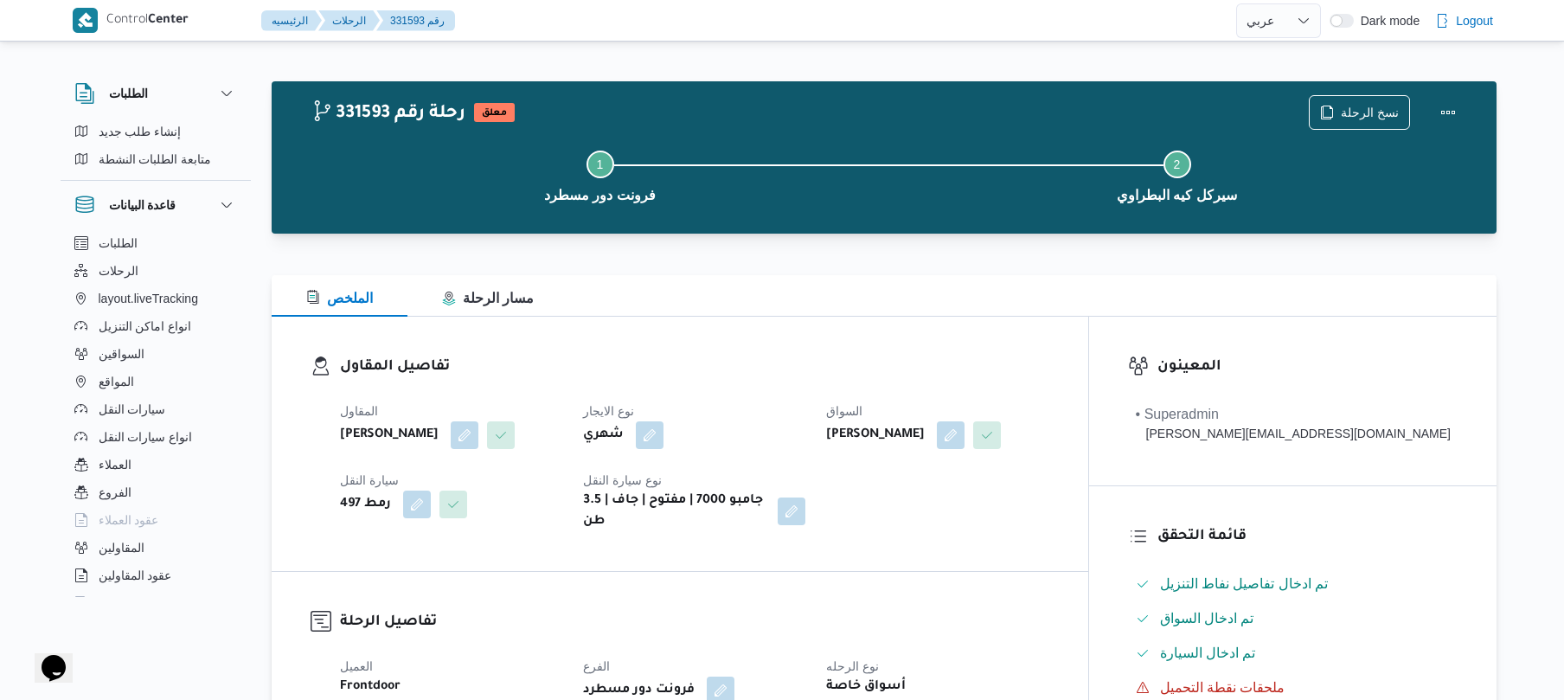
click at [1046, 291] on div "الملخص مسار الرحلة" at bounding box center [884, 296] width 1225 height 42
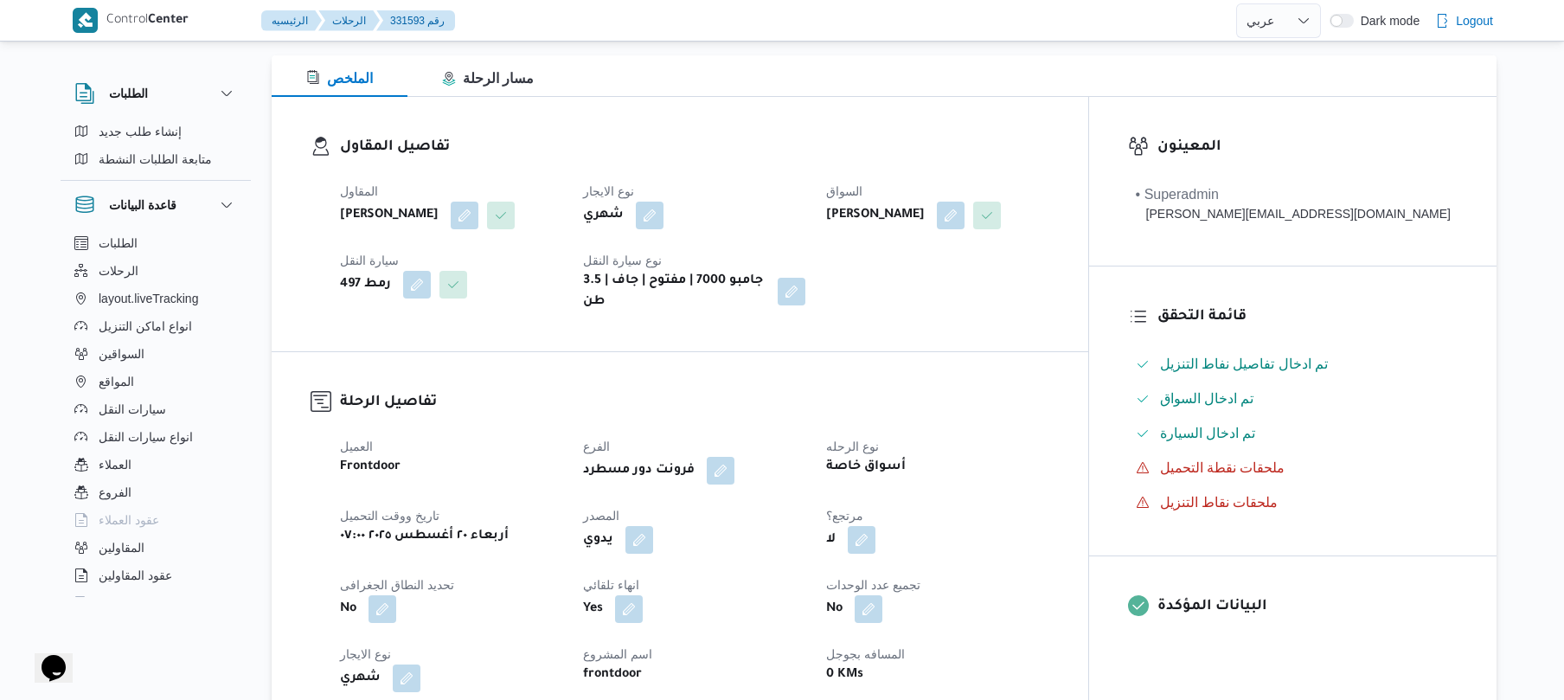
scroll to position [415, 0]
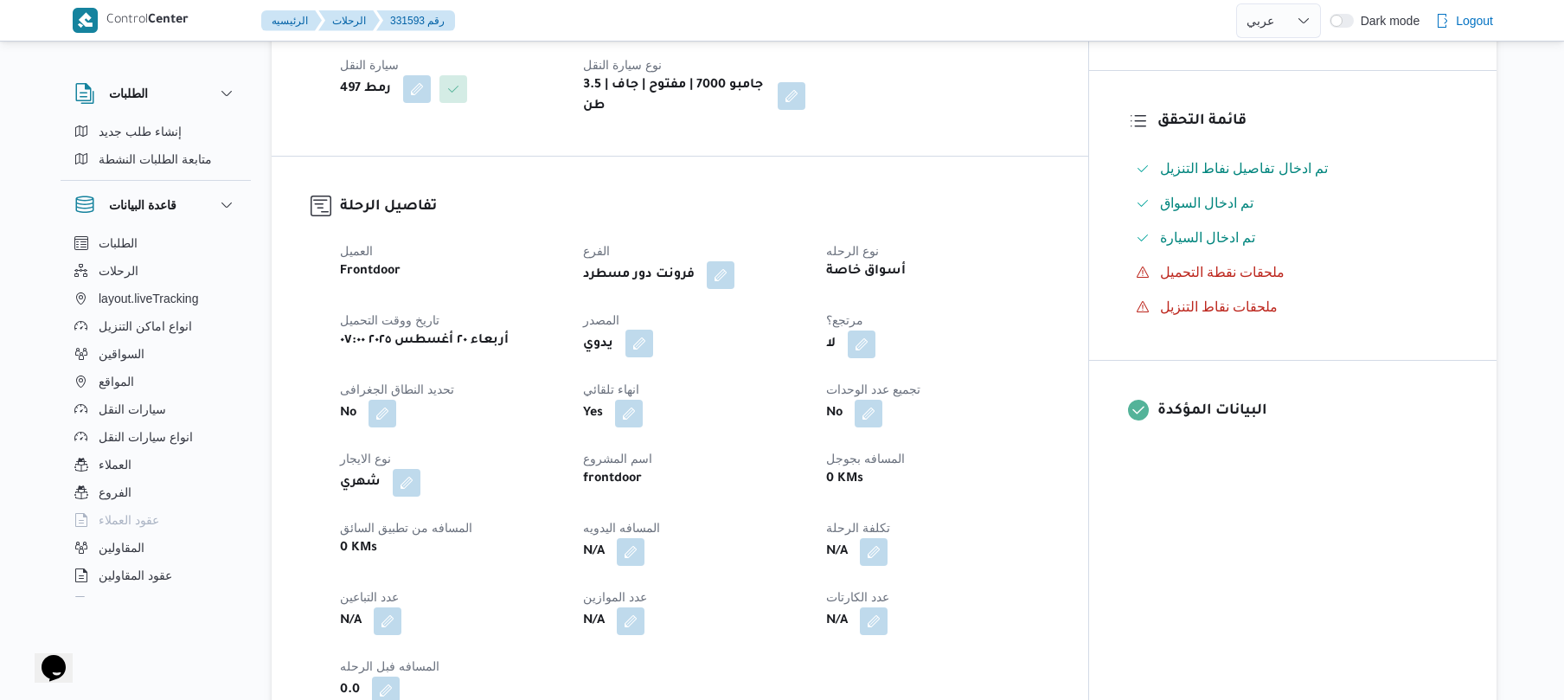
click at [653, 349] on button "button" at bounding box center [639, 344] width 28 height 28
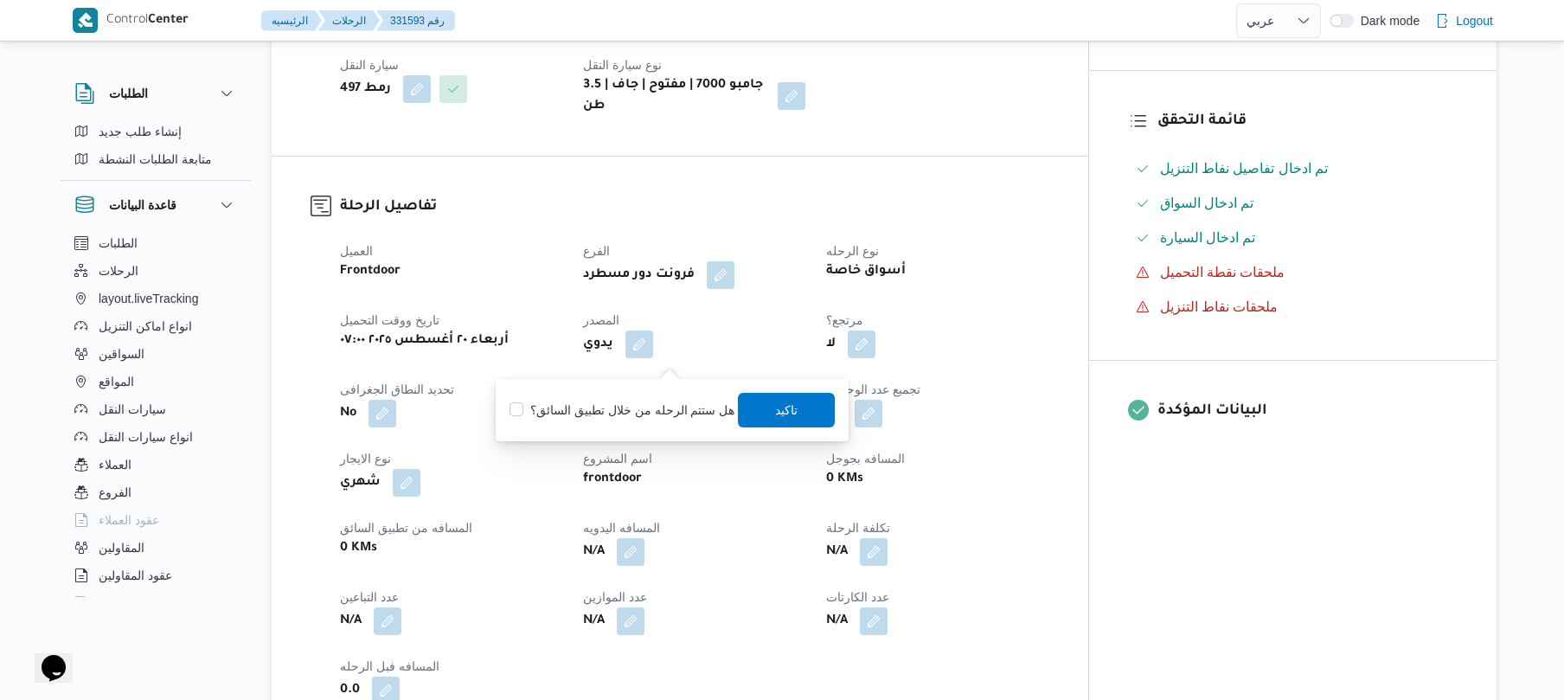
click at [669, 410] on label "هل ستتم الرحله من خلال تطبيق السائق؟" at bounding box center [621, 410] width 225 height 21
checkbox input "true"
click at [796, 406] on span "تاكيد" at bounding box center [787, 409] width 97 height 35
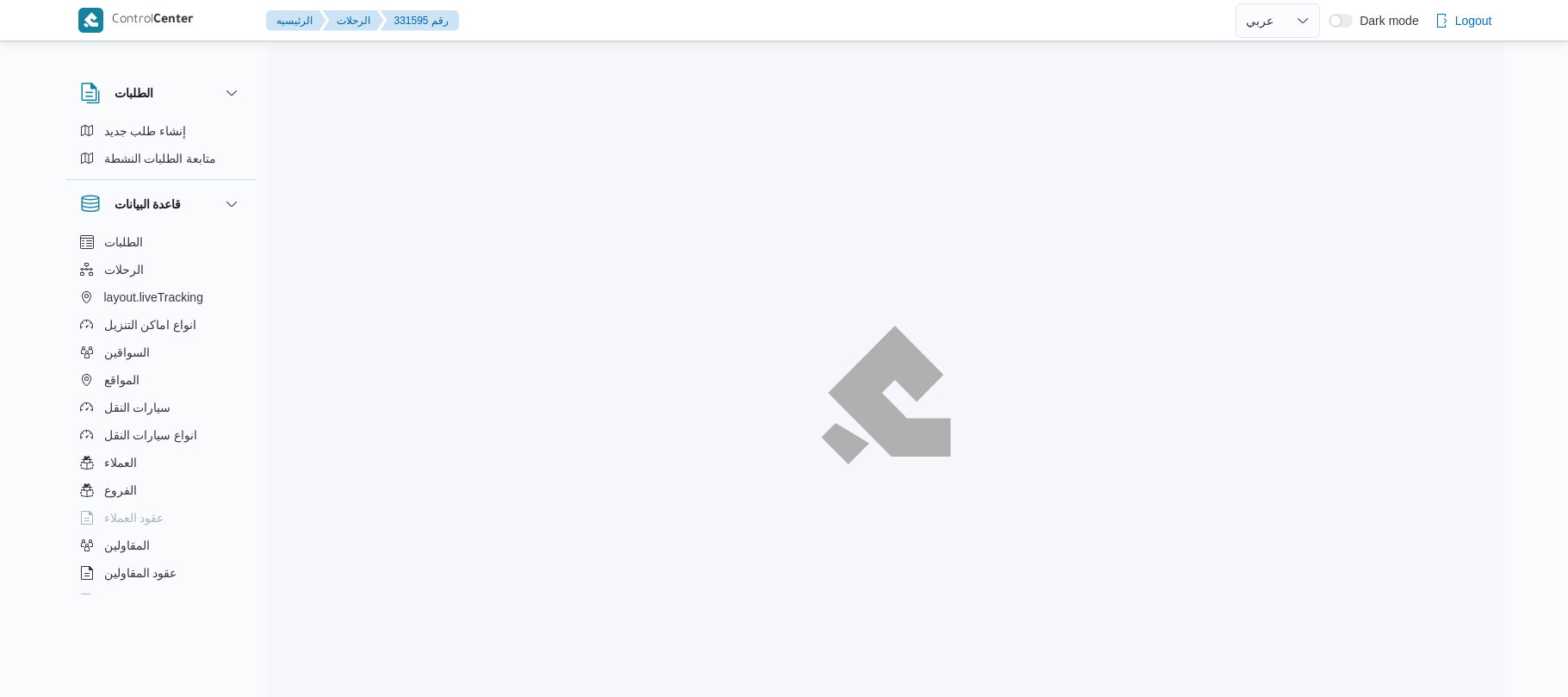
select select "ar"
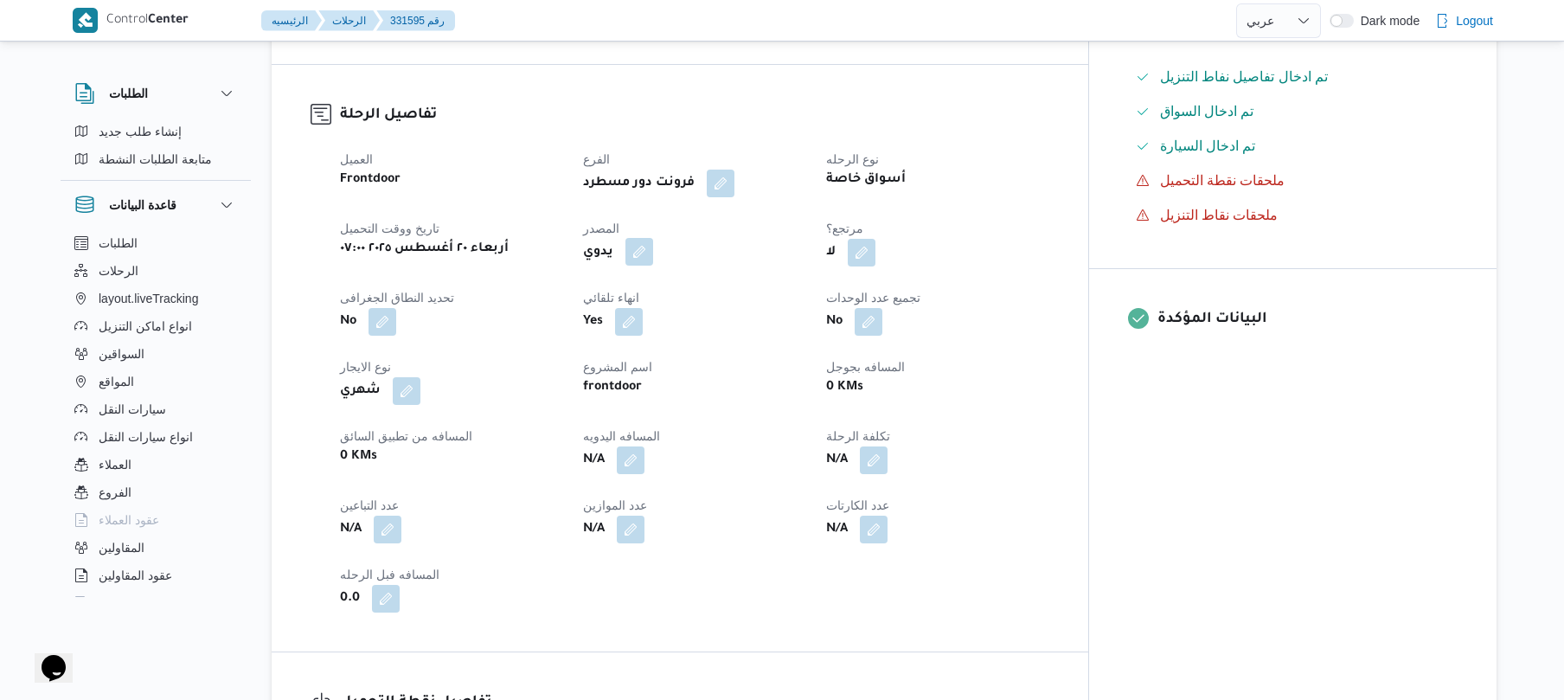
click at [653, 260] on button "button" at bounding box center [639, 252] width 28 height 28
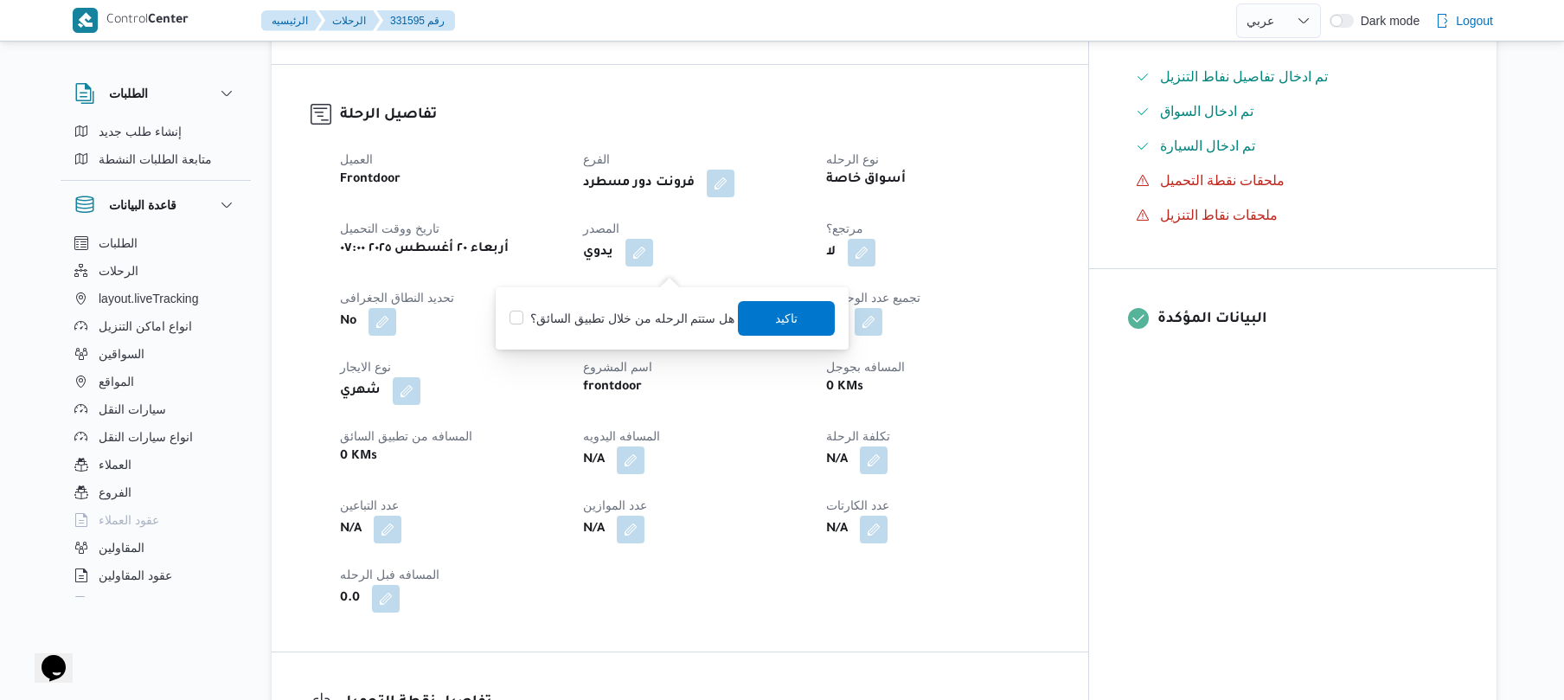
click at [665, 317] on label "هل ستتم الرحله من خلال تطبيق السائق؟" at bounding box center [621, 318] width 225 height 21
checkbox input "true"
click at [776, 319] on span "تاكيد" at bounding box center [787, 317] width 22 height 21
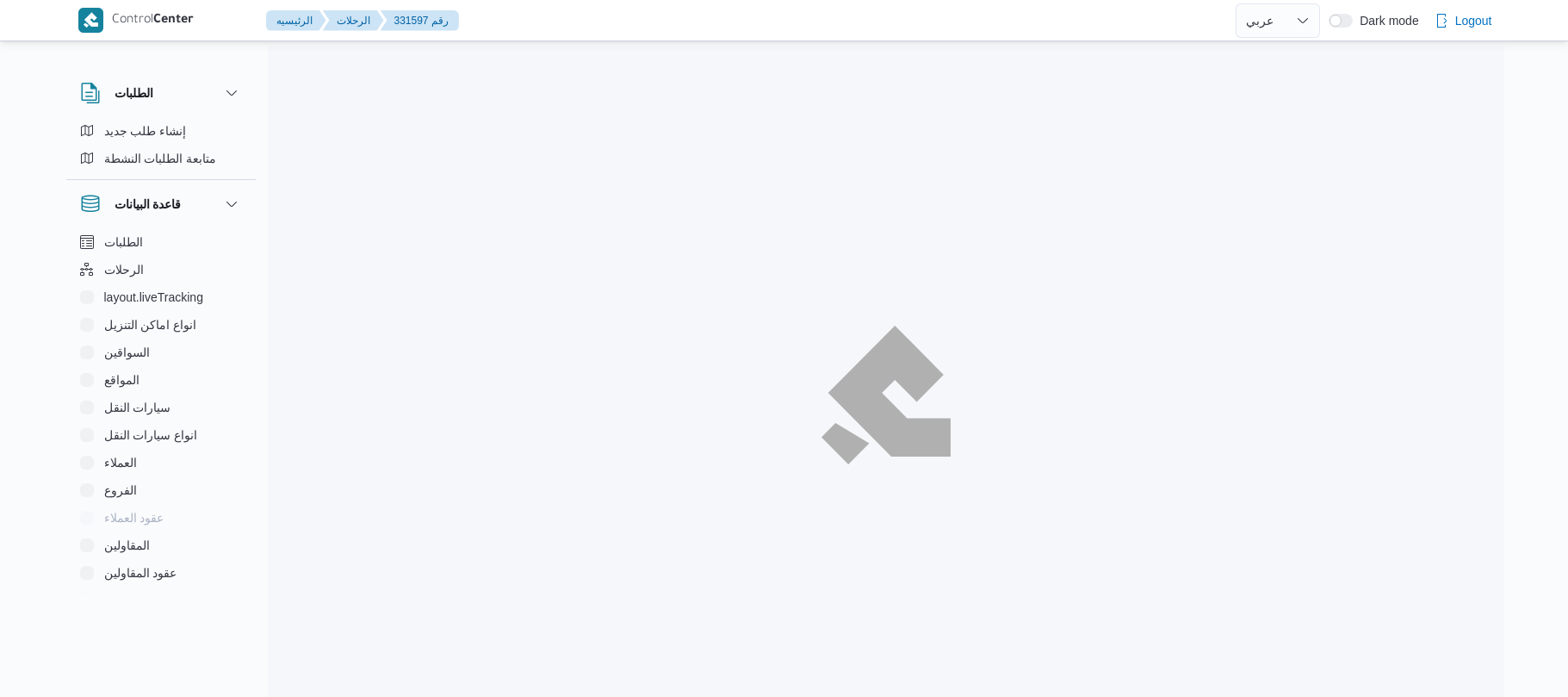
select select "ar"
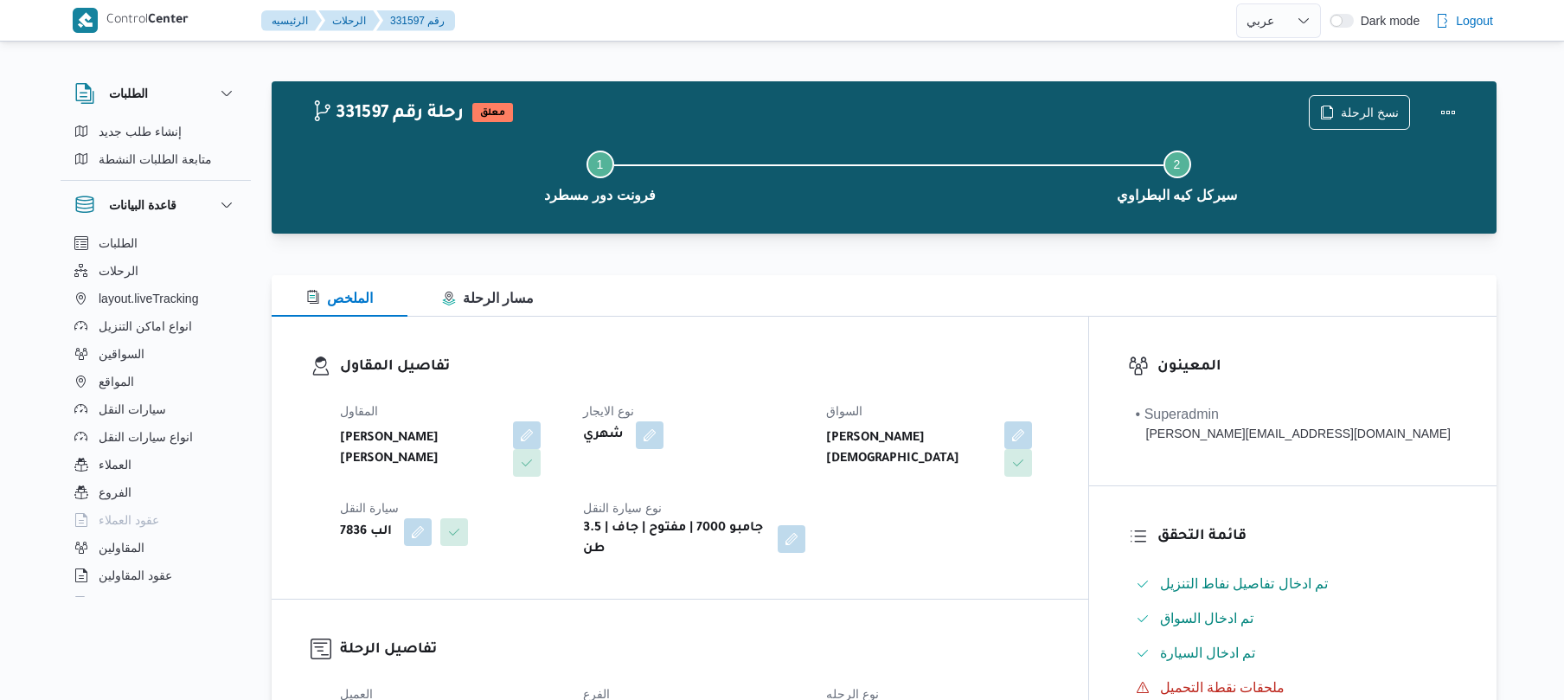
click at [1025, 327] on div "تفاصيل المقاول المقاول عبدالله عيد عبدالسلام عبدالحافظ نوع الايجار شهري السواق …" at bounding box center [680, 458] width 816 height 282
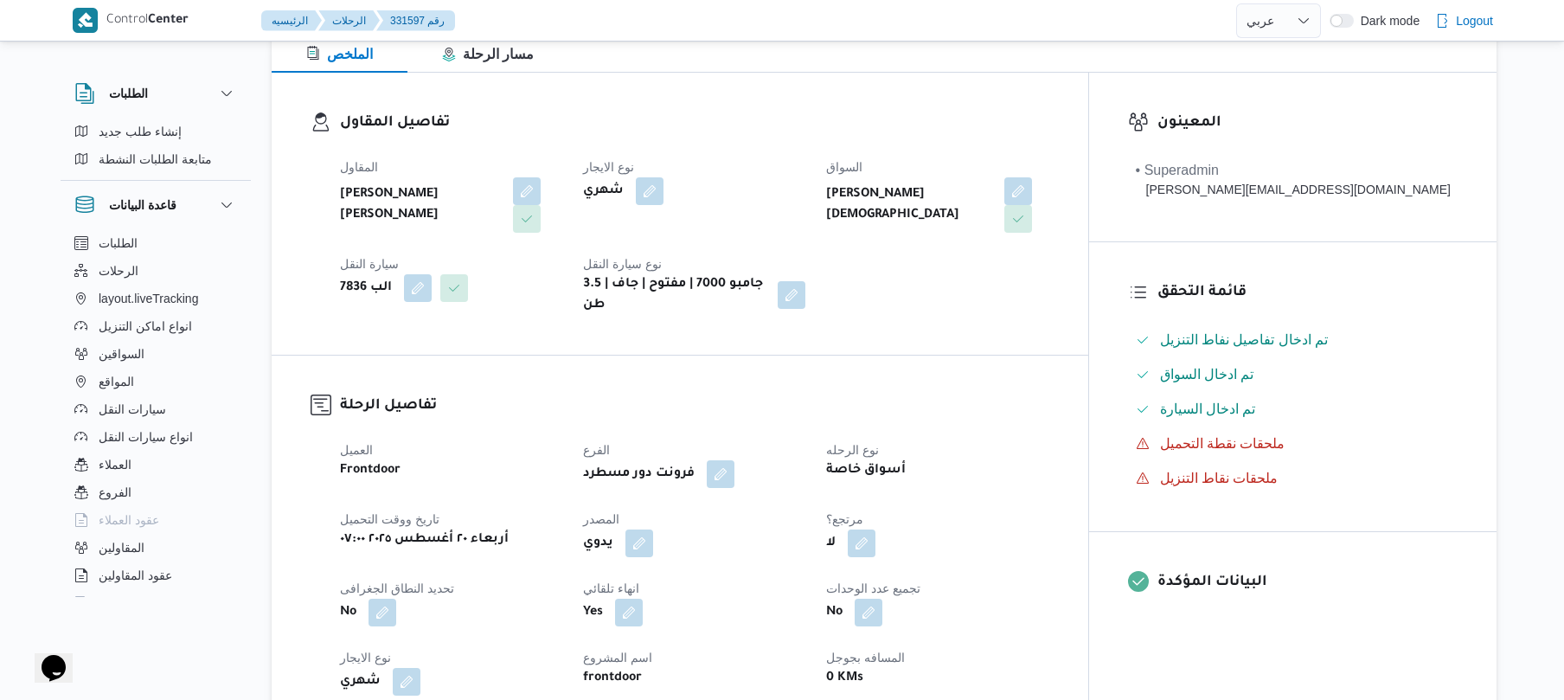
scroll to position [415, 0]
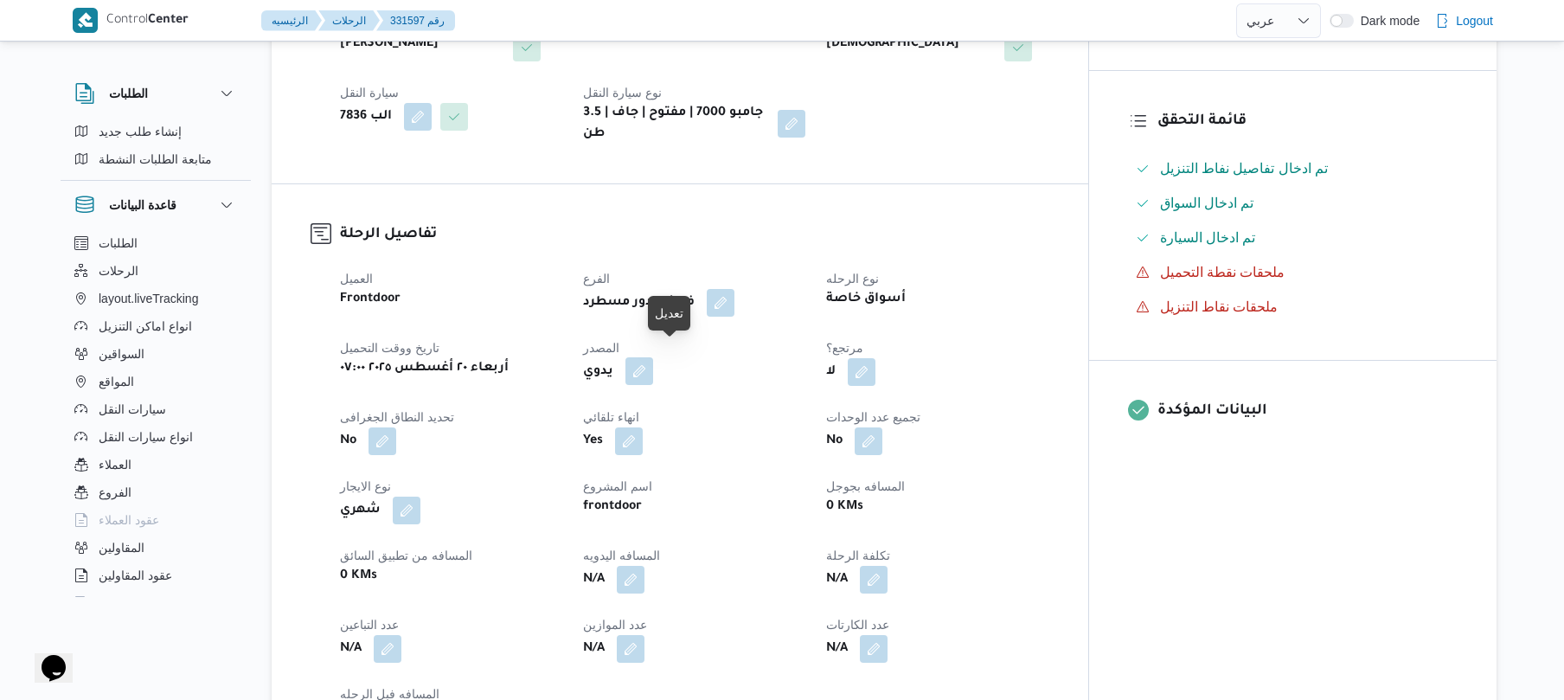
click at [653, 357] on button "button" at bounding box center [639, 371] width 28 height 28
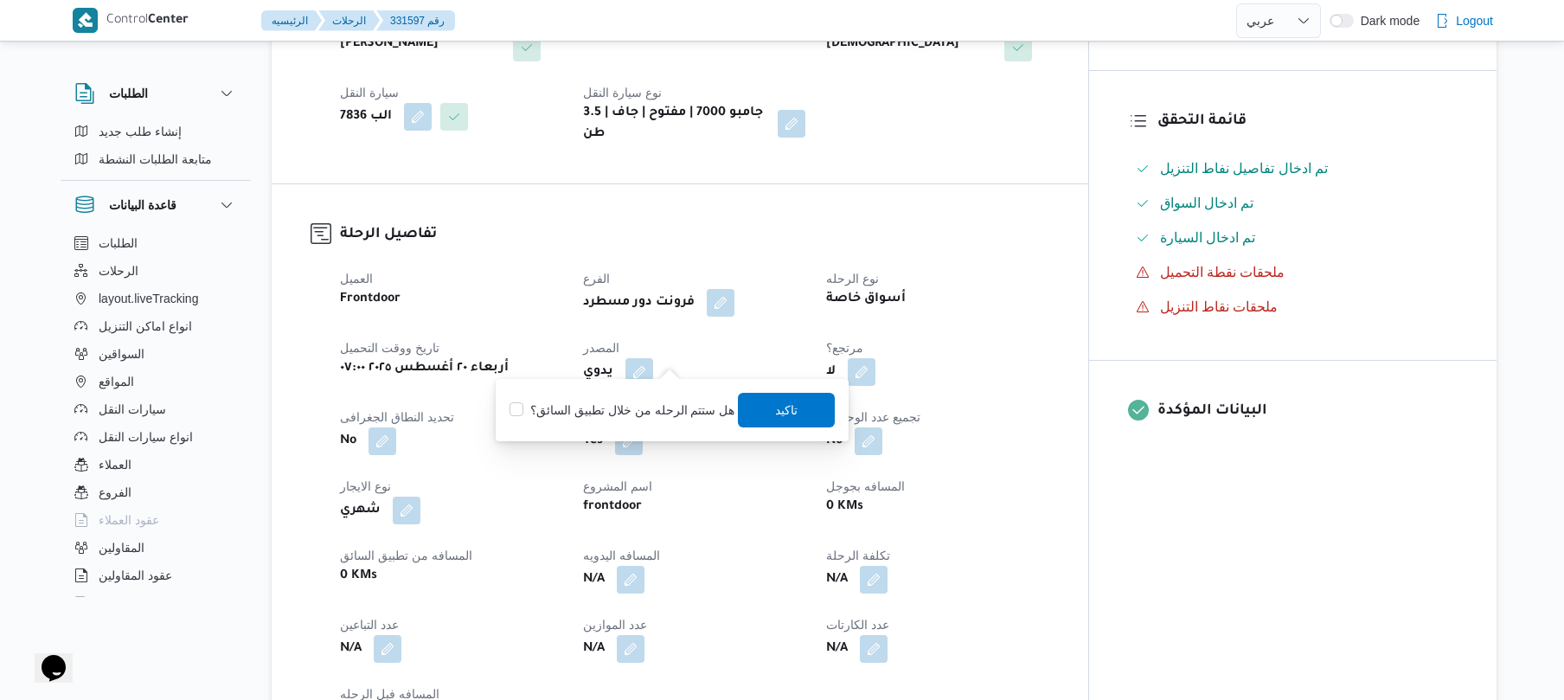
click at [647, 405] on label "هل ستتم الرحله من خلال تطبيق السائق؟" at bounding box center [621, 410] width 225 height 21
checkbox input "true"
click at [789, 410] on span "تاكيد" at bounding box center [787, 409] width 22 height 21
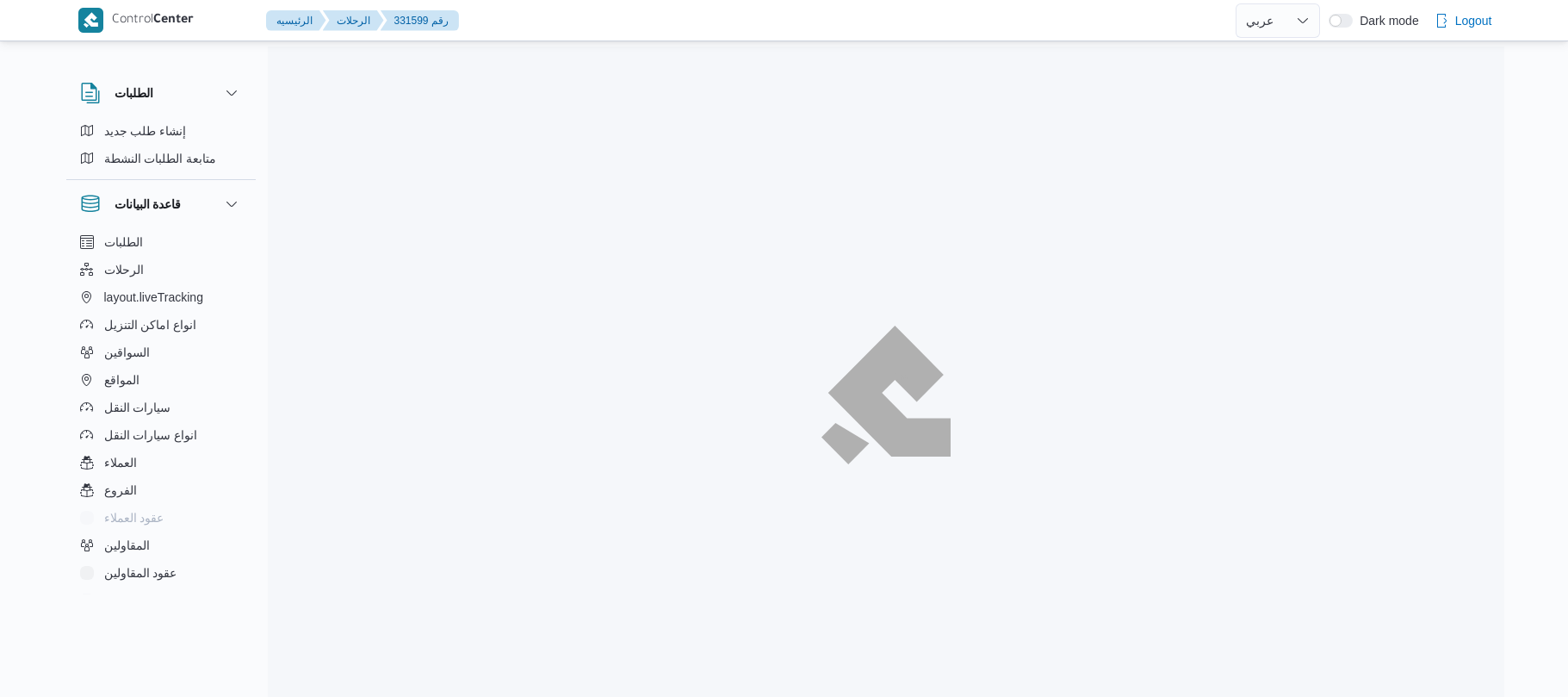
select select "ar"
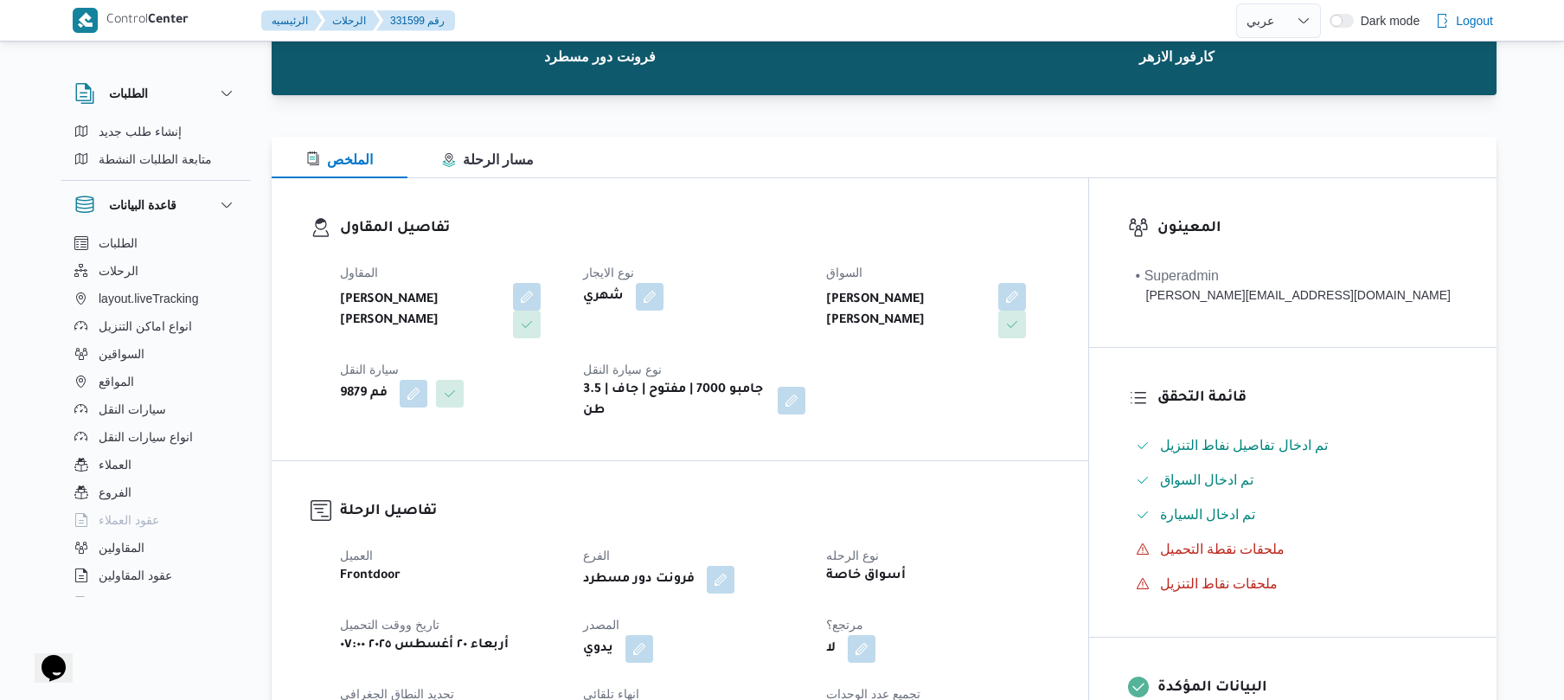
scroll to position [184, 0]
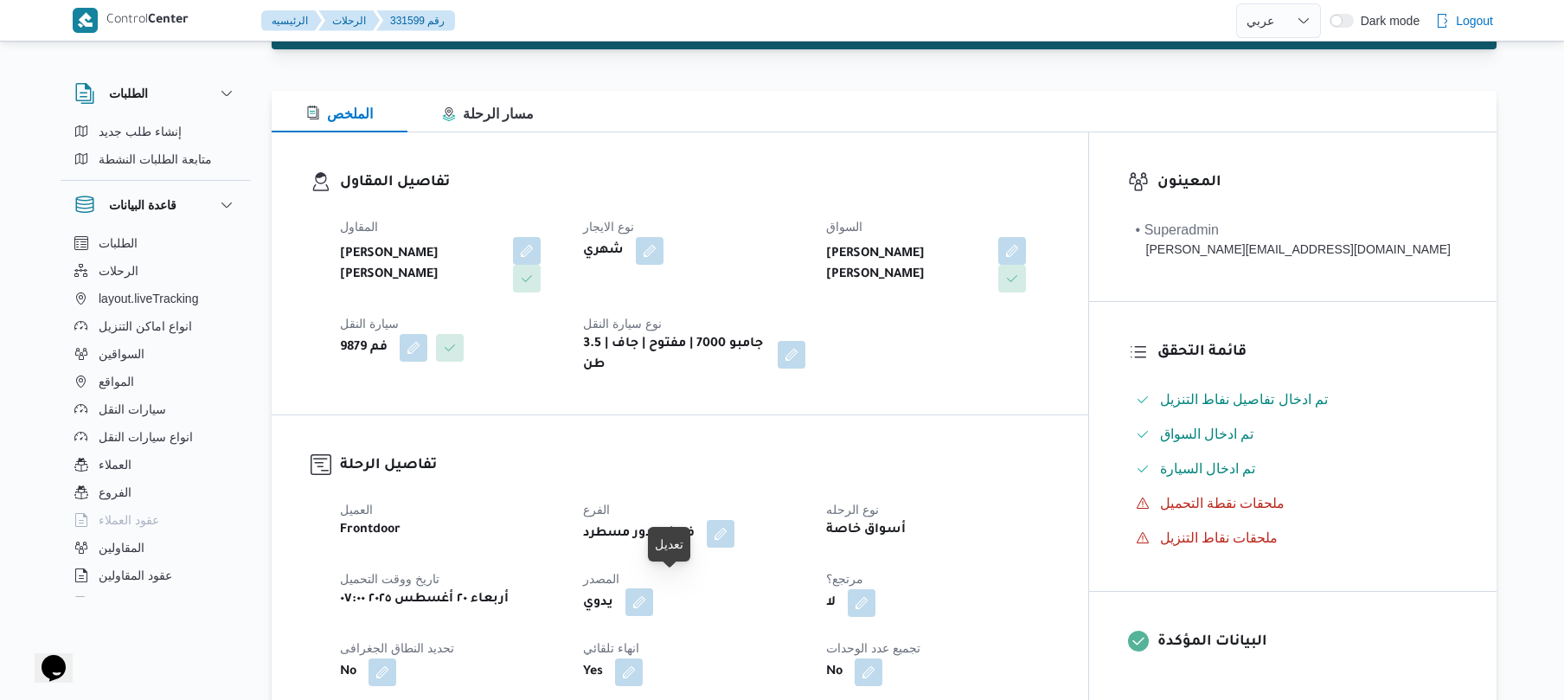
click at [653, 590] on button "button" at bounding box center [639, 602] width 28 height 28
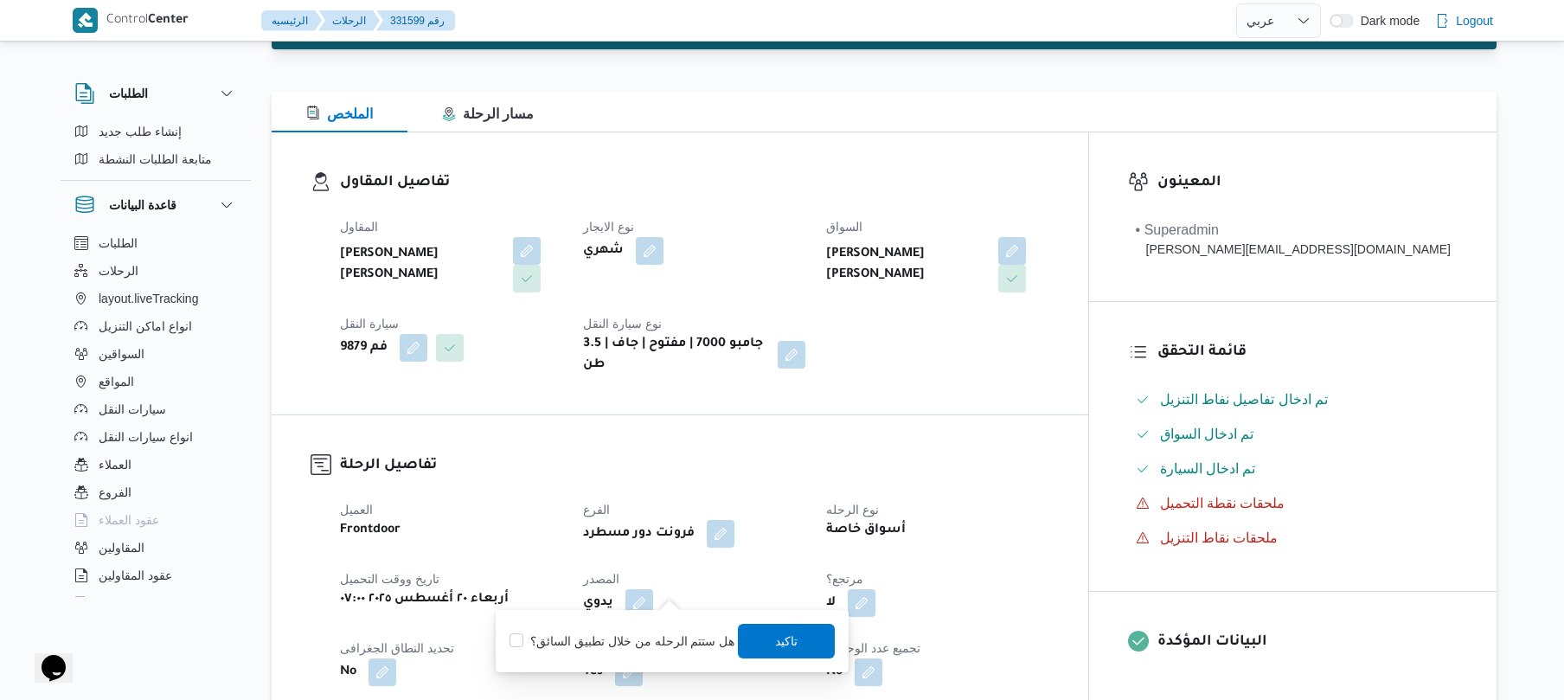
click at [651, 635] on label "هل ستتم الرحله من خلال تطبيق السائق؟" at bounding box center [621, 640] width 225 height 21
checkbox input "true"
click at [761, 642] on span "تاكيد" at bounding box center [787, 640] width 97 height 35
